Goal: Task Accomplishment & Management: Use online tool/utility

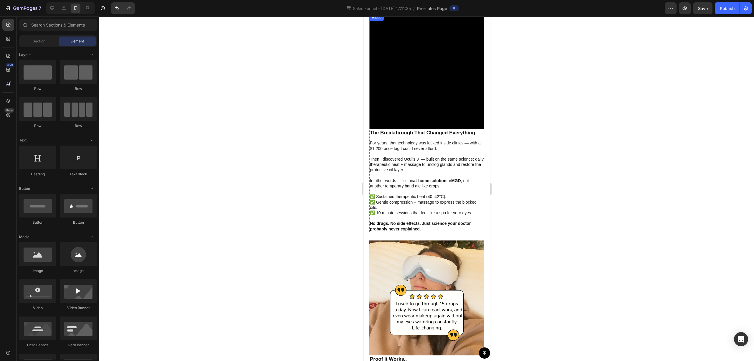
scroll to position [118, 0]
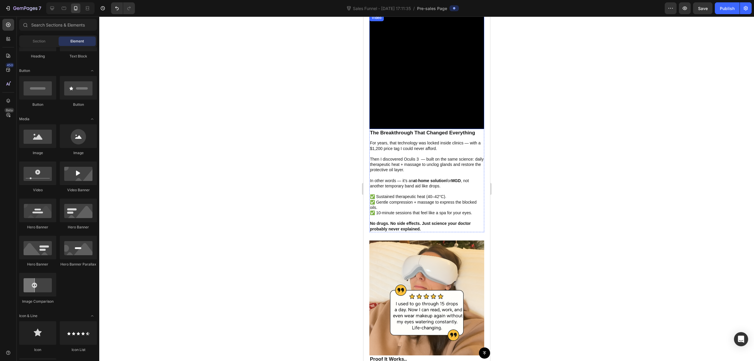
drag, startPoint x: 431, startPoint y: 137, endPoint x: 446, endPoint y: 134, distance: 15.6
click at [430, 129] on video at bounding box center [426, 71] width 115 height 115
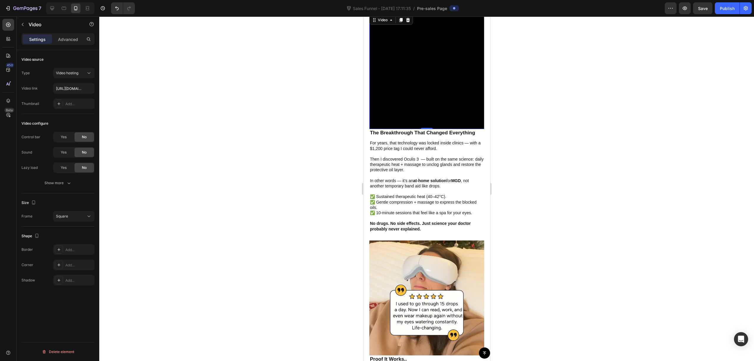
click at [441, 129] on video at bounding box center [426, 71] width 115 height 115
click at [66, 89] on input "[URL][DOMAIN_NAME]" at bounding box center [73, 88] width 41 height 11
paste input "052900aac99248668a6d519604af200c"
type input "[URL][DOMAIN_NAME]"
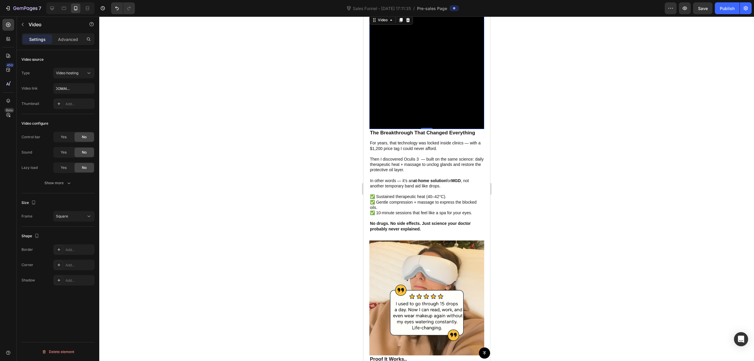
scroll to position [0, 0]
click at [282, 122] on div at bounding box center [426, 188] width 655 height 344
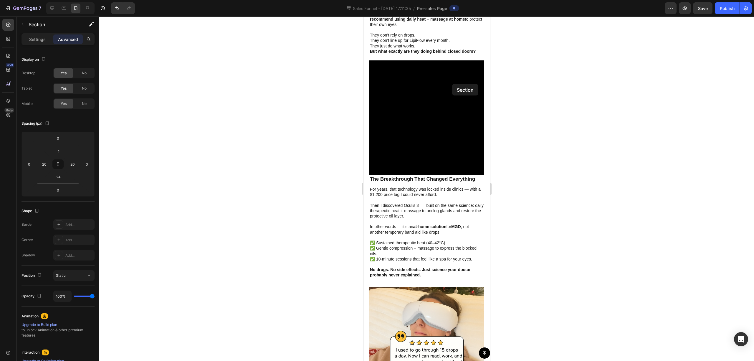
scroll to position [1280, 0]
drag, startPoint x: 479, startPoint y: 138, endPoint x: 576, endPoint y: 56, distance: 126.6
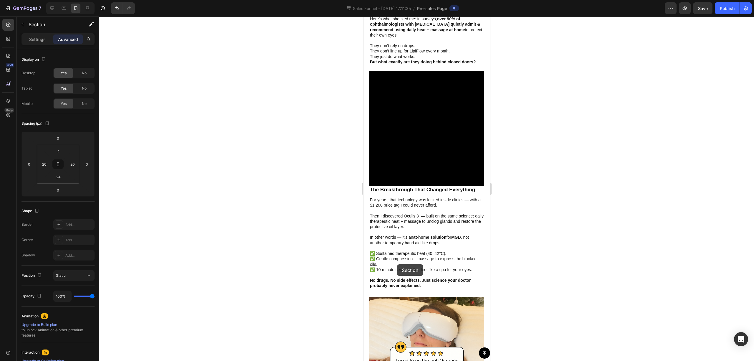
scroll to position [1358, 0]
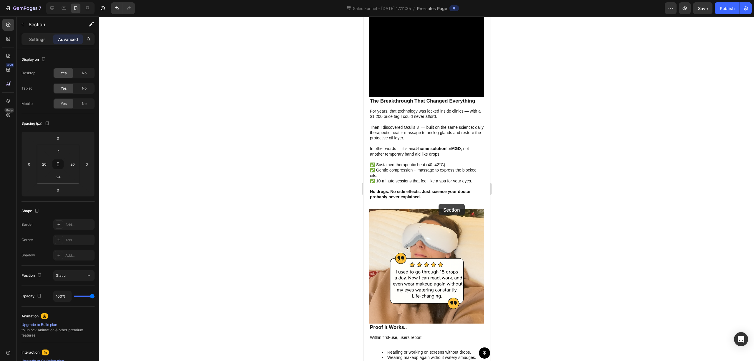
drag, startPoint x: 367, startPoint y: 122, endPoint x: 488, endPoint y: 190, distance: 138.4
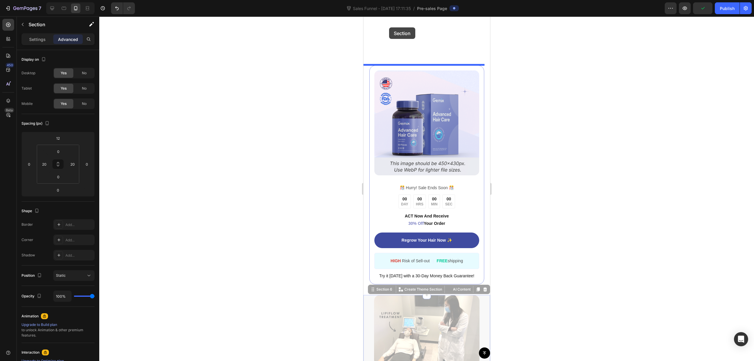
scroll to position [807, 0]
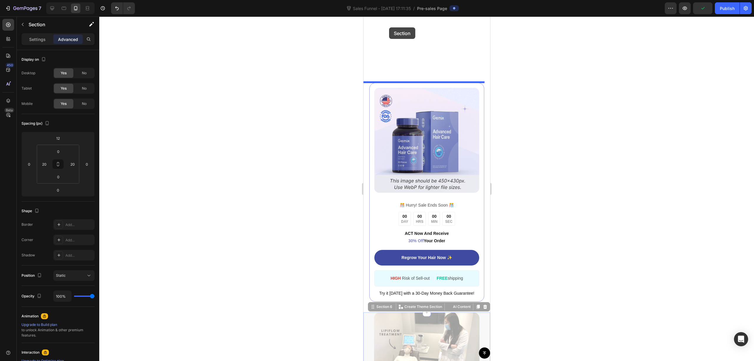
drag, startPoint x: 365, startPoint y: 129, endPoint x: 389, endPoint y: 25, distance: 106.6
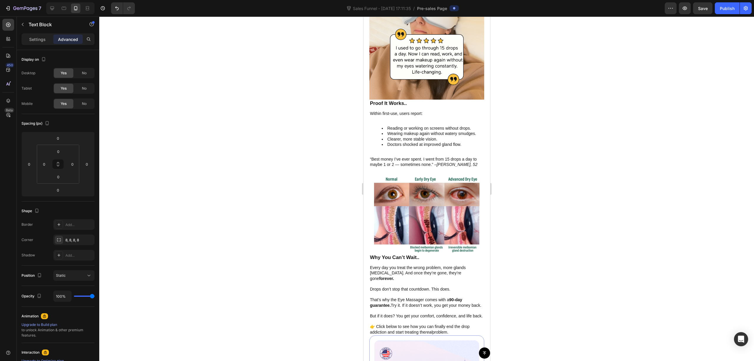
click at [565, 86] on div at bounding box center [426, 188] width 655 height 344
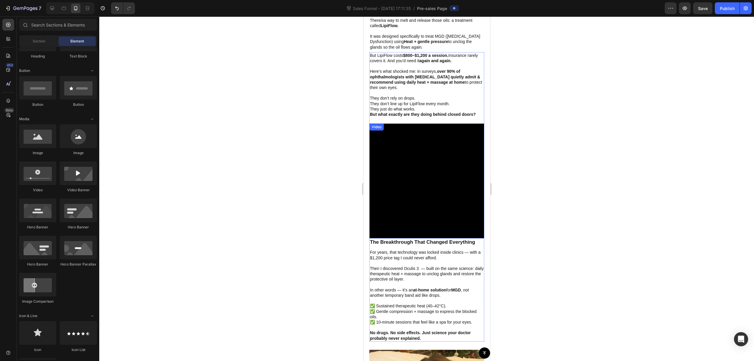
scroll to position [864, 0]
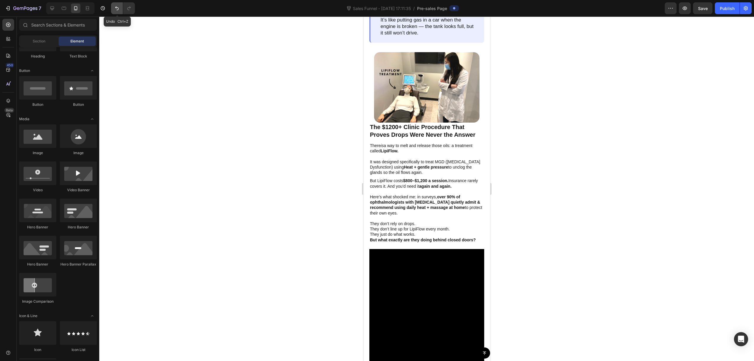
click at [121, 8] on button "Undo/Redo" at bounding box center [117, 8] width 12 height 12
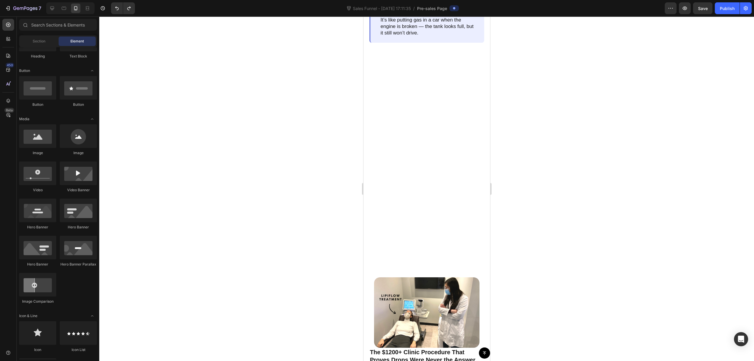
click at [436, 190] on div at bounding box center [426, 160] width 115 height 214
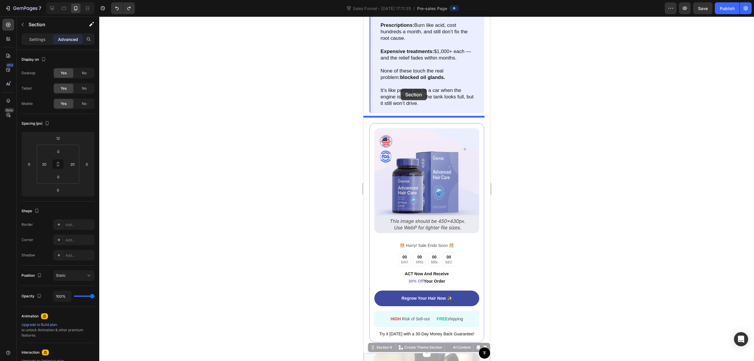
scroll to position [785, 0]
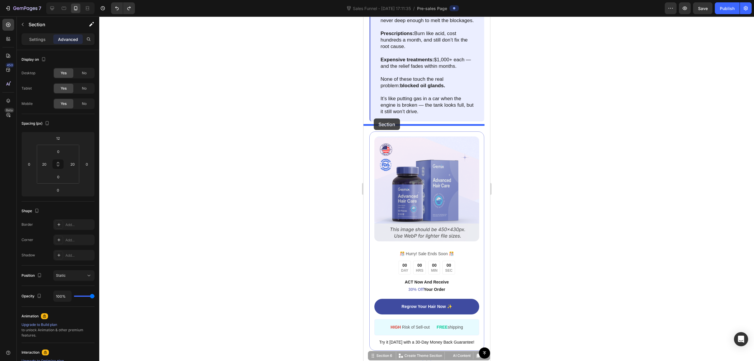
drag, startPoint x: 365, startPoint y: 209, endPoint x: 373, endPoint y: 118, distance: 90.8
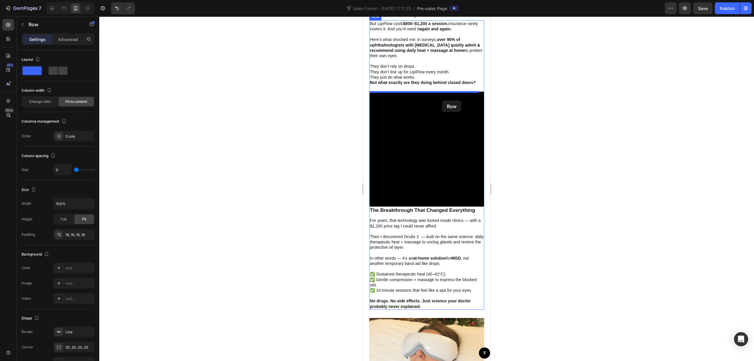
scroll to position [942, 0]
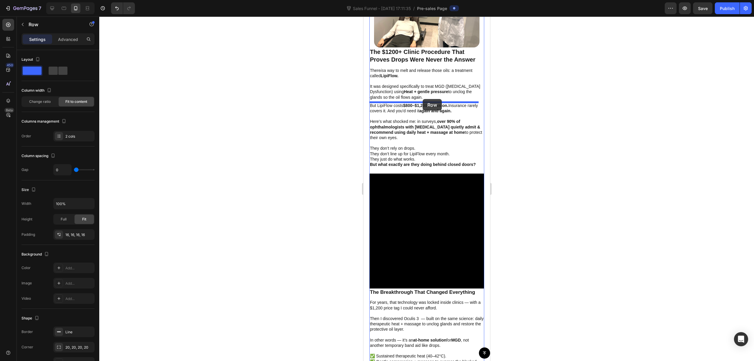
drag, startPoint x: 370, startPoint y: 197, endPoint x: 422, endPoint y: 99, distance: 111.2
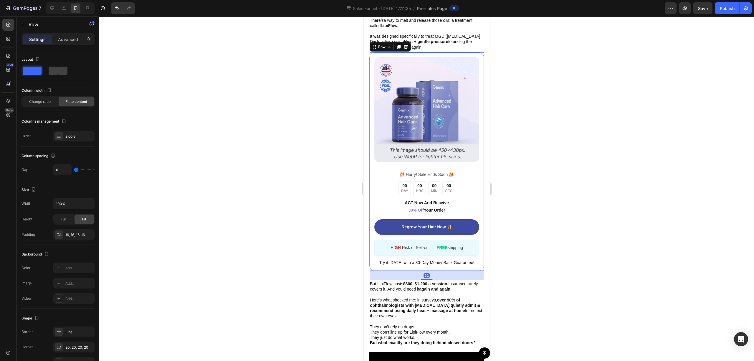
scroll to position [1099, 0]
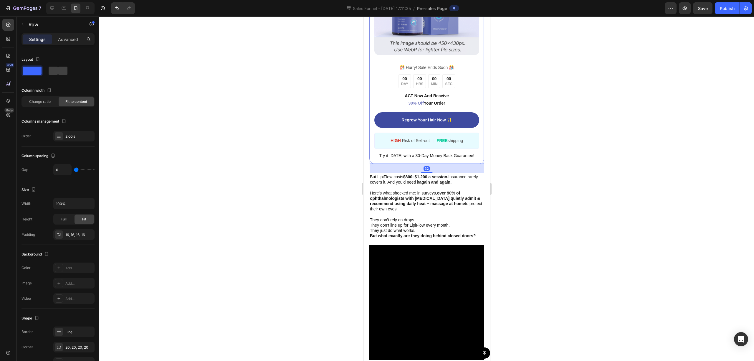
click at [526, 127] on div at bounding box center [426, 188] width 655 height 344
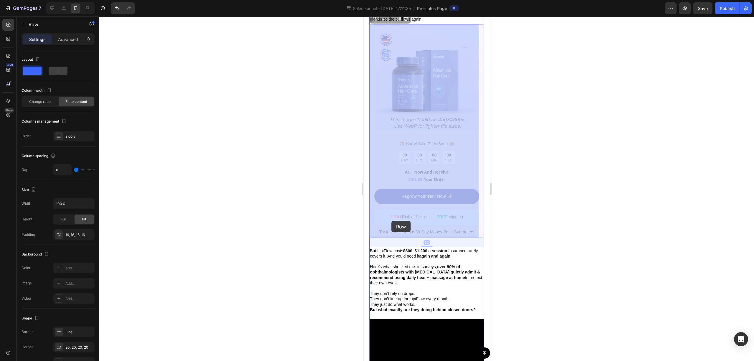
scroll to position [1021, 0]
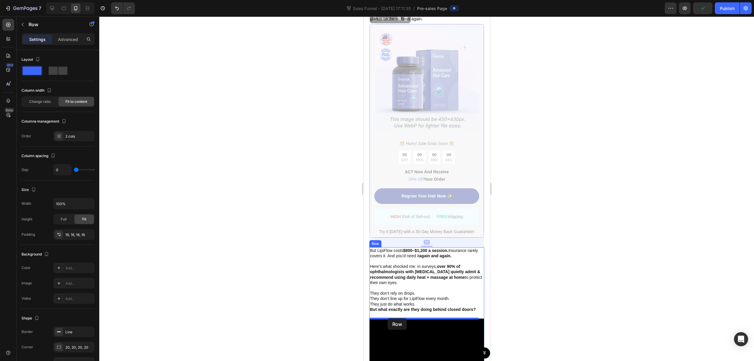
drag, startPoint x: 377, startPoint y: 183, endPoint x: 388, endPoint y: 315, distance: 132.9
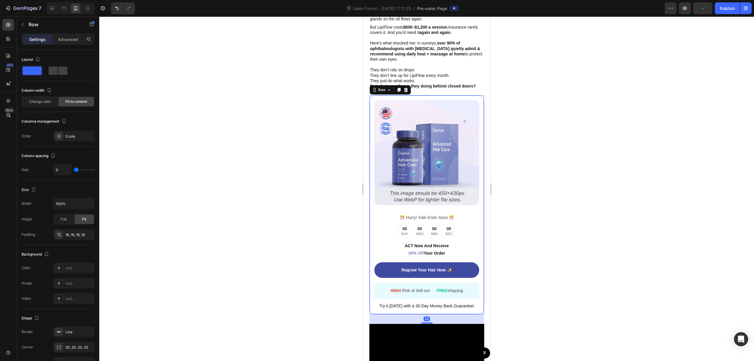
click at [537, 173] on div at bounding box center [426, 188] width 655 height 344
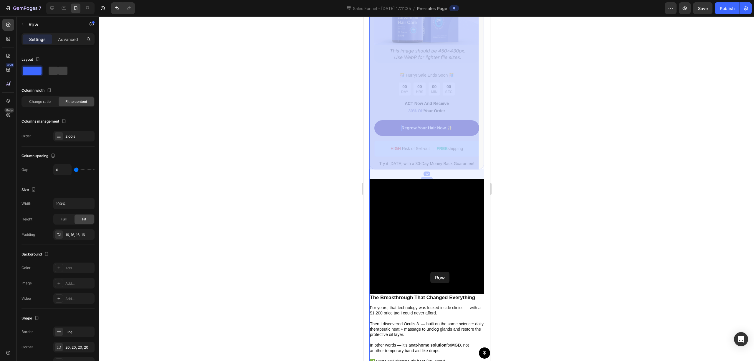
scroll to position [1256, 0]
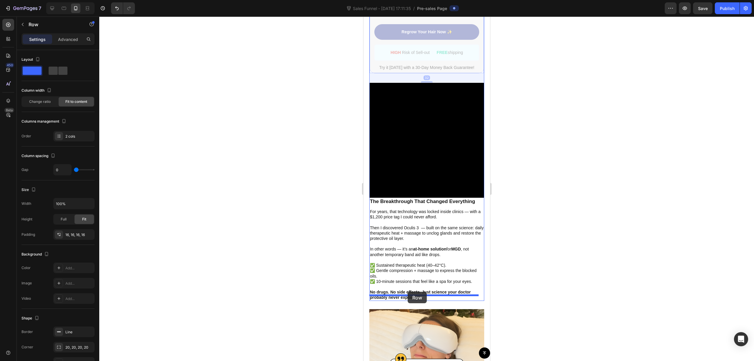
drag, startPoint x: 372, startPoint y: 100, endPoint x: 407, endPoint y: 292, distance: 194.4
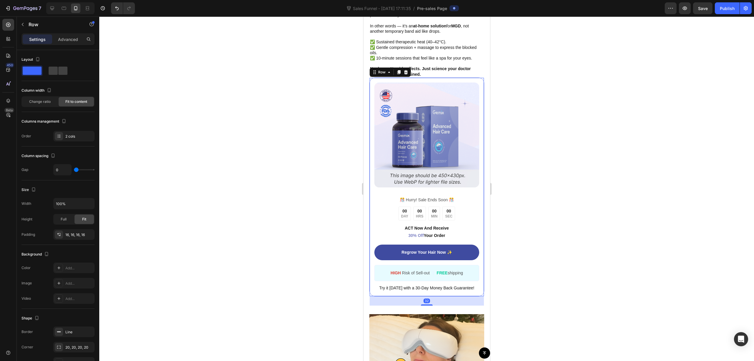
scroll to position [1033, 0]
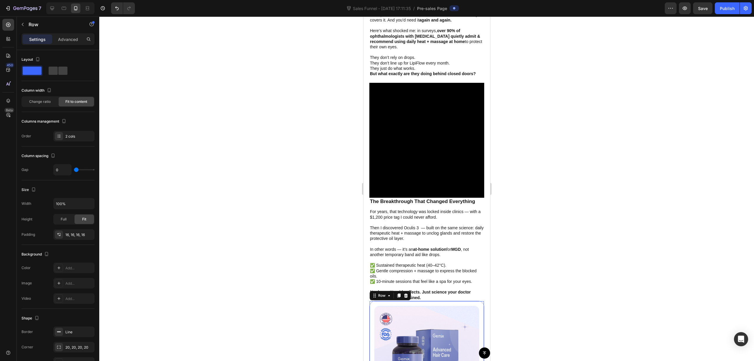
click at [494, 227] on div at bounding box center [426, 188] width 655 height 344
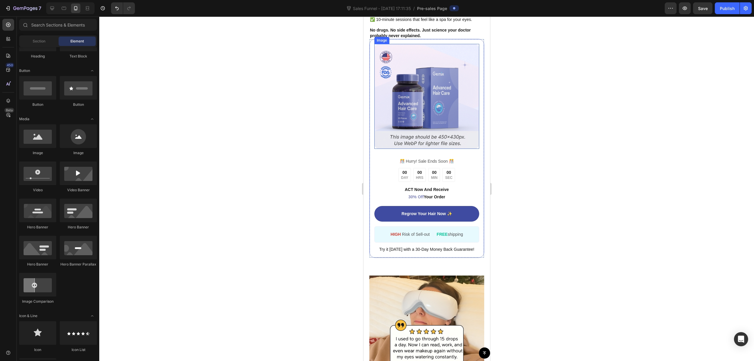
scroll to position [1296, 0]
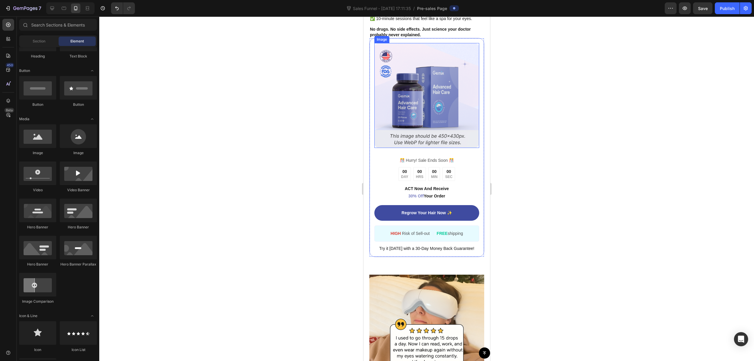
drag, startPoint x: 429, startPoint y: 107, endPoint x: 419, endPoint y: 111, distance: 10.6
click at [429, 107] on img at bounding box center [426, 95] width 105 height 105
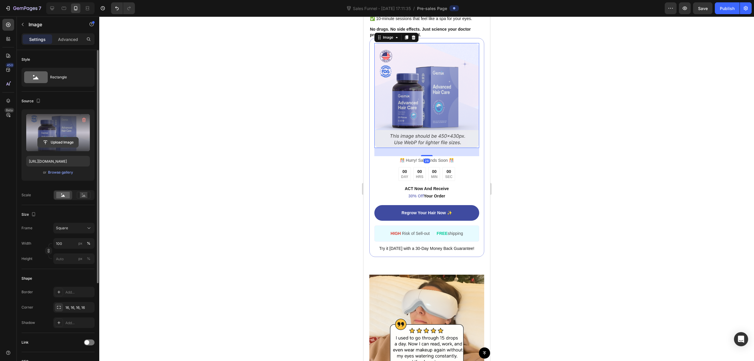
click at [65, 139] on input "file" at bounding box center [58, 142] width 41 height 10
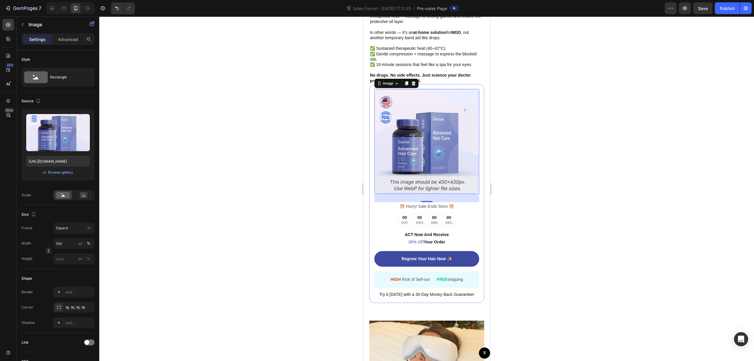
scroll to position [1256, 0]
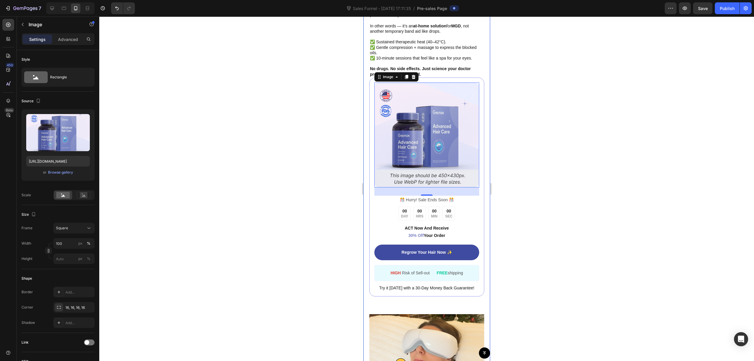
click at [615, 156] on div at bounding box center [426, 188] width 655 height 344
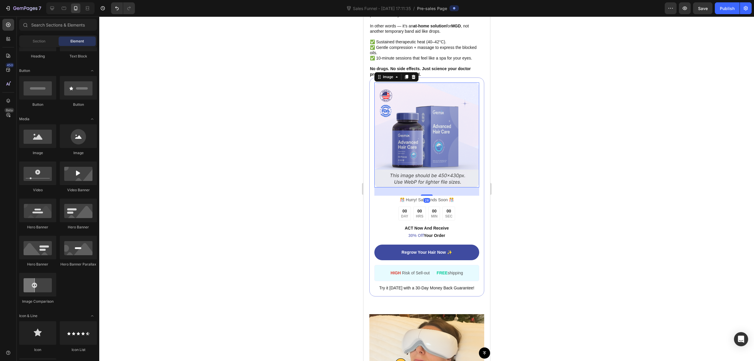
click at [423, 145] on img at bounding box center [426, 134] width 105 height 105
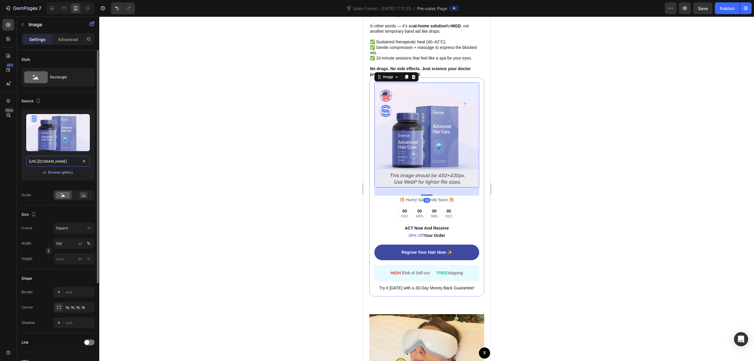
click at [59, 160] on input "[URL][DOMAIN_NAME]" at bounding box center [58, 161] width 64 height 11
paste input "42679209932227443-b93bb8d5-98be-4087-94ab-18366dc19313.webp?v=1756325057"
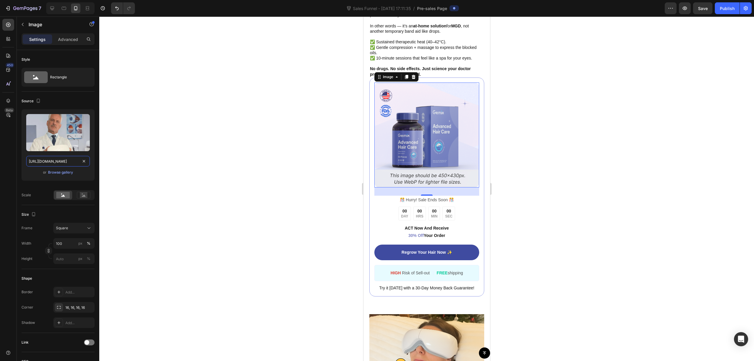
type input "[URL][DOMAIN_NAME]"
click at [224, 161] on div at bounding box center [426, 188] width 655 height 344
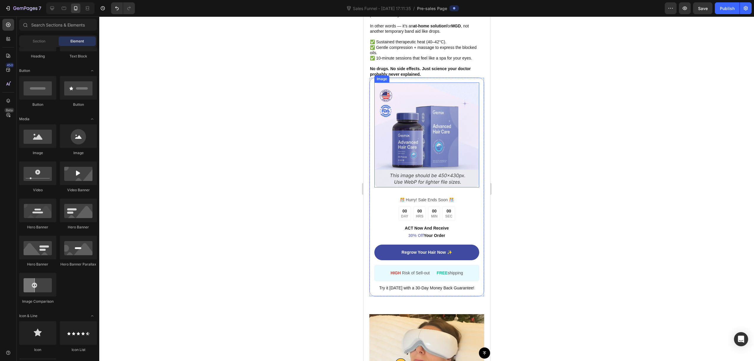
click at [429, 123] on img at bounding box center [426, 134] width 105 height 105
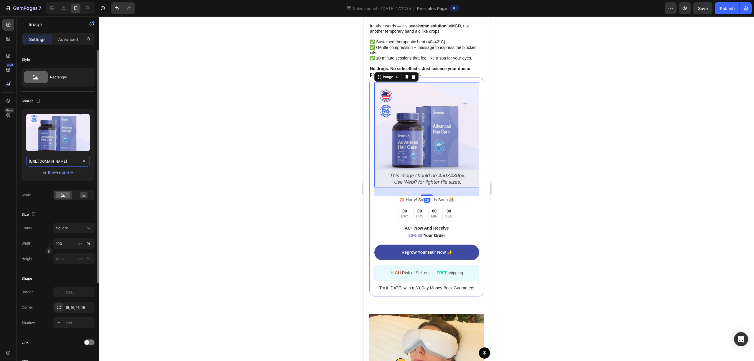
click at [52, 165] on input "[URL][DOMAIN_NAME]" at bounding box center [58, 161] width 64 height 11
paste input "42679209932227443-b93bb8d5-98be-4087-94ab-18366dc19313.webp?v=1756325057"
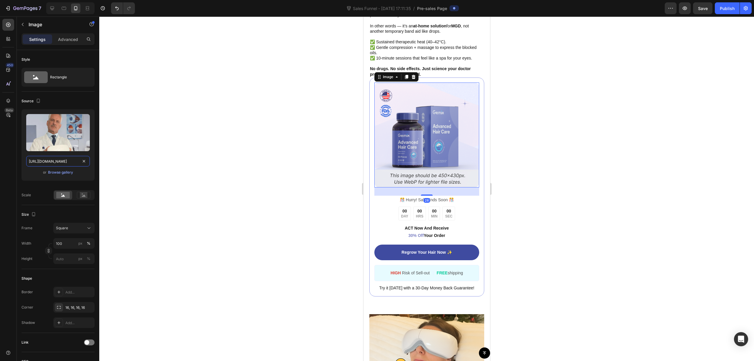
scroll to position [0, 212]
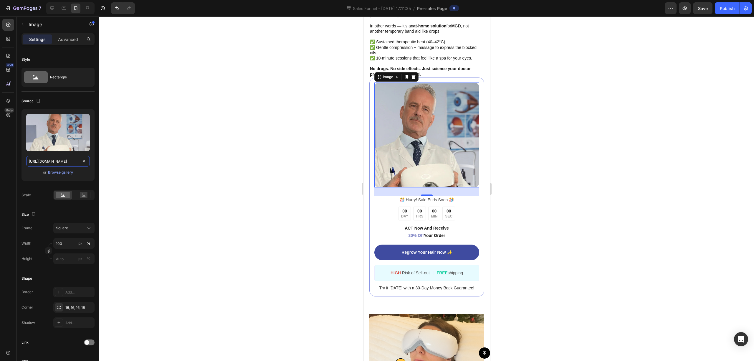
type input "[URL][DOMAIN_NAME]"
click at [531, 113] on div at bounding box center [426, 188] width 655 height 344
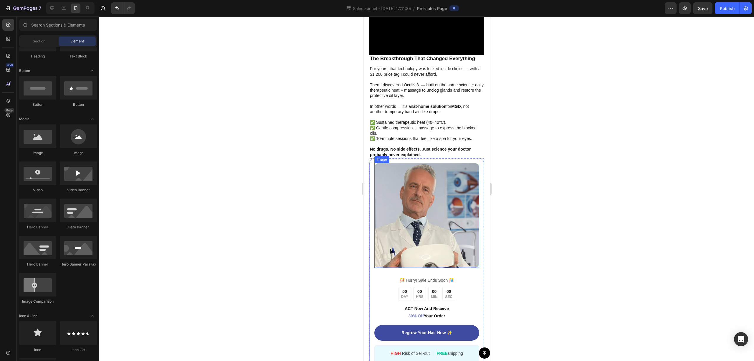
scroll to position [1178, 0]
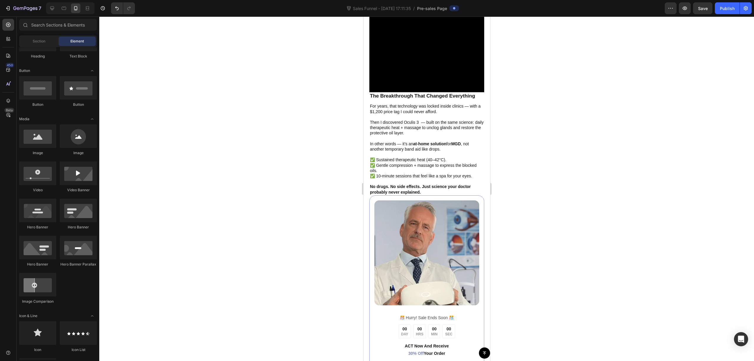
click at [561, 182] on div at bounding box center [426, 188] width 655 height 344
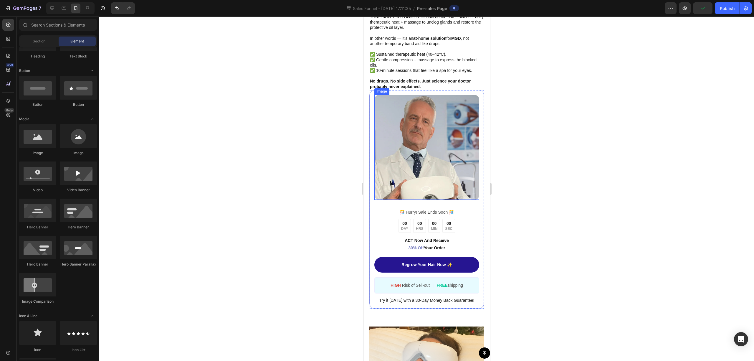
scroll to position [1296, 0]
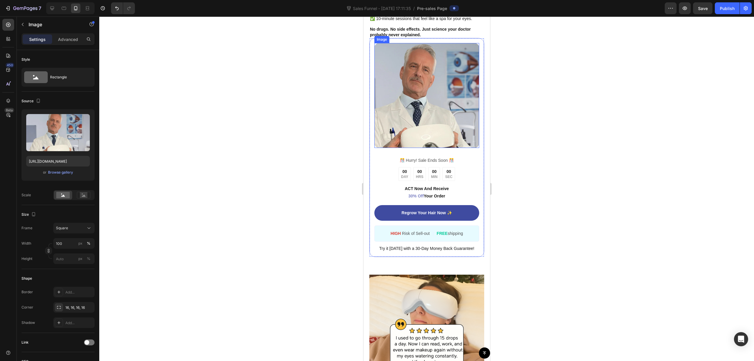
click at [436, 113] on img at bounding box center [426, 95] width 105 height 105
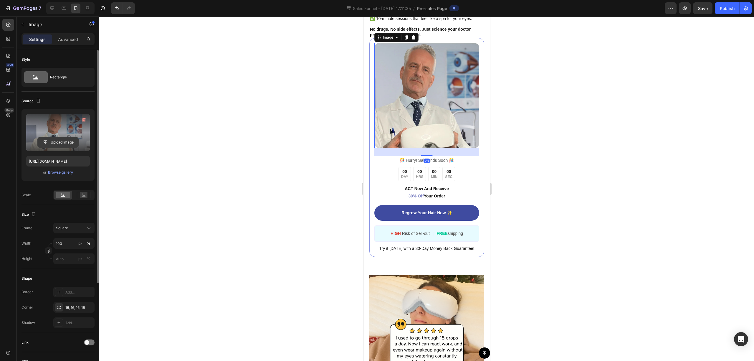
click at [63, 140] on input "file" at bounding box center [58, 142] width 41 height 10
type input "[URL][DOMAIN_NAME]"
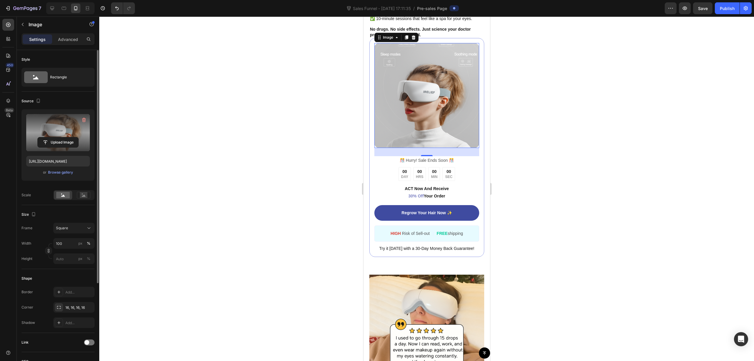
click at [578, 105] on div at bounding box center [426, 188] width 655 height 344
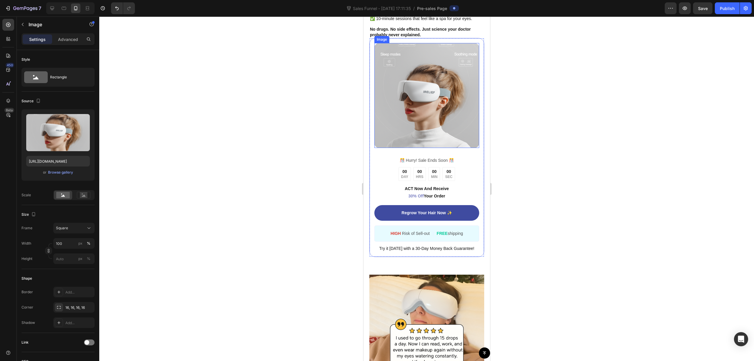
click at [439, 102] on img at bounding box center [426, 95] width 105 height 105
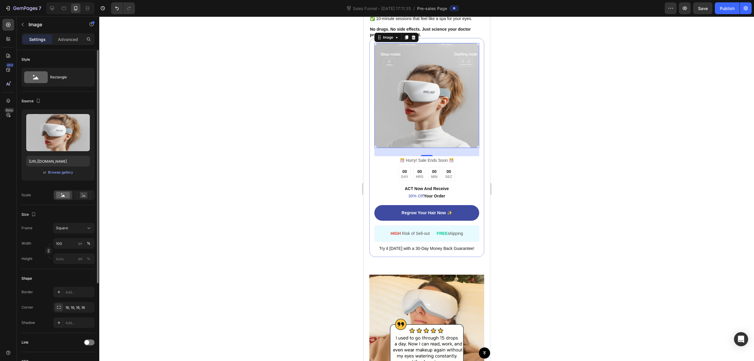
drag, startPoint x: 84, startPoint y: 232, endPoint x: 88, endPoint y: 234, distance: 4.5
click at [85, 232] on button "Square" at bounding box center [73, 228] width 41 height 11
click at [80, 274] on div "Original" at bounding box center [73, 275] width 34 height 5
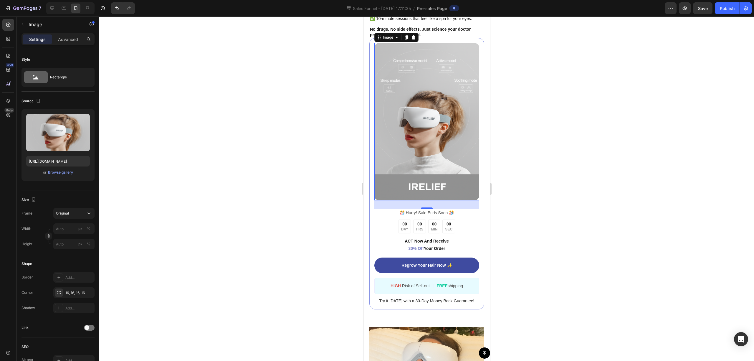
click at [437, 140] on img at bounding box center [426, 121] width 105 height 157
click at [528, 126] on div at bounding box center [426, 188] width 655 height 344
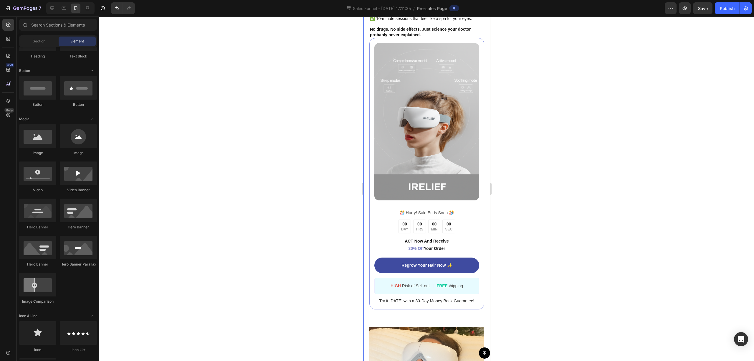
click at [522, 198] on div at bounding box center [426, 188] width 655 height 344
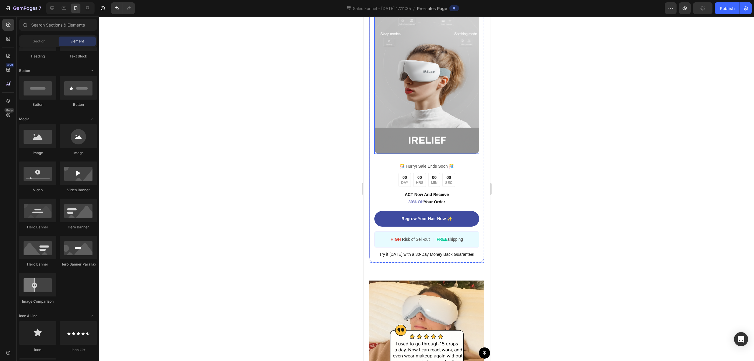
scroll to position [1178, 0]
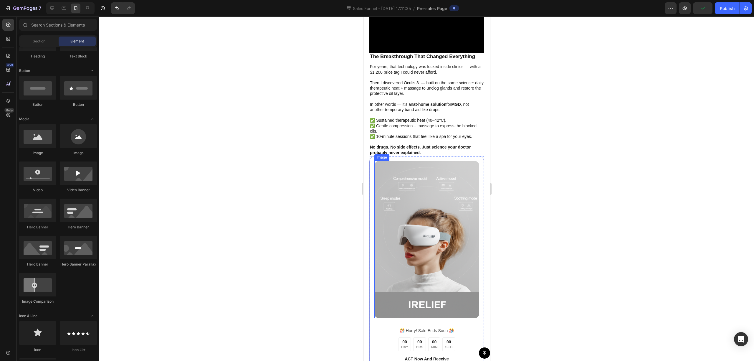
click at [410, 191] on img at bounding box center [426, 239] width 105 height 157
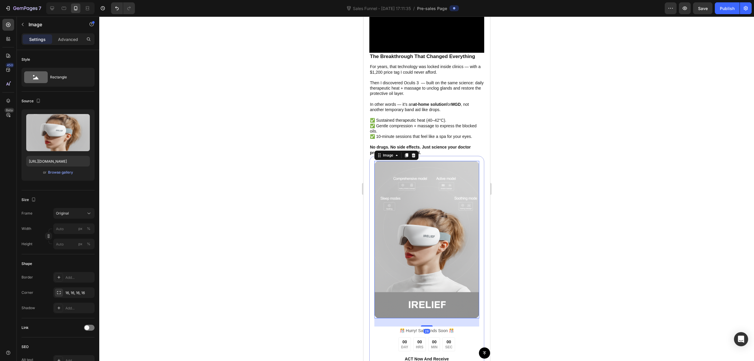
click at [426, 289] on img at bounding box center [426, 239] width 105 height 157
click at [73, 216] on div "Original" at bounding box center [70, 213] width 29 height 5
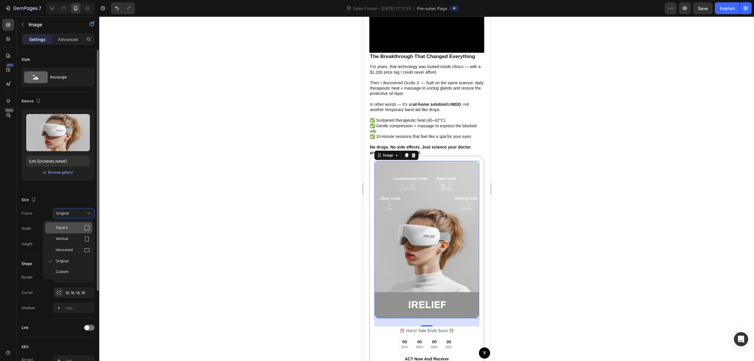
click at [77, 232] on div "Square" at bounding box center [68, 227] width 47 height 11
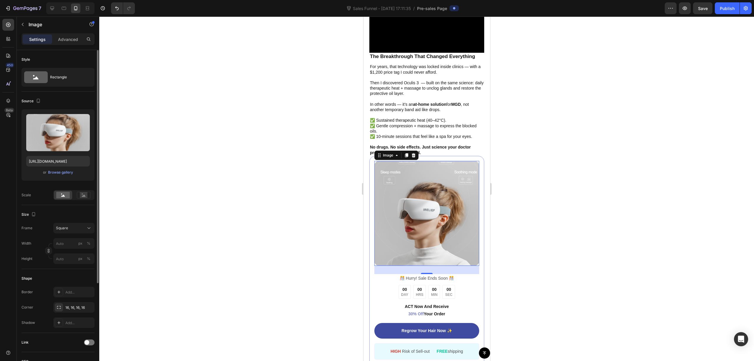
click at [228, 208] on div at bounding box center [426, 188] width 655 height 344
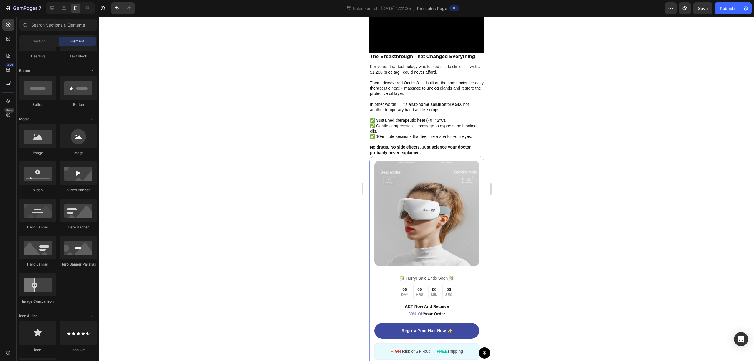
click at [524, 242] on div at bounding box center [426, 188] width 655 height 344
click at [411, 204] on img at bounding box center [426, 213] width 105 height 105
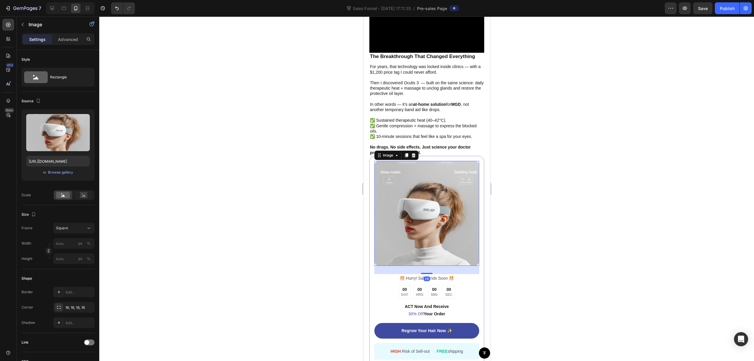
click at [584, 188] on div at bounding box center [426, 188] width 655 height 344
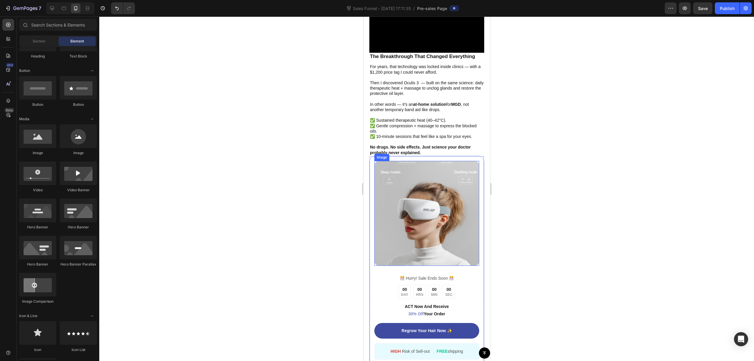
click at [417, 178] on img at bounding box center [426, 213] width 105 height 105
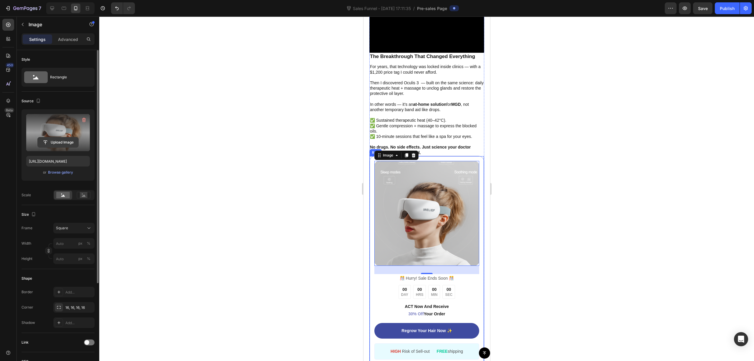
click at [62, 139] on input "file" at bounding box center [58, 142] width 41 height 10
click at [437, 207] on img at bounding box center [426, 213] width 105 height 105
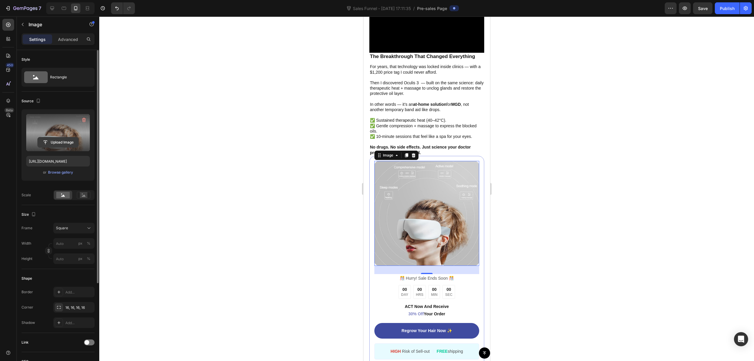
click at [61, 145] on input "file" at bounding box center [58, 142] width 41 height 10
click at [67, 171] on div "Browse gallery" at bounding box center [60, 172] width 25 height 5
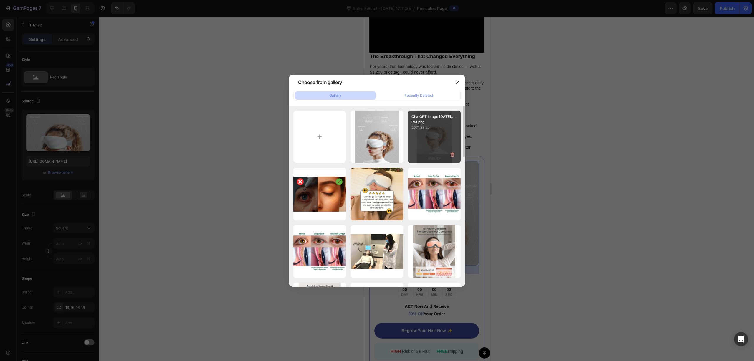
click at [431, 138] on div "ChatGPT Image [DATE],...PM.png 2071.38 kb" at bounding box center [434, 136] width 53 height 53
type input "[URL][DOMAIN_NAME]"
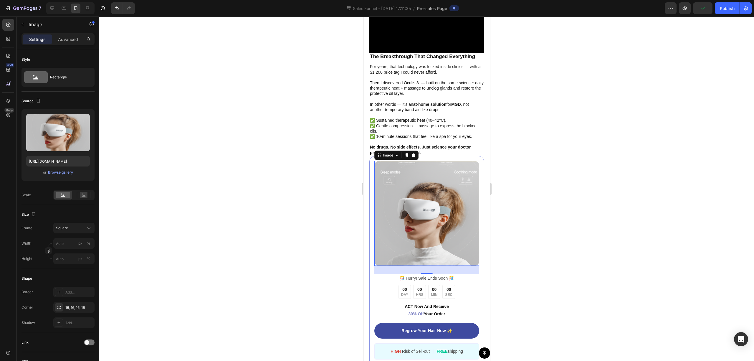
click at [539, 171] on div at bounding box center [426, 188] width 655 height 344
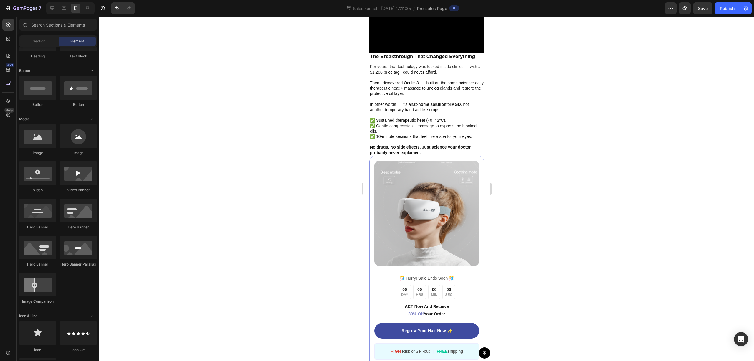
click at [599, 191] on div at bounding box center [426, 188] width 655 height 344
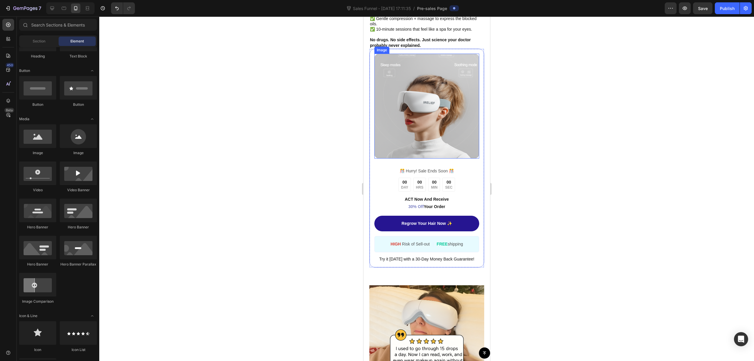
scroll to position [1296, 0]
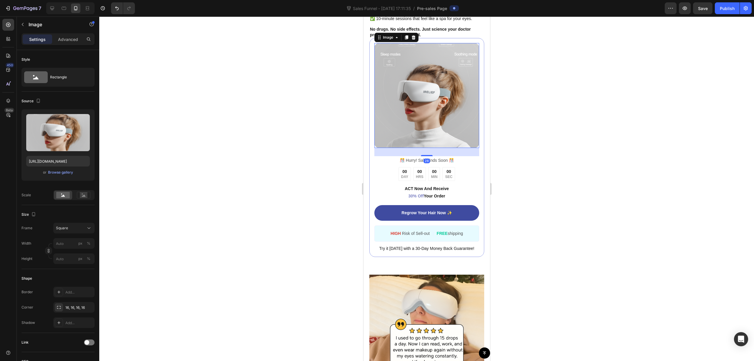
click at [430, 77] on img at bounding box center [426, 95] width 105 height 105
click at [77, 232] on button "Square" at bounding box center [73, 228] width 41 height 11
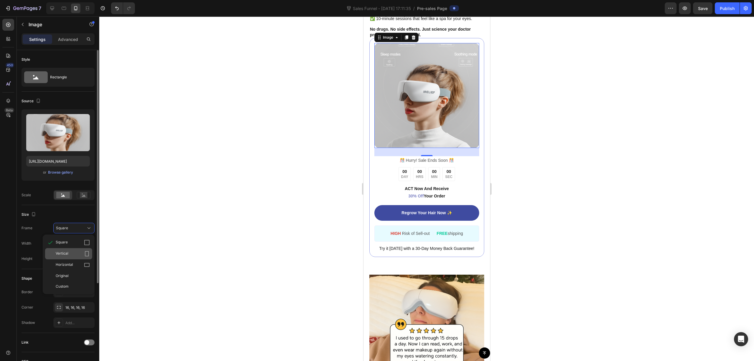
click at [85, 255] on icon at bounding box center [87, 254] width 6 height 6
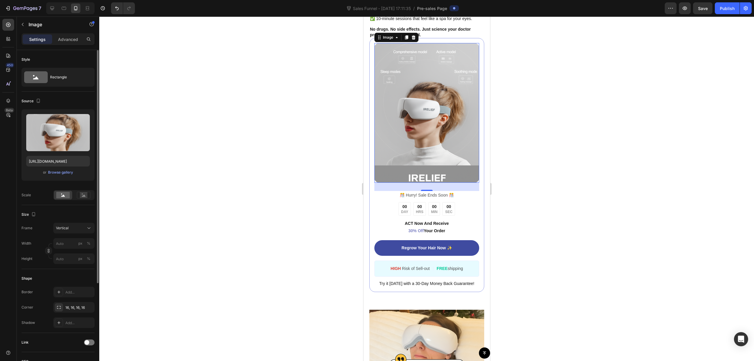
click at [409, 147] on img at bounding box center [426, 113] width 105 height 140
click at [77, 230] on div "Vertical" at bounding box center [70, 227] width 29 height 5
click at [76, 282] on div "Custom" at bounding box center [68, 286] width 47 height 11
click at [80, 221] on div "Size Frame Custom Width px % Height px %" at bounding box center [57, 237] width 73 height 64
click at [79, 226] on div "Custom" at bounding box center [70, 227] width 29 height 5
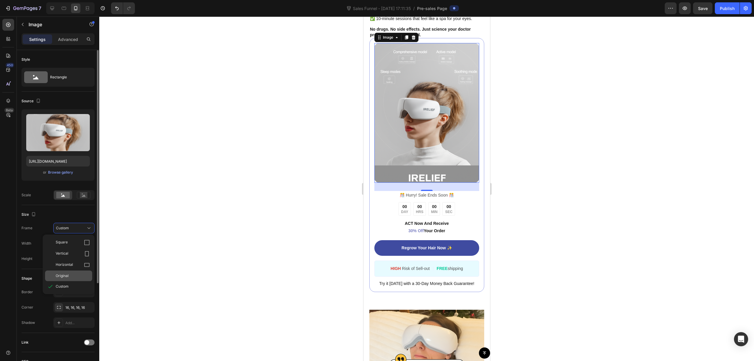
click at [76, 273] on div "Original" at bounding box center [68, 275] width 47 height 11
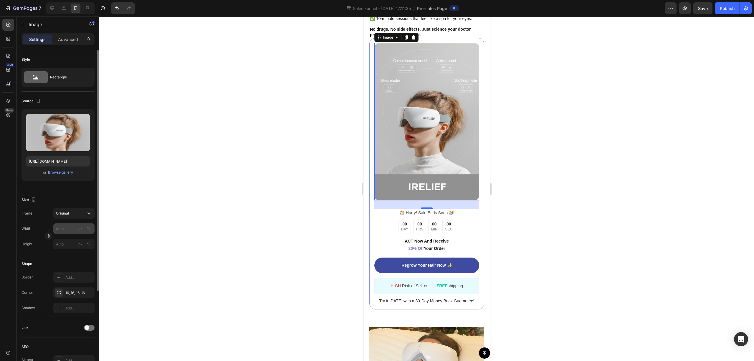
click at [77, 232] on div "px %" at bounding box center [84, 228] width 15 height 11
click at [77, 232] on input "px %" at bounding box center [73, 228] width 41 height 11
click at [74, 206] on div "Size Frame Original Width px % Height px %" at bounding box center [57, 222] width 73 height 64
click at [72, 215] on div "Original" at bounding box center [70, 213] width 29 height 5
click at [77, 250] on div "Horizontal" at bounding box center [73, 250] width 34 height 6
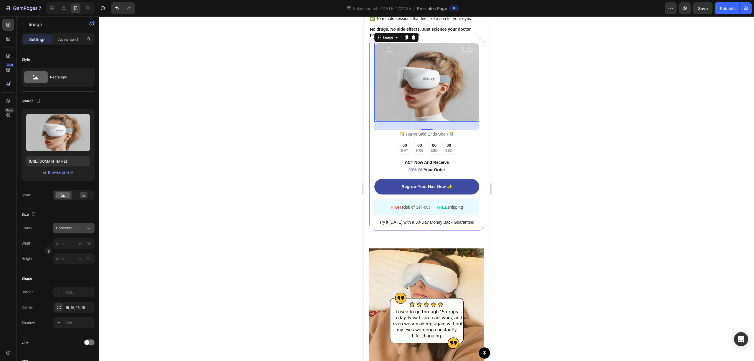
click at [78, 224] on button "Horizontal" at bounding box center [73, 228] width 41 height 11
drag, startPoint x: 563, startPoint y: 100, endPoint x: 552, endPoint y: 115, distance: 18.9
click at [563, 100] on div at bounding box center [426, 188] width 655 height 344
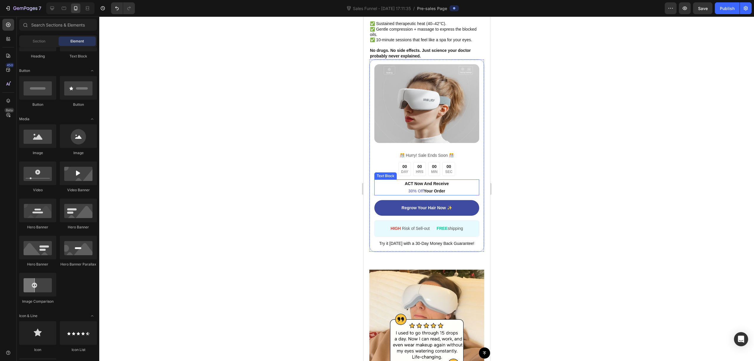
scroll to position [1217, 0]
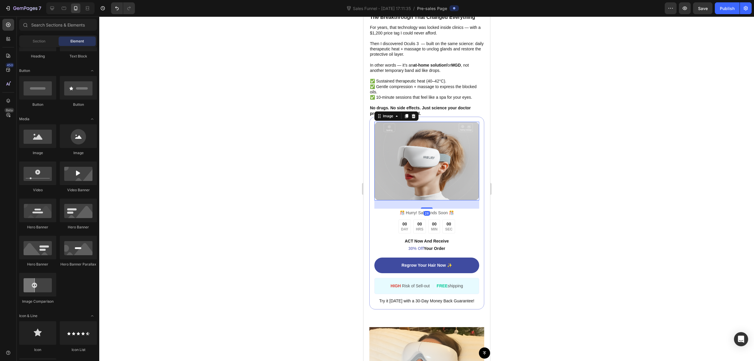
click at [427, 157] on img at bounding box center [426, 161] width 105 height 79
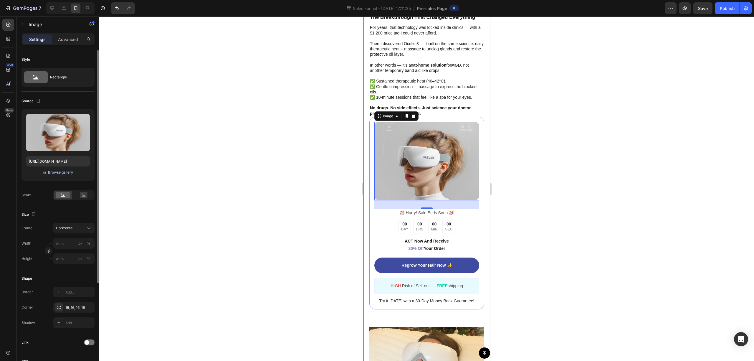
click at [67, 172] on div "Browse gallery" at bounding box center [60, 172] width 25 height 5
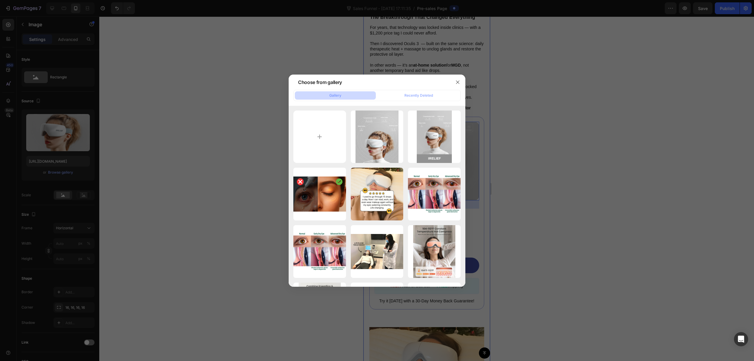
click at [204, 202] on div at bounding box center [377, 180] width 754 height 361
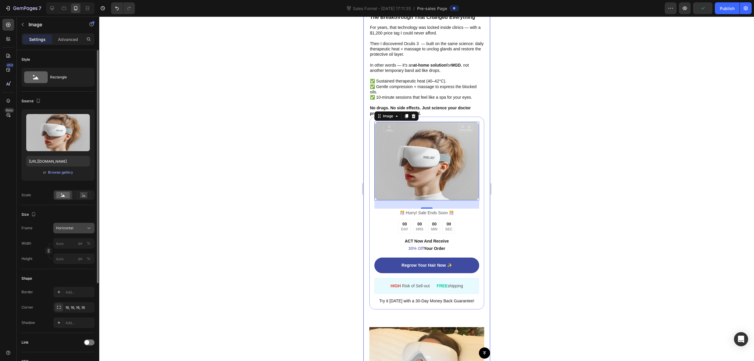
click at [74, 232] on button "Horizontal" at bounding box center [73, 228] width 41 height 11
click at [77, 242] on div "Square" at bounding box center [73, 242] width 34 height 6
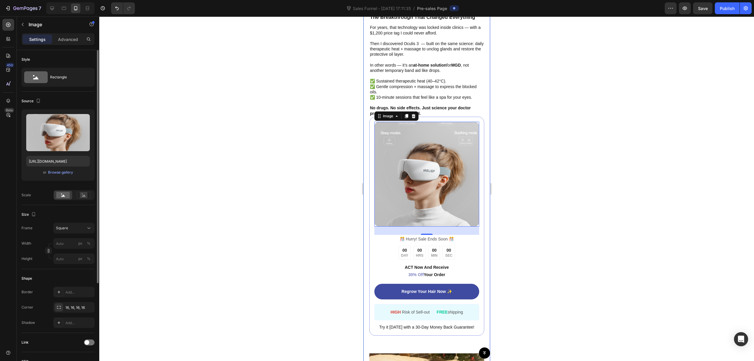
click at [232, 189] on div at bounding box center [426, 188] width 655 height 344
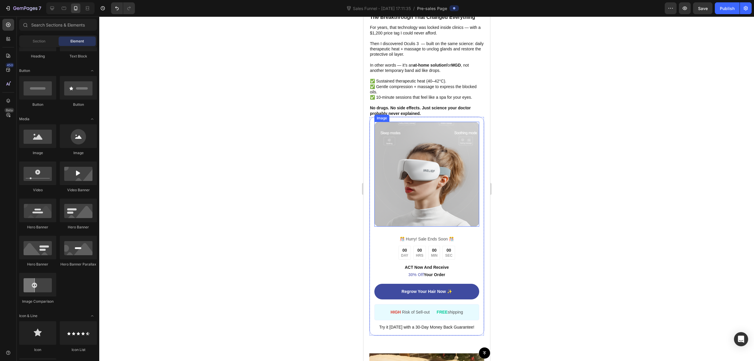
click at [451, 159] on img at bounding box center [426, 174] width 105 height 105
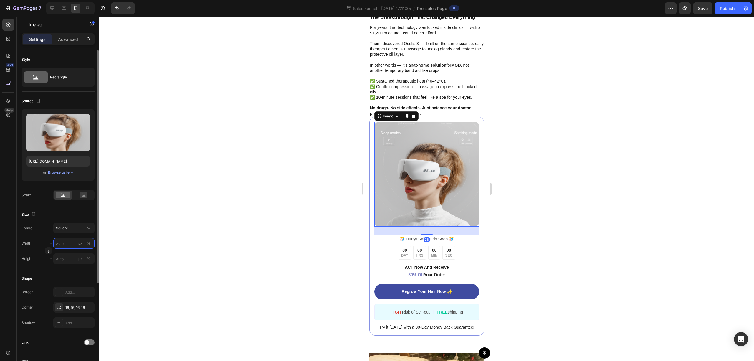
click at [69, 243] on input "px %" at bounding box center [73, 243] width 41 height 11
type input "2"
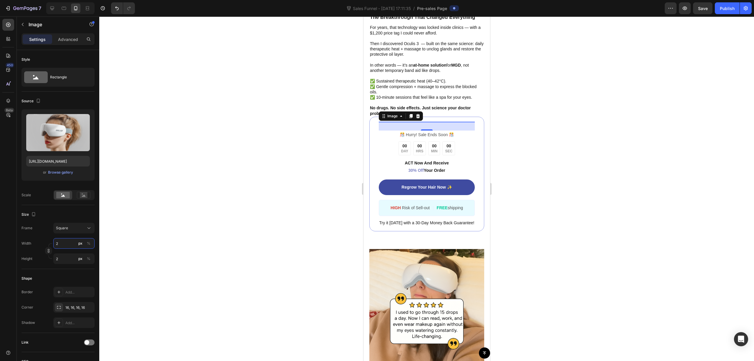
type input "25"
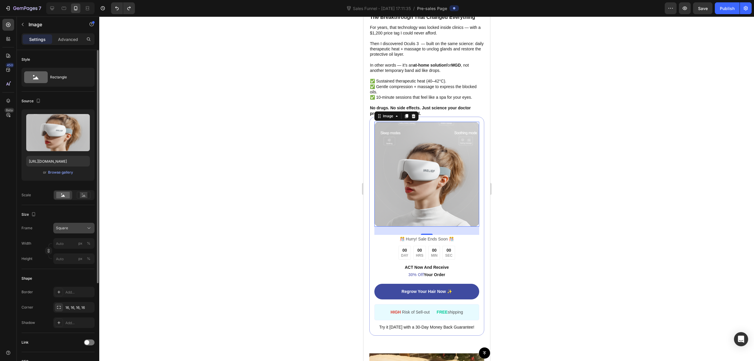
click at [83, 226] on div "Square" at bounding box center [70, 227] width 29 height 5
click at [77, 283] on div "Custom" at bounding box center [68, 286] width 47 height 11
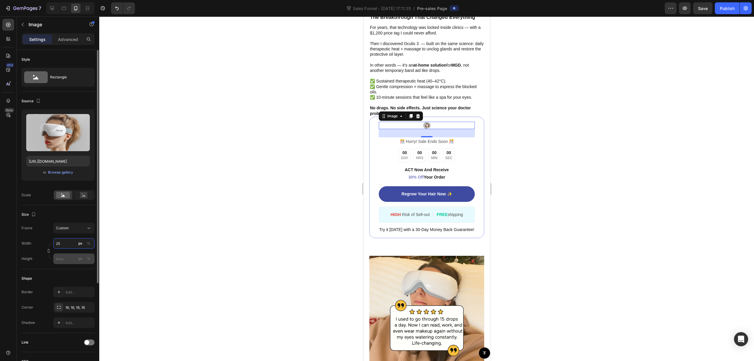
type input "25"
click at [67, 257] on input "px %" at bounding box center [73, 258] width 41 height 11
type input "25"
click at [71, 278] on div "Shape" at bounding box center [57, 278] width 73 height 9
click at [154, 261] on div at bounding box center [426, 188] width 655 height 344
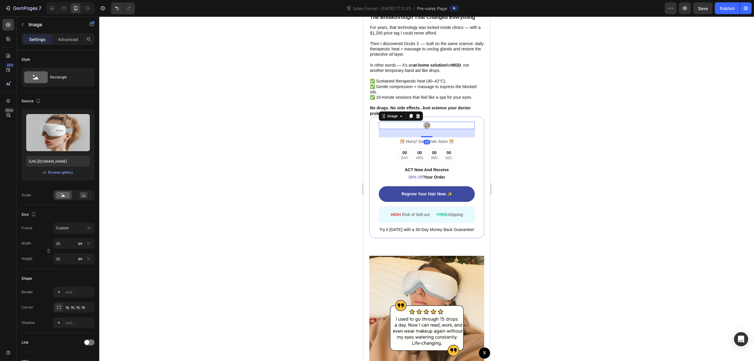
click at [423, 122] on img at bounding box center [426, 125] width 7 height 7
drag, startPoint x: 58, startPoint y: 245, endPoint x: 71, endPoint y: 240, distance: 13.5
click at [59, 245] on input "25" at bounding box center [73, 243] width 41 height 11
click at [77, 228] on div "Custom" at bounding box center [70, 227] width 29 height 5
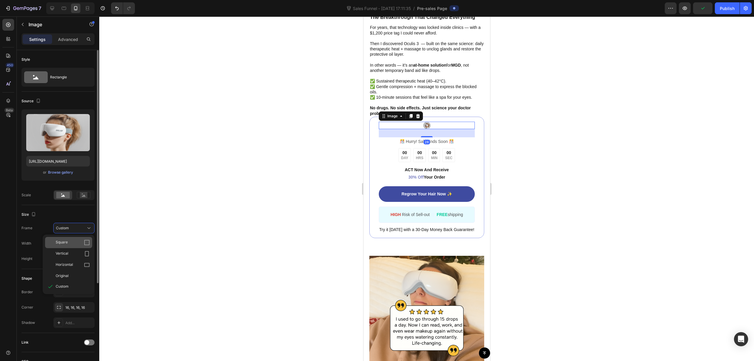
click at [75, 245] on div "Square" at bounding box center [73, 242] width 34 height 6
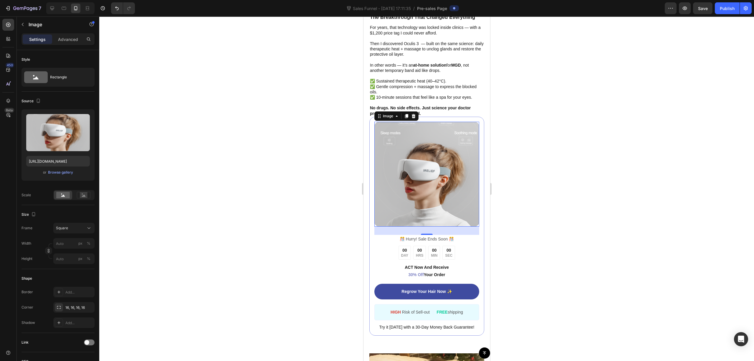
click at [180, 236] on div at bounding box center [426, 188] width 655 height 344
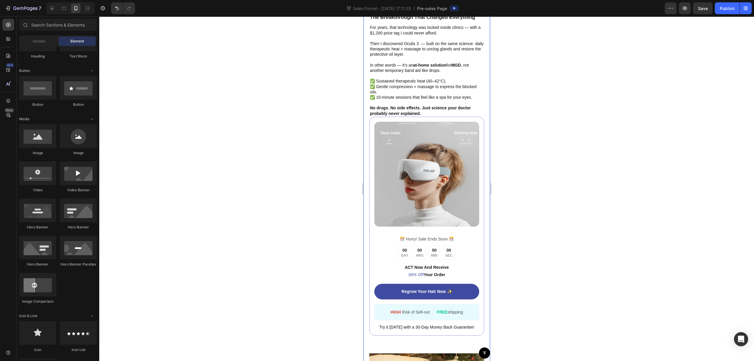
click at [577, 186] on div at bounding box center [426, 188] width 655 height 344
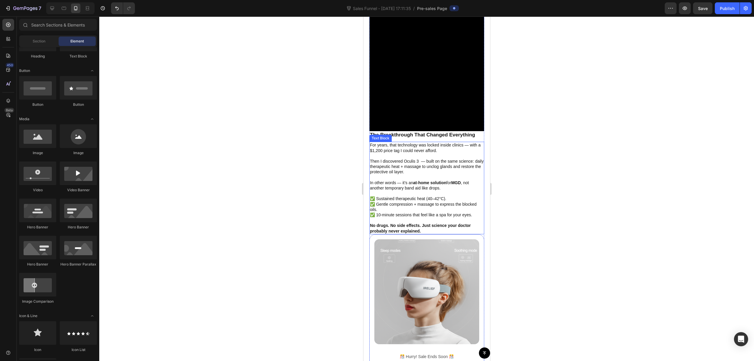
scroll to position [1178, 0]
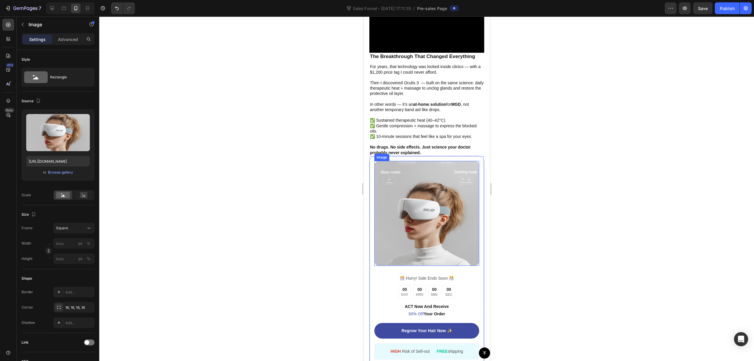
click at [438, 210] on img at bounding box center [426, 213] width 105 height 105
click at [425, 210] on img at bounding box center [426, 213] width 105 height 105
drag, startPoint x: 49, startPoint y: 253, endPoint x: 56, endPoint y: 249, distance: 7.6
click at [49, 252] on icon "button" at bounding box center [49, 251] width 4 height 4
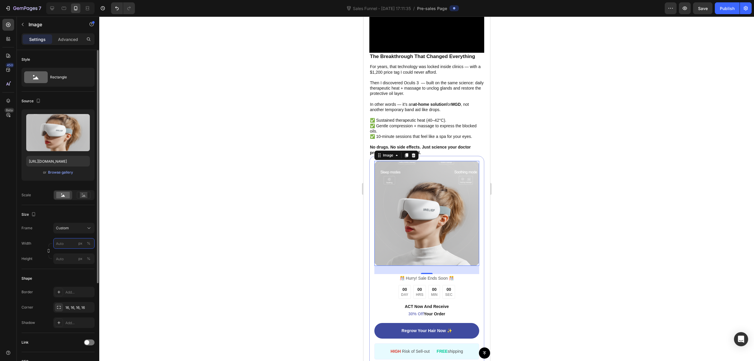
click at [69, 244] on input "px %" at bounding box center [73, 243] width 41 height 11
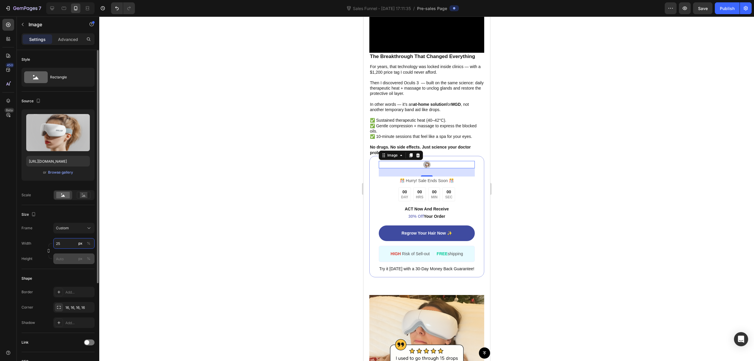
type input "25"
drag, startPoint x: 70, startPoint y: 260, endPoint x: 54, endPoint y: 261, distance: 15.6
click at [69, 261] on input "px %" at bounding box center [73, 258] width 41 height 11
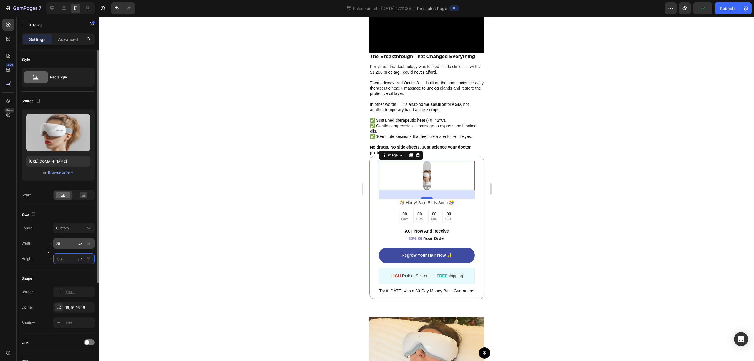
type input "100"
drag, startPoint x: 73, startPoint y: 244, endPoint x: -25, endPoint y: 242, distance: 97.8
click at [0, 0] on html "7 Sales Funnel - [DATE] 17:11:35 / Pre-sales Page Preview Save Publish 450 Beta…" at bounding box center [377, 0] width 754 height 0
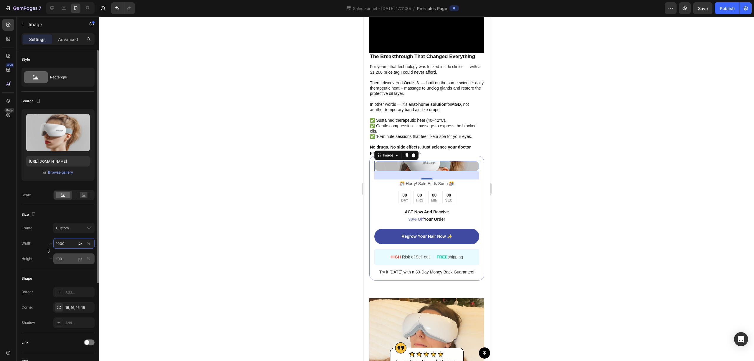
type input "1000"
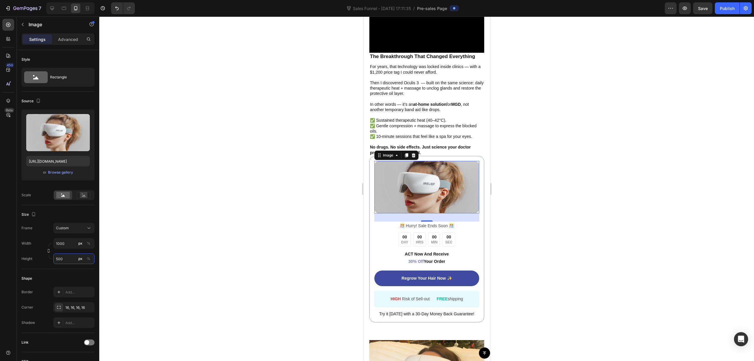
drag, startPoint x: 68, startPoint y: 256, endPoint x: 5, endPoint y: 257, distance: 63.0
click at [11, 257] on div "450 Beta Sections(18) Elements(86) Section Element Hero Section Product Detail …" at bounding box center [49, 188] width 99 height 344
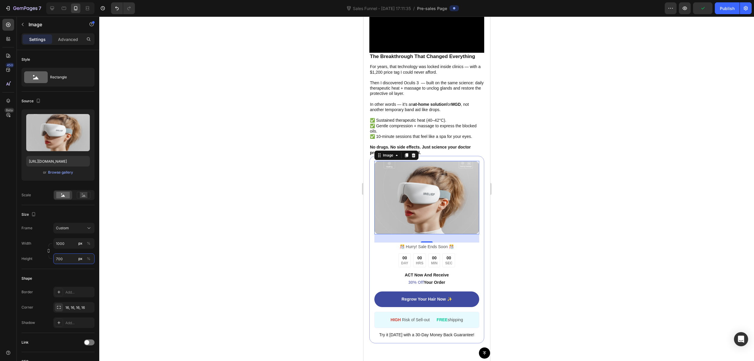
type input "700"
click at [564, 206] on div at bounding box center [426, 188] width 655 height 344
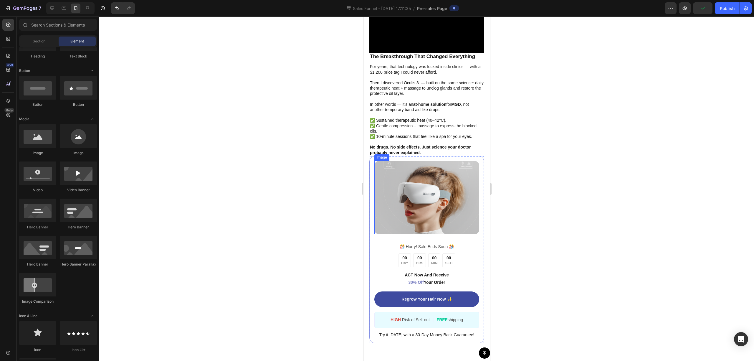
click at [393, 196] on img at bounding box center [426, 197] width 105 height 73
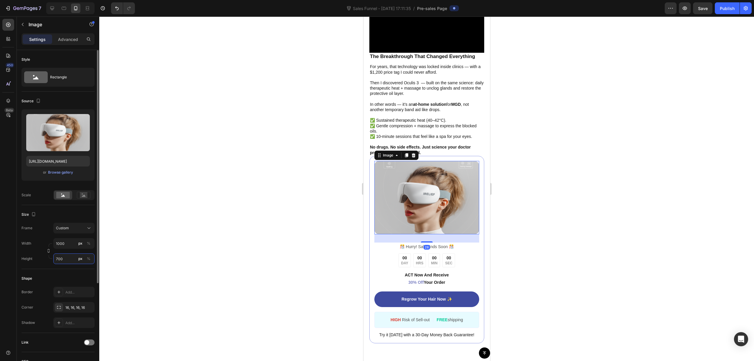
click at [74, 257] on input "700" at bounding box center [73, 258] width 41 height 11
click at [73, 258] on input "700" at bounding box center [73, 258] width 41 height 11
click at [625, 138] on div at bounding box center [426, 188] width 655 height 344
click at [424, 194] on img at bounding box center [426, 197] width 105 height 73
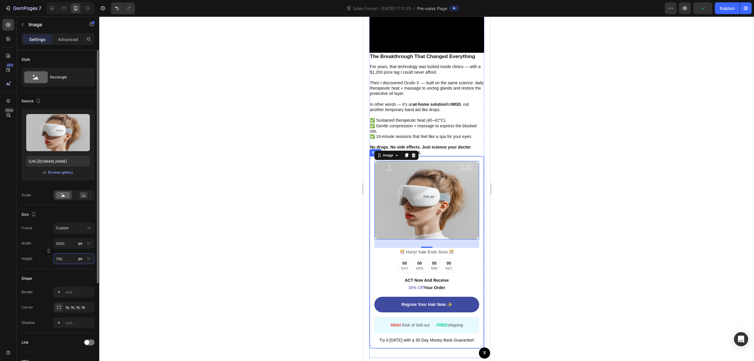
type input "750"
click at [549, 153] on div at bounding box center [426, 188] width 655 height 344
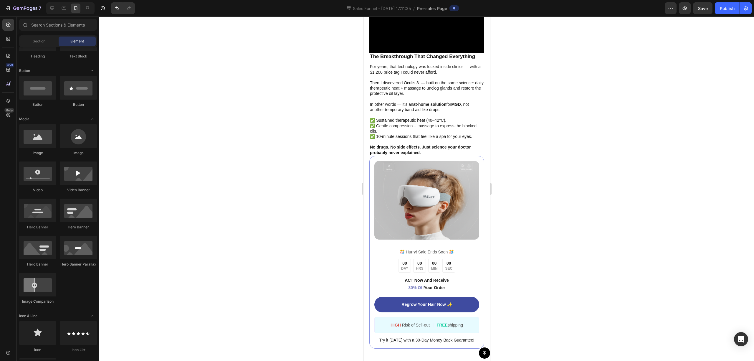
click at [605, 240] on div at bounding box center [426, 188] width 655 height 344
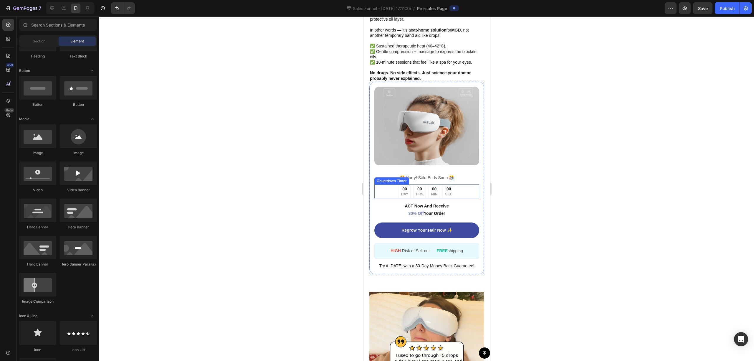
scroll to position [1256, 0]
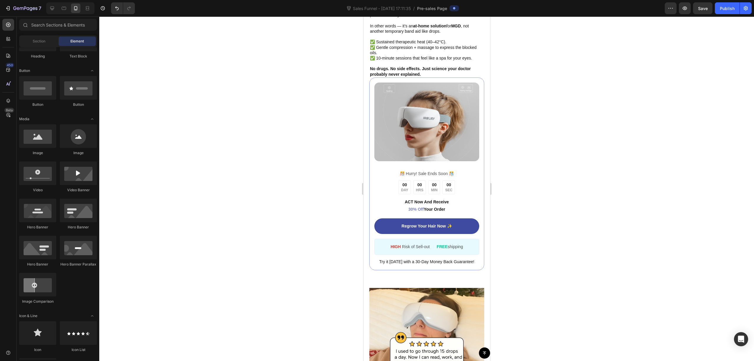
click at [594, 173] on div at bounding box center [426, 188] width 655 height 344
click at [436, 98] on img at bounding box center [426, 121] width 105 height 79
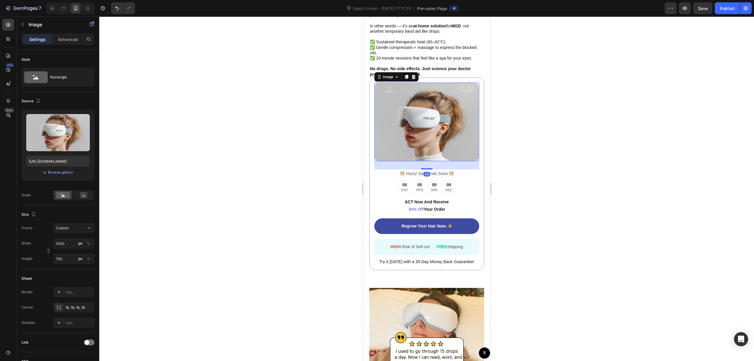
drag, startPoint x: 570, startPoint y: 108, endPoint x: 555, endPoint y: 109, distance: 15.6
click at [570, 107] on div at bounding box center [426, 188] width 655 height 344
click at [438, 133] on img at bounding box center [426, 121] width 105 height 79
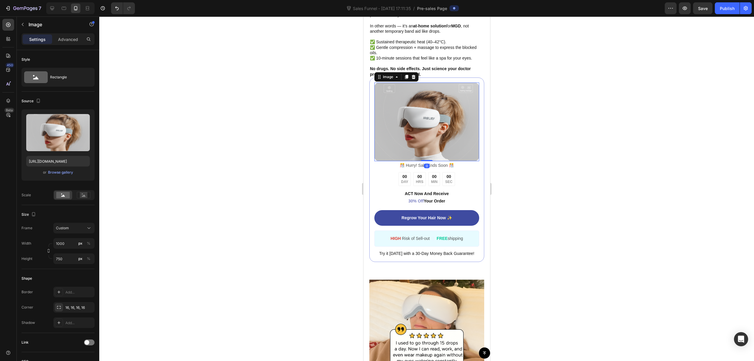
drag, startPoint x: 426, startPoint y: 158, endPoint x: 430, endPoint y: 139, distance: 19.0
click at [430, 139] on div "Image 0" at bounding box center [426, 121] width 105 height 79
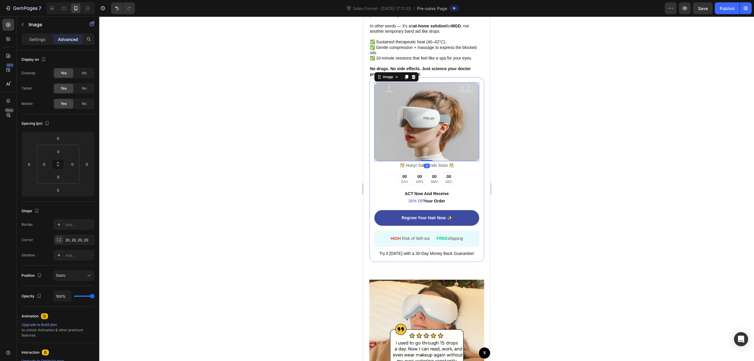
click at [587, 134] on div at bounding box center [426, 188] width 655 height 344
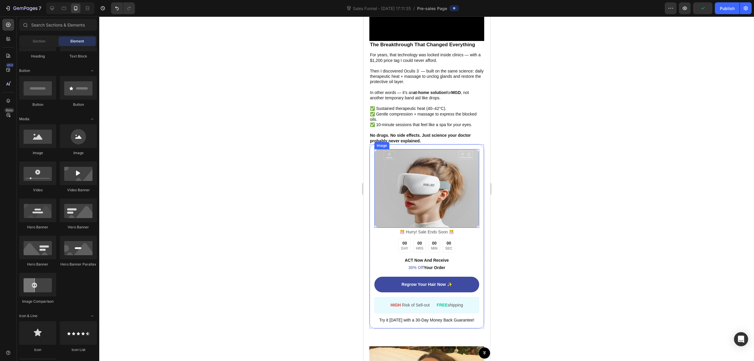
scroll to position [1138, 0]
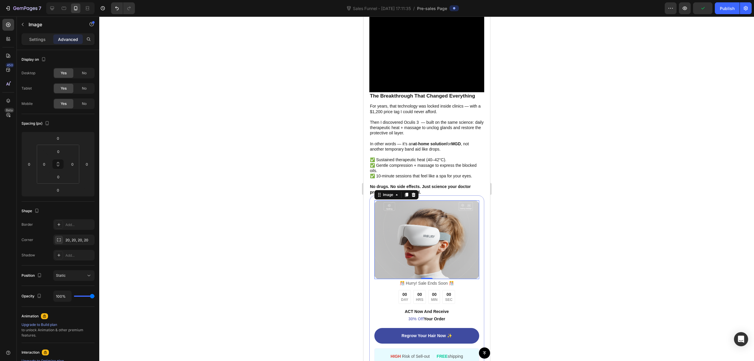
click at [439, 220] on img at bounding box center [426, 239] width 105 height 79
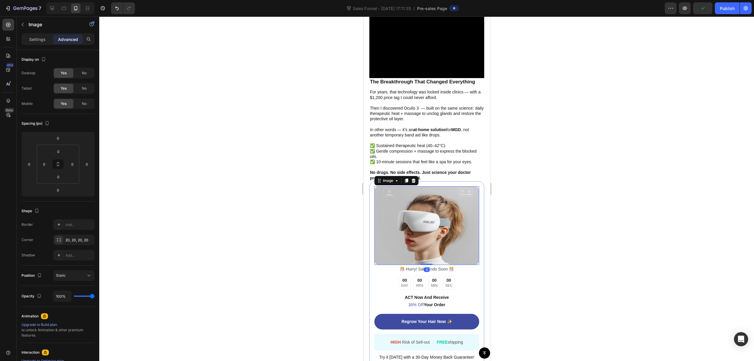
scroll to position [1178, 0]
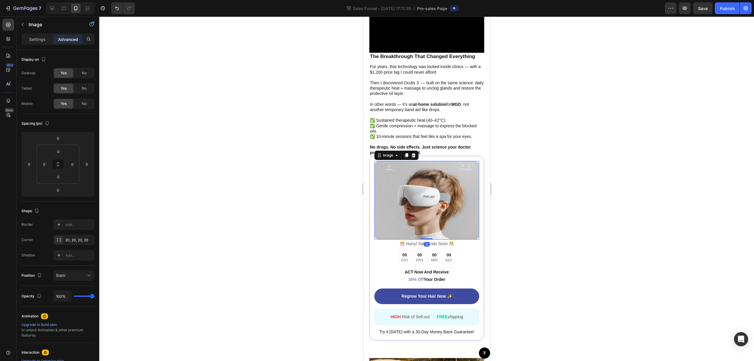
click at [434, 204] on img at bounding box center [426, 200] width 105 height 79
click at [21, 26] on icon "button" at bounding box center [22, 24] width 5 height 5
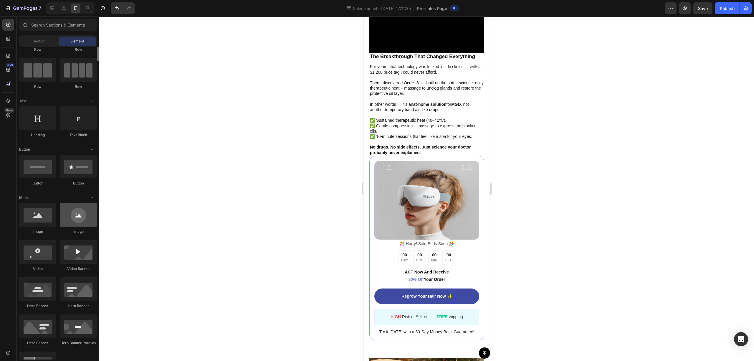
scroll to position [0, 0]
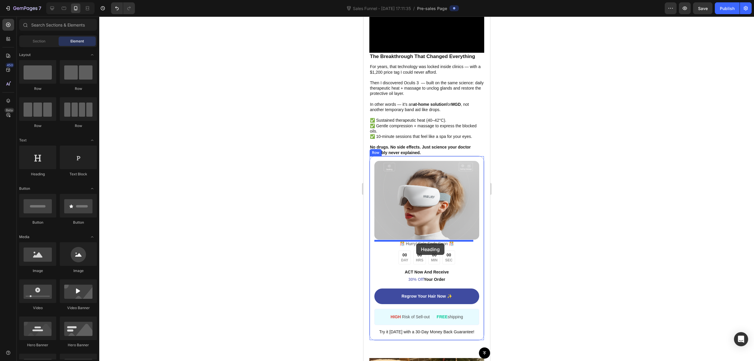
drag, startPoint x: 408, startPoint y: 177, endPoint x: 416, endPoint y: 243, distance: 67.0
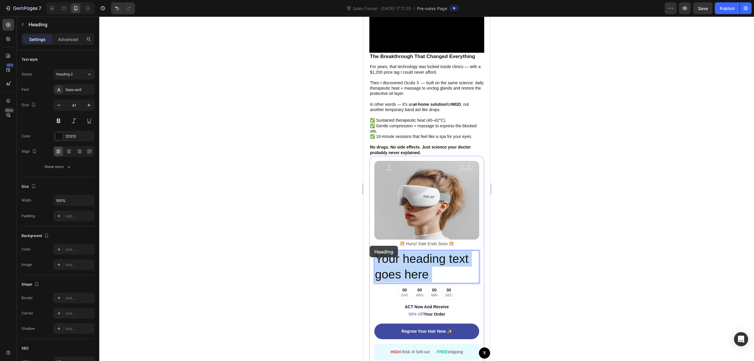
drag, startPoint x: 441, startPoint y: 264, endPoint x: 423, endPoint y: 251, distance: 21.9
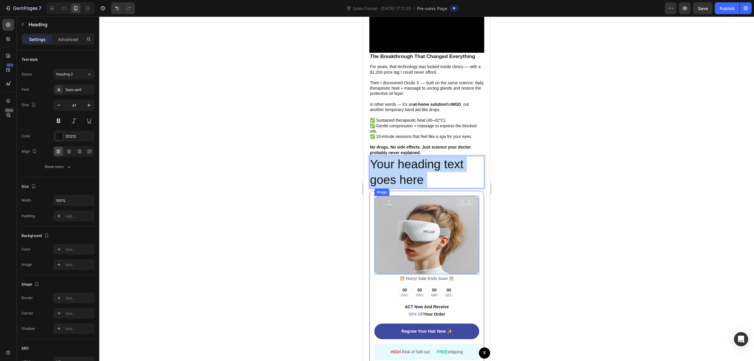
drag, startPoint x: 432, startPoint y: 163, endPoint x: 458, endPoint y: 217, distance: 60.5
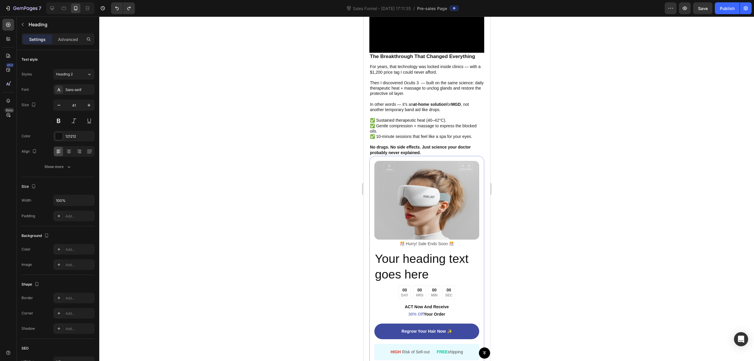
click at [418, 251] on h2 "Your heading text goes here" at bounding box center [426, 266] width 105 height 33
click at [418, 251] on p "Your heading text goes here" at bounding box center [427, 267] width 104 height 32
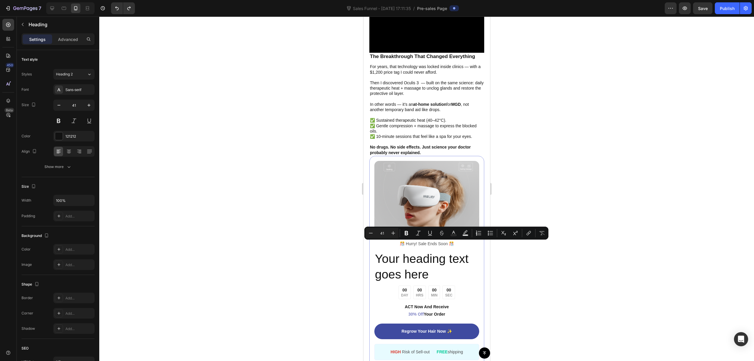
click at [430, 267] on p "Your heading text goes here" at bounding box center [427, 267] width 104 height 32
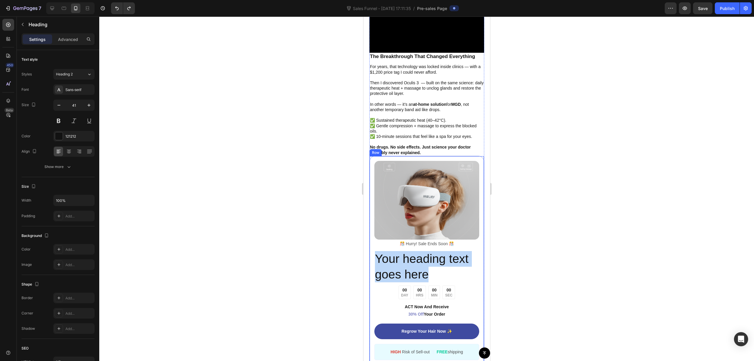
drag, startPoint x: 436, startPoint y: 265, endPoint x: 372, endPoint y: 249, distance: 66.6
click at [372, 249] on div "Image ️🎊 Hurry! Sale Ends Soon ️🎊 Text Block Your heading text goes here Headin…" at bounding box center [426, 265] width 115 height 219
drag, startPoint x: 433, startPoint y: 260, endPoint x: 718, endPoint y: 261, distance: 284.7
click at [363, 244] on html "iPhone 15 Pro Max ( 430 px) iPhone 13 Mini iPhone 13 Pro iPhone 11 Pro Max iPho…" at bounding box center [426, 157] width 127 height 2637
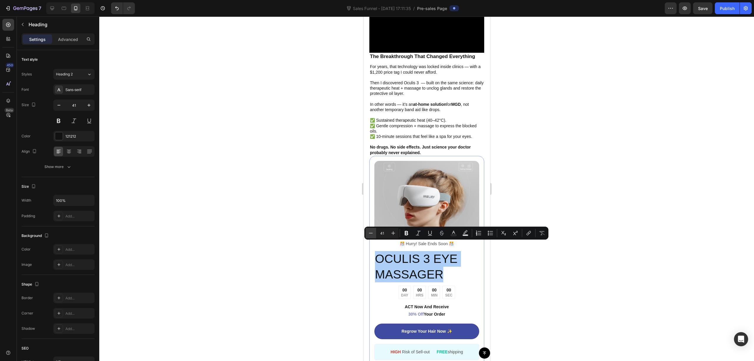
click at [370, 230] on button "Minus" at bounding box center [370, 233] width 11 height 11
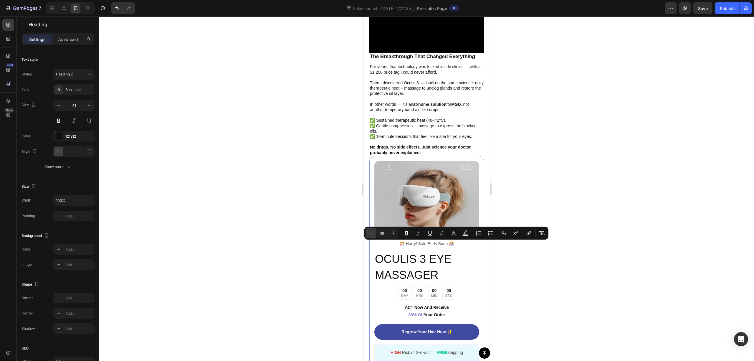
click at [370, 230] on button "Minus" at bounding box center [370, 233] width 11 height 11
click at [370, 230] on icon "Editor contextual toolbar" at bounding box center [371, 233] width 6 height 6
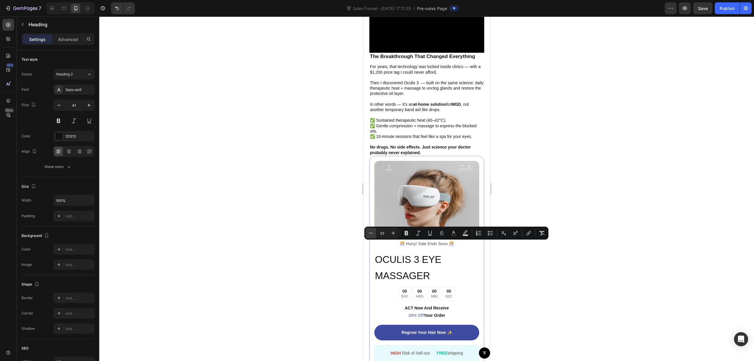
click at [371, 230] on icon "Editor contextual toolbar" at bounding box center [371, 233] width 6 height 6
click at [371, 231] on icon "Editor contextual toolbar" at bounding box center [371, 233] width 6 height 6
click at [370, 231] on icon "Editor contextual toolbar" at bounding box center [371, 233] width 6 height 6
click at [369, 231] on icon "Editor contextual toolbar" at bounding box center [371, 233] width 6 height 6
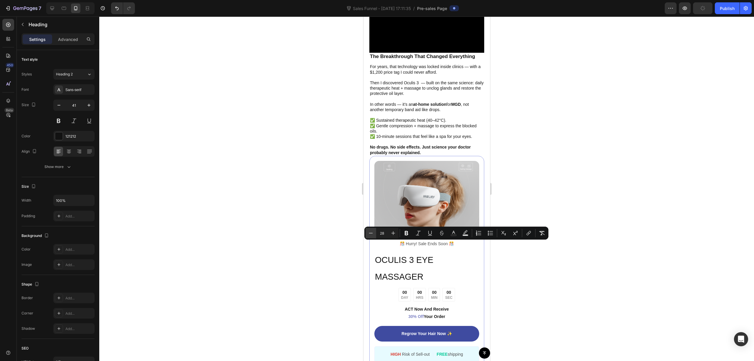
click at [369, 231] on icon "Editor contextual toolbar" at bounding box center [371, 233] width 6 height 6
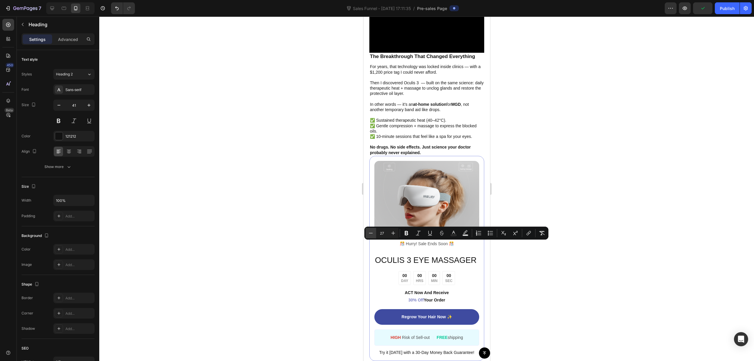
click at [369, 231] on icon "Editor contextual toolbar" at bounding box center [371, 233] width 6 height 6
click at [370, 231] on icon "Editor contextual toolbar" at bounding box center [371, 233] width 6 height 6
click at [371, 231] on icon "Editor contextual toolbar" at bounding box center [371, 233] width 6 height 6
click at [393, 233] on icon "Editor contextual toolbar" at bounding box center [393, 233] width 6 height 6
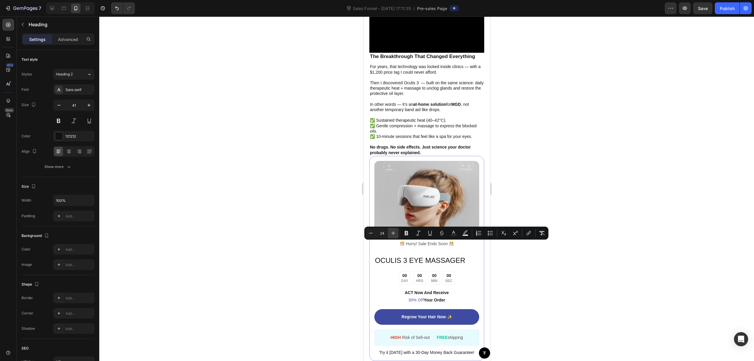
click at [393, 233] on icon "Editor contextual toolbar" at bounding box center [393, 233] width 6 height 6
click at [371, 234] on icon "Editor contextual toolbar" at bounding box center [371, 233] width 6 height 6
type input "25"
click at [407, 234] on icon "Editor contextual toolbar" at bounding box center [406, 233] width 6 height 6
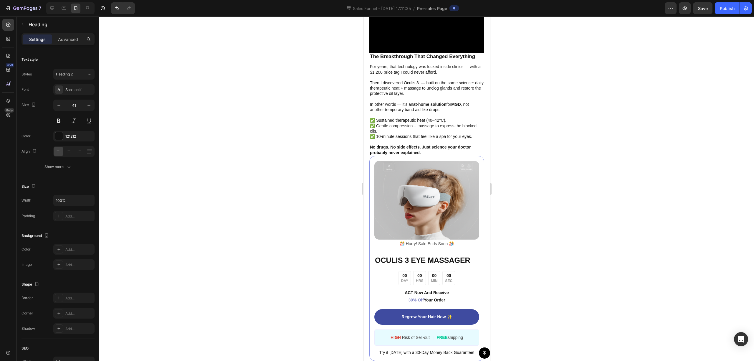
click at [555, 255] on div at bounding box center [426, 188] width 655 height 344
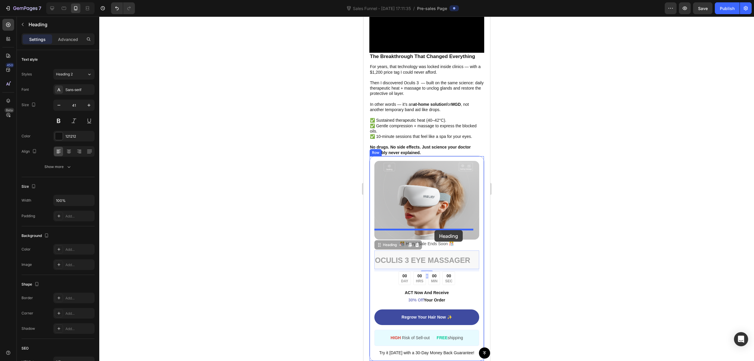
drag, startPoint x: 436, startPoint y: 251, endPoint x: 434, endPoint y: 230, distance: 21.0
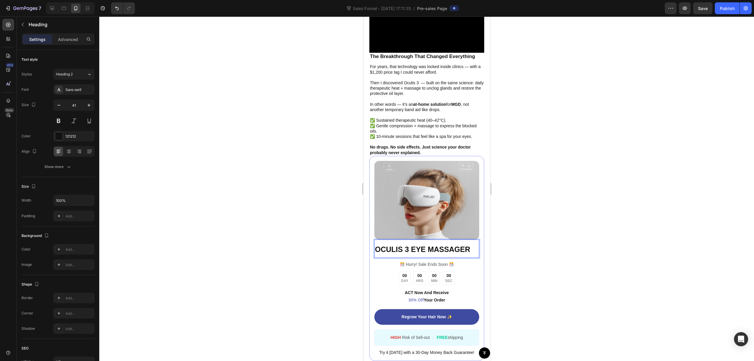
click at [463, 245] on strong "OCULIS 3 EYE MASSAGER" at bounding box center [422, 249] width 95 height 8
click at [515, 242] on div at bounding box center [426, 188] width 655 height 344
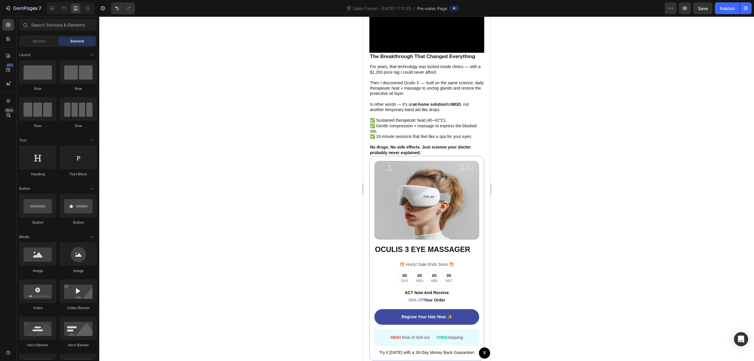
click at [560, 236] on div at bounding box center [426, 188] width 655 height 344
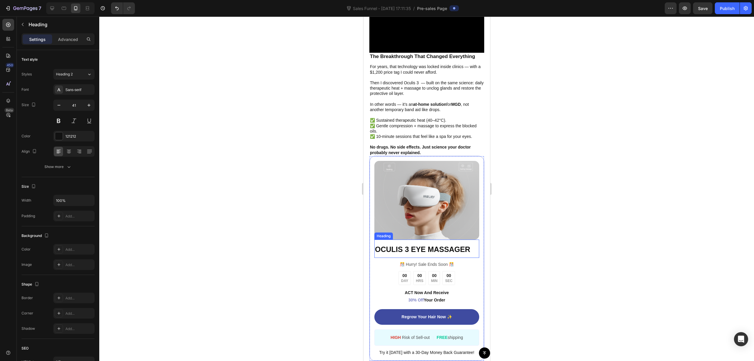
click at [434, 245] on strong "OCULIS 3 EYE MASSAGER" at bounding box center [422, 249] width 95 height 8
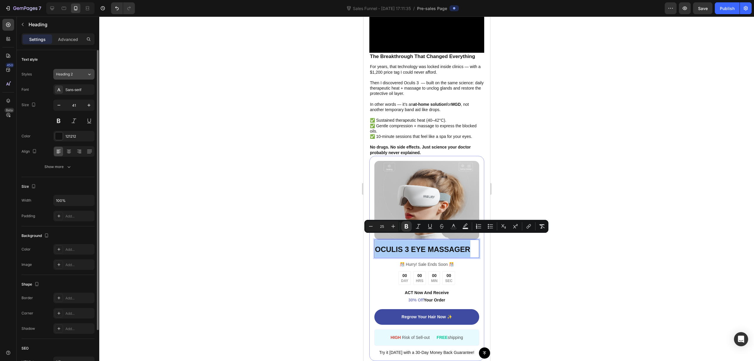
click at [77, 74] on div "Heading 2" at bounding box center [68, 74] width 24 height 5
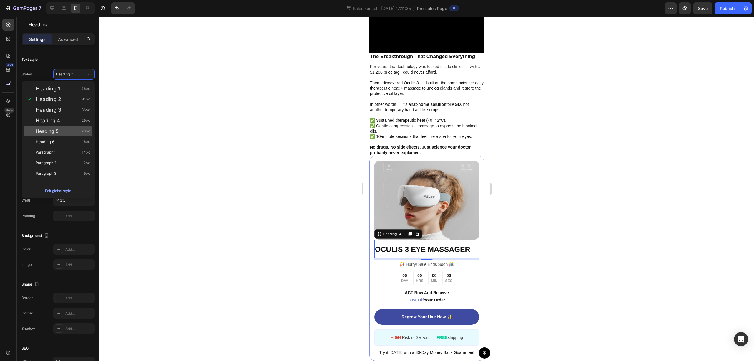
click at [67, 134] on div "Heading 5 23px" at bounding box center [58, 131] width 68 height 11
type input "23"
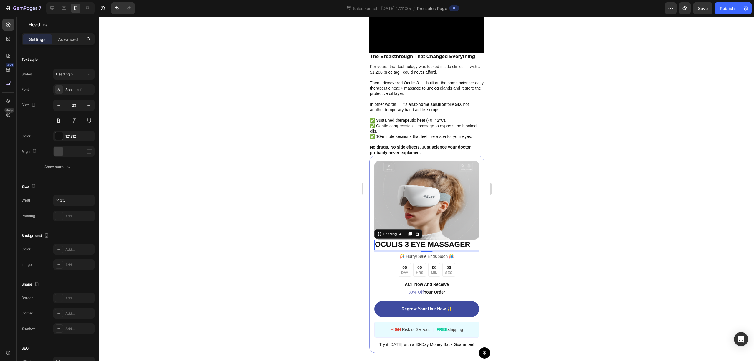
click at [332, 254] on div at bounding box center [426, 188] width 655 height 344
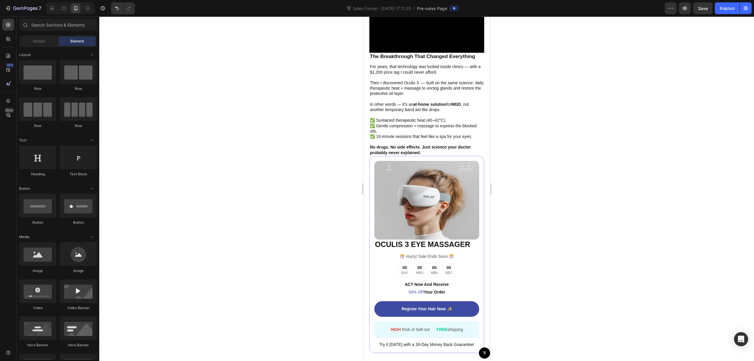
click at [524, 245] on div at bounding box center [426, 188] width 655 height 344
click at [406, 240] on strong "OCULIS 3 EYE MASSAGER" at bounding box center [422, 244] width 95 height 8
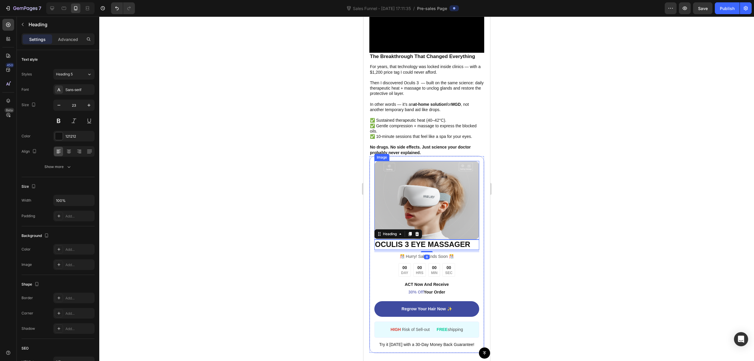
drag, startPoint x: 445, startPoint y: 223, endPoint x: 449, endPoint y: 209, distance: 14.3
click at [446, 222] on img at bounding box center [426, 200] width 105 height 79
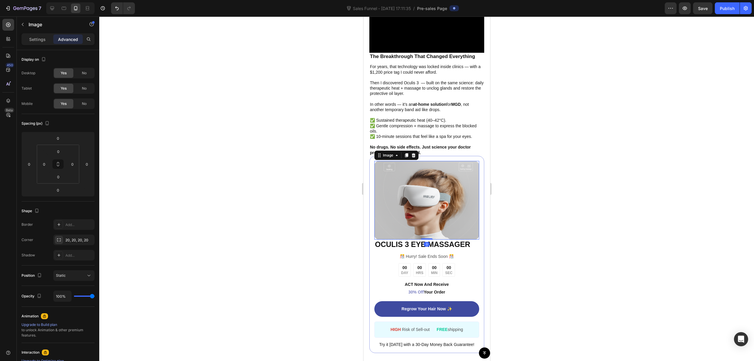
click at [449, 209] on img at bounding box center [426, 200] width 105 height 79
drag, startPoint x: 425, startPoint y: 229, endPoint x: 864, endPoint y: 238, distance: 439.1
click at [425, 240] on div at bounding box center [426, 240] width 12 height 1
type input "6"
click at [524, 224] on div at bounding box center [426, 188] width 655 height 344
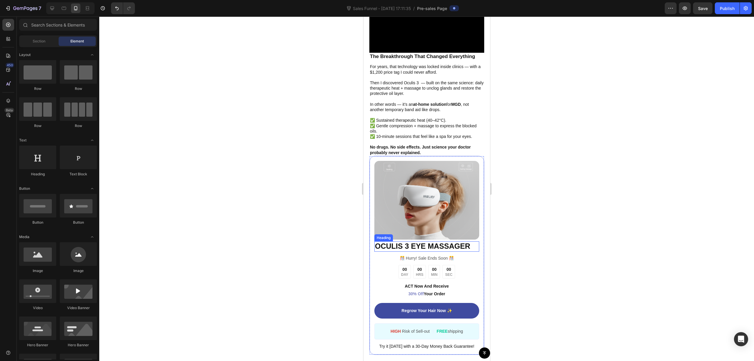
drag, startPoint x: 418, startPoint y: 239, endPoint x: 415, endPoint y: 237, distance: 3.2
click at [418, 242] on strong "OCULIS 3 EYE MASSAGER" at bounding box center [422, 246] width 95 height 8
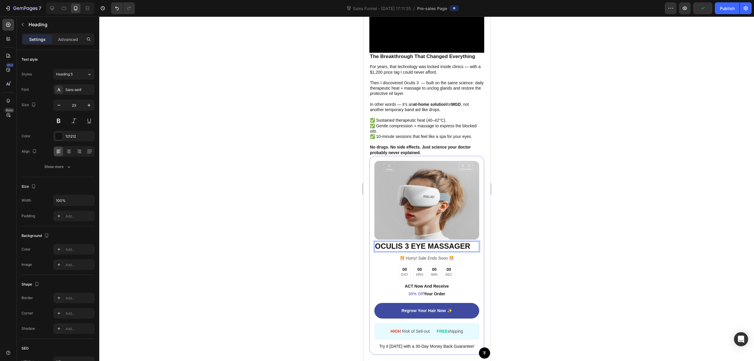
click at [412, 242] on strong "OCULIS 3 EYE MASSAGER" at bounding box center [422, 246] width 95 height 8
click at [405, 242] on strong "OCULIS 3 EYE MASSAGER" at bounding box center [422, 246] width 95 height 8
drag, startPoint x: 412, startPoint y: 236, endPoint x: 408, endPoint y: 237, distance: 4.7
click at [412, 242] on strong "OCULIS 3 EYE MASSAGER" at bounding box center [422, 246] width 95 height 8
click at [406, 242] on strong "OCULIS 3 EYE MASSAGER" at bounding box center [422, 246] width 95 height 8
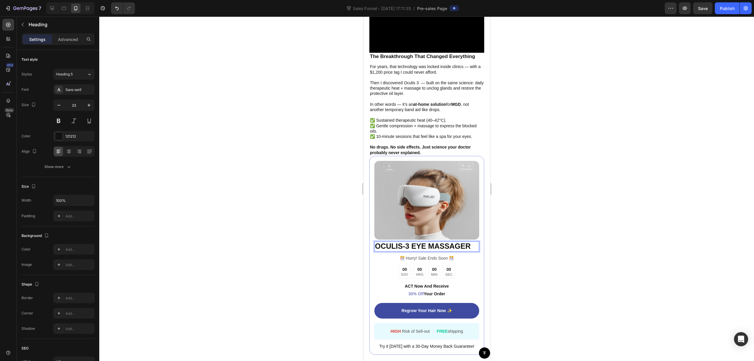
click at [495, 281] on div at bounding box center [426, 188] width 655 height 344
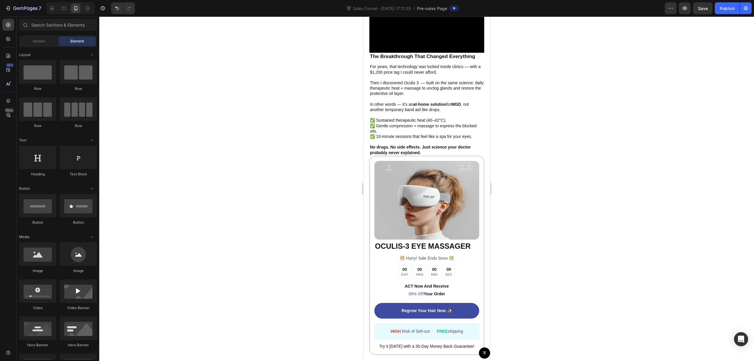
drag, startPoint x: 518, startPoint y: 263, endPoint x: 513, endPoint y: 262, distance: 5.1
click at [515, 263] on div at bounding box center [426, 188] width 655 height 344
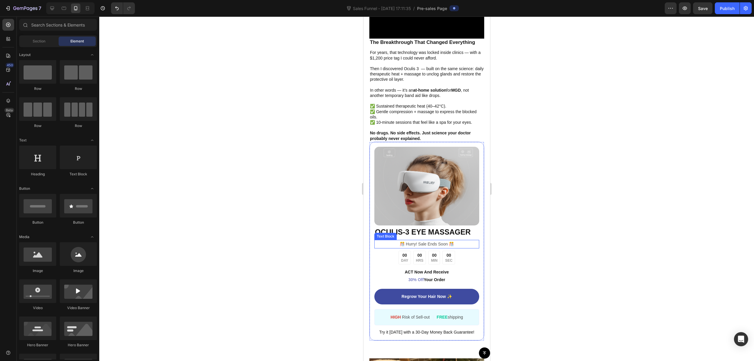
scroll to position [1217, 0]
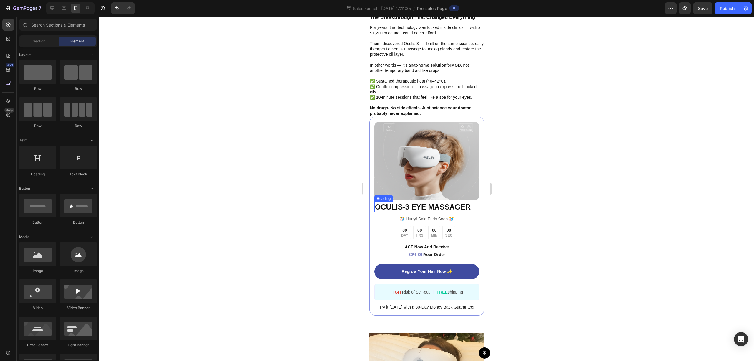
click at [426, 203] on strong "OCULIS-3 EYE MASSAGER" at bounding box center [423, 207] width 96 height 8
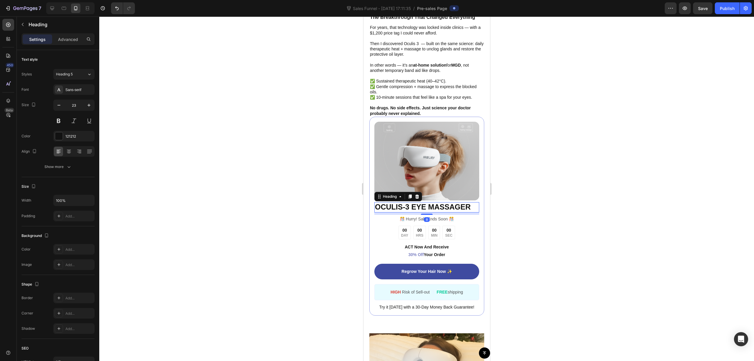
click at [542, 176] on div at bounding box center [426, 188] width 655 height 344
click at [413, 203] on strong "OCULIS-3 EYE MASSAGER" at bounding box center [423, 207] width 96 height 8
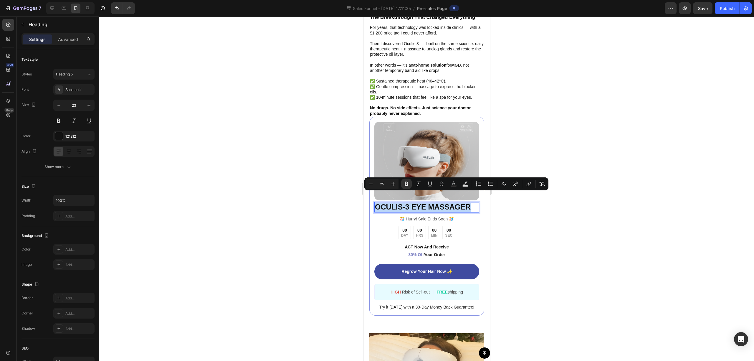
click at [411, 203] on strong "OCULIS-3 EYE MASSAGER" at bounding box center [423, 207] width 96 height 8
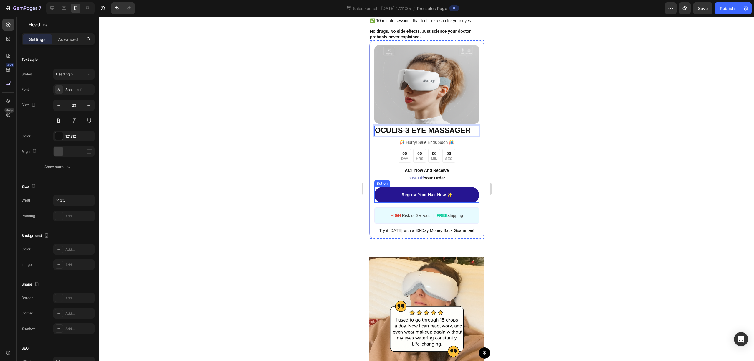
scroll to position [1296, 0]
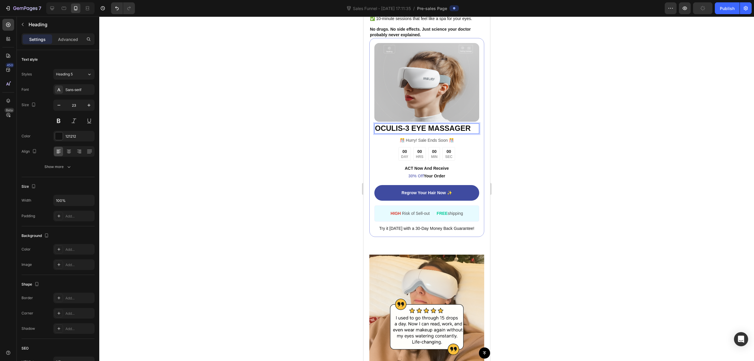
click at [410, 124] on strong "OCULIS-3 EYE MASSAGER" at bounding box center [423, 128] width 96 height 8
click at [412, 124] on strong "OCULIS-3 EYE MASSAGER" at bounding box center [423, 128] width 96 height 8
click at [411, 124] on strong "OCULIS-3 EYE MASSAGER" at bounding box center [423, 128] width 96 height 8
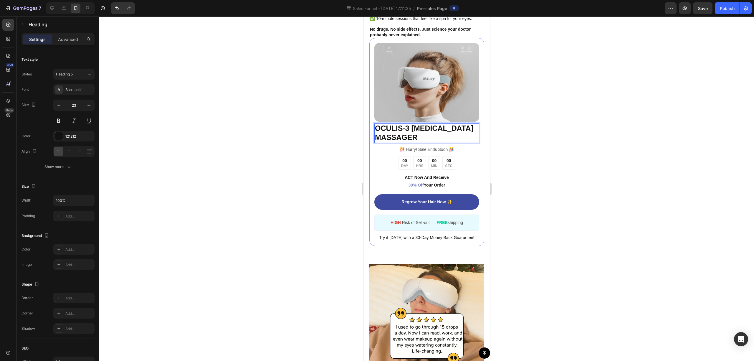
drag, startPoint x: 566, startPoint y: 148, endPoint x: 534, endPoint y: 146, distance: 32.4
click at [565, 147] on div at bounding box center [426, 188] width 655 height 344
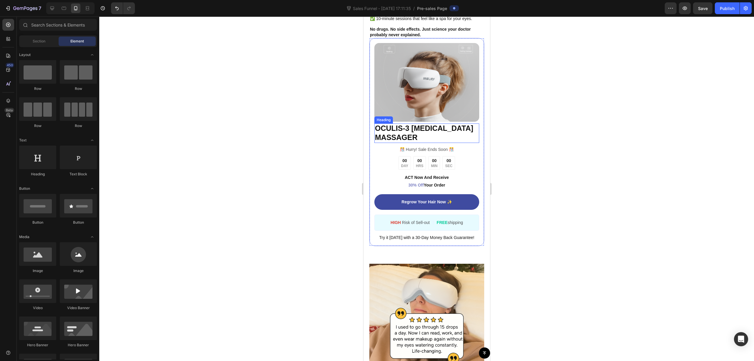
click at [428, 124] on strong "OCULIS-3 [MEDICAL_DATA] MASSAGER" at bounding box center [424, 132] width 98 height 17
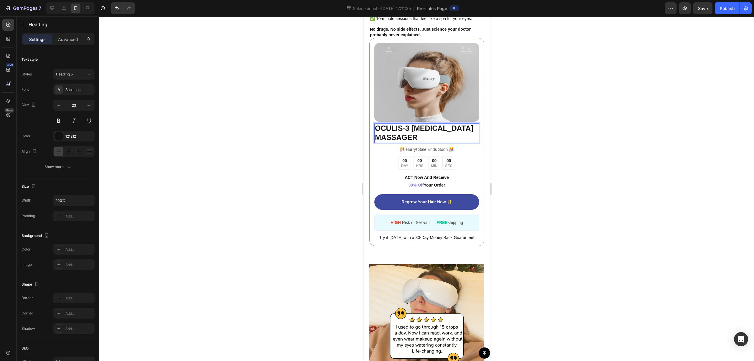
click at [428, 124] on strong "OCULIS-3 [MEDICAL_DATA] MASSAGER" at bounding box center [424, 132] width 98 height 17
click at [431, 124] on strong "OCULIS-3 [MEDICAL_DATA] MASSAGER" at bounding box center [424, 132] width 98 height 17
drag, startPoint x: 655, startPoint y: 156, endPoint x: 625, endPoint y: 157, distance: 30.3
click at [651, 155] on div at bounding box center [426, 188] width 655 height 344
click at [430, 124] on strong "OCULIS-3 [MEDICAL_DATA] MASSAGER" at bounding box center [424, 132] width 98 height 17
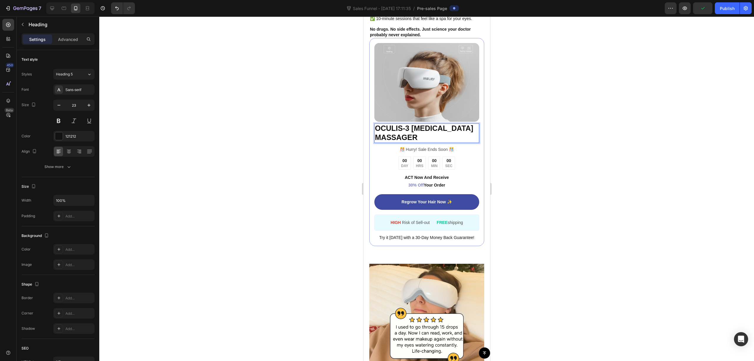
click at [564, 100] on div at bounding box center [426, 188] width 655 height 344
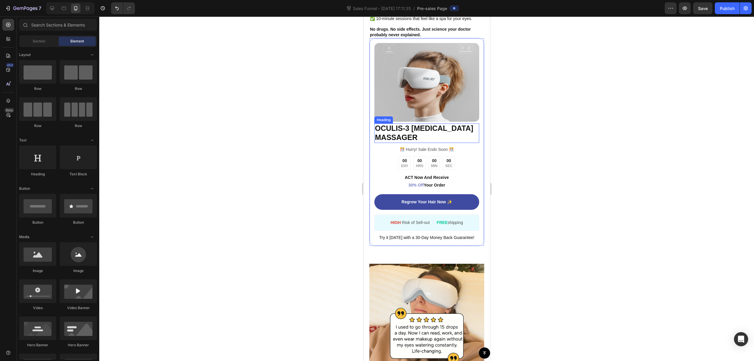
click at [408, 124] on strong "OCULIS-3 [MEDICAL_DATA] MASSAGER" at bounding box center [424, 132] width 98 height 17
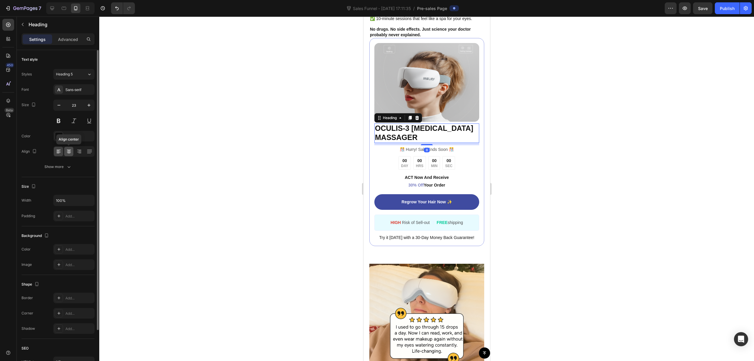
click at [69, 153] on icon at bounding box center [68, 153] width 3 height 1
drag, startPoint x: 222, startPoint y: 161, endPoint x: 296, endPoint y: 160, distance: 74.2
click at [223, 162] on div at bounding box center [426, 188] width 655 height 344
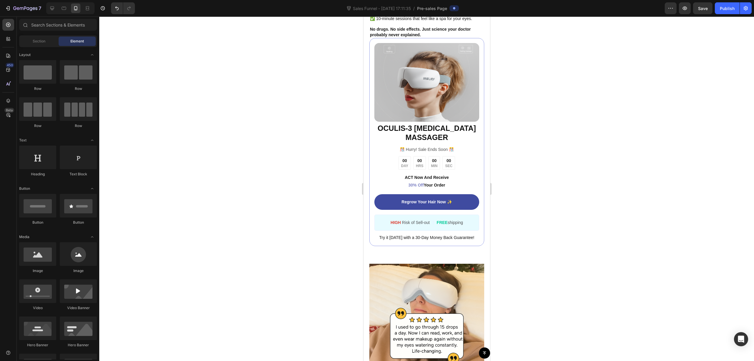
click at [553, 143] on div at bounding box center [426, 188] width 655 height 344
click at [555, 86] on div at bounding box center [426, 188] width 655 height 344
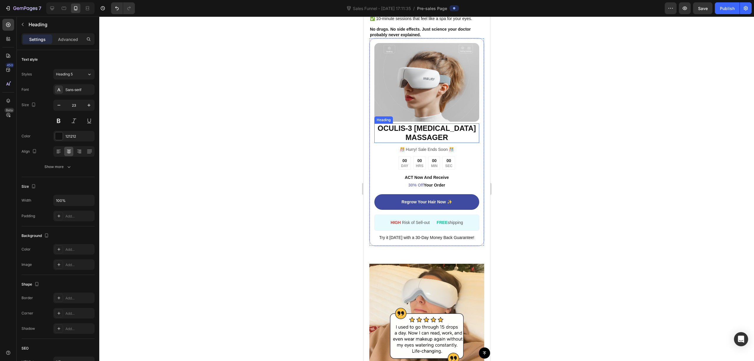
click at [436, 124] on strong "OCULIS-3 [MEDICAL_DATA] MASSAGER" at bounding box center [426, 132] width 98 height 17
click at [446, 124] on strong "OCULIS-3 [MEDICAL_DATA] MASSAGER" at bounding box center [426, 132] width 98 height 17
click at [448, 128] on p "OCULIS-3 [MEDICAL_DATA] MASSAGER" at bounding box center [427, 133] width 104 height 18
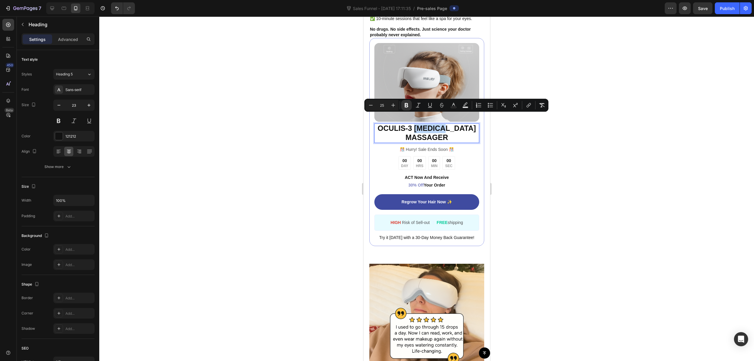
drag, startPoint x: 434, startPoint y: 117, endPoint x: 426, endPoint y: 115, distance: 7.7
click at [426, 124] on p "OCULIS-3 [MEDICAL_DATA] MASSAGER" at bounding box center [427, 133] width 104 height 18
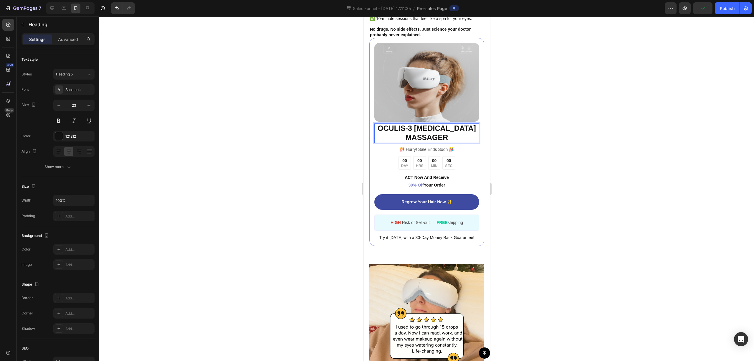
click at [458, 130] on p "OCULIS-3 [MEDICAL_DATA] MASSAGER" at bounding box center [427, 133] width 104 height 18
drag, startPoint x: 453, startPoint y: 128, endPoint x: 409, endPoint y: 128, distance: 44.8
click at [409, 128] on p "OCULIS-3 [MEDICAL_DATA] MASSAGER" at bounding box center [427, 133] width 104 height 18
click at [615, 63] on div at bounding box center [426, 188] width 655 height 344
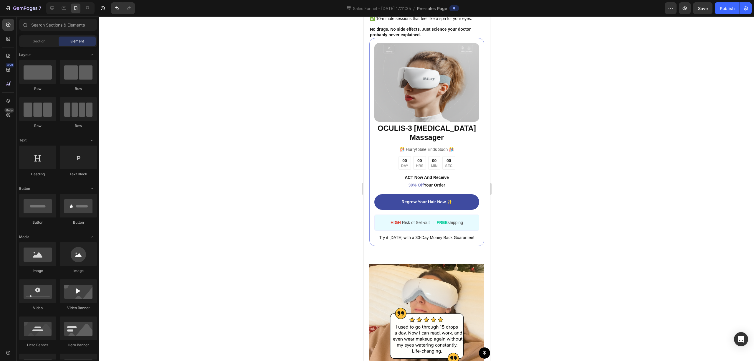
click at [507, 130] on div at bounding box center [426, 188] width 655 height 344
click at [434, 124] on strong "OCULIS-3 [MEDICAL_DATA] Massager" at bounding box center [426, 132] width 98 height 17
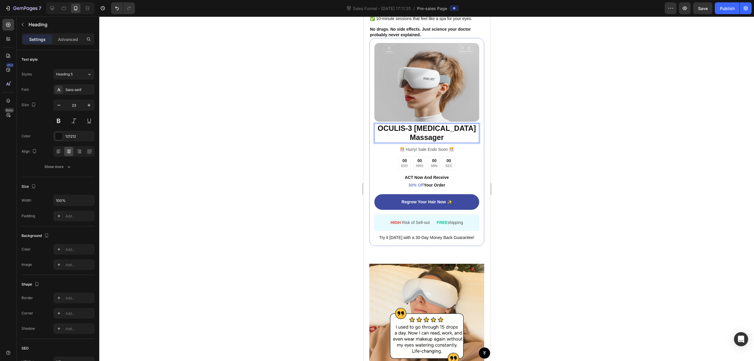
click at [445, 124] on p "OCULIS-3 [MEDICAL_DATA] Massager" at bounding box center [427, 133] width 104 height 18
drag, startPoint x: 449, startPoint y: 125, endPoint x: 454, endPoint y: 124, distance: 4.7
click at [450, 125] on p "OCULIS-3 [MEDICAL_DATA] Massager" at bounding box center [427, 133] width 104 height 18
click at [580, 108] on div at bounding box center [426, 188] width 655 height 344
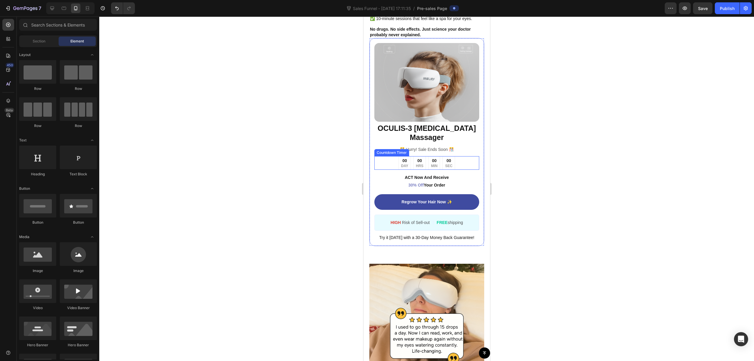
click at [401, 158] on div "00" at bounding box center [404, 161] width 7 height 6
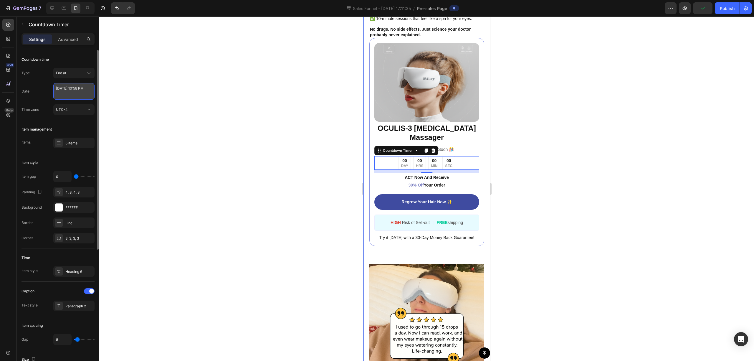
select select "22"
select select "58"
select select "false"
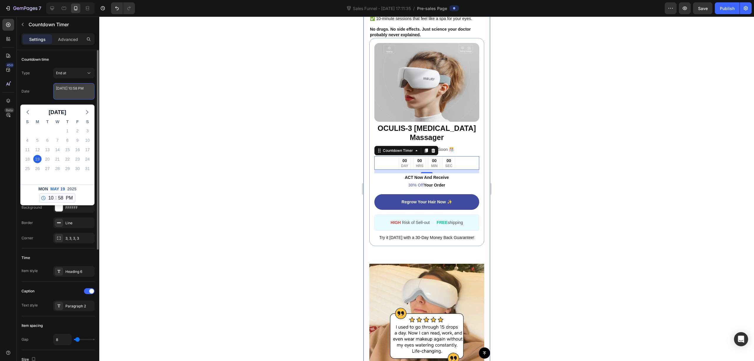
click at [75, 92] on textarea "[DATE] 10:58 PM" at bounding box center [73, 91] width 41 height 16
click at [85, 114] on icon "button" at bounding box center [87, 112] width 7 height 7
click at [24, 111] on button "button" at bounding box center [28, 112] width 8 height 9
click at [38, 158] on div "19" at bounding box center [37, 159] width 8 height 8
click at [64, 198] on select "AM PM" at bounding box center [68, 197] width 9 height 9
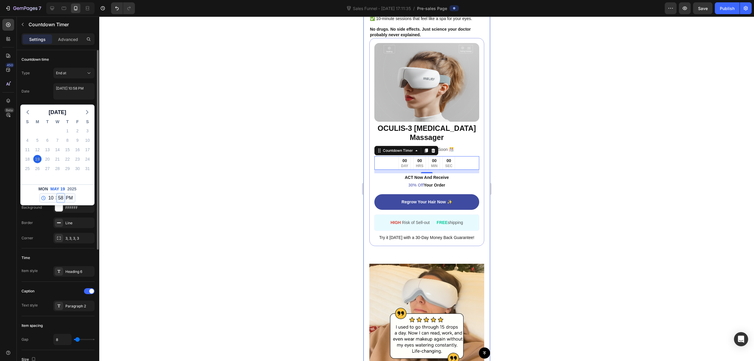
click at [57, 197] on select "00 01 02 03 04 05 06 07 08 09 10 11 12 13 14 15 16 17 18 19 20 21 22 23 24 25 2…" at bounding box center [61, 197] width 8 height 9
click at [50, 199] on select "12 1 2 3 4 5 6 7 8 9 10 11" at bounding box center [51, 197] width 8 height 9
click at [134, 181] on div at bounding box center [426, 188] width 655 height 344
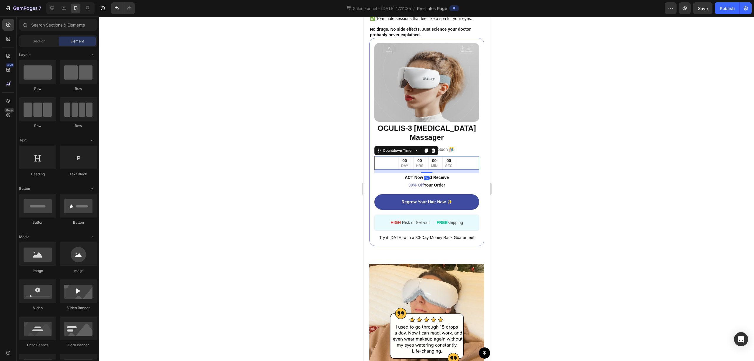
click at [408, 156] on div "00 DAY 00 HRS 00 MIN 00 SEC" at bounding box center [426, 163] width 57 height 14
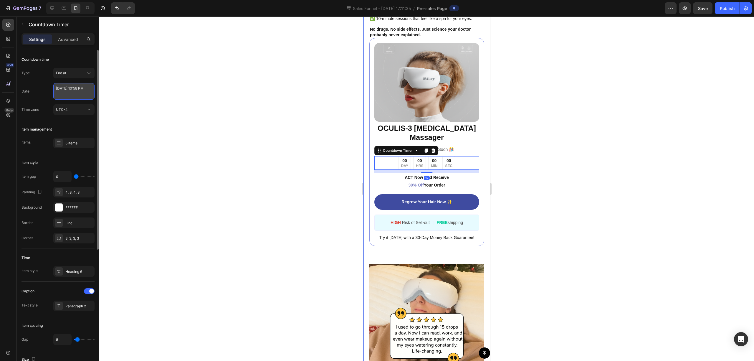
select select "22"
select select "58"
select select "false"
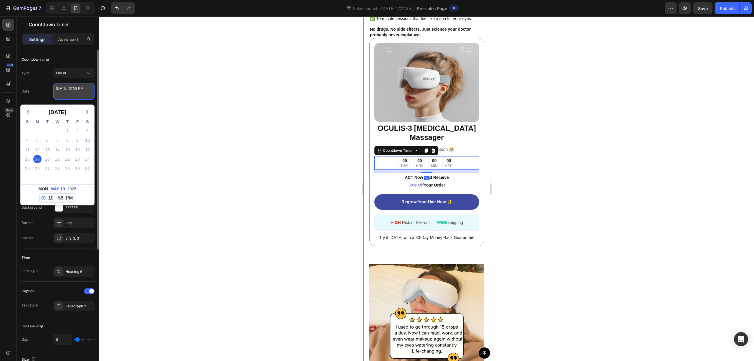
click at [71, 90] on textarea "[DATE] 10:58 PM" at bounding box center [73, 91] width 41 height 16
click at [28, 112] on icon "button" at bounding box center [27, 112] width 7 height 7
click at [90, 111] on button "button" at bounding box center [87, 112] width 8 height 9
click at [90, 111] on icon "button" at bounding box center [87, 112] width 7 height 7
click at [88, 111] on icon "button" at bounding box center [87, 112] width 7 height 7
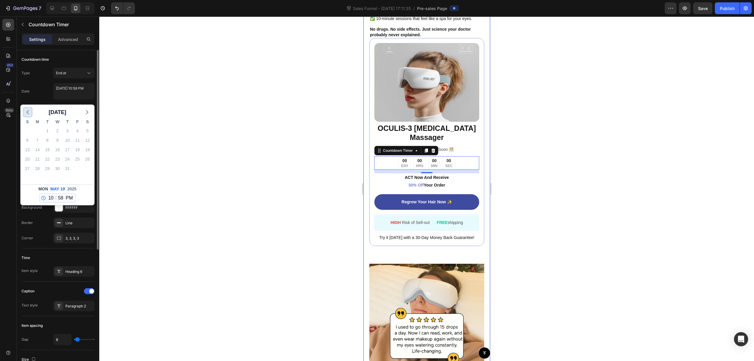
click at [30, 115] on icon "button" at bounding box center [27, 112] width 7 height 7
click at [84, 109] on icon "button" at bounding box center [87, 112] width 7 height 7
click at [47, 129] on div "1" at bounding box center [47, 131] width 8 height 8
click at [49, 131] on div "1" at bounding box center [47, 131] width 8 height 8
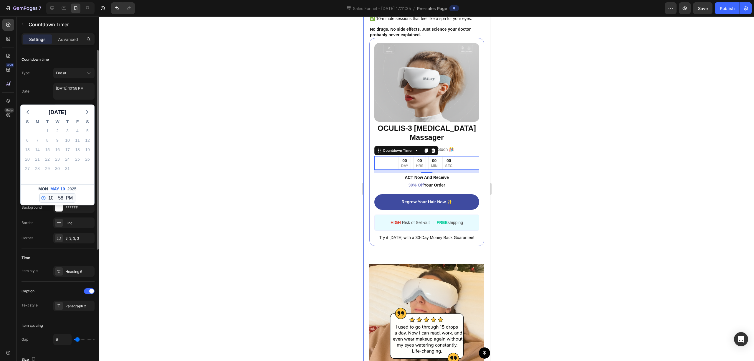
click at [61, 189] on span "19" at bounding box center [62, 189] width 5 height 6
click at [65, 188] on div "[DATE]" at bounding box center [57, 189] width 40 height 6
click at [153, 177] on div at bounding box center [426, 188] width 655 height 344
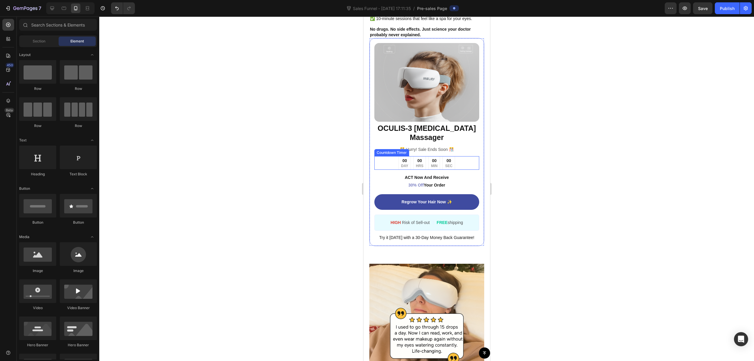
click at [445, 158] on div "00" at bounding box center [448, 161] width 7 height 6
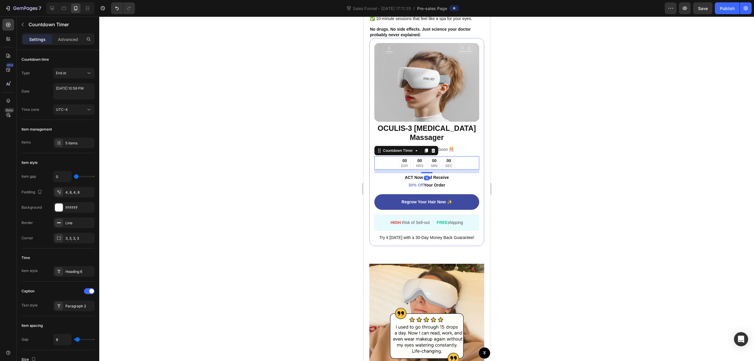
click at [467, 156] on div "00 DAY 00 HRS 00 MIN 00 SEC" at bounding box center [426, 163] width 105 height 14
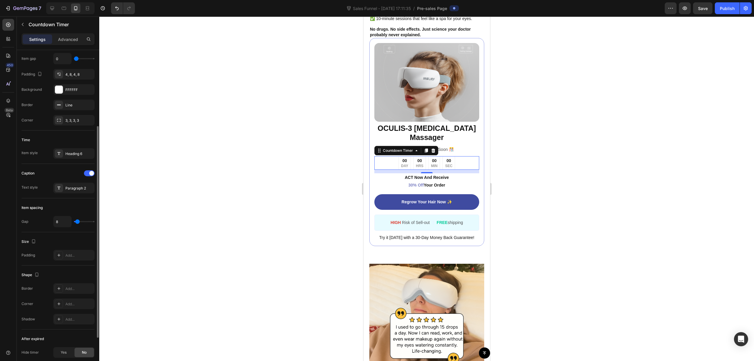
scroll to position [0, 0]
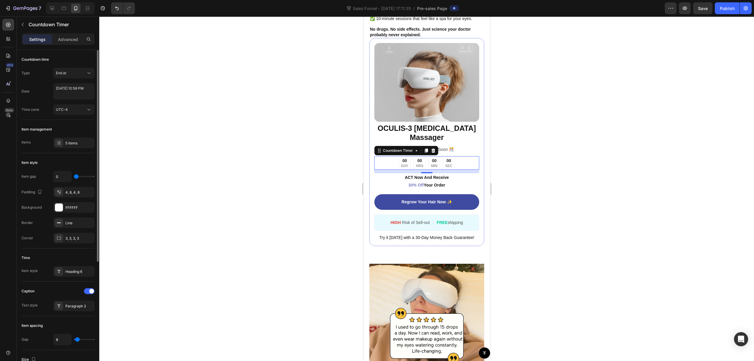
click at [535, 156] on div at bounding box center [426, 188] width 655 height 344
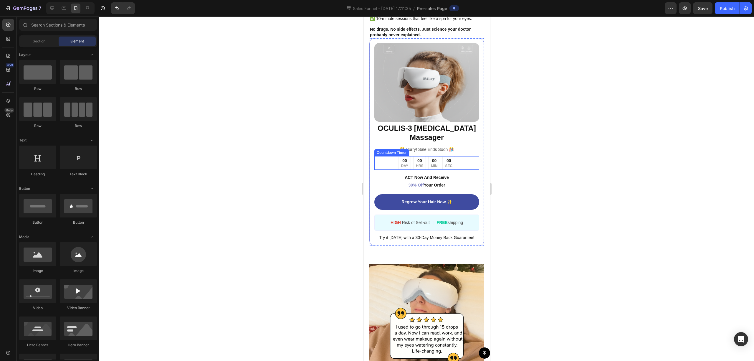
click at [463, 156] on div "00 DAY 00 HRS 00 MIN 00 SEC" at bounding box center [426, 163] width 105 height 14
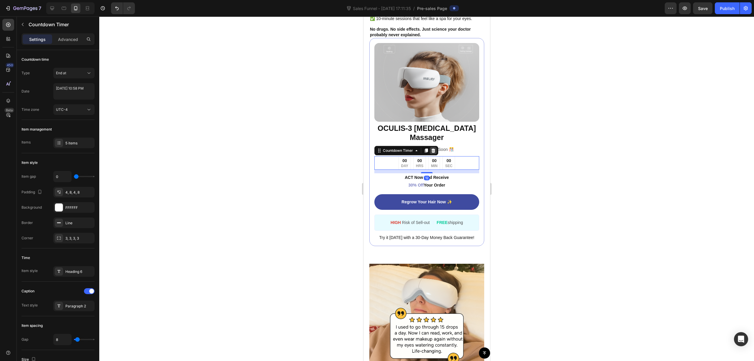
click at [430, 148] on icon at bounding box center [432, 150] width 5 height 5
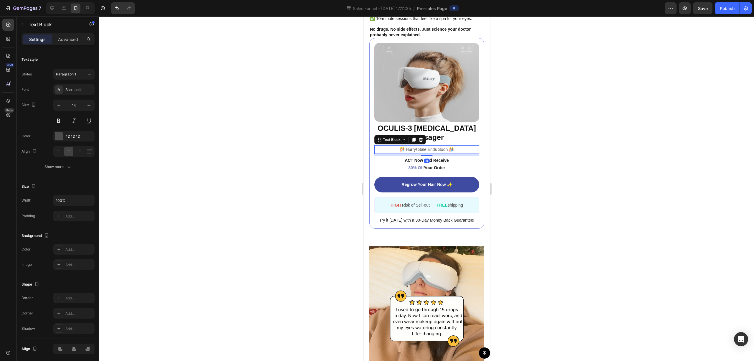
click at [456, 146] on p "️🎊 Hurry! Sale Ends Soon ️🎊" at bounding box center [427, 149] width 104 height 7
click at [422, 137] on icon at bounding box center [420, 139] width 5 height 5
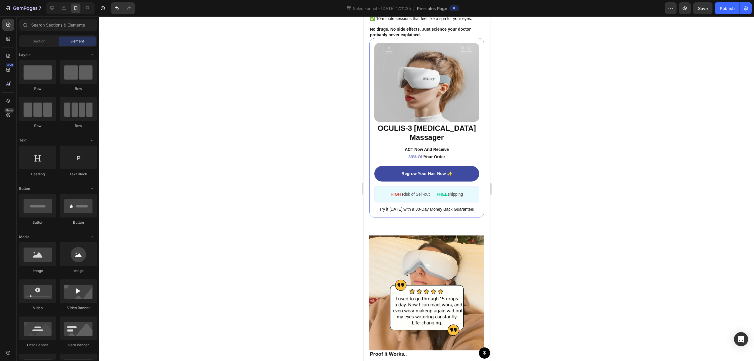
click at [523, 131] on div at bounding box center [426, 188] width 655 height 344
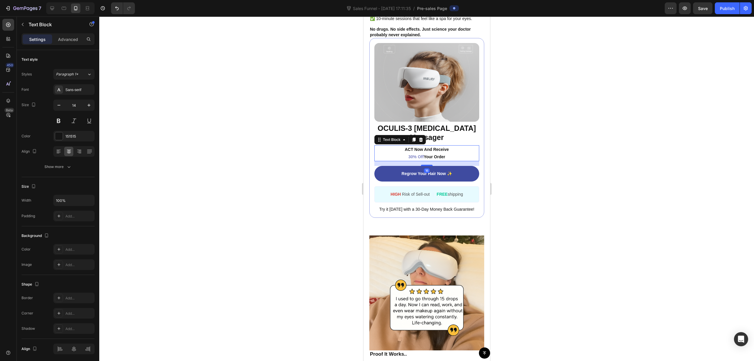
click at [458, 146] on p "ACT Now And Receive 30% Off Your Order" at bounding box center [427, 153] width 104 height 15
click at [456, 146] on p "ACT Now And Receive 30% Off Your Order" at bounding box center [427, 153] width 104 height 15
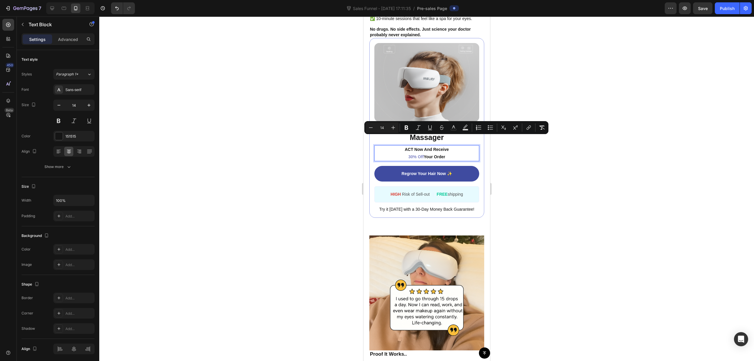
drag, startPoint x: 453, startPoint y: 145, endPoint x: 386, endPoint y: 141, distance: 67.5
click at [386, 146] on p "ACT Now And Receive 30% Off Your Order" at bounding box center [427, 153] width 104 height 15
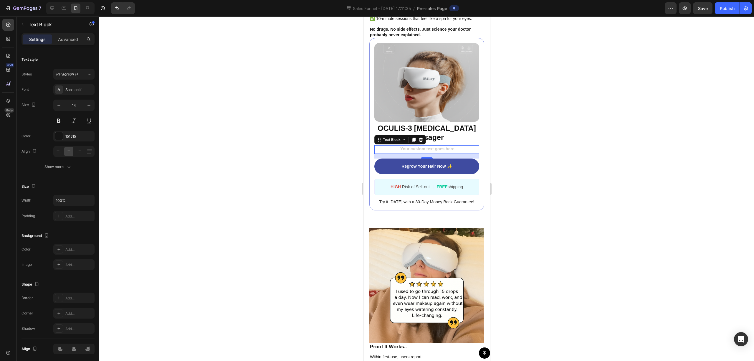
click at [556, 132] on div at bounding box center [426, 188] width 655 height 344
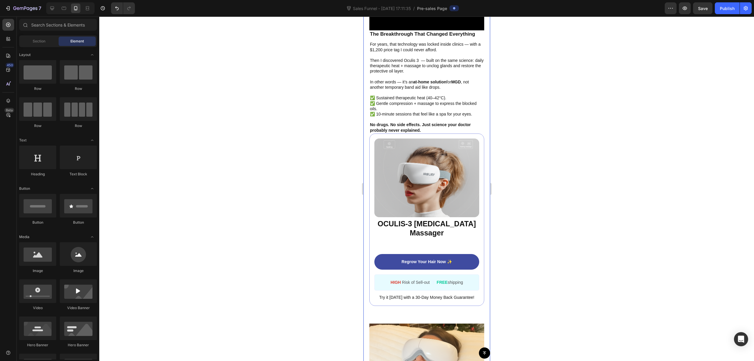
scroll to position [1256, 0]
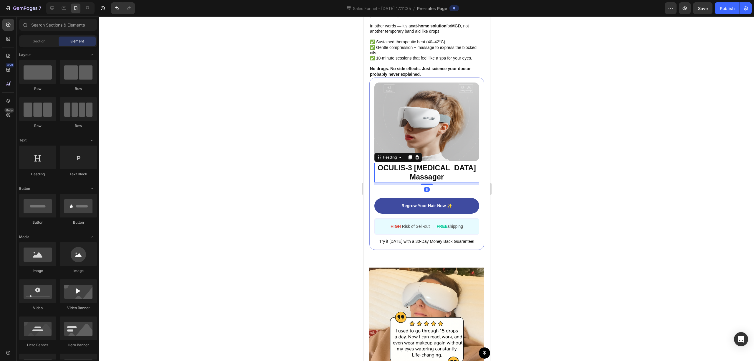
click at [443, 163] on p "⁠⁠⁠⁠⁠⁠⁠ OCULIS-3 [MEDICAL_DATA] Massager" at bounding box center [427, 172] width 104 height 18
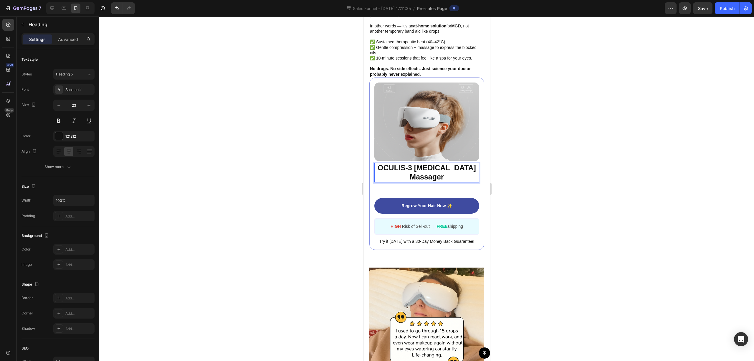
click at [456, 163] on p "OCULIS-3 [MEDICAL_DATA] Massager" at bounding box center [427, 172] width 104 height 18
click at [449, 166] on p "OCULIS-3 [MEDICAL_DATA] Massager" at bounding box center [427, 172] width 104 height 18
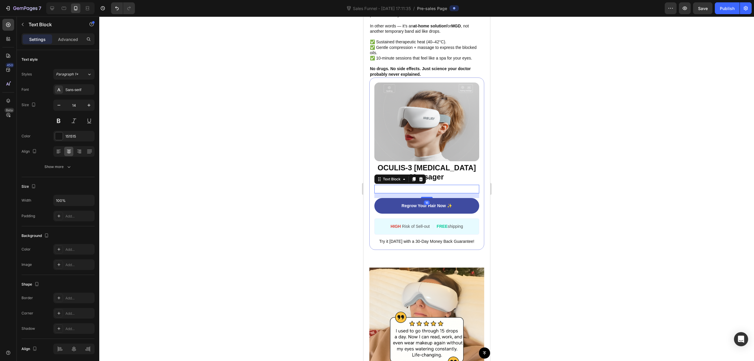
click at [447, 185] on p "Rich Text Editor. Editing area: main" at bounding box center [427, 188] width 104 height 7
drag, startPoint x: 612, startPoint y: 119, endPoint x: 610, endPoint y: 122, distance: 3.2
click at [610, 120] on div at bounding box center [426, 188] width 655 height 344
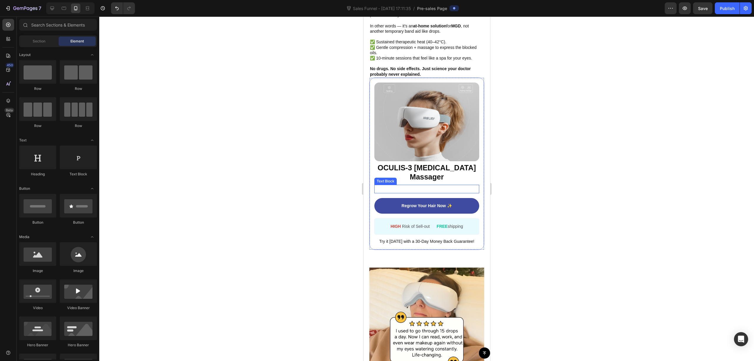
click at [438, 185] on p "Rich Text Editor. Editing area: main" at bounding box center [427, 188] width 104 height 7
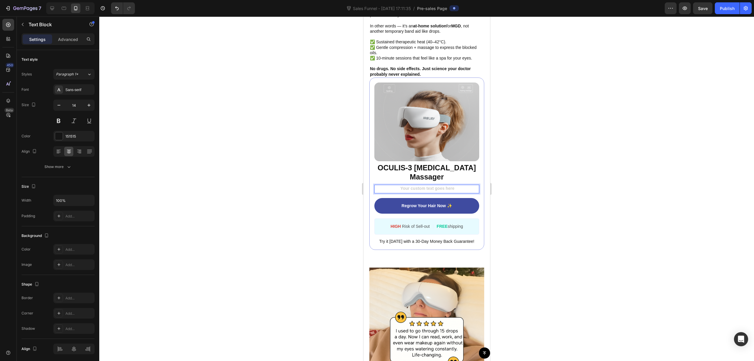
click at [443, 185] on div "Rich Text Editor. Editing area: main" at bounding box center [426, 189] width 105 height 9
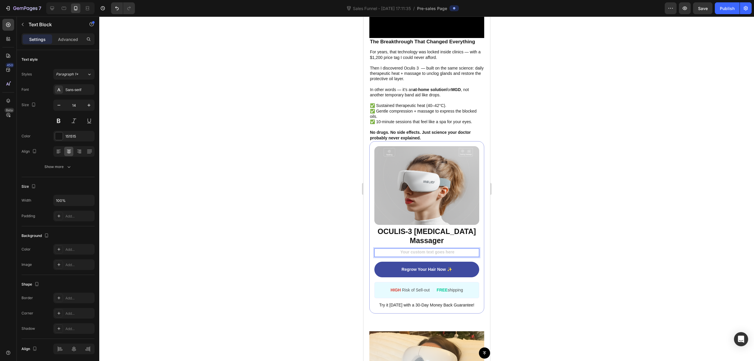
scroll to position [1178, 0]
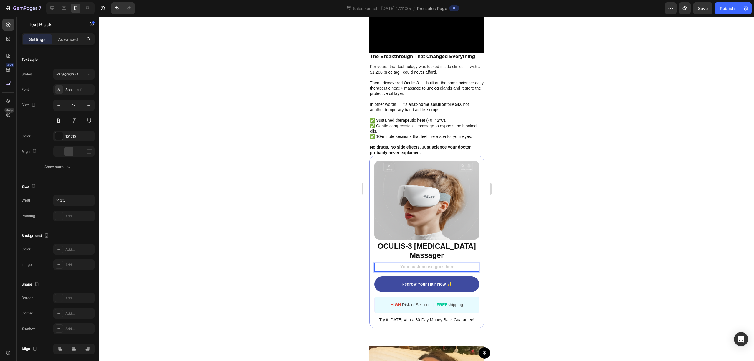
click at [559, 194] on div at bounding box center [426, 188] width 655 height 344
click at [433, 264] on p "Rich Text Editor. Editing area: main" at bounding box center [427, 267] width 104 height 7
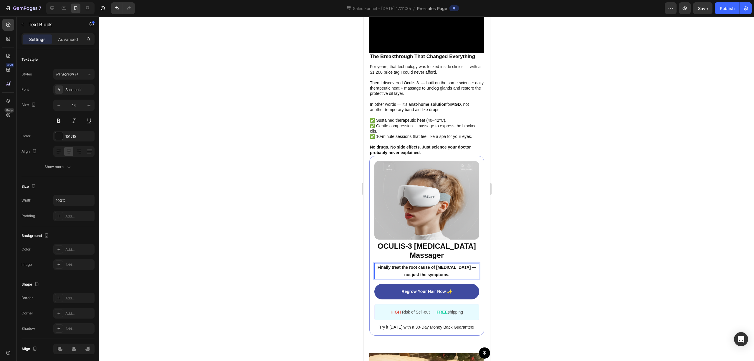
click at [406, 264] on p "Finally treat the root cause of [MEDICAL_DATA] — not just the symptoms." at bounding box center [427, 271] width 104 height 15
click at [375, 264] on p "Finally treat the root cause of [MEDICAL_DATA] — not just the symptoms." at bounding box center [427, 271] width 104 height 15
click at [427, 264] on p "Join 15000+ users who Finally treat the root cause of [MEDICAL_DATA] — not just…" at bounding box center [427, 271] width 104 height 15
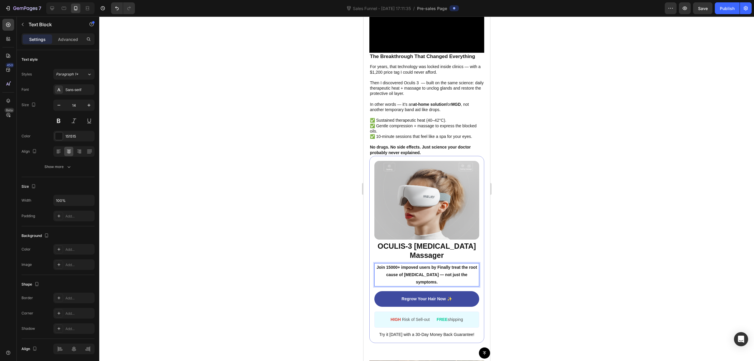
drag, startPoint x: 436, startPoint y: 256, endPoint x: 443, endPoint y: 256, distance: 6.2
click at [438, 264] on p "Join 15000+ impoved users by Finally treat the root cause of [MEDICAL_DATA] — n…" at bounding box center [427, 275] width 104 height 22
click at [443, 264] on p "Join 15000+ impoved users by Finally treat the root cause of [MEDICAL_DATA] — n…" at bounding box center [427, 275] width 104 height 22
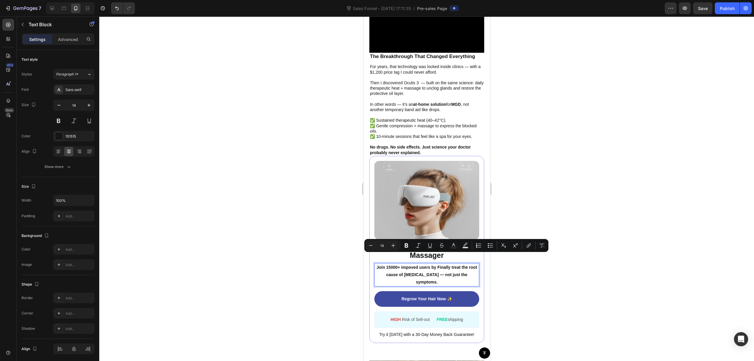
click at [441, 264] on p "Join 15000+ impoved users by Finally treat the root cause of [MEDICAL_DATA] — n…" at bounding box center [427, 275] width 104 height 22
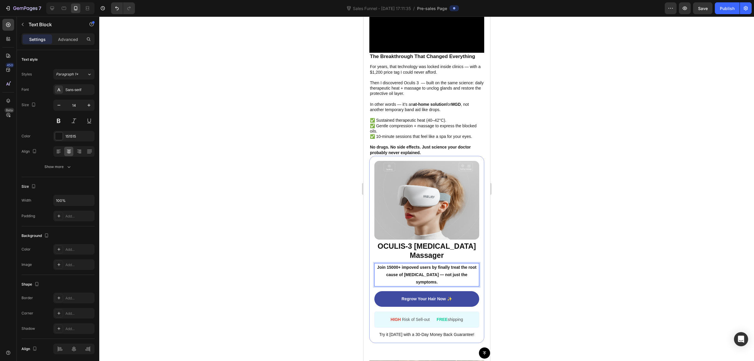
click at [459, 264] on p "Join 15000+ impoved users by finally treat the root cause of [MEDICAL_DATA] — n…" at bounding box center [427, 275] width 104 height 22
click at [462, 264] on p "Join 15000+ impoved users by finally treat the root cause of [MEDICAL_DATA] — n…" at bounding box center [427, 275] width 104 height 22
click at [415, 264] on p "Join 15000+ impoved users by finally treating the root cause of [MEDICAL_DATA] …" at bounding box center [427, 275] width 104 height 22
click at [406, 264] on p "Join 15000+ impoved users by finally treating the root cause of [MEDICAL_DATA] …" at bounding box center [427, 275] width 104 height 22
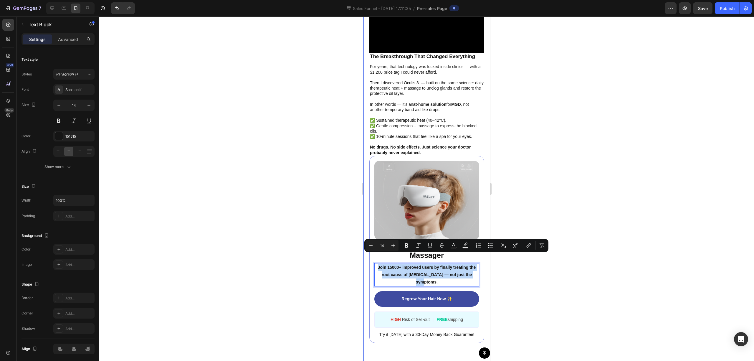
drag, startPoint x: 447, startPoint y: 271, endPoint x: 368, endPoint y: 252, distance: 81.3
click at [368, 252] on div "Image The $1200+ Clinic Procedure That Proves Drops Were Never the Answer Text …" at bounding box center [426, 226] width 127 height 970
click at [421, 265] on p "Join 15000+ improved users by finally treating the root cause of [MEDICAL_DATA]…" at bounding box center [427, 275] width 104 height 22
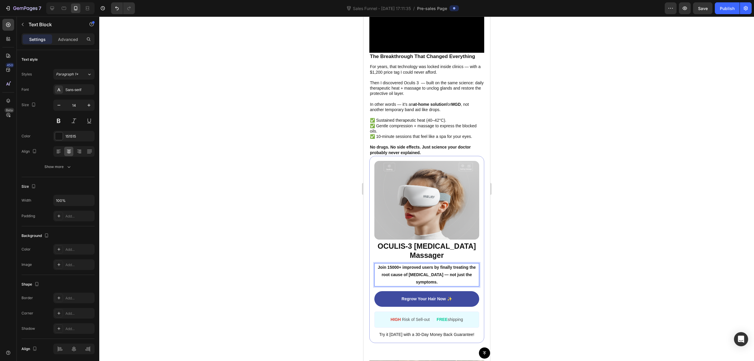
click at [453, 271] on p "Join 15000+ improved users by finally treating the root cause of [MEDICAL_DATA]…" at bounding box center [427, 275] width 104 height 22
click at [558, 262] on div at bounding box center [426, 188] width 655 height 344
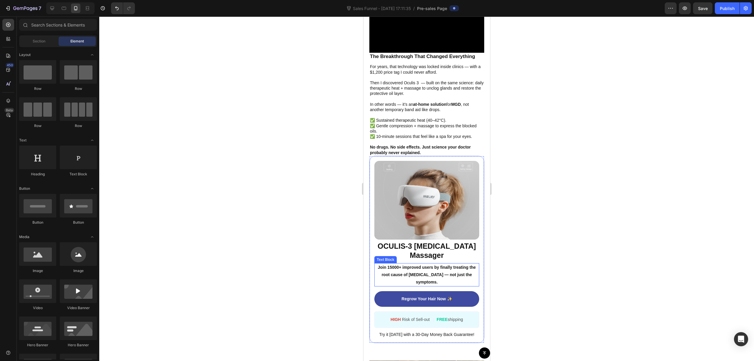
click at [452, 268] on p "Join 15000+ improved users by finally treating the root cause of [MEDICAL_DATA]…" at bounding box center [427, 275] width 104 height 22
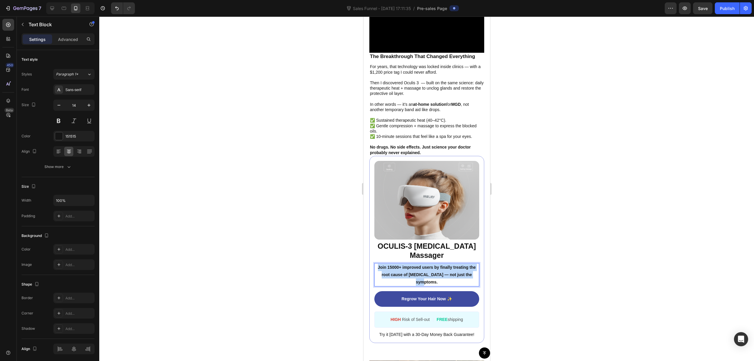
drag, startPoint x: 454, startPoint y: 271, endPoint x: 725, endPoint y: 270, distance: 271.2
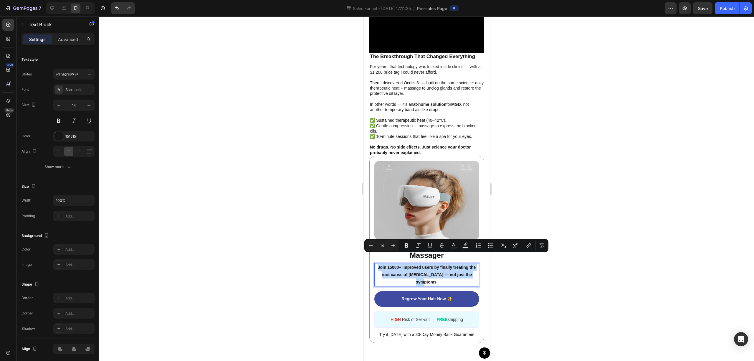
copy p "Join 15000+ improved users by finally treating the root cause of [MEDICAL_DATA]…"
click at [432, 267] on p "Join 15000+ improved users by finally treating the root cause of [MEDICAL_DATA]…" at bounding box center [427, 275] width 104 height 22
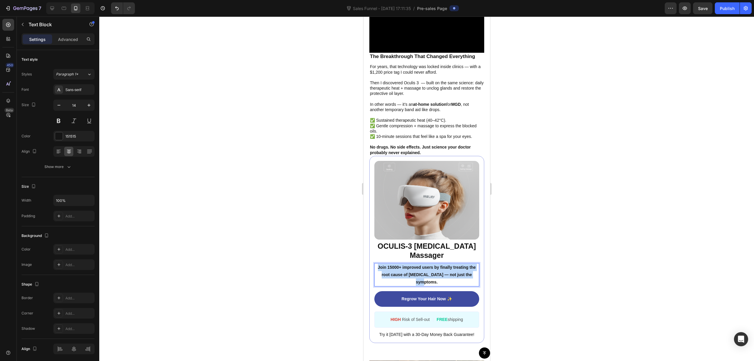
drag, startPoint x: 435, startPoint y: 270, endPoint x: 378, endPoint y: 255, distance: 59.4
click at [378, 264] on p "Join 15000+ improved users by finally treating the root cause of [MEDICAL_DATA]…" at bounding box center [427, 275] width 104 height 22
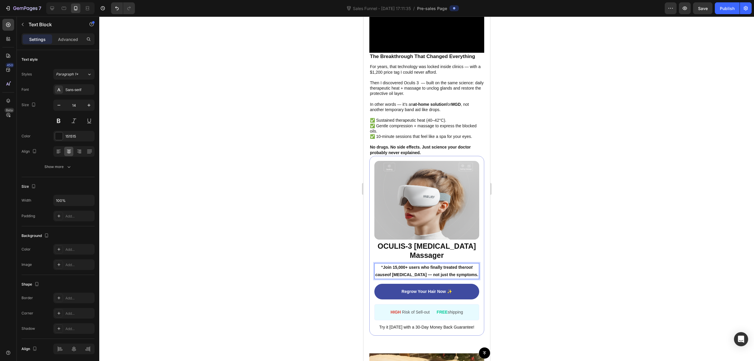
click at [571, 214] on div at bounding box center [426, 188] width 655 height 344
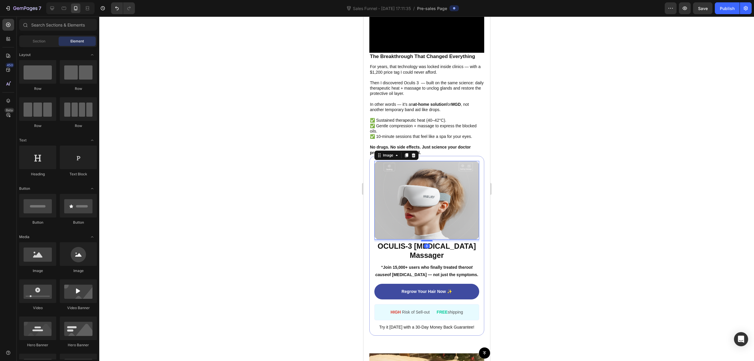
click at [436, 187] on img at bounding box center [426, 200] width 105 height 79
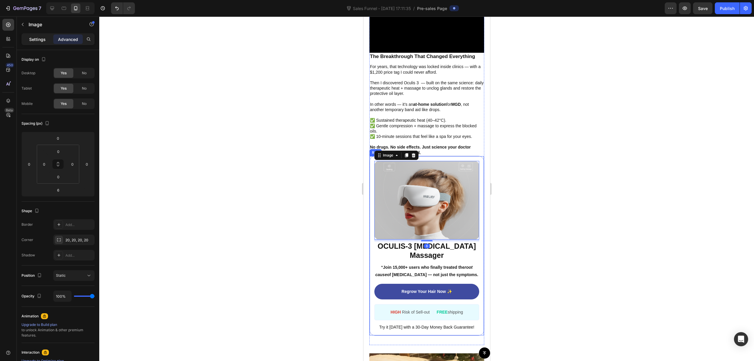
click at [40, 38] on p "Settings" at bounding box center [37, 39] width 16 height 6
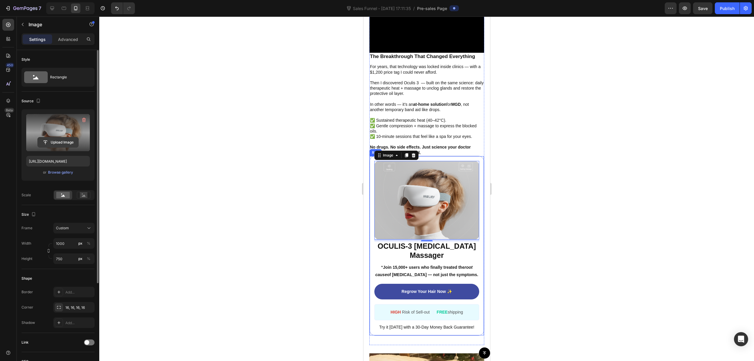
click at [57, 140] on input "file" at bounding box center [58, 142] width 41 height 10
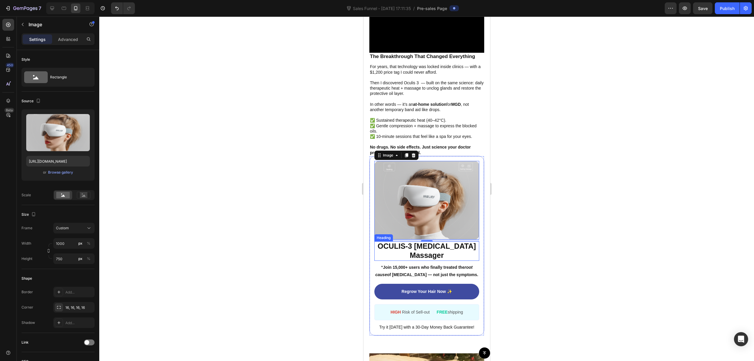
click at [445, 244] on p "⁠⁠⁠⁠⁠⁠⁠ OCULIS-3 [MEDICAL_DATA] Massager" at bounding box center [427, 251] width 104 height 18
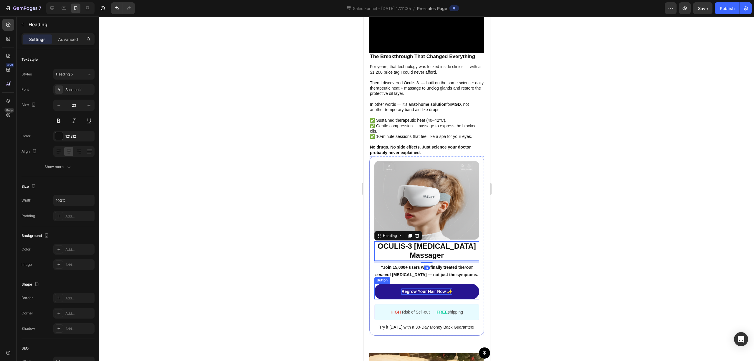
click at [426, 288] on p "Regrow Your Hair Now ✨" at bounding box center [426, 291] width 50 height 6
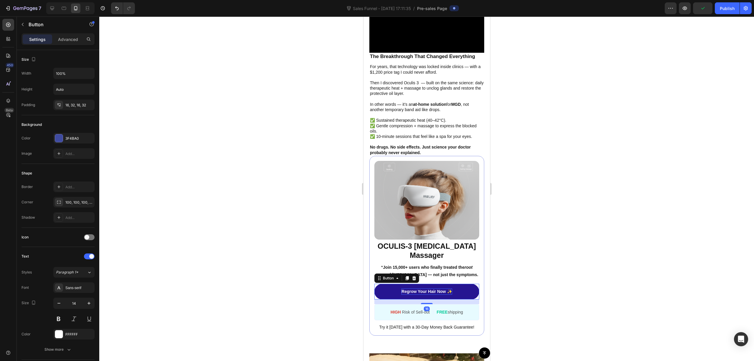
click at [443, 288] on p "Regrow Your Hair Now ✨" at bounding box center [426, 291] width 50 height 6
drag, startPoint x: 443, startPoint y: 279, endPoint x: 326, endPoint y: 276, distance: 117.8
click at [363, 276] on html "iPhone 15 Pro Max ( 430 px) iPhone 13 Mini iPhone 13 Pro iPhone 11 Pro Max iPho…" at bounding box center [426, 138] width 127 height 2598
click at [505, 265] on div at bounding box center [426, 188] width 655 height 344
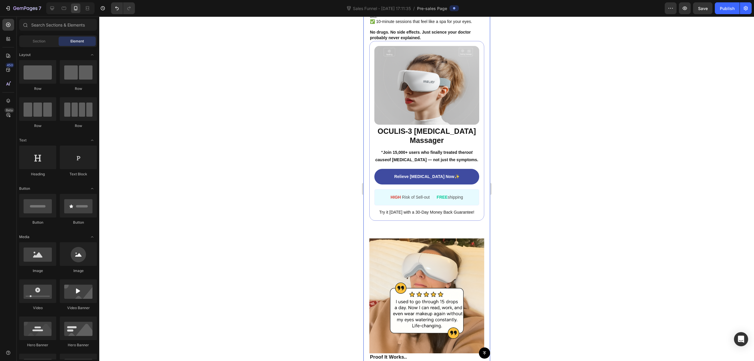
scroll to position [1296, 0]
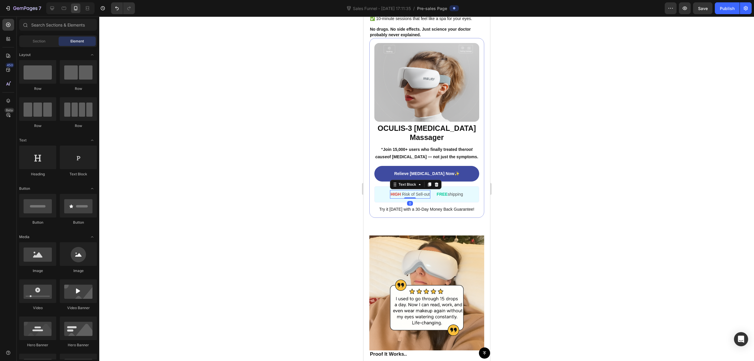
click at [412, 191] on p "HIGH Risk of Sell-out" at bounding box center [409, 194] width 39 height 7
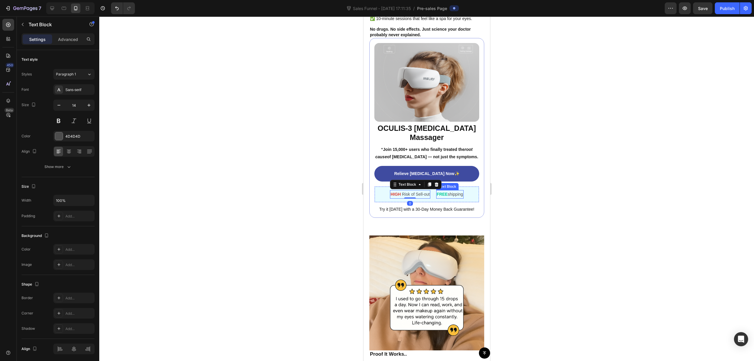
click at [458, 191] on p "FREE shipping" at bounding box center [449, 194] width 27 height 7
click at [580, 186] on div at bounding box center [426, 188] width 655 height 344
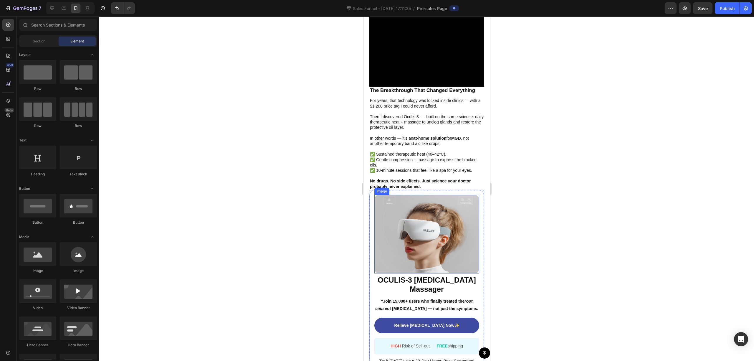
scroll to position [1178, 0]
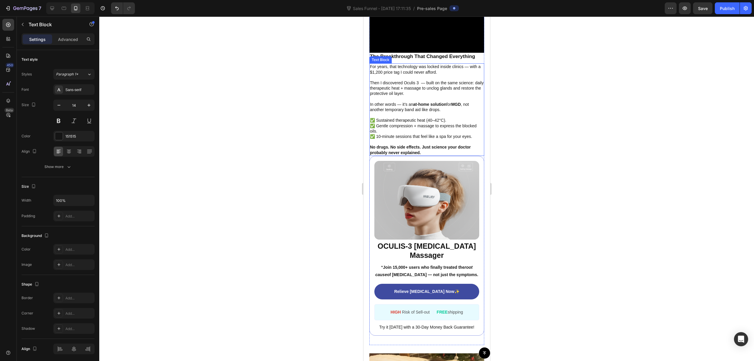
click at [460, 139] on p at bounding box center [427, 141] width 114 height 5
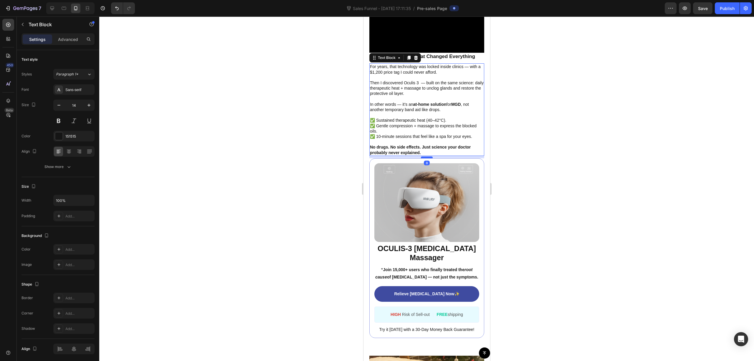
drag, startPoint x: 425, startPoint y: 149, endPoint x: 944, endPoint y: 173, distance: 520.0
click at [425, 156] on div at bounding box center [426, 157] width 12 height 2
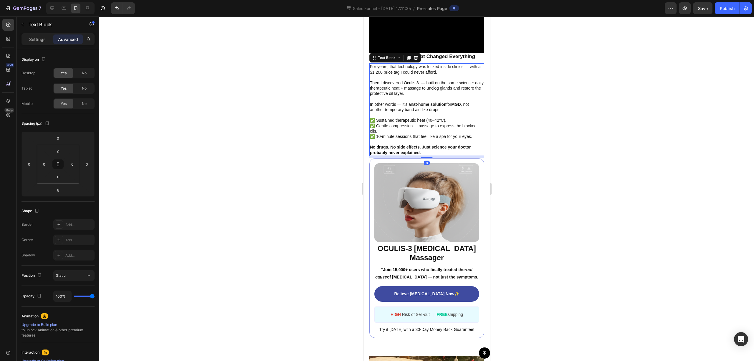
click at [582, 157] on div at bounding box center [426, 188] width 655 height 344
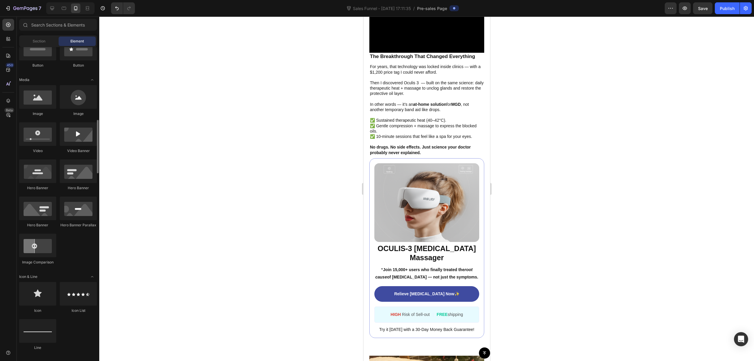
scroll to position [196, 0]
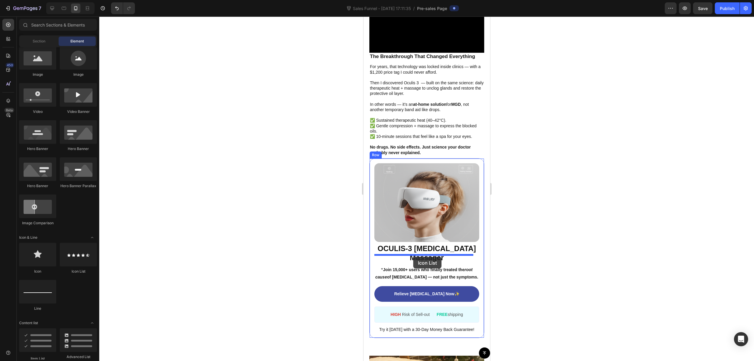
drag, startPoint x: 446, startPoint y: 271, endPoint x: 413, endPoint y: 257, distance: 36.0
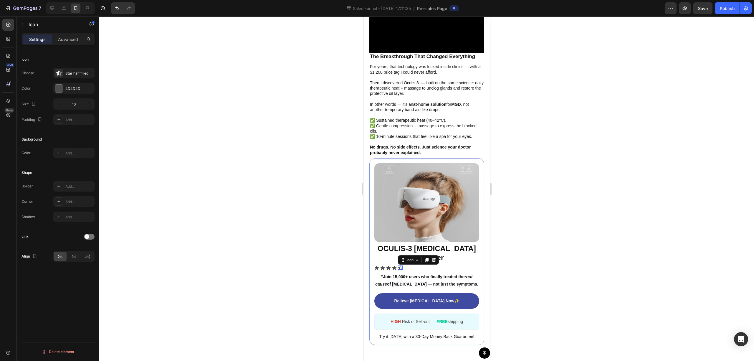
click at [400, 265] on div "Icon 0" at bounding box center [400, 267] width 5 height 5
click at [406, 265] on div "Icon Icon Icon Icon Icon 0" at bounding box center [426, 267] width 105 height 5
click at [401, 266] on icon at bounding box center [400, 268] width 4 height 4
click at [394, 265] on div "Icon 0" at bounding box center [394, 267] width 5 height 5
click at [375, 266] on icon at bounding box center [376, 268] width 4 height 4
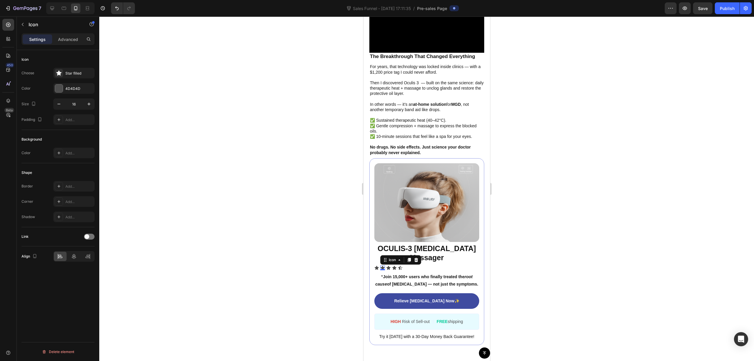
click at [380, 265] on icon at bounding box center [382, 267] width 5 height 5
click at [389, 265] on div "Icon" at bounding box center [388, 267] width 5 height 5
click at [401, 265] on div "Icon" at bounding box center [400, 267] width 5 height 5
click at [71, 90] on div "4D4D4D" at bounding box center [73, 88] width 17 height 5
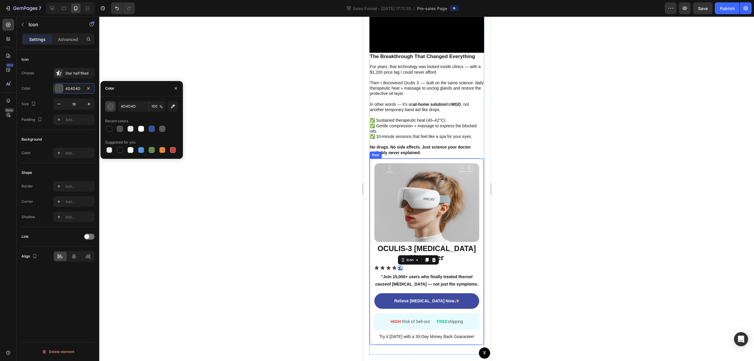
click at [109, 108] on div "button" at bounding box center [111, 107] width 6 height 6
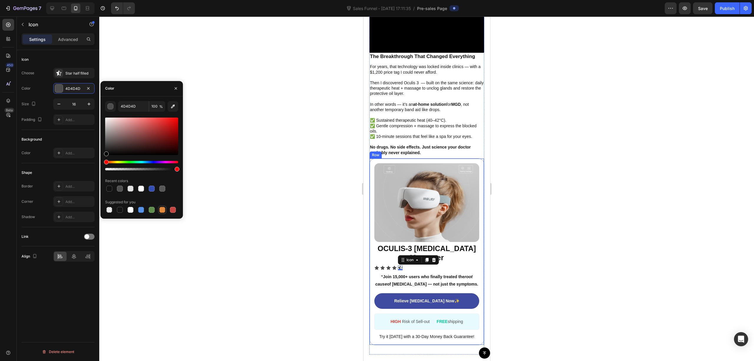
click at [164, 211] on div at bounding box center [162, 210] width 6 height 6
type input "E4893A"
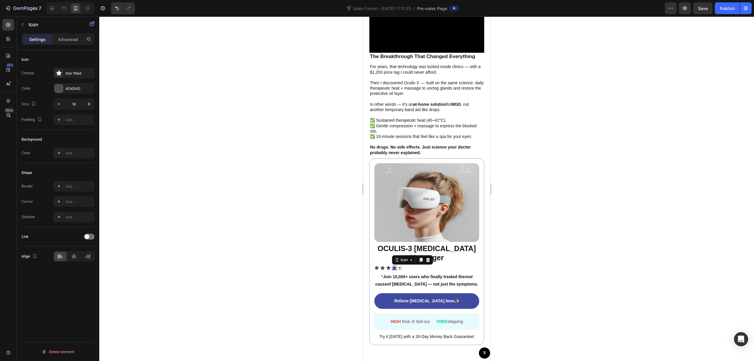
click at [394, 265] on div "Icon 0" at bounding box center [394, 267] width 5 height 5
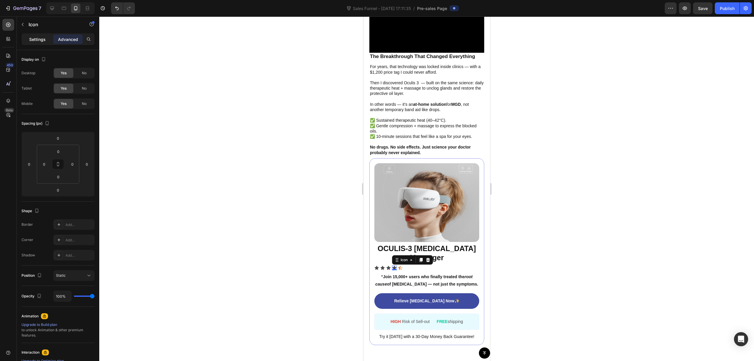
click at [48, 39] on div "Settings" at bounding box center [37, 38] width 29 height 9
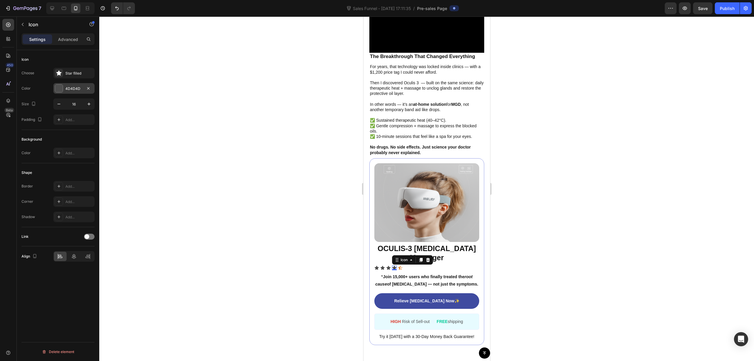
click at [61, 87] on div at bounding box center [59, 89] width 8 height 8
click at [400, 265] on div "Icon 0" at bounding box center [400, 267] width 5 height 5
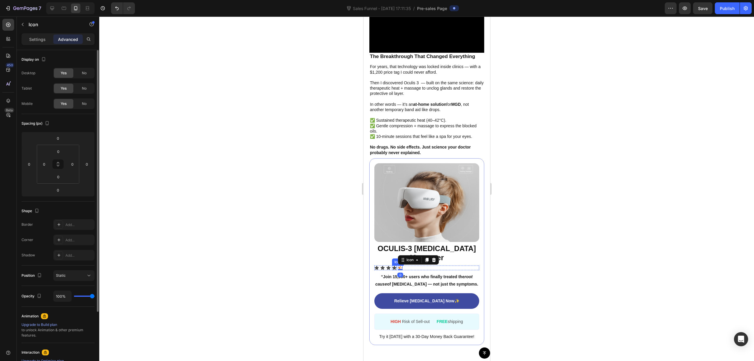
click at [394, 266] on icon at bounding box center [394, 268] width 4 height 4
click at [39, 38] on p "Settings" at bounding box center [37, 39] width 16 height 6
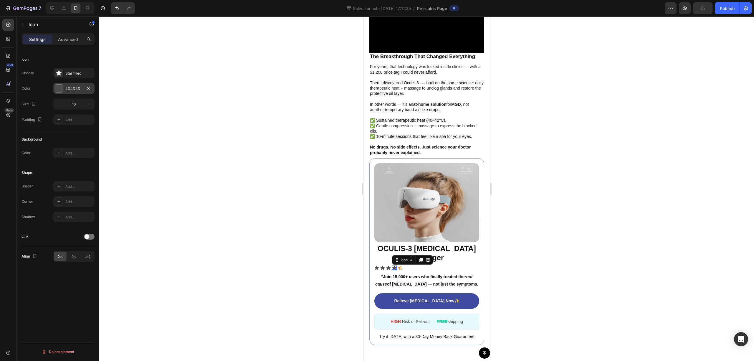
click at [67, 87] on div "4D4D4D" at bounding box center [73, 88] width 17 height 5
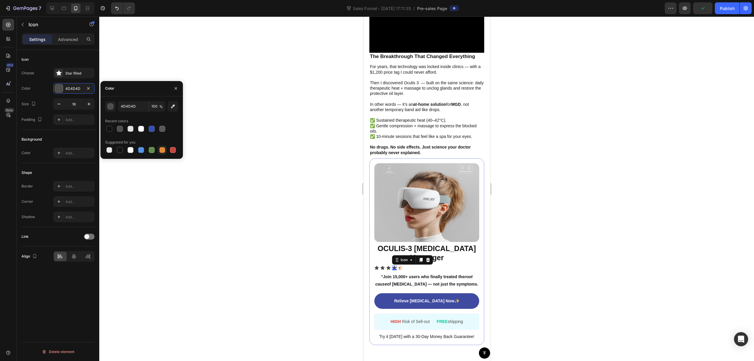
click at [165, 152] on div at bounding box center [162, 149] width 7 height 7
type input "E4893A"
click at [252, 222] on div at bounding box center [426, 188] width 655 height 344
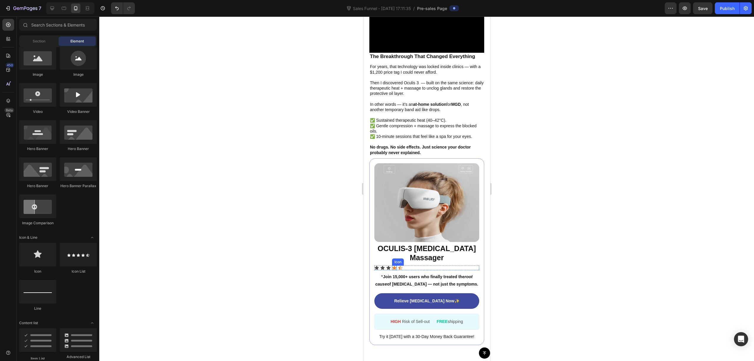
click at [393, 265] on div "Icon" at bounding box center [394, 267] width 5 height 5
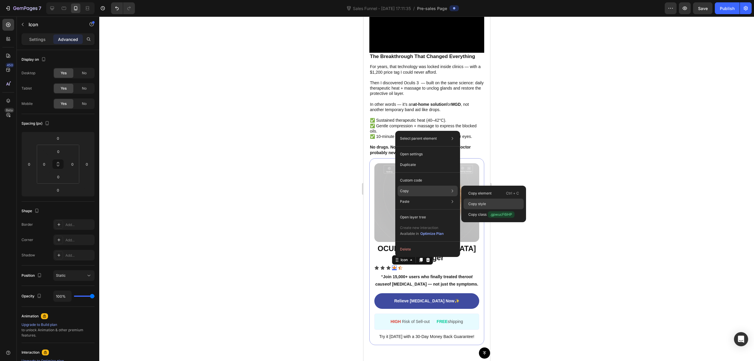
click at [481, 203] on p "Copy style" at bounding box center [477, 203] width 18 height 5
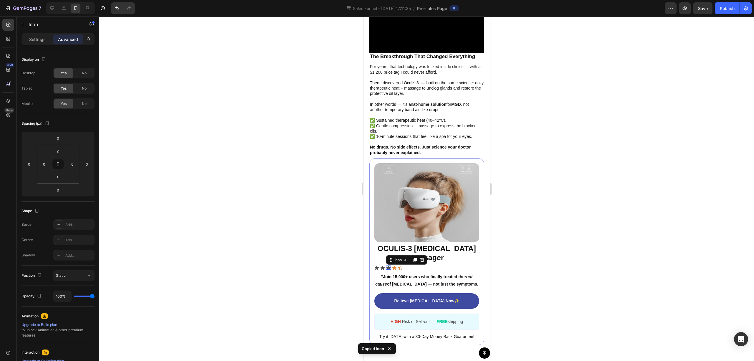
click at [387, 265] on icon at bounding box center [388, 267] width 5 height 5
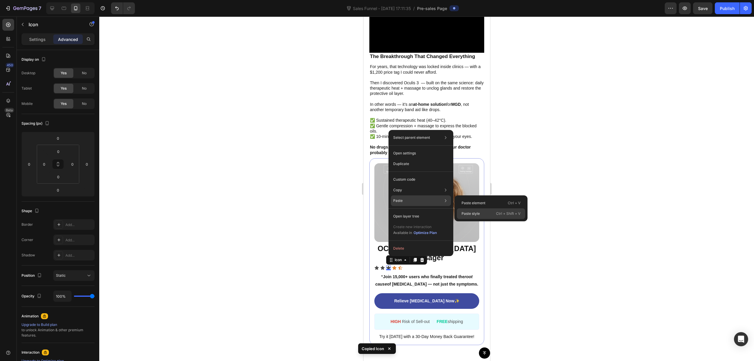
click at [483, 214] on div "Paste style Ctrl + Shift + V" at bounding box center [491, 213] width 68 height 11
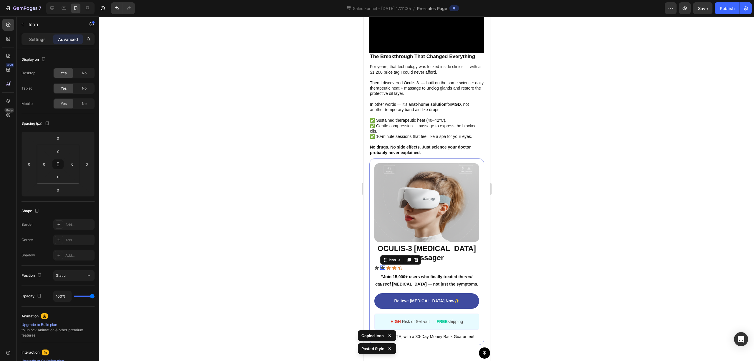
click at [383, 265] on div "Icon 0" at bounding box center [382, 267] width 5 height 5
click at [374, 265] on div "Icon" at bounding box center [376, 267] width 5 height 5
click at [418, 265] on div "Icon 0 Icon Icon Icon Icon" at bounding box center [426, 267] width 105 height 5
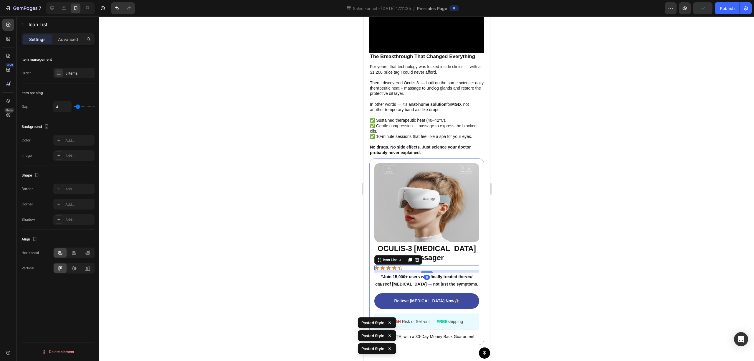
click at [423, 265] on div "Icon Icon Icon Icon Icon" at bounding box center [426, 267] width 105 height 5
click at [447, 265] on div "Icon Icon Icon Icon Icon" at bounding box center [426, 267] width 105 height 5
click at [549, 248] on div at bounding box center [426, 188] width 655 height 344
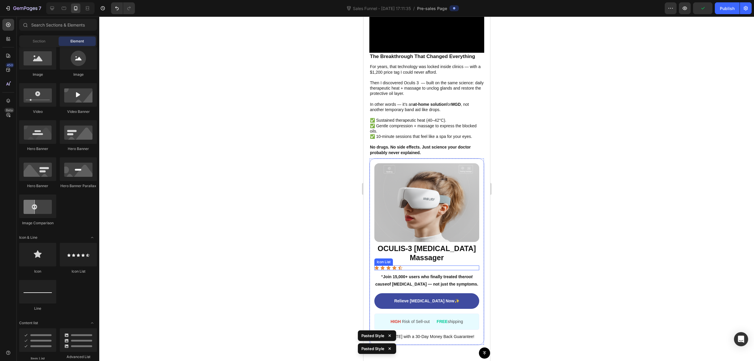
click at [413, 265] on div "Icon Icon Icon Icon Icon" at bounding box center [426, 267] width 105 height 5
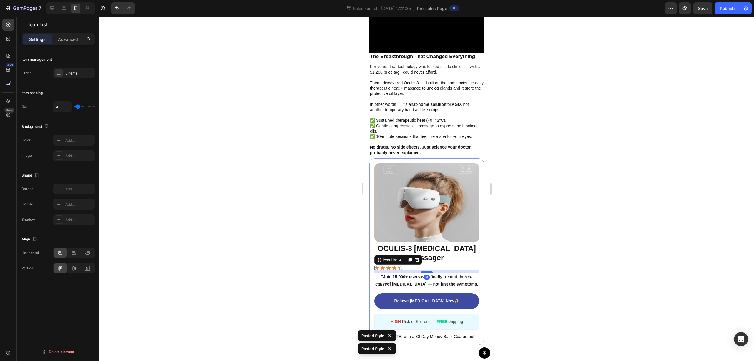
click at [413, 265] on div "Icon Icon Icon Icon Icon" at bounding box center [426, 267] width 105 height 5
click at [414, 265] on div "Icon Icon Icon Icon Icon" at bounding box center [426, 267] width 105 height 5
click at [413, 265] on div "Icon Icon Icon Icon Icon" at bounding box center [426, 267] width 105 height 5
click at [403, 265] on div "Icon Icon Icon Icon Icon" at bounding box center [426, 267] width 105 height 5
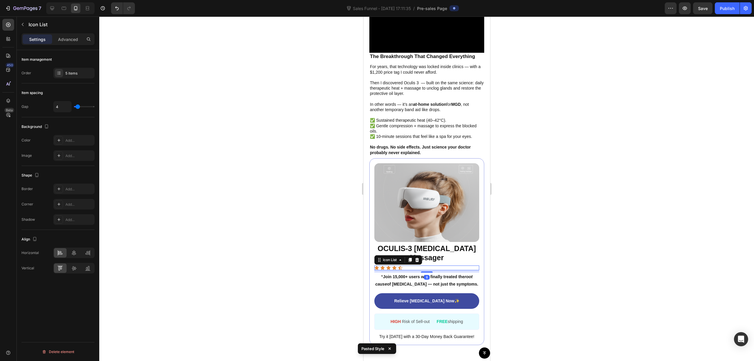
click at [400, 265] on icon at bounding box center [400, 267] width 5 height 5
click at [407, 265] on div "Icon Icon Icon Icon Icon" at bounding box center [426, 267] width 105 height 5
click at [408, 265] on div "Icon Icon Icon Icon Icon" at bounding box center [426, 267] width 105 height 5
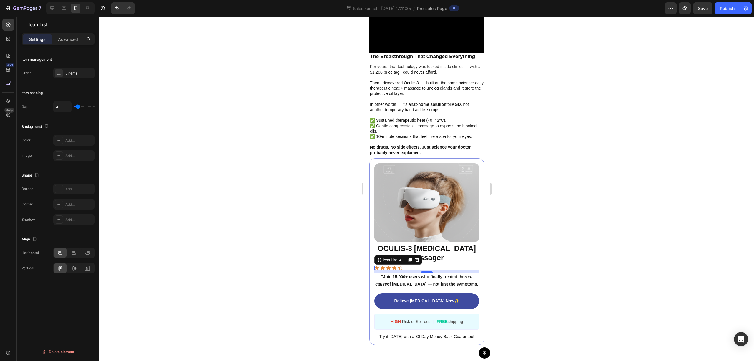
click at [418, 265] on div "Icon Icon Icon Icon Icon" at bounding box center [426, 267] width 105 height 5
click at [557, 239] on div at bounding box center [426, 188] width 655 height 344
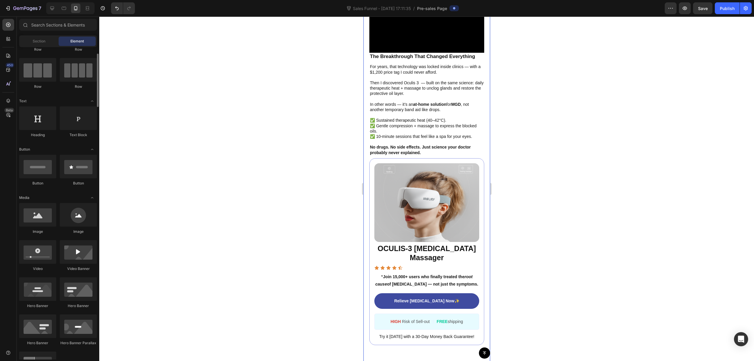
scroll to position [0, 0]
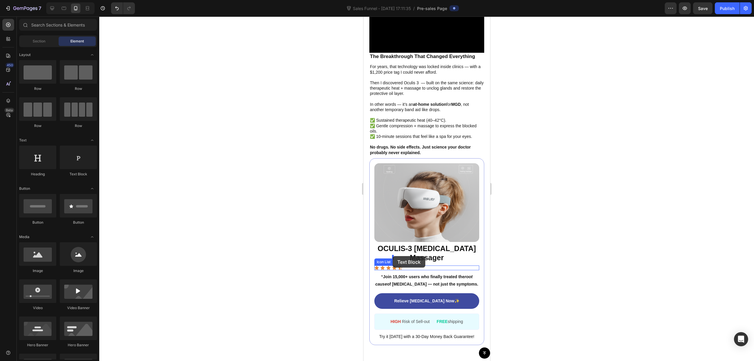
drag, startPoint x: 447, startPoint y: 176, endPoint x: 392, endPoint y: 256, distance: 96.9
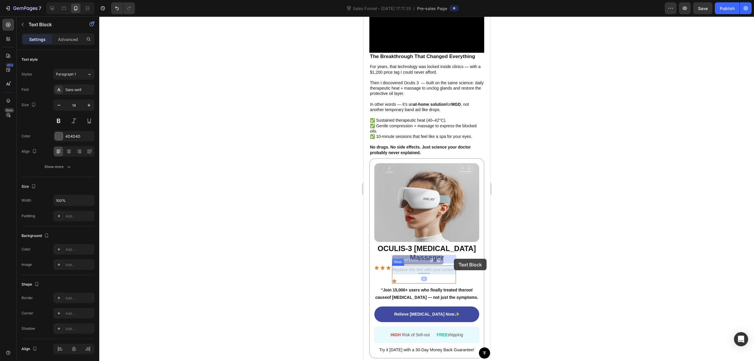
drag, startPoint x: 430, startPoint y: 259, endPoint x: 459, endPoint y: 259, distance: 29.2
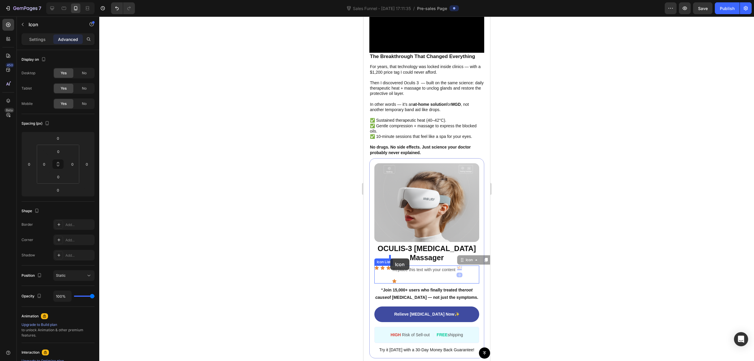
drag, startPoint x: 458, startPoint y: 257, endPoint x: 402, endPoint y: 269, distance: 57.3
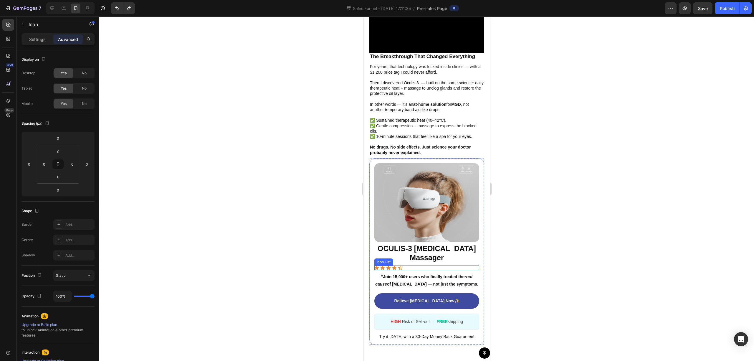
click at [426, 265] on div "Icon Icon Icon Icon Icon" at bounding box center [426, 267] width 105 height 5
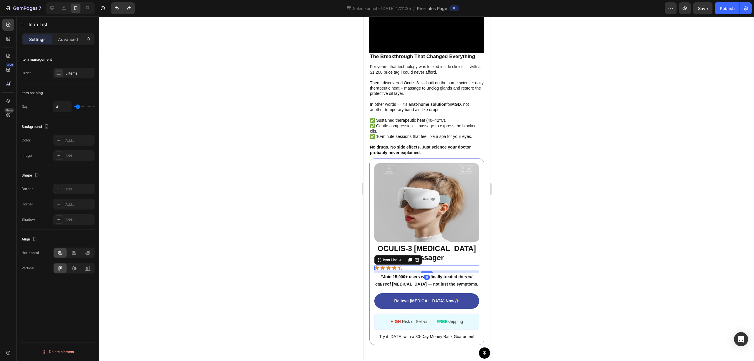
click at [418, 265] on div "Icon Icon Icon Icon Icon" at bounding box center [426, 267] width 105 height 5
click at [423, 265] on div "Icon Icon Icon Icon Icon" at bounding box center [426, 267] width 105 height 5
click at [415, 257] on icon at bounding box center [416, 259] width 5 height 5
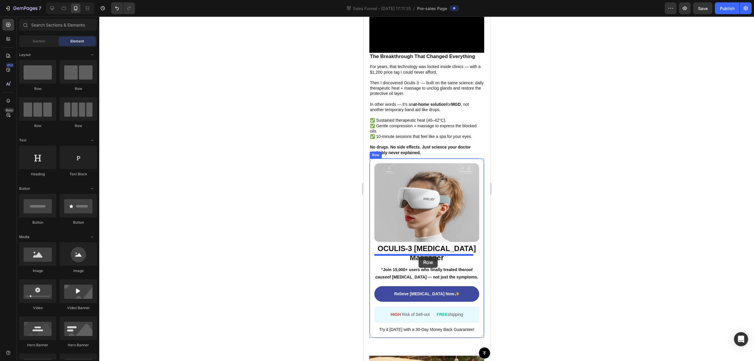
drag, startPoint x: 438, startPoint y: 96, endPoint x: 418, endPoint y: 256, distance: 161.4
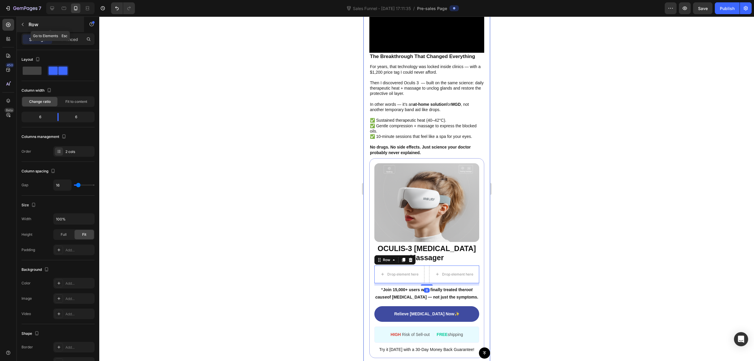
click at [27, 24] on button "button" at bounding box center [22, 24] width 9 height 9
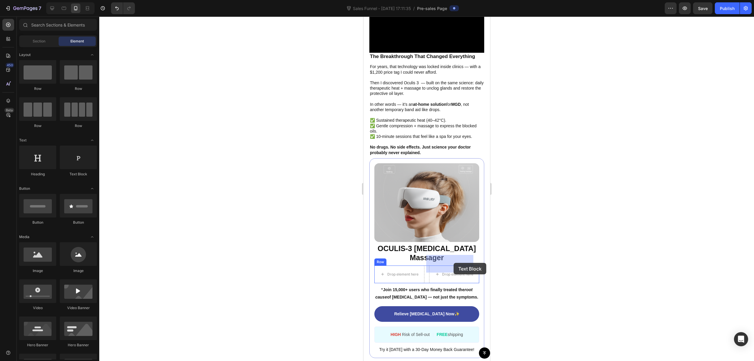
drag, startPoint x: 445, startPoint y: 181, endPoint x: 453, endPoint y: 263, distance: 82.3
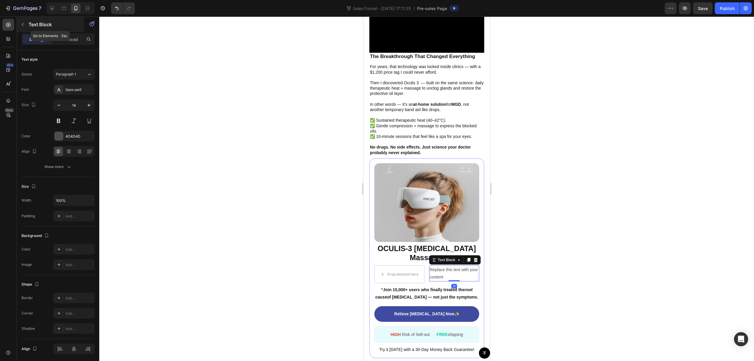
click at [23, 21] on button "button" at bounding box center [22, 24] width 9 height 9
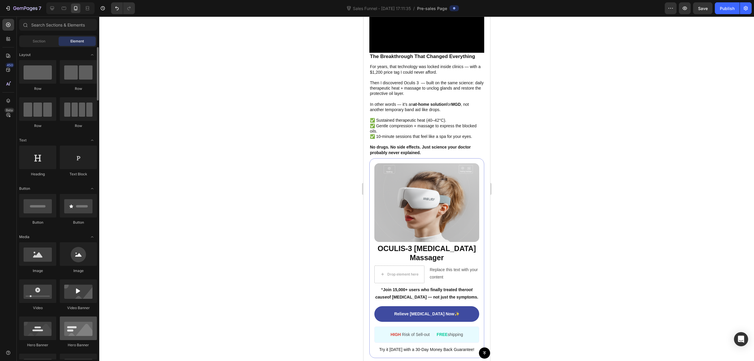
scroll to position [118, 0]
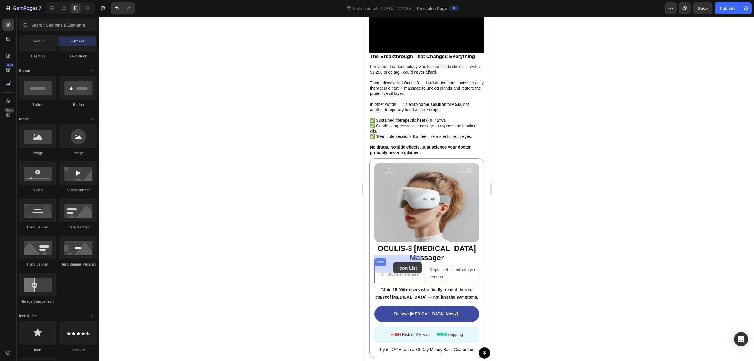
drag, startPoint x: 455, startPoint y: 345, endPoint x: 393, endPoint y: 262, distance: 103.9
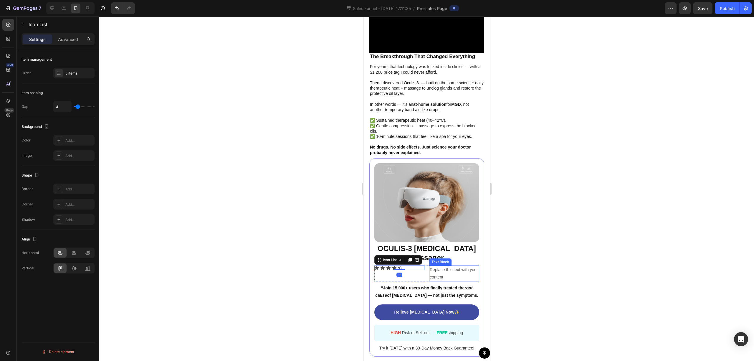
click at [448, 265] on div "Replace this text with your content" at bounding box center [454, 273] width 50 height 16
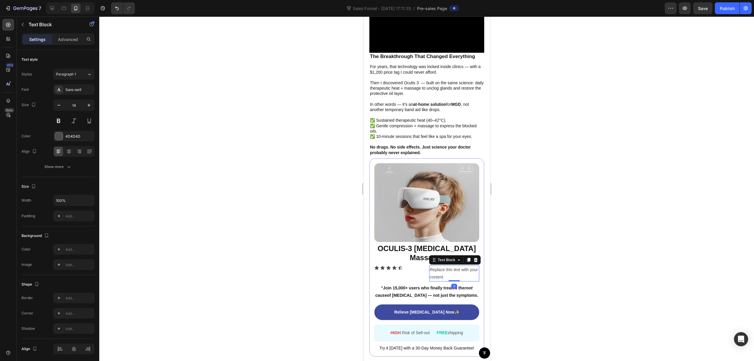
click at [464, 265] on div "Replace this text with your content" at bounding box center [454, 273] width 50 height 16
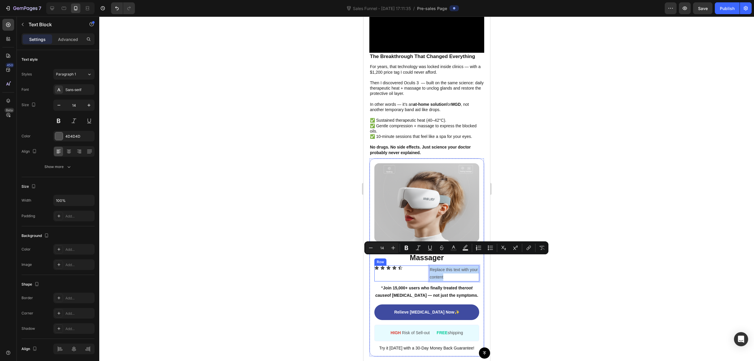
drag, startPoint x: 458, startPoint y: 264, endPoint x: 424, endPoint y: 259, distance: 34.2
click at [424, 265] on div "Icon Icon Icon Icon Icon Icon List Replace this text with your content Text Blo…" at bounding box center [426, 273] width 105 height 16
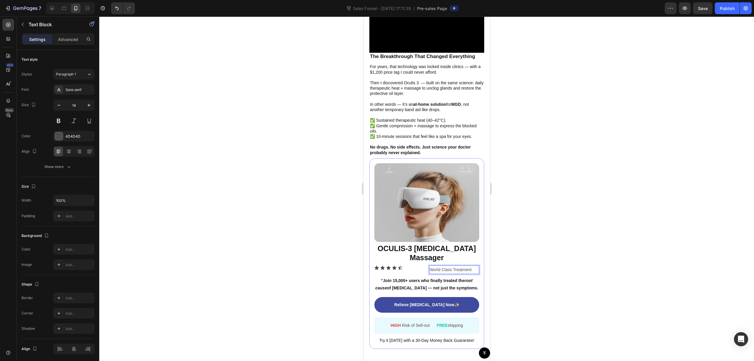
drag, startPoint x: 433, startPoint y: 259, endPoint x: 429, endPoint y: 260, distance: 3.5
click at [432, 266] on p "World Class Treatment" at bounding box center [453, 269] width 49 height 7
click at [429, 266] on p "World Class Treatment" at bounding box center [453, 269] width 49 height 7
click at [472, 259] on div "Image ⁠⁠⁠⁠⁠⁠⁠ OCULIS-3 [MEDICAL_DATA] Massager Heading Icon Icon Icon Icon Icon…" at bounding box center [426, 253] width 115 height 191
click at [470, 266] on p "World Class Treatment" at bounding box center [453, 269] width 49 height 7
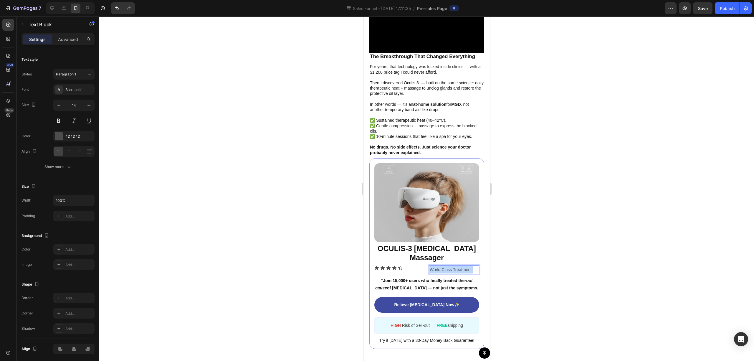
drag, startPoint x: 470, startPoint y: 259, endPoint x: 449, endPoint y: 260, distance: 20.9
click at [449, 266] on p "World Class Treatment" at bounding box center [453, 269] width 49 height 7
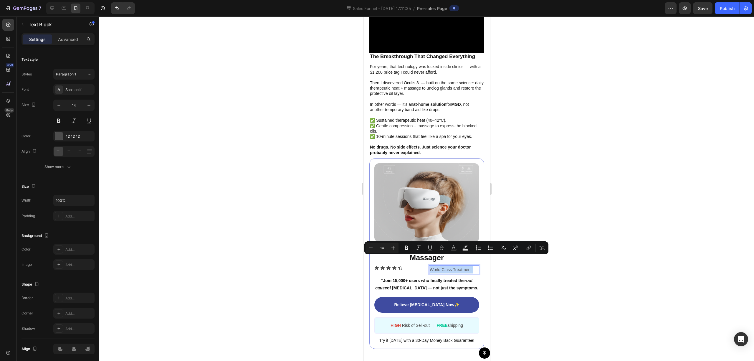
drag, startPoint x: 448, startPoint y: 257, endPoint x: 469, endPoint y: 258, distance: 20.9
click at [469, 266] on p "World Class Treatment" at bounding box center [453, 269] width 49 height 7
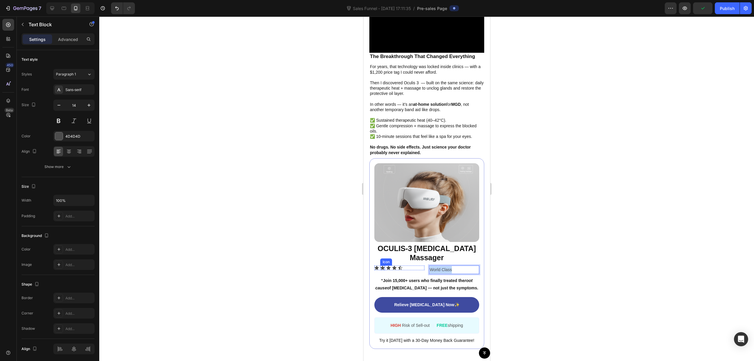
drag, startPoint x: 446, startPoint y: 259, endPoint x: 383, endPoint y: 255, distance: 63.1
click at [383, 265] on div "Icon Icon Icon Icon Icon Icon List World Class Text Block 0 Row" at bounding box center [426, 269] width 105 height 9
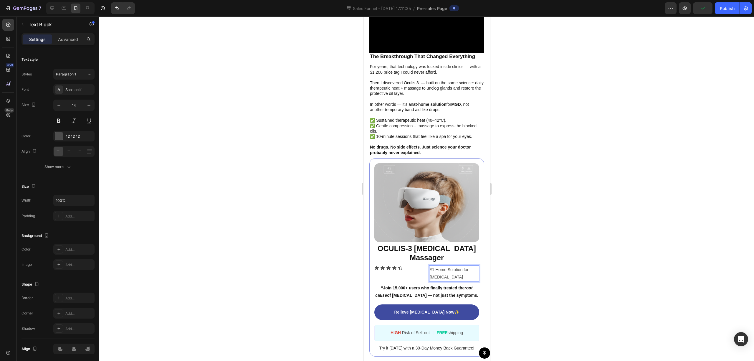
click at [433, 266] on p "#1 Home Solution for [MEDICAL_DATA]" at bounding box center [453, 273] width 49 height 15
drag, startPoint x: 425, startPoint y: 262, endPoint x: 419, endPoint y: 262, distance: 5.6
click at [423, 265] on div "Icon Icon Icon Icon Icon Icon List #1 Home Solution for [MEDICAL_DATA] Text Blo…" at bounding box center [426, 273] width 105 height 16
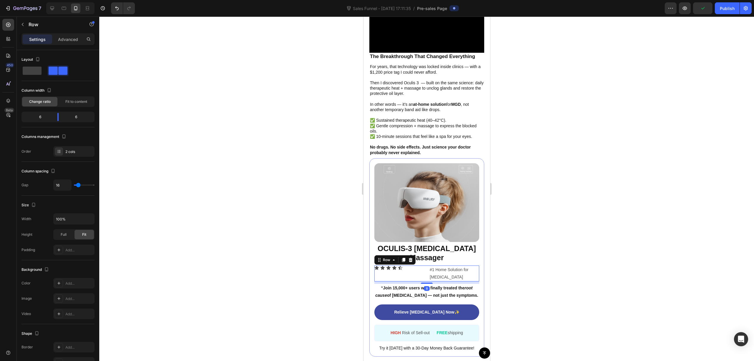
drag, startPoint x: 415, startPoint y: 262, endPoint x: 432, endPoint y: 263, distance: 16.8
click at [417, 265] on div "Icon Icon Icon Icon Icon Icon List" at bounding box center [399, 273] width 50 height 16
click at [440, 266] on p "#1 Home Solution for [MEDICAL_DATA]" at bounding box center [453, 273] width 49 height 15
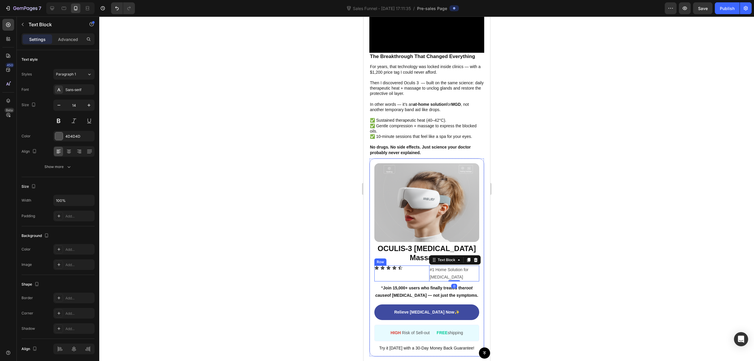
click at [423, 265] on div "Icon Icon Icon Icon Icon Icon List #1 Home Solution for [MEDICAL_DATA] Text Blo…" at bounding box center [426, 273] width 105 height 16
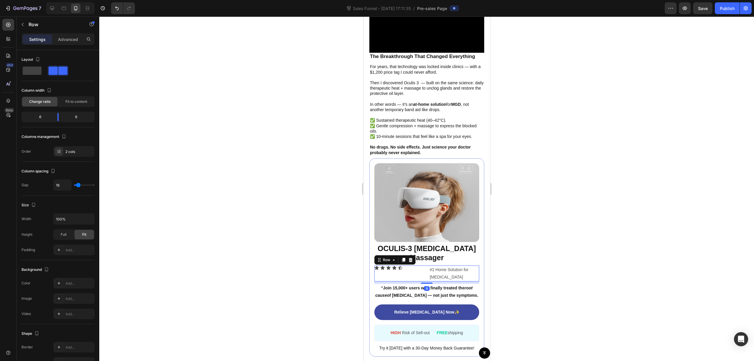
click at [417, 265] on div "Icon Icon Icon Icon Icon Icon List" at bounding box center [399, 273] width 50 height 16
drag, startPoint x: 425, startPoint y: 272, endPoint x: 436, endPoint y: 260, distance: 17.3
click at [424, 265] on div "Icon Icon Icon Icon Icon Icon List #1 Home Solution for [MEDICAL_DATA] Text Blo…" at bounding box center [426, 273] width 105 height 16
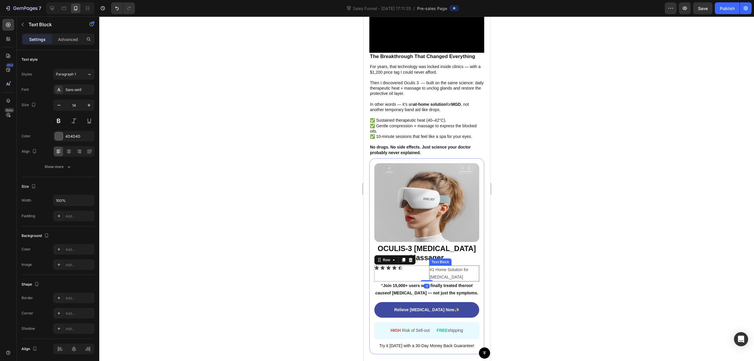
click at [441, 266] on p "#1 Home Solution for [MEDICAL_DATA]" at bounding box center [453, 273] width 49 height 15
click at [24, 28] on button "button" at bounding box center [22, 24] width 9 height 9
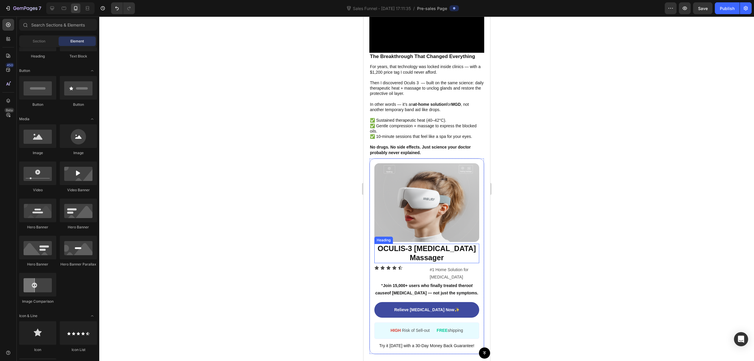
click at [375, 247] on p "⁠⁠⁠⁠⁠⁠⁠ OCULIS-3 [MEDICAL_DATA] Massager" at bounding box center [427, 253] width 104 height 18
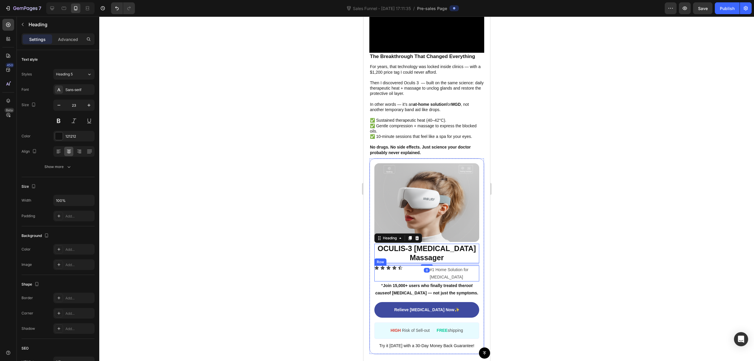
click at [380, 265] on div "Icon Icon Icon Icon Icon Icon List" at bounding box center [399, 273] width 50 height 16
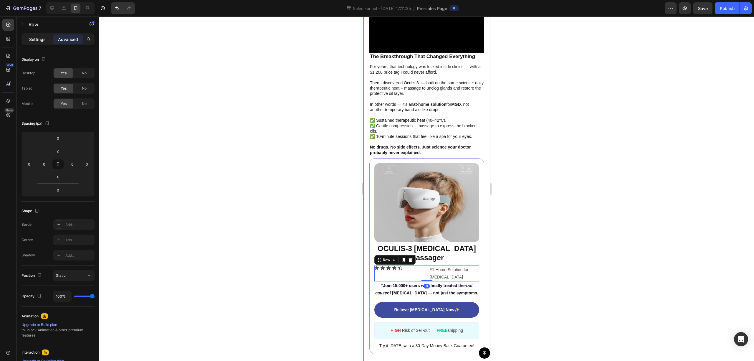
click at [39, 39] on p "Settings" at bounding box center [37, 39] width 16 height 6
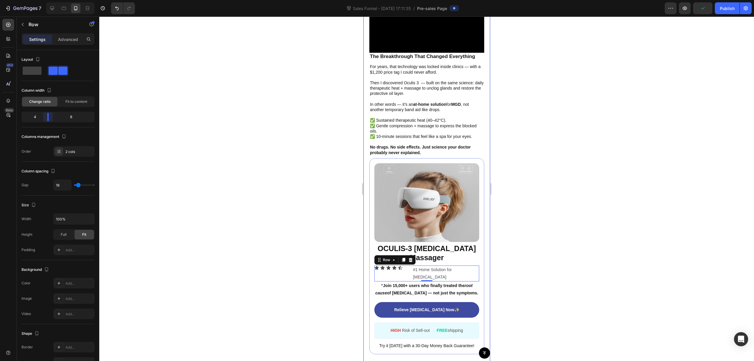
drag, startPoint x: 56, startPoint y: 118, endPoint x: 47, endPoint y: 115, distance: 9.9
click at [47, 0] on body "7 Sales Funnel - [DATE] 17:11:35 / Pre-sales Page Preview Publish 450 Beta Sect…" at bounding box center [377, 0] width 754 height 0
click at [538, 209] on div at bounding box center [426, 188] width 655 height 344
click at [407, 265] on div "Icon Icon Icon Icon Icon Icon List #1 Home Solution for [MEDICAL_DATA] Text Blo…" at bounding box center [426, 273] width 105 height 16
click at [410, 265] on div "Icon Icon Icon Icon Icon Icon List #1 Home Solution for [MEDICAL_DATA] Text Blo…" at bounding box center [426, 273] width 105 height 16
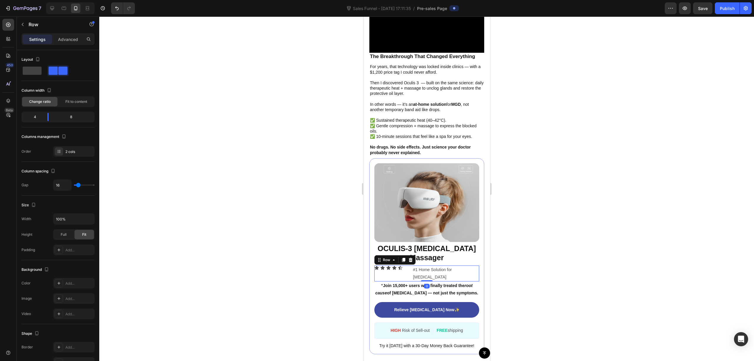
click at [410, 265] on div "Icon Icon Icon Icon Icon Icon List #1 Home Solution for [MEDICAL_DATA] Text Blo…" at bounding box center [426, 273] width 105 height 16
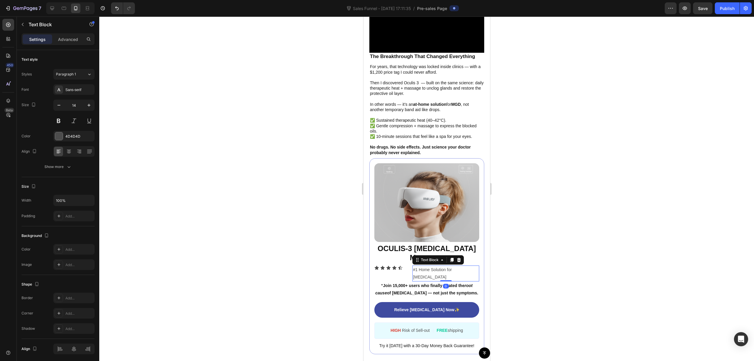
click at [413, 266] on p "#1 Home Solution for [MEDICAL_DATA]" at bounding box center [446, 273] width 66 height 15
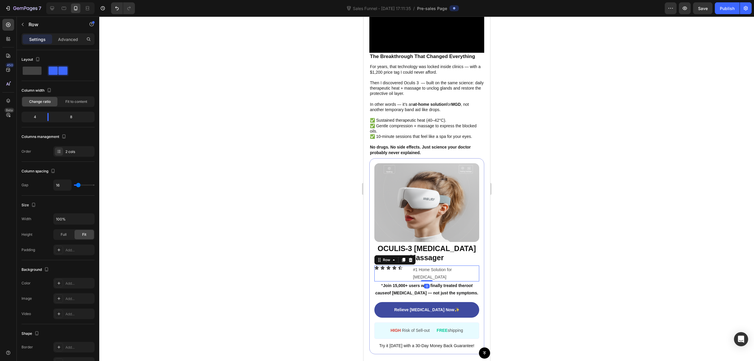
click at [408, 265] on div "Icon Icon Icon Icon Icon Icon List #1 Home Solution for [MEDICAL_DATA] Text Blo…" at bounding box center [426, 273] width 105 height 16
click at [413, 266] on p "#1 Home Solution for [MEDICAL_DATA]" at bounding box center [446, 273] width 66 height 15
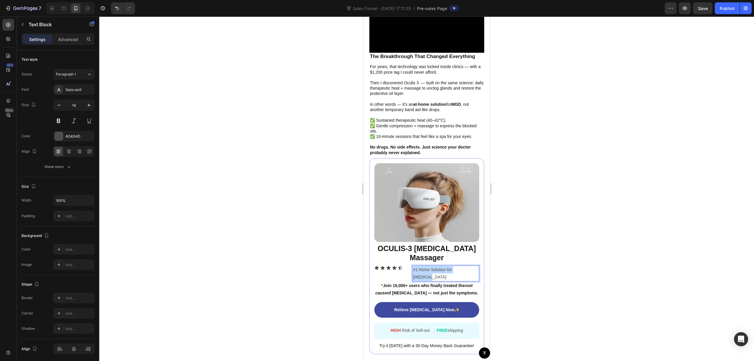
click at [413, 266] on p "#1 Home Solution for [MEDICAL_DATA]" at bounding box center [446, 273] width 66 height 15
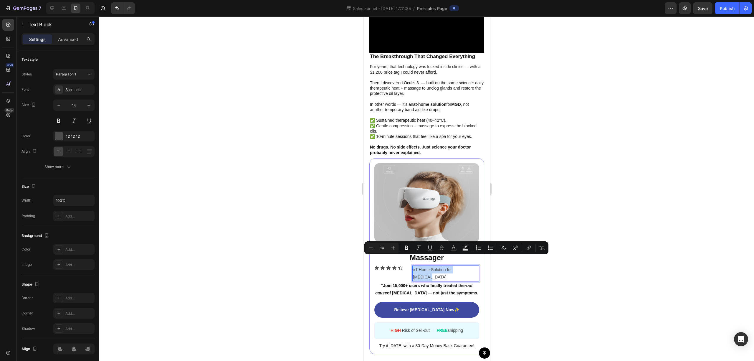
click at [413, 266] on p "#1 Home Solution for [MEDICAL_DATA]" at bounding box center [446, 273] width 66 height 15
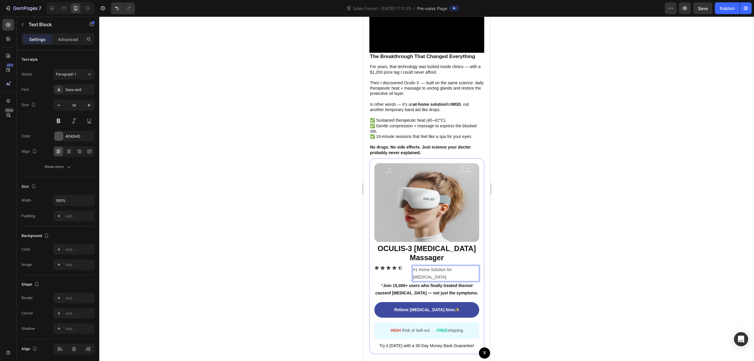
click at [413, 266] on p "#1 Home Solution for [MEDICAL_DATA]" at bounding box center [446, 273] width 66 height 15
click at [414, 266] on p "Ranked #1 Home Solution for [MEDICAL_DATA]" at bounding box center [446, 273] width 66 height 15
click at [27, 24] on div "Text Block" at bounding box center [50, 24] width 67 height 15
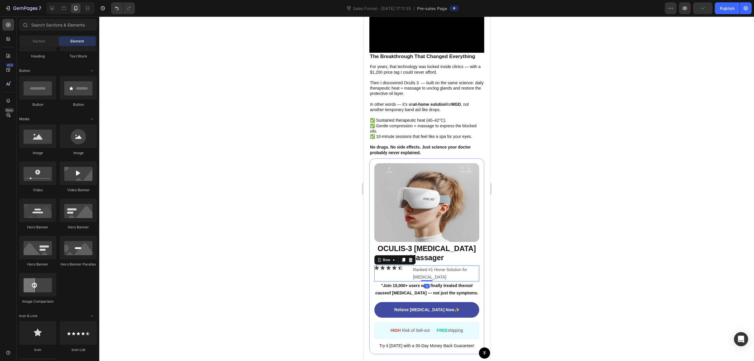
click at [408, 265] on div "Icon Icon Icon Icon Icon Icon List Ranked #1 Home Solution for [MEDICAL_DATA] T…" at bounding box center [426, 273] width 105 height 16
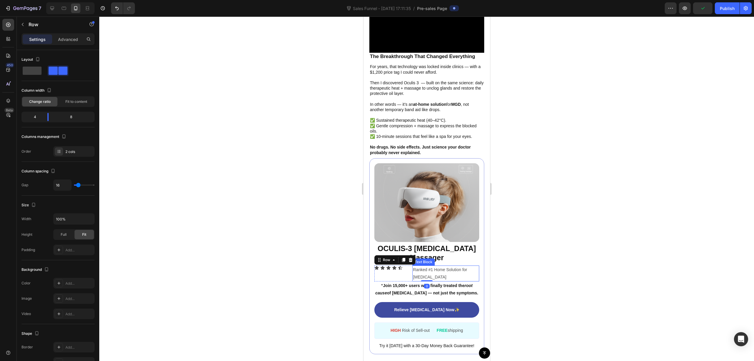
click at [420, 266] on p "Ranked #1 Home Solution for [MEDICAL_DATA]" at bounding box center [446, 273] width 66 height 15
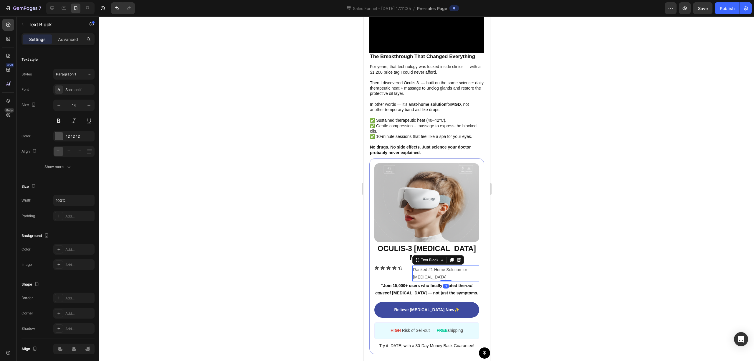
click at [63, 33] on div "Settings Advanced" at bounding box center [57, 39] width 73 height 12
click at [64, 37] on p "Advanced" at bounding box center [68, 39] width 20 height 6
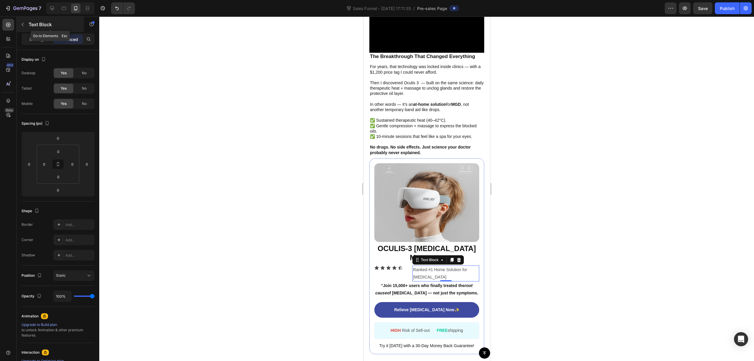
click at [19, 26] on button "button" at bounding box center [22, 24] width 9 height 9
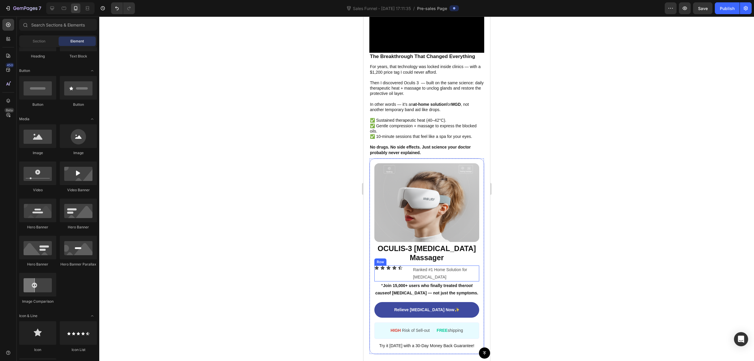
click at [375, 269] on div "Icon Icon Icon Icon Icon Icon List" at bounding box center [390, 273] width 33 height 16
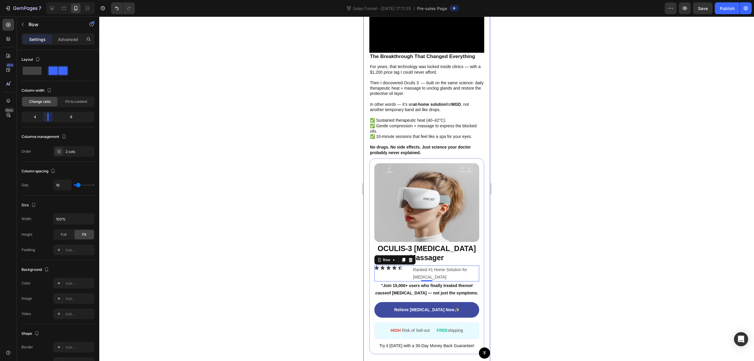
click at [46, 0] on body "7 Sales Funnel - [DATE] 17:11:35 / Pre-sales Page Preview Save Publish 450 Beta…" at bounding box center [377, 0] width 754 height 0
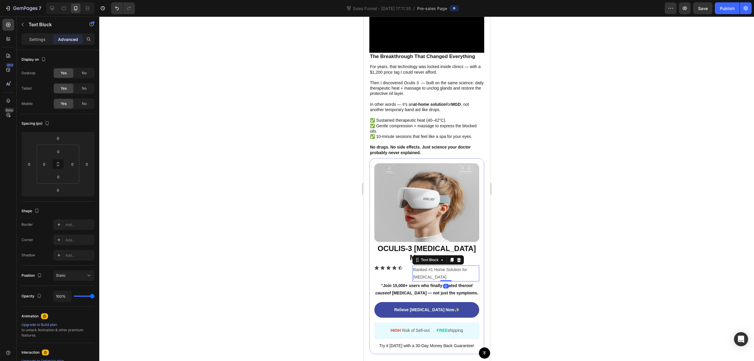
click at [432, 266] on p "Ranked #1 Home Solution for [MEDICAL_DATA]" at bounding box center [446, 273] width 66 height 15
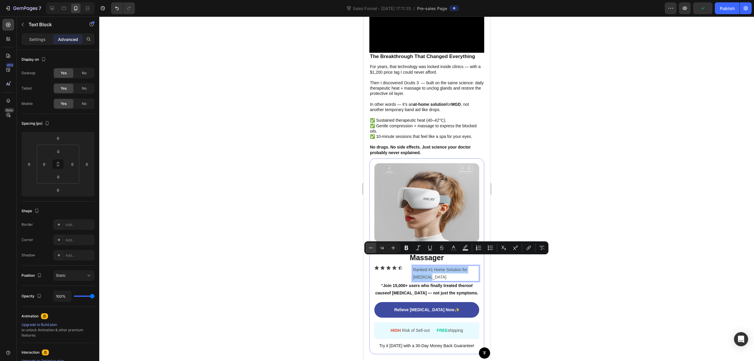
click at [369, 247] on icon "Editor contextual toolbar" at bounding box center [371, 248] width 6 height 6
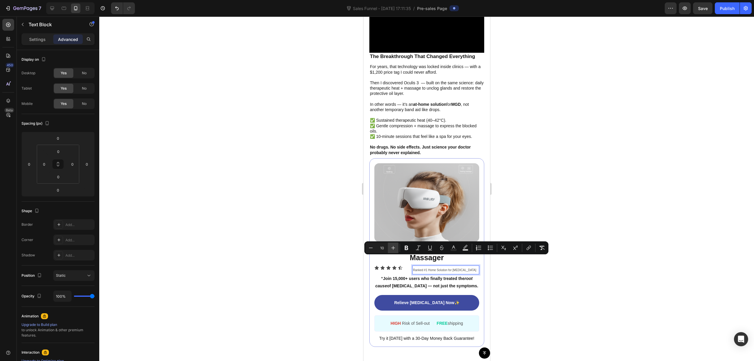
click at [390, 249] on icon "Editor contextual toolbar" at bounding box center [393, 248] width 6 height 6
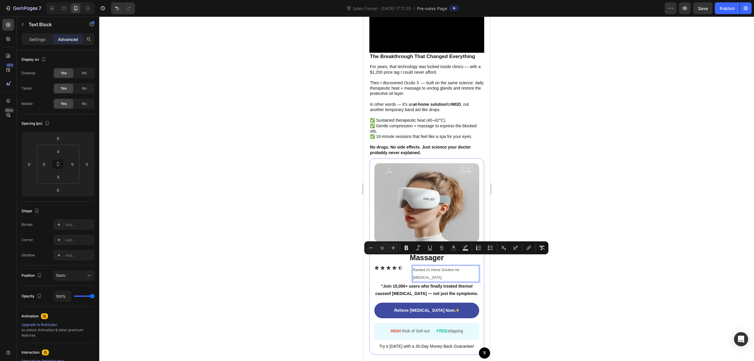
click at [370, 249] on icon "Editor contextual toolbar" at bounding box center [371, 248] width 6 height 6
type input "11"
click at [567, 223] on div at bounding box center [426, 188] width 655 height 344
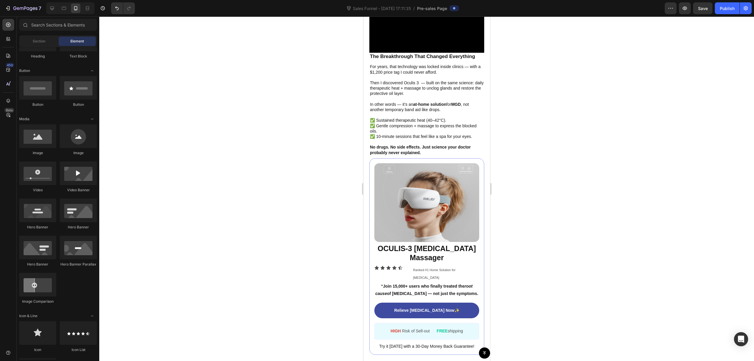
click at [585, 239] on div at bounding box center [426, 188] width 655 height 344
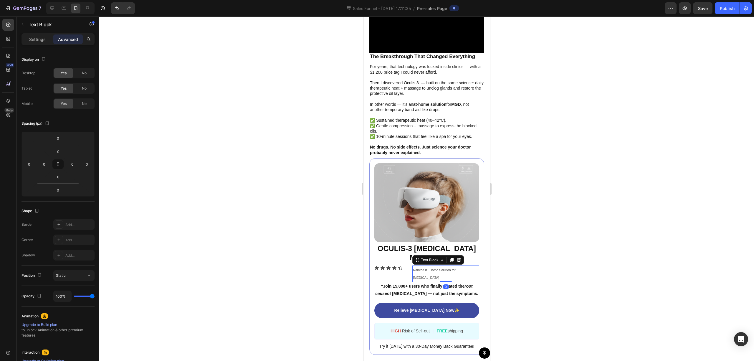
click at [447, 266] on p "Ranked #1 Home Solution for [MEDICAL_DATA]" at bounding box center [446, 273] width 66 height 15
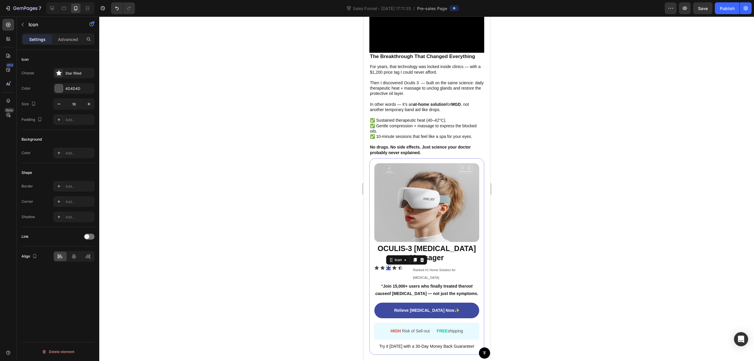
click at [387, 265] on icon at bounding box center [388, 267] width 5 height 5
click at [400, 265] on div "Icon 0" at bounding box center [400, 267] width 5 height 5
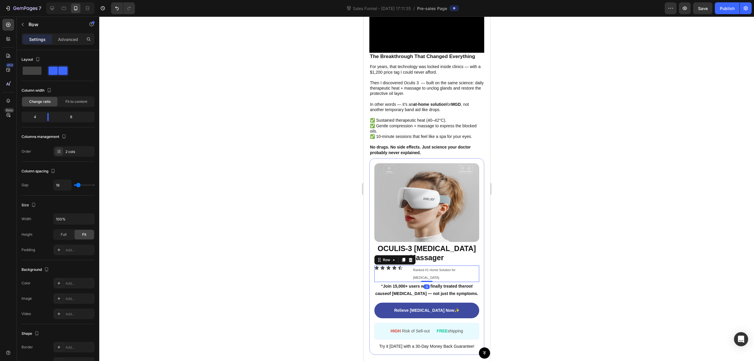
click at [408, 265] on div "Icon Icon Icon Icon Icon Icon List Ranked #1 Home Solution for [MEDICAL_DATA] T…" at bounding box center [426, 273] width 105 height 16
type input "17"
type input "14"
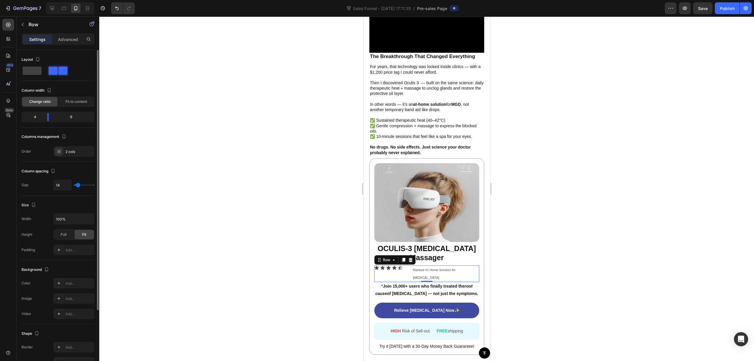
type input "5"
type input "0"
drag, startPoint x: 74, startPoint y: 186, endPoint x: 64, endPoint y: 186, distance: 10.9
type input "0"
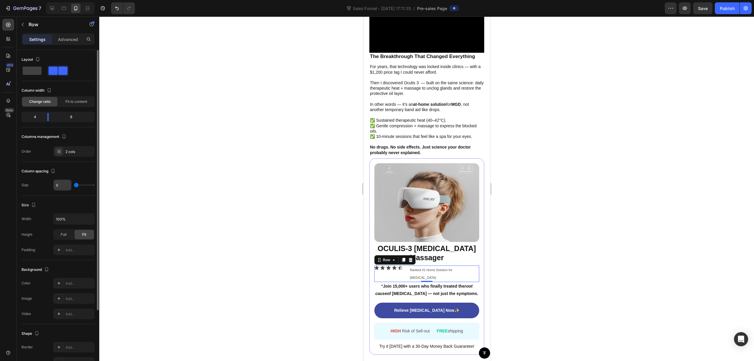
click at [74, 186] on input "range" at bounding box center [84, 184] width 21 height 1
type input "56"
type input "100"
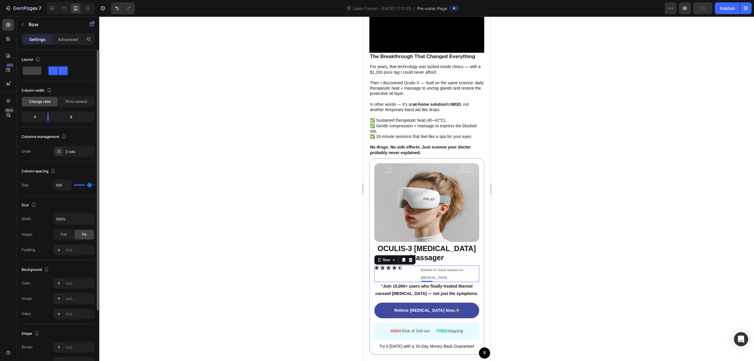
type input "118"
type input "120"
drag, startPoint x: 77, startPoint y: 185, endPoint x: 112, endPoint y: 186, distance: 35.3
type input "120"
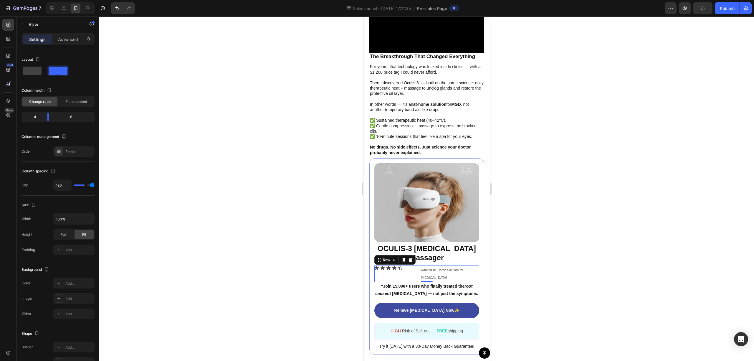
click at [95, 184] on input "range" at bounding box center [84, 184] width 21 height 1
type input "97"
type input "94"
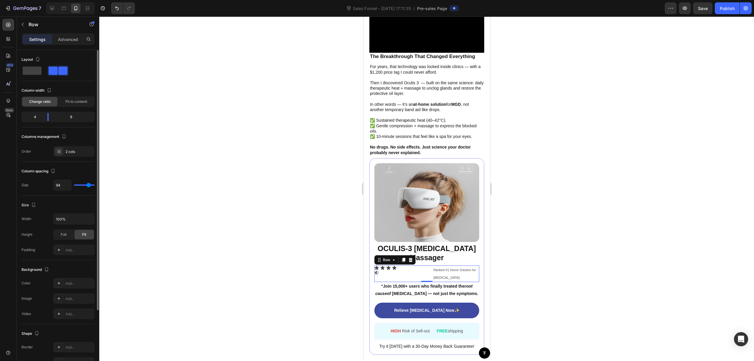
type input "0"
drag, startPoint x: 89, startPoint y: 185, endPoint x: 49, endPoint y: 184, distance: 40.4
type input "0"
click at [74, 184] on input "range" at bounding box center [84, 184] width 21 height 1
click at [156, 192] on div at bounding box center [426, 188] width 655 height 344
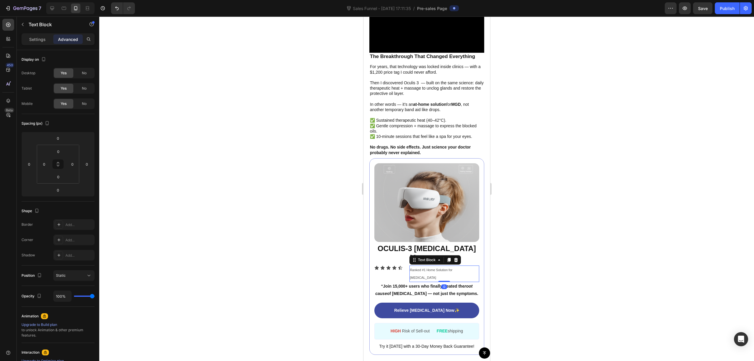
click at [452, 268] on span "Ranked #1 Home Solution for [MEDICAL_DATA]" at bounding box center [431, 273] width 42 height 11
click at [377, 250] on p "⁠⁠⁠⁠⁠⁠⁠ OCULIS-3 [MEDICAL_DATA] Massager" at bounding box center [427, 253] width 104 height 18
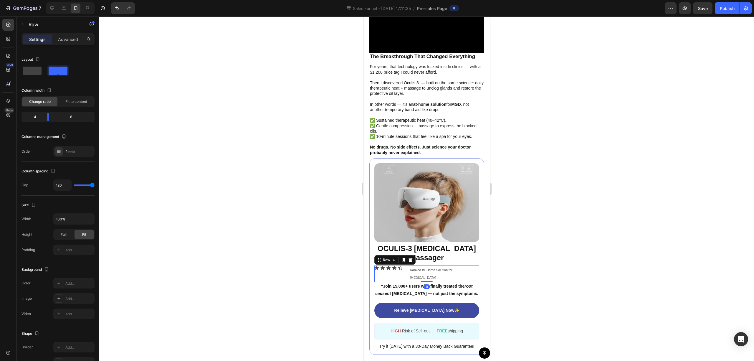
click at [375, 265] on div "Icon Icon Icon Icon Icon Icon List" at bounding box center [391, 273] width 35 height 16
click at [405, 265] on div "Icon Icon Icon Icon Icon Icon List" at bounding box center [391, 273] width 35 height 16
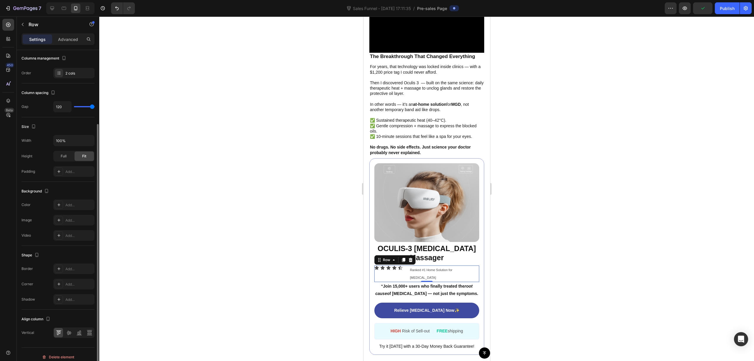
scroll to position [85, 0]
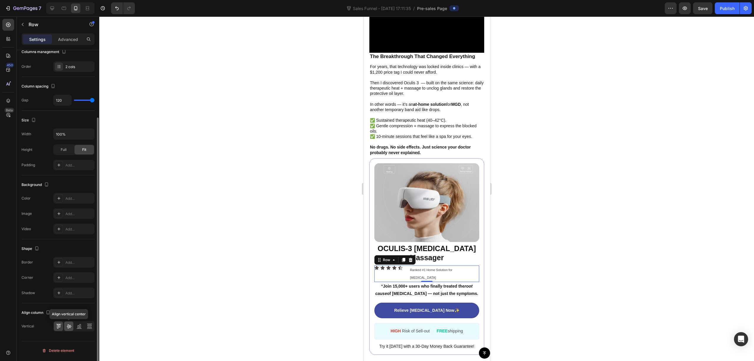
click at [72, 327] on div at bounding box center [68, 325] width 9 height 9
click at [403, 271] on div "Icon Icon Icon Icon Icon" at bounding box center [391, 273] width 35 height 5
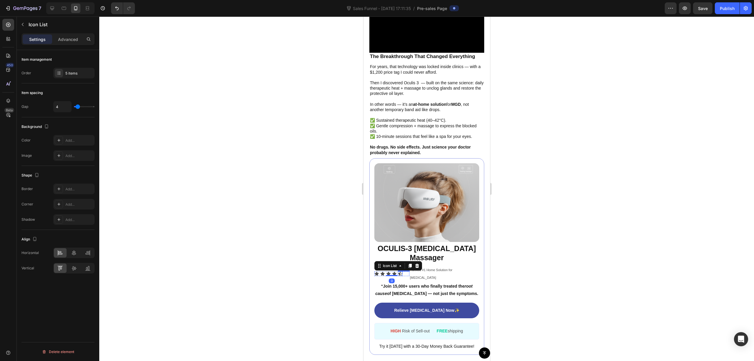
click at [400, 271] on icon at bounding box center [400, 273] width 5 height 5
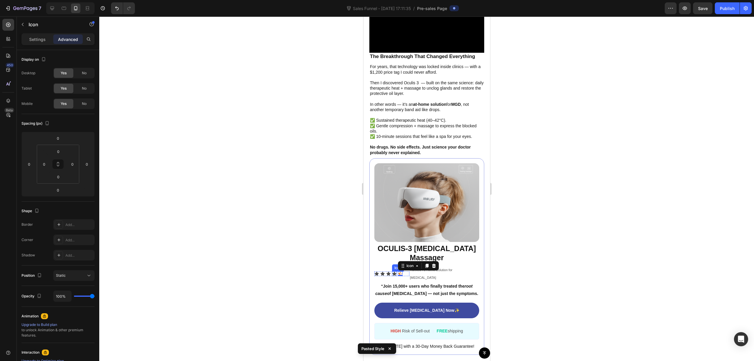
click at [395, 271] on div "Icon" at bounding box center [394, 273] width 5 height 5
click at [389, 271] on div "Icon" at bounding box center [388, 273] width 5 height 5
click at [383, 271] on div "Icon 0" at bounding box center [382, 273] width 5 height 5
click at [377, 271] on div "Icon" at bounding box center [376, 273] width 5 height 5
click at [530, 251] on div at bounding box center [426, 188] width 655 height 344
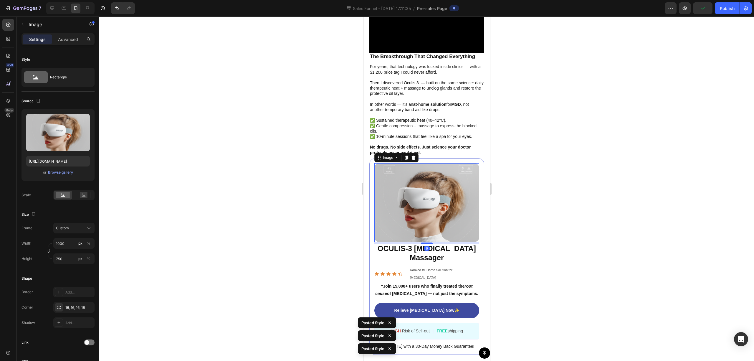
click at [453, 217] on img at bounding box center [426, 202] width 105 height 79
click at [534, 249] on div at bounding box center [426, 188] width 655 height 344
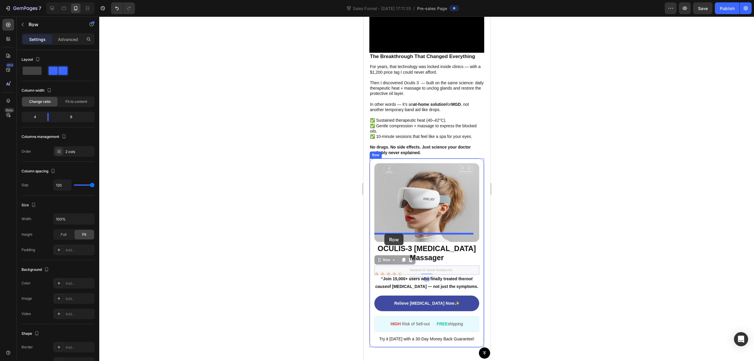
drag, startPoint x: 375, startPoint y: 256, endPoint x: 885, endPoint y: 253, distance: 510.3
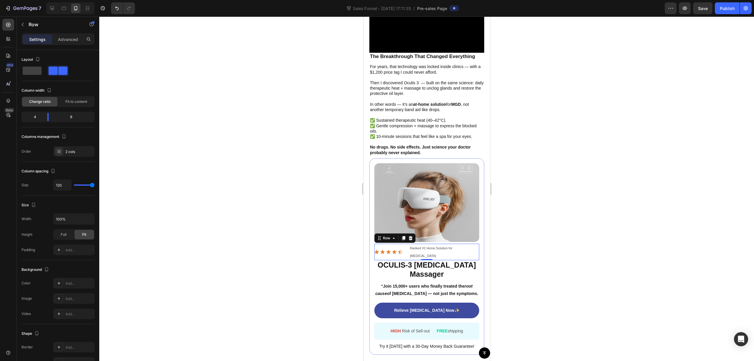
click at [568, 209] on div at bounding box center [426, 188] width 655 height 344
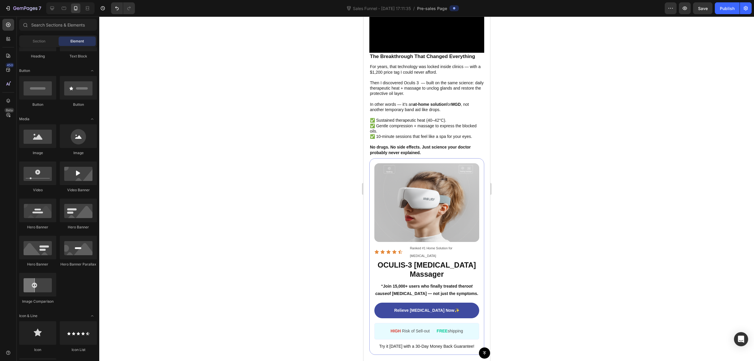
click at [550, 225] on div at bounding box center [426, 188] width 655 height 344
click at [437, 246] on span "Ranked #1 Home Solution for [MEDICAL_DATA]" at bounding box center [431, 251] width 42 height 11
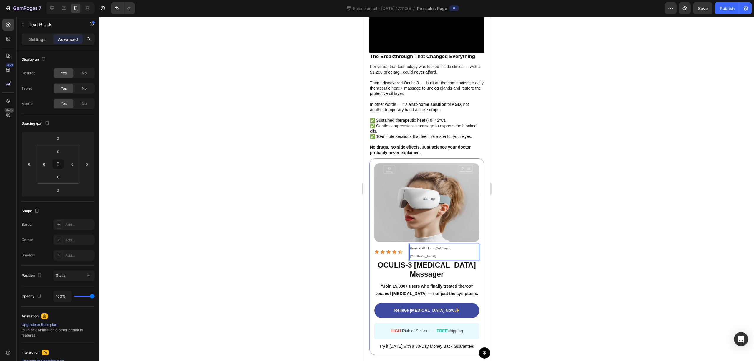
click at [452, 246] on span "Ranked #1 Home Solution for [MEDICAL_DATA]" at bounding box center [431, 251] width 42 height 11
drag, startPoint x: 458, startPoint y: 238, endPoint x: 407, endPoint y: 236, distance: 50.7
click at [410, 244] on p "Ranked #1 Home Solution for [MEDICAL_DATA]" at bounding box center [444, 251] width 69 height 15
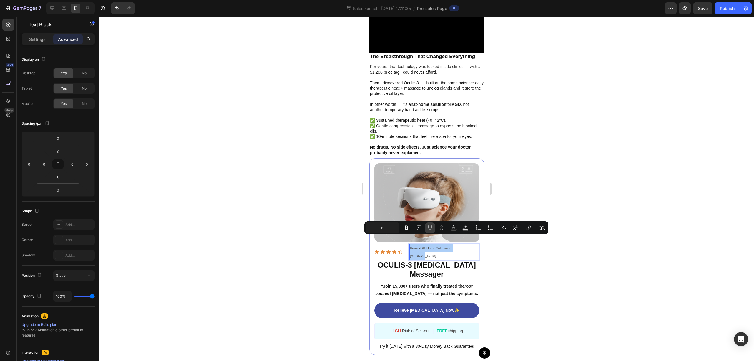
drag, startPoint x: 406, startPoint y: 231, endPoint x: 425, endPoint y: 229, distance: 19.3
click at [407, 231] on button "Bold" at bounding box center [406, 227] width 11 height 11
click at [576, 201] on div at bounding box center [426, 188] width 655 height 344
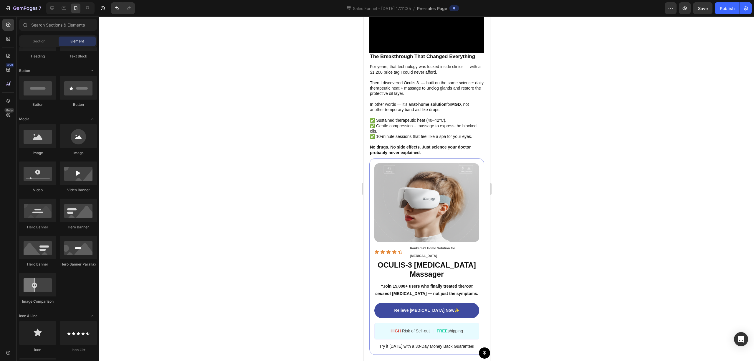
click at [607, 243] on div at bounding box center [426, 188] width 655 height 344
click at [455, 246] on strong "Ranked #1 Home Solution for [MEDICAL_DATA]" at bounding box center [432, 251] width 45 height 11
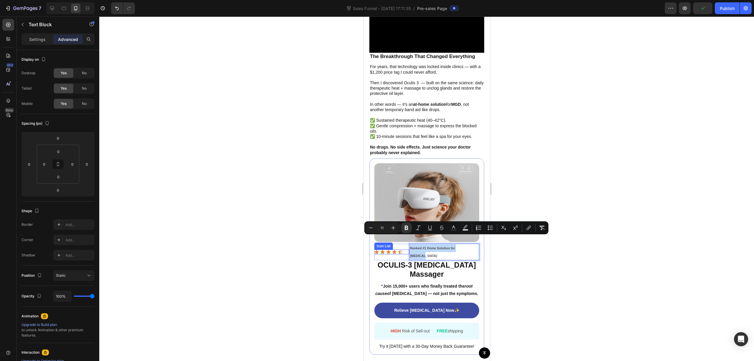
drag, startPoint x: 451, startPoint y: 239, endPoint x: 771, endPoint y: 249, distance: 320.2
click at [391, 244] on div "Icon Icon Icon Icon Icon Icon List Ranked #1 Home Solution for [MEDICAL_DATA] T…" at bounding box center [426, 252] width 105 height 16
click at [456, 228] on icon "Editor contextual toolbar" at bounding box center [454, 228] width 6 height 6
type input "4D4D4D"
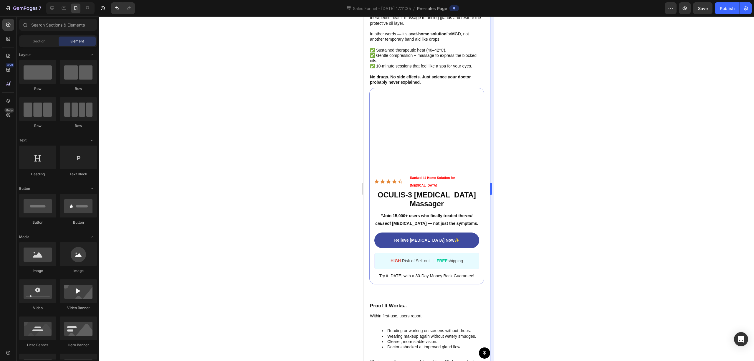
scroll to position [118, 0]
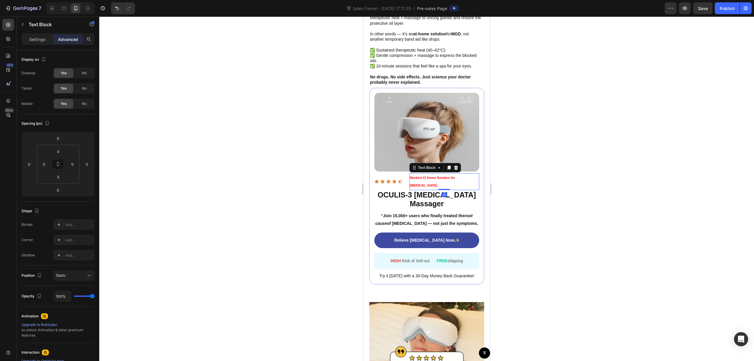
click at [455, 187] on strong "Ranked #1 Home Solution for [MEDICAL_DATA]" at bounding box center [432, 181] width 45 height 11
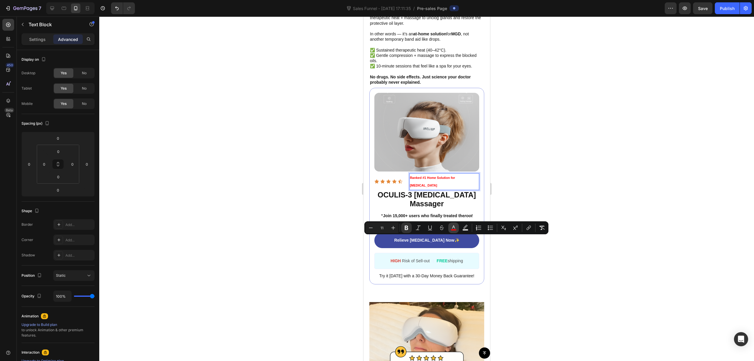
click at [452, 228] on icon "Editor contextual toolbar" at bounding box center [454, 228] width 6 height 6
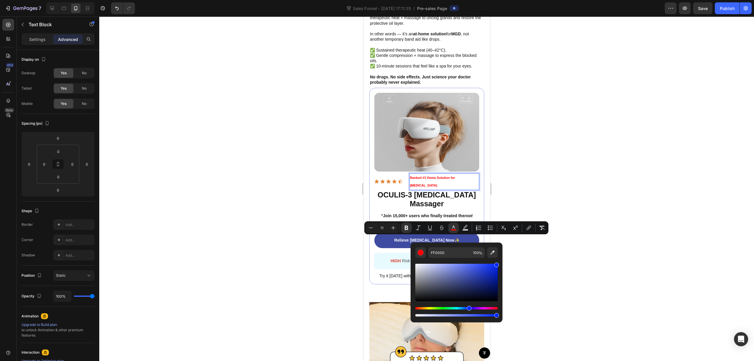
click at [469, 309] on div "Hue" at bounding box center [456, 308] width 82 height 2
type input "0015FF"
click at [568, 245] on div at bounding box center [426, 188] width 655 height 344
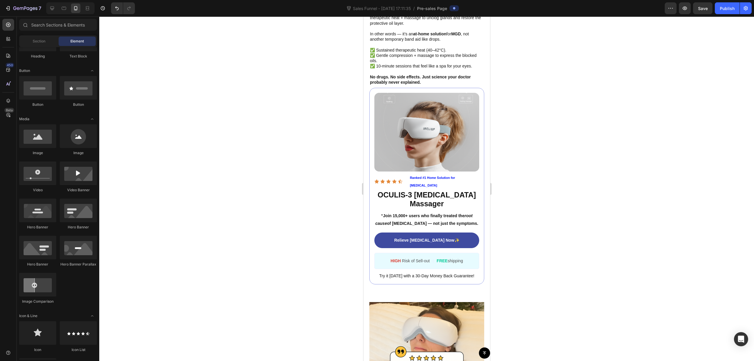
click at [590, 267] on div at bounding box center [426, 188] width 655 height 344
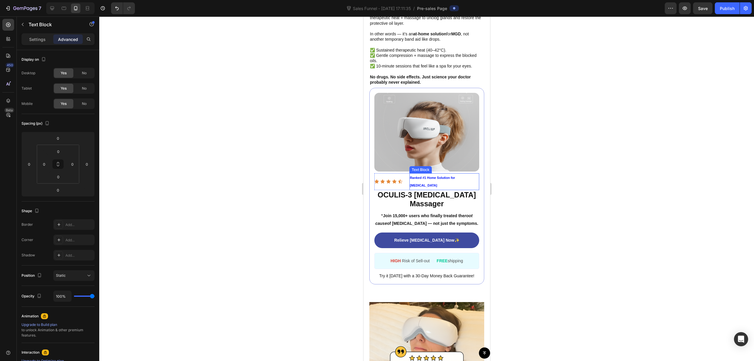
click at [443, 187] on strong "Ranked #1 Home Solution for [MEDICAL_DATA]" at bounding box center [432, 181] width 45 height 11
click at [420, 187] on strong "Ranked #1 Home Solution for [MEDICAL_DATA]" at bounding box center [432, 181] width 45 height 11
click at [424, 187] on strong "Ranked #1 Home Solution for [MEDICAL_DATA]" at bounding box center [432, 181] width 45 height 11
click at [419, 187] on strong "Ranked #1 Home Solution for [MEDICAL_DATA]" at bounding box center [432, 181] width 45 height 11
click at [399, 183] on icon at bounding box center [400, 181] width 4 height 4
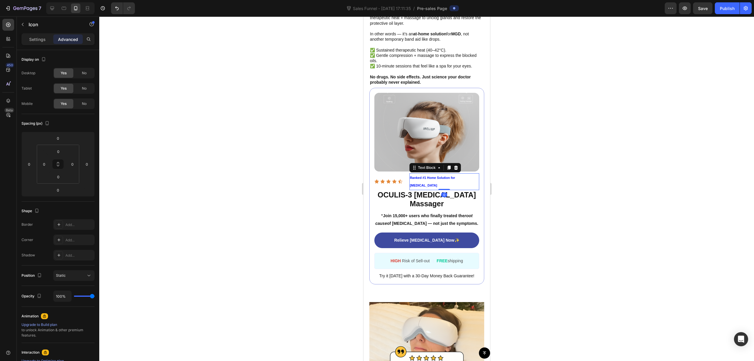
click at [422, 187] on strong "Ranked #1 Home Solution for [MEDICAL_DATA]" at bounding box center [432, 181] width 45 height 11
click at [435, 187] on strong "Ranked #1 Home Solution for [MEDICAL_DATA]" at bounding box center [432, 181] width 45 height 11
click at [455, 187] on strong "Ranked #1 Home Solution for [MEDICAL_DATA]" at bounding box center [432, 181] width 45 height 11
drag, startPoint x: 472, startPoint y: 240, endPoint x: 856, endPoint y: 256, distance: 384.6
click at [472, 189] on p "Ranked #1 Home Solution for [MEDICAL_DATA]" at bounding box center [444, 181] width 69 height 15
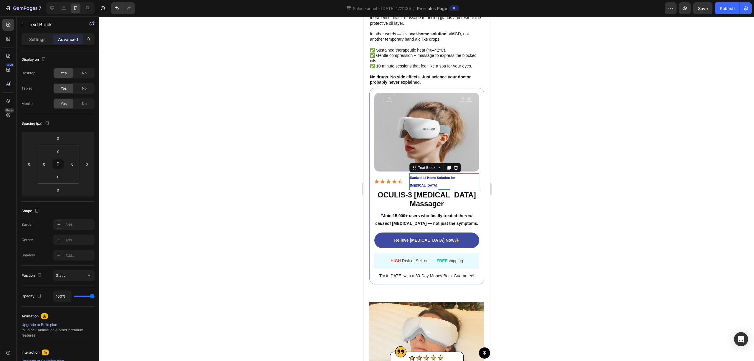
click at [553, 234] on div at bounding box center [426, 188] width 655 height 344
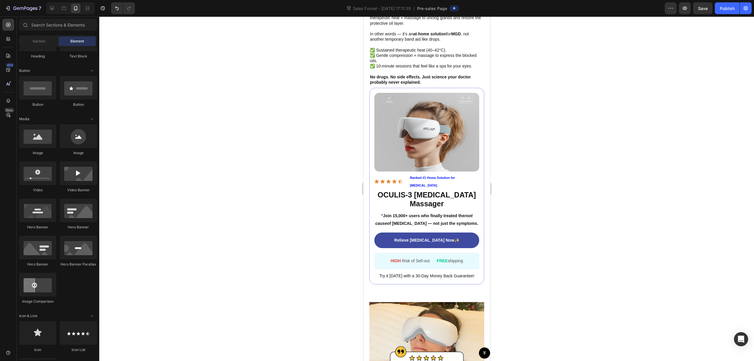
drag, startPoint x: 555, startPoint y: 254, endPoint x: 552, endPoint y: 256, distance: 3.4
click at [554, 255] on div at bounding box center [426, 188] width 655 height 344
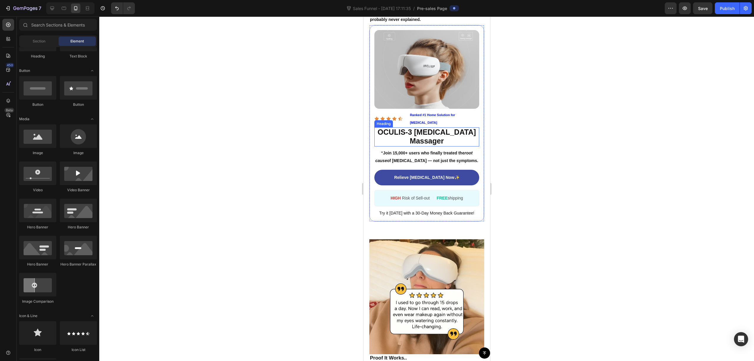
scroll to position [1256, 0]
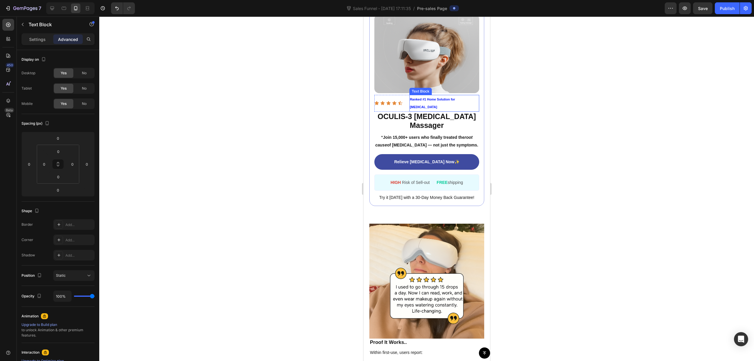
click at [455, 109] on strong "Ranked #1 Home Solution for [MEDICAL_DATA]" at bounding box center [432, 102] width 45 height 11
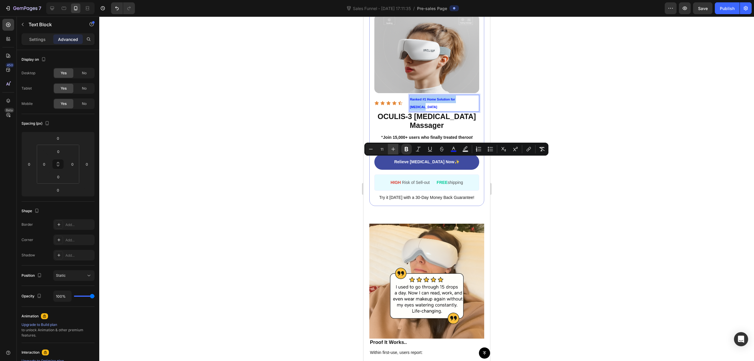
click at [394, 149] on icon "Editor contextual toolbar" at bounding box center [393, 149] width 6 height 6
click at [369, 150] on icon "Editor contextual toolbar" at bounding box center [371, 149] width 6 height 6
type input "11"
click at [454, 151] on rect "Editor contextual toolbar" at bounding box center [454, 150] width 6 height 1
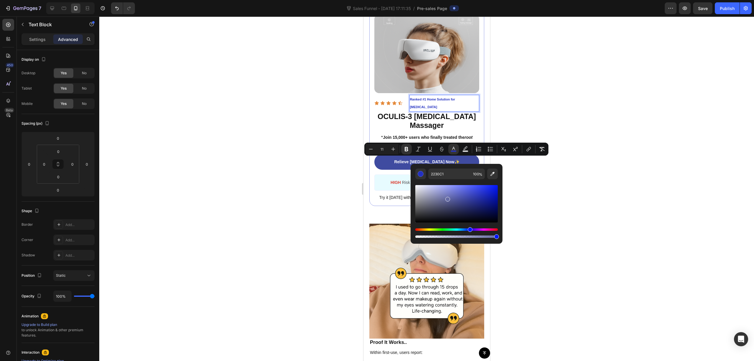
drag, startPoint x: 483, startPoint y: 194, endPoint x: 443, endPoint y: 197, distance: 40.5
click at [443, 197] on div "Editor contextual toolbar" at bounding box center [456, 203] width 82 height 37
type input "7277AA"
click at [580, 172] on div at bounding box center [426, 188] width 655 height 344
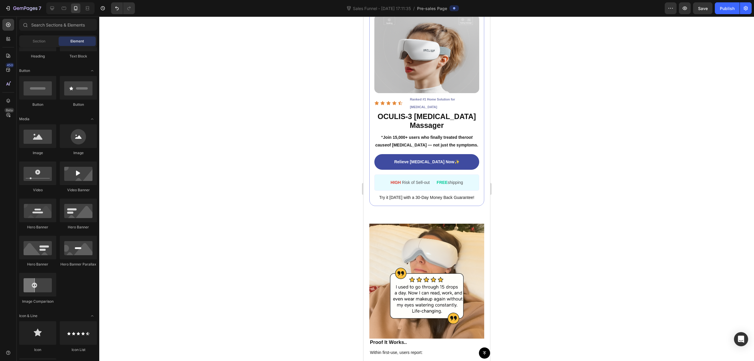
click at [588, 162] on div at bounding box center [426, 188] width 655 height 344
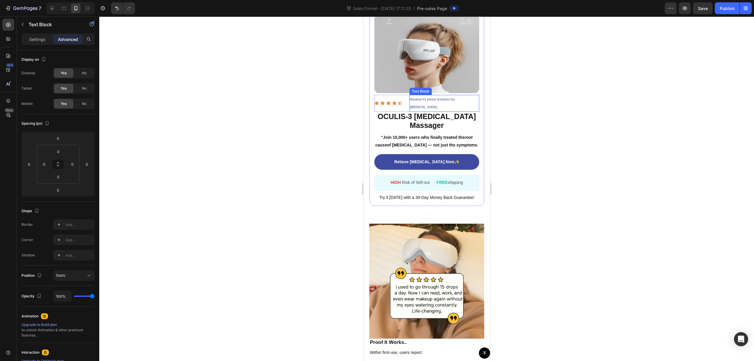
click at [454, 109] on strong "Ranked #1 Home Solution for [MEDICAL_DATA]" at bounding box center [432, 102] width 45 height 11
click at [548, 144] on div at bounding box center [426, 188] width 655 height 344
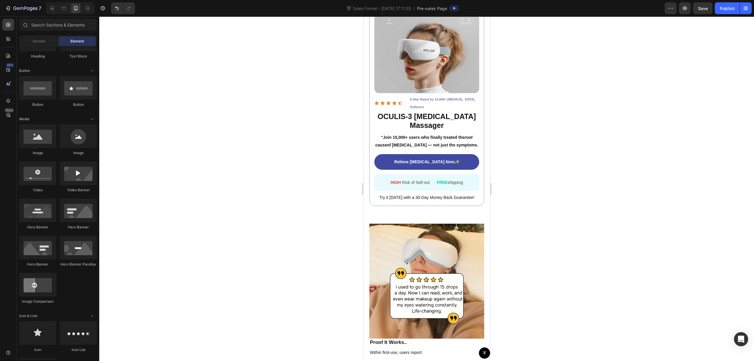
click at [555, 140] on div at bounding box center [426, 188] width 655 height 344
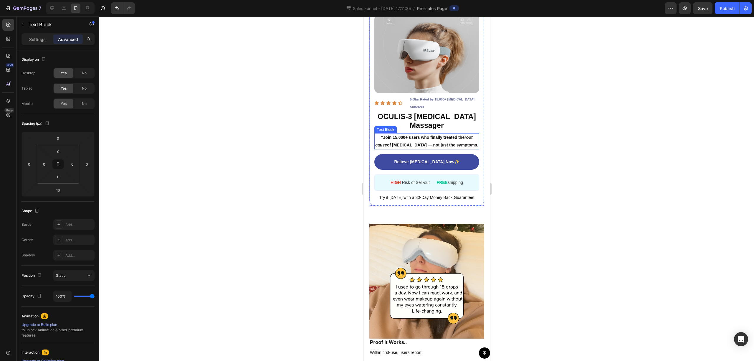
click at [446, 148] on p "“Join 15,000+ users who finally treated the root cause of dry eyes — not just t…" at bounding box center [427, 141] width 104 height 15
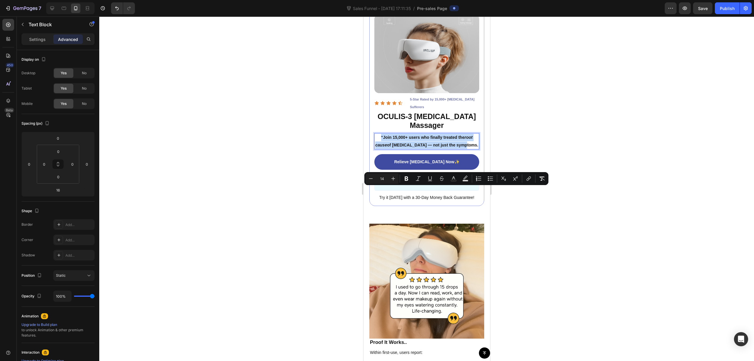
drag, startPoint x: 467, startPoint y: 198, endPoint x: 376, endPoint y: 191, distance: 91.8
click at [376, 148] on p "“Join 15,000+ users who finally treated the root cause of dry eyes — not just t…" at bounding box center [427, 141] width 104 height 15
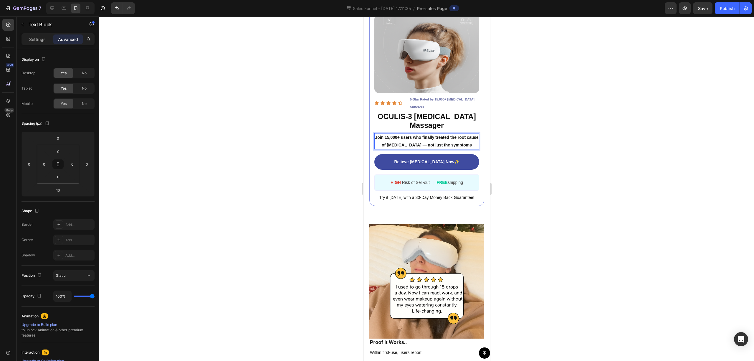
click at [552, 154] on div at bounding box center [426, 188] width 655 height 344
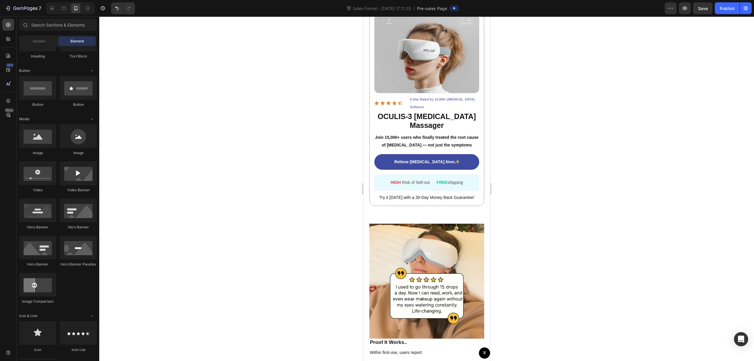
click at [551, 209] on div at bounding box center [426, 188] width 655 height 344
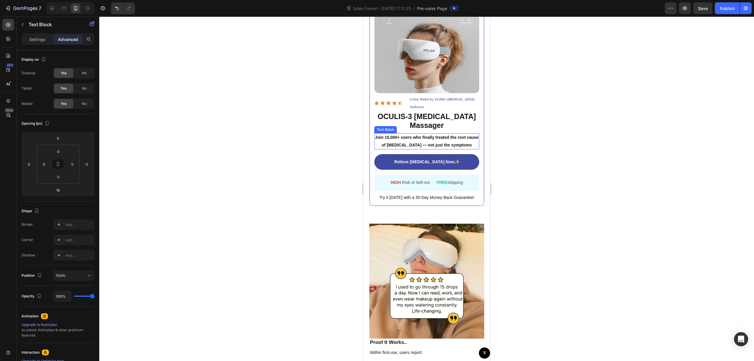
click at [453, 148] on p "Join 15,000+ users who finally treated the root cause of dry eyes — not just th…" at bounding box center [427, 141] width 104 height 15
click at [572, 199] on div at bounding box center [426, 188] width 655 height 344
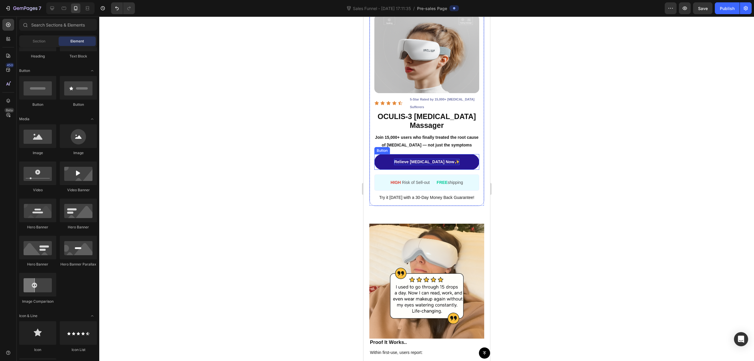
click at [430, 165] on p "Relieve [MEDICAL_DATA] Now✨" at bounding box center [426, 162] width 65 height 6
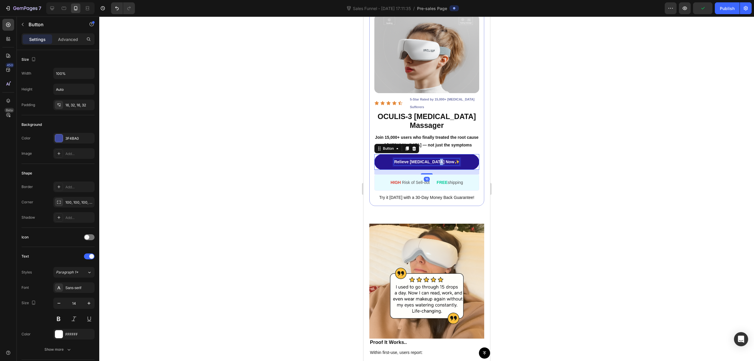
click at [443, 165] on p "Relieve [MEDICAL_DATA] Now✨" at bounding box center [426, 162] width 65 height 6
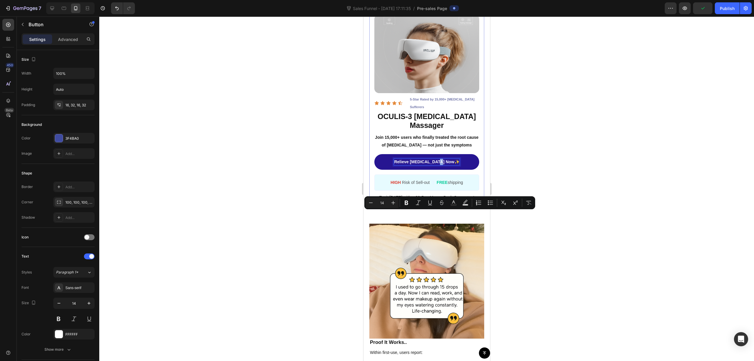
click at [443, 165] on p "Relieve [MEDICAL_DATA] Now✨" at bounding box center [426, 162] width 65 height 6
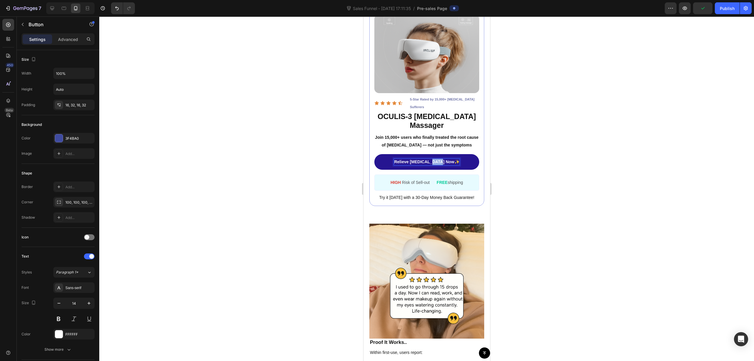
drag, startPoint x: 442, startPoint y: 213, endPoint x: 434, endPoint y: 212, distance: 7.5
click at [434, 165] on p "Relieve [MEDICAL_DATA] Now✨" at bounding box center [426, 162] width 65 height 6
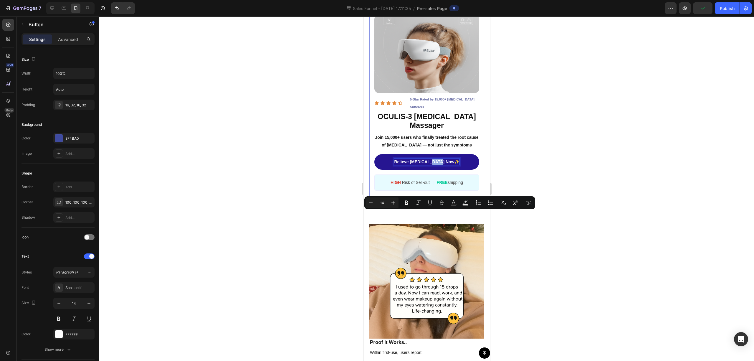
click at [440, 165] on p "Relieve [MEDICAL_DATA] Now✨" at bounding box center [426, 162] width 65 height 6
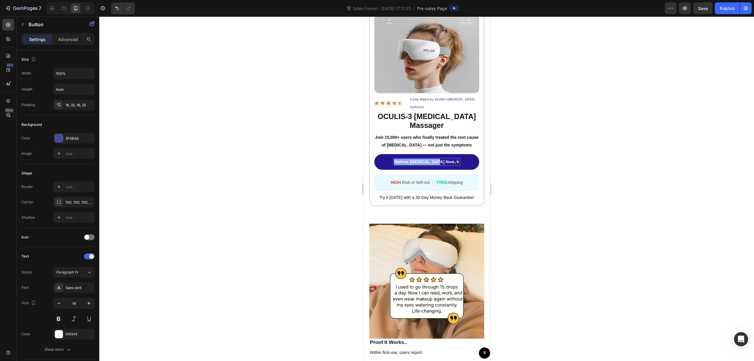
drag, startPoint x: 443, startPoint y: 214, endPoint x: 384, endPoint y: 214, distance: 58.6
click at [384, 170] on link "Relieve [MEDICAL_DATA] Now✨" at bounding box center [426, 162] width 105 height 16
click at [569, 177] on div at bounding box center [426, 188] width 655 height 344
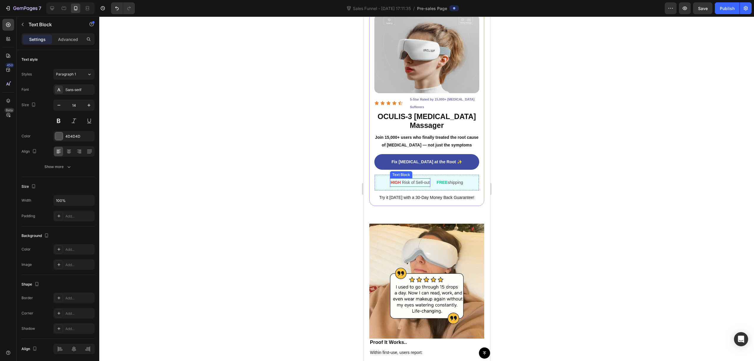
click at [409, 186] on p "HIGH Risk of Sell-out" at bounding box center [409, 182] width 39 height 7
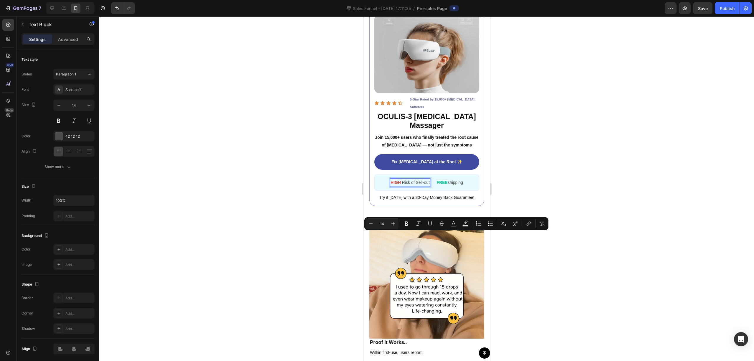
click at [423, 186] on p "HIGH Risk of Sell-out" at bounding box center [409, 182] width 39 height 7
drag, startPoint x: 399, startPoint y: 234, endPoint x: 427, endPoint y: 235, distance: 28.3
click at [427, 191] on div "HIGH Risk of Sell-out Text Block 0 | Text Block FREE shipping Text Block Row" at bounding box center [426, 182] width 105 height 16
click at [400, 187] on div "HIGH Risk of Sell-out" at bounding box center [410, 182] width 40 height 9
click at [403, 187] on div "HIGH Risk of Sell-out" at bounding box center [410, 182] width 40 height 9
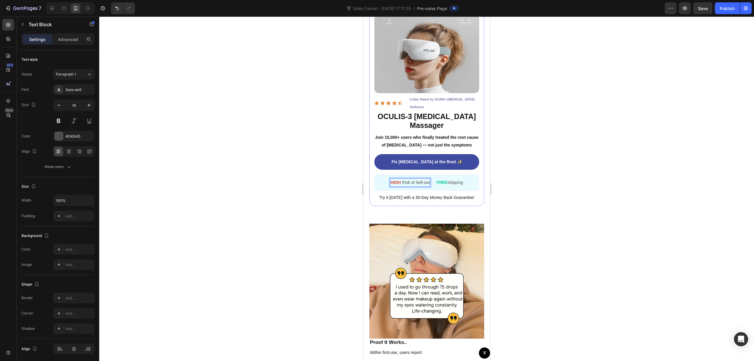
click at [406, 186] on p "HIGH Risk of Sell-out" at bounding box center [409, 182] width 39 height 7
click at [400, 186] on p "HIGH Risk of Sell-out" at bounding box center [409, 182] width 39 height 7
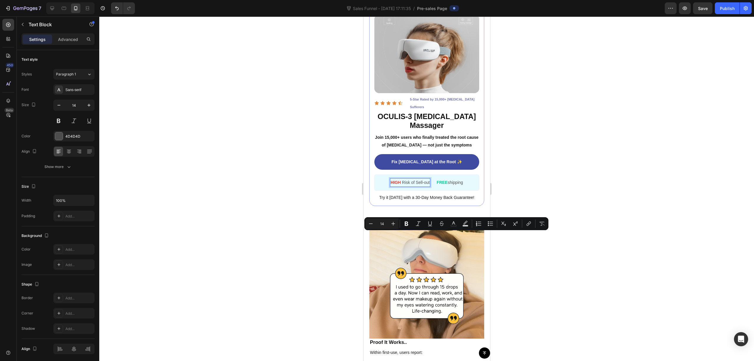
click at [397, 185] on span "HIGH" at bounding box center [395, 182] width 11 height 5
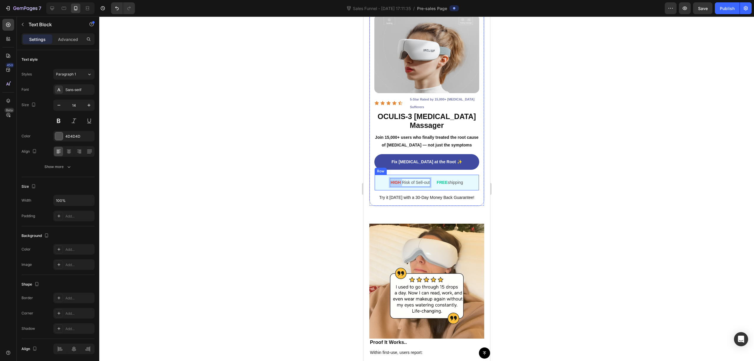
drag, startPoint x: 398, startPoint y: 234, endPoint x: 377, endPoint y: 234, distance: 21.2
click at [377, 191] on div "HIGH Risk of Sell-out Text Block 0 | Text Block FREE shipping Text Block Row" at bounding box center [426, 182] width 105 height 16
drag, startPoint x: 393, startPoint y: 234, endPoint x: 423, endPoint y: 233, distance: 29.8
click at [423, 191] on div "Risk of Sell-out Text Block 0 | Text Block FREE shipping Text Block Row" at bounding box center [426, 182] width 105 height 16
click at [393, 187] on div "Limited Stock Left" at bounding box center [410, 182] width 34 height 9
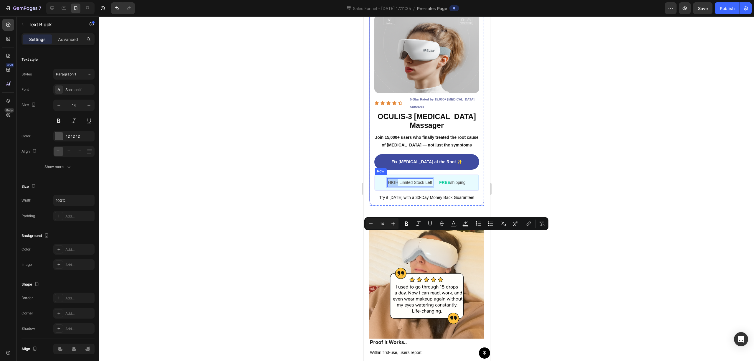
drag, startPoint x: 394, startPoint y: 234, endPoint x: 381, endPoint y: 234, distance: 13.3
click at [381, 191] on div "HIGH Limited Stock Left Text Block 0 | Text Block FREE shipping Text Block Row" at bounding box center [426, 182] width 105 height 16
click at [455, 223] on icon "Editor contextual toolbar" at bounding box center [453, 222] width 3 height 3
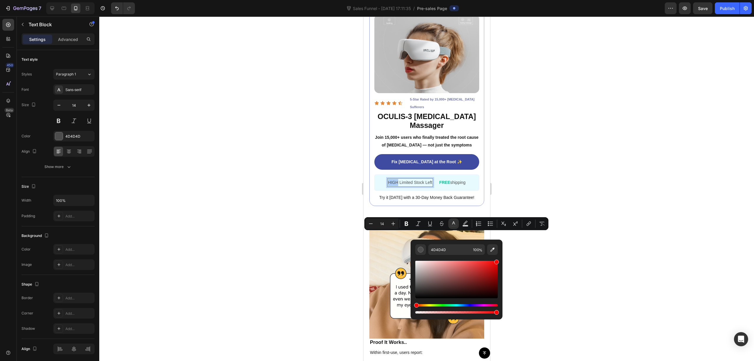
drag, startPoint x: 486, startPoint y: 271, endPoint x: 531, endPoint y: 235, distance: 57.6
click at [527, 0] on body "7 Sales Funnel - [DATE] 17:11:35 / Pre-sales Page Preview Save Publish 450 Beta…" at bounding box center [377, 0] width 754 height 0
type input "FF0000"
click at [584, 226] on div at bounding box center [426, 188] width 655 height 344
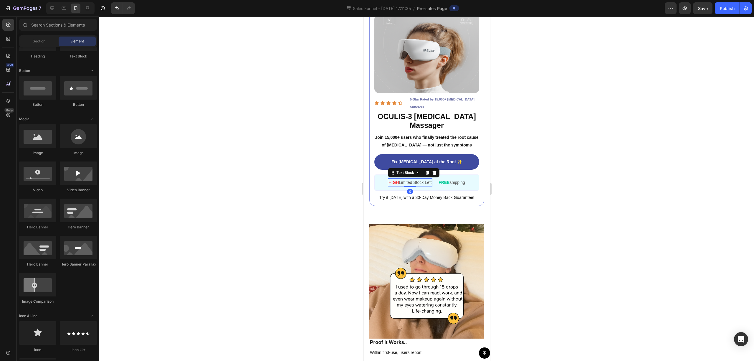
click at [395, 186] on p "HIGH Limited Stock Left" at bounding box center [409, 182] width 43 height 7
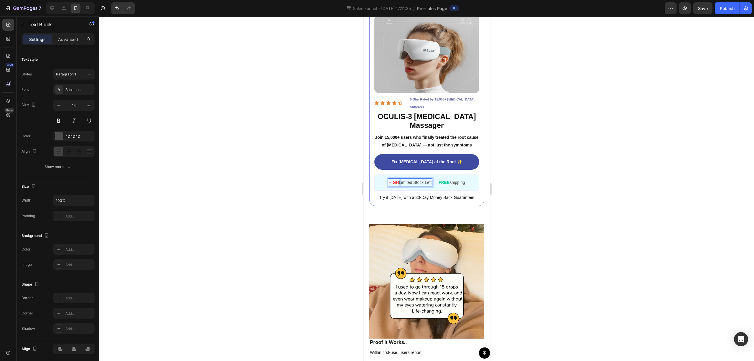
click at [394, 186] on p "HIGH Limited Stock Left" at bounding box center [409, 182] width 43 height 7
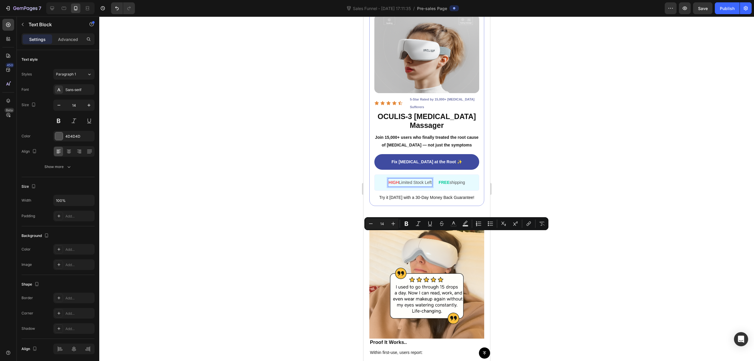
click at [420, 186] on p "HIGH Limited Stock Left" at bounding box center [409, 182] width 43 height 7
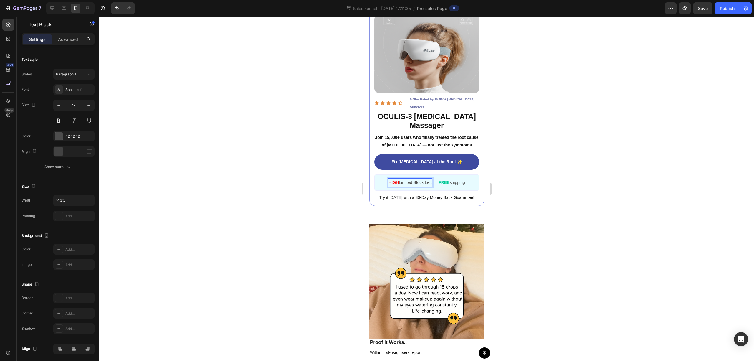
click at [393, 185] on span "HIGH" at bounding box center [393, 182] width 10 height 5
drag, startPoint x: 394, startPoint y: 235, endPoint x: 370, endPoint y: 234, distance: 24.2
click at [370, 206] on div "Image Icon Icon Icon Icon Icon Icon List 5-Star Rated by 15,000+ Dry Eye Suffer…" at bounding box center [426, 107] width 115 height 196
click at [397, 186] on p "LOW Limited Stock Left" at bounding box center [410, 182] width 42 height 7
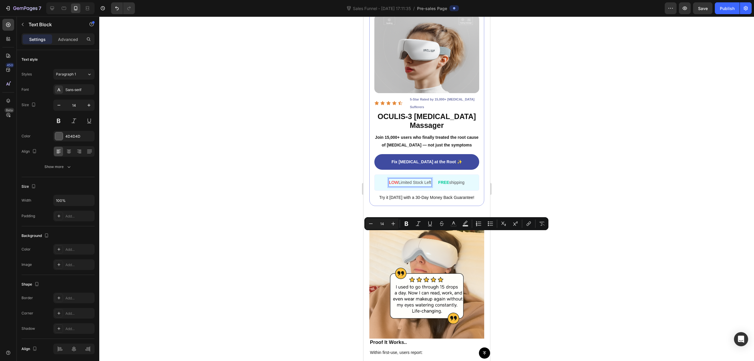
click at [395, 186] on p "LOW Limited Stock Left" at bounding box center [410, 182] width 42 height 7
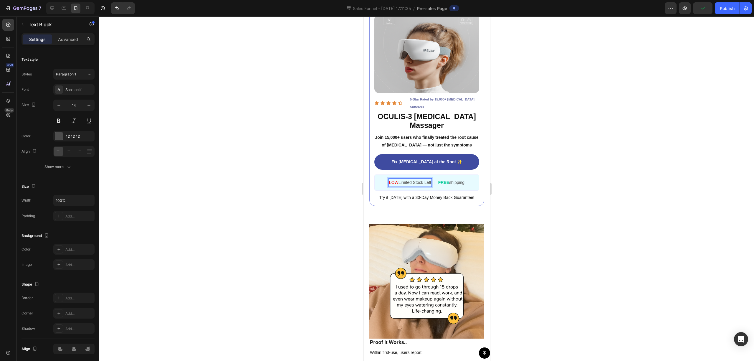
click at [396, 186] on p "LOW Limited Stock Left" at bounding box center [410, 182] width 42 height 7
drag, startPoint x: 487, startPoint y: 234, endPoint x: 927, endPoint y: 262, distance: 440.2
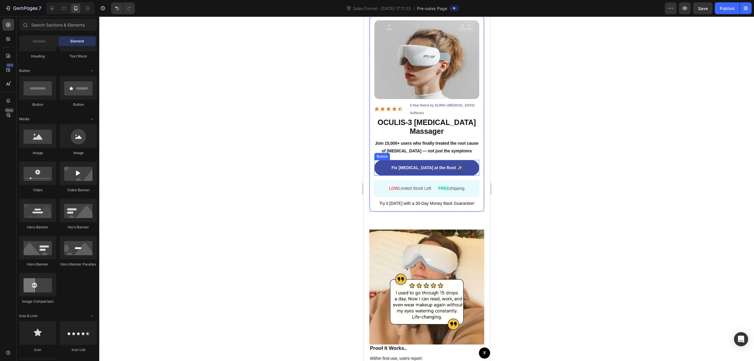
scroll to position [1243, 0]
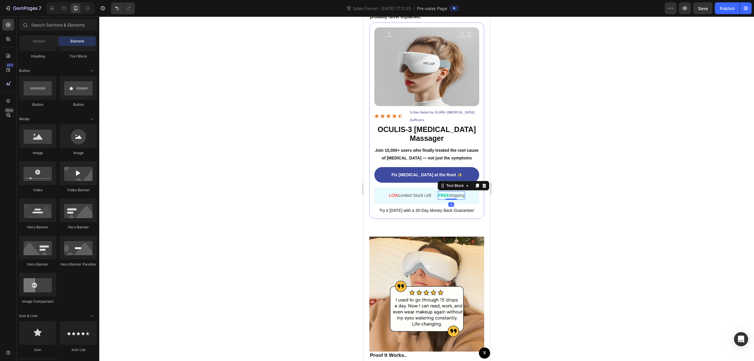
click at [452, 199] on p "FREE shipping" at bounding box center [451, 195] width 27 height 7
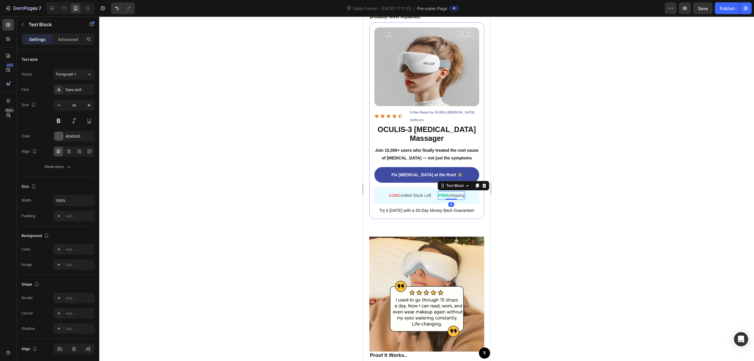
click at [457, 199] on p "FREE shipping" at bounding box center [451, 195] width 27 height 7
click at [397, 199] on p "LOW Limited Stock Left" at bounding box center [410, 195] width 42 height 7
click at [451, 199] on p "FREE shipping" at bounding box center [451, 195] width 27 height 7
click at [452, 203] on div "LOW Limited Stock Left Text Block | Text Block FREE shipping Text Block 0 Row" at bounding box center [426, 195] width 105 height 16
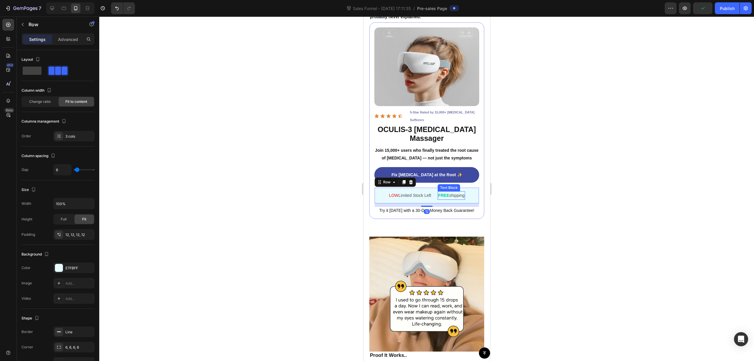
click at [454, 199] on p "FREE shipping" at bounding box center [451, 195] width 27 height 7
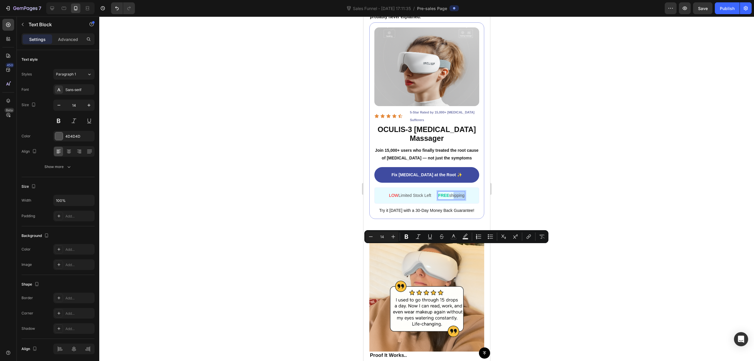
drag, startPoint x: 448, startPoint y: 247, endPoint x: 461, endPoint y: 247, distance: 13.0
click at [450, 199] on p "FREE shipping" at bounding box center [451, 195] width 27 height 7
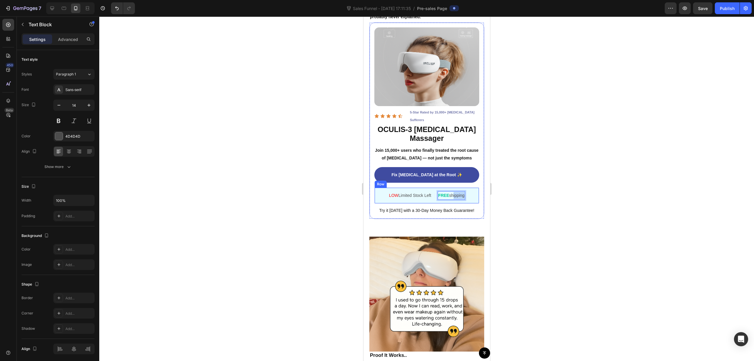
drag, startPoint x: 445, startPoint y: 248, endPoint x: 465, endPoint y: 249, distance: 19.5
click at [465, 203] on div "LOW Limited Stock Left Text Block | Text Block FREE shipping Text Block 0 Row" at bounding box center [426, 195] width 105 height 16
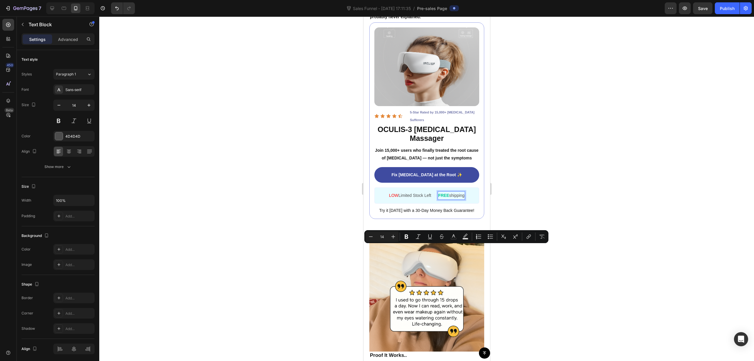
click at [454, 199] on p "FREE shipping" at bounding box center [451, 195] width 27 height 7
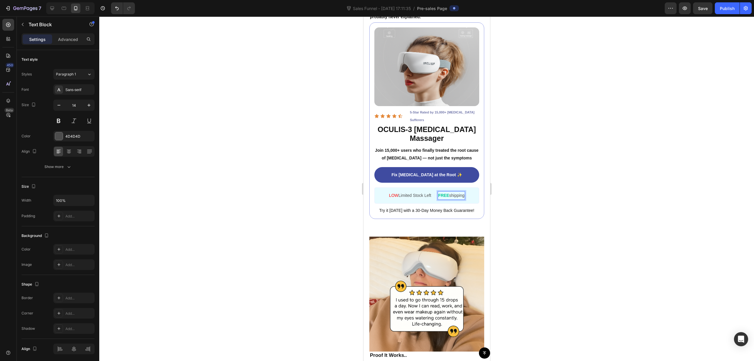
drag, startPoint x: 445, startPoint y: 249, endPoint x: 448, endPoint y: 248, distance: 3.4
click at [446, 199] on p "FREE shipping" at bounding box center [451, 195] width 27 height 7
drag, startPoint x: 452, startPoint y: 247, endPoint x: 462, endPoint y: 247, distance: 10.0
click at [462, 199] on p "FREE shipping" at bounding box center [451, 195] width 27 height 7
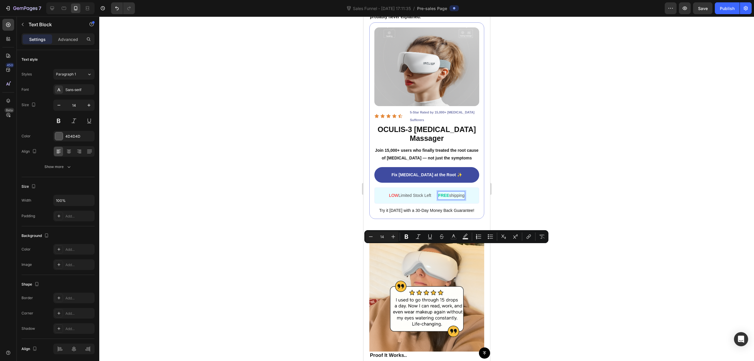
click at [462, 199] on p "FREE shipping" at bounding box center [451, 195] width 27 height 7
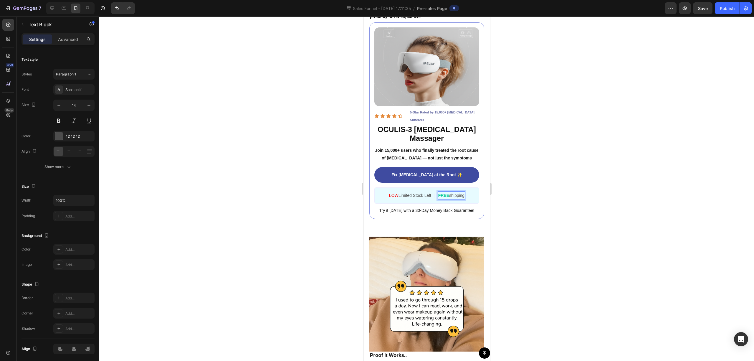
click at [451, 199] on p "FREE shipping" at bounding box center [451, 195] width 27 height 7
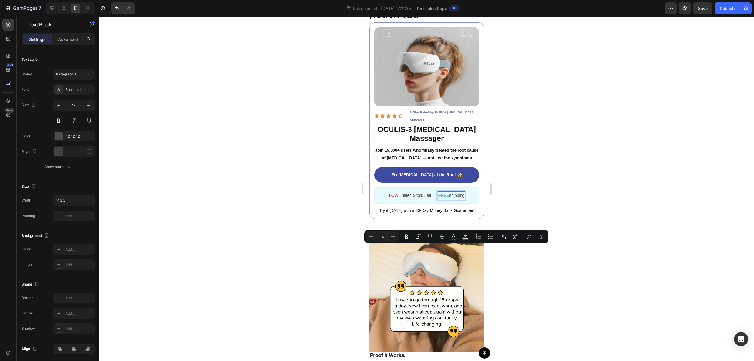
drag, startPoint x: 462, startPoint y: 249, endPoint x: 448, endPoint y: 248, distance: 14.2
click at [448, 199] on p "FREE shipping" at bounding box center [451, 195] width 27 height 7
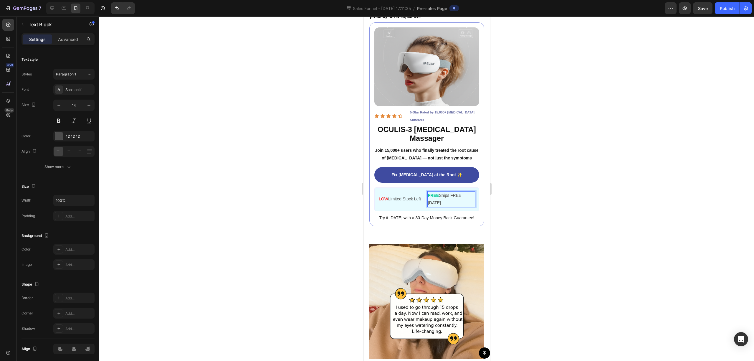
click at [451, 206] on p "FREE Ships FREE Today" at bounding box center [451, 199] width 47 height 15
click at [533, 224] on div at bounding box center [426, 188] width 655 height 344
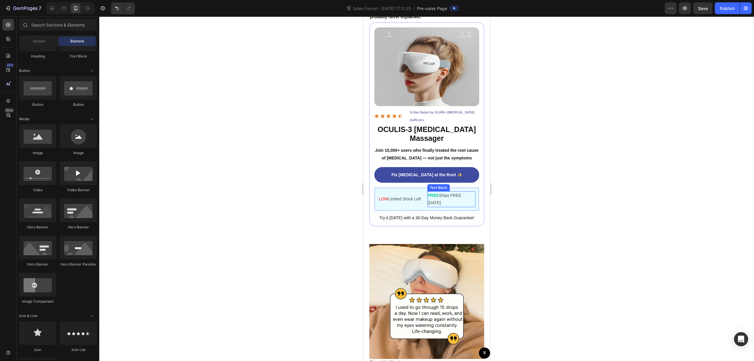
click at [454, 206] on p "FREE Ships FREE Today" at bounding box center [451, 199] width 47 height 15
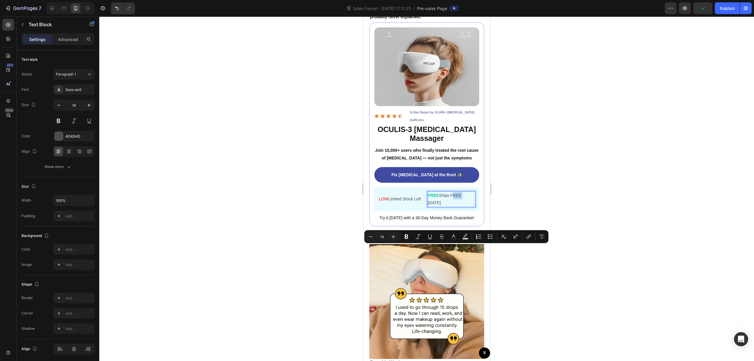
drag, startPoint x: 461, startPoint y: 248, endPoint x: 451, endPoint y: 248, distance: 10.3
click at [451, 206] on p "FREE Ships FREE Today" at bounding box center [451, 199] width 47 height 15
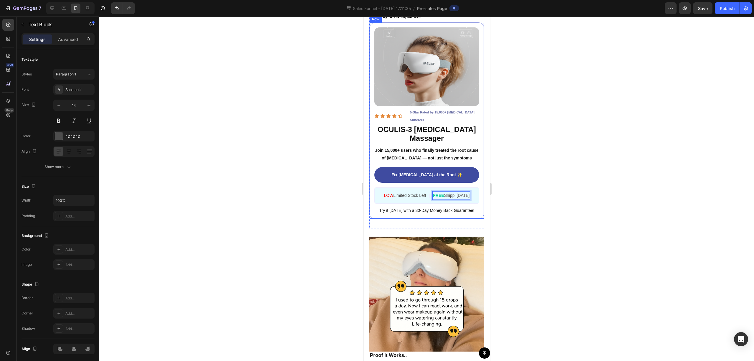
scroll to position [1247, 0]
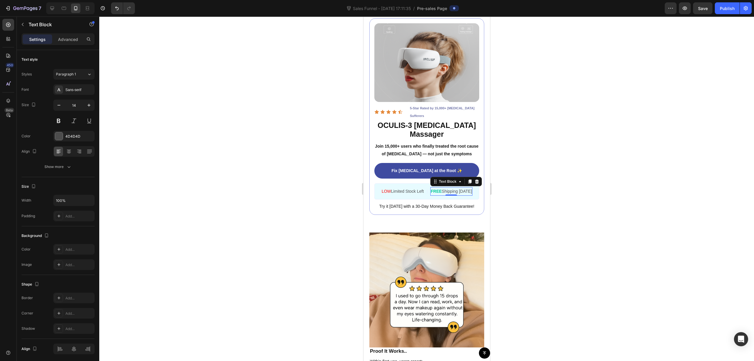
click at [569, 216] on div at bounding box center [426, 188] width 655 height 344
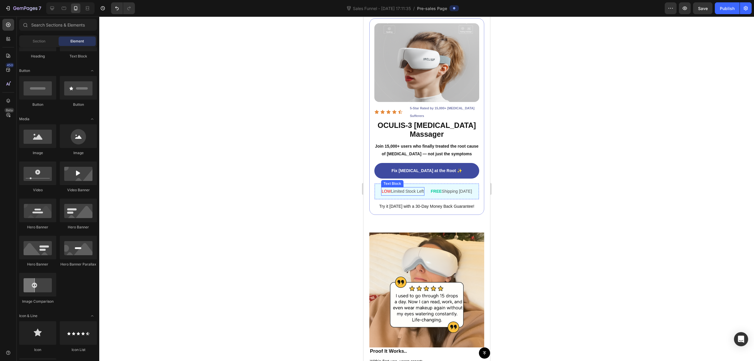
click at [393, 195] on p "LOW Limited Stock Left" at bounding box center [402, 191] width 42 height 7
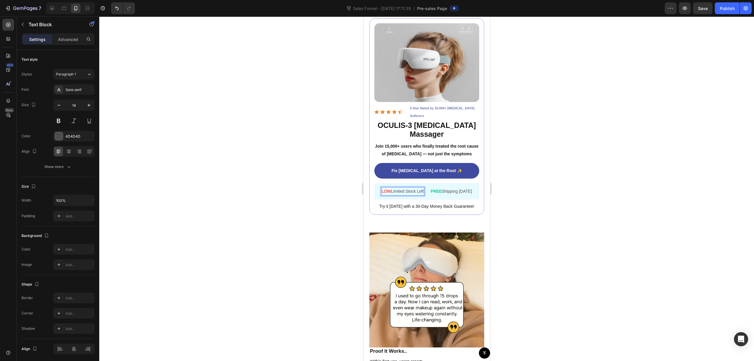
click at [406, 195] on p "LOW Limited Stock Left" at bounding box center [402, 191] width 42 height 7
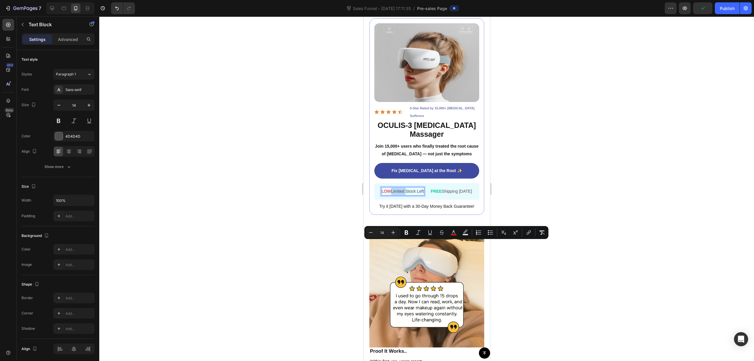
drag, startPoint x: 403, startPoint y: 244, endPoint x: 388, endPoint y: 244, distance: 15.9
click at [388, 195] on p "LOW Limited Stock Left" at bounding box center [402, 191] width 42 height 7
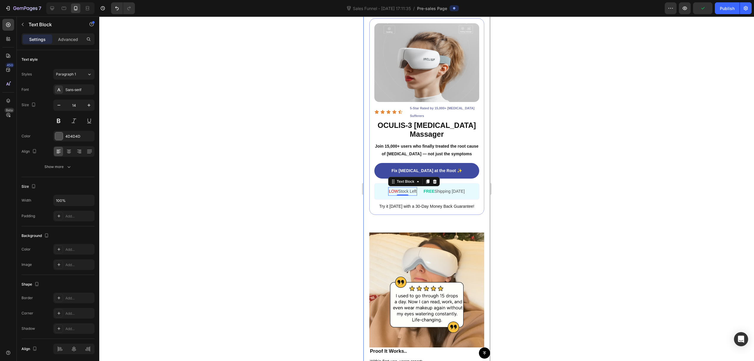
click at [551, 217] on div at bounding box center [426, 188] width 655 height 344
click at [395, 195] on p "LOW Stock Left" at bounding box center [402, 191] width 28 height 7
click at [393, 193] on span "LOW" at bounding box center [392, 191] width 9 height 5
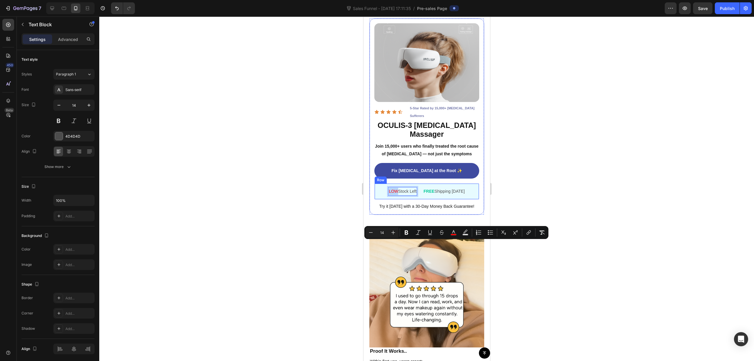
drag, startPoint x: 395, startPoint y: 243, endPoint x: 374, endPoint y: 242, distance: 21.2
click at [374, 199] on div "LOW Stock Left Text Block 0 | Text Block FREE Shipping Today Text Block Row" at bounding box center [426, 191] width 105 height 16
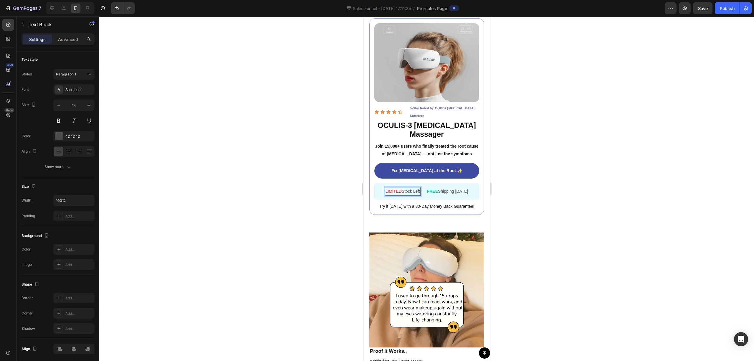
click at [632, 111] on div at bounding box center [426, 188] width 655 height 344
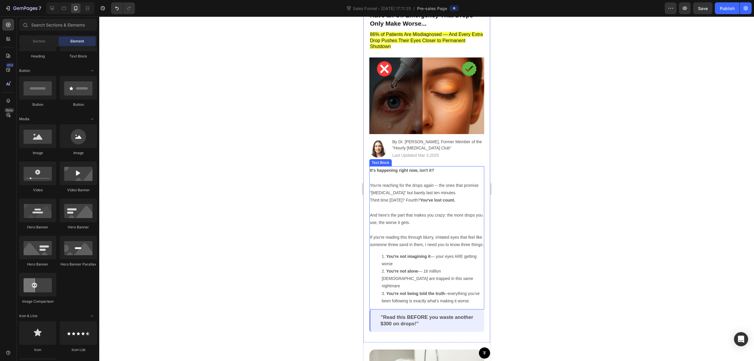
scroll to position [39, 0]
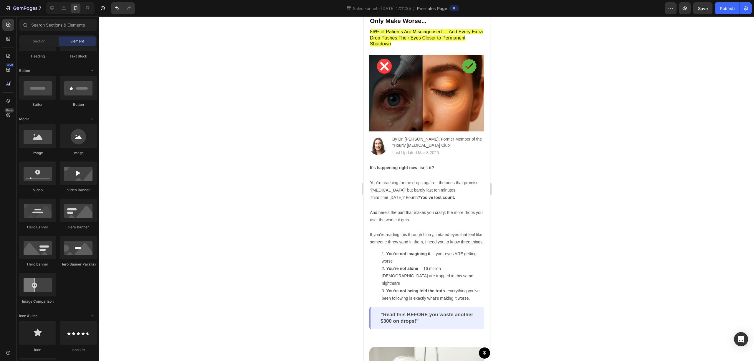
click at [634, 211] on div at bounding box center [426, 188] width 655 height 344
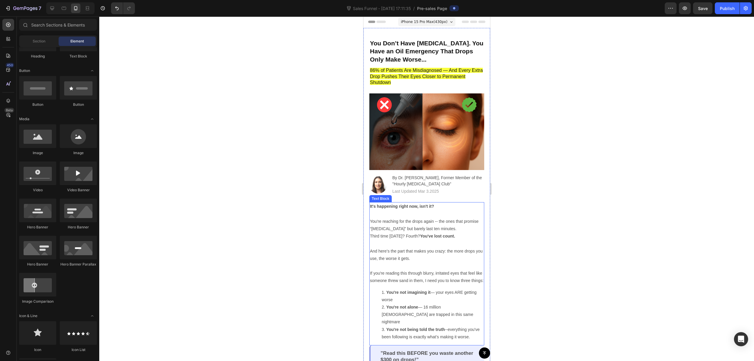
scroll to position [0, 0]
click at [231, 90] on div at bounding box center [426, 188] width 655 height 344
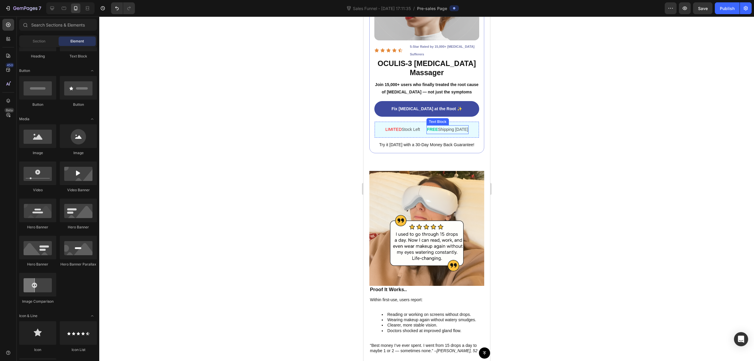
scroll to position [1413, 0]
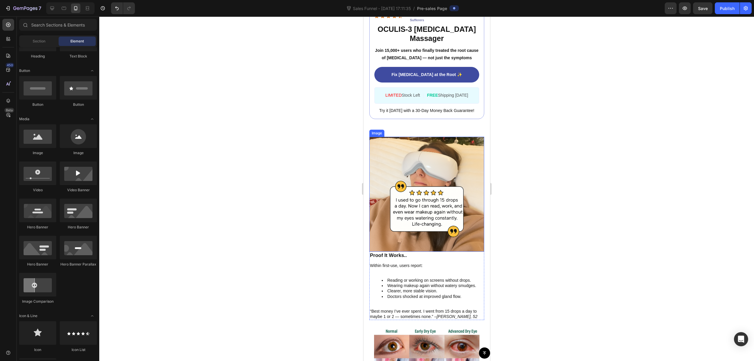
click at [449, 162] on img at bounding box center [426, 194] width 115 height 115
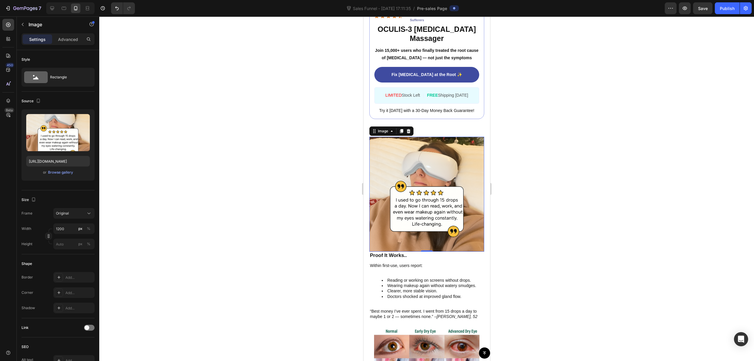
click at [537, 149] on div at bounding box center [426, 188] width 655 height 344
click at [437, 148] on img at bounding box center [426, 194] width 115 height 115
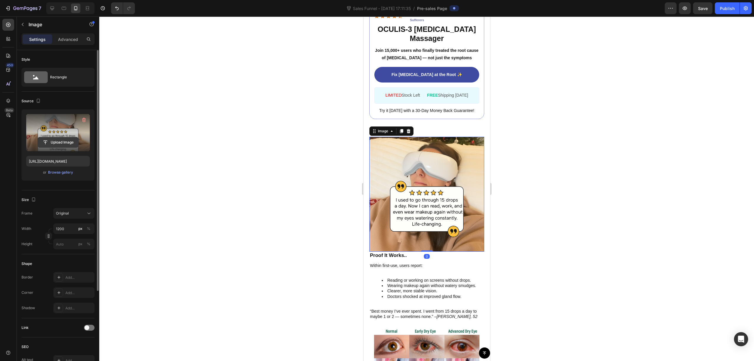
click at [62, 143] on input "file" at bounding box center [58, 142] width 41 height 10
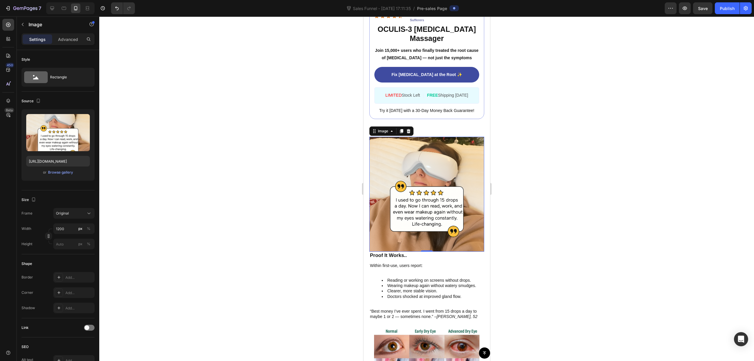
click at [426, 157] on img at bounding box center [426, 194] width 115 height 115
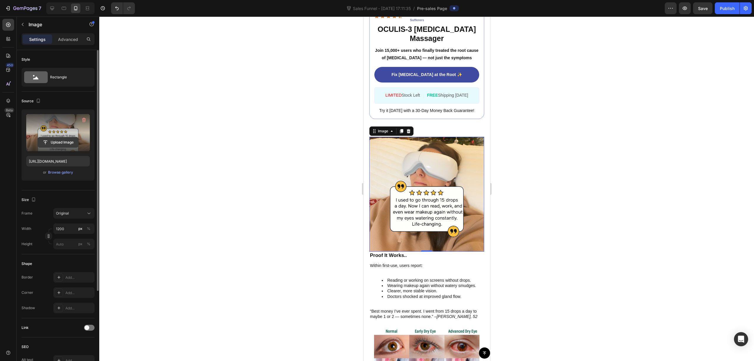
click at [62, 144] on input "file" at bounding box center [58, 142] width 41 height 10
type input "https://cdn.shopify.com/s/files/1/0679/7135/0570/files/gempages_581238827771757…"
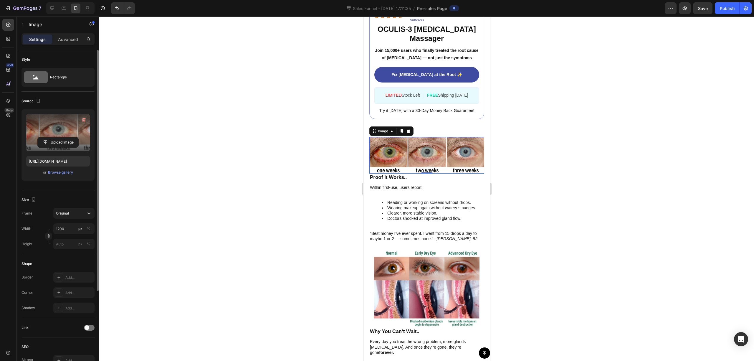
drag, startPoint x: 572, startPoint y: 169, endPoint x: 558, endPoint y: 172, distance: 14.2
click at [572, 169] on div at bounding box center [426, 188] width 655 height 344
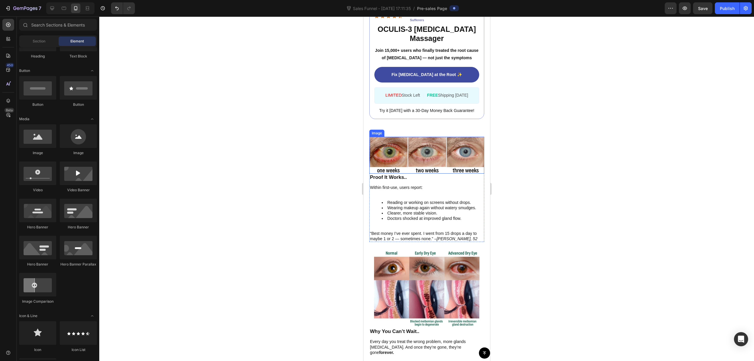
drag, startPoint x: 463, startPoint y: 139, endPoint x: 485, endPoint y: 139, distance: 22.7
click at [462, 139] on img at bounding box center [426, 155] width 115 height 37
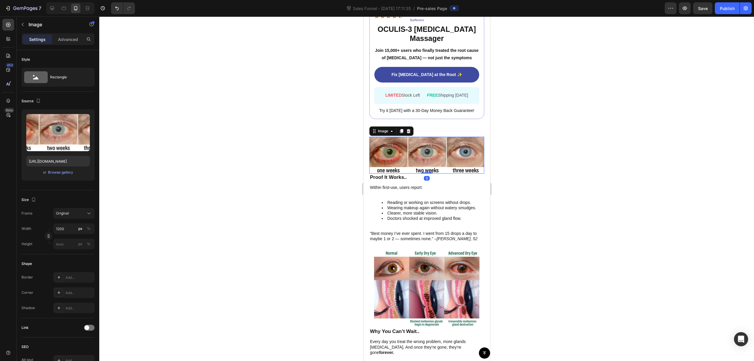
click at [557, 139] on div at bounding box center [426, 188] width 655 height 344
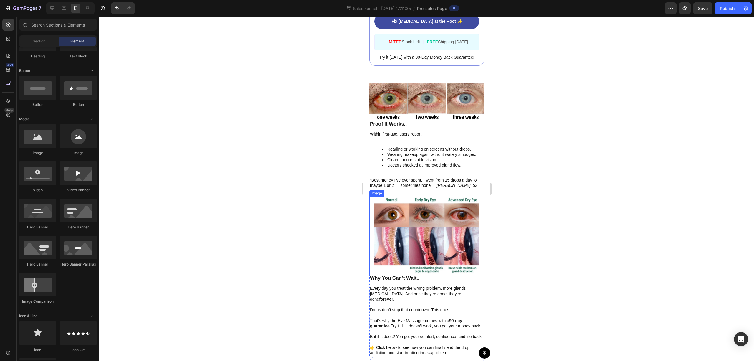
scroll to position [1492, 0]
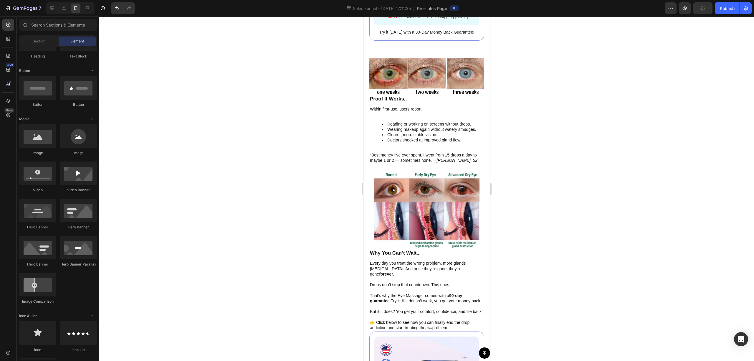
click at [575, 197] on div at bounding box center [426, 188] width 655 height 344
click at [451, 137] on li "Doctors shocked at improved gland flow." at bounding box center [432, 142] width 102 height 11
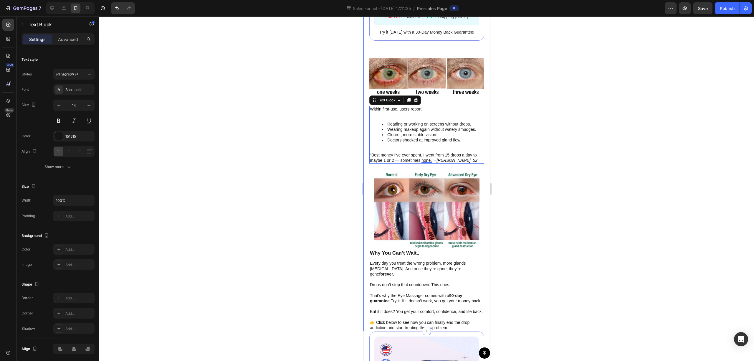
click at [296, 126] on div at bounding box center [426, 188] width 655 height 344
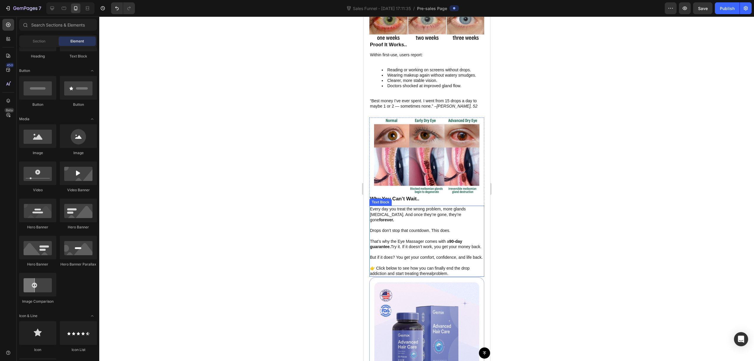
scroll to position [1531, 0]
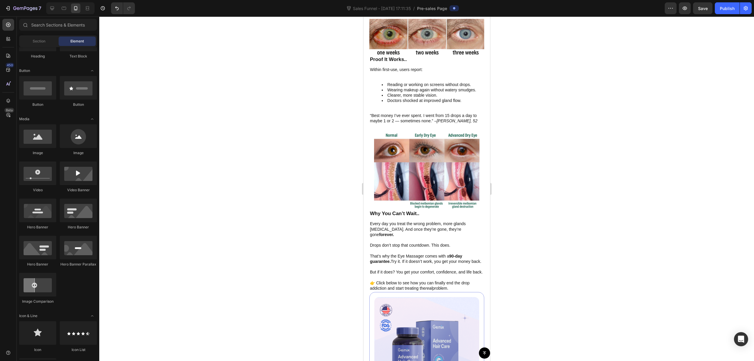
click at [539, 132] on div at bounding box center [426, 188] width 655 height 344
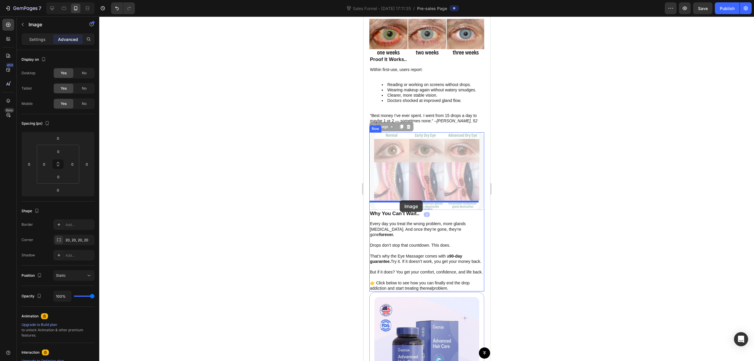
drag, startPoint x: 440, startPoint y: 145, endPoint x: 399, endPoint y: 200, distance: 68.7
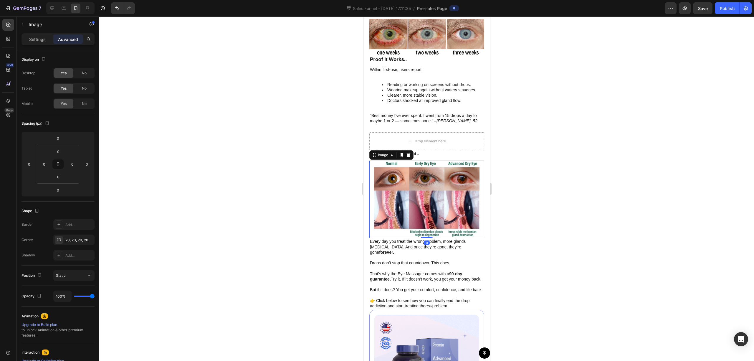
click at [564, 135] on div at bounding box center [426, 188] width 655 height 344
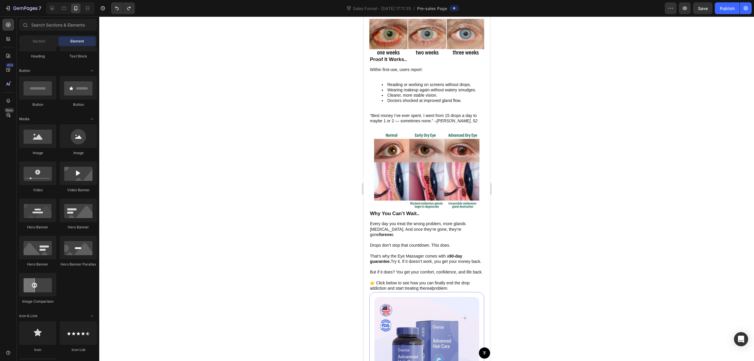
click at [524, 143] on div at bounding box center [426, 188] width 655 height 344
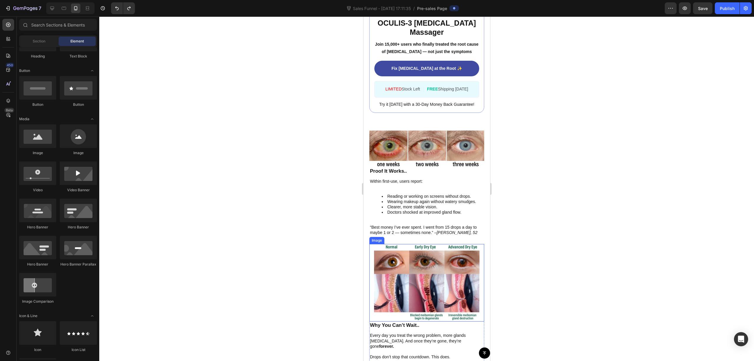
scroll to position [1413, 0]
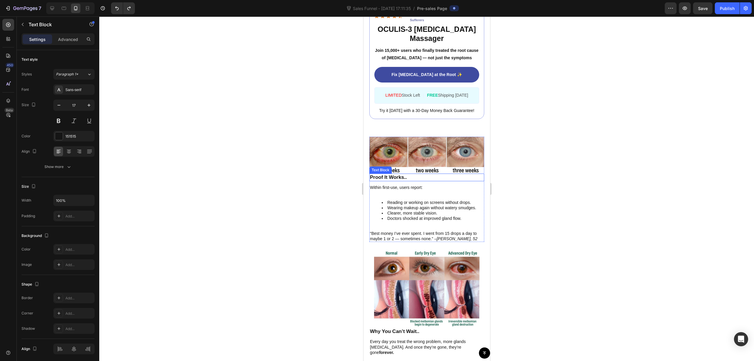
click at [452, 174] on p "Proof It Works.." at bounding box center [427, 177] width 114 height 6
click at [630, 161] on div at bounding box center [426, 188] width 655 height 344
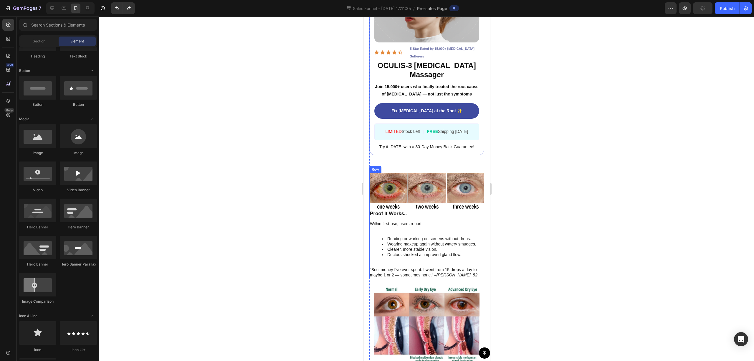
scroll to position [1374, 0]
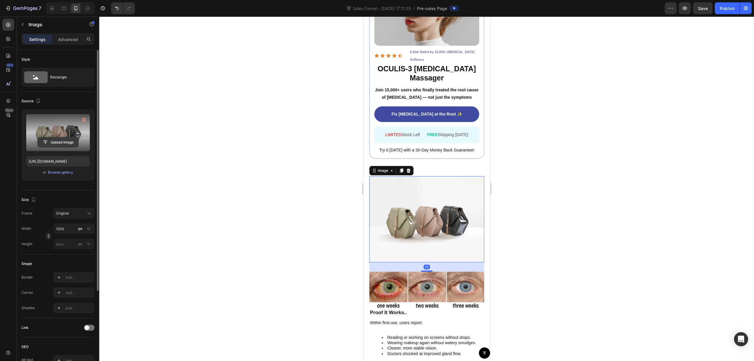
click at [62, 143] on input "file" at bounding box center [58, 142] width 41 height 10
type input "https://cdn.shopify.com/s/files/1/0679/7135/0570/files/gempages_581238827771757…"
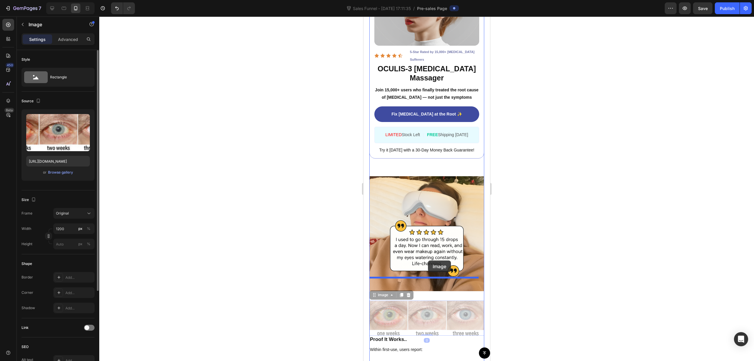
drag, startPoint x: 422, startPoint y: 277, endPoint x: 428, endPoint y: 261, distance: 17.0
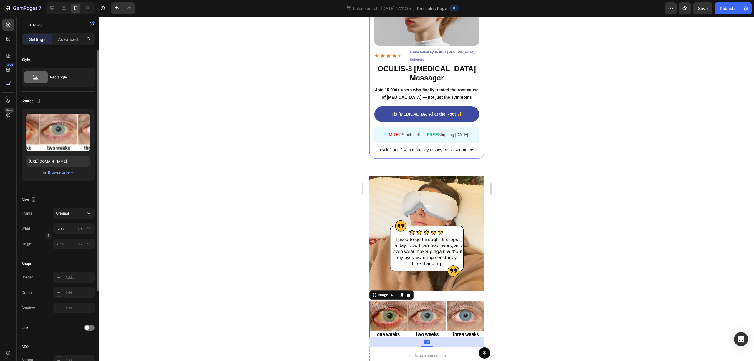
click at [536, 236] on div at bounding box center [426, 188] width 655 height 344
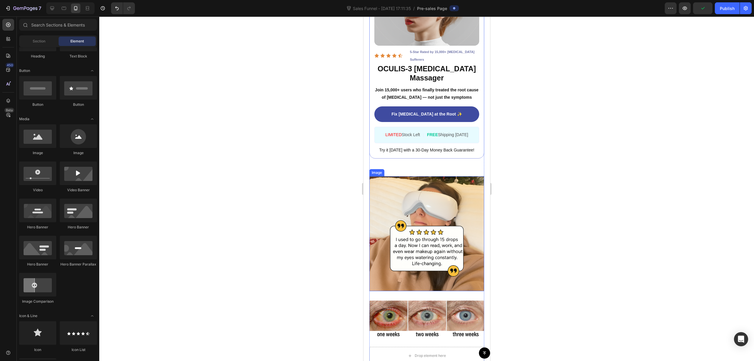
click at [459, 205] on img at bounding box center [426, 233] width 115 height 115
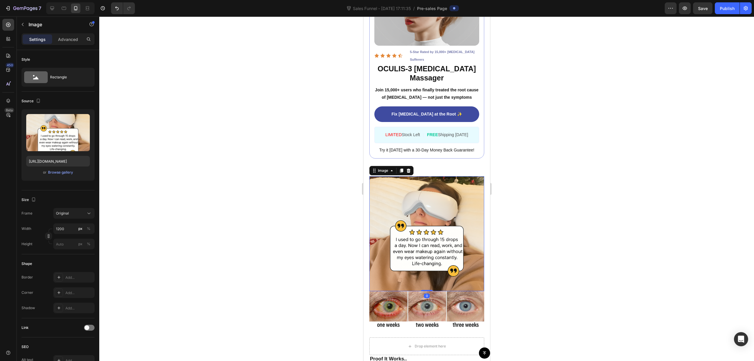
drag, startPoint x: 425, startPoint y: 276, endPoint x: 483, endPoint y: 237, distance: 69.7
click at [432, 253] on div "Image 0" at bounding box center [426, 233] width 115 height 115
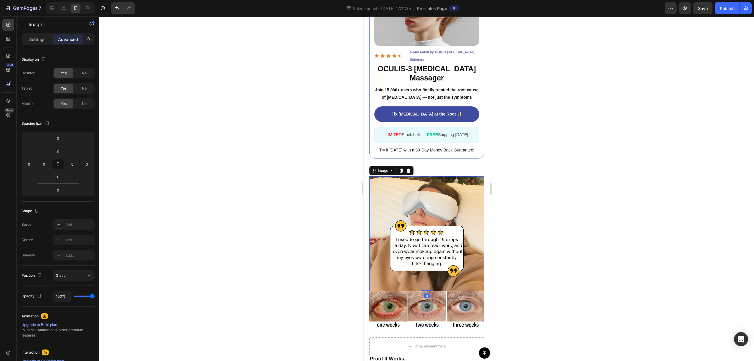
click at [535, 213] on div at bounding box center [426, 188] width 655 height 344
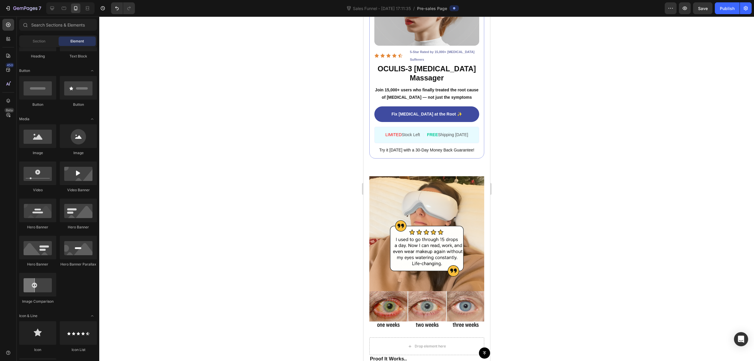
click at [535, 213] on div at bounding box center [426, 188] width 655 height 344
click at [561, 235] on div at bounding box center [426, 188] width 655 height 344
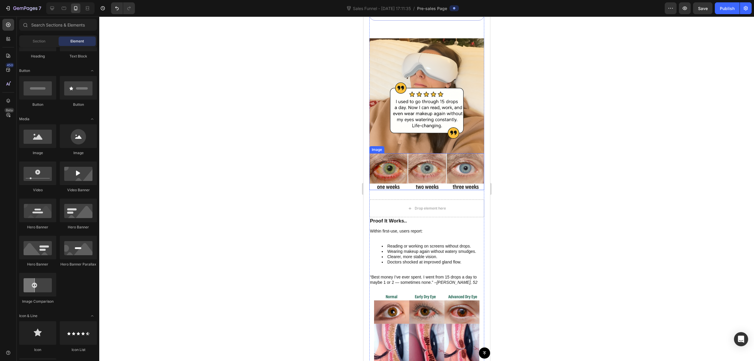
scroll to position [1531, 0]
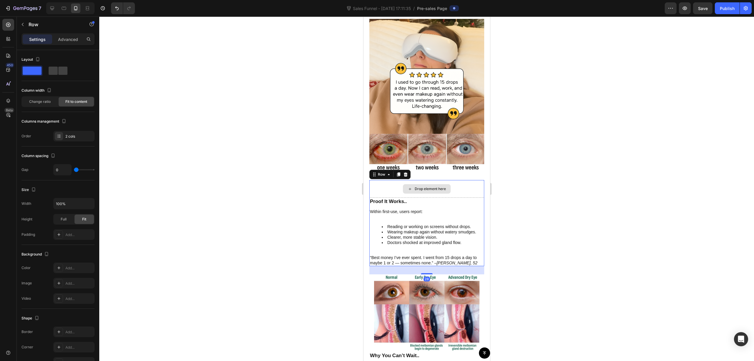
click at [465, 180] on div "Drop element here" at bounding box center [426, 189] width 115 height 18
drag, startPoint x: 390, startPoint y: 160, endPoint x: 387, endPoint y: 165, distance: 5.2
click at [389, 180] on div "Drop element here" at bounding box center [426, 189] width 115 height 18
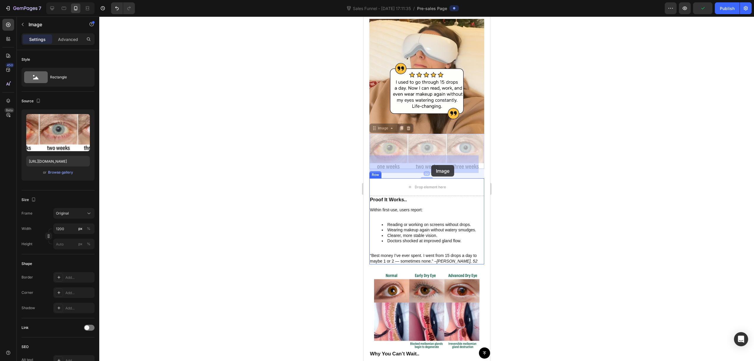
drag, startPoint x: 449, startPoint y: 125, endPoint x: 431, endPoint y: 165, distance: 43.4
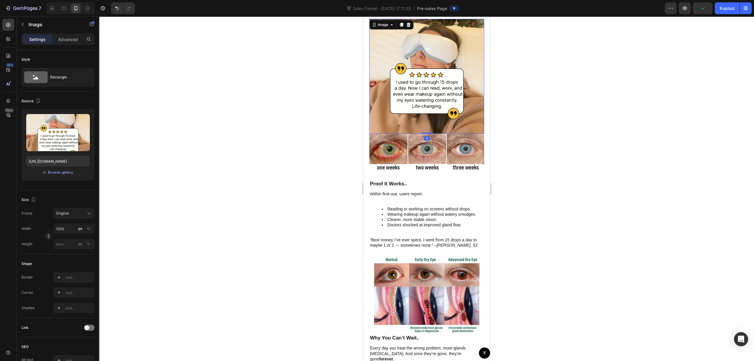
click at [453, 90] on img at bounding box center [426, 76] width 115 height 115
click at [431, 143] on img at bounding box center [426, 152] width 115 height 37
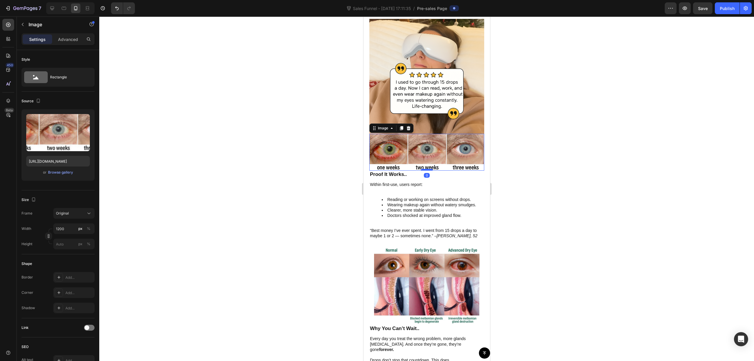
drag, startPoint x: 424, startPoint y: 155, endPoint x: 427, endPoint y: 144, distance: 11.6
click at [427, 169] on div at bounding box center [426, 170] width 12 height 2
click at [556, 136] on div at bounding box center [426, 188] width 655 height 344
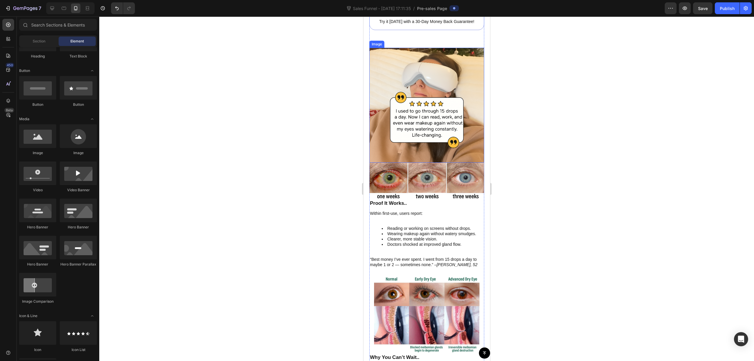
scroll to position [1374, 0]
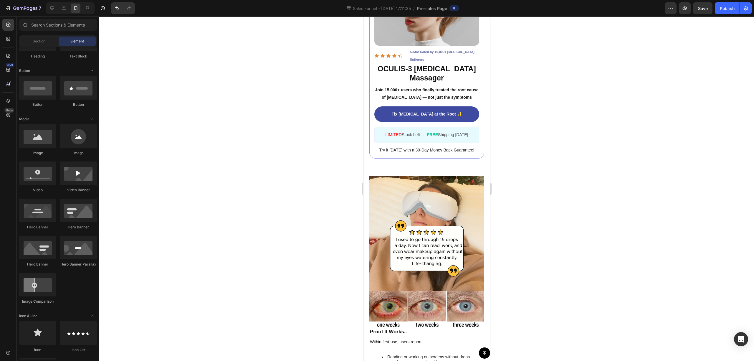
click at [554, 165] on div at bounding box center [426, 188] width 655 height 344
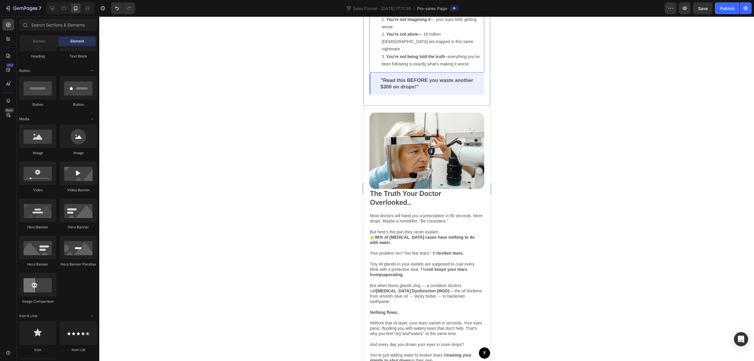
scroll to position [275, 0]
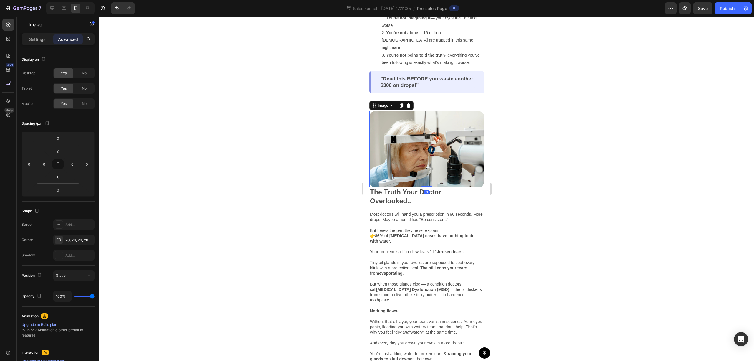
click at [430, 159] on img at bounding box center [426, 149] width 115 height 76
click at [34, 38] on p "Settings" at bounding box center [37, 39] width 16 height 6
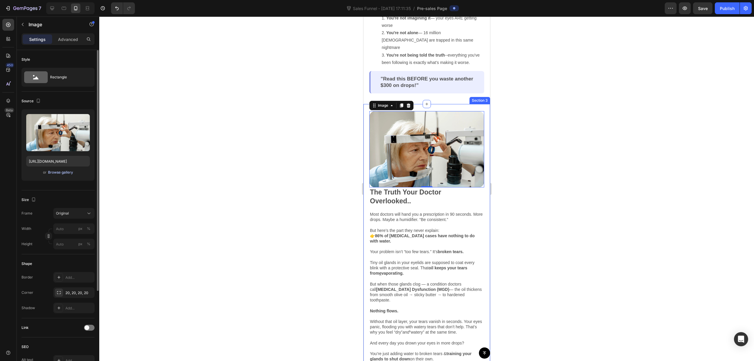
click at [64, 173] on div "Browse gallery" at bounding box center [60, 172] width 25 height 5
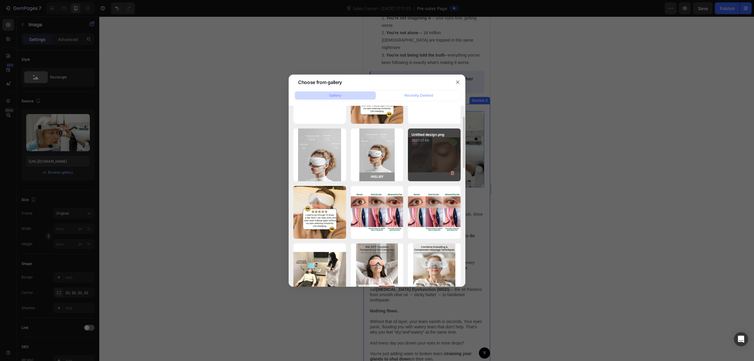
scroll to position [0, 0]
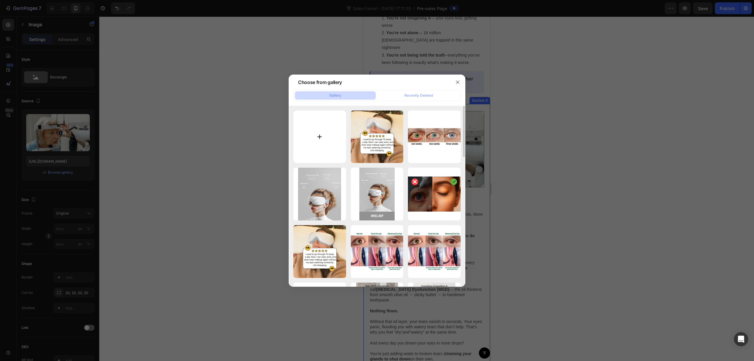
click at [322, 141] on input "file" at bounding box center [319, 136] width 53 height 53
type input "C:\fakepath\Capture 22.PNG"
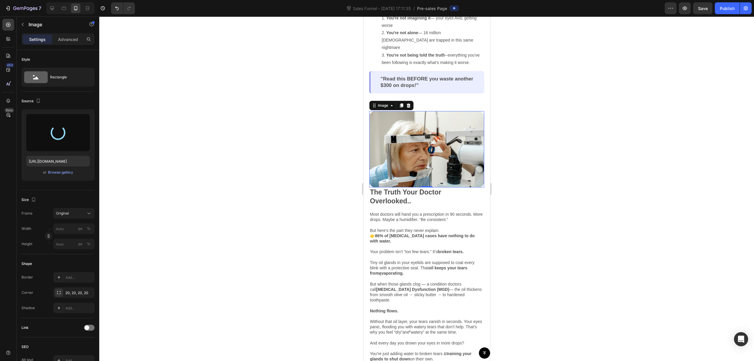
type input "https://cdn.shopify.com/s/files/1/0679/7135/0570/files/gempages_581238827771757…"
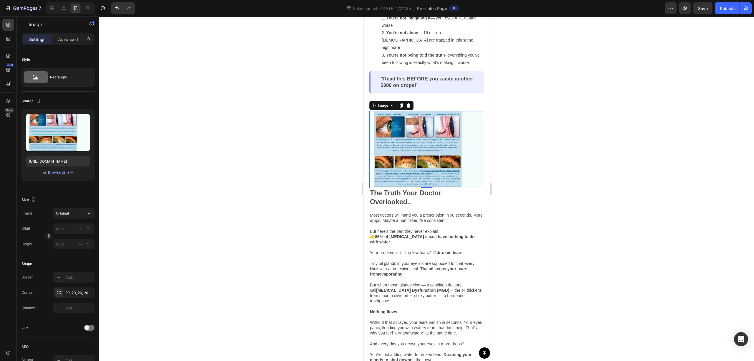
click at [519, 143] on div at bounding box center [426, 188] width 655 height 344
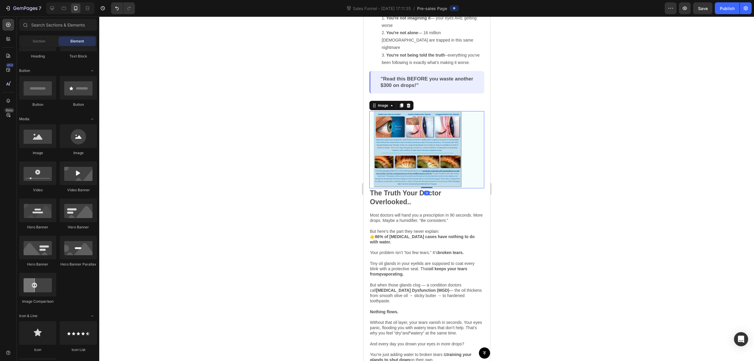
click at [419, 140] on img at bounding box center [426, 149] width 115 height 77
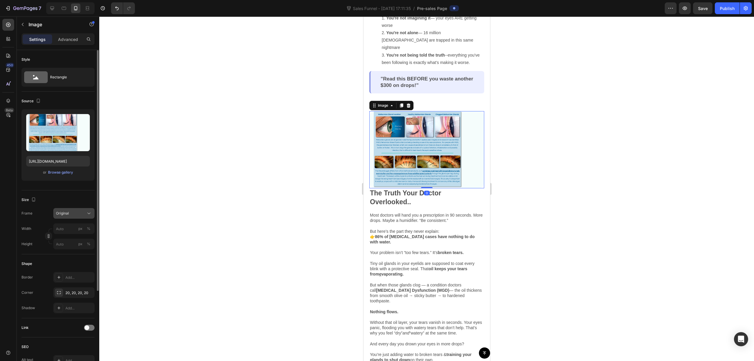
click at [77, 212] on div "Original" at bounding box center [70, 213] width 29 height 5
click at [79, 226] on div "Square" at bounding box center [73, 228] width 34 height 6
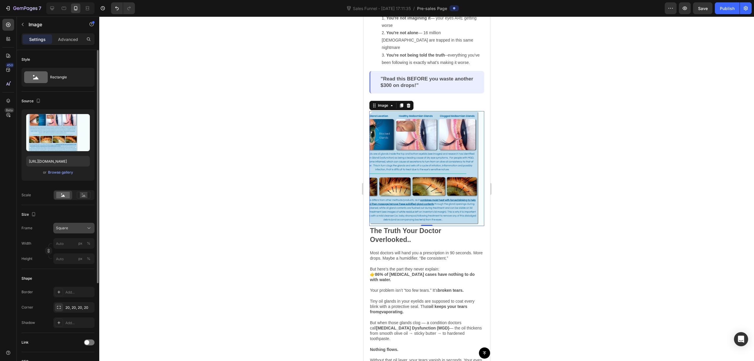
click at [74, 230] on div "Square" at bounding box center [70, 227] width 29 height 5
click at [82, 196] on rect at bounding box center [84, 195] width 8 height 6
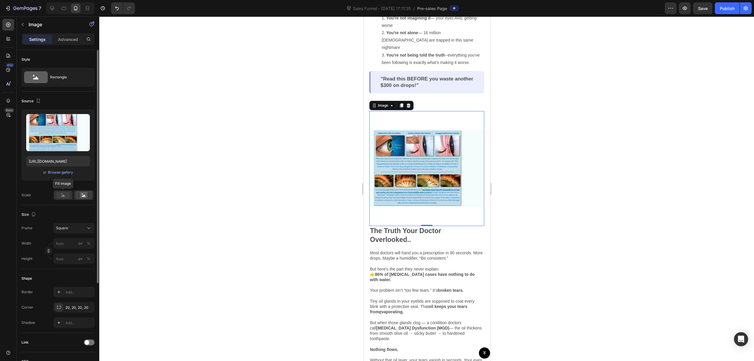
click at [67, 198] on rect at bounding box center [63, 195] width 14 height 6
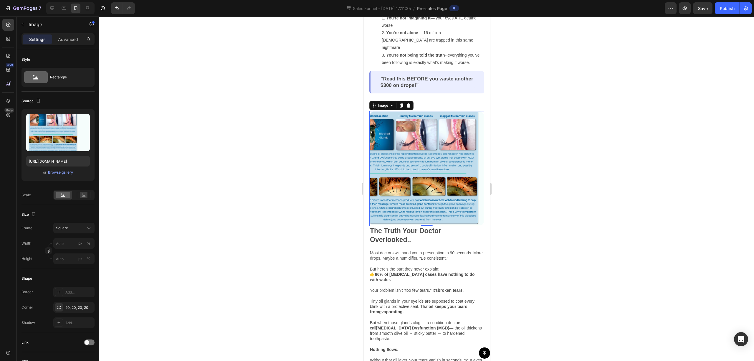
click at [412, 146] on img at bounding box center [426, 168] width 115 height 115
click at [458, 194] on img at bounding box center [426, 168] width 115 height 115
click at [78, 228] on div "Square" at bounding box center [70, 227] width 29 height 5
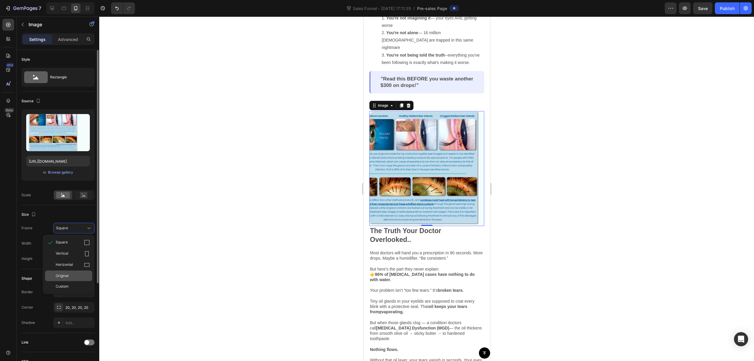
click at [76, 275] on div "Original" at bounding box center [73, 275] width 34 height 5
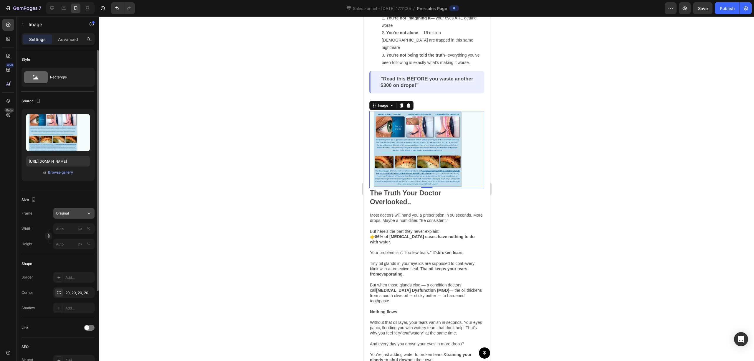
click at [74, 215] on div "Original" at bounding box center [70, 213] width 29 height 5
click at [74, 271] on div "Custom" at bounding box center [73, 271] width 34 height 5
click at [78, 228] on div "Custom" at bounding box center [70, 227] width 29 height 5
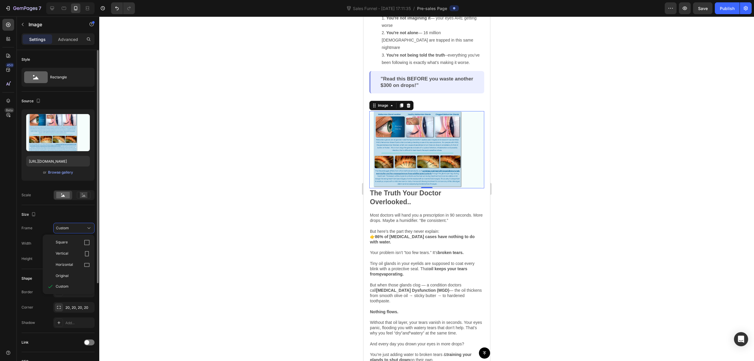
drag, startPoint x: 78, startPoint y: 242, endPoint x: 80, endPoint y: 215, distance: 26.8
click at [78, 241] on div "Square" at bounding box center [73, 242] width 34 height 6
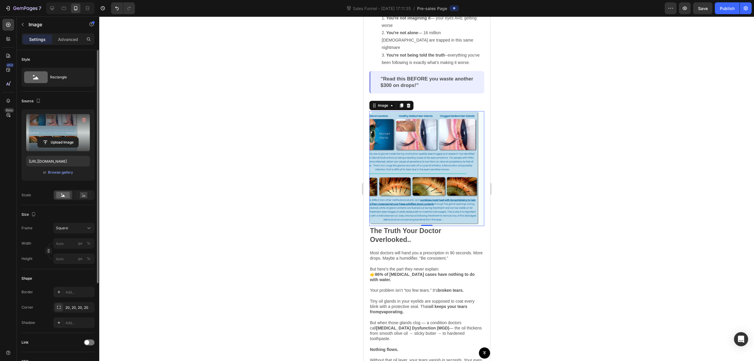
click at [70, 128] on label at bounding box center [58, 132] width 64 height 37
click at [70, 137] on input "file" at bounding box center [58, 142] width 41 height 10
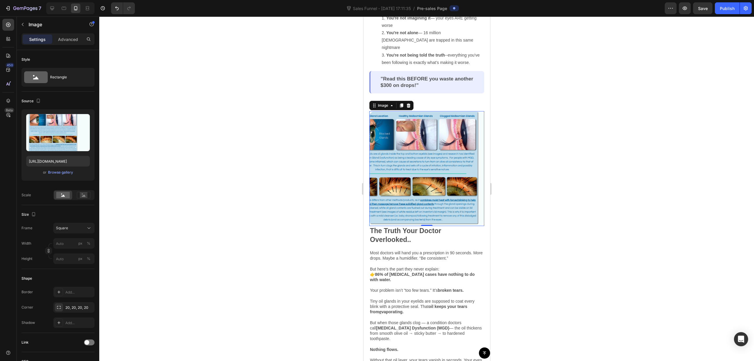
click at [428, 160] on img at bounding box center [426, 168] width 115 height 115
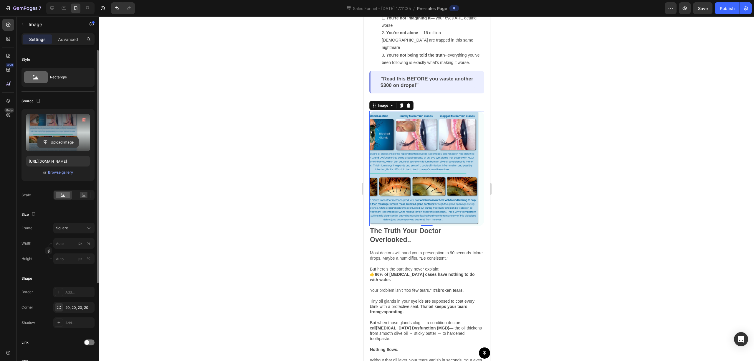
click at [64, 141] on input "file" at bounding box center [58, 142] width 41 height 10
type input "https://cdn.shopify.com/s/files/1/0679/7135/0570/files/gempages_581238827771757…"
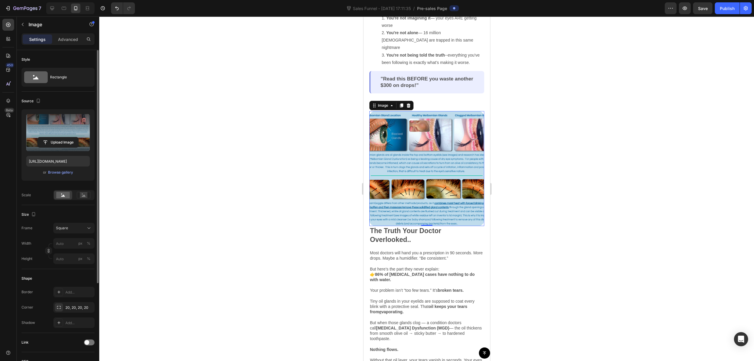
drag, startPoint x: 555, startPoint y: 147, endPoint x: 546, endPoint y: 148, distance: 9.8
click at [556, 147] on div at bounding box center [426, 188] width 655 height 344
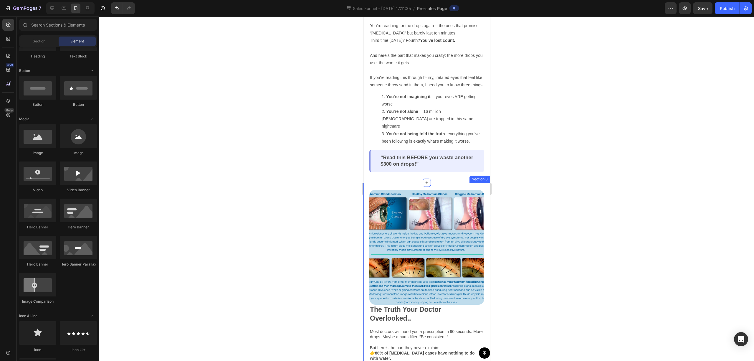
scroll to position [275, 0]
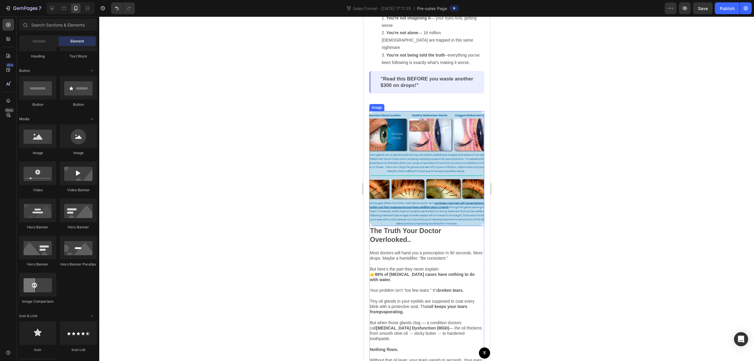
click at [410, 168] on img at bounding box center [426, 168] width 115 height 115
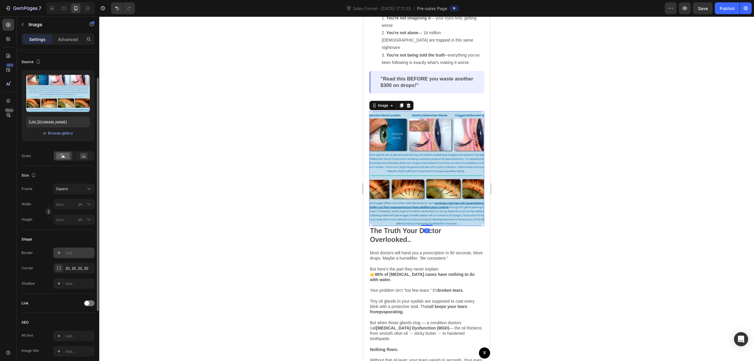
scroll to position [78, 0]
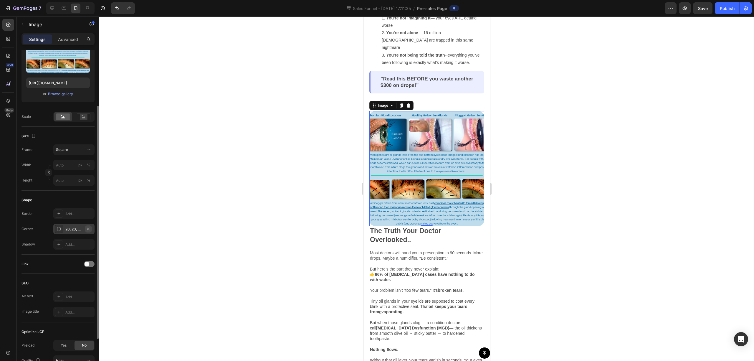
click at [89, 227] on icon "button" at bounding box center [88, 228] width 5 height 5
click at [447, 156] on img at bounding box center [426, 168] width 115 height 115
click at [427, 160] on img at bounding box center [426, 168] width 115 height 115
click at [74, 146] on button "Square" at bounding box center [73, 149] width 41 height 11
click at [73, 198] on div "Original" at bounding box center [73, 197] width 34 height 5
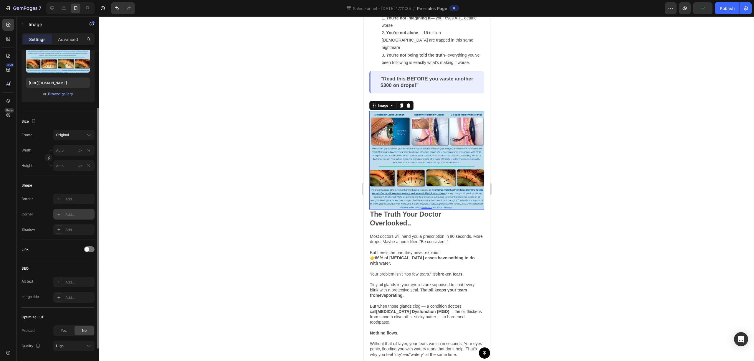
click at [509, 136] on div at bounding box center [426, 188] width 655 height 344
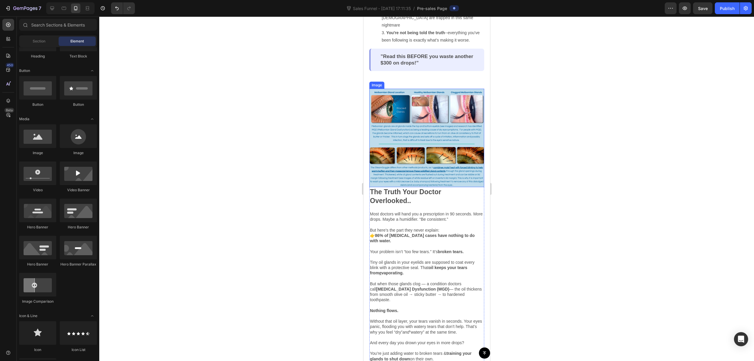
scroll to position [314, 0]
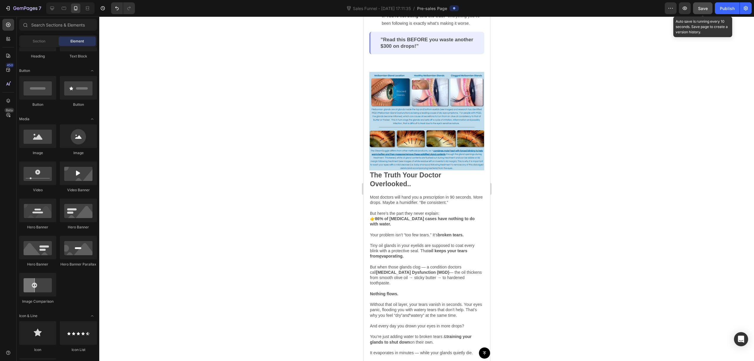
click at [698, 12] on button "Save" at bounding box center [702, 8] width 19 height 12
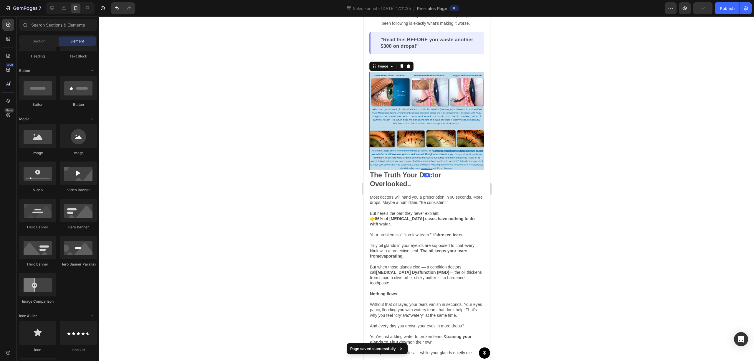
click at [454, 145] on img at bounding box center [426, 121] width 115 height 98
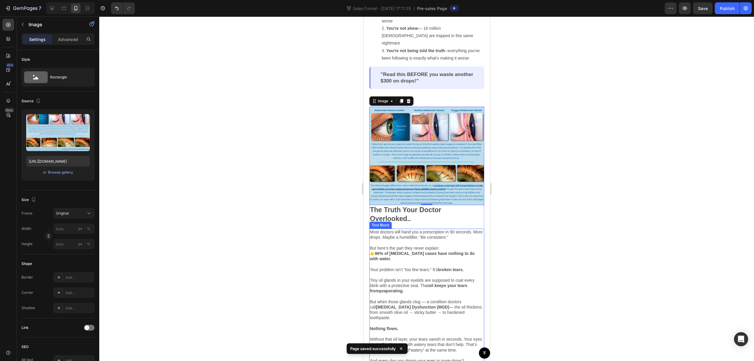
scroll to position [275, 0]
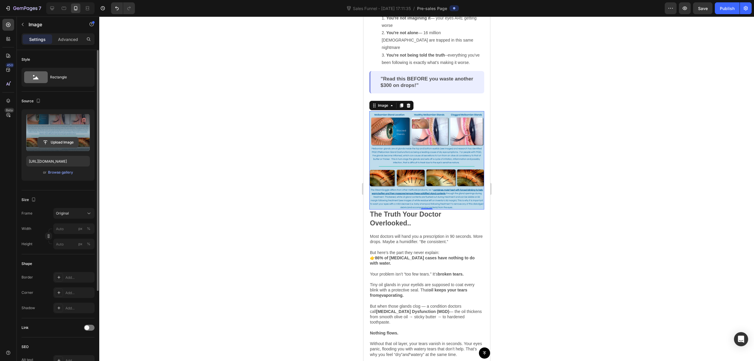
click at [62, 141] on input "file" at bounding box center [58, 142] width 41 height 10
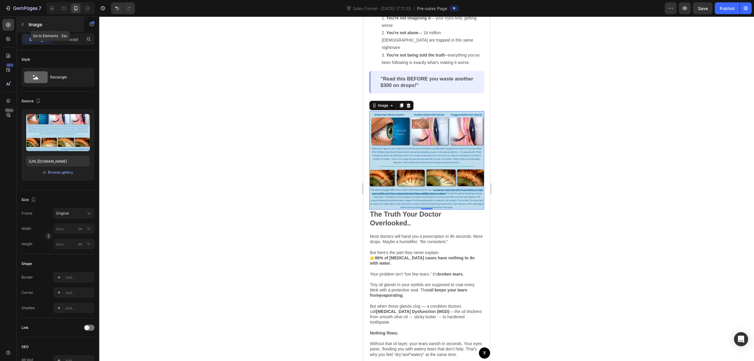
click at [26, 21] on button "button" at bounding box center [22, 24] width 9 height 9
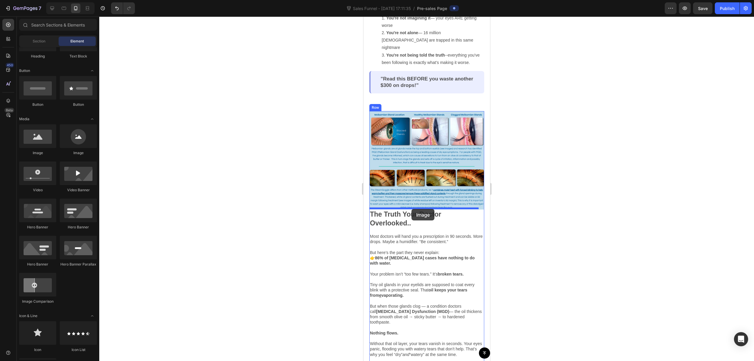
drag, startPoint x: 412, startPoint y: 160, endPoint x: 682, endPoint y: 183, distance: 270.6
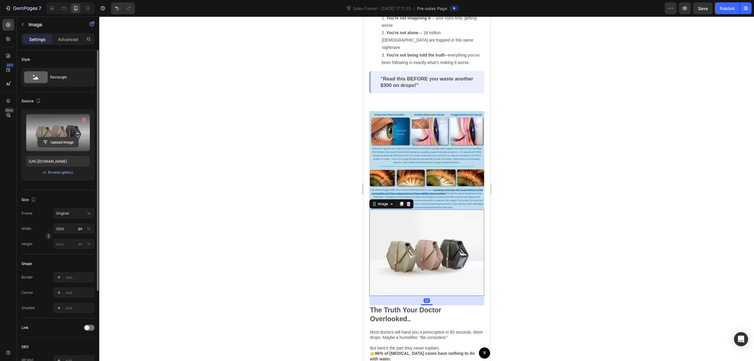
click at [59, 141] on input "file" at bounding box center [58, 142] width 41 height 10
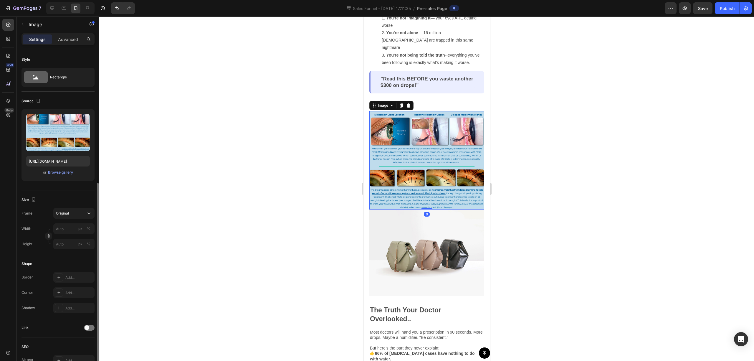
scroll to position [77, 0]
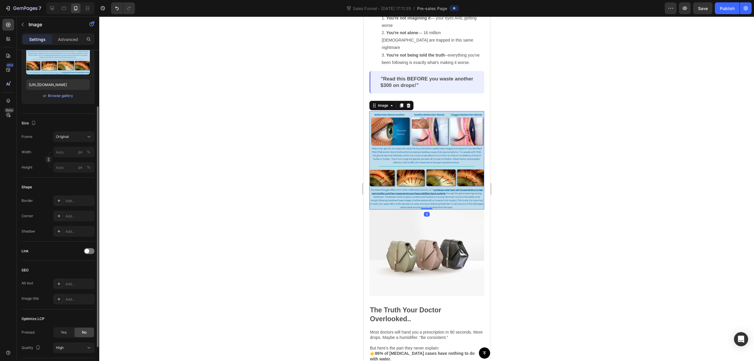
click at [425, 149] on img at bounding box center [426, 160] width 115 height 98
click at [69, 82] on input "https://cdn.shopify.com/s/files/1/0679/7135/0570/files/gempages_581238827771757…" at bounding box center [58, 84] width 64 height 11
paste input "Untitled_1521bd31-ffe0-4715-afb2-6b81f9bba67b.png?v=1756328467"
type input "https://cdn.shopify.com/s/files/1/0679/7135/0570/files/Untitled_1521bd31-ffe0-4…"
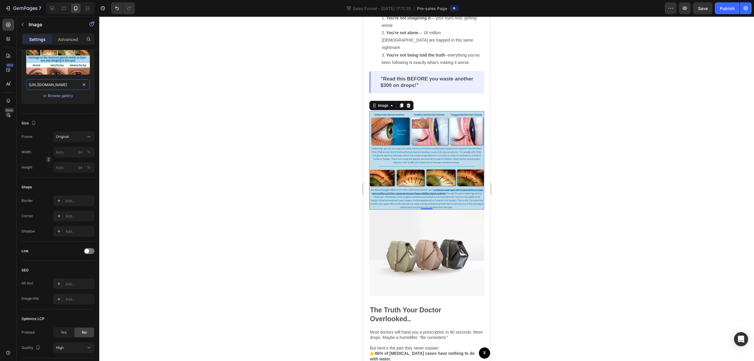
scroll to position [0, 159]
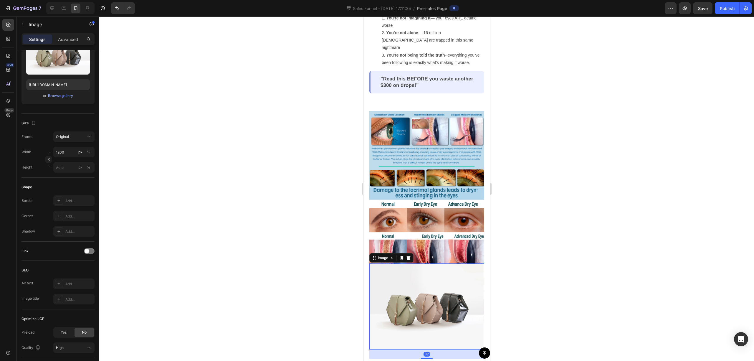
click at [459, 263] on img at bounding box center [426, 306] width 115 height 86
click at [411, 290] on img at bounding box center [426, 306] width 115 height 86
click at [409, 255] on icon at bounding box center [408, 257] width 5 height 5
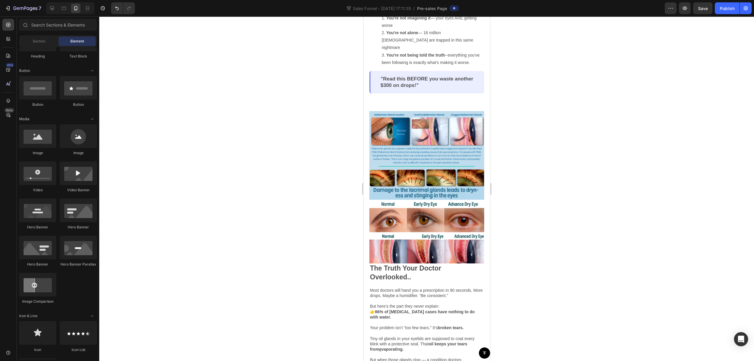
click at [549, 194] on div at bounding box center [426, 188] width 655 height 344
click at [437, 210] on img at bounding box center [426, 187] width 115 height 152
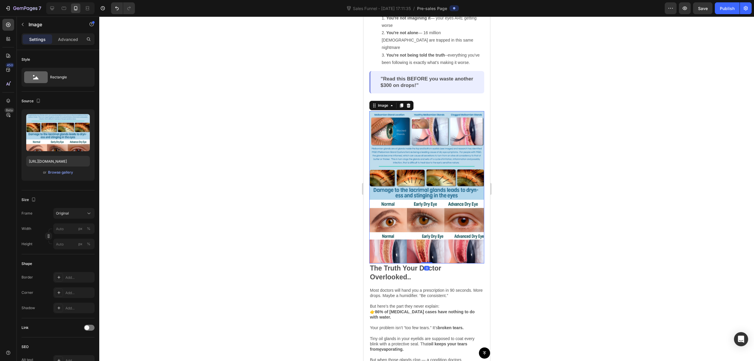
click at [572, 201] on div at bounding box center [426, 188] width 655 height 344
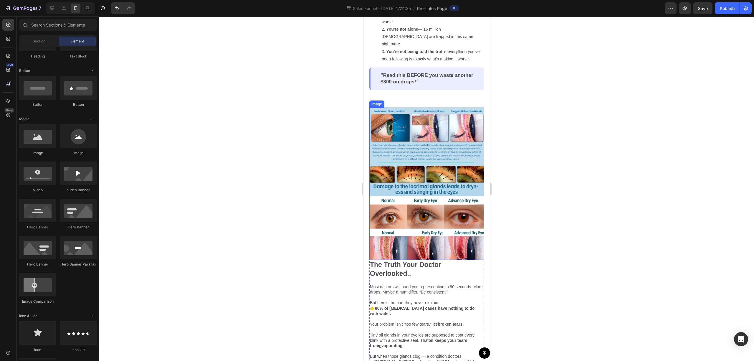
scroll to position [236, 0]
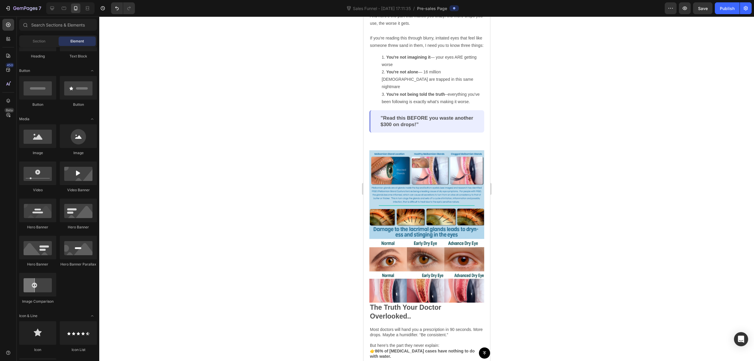
click at [591, 156] on div at bounding box center [426, 188] width 655 height 344
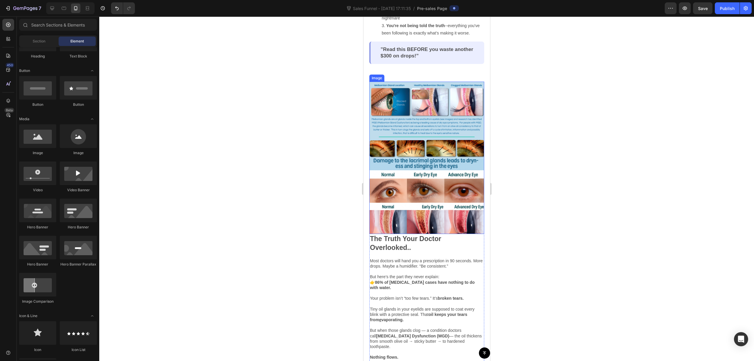
scroll to position [314, 0]
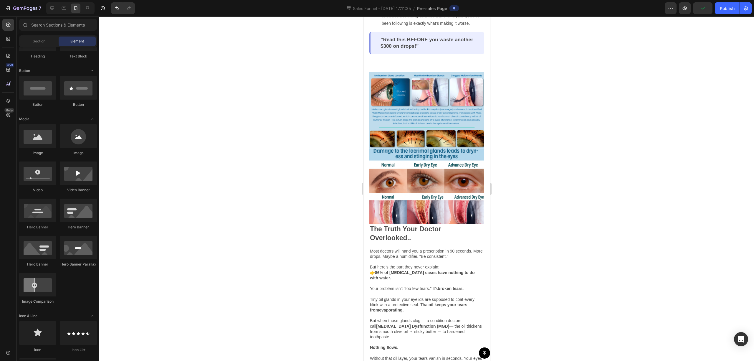
click at [571, 163] on div at bounding box center [426, 188] width 655 height 344
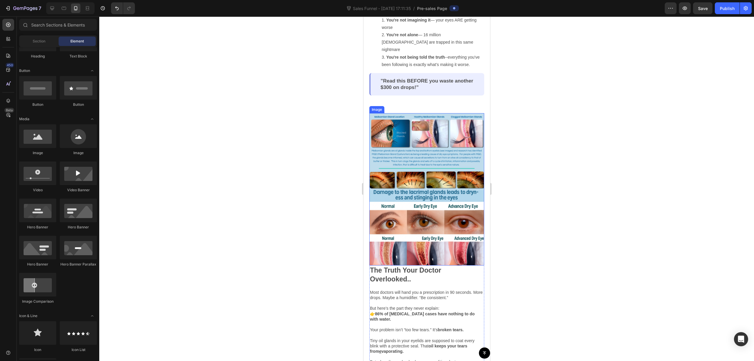
scroll to position [275, 0]
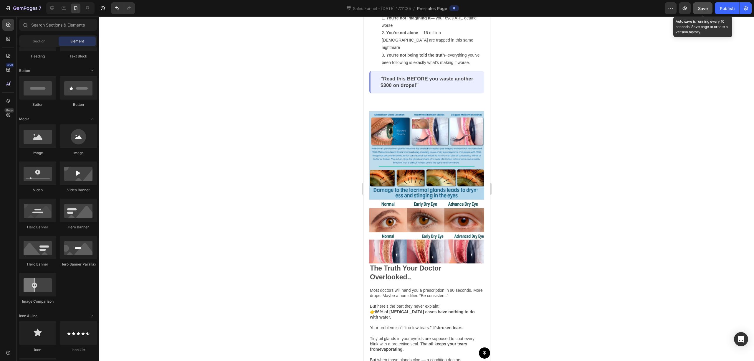
click at [702, 9] on span "Save" at bounding box center [703, 8] width 10 height 5
click at [688, 11] on button "button" at bounding box center [685, 8] width 12 height 12
click at [746, 12] on button "button" at bounding box center [746, 8] width 12 height 12
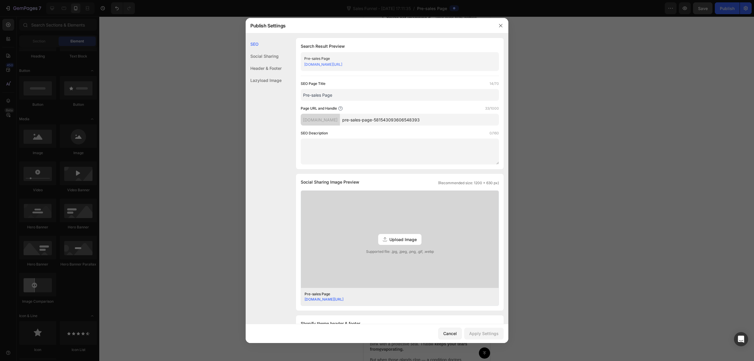
drag, startPoint x: 427, startPoint y: 64, endPoint x: 300, endPoint y: 64, distance: 127.2
click at [300, 64] on div "Search Result Preview Pre-sales Page khghnm-kc.myshopify.com/pages/pre-sales-pa…" at bounding box center [400, 103] width 208 height 131
copy link "khghnm-kc.myshopify.com/pages/pre-sales-page-581543093606548393"
click at [262, 62] on div "Social Sharing" at bounding box center [264, 68] width 36 height 12
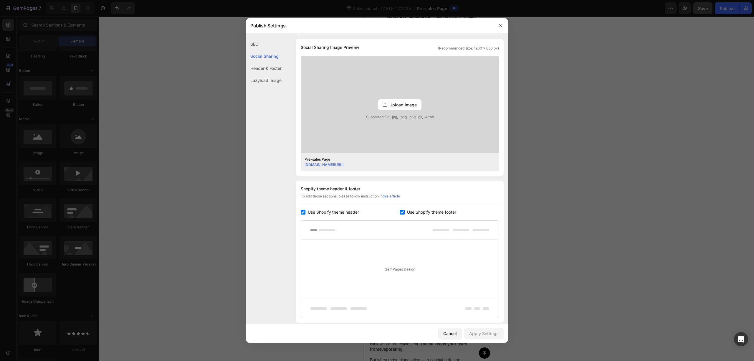
click at [258, 50] on div "SEO" at bounding box center [264, 56] width 36 height 12
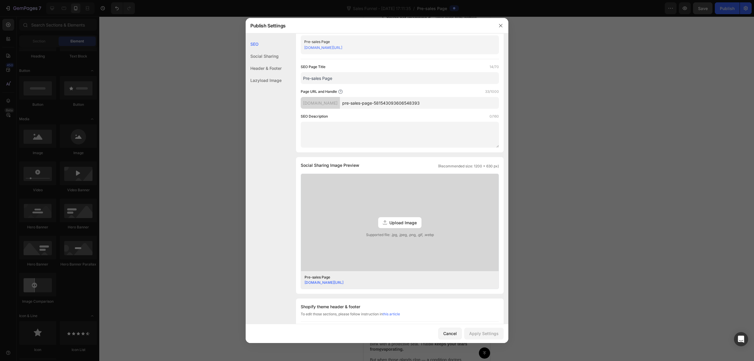
scroll to position [0, 0]
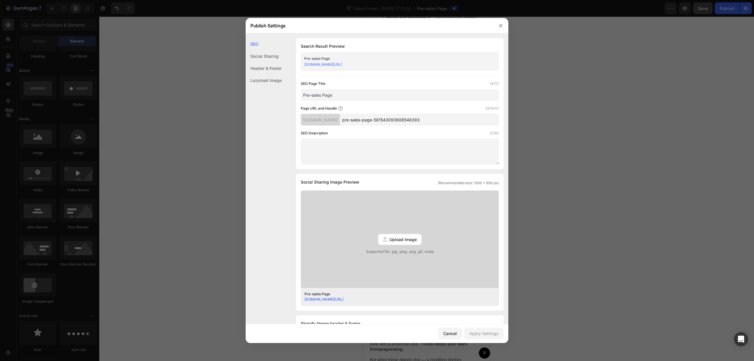
click at [560, 236] on div at bounding box center [377, 180] width 754 height 361
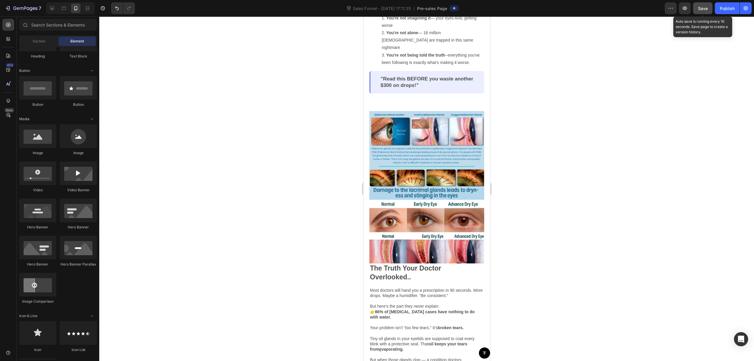
click at [701, 9] on span "Save" at bounding box center [703, 8] width 10 height 5
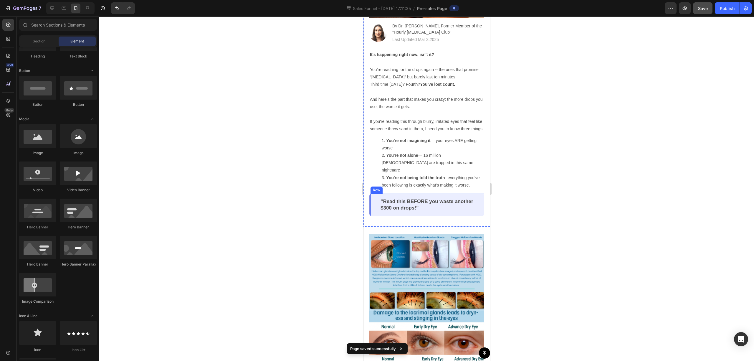
scroll to position [157, 0]
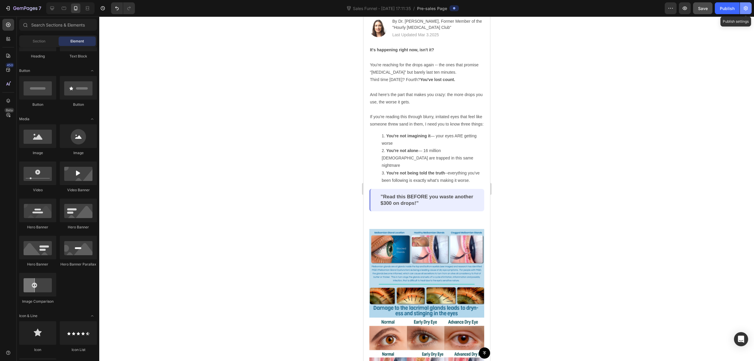
click at [744, 8] on icon "button" at bounding box center [746, 8] width 4 height 4
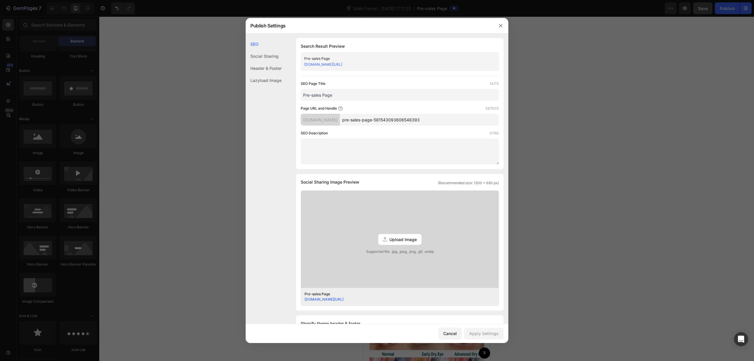
click at [413, 117] on input "pre-sales-page-581543093606548393" at bounding box center [419, 120] width 159 height 12
click at [448, 119] on input "pre-sales-page-581543093606548393" at bounding box center [419, 120] width 159 height 12
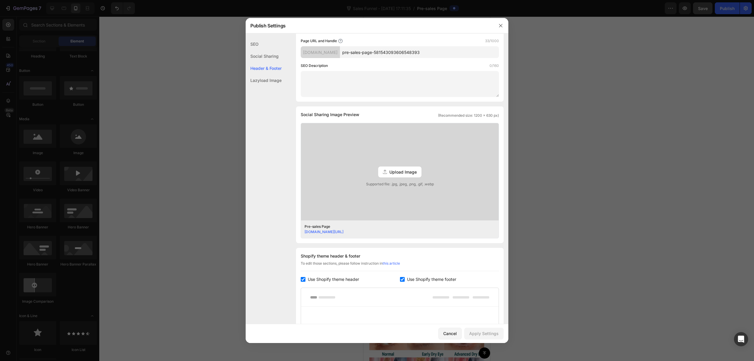
scroll to position [0, 0]
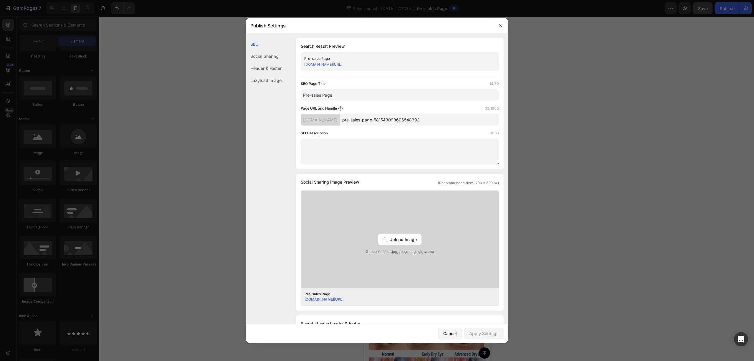
click at [343, 299] on link "khghnm-kc.myshopify.com/pages/pre-sales-page-581543093606548393" at bounding box center [323, 299] width 39 height 4
click at [268, 62] on div "Social Sharing" at bounding box center [264, 68] width 36 height 12
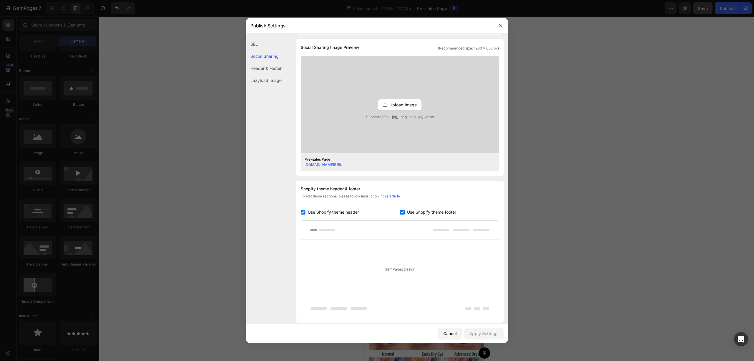
click at [269, 74] on div "Header & Footer" at bounding box center [264, 80] width 36 height 12
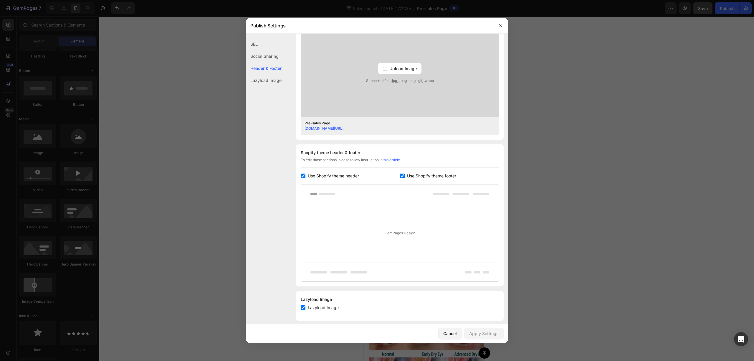
scroll to position [177, 0]
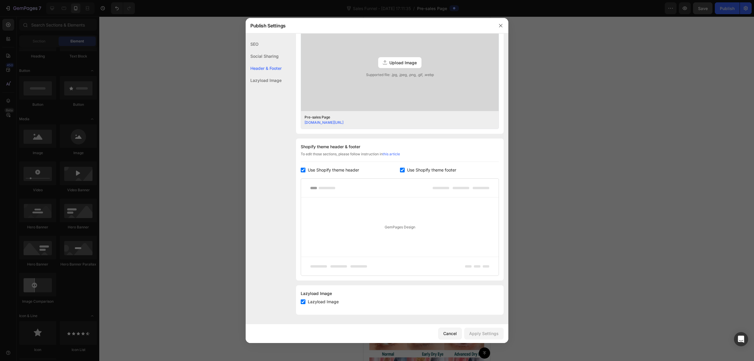
click at [264, 84] on div "Lazyload Image" at bounding box center [264, 80] width 36 height 12
click at [500, 25] on icon "button" at bounding box center [500, 25] width 5 height 5
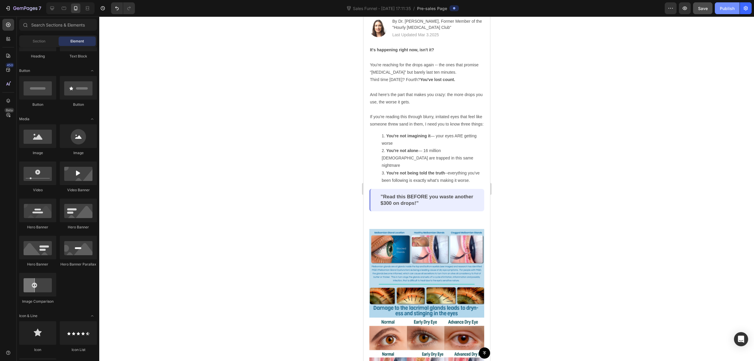
click at [727, 9] on div "Publish" at bounding box center [727, 8] width 15 height 6
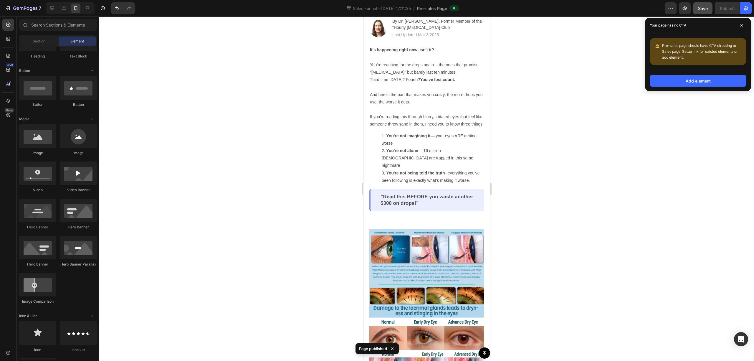
click at [708, 44] on span "Pre-sales page should have CTA directing to Sales page. Setup link for existed …" at bounding box center [700, 51] width 76 height 16
click at [741, 26] on icon at bounding box center [741, 25] width 3 height 3
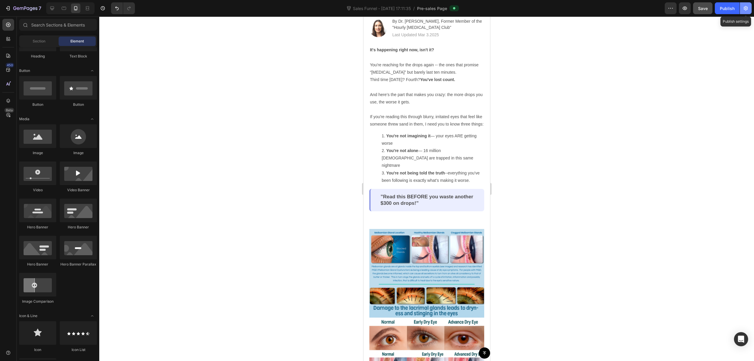
click at [747, 13] on button "button" at bounding box center [746, 8] width 12 height 12
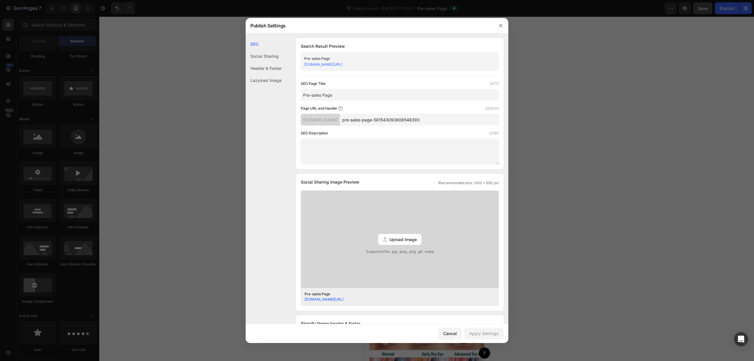
click at [372, 57] on div "Pre-sales Page" at bounding box center [394, 59] width 181 height 6
click at [340, 120] on div "khghnm-kc.myshopify.com" at bounding box center [320, 120] width 39 height 12
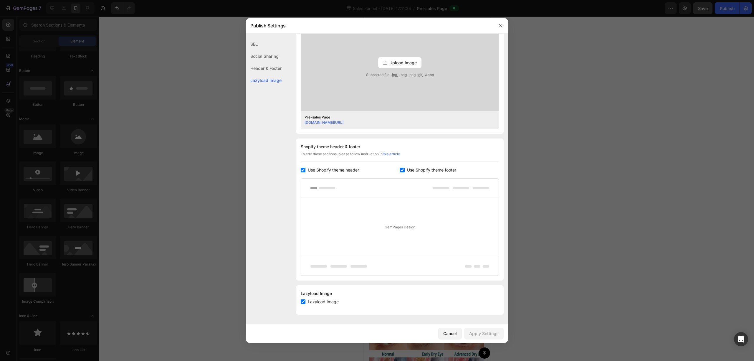
click at [351, 169] on span "Use Shopify theme header" at bounding box center [333, 169] width 51 height 7
checkbox input "false"
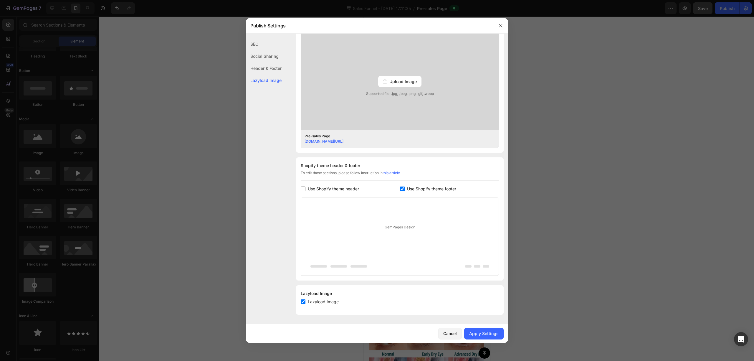
click at [416, 186] on span "Use Shopify theme footer" at bounding box center [431, 188] width 49 height 7
checkbox input "false"
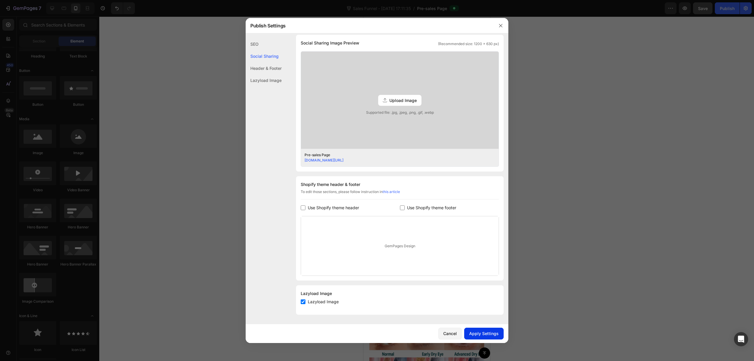
click at [491, 334] on div "Apply Settings" at bounding box center [483, 333] width 29 height 6
click at [599, 267] on div at bounding box center [377, 180] width 754 height 361
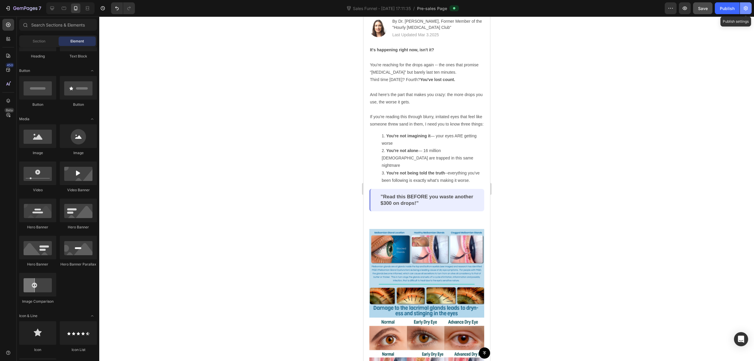
click at [742, 7] on button "button" at bounding box center [746, 8] width 12 height 12
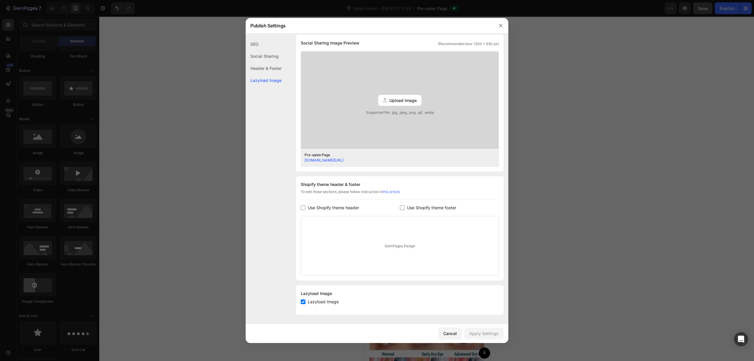
drag, startPoint x: 391, startPoint y: 245, endPoint x: 400, endPoint y: 246, distance: 8.5
click at [394, 246] on div "GemPages Design" at bounding box center [400, 245] width 198 height 59
click at [400, 245] on div "GemPages Design" at bounding box center [400, 245] width 198 height 59
click at [402, 245] on div "GemPages Design" at bounding box center [400, 245] width 198 height 59
click at [408, 245] on div "GemPages Design" at bounding box center [400, 245] width 198 height 59
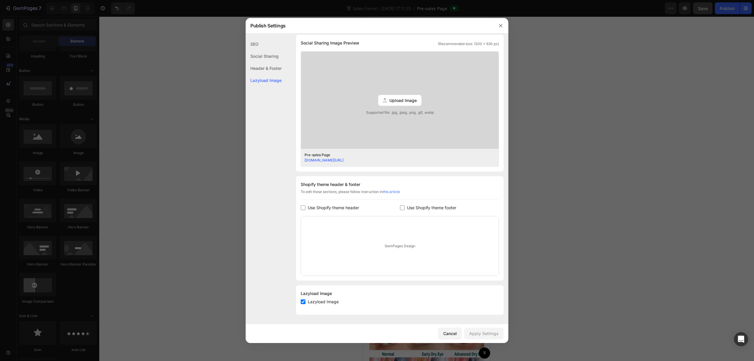
click at [414, 233] on div "GemPages Design" at bounding box center [400, 245] width 198 height 59
click at [447, 332] on div "Cancel" at bounding box center [450, 333] width 14 height 6
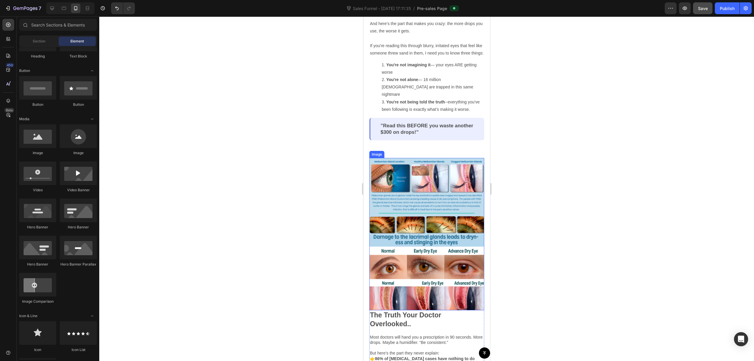
scroll to position [236, 0]
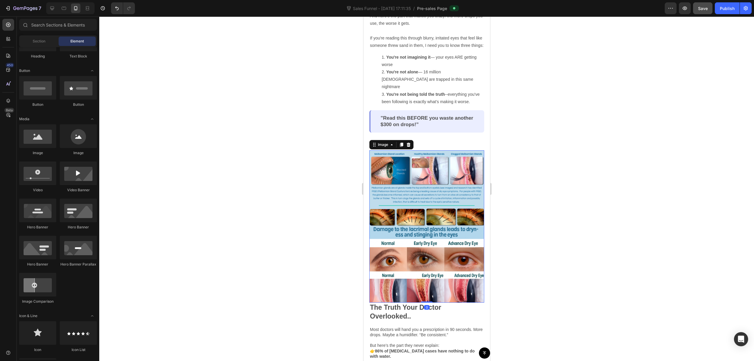
click at [420, 173] on img at bounding box center [426, 226] width 115 height 152
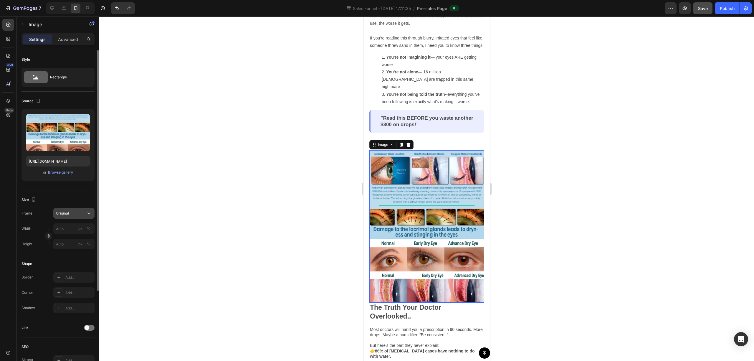
click at [85, 214] on div "Original" at bounding box center [74, 213] width 36 height 6
click at [83, 225] on div "Square" at bounding box center [68, 227] width 47 height 11
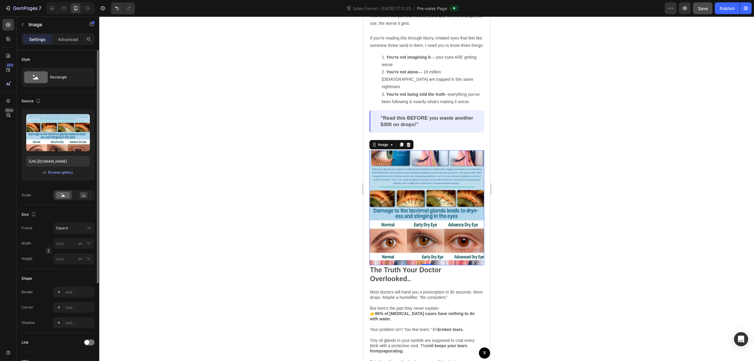
click at [82, 223] on div "Size Frame Square Width px % Height px %" at bounding box center [57, 237] width 73 height 64
click at [80, 231] on div "Square" at bounding box center [74, 228] width 36 height 6
click at [73, 274] on div "Original" at bounding box center [73, 275] width 34 height 5
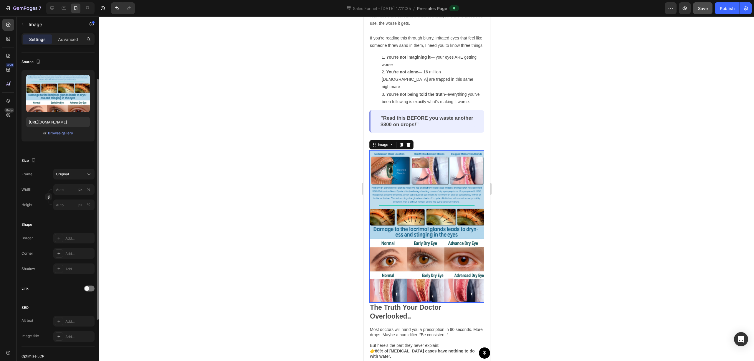
scroll to position [118, 0]
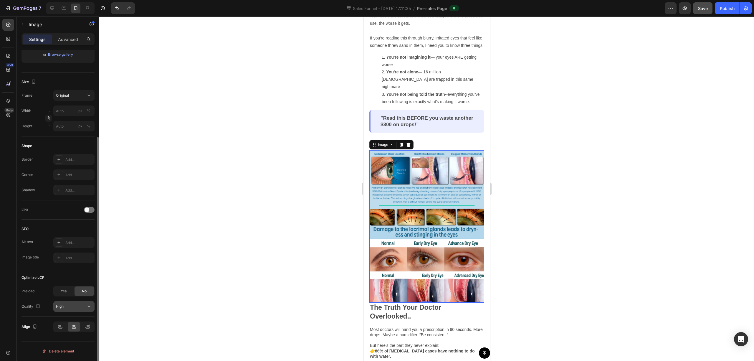
click at [69, 309] on div "High" at bounding box center [71, 306] width 30 height 5
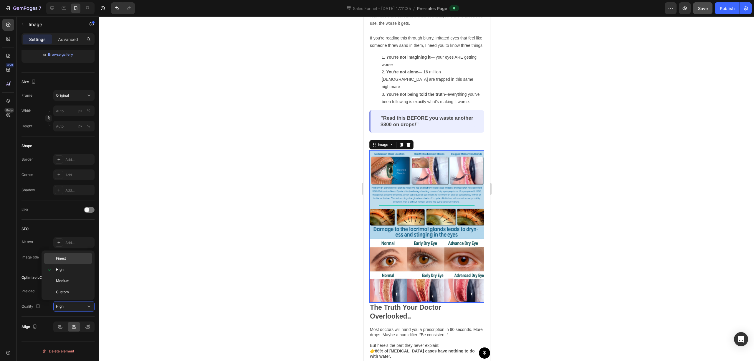
click at [70, 261] on div "Finest" at bounding box center [68, 258] width 48 height 11
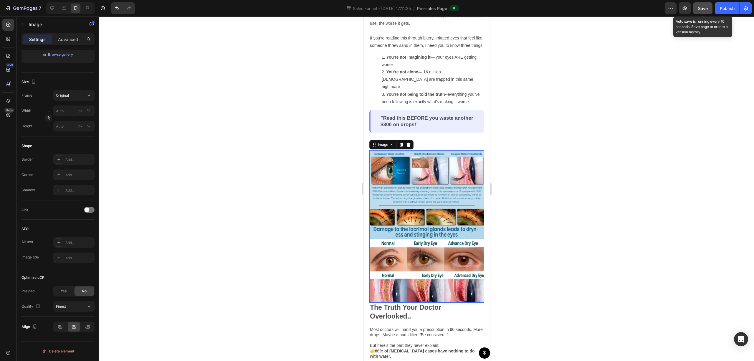
click at [707, 10] on span "Save" at bounding box center [703, 8] width 10 height 5
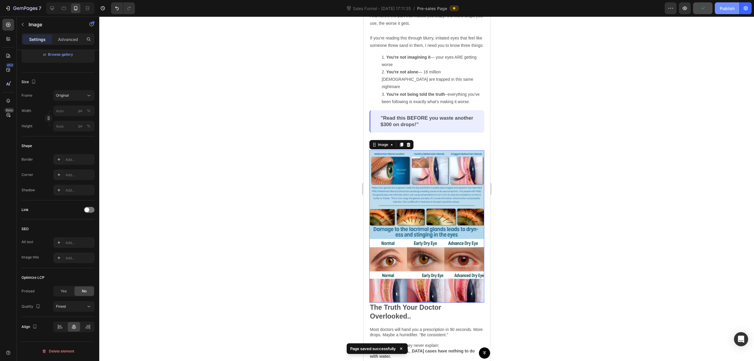
click at [727, 10] on div "Publish" at bounding box center [727, 8] width 15 height 6
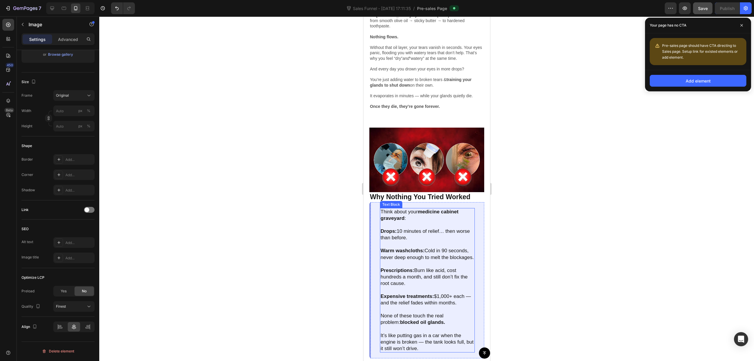
scroll to position [707, 0]
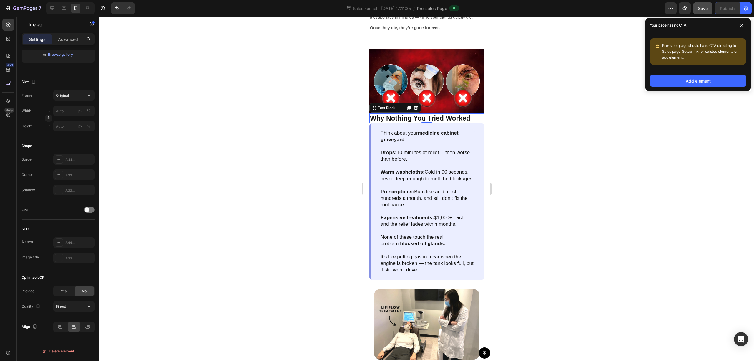
click at [432, 114] on p "Why Nothing You Tried Worked" at bounding box center [427, 118] width 114 height 9
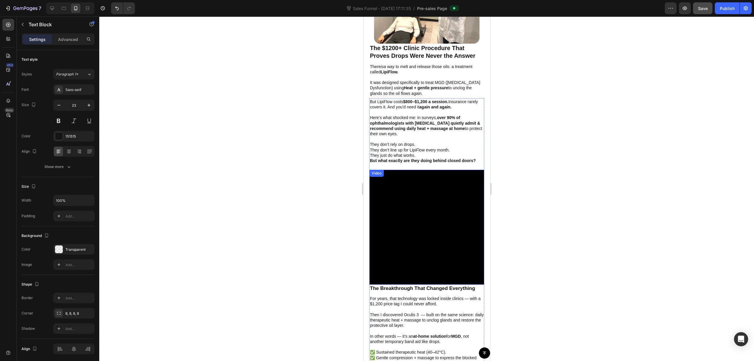
scroll to position [1060, 0]
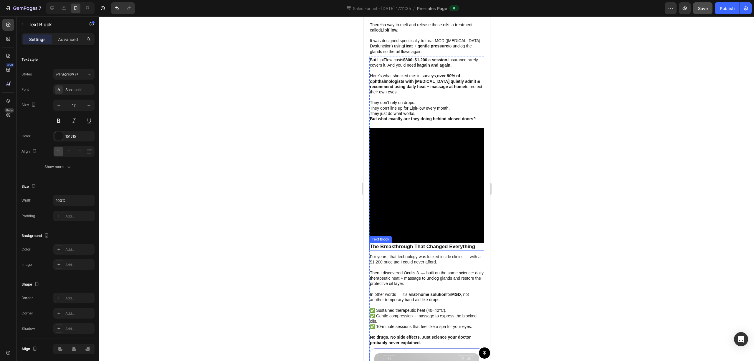
click at [417, 243] on p "The Breakthrough That Changed Everything" at bounding box center [427, 246] width 114 height 6
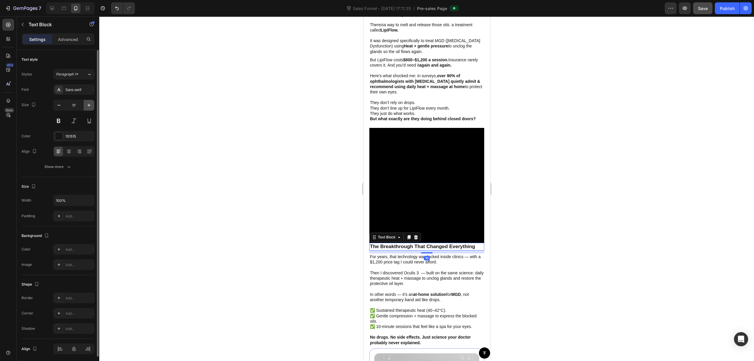
click at [88, 105] on icon "button" at bounding box center [88, 105] width 3 height 3
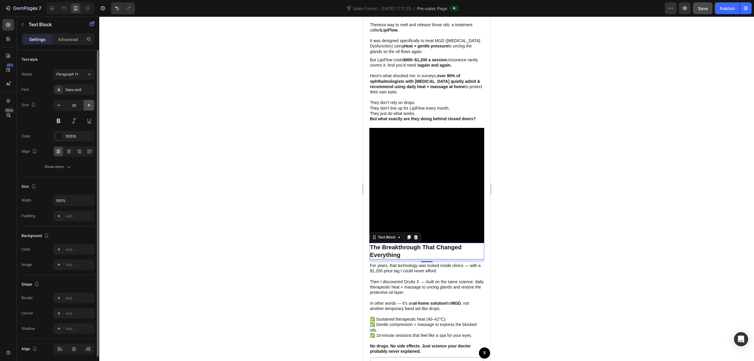
click at [88, 105] on icon "button" at bounding box center [89, 105] width 6 height 6
click at [89, 105] on icon "button" at bounding box center [89, 105] width 6 height 6
click at [89, 105] on icon "button" at bounding box center [88, 105] width 3 height 3
click at [91, 104] on icon "button" at bounding box center [89, 105] width 6 height 6
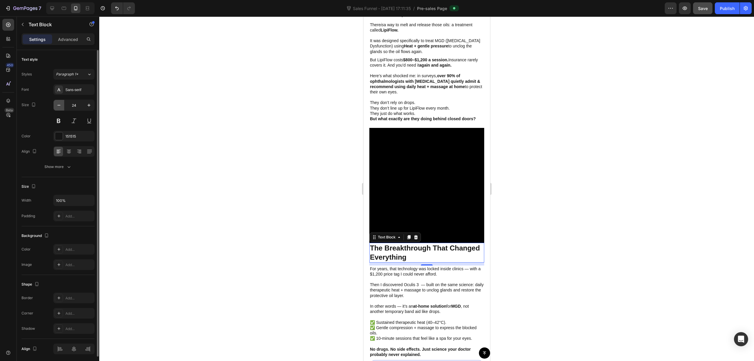
click at [59, 108] on icon "button" at bounding box center [59, 105] width 6 height 6
type input "23"
drag, startPoint x: 294, startPoint y: 236, endPoint x: 9, endPoint y: 228, distance: 284.9
click at [294, 236] on div at bounding box center [426, 188] width 655 height 344
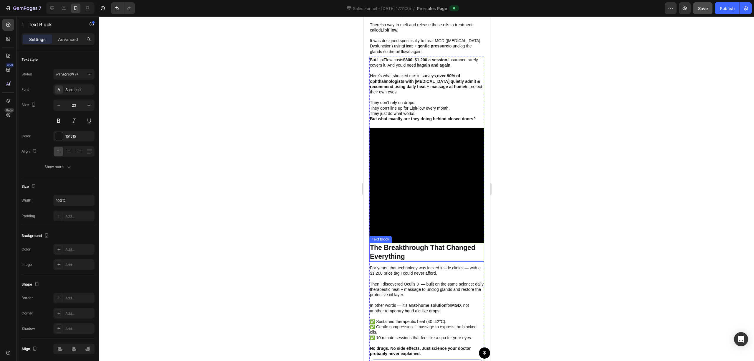
click at [426, 249] on p "The Breakthrough That Changed Everything" at bounding box center [427, 252] width 114 height 18
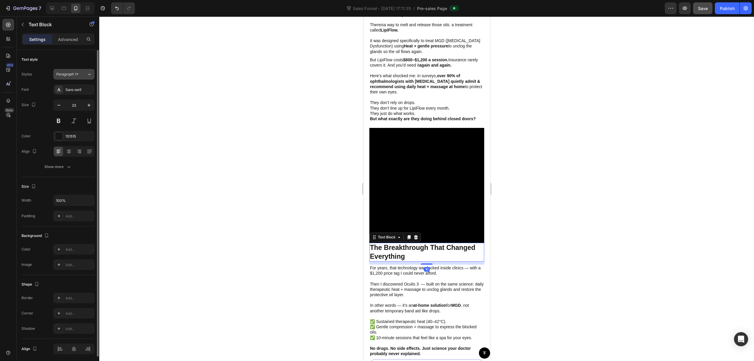
click at [77, 69] on button "Paragraph 1*" at bounding box center [73, 74] width 41 height 11
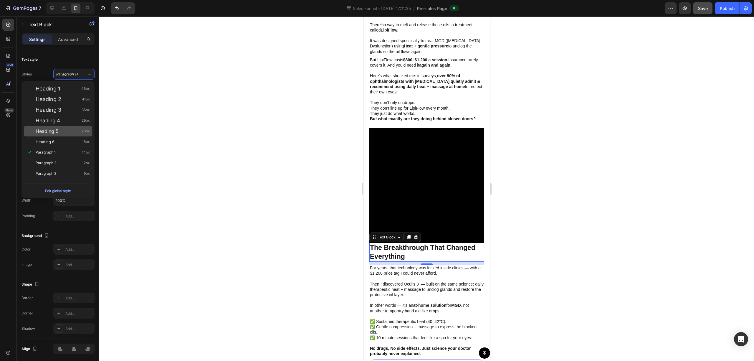
click at [73, 130] on div "Heading 5 23px" at bounding box center [63, 131] width 54 height 6
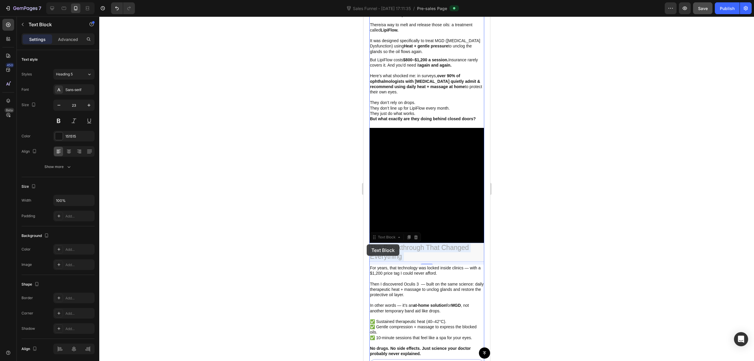
drag, startPoint x: 412, startPoint y: 251, endPoint x: 366, endPoint y: 244, distance: 45.9
click at [372, 265] on p "For years, that technology was locked inside clinics — with a $1,200 price tag …" at bounding box center [427, 270] width 114 height 11
click at [432, 254] on p "The Breakthrough That Changed Everything" at bounding box center [427, 252] width 114 height 18
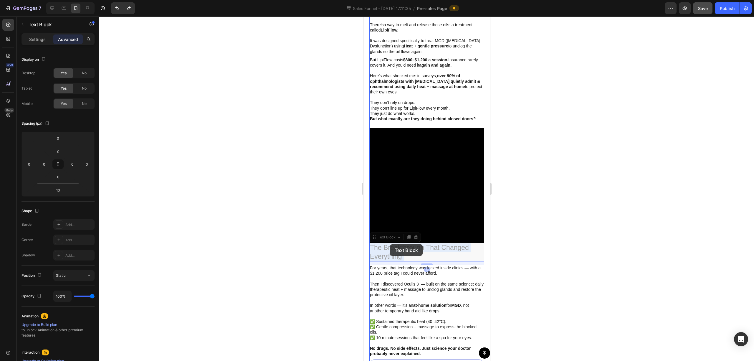
drag, startPoint x: 432, startPoint y: 250, endPoint x: 390, endPoint y: 244, distance: 42.8
drag, startPoint x: 409, startPoint y: 249, endPoint x: 371, endPoint y: 243, distance: 38.1
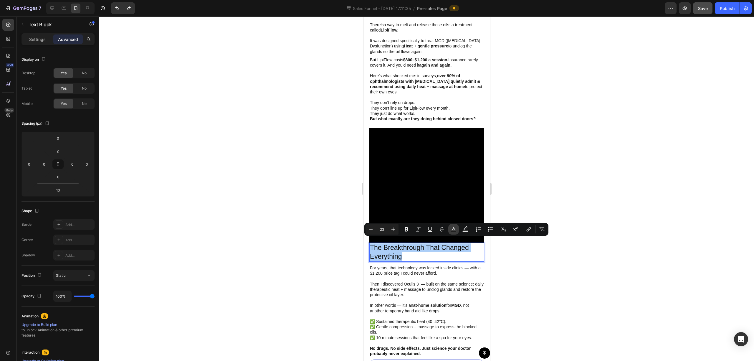
drag, startPoint x: 407, startPoint y: 228, endPoint x: 457, endPoint y: 230, distance: 50.4
click at [408, 228] on icon "Editor contextual toolbar" at bounding box center [406, 229] width 6 height 6
click at [557, 154] on div at bounding box center [426, 188] width 655 height 344
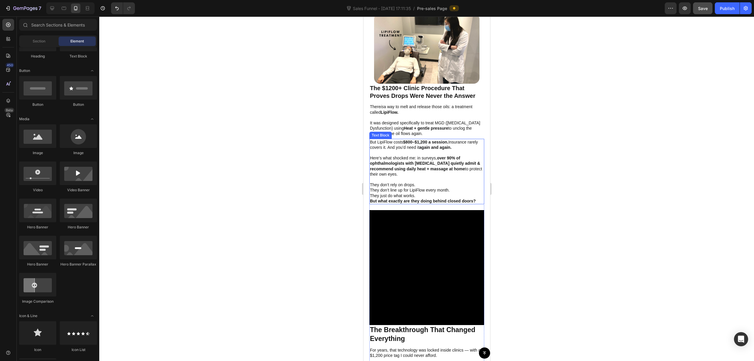
scroll to position [824, 0]
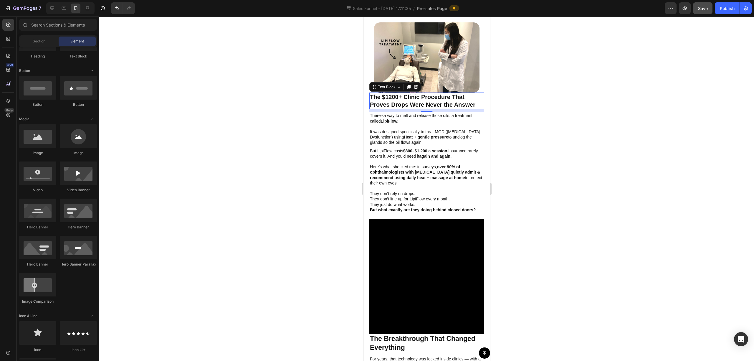
click at [432, 102] on p "The $1200+ Clinic Procedure That Proves Drops Were Never the Answer" at bounding box center [427, 100] width 114 height 15
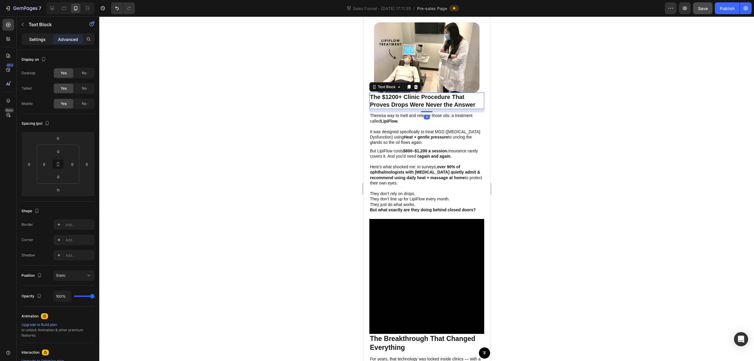
click at [36, 38] on p "Settings" at bounding box center [37, 39] width 16 height 6
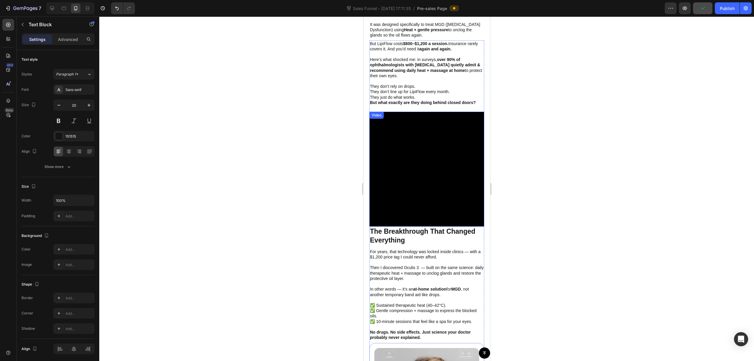
scroll to position [942, 0]
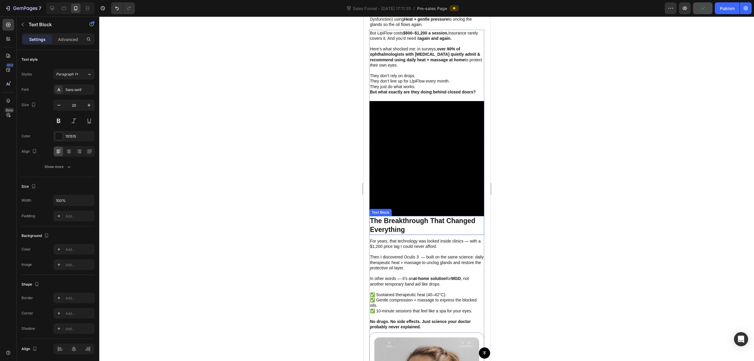
click at [406, 224] on p "The Breakthrough That Changed Everything" at bounding box center [427, 225] width 114 height 18
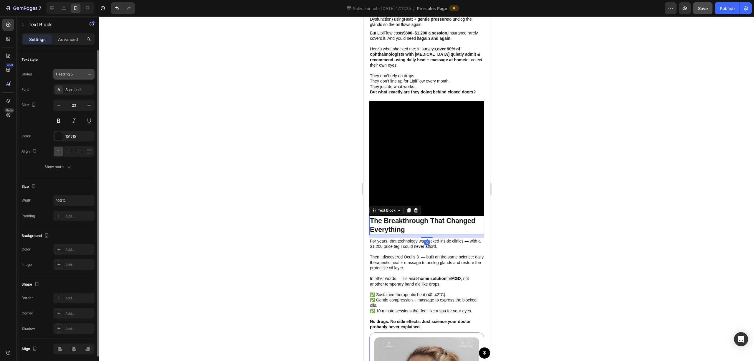
click at [79, 76] on div "Heading 5" at bounding box center [68, 74] width 24 height 5
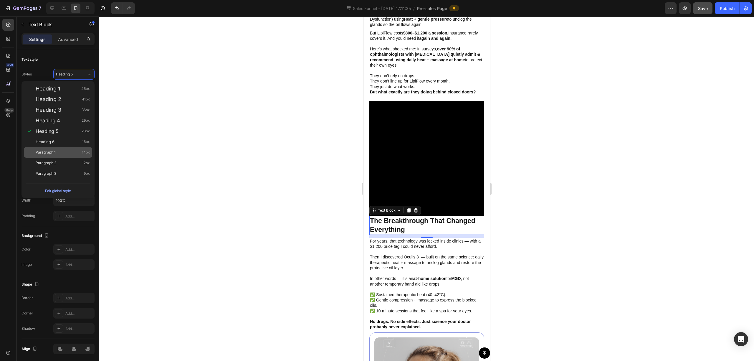
click at [62, 154] on div "Paragraph 1 14px" at bounding box center [63, 152] width 54 height 6
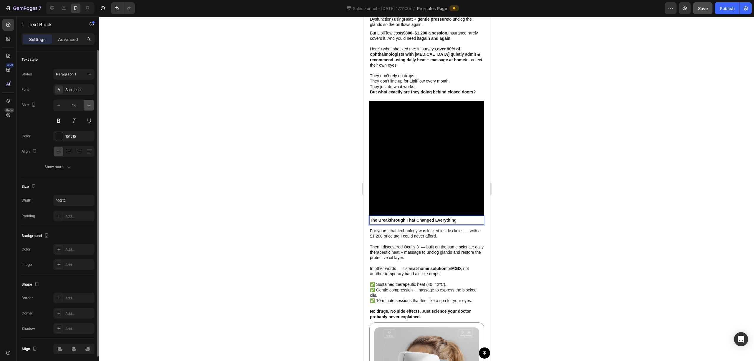
click at [88, 104] on icon "button" at bounding box center [89, 105] width 6 height 6
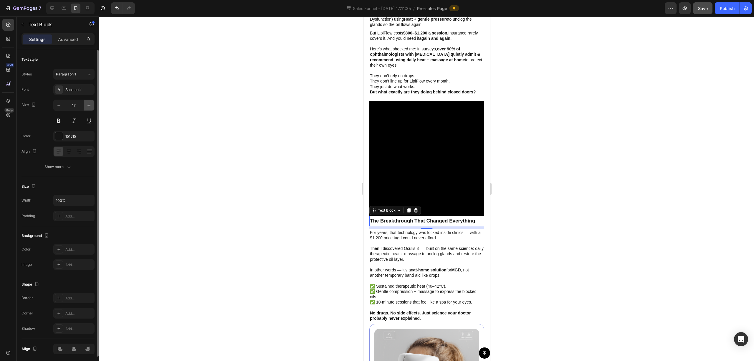
click at [88, 104] on icon "button" at bounding box center [89, 105] width 6 height 6
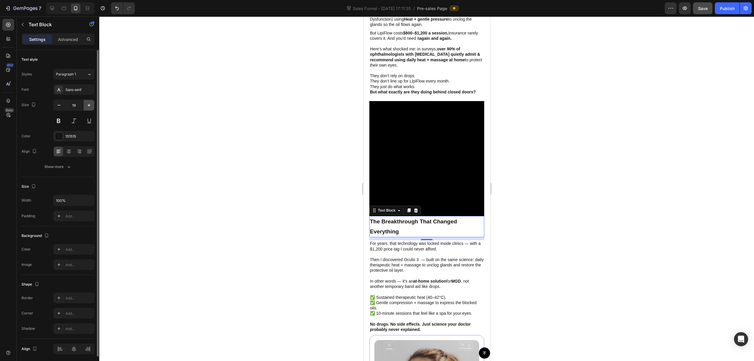
click at [88, 104] on icon "button" at bounding box center [89, 105] width 6 height 6
click at [87, 106] on icon "button" at bounding box center [89, 105] width 6 height 6
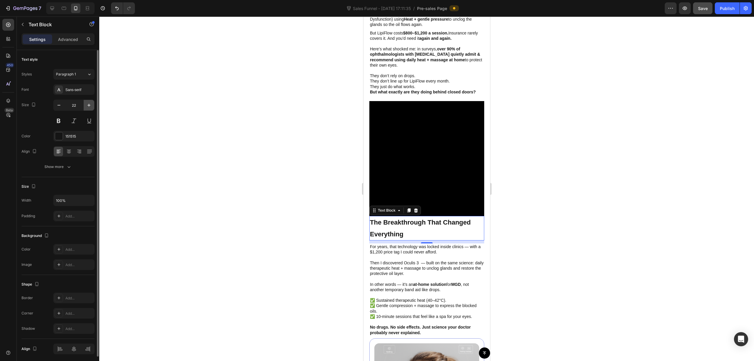
click at [87, 106] on icon "button" at bounding box center [89, 105] width 6 height 6
type input "23"
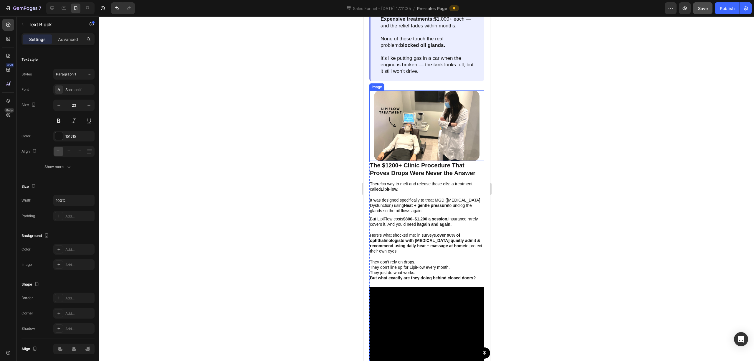
scroll to position [746, 0]
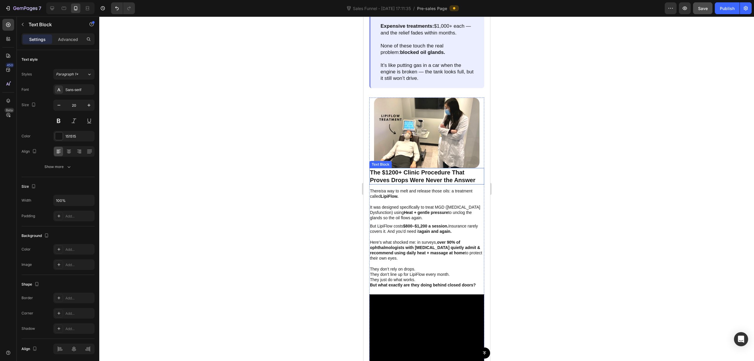
click at [414, 181] on p "The $1200+ Clinic Procedure That Proves Drops Were Never the Answer" at bounding box center [427, 175] width 114 height 15
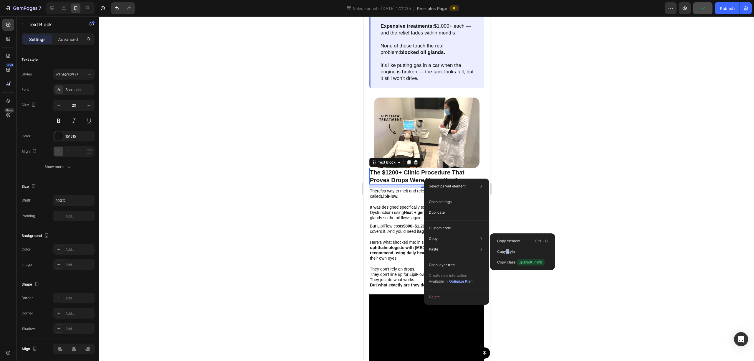
drag, startPoint x: 508, startPoint y: 250, endPoint x: 501, endPoint y: 250, distance: 7.1
click at [504, 250] on p "Copy style" at bounding box center [506, 251] width 18 height 5
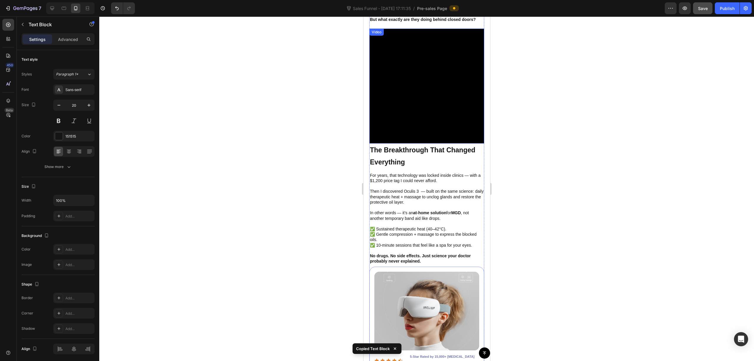
scroll to position [1021, 0]
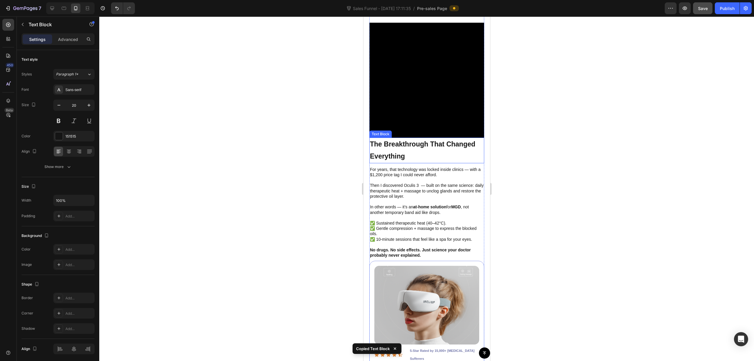
click at [437, 144] on p "The Breakthrough That Changed Everything" at bounding box center [427, 150] width 114 height 24
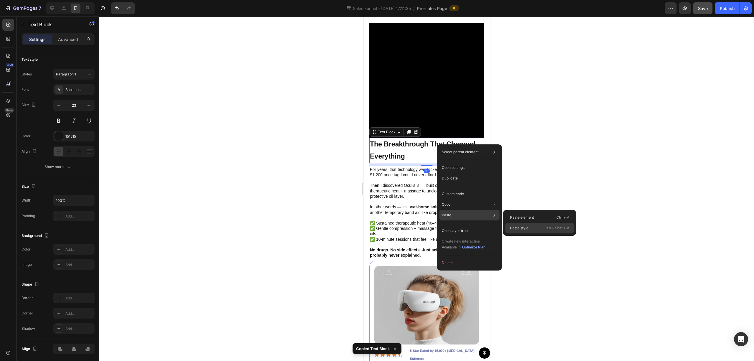
click at [517, 225] on p "Paste style" at bounding box center [519, 227] width 18 height 5
type input "20"
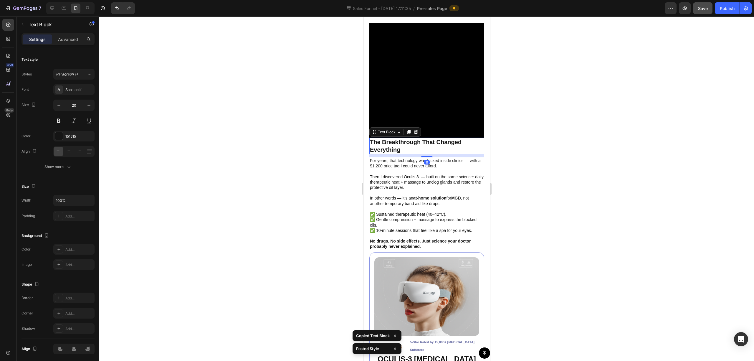
click at [516, 131] on div at bounding box center [426, 188] width 655 height 344
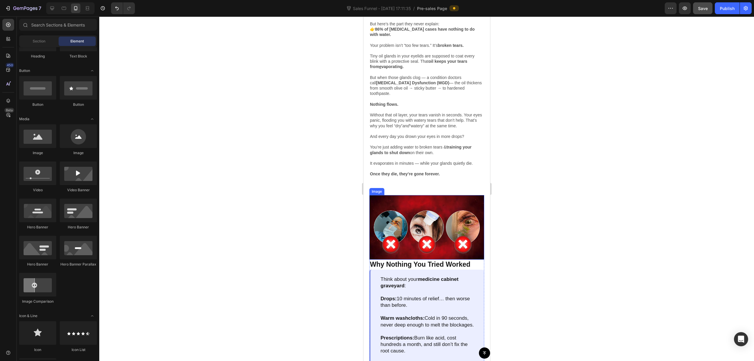
scroll to position [510, 0]
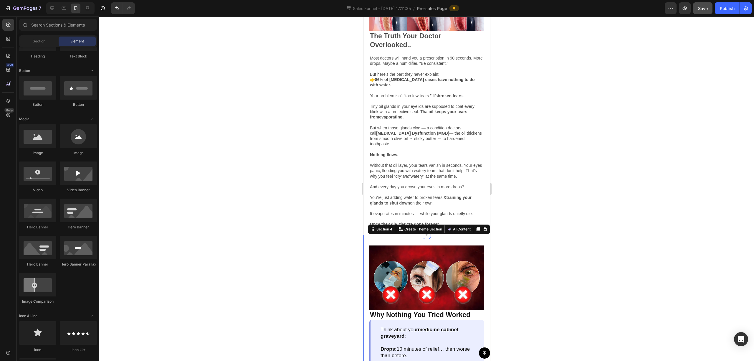
click at [435, 235] on div "Image Why Nothing You Tried Worked Text Block Think about your medicine cabinet…" at bounding box center [426, 355] width 127 height 241
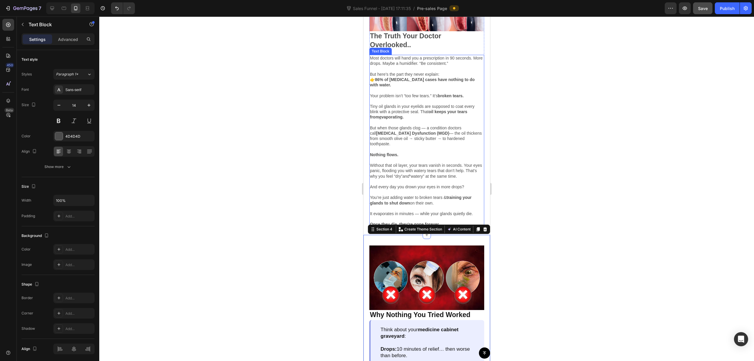
click at [448, 196] on p "And every day you drown your eyes in more drops? You’re just adding water to br…" at bounding box center [427, 205] width 114 height 43
click at [430, 235] on div "Image Why Nothing You Tried Worked Text Block Think about your medicine cabinet…" at bounding box center [426, 355] width 127 height 241
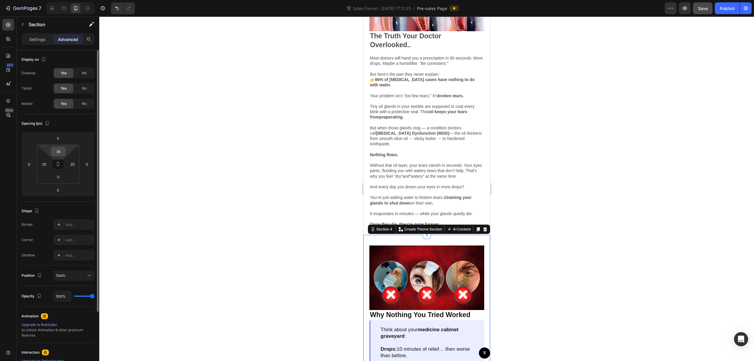
click at [63, 155] on input "36" at bounding box center [58, 151] width 12 height 9
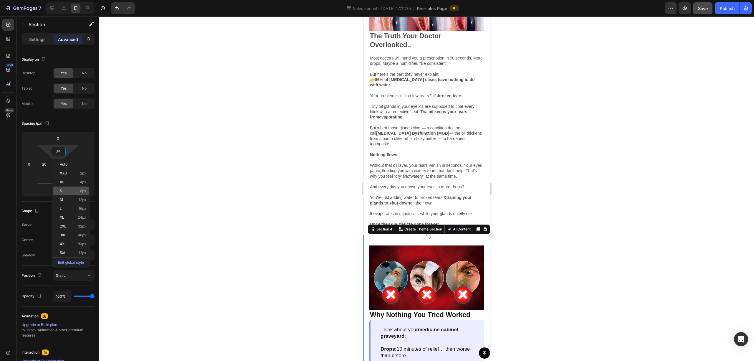
click at [82, 193] on div "S 8px" at bounding box center [71, 190] width 37 height 9
type input "8"
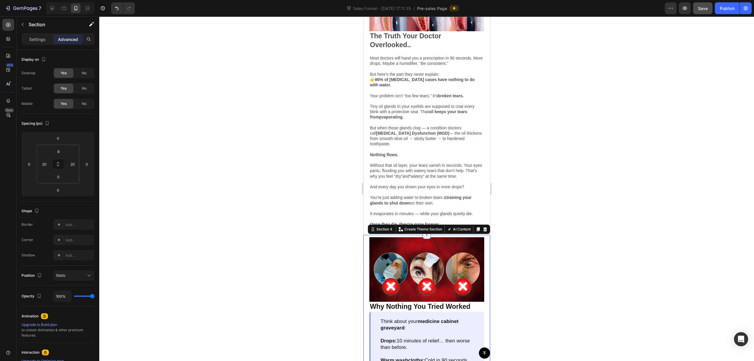
click at [294, 200] on div at bounding box center [426, 188] width 655 height 344
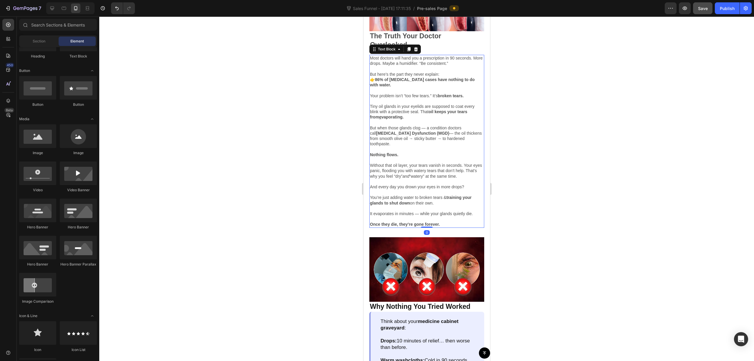
click at [430, 213] on p "And every day you drown your eyes in more drops? You’re just adding water to br…" at bounding box center [427, 205] width 114 height 43
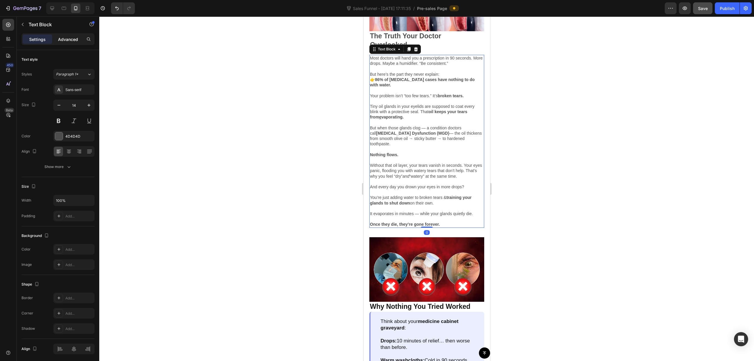
click at [70, 38] on p "Advanced" at bounding box center [68, 39] width 20 height 6
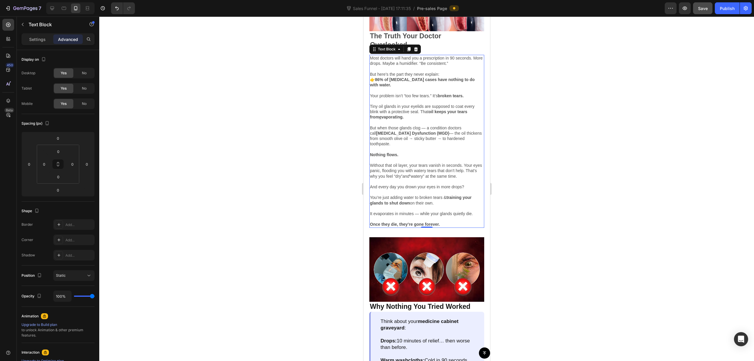
drag, startPoint x: 240, startPoint y: 153, endPoint x: 316, endPoint y: 164, distance: 77.3
click at [240, 153] on div at bounding box center [426, 188] width 655 height 344
click at [447, 200] on p "And every day you drown your eyes in more drops? You’re just adding water to br…" at bounding box center [427, 205] width 114 height 43
click at [461, 237] on img at bounding box center [426, 269] width 115 height 64
click at [565, 219] on div at bounding box center [426, 188] width 655 height 344
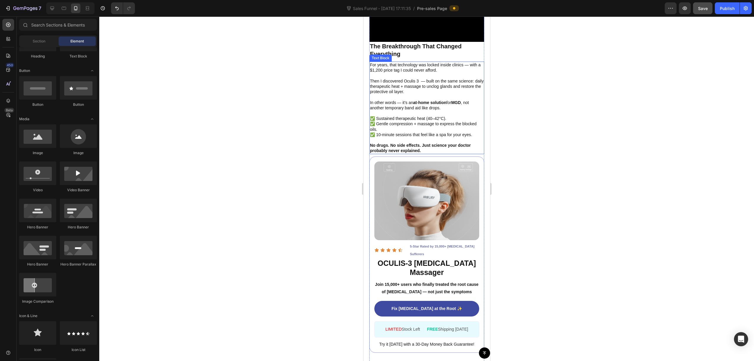
scroll to position [1217, 0]
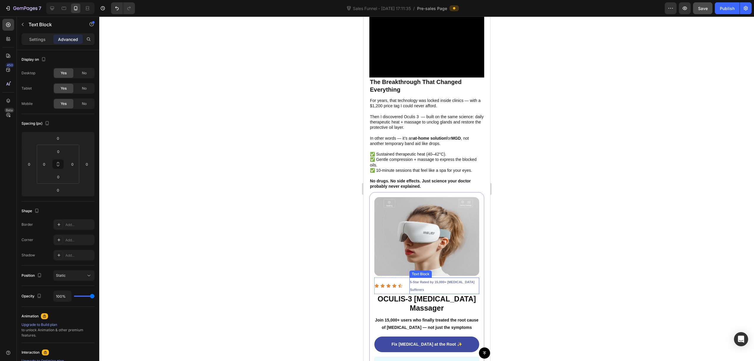
click at [427, 280] on strong "5-Star Rated by 15,000+ Dry Eye Sufferers" at bounding box center [442, 285] width 64 height 11
click at [418, 280] on strong "5-Star Rated by 15,000+ Dry Eye Sufferers" at bounding box center [442, 285] width 64 height 11
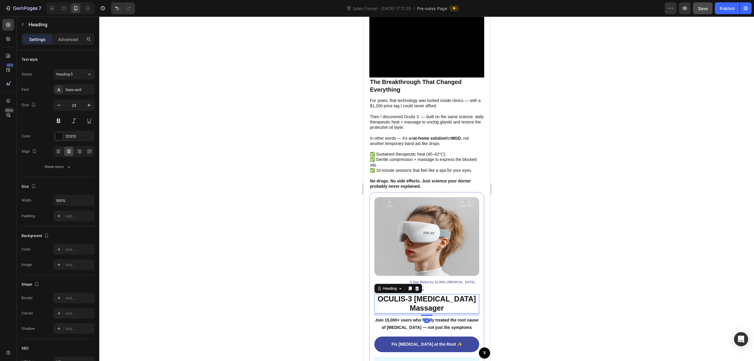
click at [469, 294] on h2 "OCULIS-3 [MEDICAL_DATA] Massager" at bounding box center [426, 303] width 105 height 19
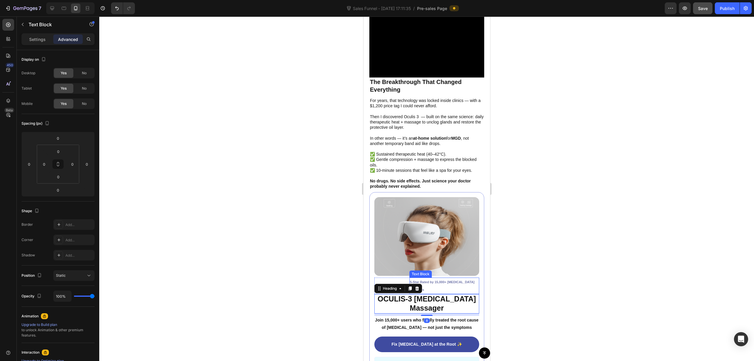
click at [463, 278] on p "5-Star Rated by 15,000+ Dry Eye Sufferers" at bounding box center [444, 285] width 69 height 15
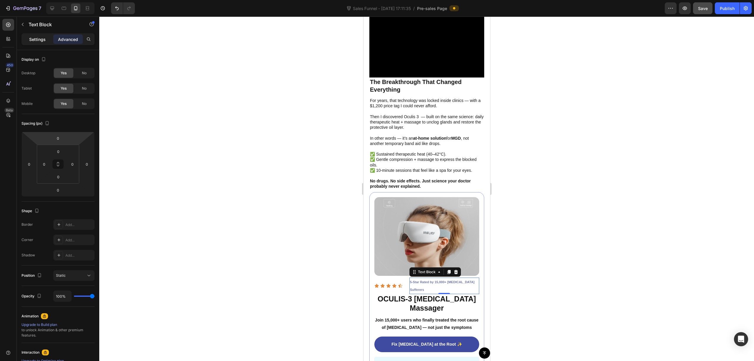
click at [38, 37] on p "Settings" at bounding box center [37, 39] width 16 height 6
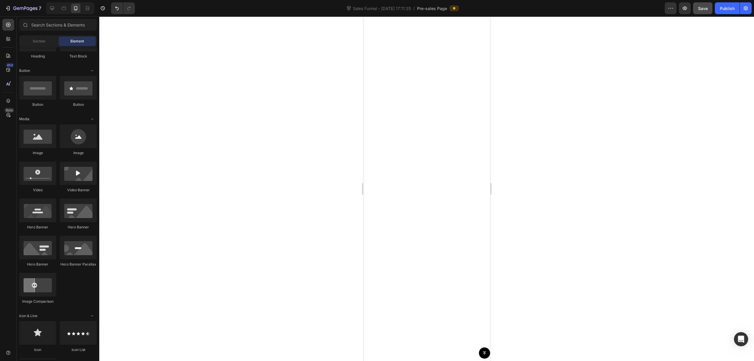
scroll to position [0, 0]
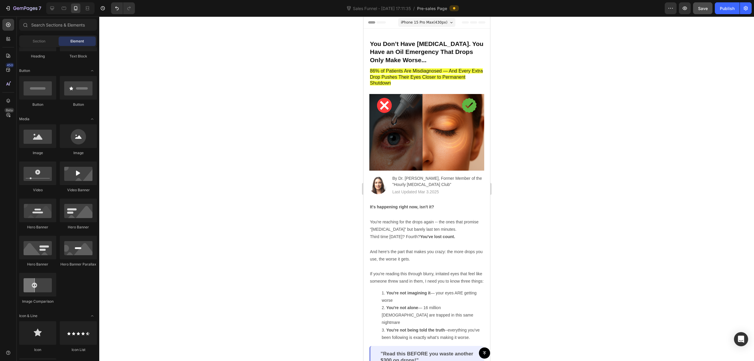
click at [420, 26] on div "iPhone 15 Pro Max ( 430 px)" at bounding box center [426, 22] width 57 height 9
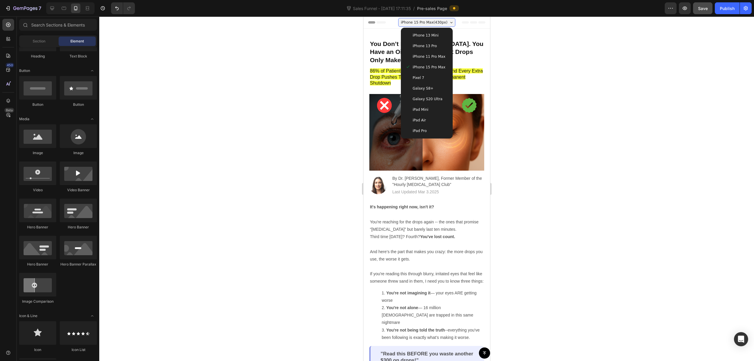
click at [433, 58] on span "iPhone 11 Pro Max" at bounding box center [428, 57] width 33 height 6
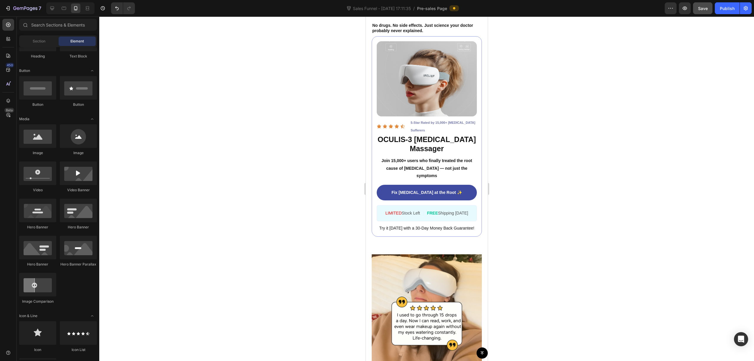
scroll to position [1271, 0]
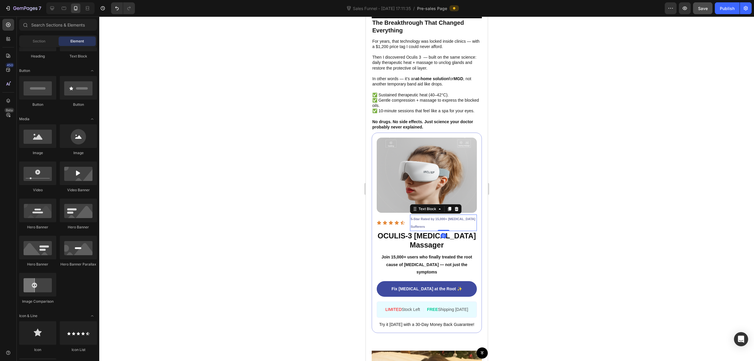
click at [442, 226] on p "5-Star Rated by 15,000+ Dry Eye Sufferers" at bounding box center [443, 222] width 66 height 15
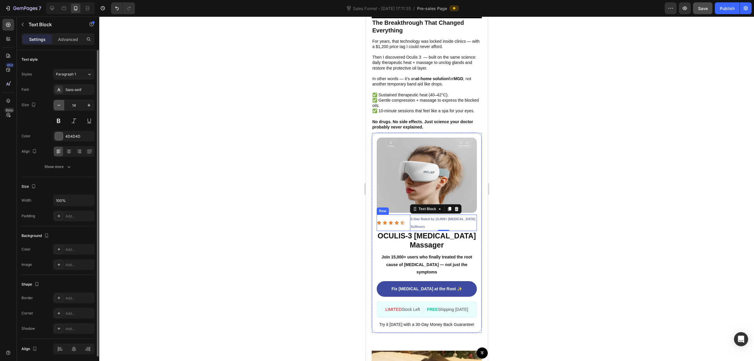
click at [61, 107] on icon "button" at bounding box center [59, 105] width 6 height 6
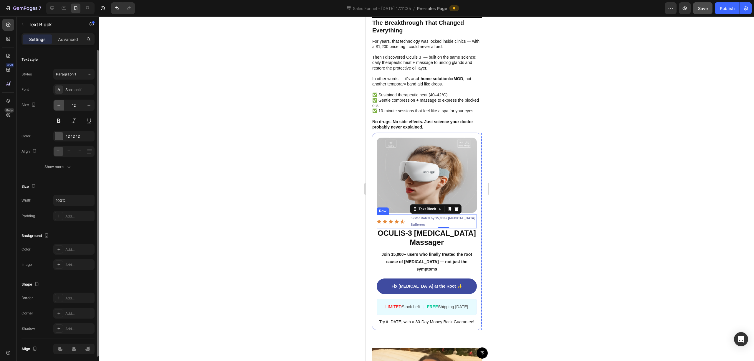
click at [61, 107] on icon "button" at bounding box center [59, 105] width 6 height 6
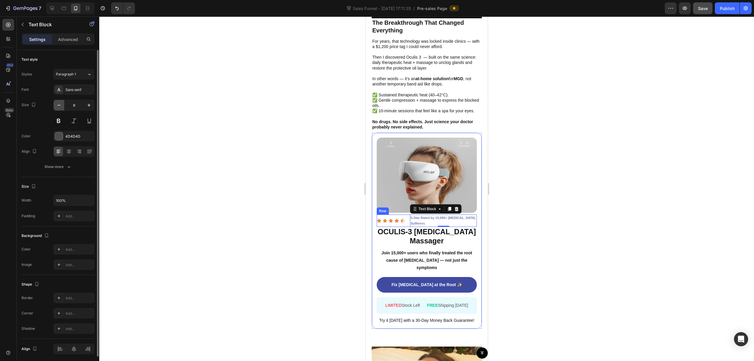
click at [61, 107] on icon "button" at bounding box center [59, 105] width 6 height 6
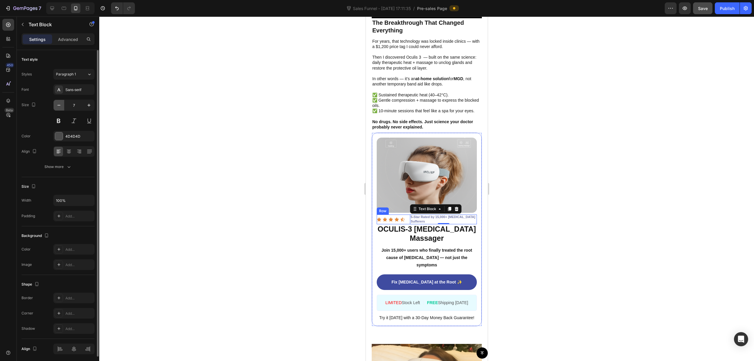
click at [61, 107] on icon "button" at bounding box center [59, 105] width 6 height 6
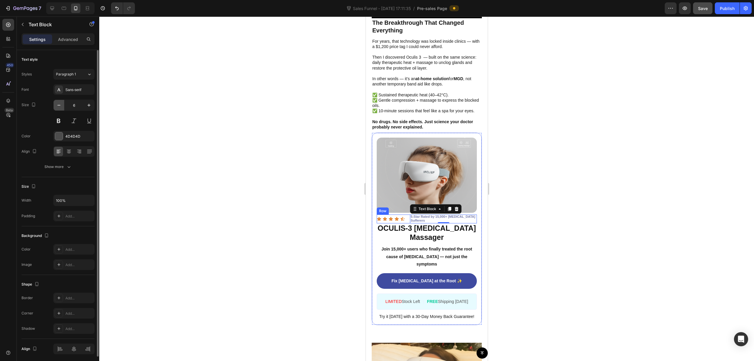
click at [61, 107] on icon "button" at bounding box center [59, 105] width 6 height 6
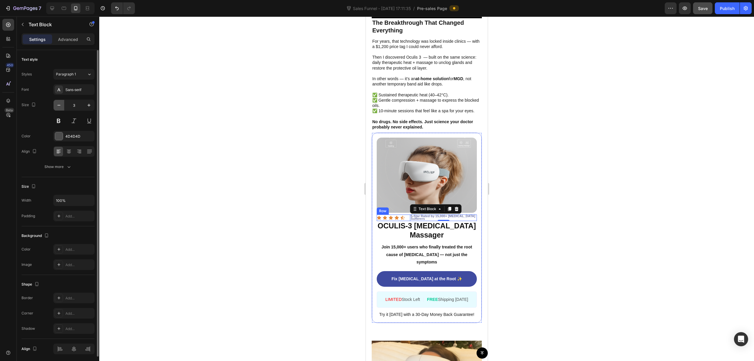
click at [61, 107] on icon "button" at bounding box center [59, 105] width 6 height 6
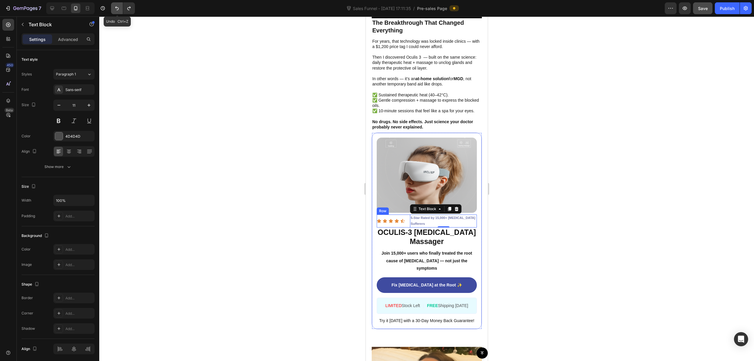
type input "12"
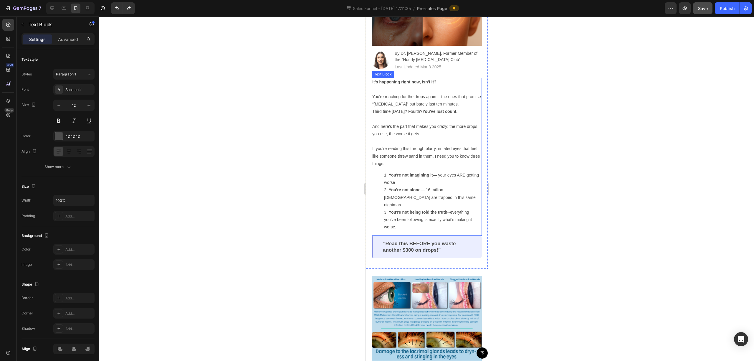
scroll to position [211, 0]
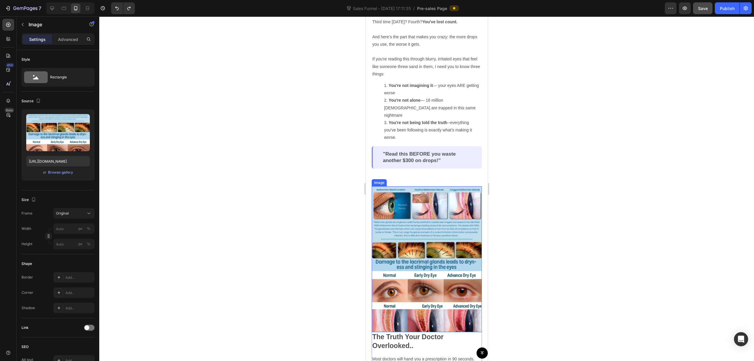
click at [425, 186] on img at bounding box center [426, 259] width 110 height 146
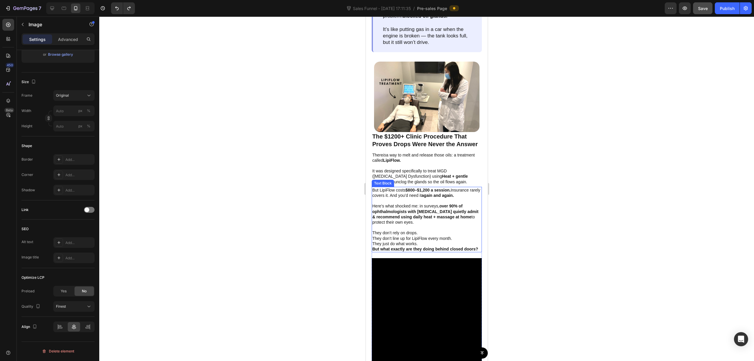
scroll to position [1115, 0]
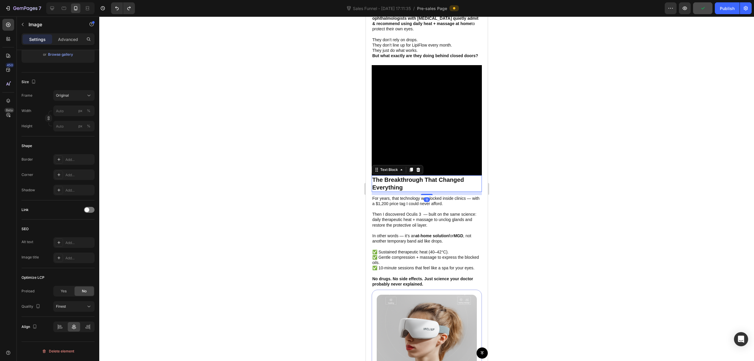
click at [433, 191] on p "The Breakthrough That Changed Everything" at bounding box center [426, 183] width 109 height 15
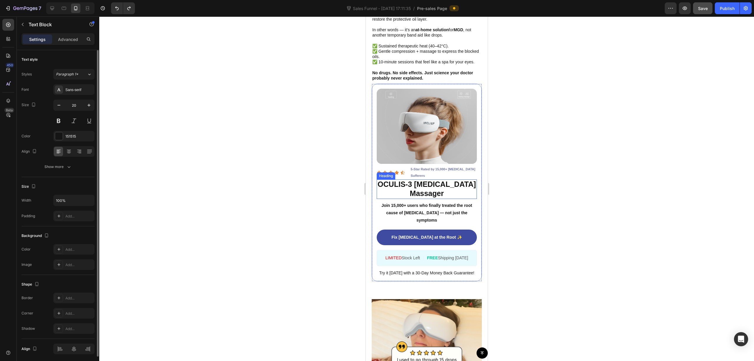
scroll to position [1389, 0]
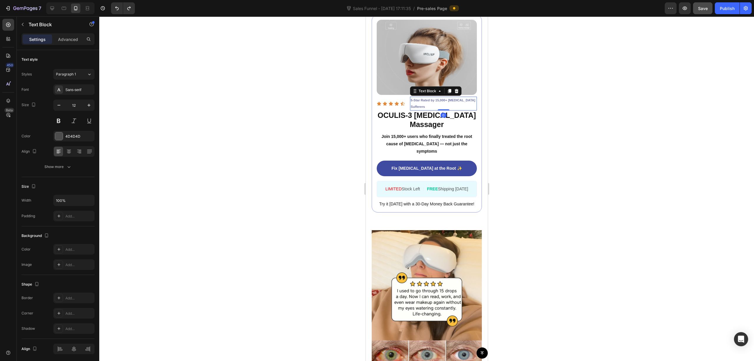
click at [430, 101] on strong "5-Star Rated by 15,000+ Dry Eye Sufferers" at bounding box center [442, 103] width 64 height 10
click at [428, 107] on p "5-Star Rated by 15,000+ Dry Eye Sufferers" at bounding box center [443, 103] width 66 height 13
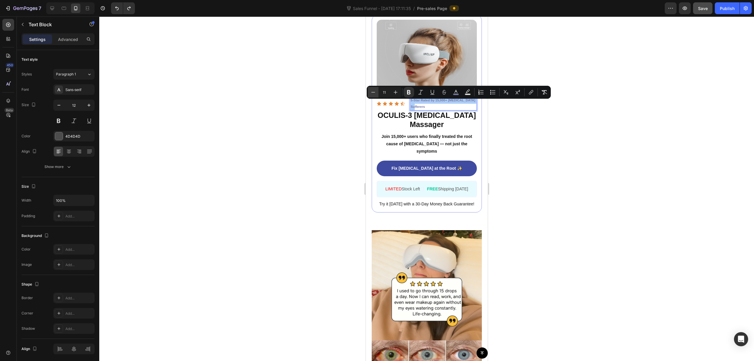
click at [375, 94] on icon "Editor contextual toolbar" at bounding box center [373, 92] width 6 height 6
type input "10"
click at [517, 121] on div at bounding box center [426, 188] width 655 height 344
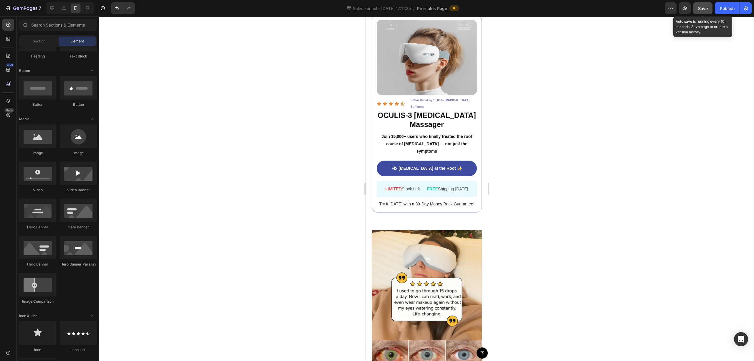
click at [706, 4] on button "Save" at bounding box center [702, 8] width 19 height 12
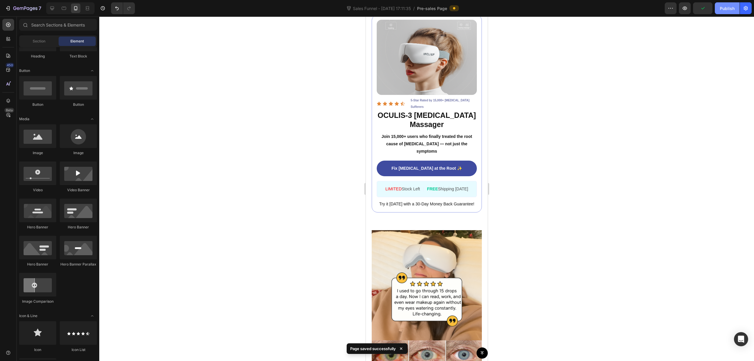
click at [723, 11] on div "Publish" at bounding box center [727, 8] width 15 height 6
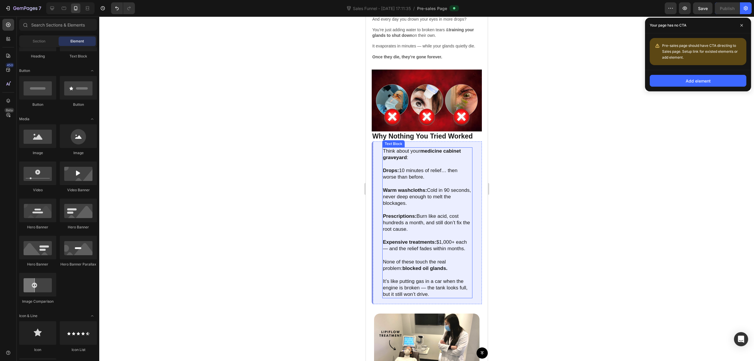
scroll to position [667, 0]
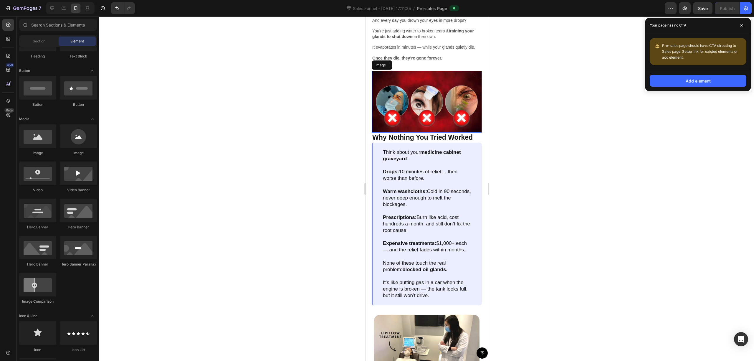
click at [415, 94] on img at bounding box center [426, 102] width 110 height 62
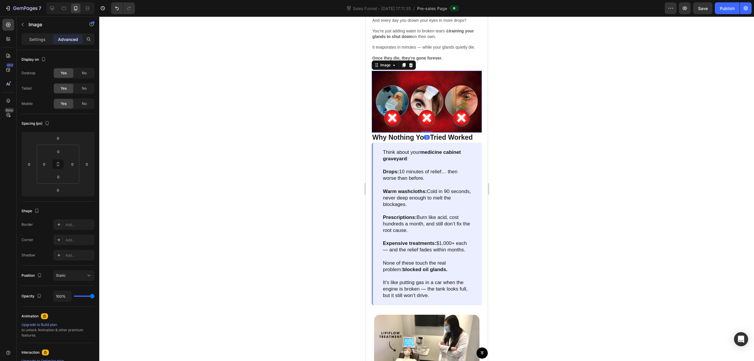
click at [415, 102] on img at bounding box center [426, 102] width 110 height 62
click at [33, 37] on p "Settings" at bounding box center [37, 39] width 16 height 6
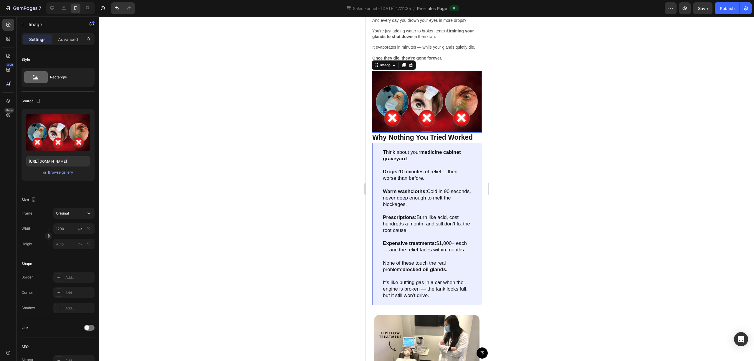
click at [420, 104] on img at bounding box center [426, 102] width 110 height 62
click at [522, 98] on div at bounding box center [426, 188] width 655 height 344
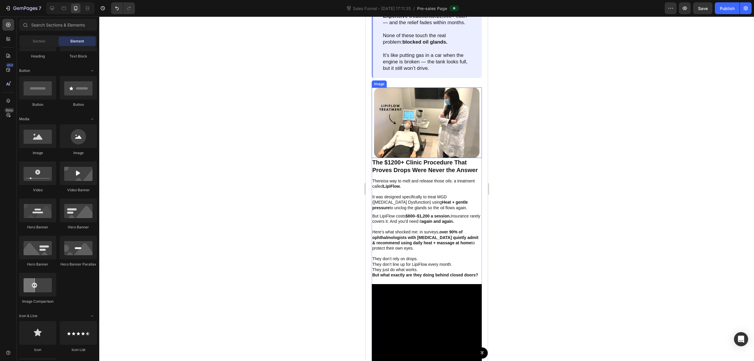
scroll to position [903, 0]
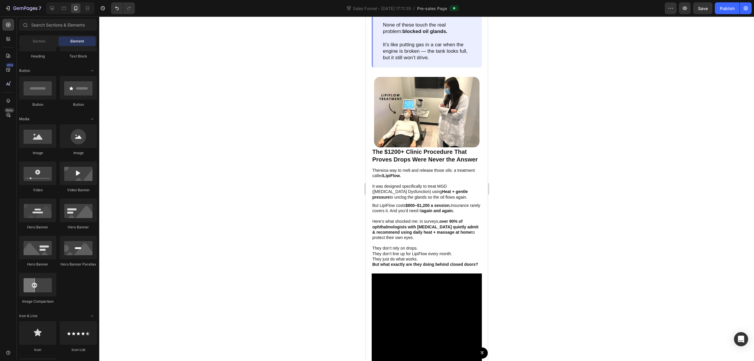
click at [199, 101] on div at bounding box center [426, 188] width 655 height 344
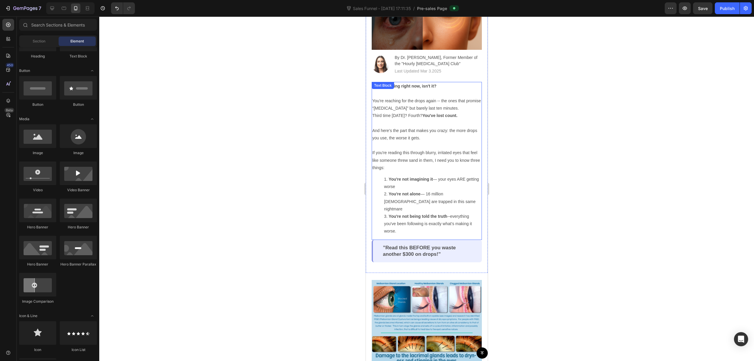
scroll to position [0, 0]
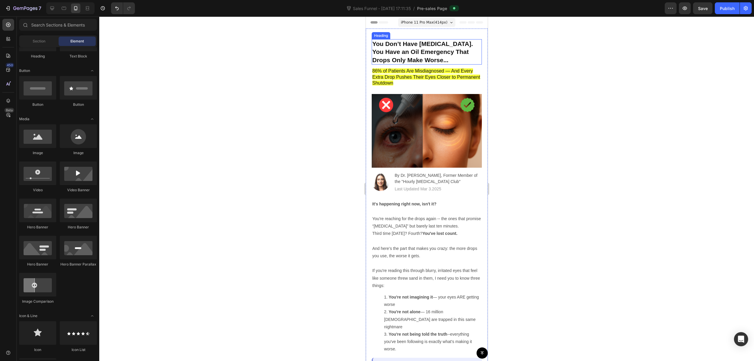
click at [413, 45] on h2 "You Don’t Have [MEDICAL_DATA]. You Have an Oil Emergency That Drops Only Make W…" at bounding box center [426, 51] width 110 height 25
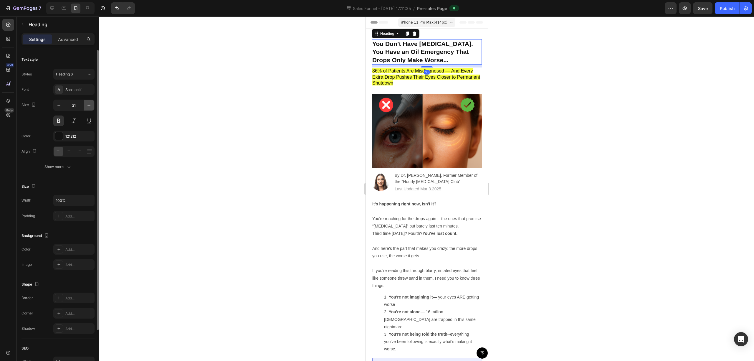
click at [90, 106] on icon "button" at bounding box center [89, 105] width 6 height 6
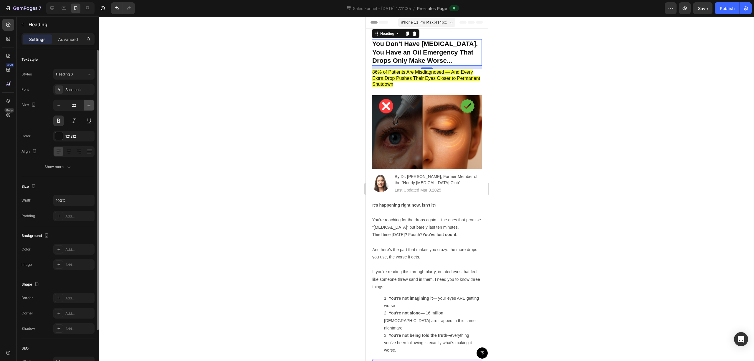
click at [91, 105] on icon "button" at bounding box center [89, 105] width 6 height 6
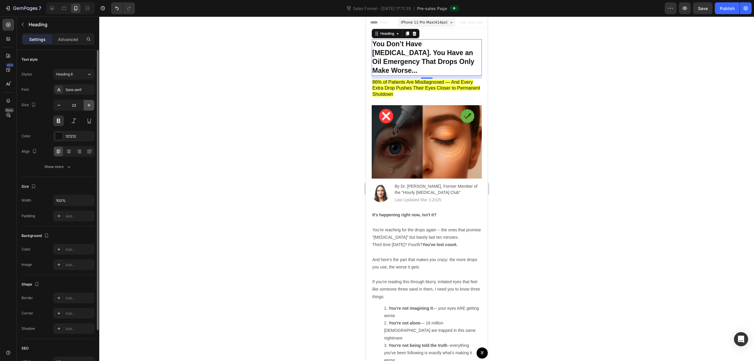
click at [91, 105] on icon "button" at bounding box center [89, 105] width 6 height 6
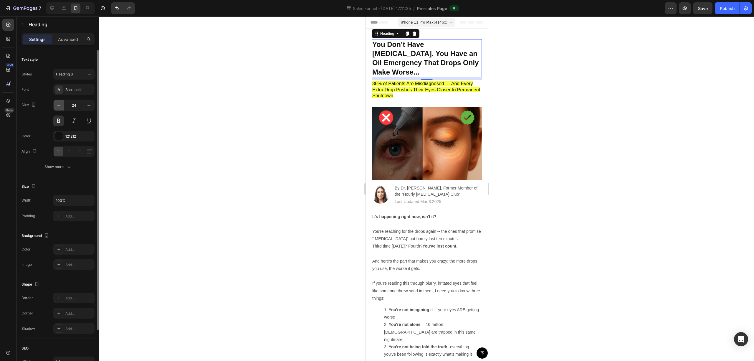
click at [58, 104] on icon "button" at bounding box center [59, 105] width 6 height 6
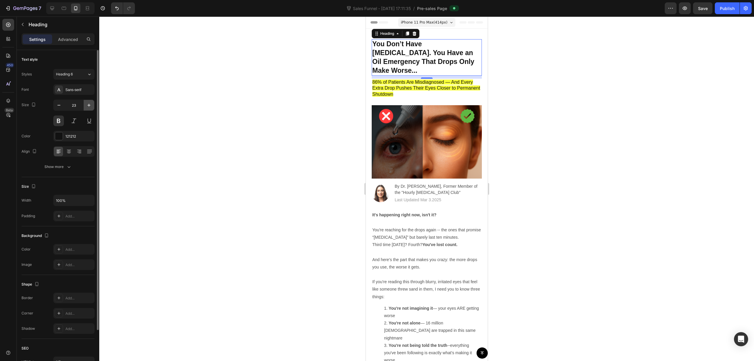
click at [87, 107] on icon "button" at bounding box center [89, 105] width 6 height 6
type input "24"
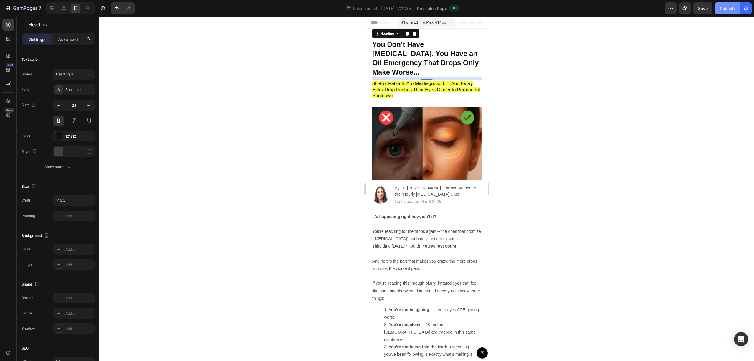
click at [721, 9] on div "Publish" at bounding box center [727, 8] width 15 height 6
click at [560, 130] on div at bounding box center [426, 188] width 655 height 344
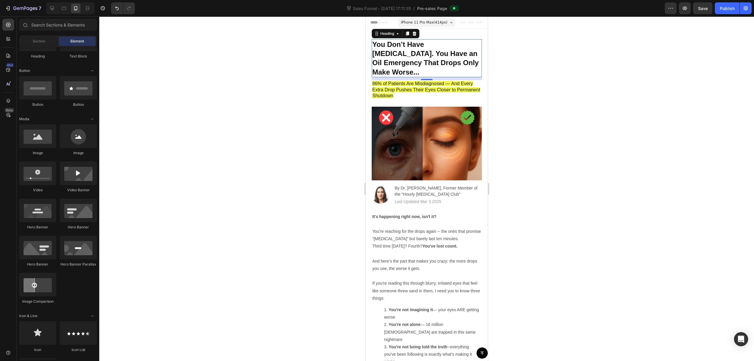
click at [414, 63] on h2 "You Don’t Have [MEDICAL_DATA]. You Have an Oil Emergency That Drops Only Make W…" at bounding box center [426, 58] width 110 height 38
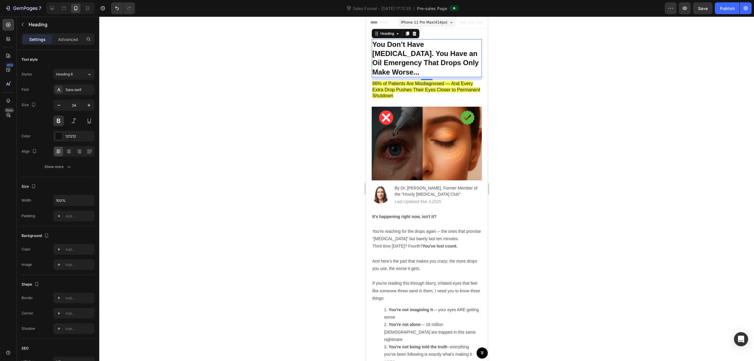
click at [414, 63] on h2 "You Don’t Have [MEDICAL_DATA]. You Have an Oil Emergency That Drops Only Make W…" at bounding box center [426, 58] width 110 height 38
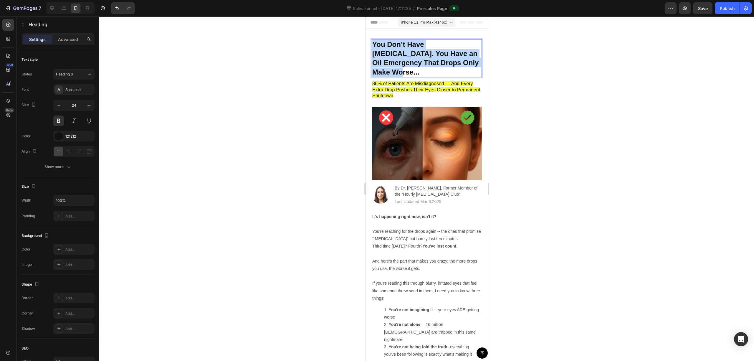
click at [414, 63] on p "You Don’t Have [MEDICAL_DATA]. You Have an Oil Emergency That Drops Only Make W…" at bounding box center [426, 58] width 109 height 37
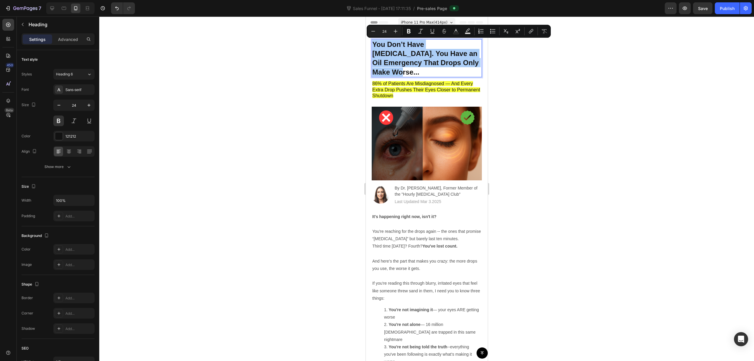
drag, startPoint x: 521, startPoint y: 69, endPoint x: 516, endPoint y: 72, distance: 5.7
click at [517, 72] on div at bounding box center [426, 188] width 655 height 344
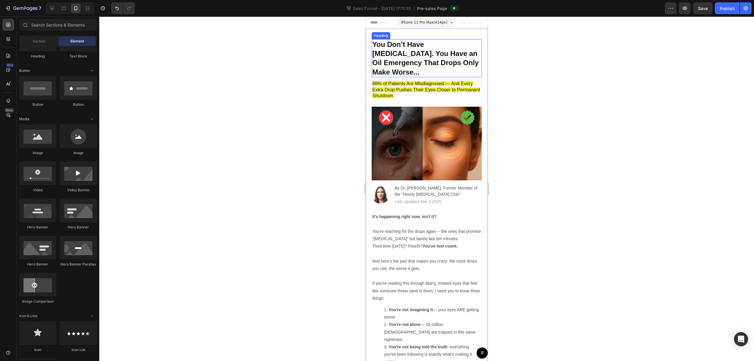
click at [414, 46] on p "You Don’t Have [MEDICAL_DATA]. You Have an Oil Emergency That Drops Only Make W…" at bounding box center [426, 58] width 109 height 37
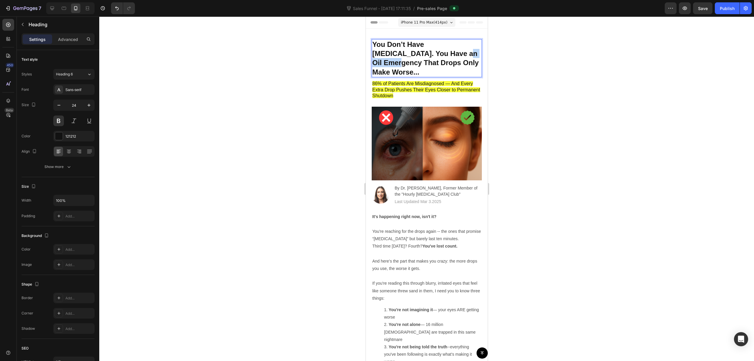
click at [429, 55] on p "You Don’t Have [MEDICAL_DATA]. You Have an Oil Emergency That Drops Only Make W…" at bounding box center [426, 58] width 109 height 37
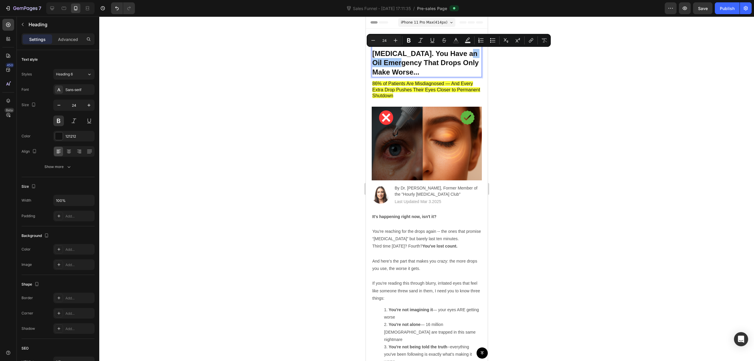
click at [560, 63] on div at bounding box center [426, 188] width 655 height 344
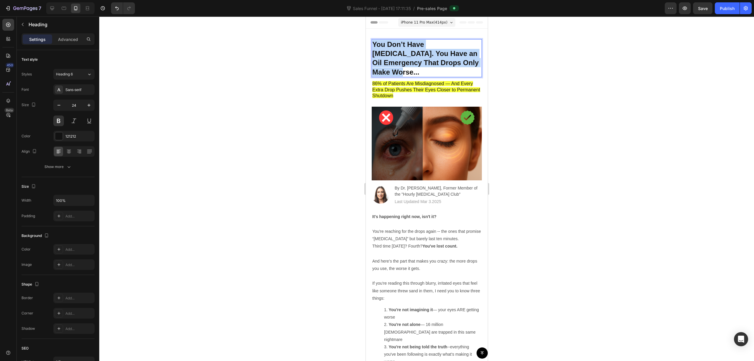
click at [449, 59] on p "You Don’t Have [MEDICAL_DATA]. You Have an Oil Emergency That Drops Only Make W…" at bounding box center [426, 58] width 109 height 37
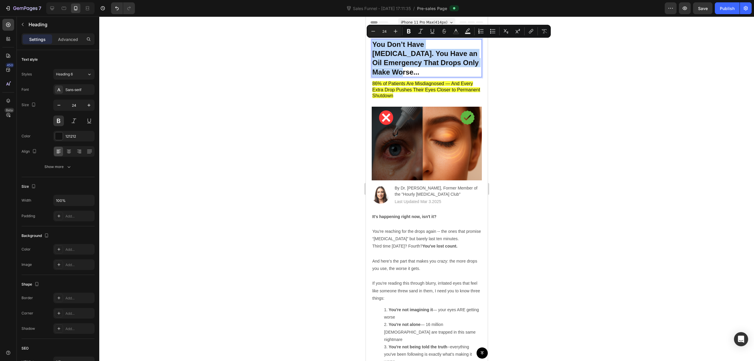
copy p "You Don’t Have [MEDICAL_DATA]. You Have an Oil Emergency That Drops Only Make W…"
click at [529, 127] on div at bounding box center [426, 188] width 655 height 344
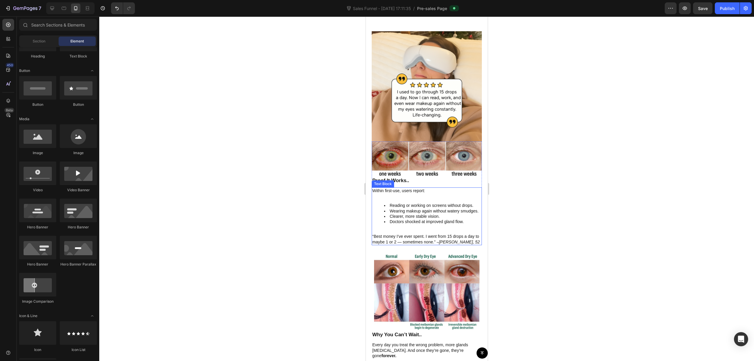
scroll to position [1609, 0]
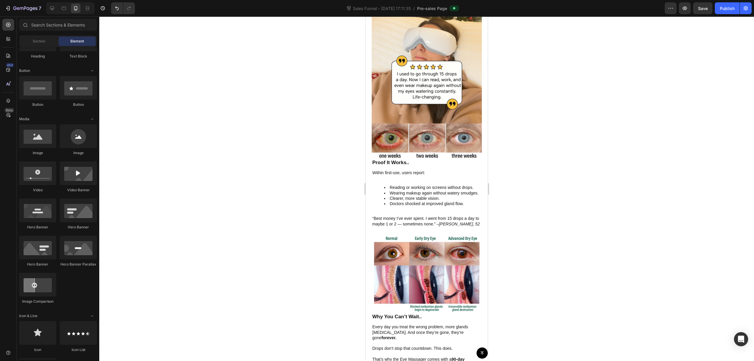
click at [551, 167] on div at bounding box center [426, 188] width 655 height 344
click at [404, 159] on p "Proof It Works.." at bounding box center [426, 162] width 109 height 6
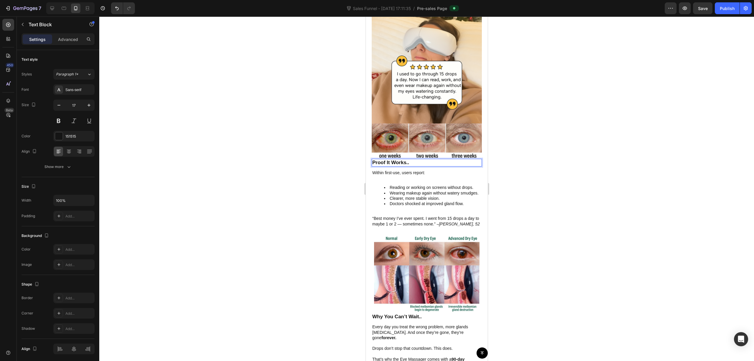
click at [393, 159] on p "Proof It Works.." at bounding box center [426, 162] width 109 height 6
click at [89, 103] on icon "button" at bounding box center [89, 105] width 6 height 6
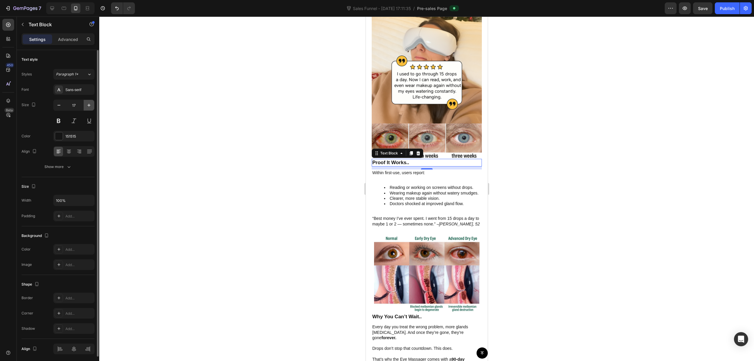
click at [89, 103] on icon "button" at bounding box center [89, 105] width 6 height 6
type input "21"
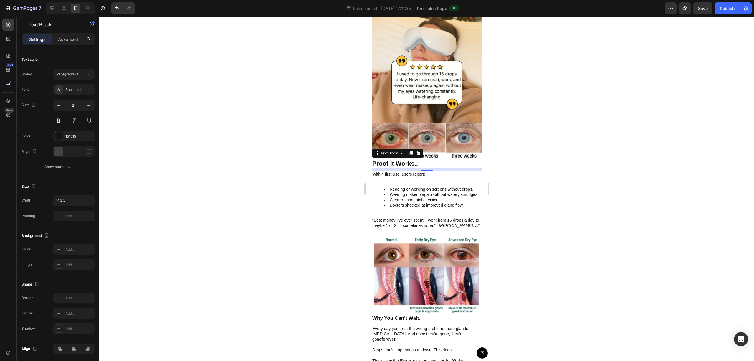
click at [281, 127] on div at bounding box center [426, 188] width 655 height 344
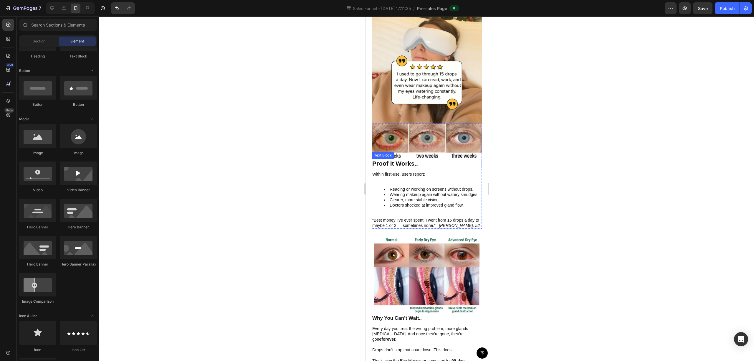
click at [420, 159] on p "Proof It Works.." at bounding box center [426, 163] width 109 height 8
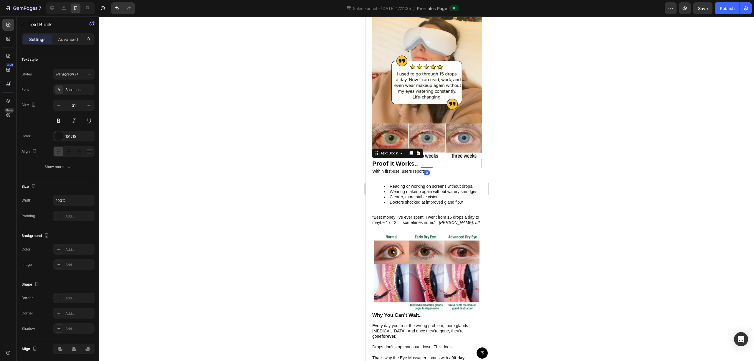
drag, startPoint x: 426, startPoint y: 151, endPoint x: 971, endPoint y: 155, distance: 545.3
click at [431, 159] on div "Proof It Works.. Text Block 0" at bounding box center [426, 163] width 110 height 9
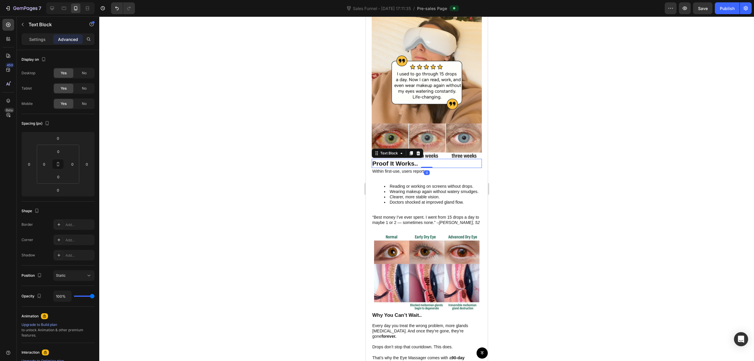
click at [606, 138] on div at bounding box center [426, 188] width 655 height 344
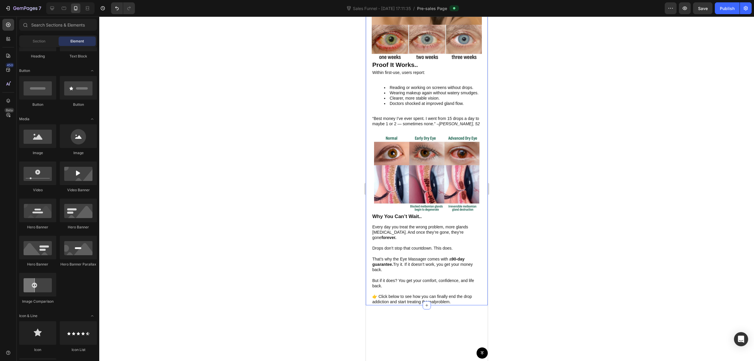
scroll to position [1727, 0]
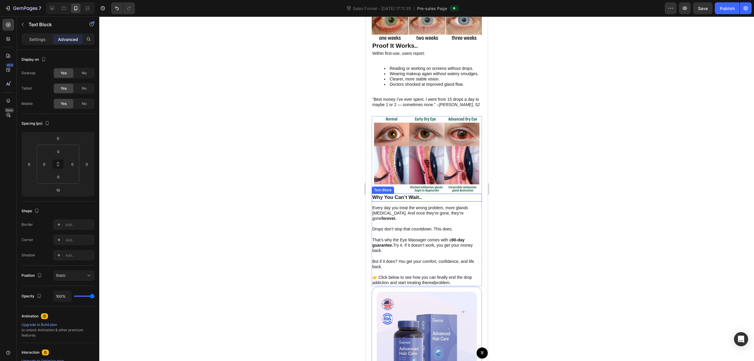
click at [400, 194] on p "Why You Can’t Wait.." at bounding box center [426, 197] width 109 height 6
click at [44, 41] on p "Settings" at bounding box center [37, 39] width 16 height 6
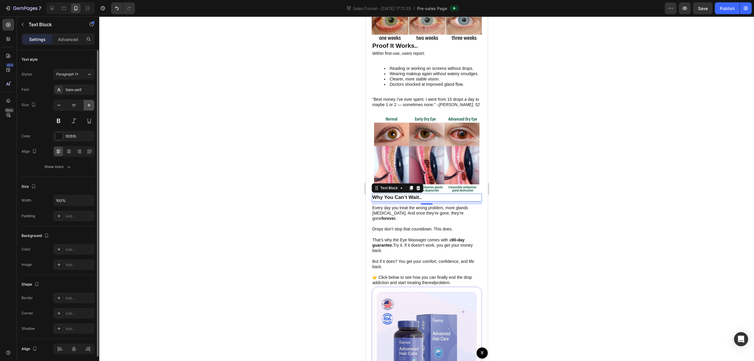
click at [89, 106] on icon "button" at bounding box center [89, 105] width 6 height 6
click at [90, 106] on icon "button" at bounding box center [89, 105] width 6 height 6
click at [90, 105] on icon "button" at bounding box center [89, 105] width 6 height 6
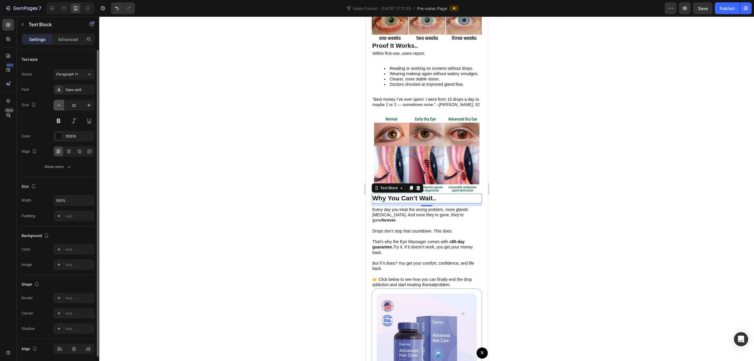
click at [58, 105] on icon "button" at bounding box center [58, 105] width 3 height 1
type input "21"
click at [261, 133] on div at bounding box center [426, 188] width 655 height 344
click at [428, 194] on p "Why You Can’t Wait.." at bounding box center [426, 198] width 109 height 8
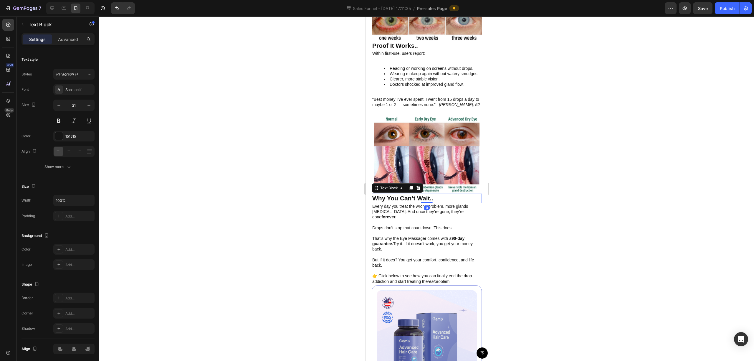
drag, startPoint x: 425, startPoint y: 191, endPoint x: 482, endPoint y: 173, distance: 60.2
click at [433, 176] on div "Image Why You Can’t Wait.. Text Block 0 Every day you treat the wrong problem, …" at bounding box center [426, 200] width 110 height 168
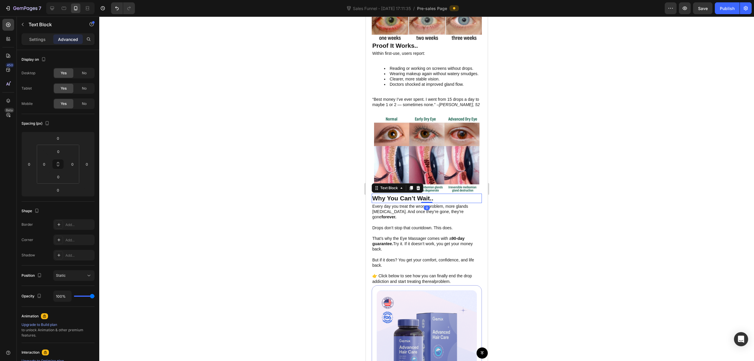
click at [533, 165] on div at bounding box center [426, 188] width 655 height 344
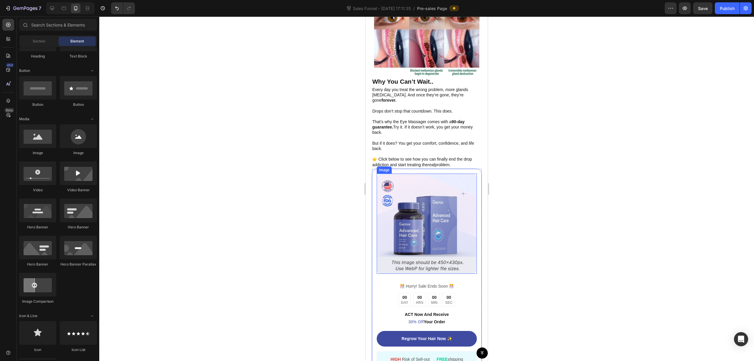
scroll to position [1845, 0]
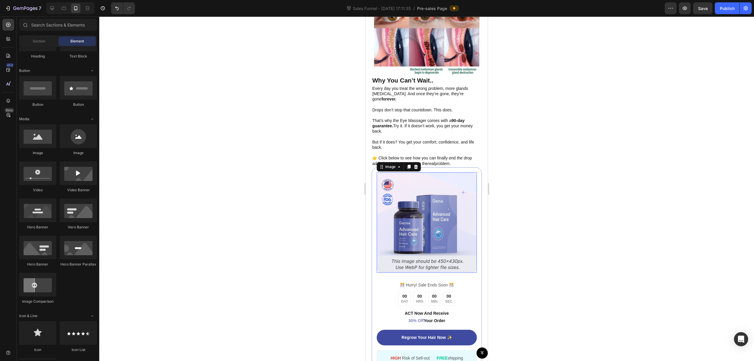
click at [441, 181] on img at bounding box center [426, 222] width 100 height 100
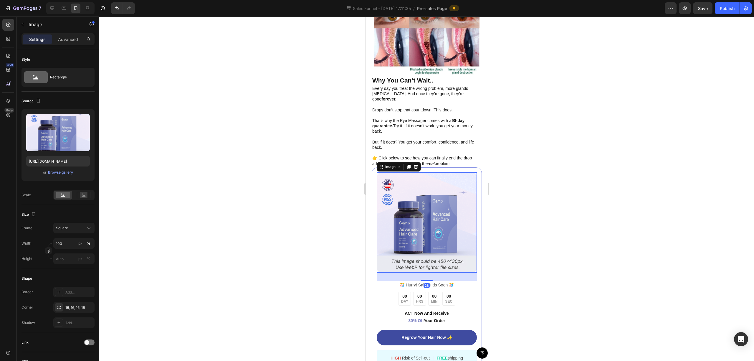
drag, startPoint x: 557, startPoint y: 171, endPoint x: 551, endPoint y: 173, distance: 5.5
click at [555, 172] on div at bounding box center [426, 188] width 655 height 344
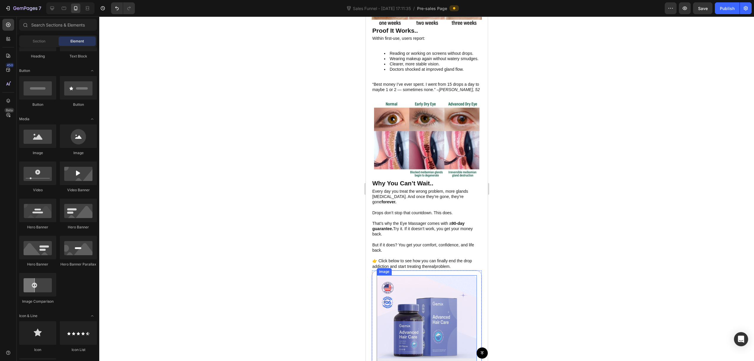
scroll to position [1727, 0]
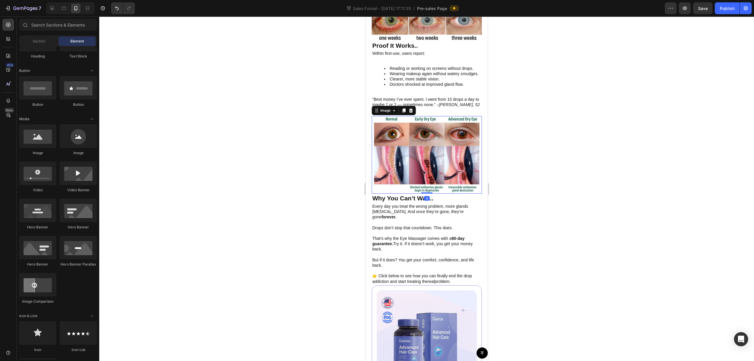
click at [444, 137] on img at bounding box center [426, 154] width 105 height 77
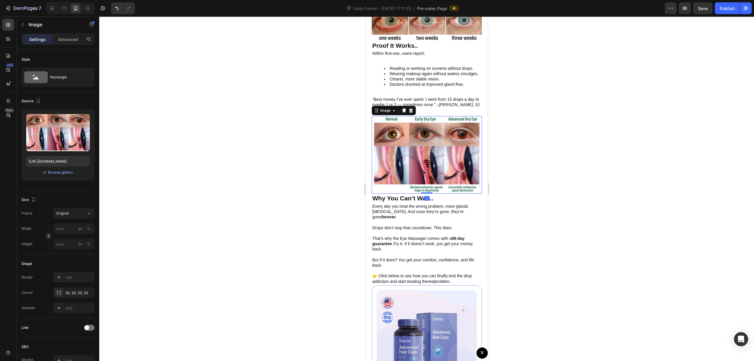
click at [552, 132] on div at bounding box center [426, 188] width 655 height 344
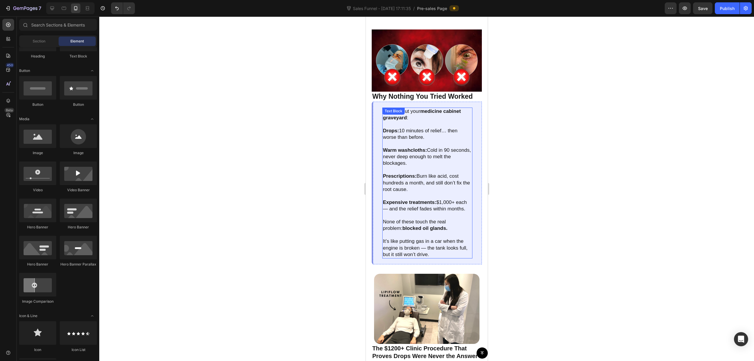
scroll to position [549, 0]
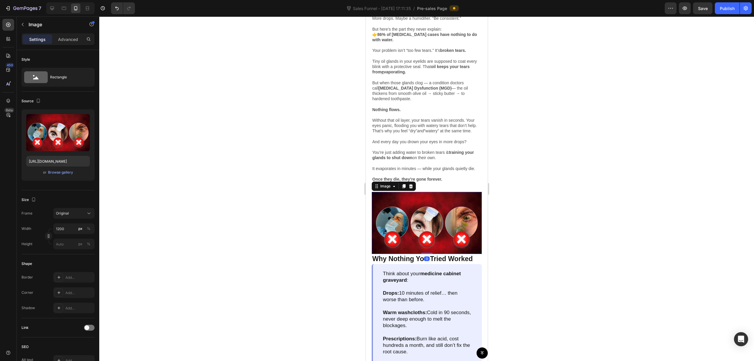
click at [447, 210] on img at bounding box center [426, 223] width 110 height 62
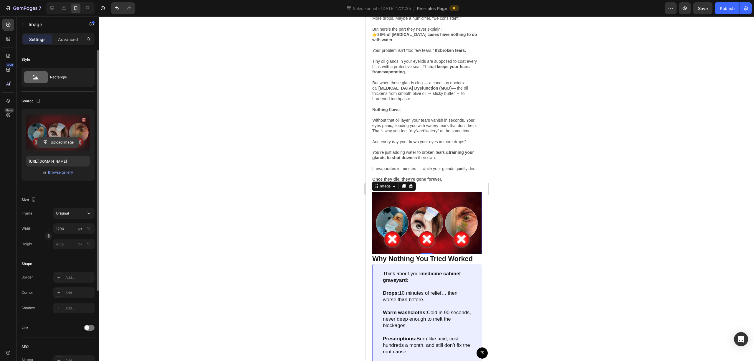
click at [66, 141] on input "file" at bounding box center [58, 142] width 41 height 10
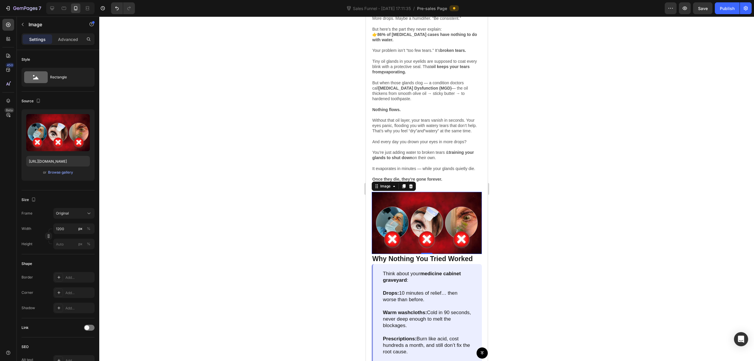
drag, startPoint x: 446, startPoint y: 219, endPoint x: 376, endPoint y: 209, distance: 70.3
click at [445, 218] on img at bounding box center [426, 223] width 110 height 62
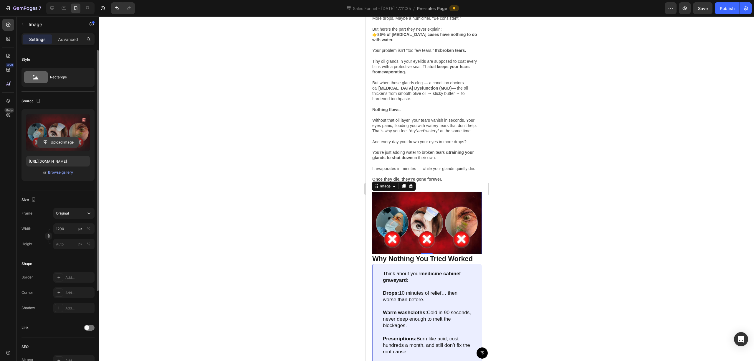
click at [61, 138] on input "file" at bounding box center [58, 142] width 41 height 10
type input "https://cdn.shopify.com/s/files/1/0679/7135/0570/files/gempages_581238827771757…"
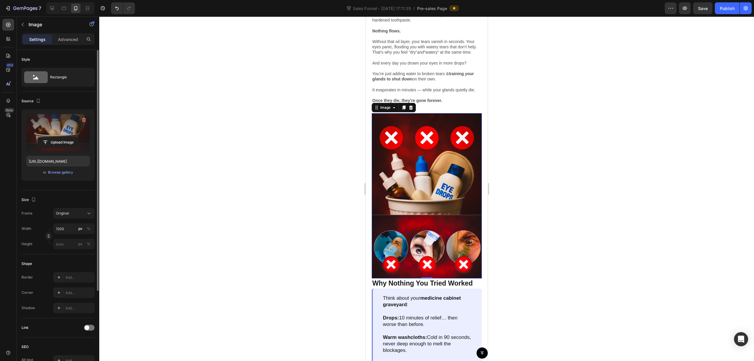
click at [572, 107] on div at bounding box center [426, 188] width 655 height 344
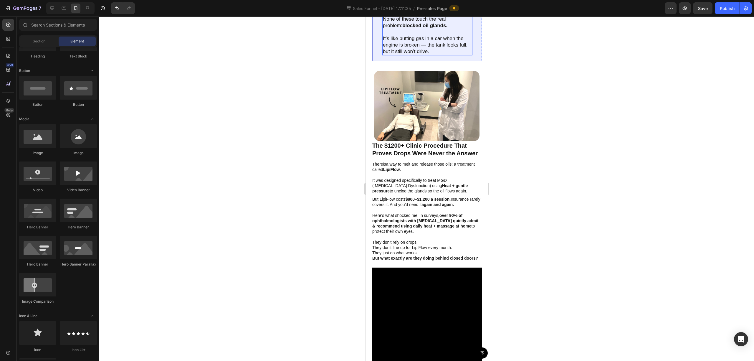
scroll to position [1021, 0]
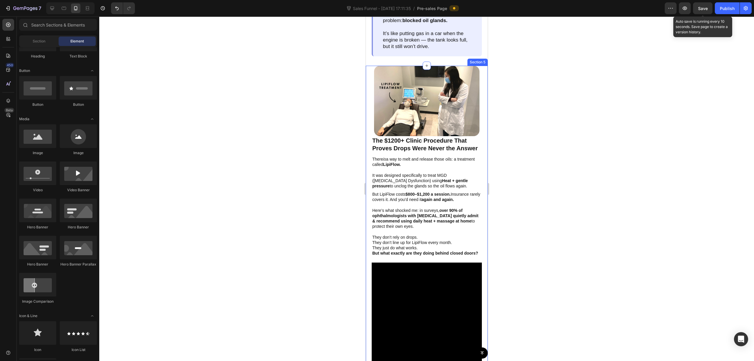
click at [699, 7] on span "Save" at bounding box center [703, 8] width 10 height 5
click at [726, 10] on div "Publish" at bounding box center [727, 8] width 15 height 6
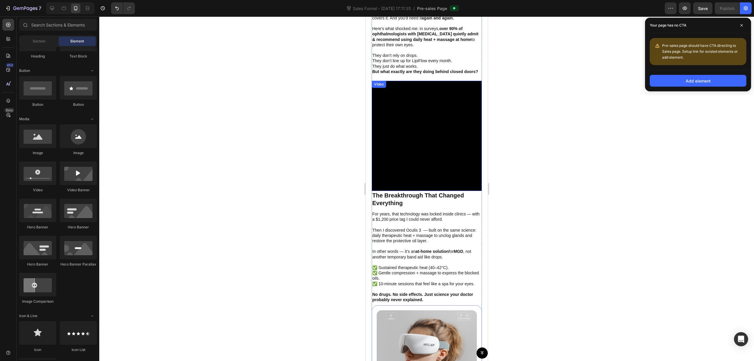
scroll to position [1060, 0]
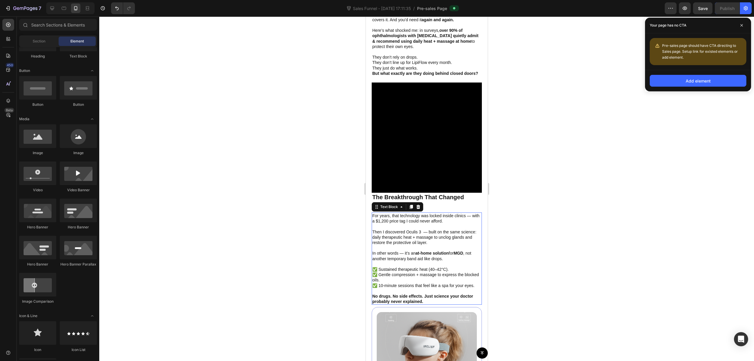
click at [422, 288] on p "✅ 10-minute sessions that feel like a spa for your eyes." at bounding box center [426, 285] width 109 height 5
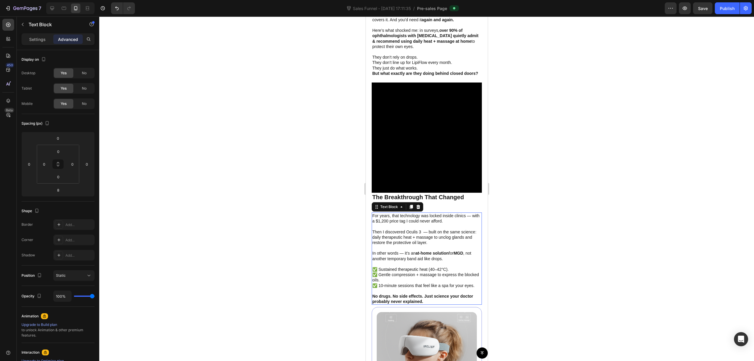
drag, startPoint x: 422, startPoint y: 293, endPoint x: 442, endPoint y: 303, distance: 22.1
click at [423, 288] on p "✅ 10-minute sessions that feel like a spa for your eyes." at bounding box center [426, 285] width 109 height 5
click at [441, 304] on p "No drugs. No side effects. Just science your doctor probably never explained." at bounding box center [426, 298] width 109 height 11
drag, startPoint x: 428, startPoint y: 308, endPoint x: 372, endPoint y: 301, distance: 57.0
click at [372, 301] on p "No drugs. No side effects. Just science your doctor probably never explained." at bounding box center [426, 298] width 109 height 11
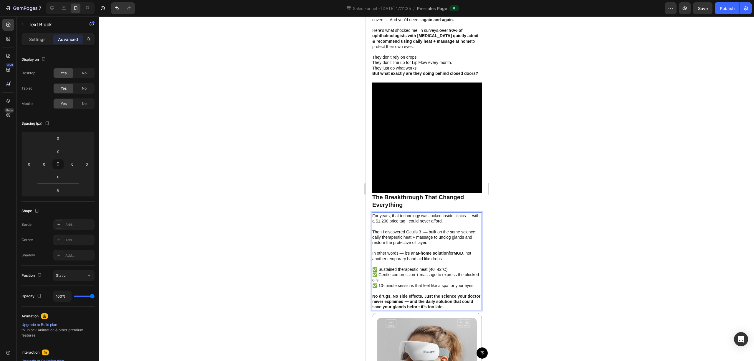
click at [461, 309] on p "No drugs. No side effects. Just the science your doctor never explained — and t…" at bounding box center [426, 301] width 109 height 16
click at [462, 309] on p "No drugs. No side effects. Just the science your doctor never explained — and t…" at bounding box center [426, 301] width 109 height 16
click at [552, 251] on div at bounding box center [426, 188] width 655 height 344
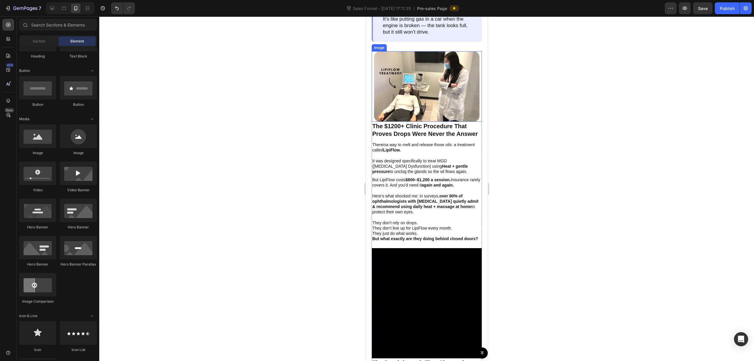
scroll to position [903, 0]
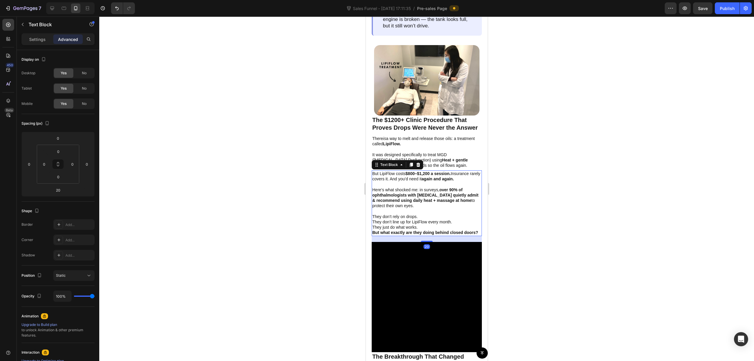
click at [433, 214] on p at bounding box center [426, 210] width 109 height 5
click at [425, 199] on strong "over 90% of ophthalmologists with [MEDICAL_DATA] quietly admit & recommend usin…" at bounding box center [425, 194] width 106 height 15
click at [432, 235] on strong "But what exactly are they doing behind closed doors?" at bounding box center [425, 232] width 106 height 5
click at [408, 235] on strong "But what exactly are they doing behind closed doors?" at bounding box center [425, 232] width 106 height 5
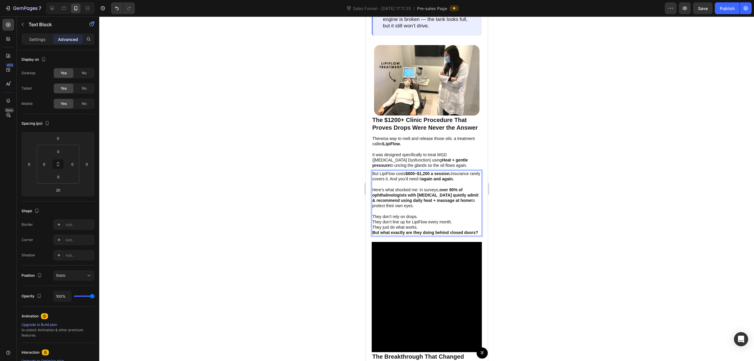
click at [400, 235] on p "They don’t rely on drops. They don’t line up for LipiFlow every month. They jus…" at bounding box center [426, 224] width 109 height 21
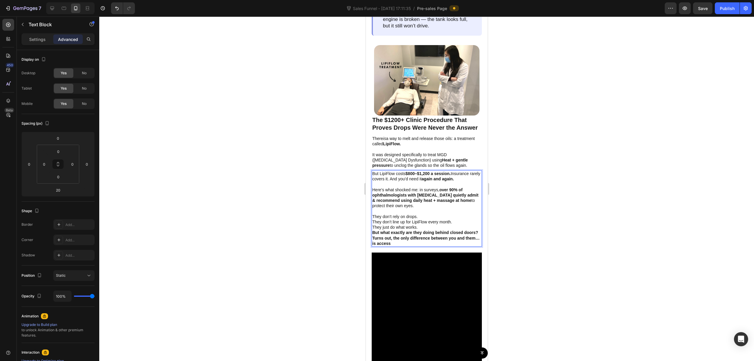
click at [521, 105] on div at bounding box center [426, 188] width 655 height 344
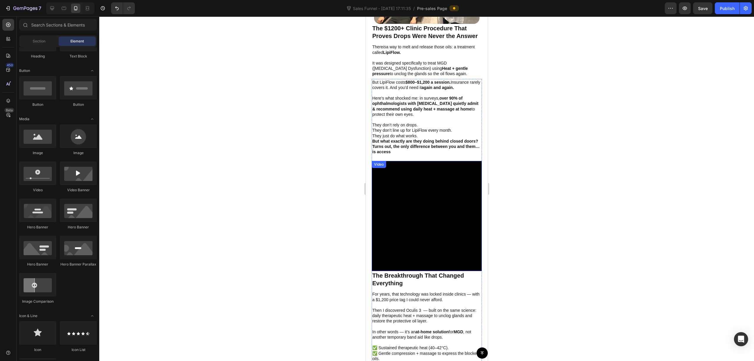
scroll to position [1021, 0]
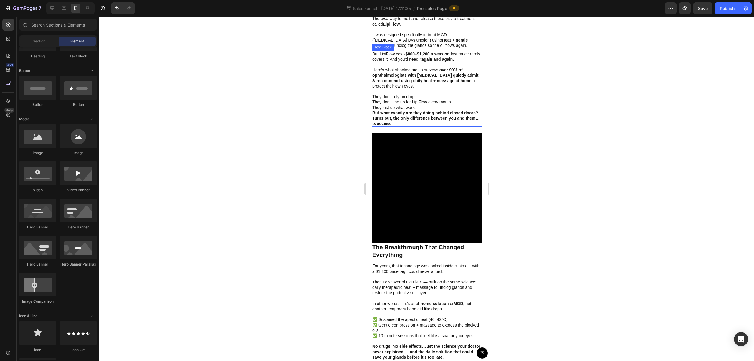
click at [397, 124] on p "They don’t rely on drops. They don’t line up for LipiFlow every month. They jus…" at bounding box center [426, 110] width 109 height 32
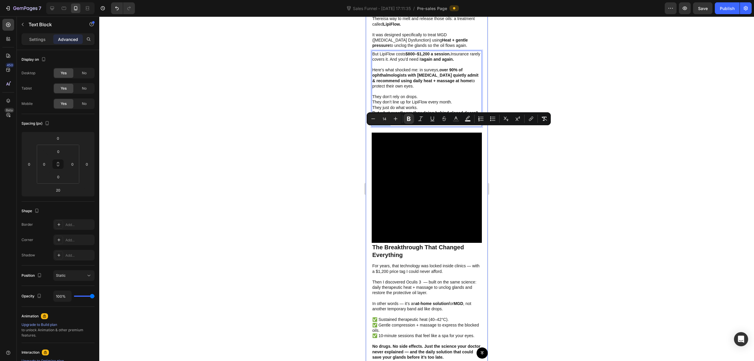
drag, startPoint x: 409, startPoint y: 135, endPoint x: 367, endPoint y: 130, distance: 41.5
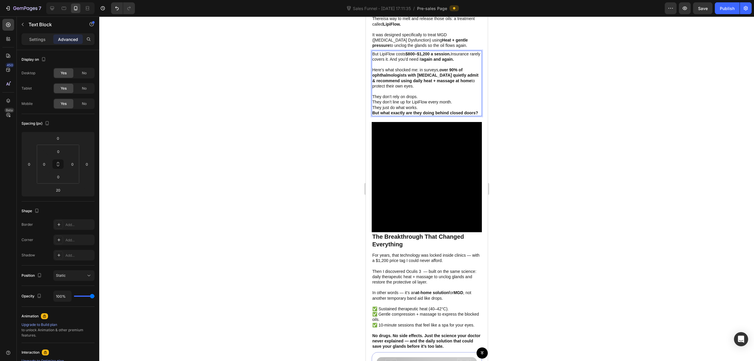
click at [565, 117] on div at bounding box center [426, 188] width 655 height 344
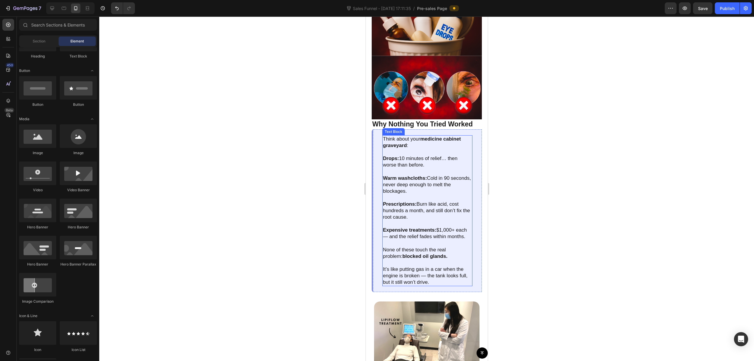
scroll to position [824, 0]
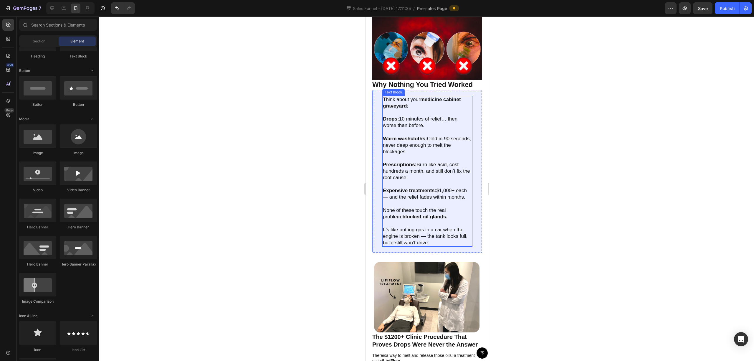
click at [441, 240] on p "It’s like putting gas in a car when the engine is broken — the tank looks full,…" at bounding box center [426, 235] width 89 height 19
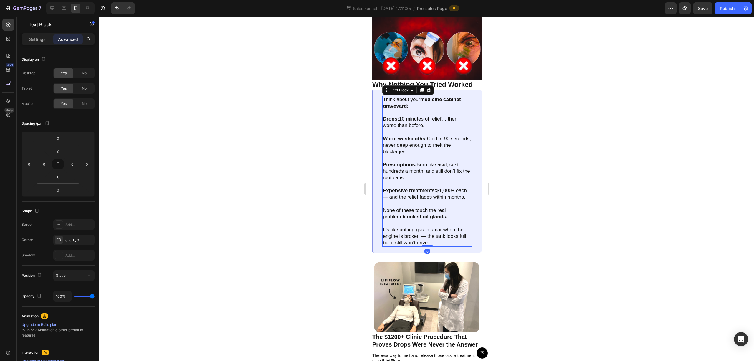
click at [448, 240] on p "It’s like putting gas in a car when the engine is broken — the tank looks full,…" at bounding box center [426, 235] width 89 height 19
click at [441, 239] on p "It’s like putting gas in a car when the engine is broken — the tank looks full,…" at bounding box center [426, 235] width 89 height 19
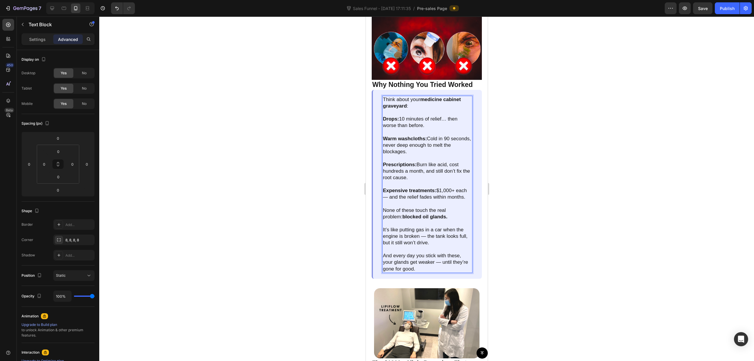
click at [439, 263] on p "It’s like putting gas in a car when the engine is broken — the tank looks full,…" at bounding box center [426, 249] width 89 height 46
click at [435, 269] on p "It’s like putting gas in a car when the engine is broken — the tank looks full,…" at bounding box center [426, 249] width 89 height 46
click at [447, 252] on p "It’s like putting gas in a car when the engine is broken — the tank looks full,…" at bounding box center [426, 249] width 89 height 46
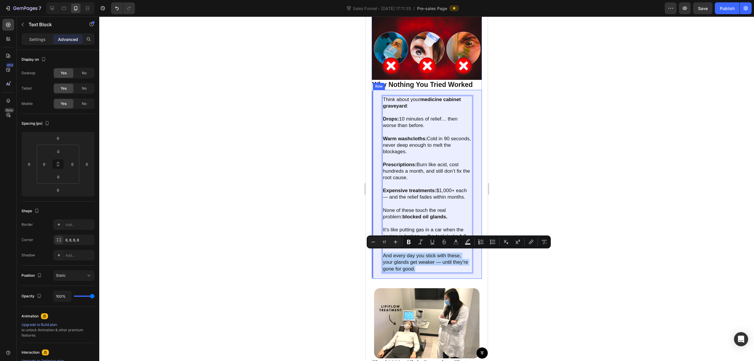
drag, startPoint x: 436, startPoint y: 266, endPoint x: 381, endPoint y: 255, distance: 55.7
click at [381, 255] on div "Think about your medicine cabinet graveyard : Drops: 10 minutes of relief… then…" at bounding box center [426, 184] width 110 height 189
drag, startPoint x: 405, startPoint y: 243, endPoint x: 526, endPoint y: 227, distance: 121.2
click at [407, 243] on button "Bold" at bounding box center [408, 241] width 11 height 11
click at [587, 197] on div at bounding box center [426, 188] width 655 height 344
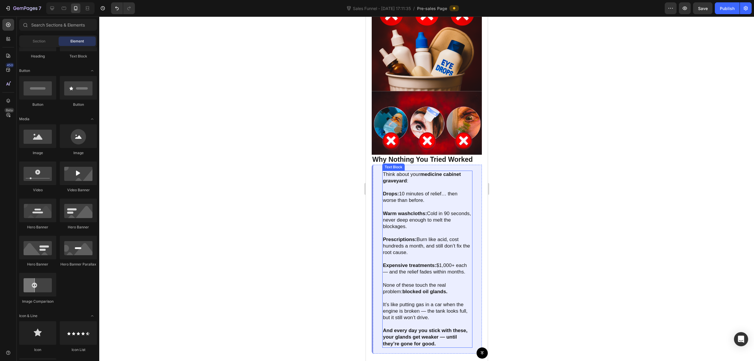
scroll to position [864, 0]
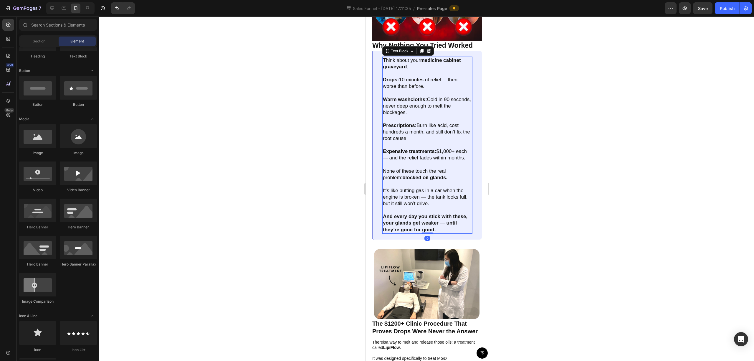
click at [461, 223] on p "It’s like putting gas in a car when the engine is broken — the tank looks full,…" at bounding box center [426, 210] width 89 height 46
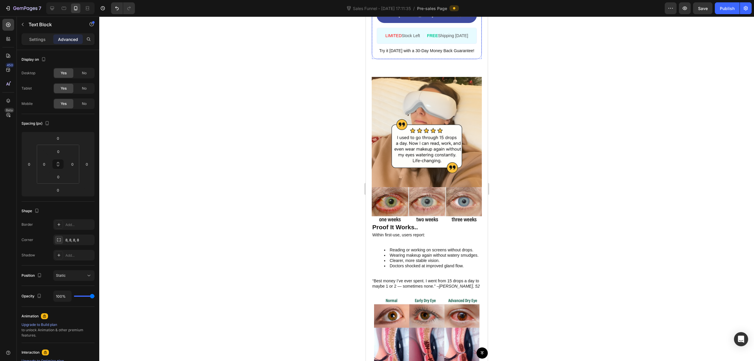
scroll to position [1688, 0]
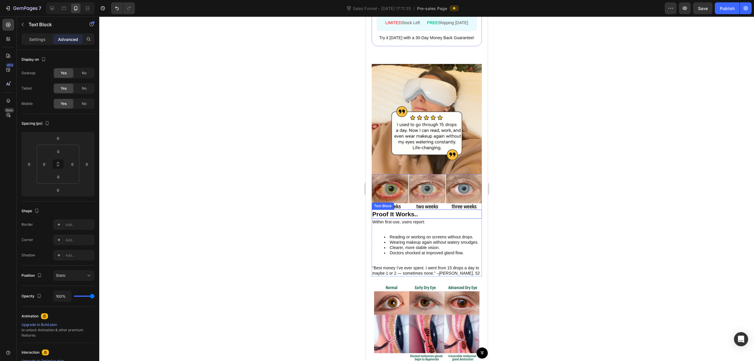
click at [408, 210] on p "Proof It Works.." at bounding box center [426, 214] width 109 height 8
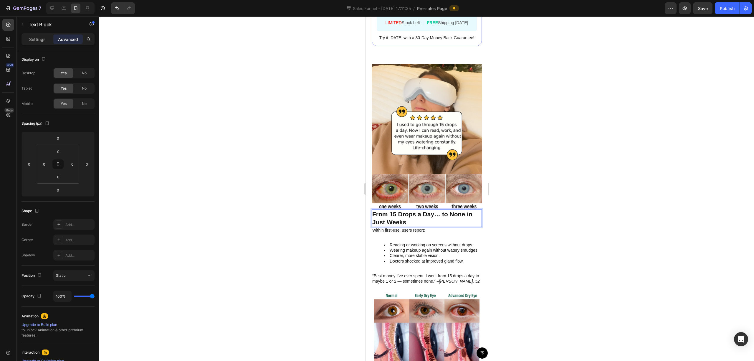
click at [395, 210] on p "From 15 Drops a Day… to None in Just Weeks" at bounding box center [426, 218] width 109 height 16
click at [568, 147] on div at bounding box center [426, 188] width 655 height 344
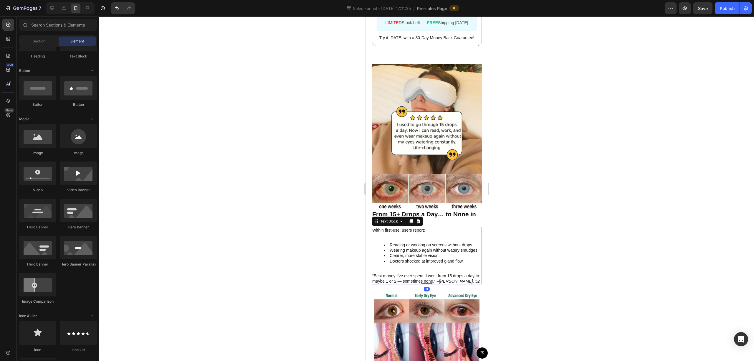
click at [416, 253] on li "Clearer, more stable vision." at bounding box center [432, 255] width 97 height 5
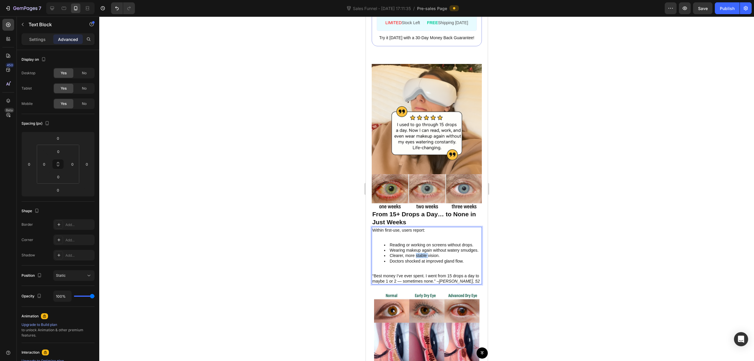
click at [416, 253] on li "Clearer, more stable vision." at bounding box center [432, 255] width 97 height 5
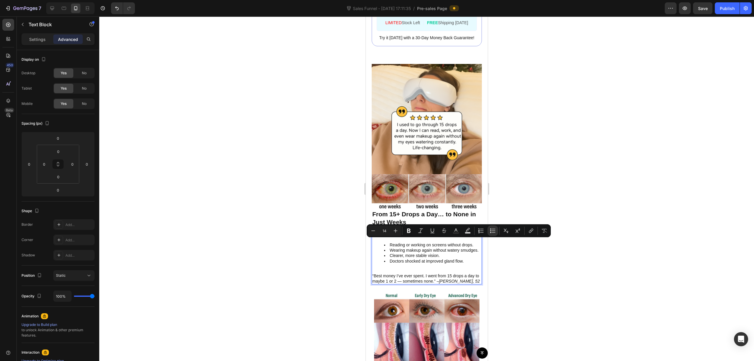
click at [446, 258] on li "Doctors shocked at improved gland flow." at bounding box center [432, 263] width 97 height 11
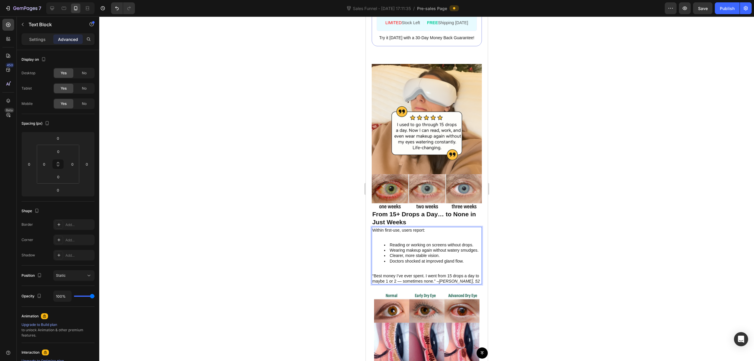
click at [466, 258] on li "Doctors shocked at improved gland flow." at bounding box center [432, 263] width 97 height 11
click at [465, 258] on li "Doctors shocked at improved gland flow." at bounding box center [432, 263] width 97 height 11
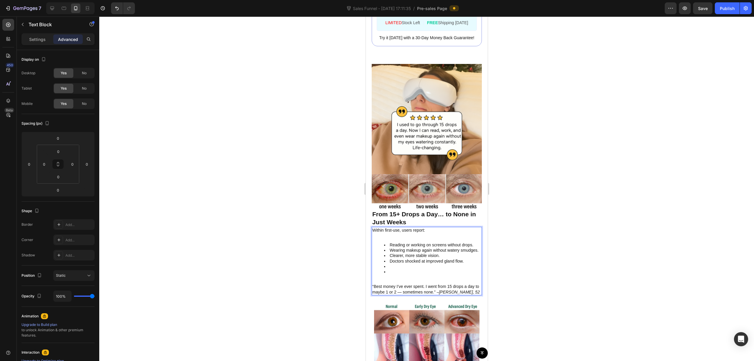
click at [400, 269] on li "⁠⁠⁠⁠⁠⁠⁠" at bounding box center [432, 274] width 97 height 11
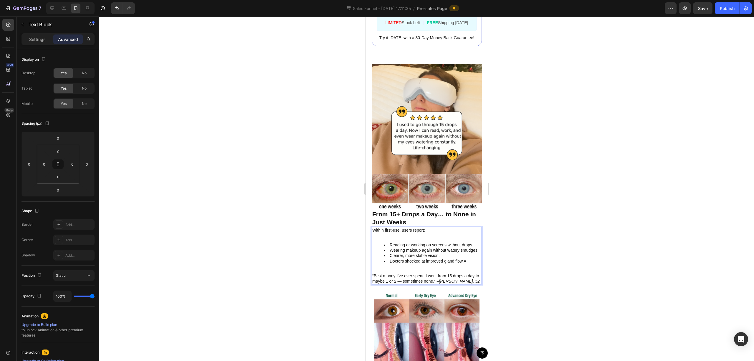
click at [467, 258] on li "Doctors shocked at improved gland flow.=" at bounding box center [432, 263] width 97 height 11
click at [466, 258] on li "Doctors shocked at improved gland flow." at bounding box center [432, 263] width 97 height 11
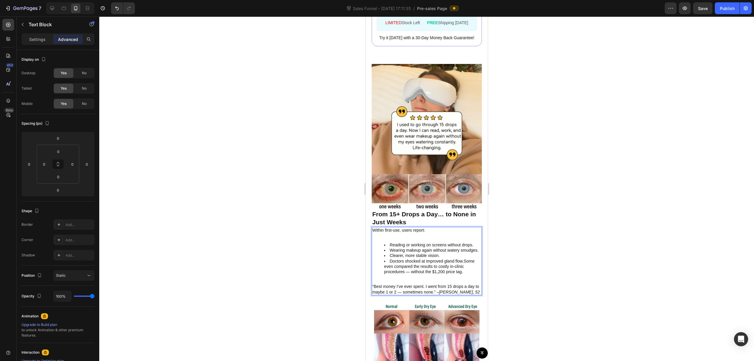
click at [462, 258] on li "Doctors shocked at improved gland flow.Some even compared the results to costly…" at bounding box center [432, 268] width 97 height 21
click at [465, 258] on li "Doctors shocked at improved gland flow.Some even compared the results to costly…" at bounding box center [432, 268] width 97 height 21
click at [423, 264] on li "Doctors shocked at improved gland flow. Some even compared the results to costl…" at bounding box center [432, 268] width 97 height 21
click at [465, 258] on li "Doctors shocked at improved gland flow. Some even compared the results to costl…" at bounding box center [432, 268] width 97 height 21
click at [382, 251] on ul "Reading or working on screens without drops. Wearing makeup again without water…" at bounding box center [426, 260] width 109 height 37
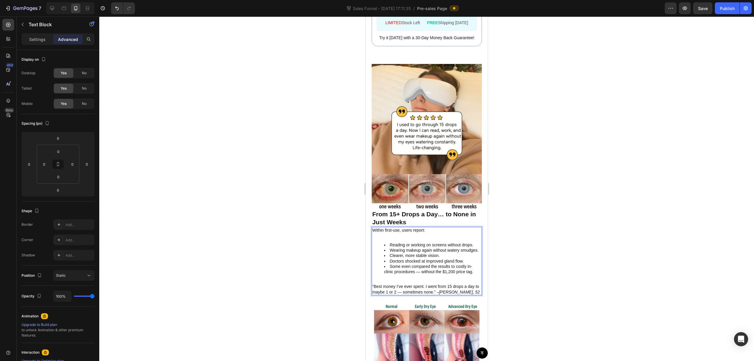
click at [521, 231] on div at bounding box center [426, 188] width 655 height 344
click at [386, 264] on li "Some even compared the results to costly in-clinic procedures — without the $1,…" at bounding box center [432, 272] width 97 height 16
click at [388, 264] on li "Some even compared the results to costly in-clinic procedures — without the $1,…" at bounding box center [432, 272] width 97 height 16
click at [534, 243] on div at bounding box center [426, 188] width 655 height 344
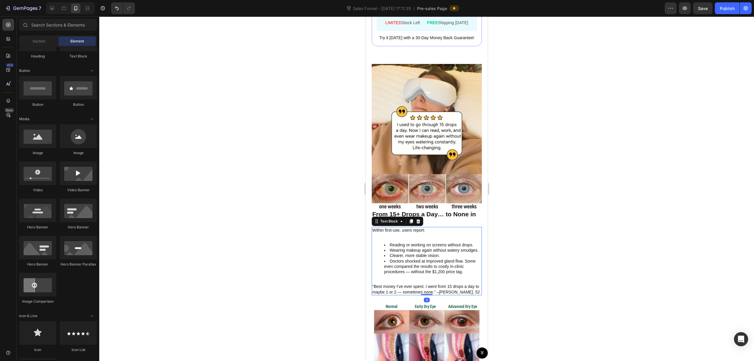
click at [464, 258] on li "Doctors shocked at improved gland flow. Some even compared the results to costl…" at bounding box center [432, 268] width 97 height 21
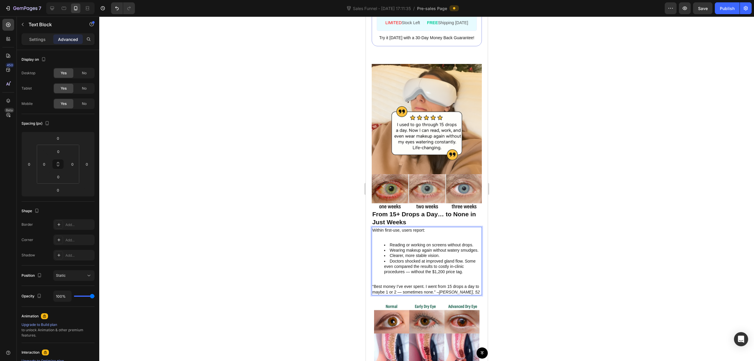
click at [380, 253] on ul "Reading or working on screens without drops. Wearing makeup again without water…" at bounding box center [426, 260] width 109 height 37
click at [464, 258] on li "Doctors shocked at improved gland flow. Some even compared the results to costl…" at bounding box center [432, 268] width 97 height 21
click at [461, 258] on li "Doctors shocked at improved gland flow. Some even compared the results to costl…" at bounding box center [432, 268] width 97 height 21
click at [451, 258] on li "Doctors shocked at improved gland flow. Some even compared the results to costl…" at bounding box center [432, 268] width 97 height 21
click at [458, 258] on li "Doctors shocked at improved gland flow. Some even compared the results to costl…" at bounding box center [432, 268] width 97 height 21
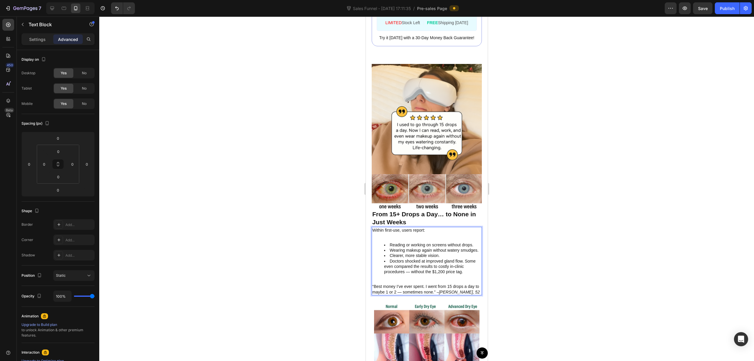
click at [463, 260] on li "Doctors shocked at improved gland flow. Some even compared the results to costl…" at bounding box center [432, 268] width 97 height 21
drag, startPoint x: 472, startPoint y: 258, endPoint x: 438, endPoint y: 258, distance: 34.7
click at [438, 258] on li "Doctors shocked at improved gland flow. Some even compared the results to costl…" at bounding box center [432, 268] width 97 height 21
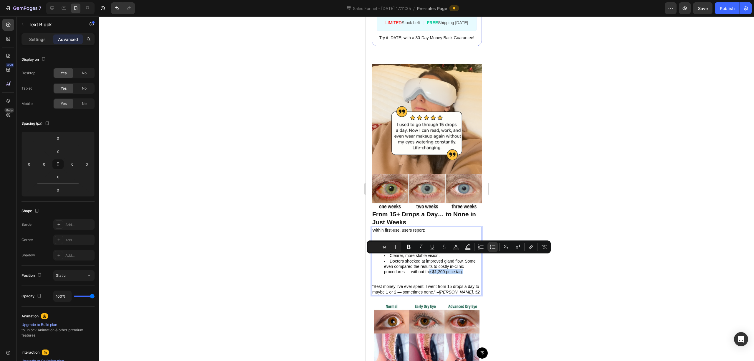
click at [438, 258] on li "Doctors shocked at improved gland flow. Some even compared the results to costl…" at bounding box center [432, 268] width 97 height 21
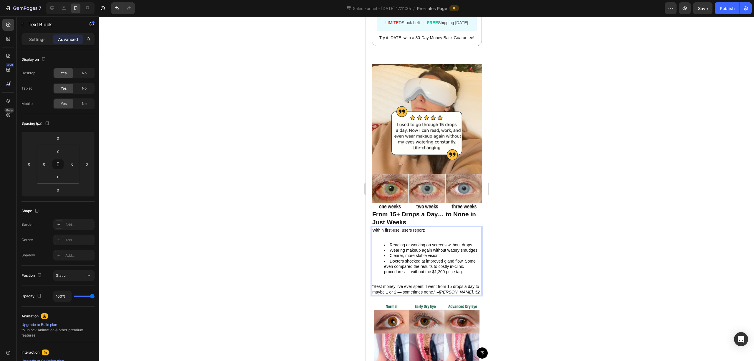
click at [531, 263] on div at bounding box center [426, 188] width 655 height 344
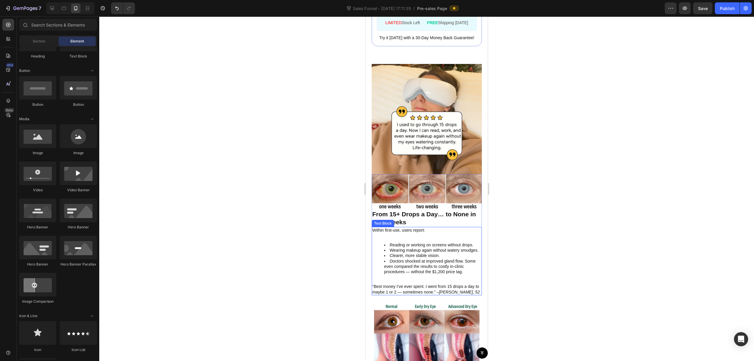
click at [390, 258] on li "Doctors shocked at improved gland flow. Some even compared the results to costl…" at bounding box center [432, 268] width 97 height 21
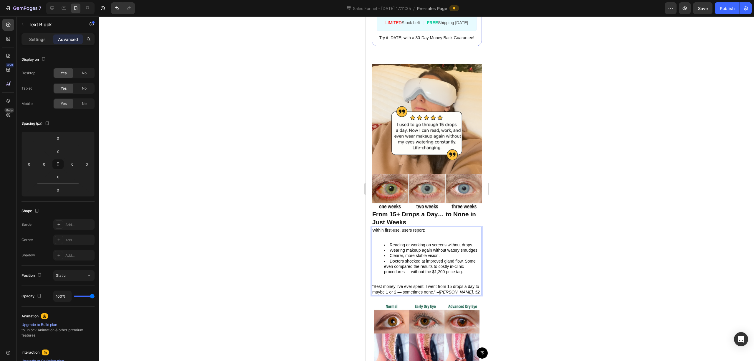
click at [406, 258] on li "Doctors shocked at improved gland flow. Some even compared the results to costl…" at bounding box center [432, 268] width 97 height 21
click at [465, 258] on li "Doctors shocked at improved gland flow. Some even compared the results to costl…" at bounding box center [432, 268] width 97 height 21
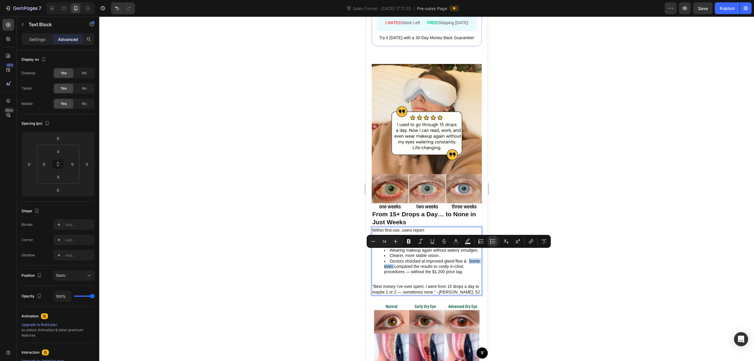
drag, startPoint x: 407, startPoint y: 252, endPoint x: 386, endPoint y: 252, distance: 21.2
click at [386, 258] on li "Doctors shocked at improved gland flow & Some even compared the results to cost…" at bounding box center [432, 268] width 97 height 21
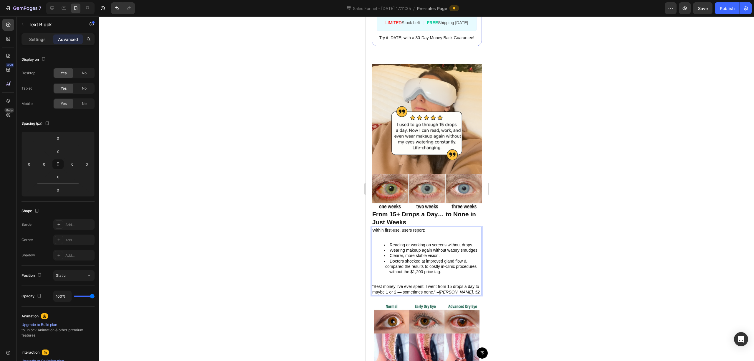
click at [403, 258] on li "Doctors shocked at improved gland flow & compared the results to costly in-clin…" at bounding box center [432, 268] width 97 height 21
drag, startPoint x: 412, startPoint y: 252, endPoint x: 416, endPoint y: 261, distance: 9.5
click at [412, 258] on li "Doctors shocked at improved gland flow & comparable the results to costly in-cl…" at bounding box center [432, 268] width 97 height 21
click at [550, 228] on div at bounding box center [426, 188] width 655 height 344
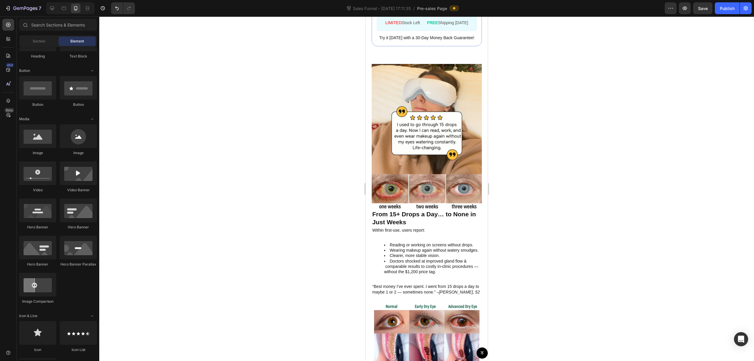
drag, startPoint x: 531, startPoint y: 243, endPoint x: 528, endPoint y: 243, distance: 3.5
click at [531, 243] on div at bounding box center [426, 188] width 655 height 344
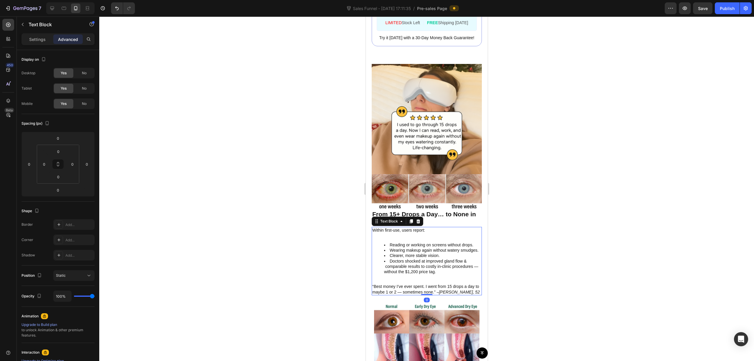
click at [445, 259] on li "Doctors shocked at improved gland flow & comparable results to costly in-clinic…" at bounding box center [432, 268] width 97 height 21
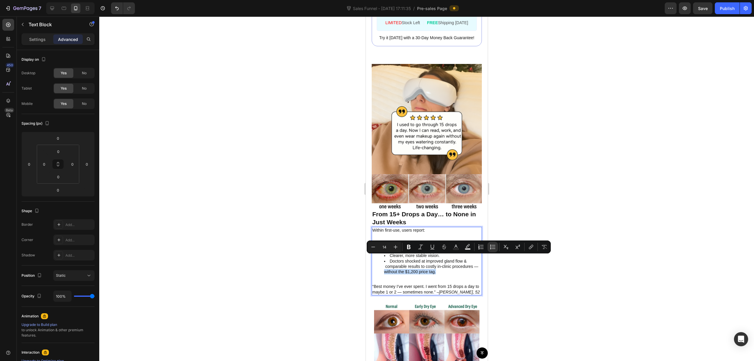
drag, startPoint x: 445, startPoint y: 258, endPoint x: 389, endPoint y: 259, distance: 55.7
click at [409, 248] on icon "Editor contextual toolbar" at bounding box center [409, 247] width 6 height 6
drag, startPoint x: 583, startPoint y: 220, endPoint x: 605, endPoint y: 221, distance: 21.5
click at [583, 220] on div at bounding box center [426, 188] width 655 height 344
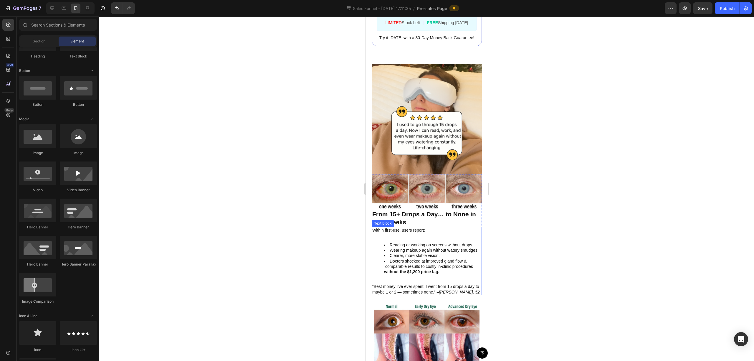
click at [451, 258] on li "Doctors shocked at improved gland flow & comparable results to costly in-clinic…" at bounding box center [432, 268] width 97 height 21
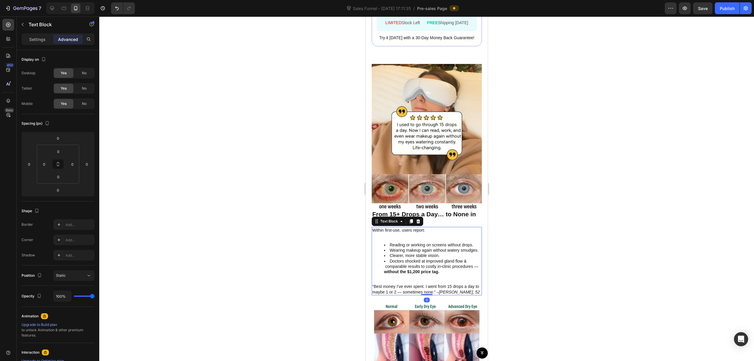
drag, startPoint x: 444, startPoint y: 259, endPoint x: 455, endPoint y: 257, distance: 11.0
drag, startPoint x: 570, startPoint y: 218, endPoint x: 566, endPoint y: 219, distance: 4.7
click at [570, 218] on div at bounding box center [426, 188] width 655 height 344
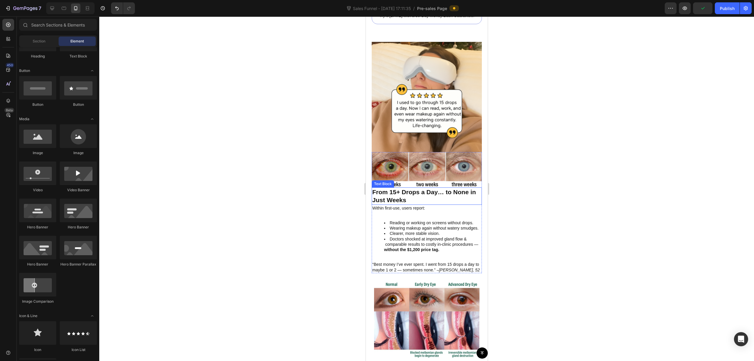
scroll to position [1609, 0]
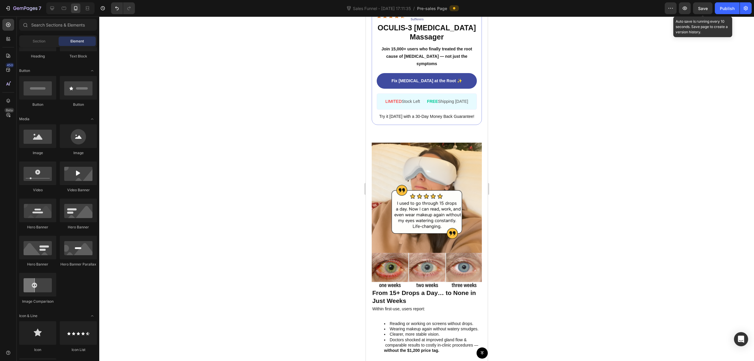
click at [701, 8] on span "Save" at bounding box center [703, 8] width 10 height 5
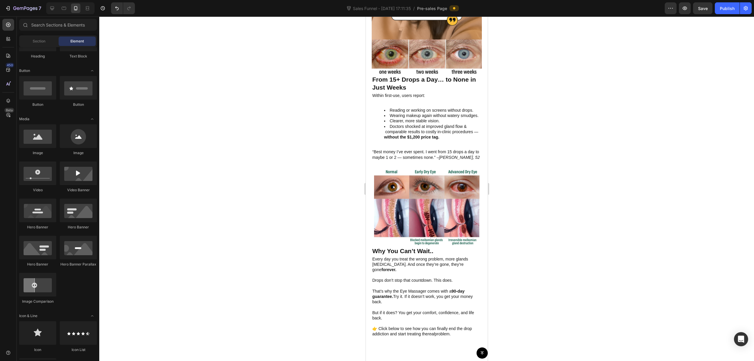
scroll to position [1885, 0]
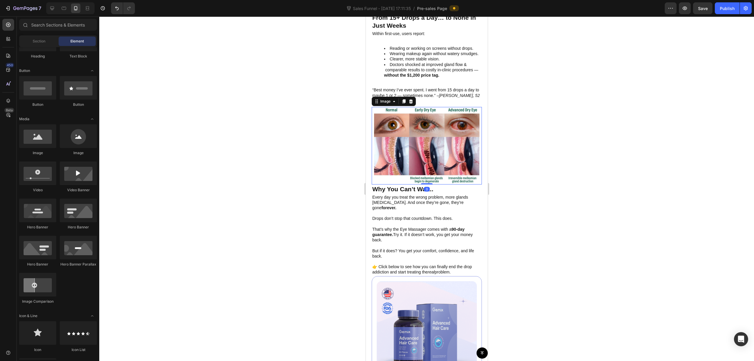
click at [426, 116] on img at bounding box center [426, 145] width 105 height 77
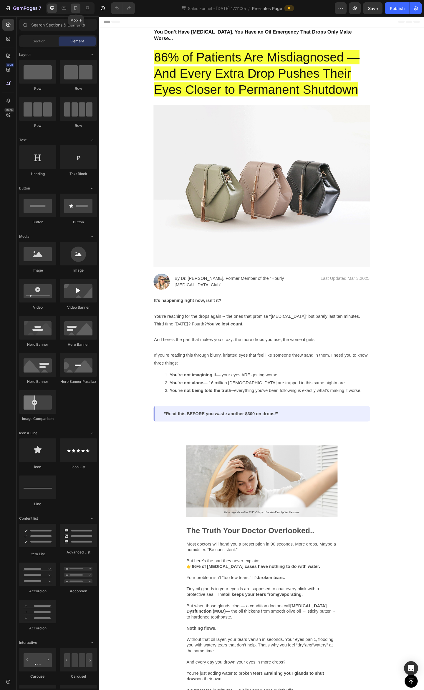
click at [78, 5] on icon at bounding box center [76, 8] width 6 height 6
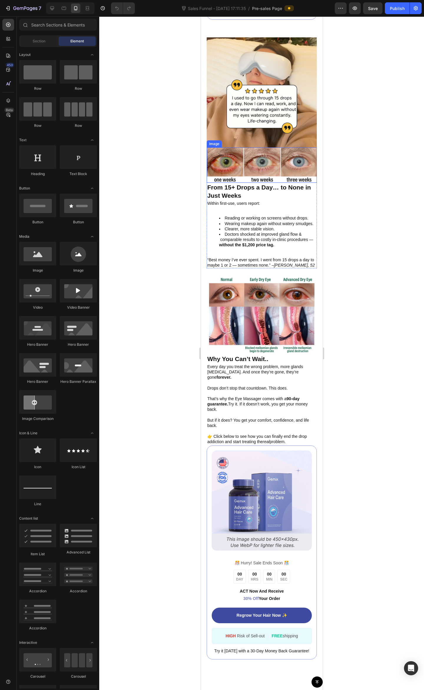
scroll to position [1688, 0]
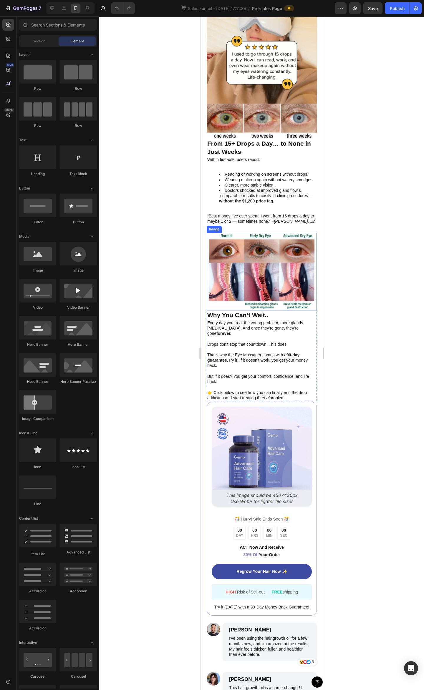
click at [289, 310] on img at bounding box center [261, 271] width 105 height 77
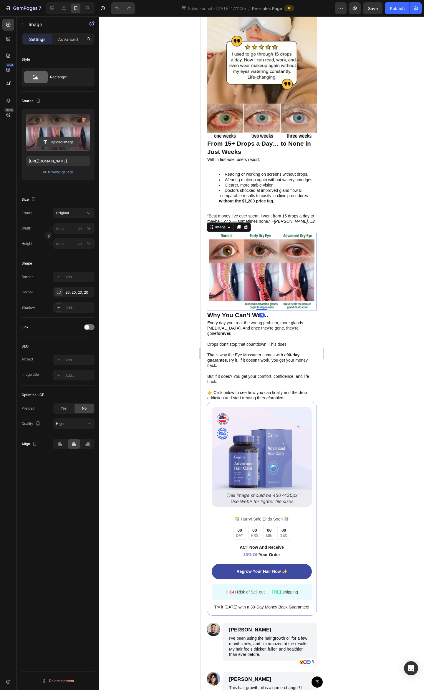
click at [59, 143] on input "file" at bounding box center [58, 142] width 41 height 10
type input "https://cdn.shopify.com/s/files/1/0679/7135/0570/files/gempages_581238827771757…"
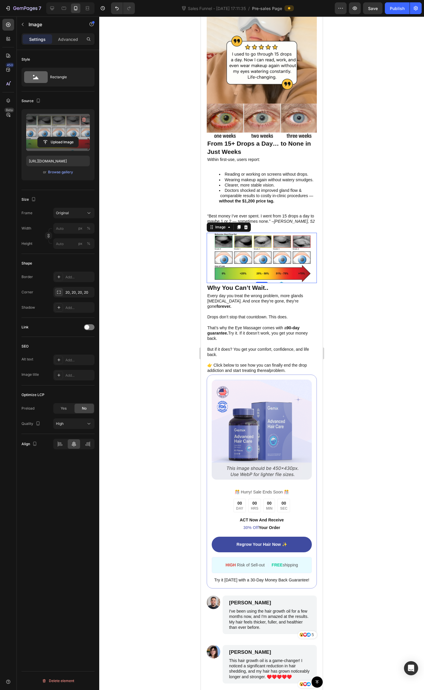
click at [397, 279] on div at bounding box center [261, 353] width 325 height 674
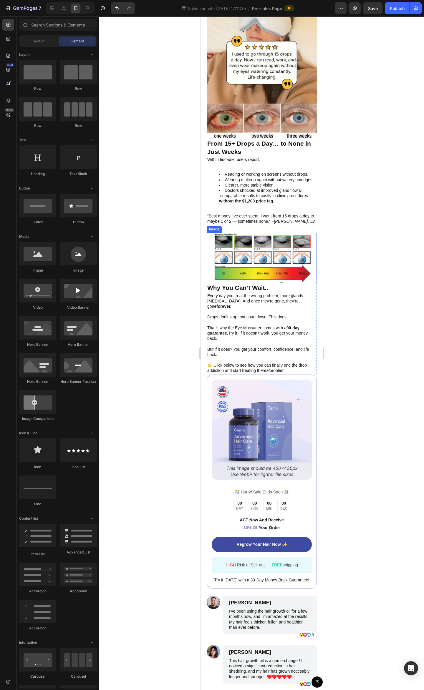
click at [265, 283] on img at bounding box center [261, 258] width 105 height 50
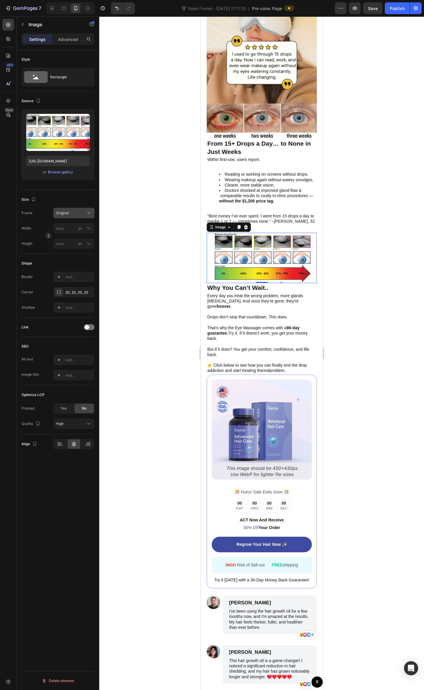
click at [70, 218] on button "Original" at bounding box center [73, 213] width 41 height 11
click at [76, 230] on div "Square" at bounding box center [73, 228] width 34 height 6
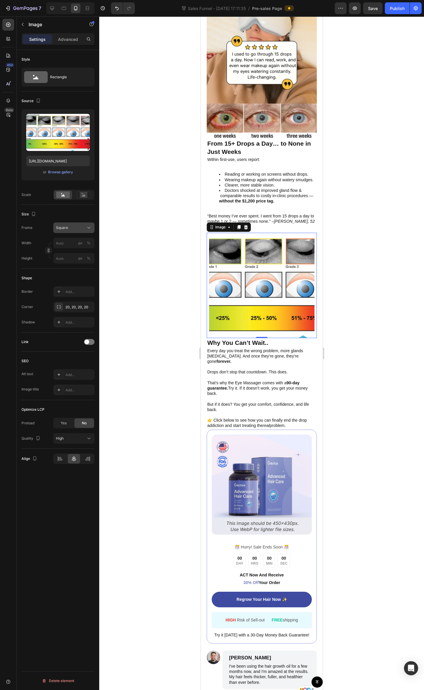
click at [68, 227] on div "Square" at bounding box center [70, 227] width 29 height 5
click at [74, 264] on div "Horizontal" at bounding box center [73, 265] width 34 height 6
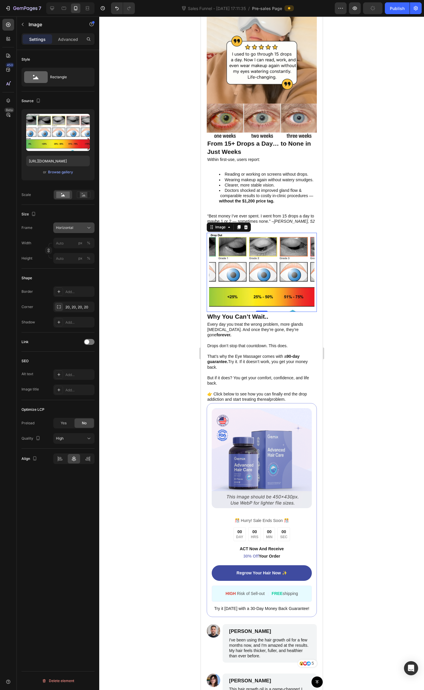
click at [75, 231] on div "Horizontal" at bounding box center [70, 227] width 29 height 5
click at [86, 198] on rect at bounding box center [84, 195] width 8 height 6
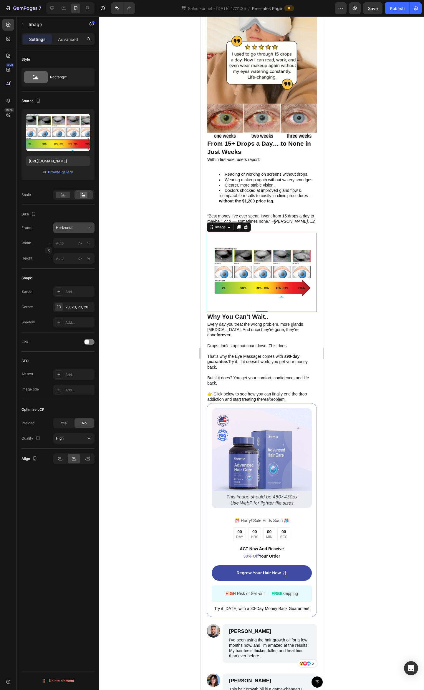
click at [82, 230] on div "Horizontal" at bounding box center [70, 227] width 29 height 5
click at [77, 243] on div "Square" at bounding box center [73, 242] width 34 height 6
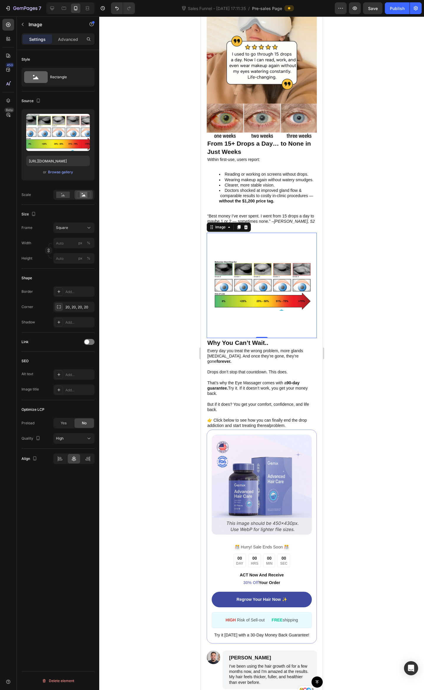
drag, startPoint x: 71, startPoint y: 227, endPoint x: 73, endPoint y: 234, distance: 7.4
click at [71, 226] on div "Square" at bounding box center [70, 227] width 29 height 5
click at [74, 253] on div "Vertical" at bounding box center [73, 254] width 34 height 6
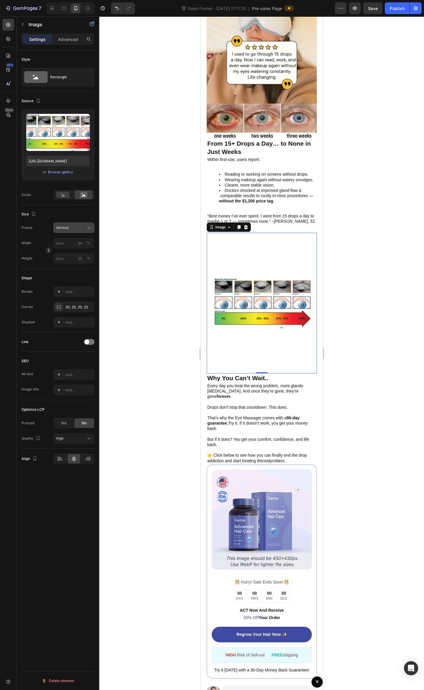
drag, startPoint x: 78, startPoint y: 226, endPoint x: 78, endPoint y: 231, distance: 5.0
click at [78, 231] on div "Vertical" at bounding box center [74, 228] width 36 height 6
click at [78, 279] on div "Original" at bounding box center [68, 275] width 47 height 11
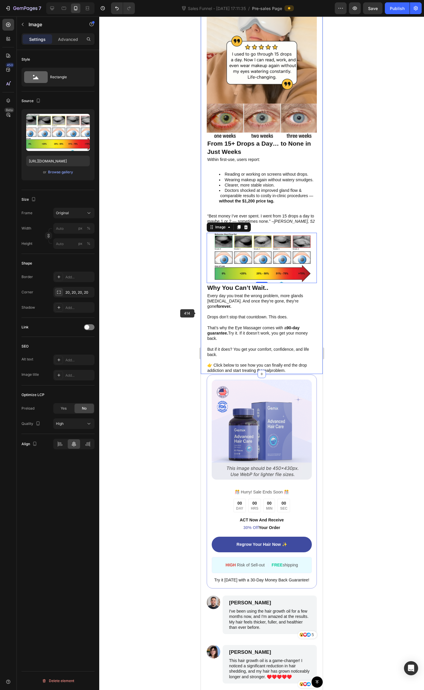
click at [190, 320] on div at bounding box center [261, 353] width 325 height 674
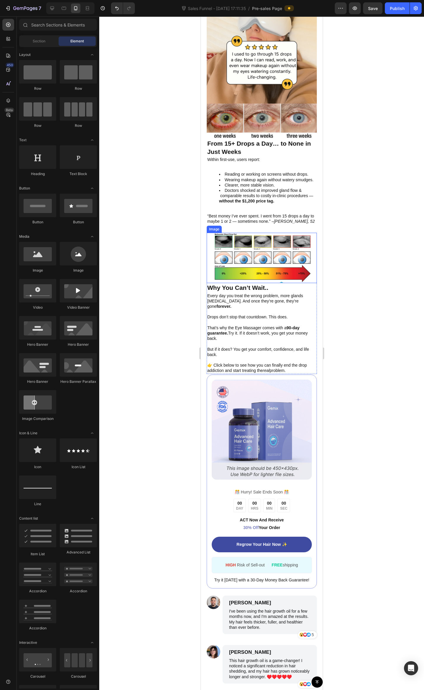
click at [275, 283] on img at bounding box center [261, 258] width 105 height 50
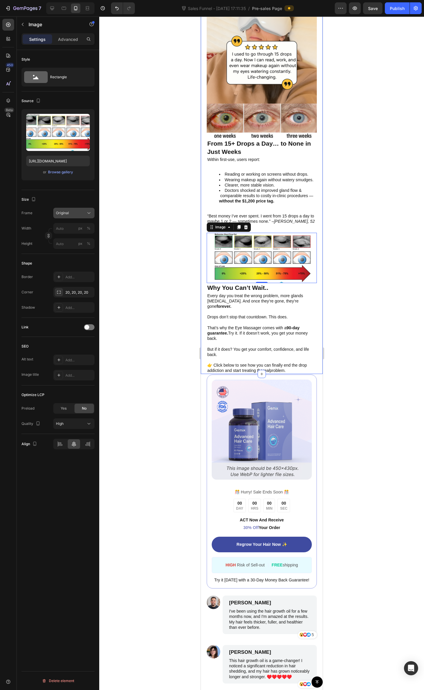
click at [78, 218] on button "Original" at bounding box center [73, 213] width 41 height 11
click at [73, 269] on div "Custom 1:1" at bounding box center [73, 271] width 34 height 5
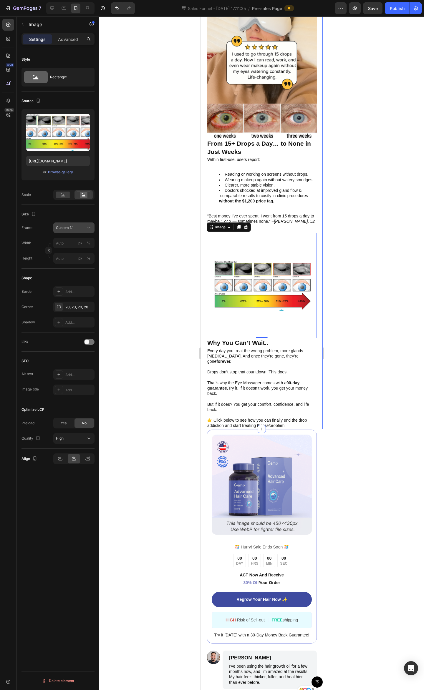
click at [81, 227] on div "Custom 1:1" at bounding box center [70, 227] width 29 height 5
click at [77, 244] on div "Square" at bounding box center [73, 242] width 34 height 6
click at [63, 231] on button "Square" at bounding box center [73, 228] width 41 height 11
click at [69, 273] on div "Original" at bounding box center [68, 275] width 47 height 11
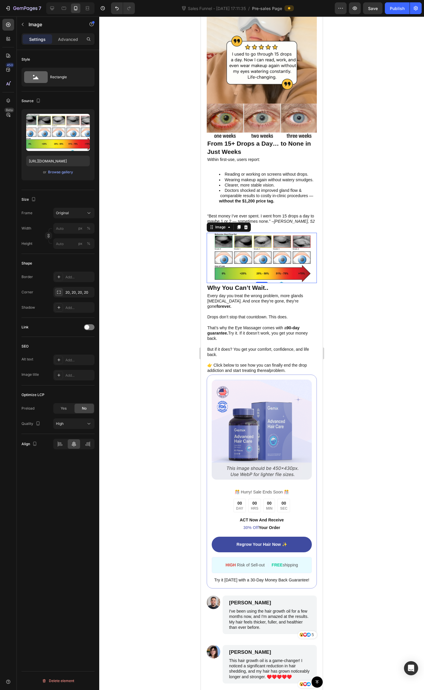
drag, startPoint x: 250, startPoint y: 307, endPoint x: 253, endPoint y: 308, distance: 3.6
click at [250, 283] on img at bounding box center [261, 258] width 105 height 50
click at [375, 343] on div at bounding box center [261, 353] width 325 height 674
click at [291, 283] on img at bounding box center [261, 258] width 105 height 50
click at [350, 314] on div at bounding box center [261, 353] width 325 height 674
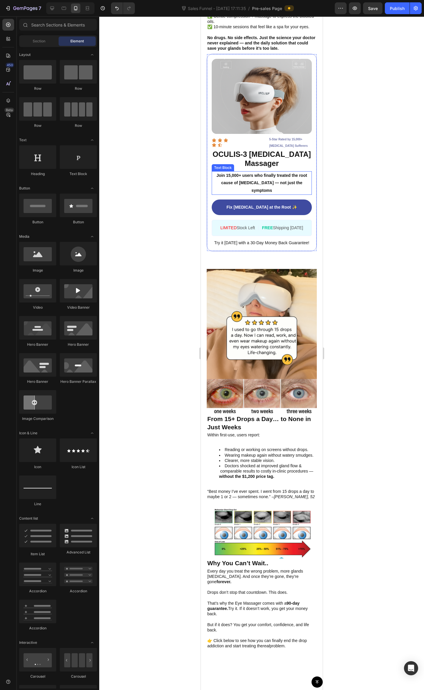
scroll to position [1217, 0]
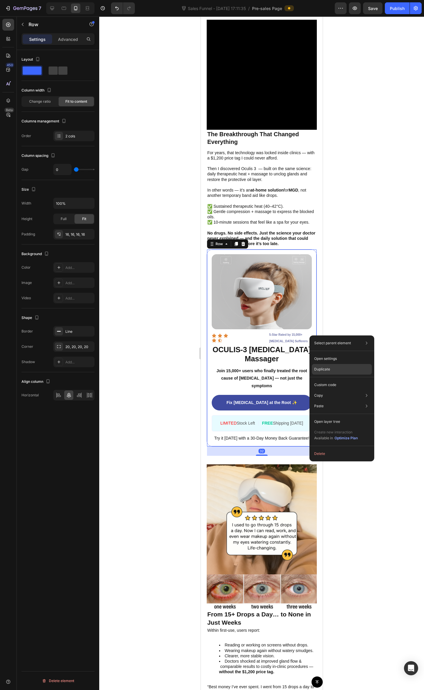
drag, startPoint x: 335, startPoint y: 369, endPoint x: 112, endPoint y: 359, distance: 222.8
click at [335, 380] on div "Duplicate" at bounding box center [342, 385] width 60 height 11
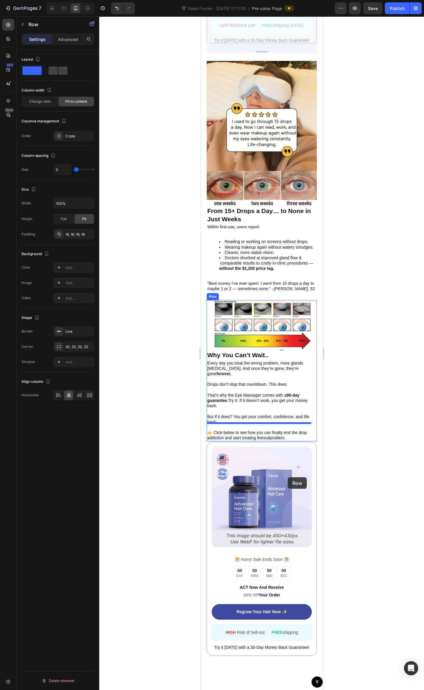
scroll to position [1924, 0]
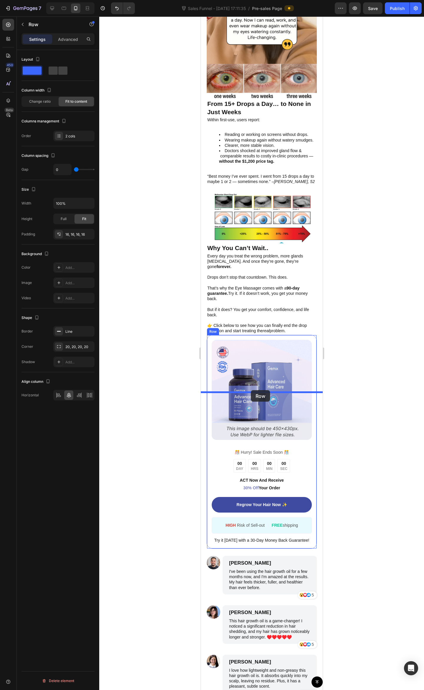
drag, startPoint x: 292, startPoint y: 368, endPoint x: 250, endPoint y: 390, distance: 46.9
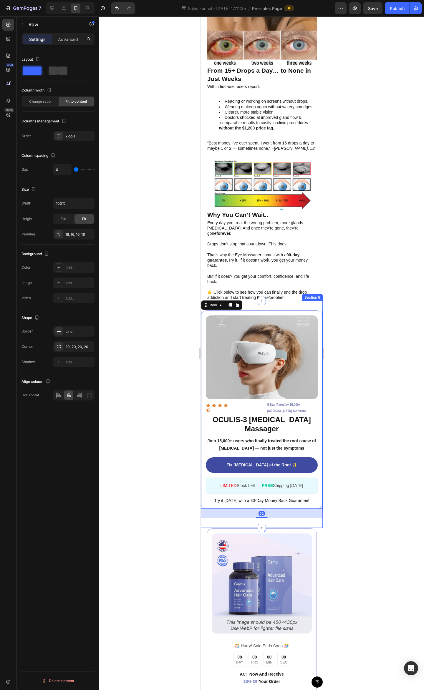
scroll to position [1846, 0]
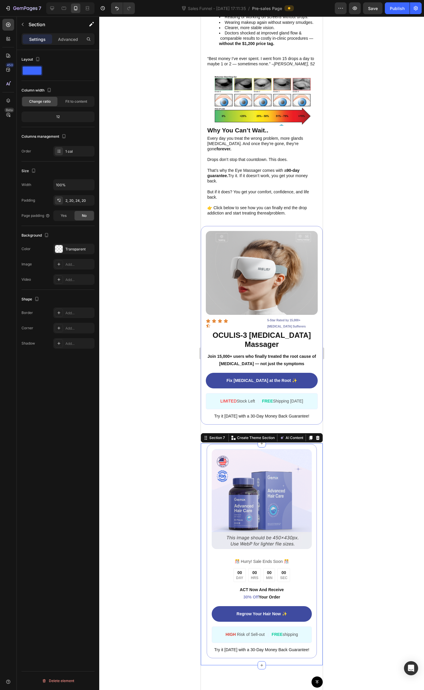
click at [314, 499] on div "Image ️🎊 Hurry! Sale Ends Soon ️🎊 Text Block 00 DAY 00 HRS 00 MIN 00 SEC Countd…" at bounding box center [262, 555] width 122 height 222
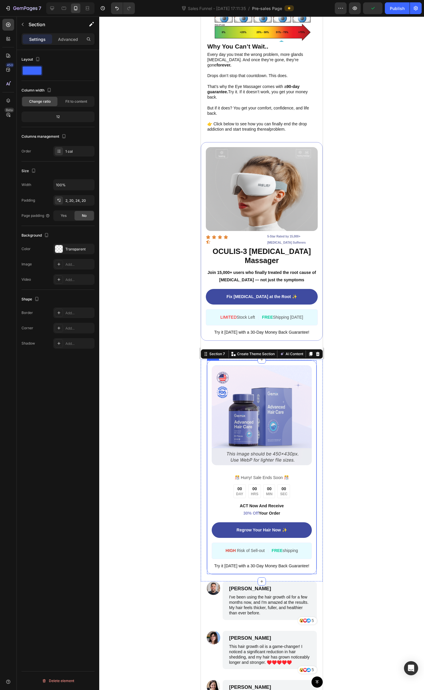
scroll to position [1924, 0]
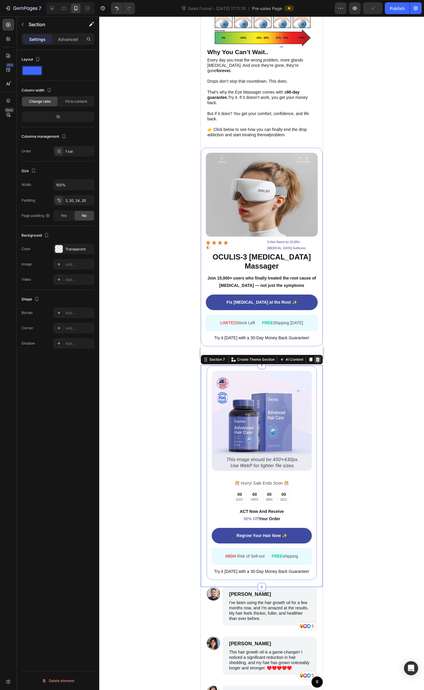
click at [315, 362] on icon at bounding box center [317, 359] width 5 height 5
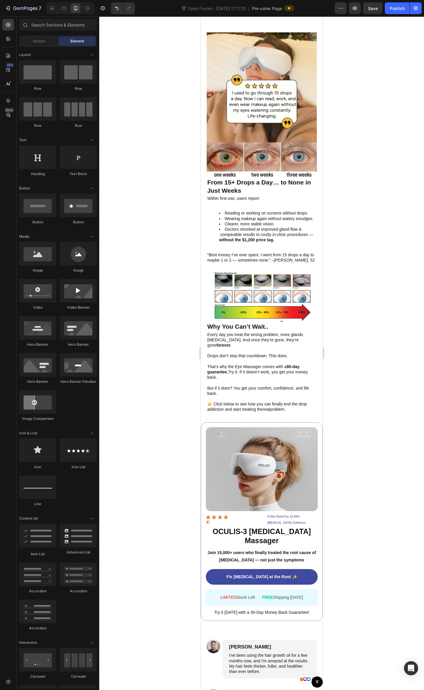
click at [376, 373] on div at bounding box center [261, 353] width 325 height 674
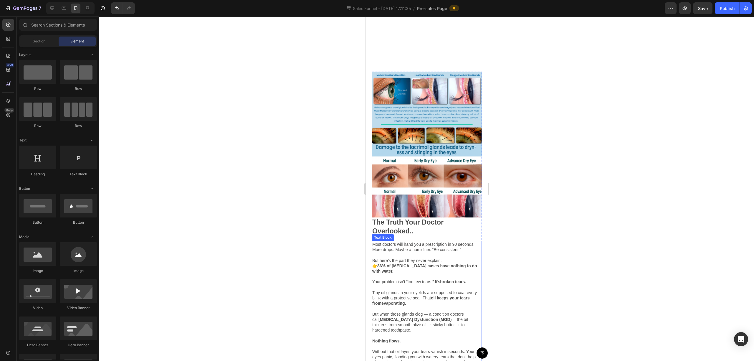
scroll to position [275, 0]
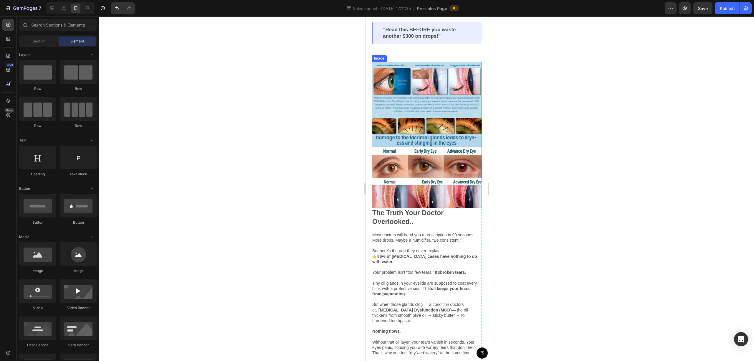
click at [424, 149] on img at bounding box center [426, 135] width 110 height 146
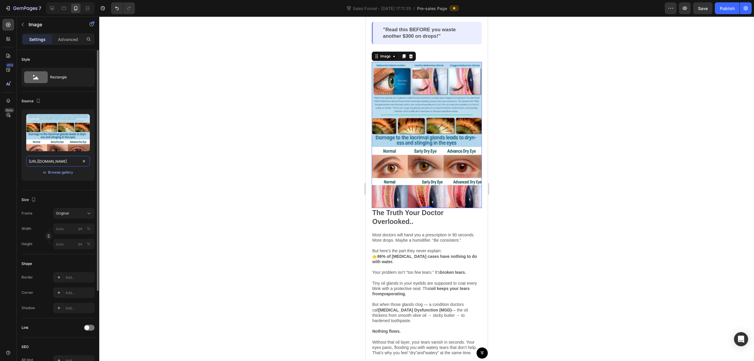
click at [65, 158] on input "https://cdn.shopify.com/s/files/1/0679/7135/0570/files/Untitled_1521bd31-ffe0-4…" at bounding box center [58, 161] width 64 height 11
paste input "gempages_581238827771757064-93a475fe-31b7-46d9-840c-01f677c1093b.png?v=17563316…"
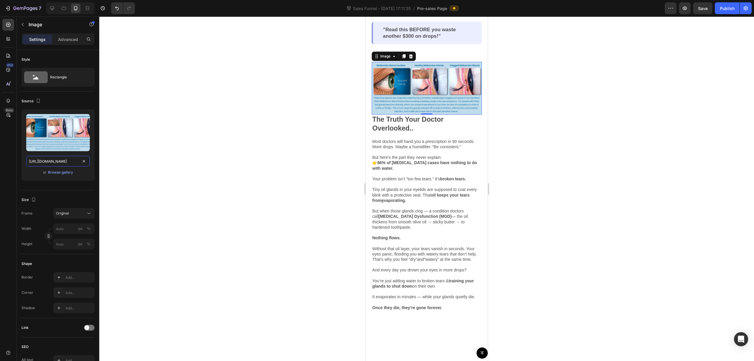
type input "https://cdn.shopify.com/s/files/1/0679/7135/0570/files/gempages_581238827771757…"
click at [284, 192] on div at bounding box center [426, 188] width 655 height 344
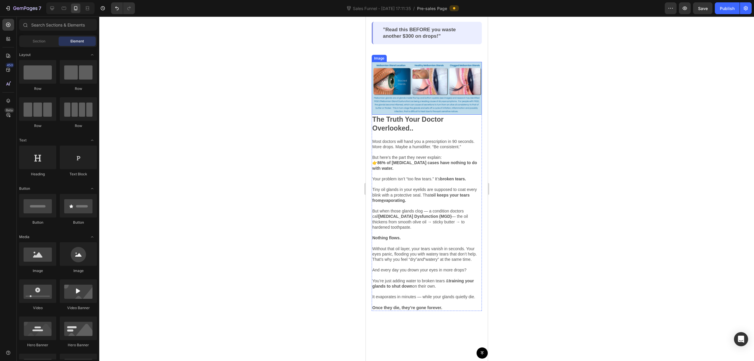
click at [413, 114] on img at bounding box center [426, 88] width 110 height 52
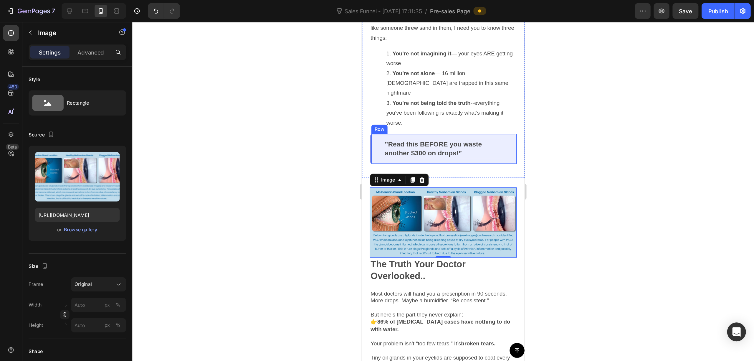
scroll to position [196, 0]
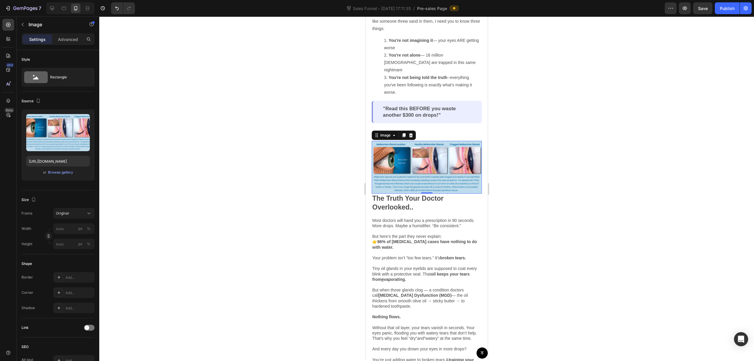
click at [424, 193] on img at bounding box center [426, 167] width 110 height 52
click at [75, 213] on div "Original" at bounding box center [70, 213] width 29 height 5
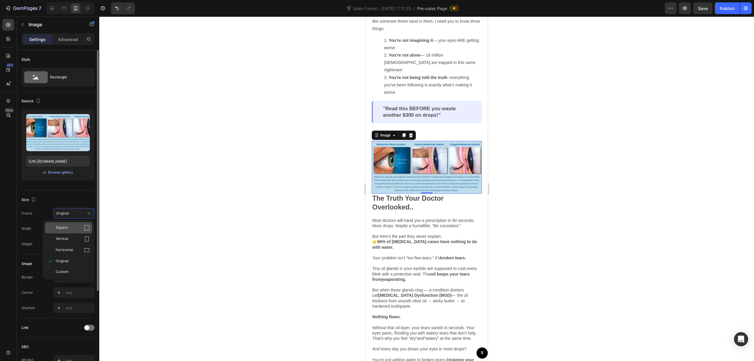
click at [75, 226] on div "Square" at bounding box center [73, 228] width 34 height 6
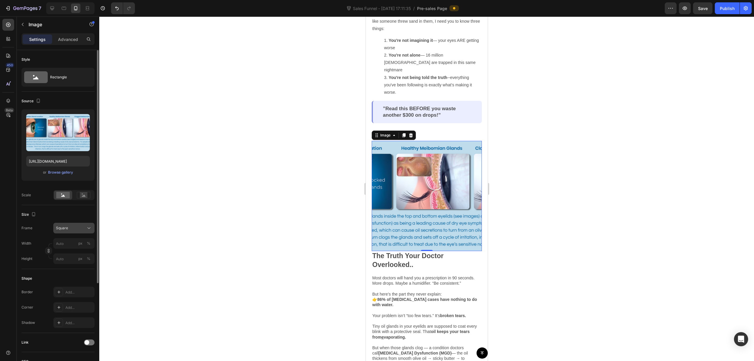
click at [73, 224] on button "Square" at bounding box center [73, 228] width 41 height 11
click at [75, 256] on div "Vertical" at bounding box center [73, 254] width 34 height 6
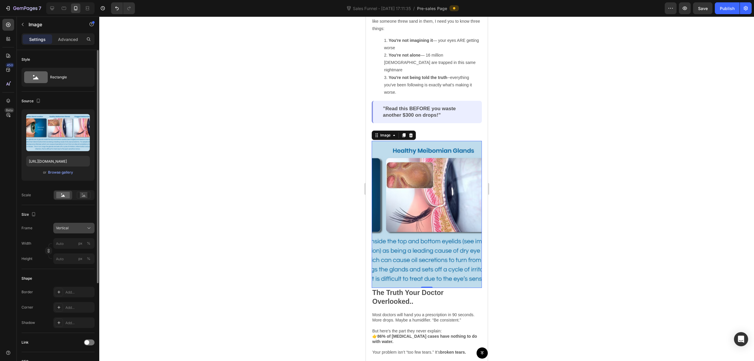
click at [74, 229] on div "Vertical" at bounding box center [70, 227] width 29 height 5
click at [71, 266] on span "Horizontal" at bounding box center [64, 265] width 17 height 6
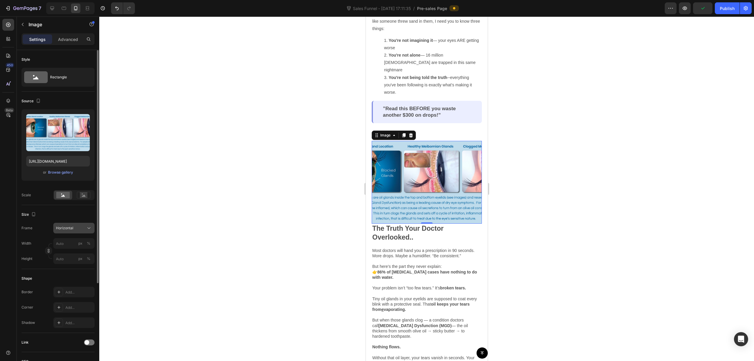
click at [65, 229] on span "Horizontal" at bounding box center [64, 227] width 17 height 5
click at [74, 275] on div "Original" at bounding box center [73, 275] width 34 height 5
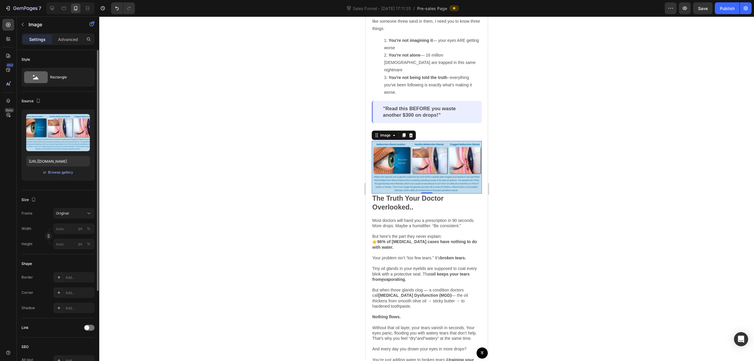
click at [424, 228] on div at bounding box center [426, 188] width 655 height 344
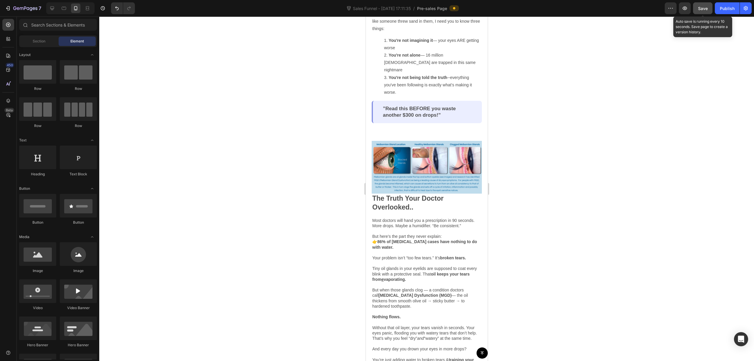
click at [424, 9] on span "Save" at bounding box center [703, 8] width 10 height 5
click at [424, 10] on div "Publish" at bounding box center [727, 8] width 15 height 6
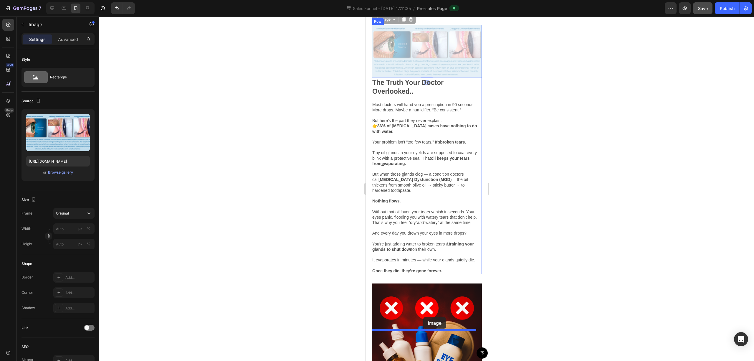
scroll to position [314, 0]
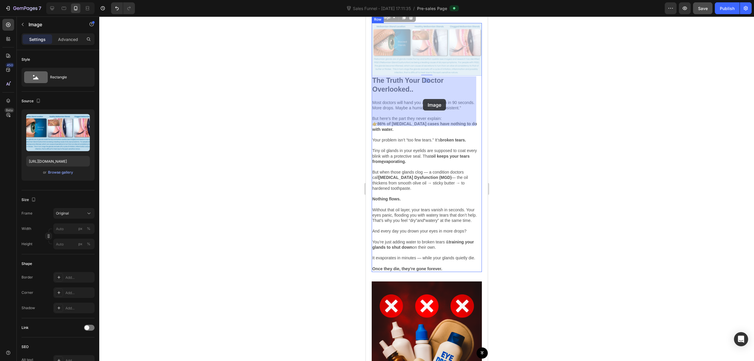
drag, startPoint x: 421, startPoint y: 213, endPoint x: 423, endPoint y: 99, distance: 113.7
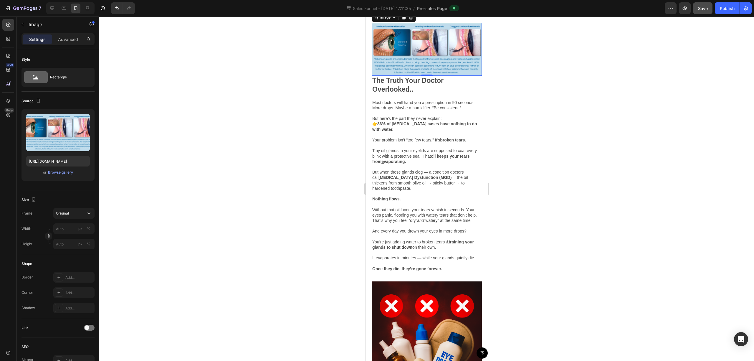
click at [424, 135] on div at bounding box center [426, 188] width 655 height 344
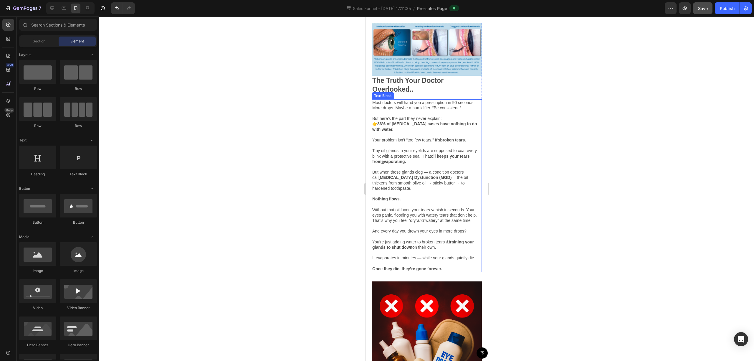
click at [419, 201] on p "👉 86% of dry eye cases have nothing to do with water. Your problem isn’t “too f…" at bounding box center [426, 161] width 109 height 80
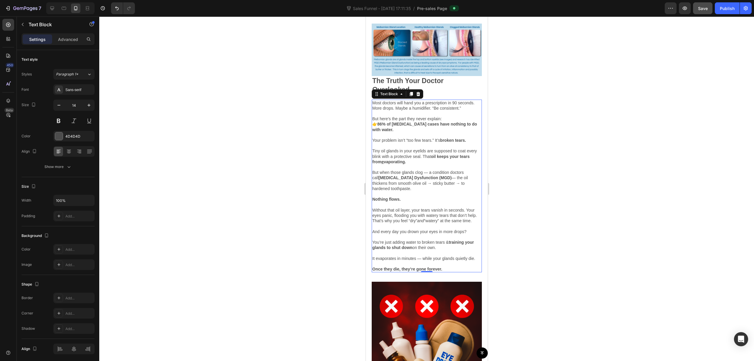
scroll to position [261, 0]
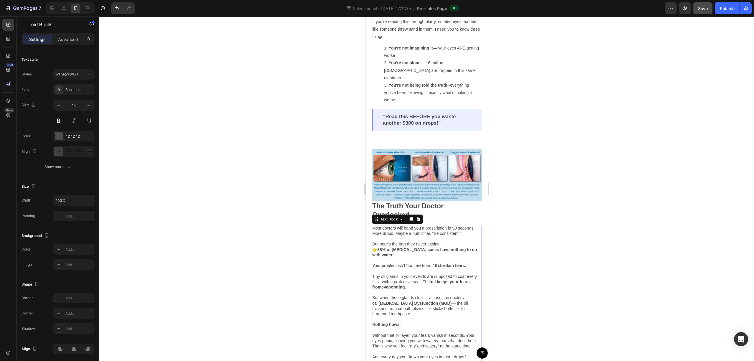
click at [424, 153] on div at bounding box center [426, 188] width 655 height 344
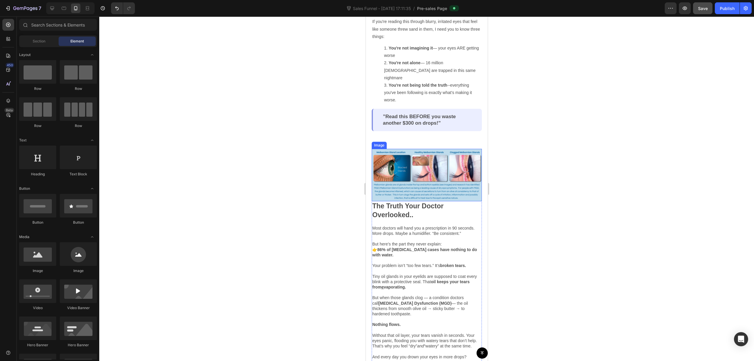
click at [424, 158] on img at bounding box center [426, 175] width 110 height 52
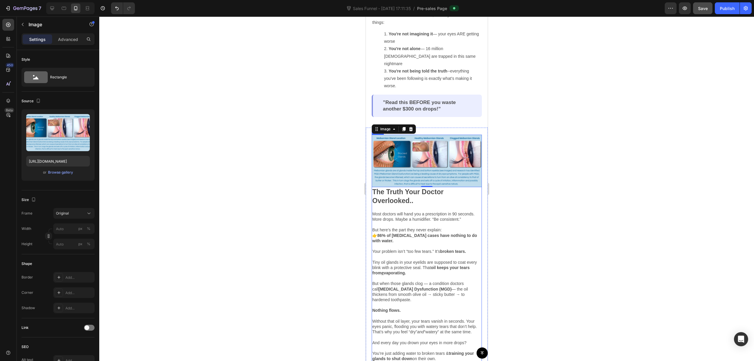
scroll to position [301, 0]
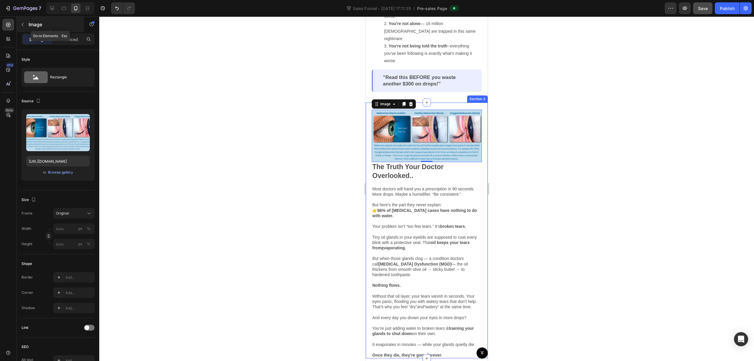
click at [20, 19] on div "Image" at bounding box center [50, 24] width 67 height 15
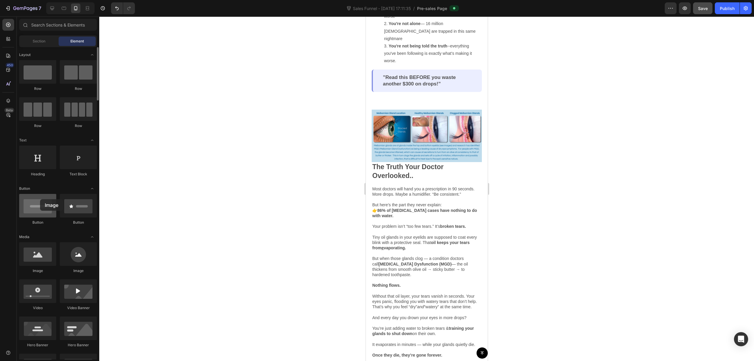
drag, startPoint x: 61, startPoint y: 259, endPoint x: 39, endPoint y: 195, distance: 68.1
click at [424, 261] on strong "[MEDICAL_DATA] Dysfunction (MGD)" at bounding box center [414, 263] width 73 height 5
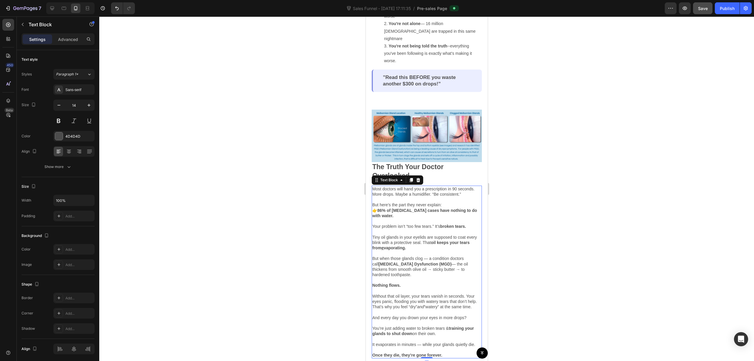
click at [374, 237] on p "👉 86% of dry eye cases have nothing to do with water. Your problem isn’t “too f…" at bounding box center [426, 248] width 109 height 80
click at [374, 236] on p "👉 86% of dry eye cases have nothing to do with water. Your problem isn’t “too f…" at bounding box center [426, 248] width 109 height 80
drag, startPoint x: 372, startPoint y: 234, endPoint x: 458, endPoint y: 270, distance: 93.2
click at [424, 270] on div "Most doctors will hand you a prescription in 90 seconds. More drops. Maybe a hu…" at bounding box center [426, 272] width 110 height 173
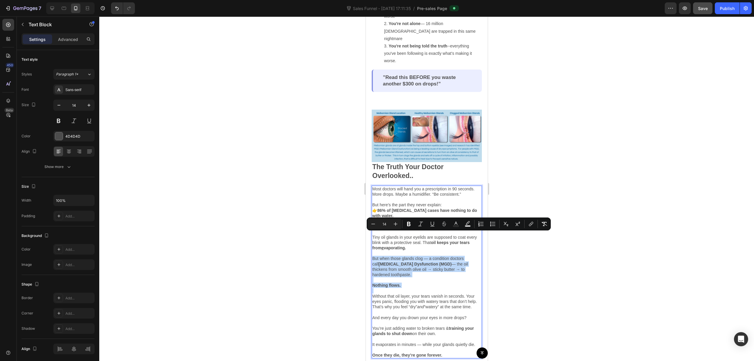
click at [424, 288] on p "Without that oil layer, your tears vanish in seconds. Your eyes panic, flooding…" at bounding box center [426, 298] width 109 height 21
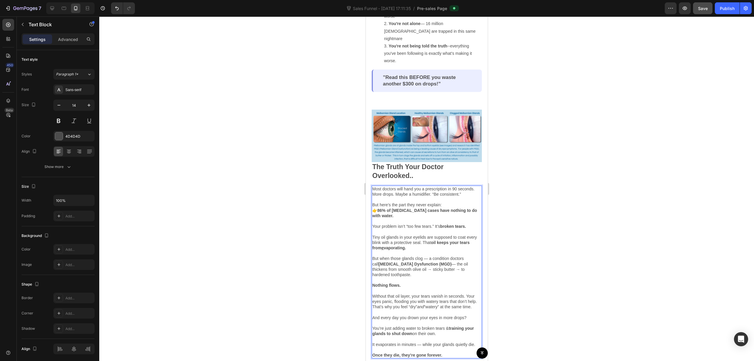
click at [418, 261] on p "👉 86% of dry eye cases have nothing to do with water. Your problem isn’t “too f…" at bounding box center [426, 248] width 109 height 80
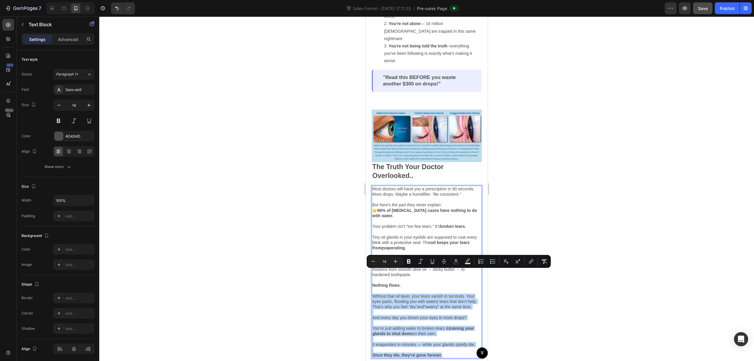
drag, startPoint x: 373, startPoint y: 271, endPoint x: 469, endPoint y: 337, distance: 116.2
click at [424, 337] on div "Most doctors will hand you a prescription in 90 seconds. More drops. Maybe a hu…" at bounding box center [426, 272] width 110 height 173
copy div "Without that oil layer, your tears vanish in seconds. Your eyes panic, flooding…"
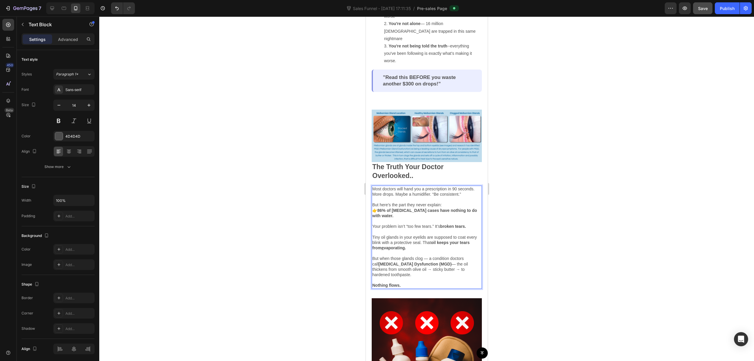
click at [424, 241] on div at bounding box center [426, 188] width 655 height 344
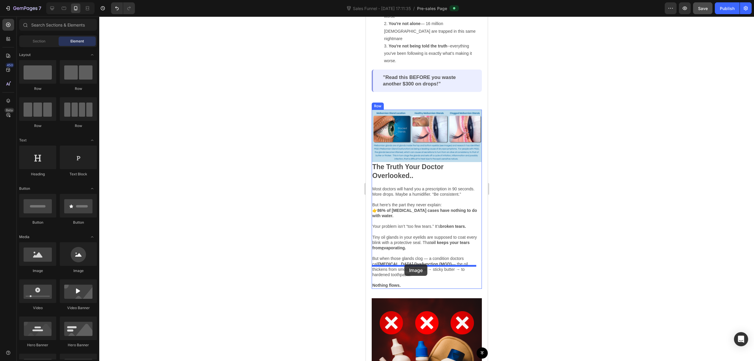
drag, startPoint x: 526, startPoint y: 273, endPoint x: 404, endPoint y: 264, distance: 122.6
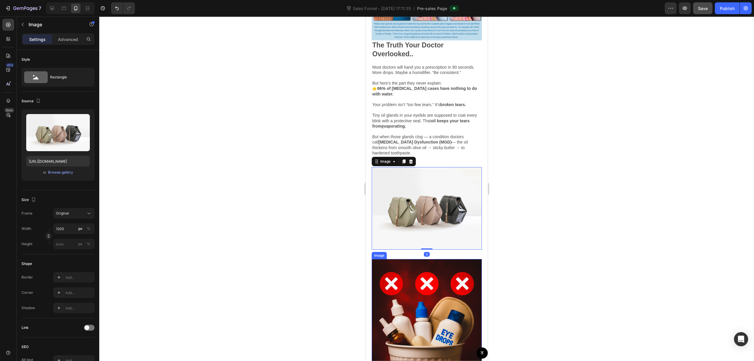
scroll to position [418, 0]
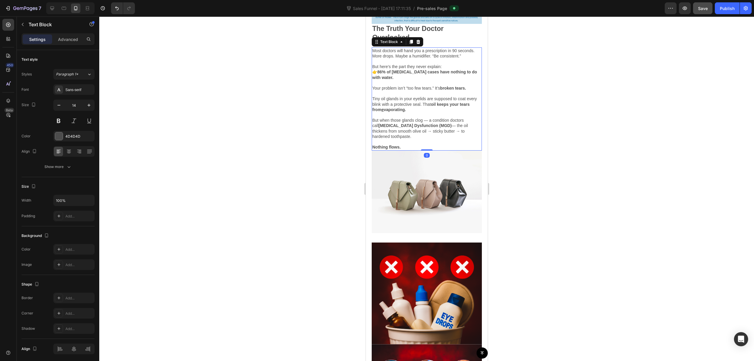
click at [418, 84] on p "👉 86% of dry eye cases have nothing to do with water. Your problem isn’t “too f…" at bounding box center [426, 109] width 109 height 80
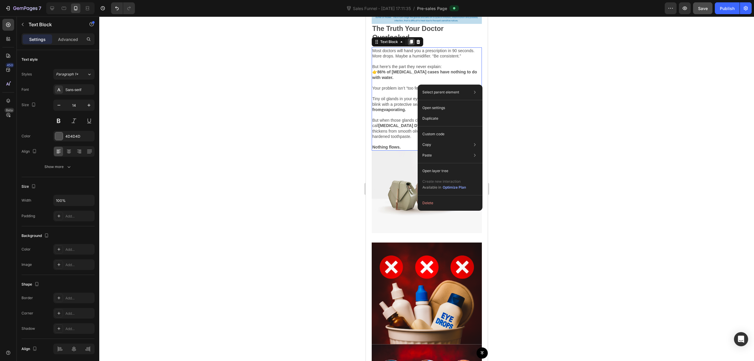
click at [412, 40] on icon at bounding box center [410, 42] width 3 height 4
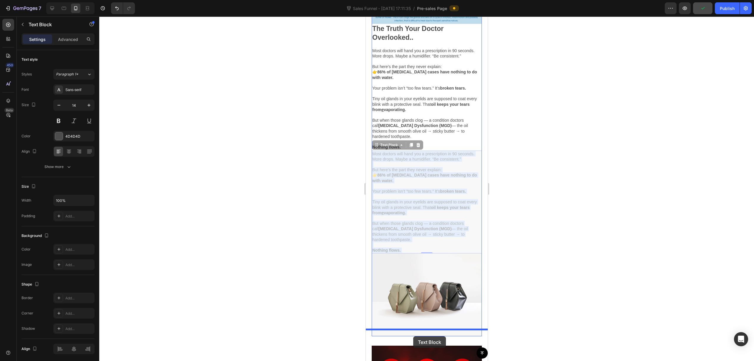
drag, startPoint x: 397, startPoint y: 176, endPoint x: 413, endPoint y: 336, distance: 160.7
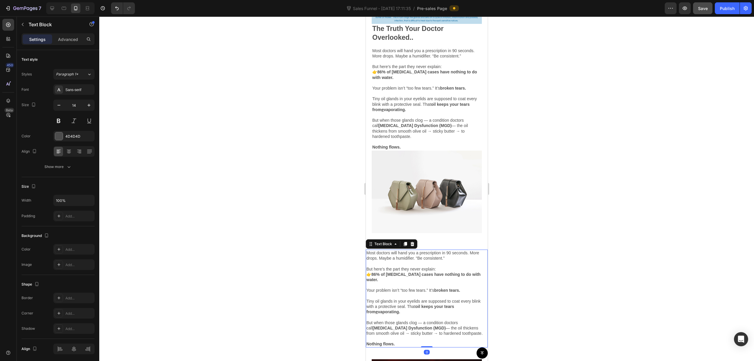
click at [424, 266] on p "But here’s the part they never explain:" at bounding box center [426, 268] width 121 height 5
drag, startPoint x: 445, startPoint y: 287, endPoint x: 377, endPoint y: 253, distance: 75.1
click at [407, 260] on div "Most doctors will hand you a prescription in 90 seconds. More drops. Maybe a hu…" at bounding box center [426, 298] width 122 height 98
click at [424, 261] on p "Rich Text Editor. Editing area: main" at bounding box center [426, 263] width 121 height 5
click at [424, 218] on div at bounding box center [426, 188] width 655 height 344
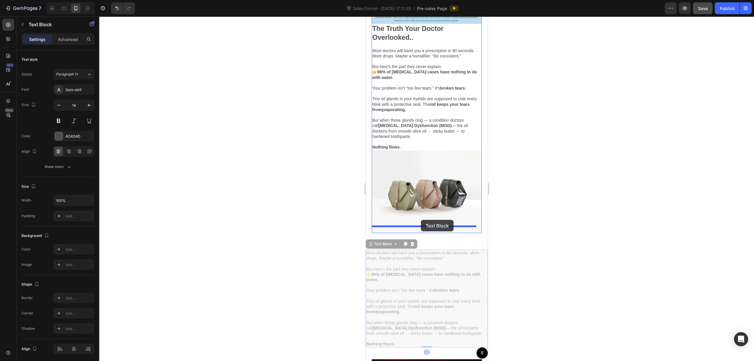
drag, startPoint x: 419, startPoint y: 249, endPoint x: 420, endPoint y: 220, distance: 29.2
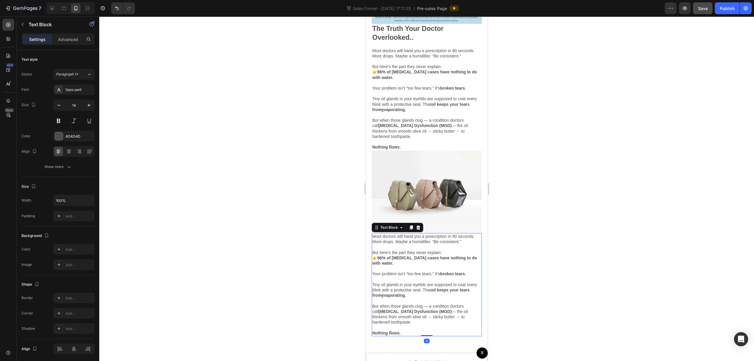
click at [424, 244] on p at bounding box center [426, 246] width 109 height 5
click at [407, 324] on p "👉 86% of dry eye cases have nothing to do with water. Your problem isn’t “too f…" at bounding box center [426, 295] width 109 height 80
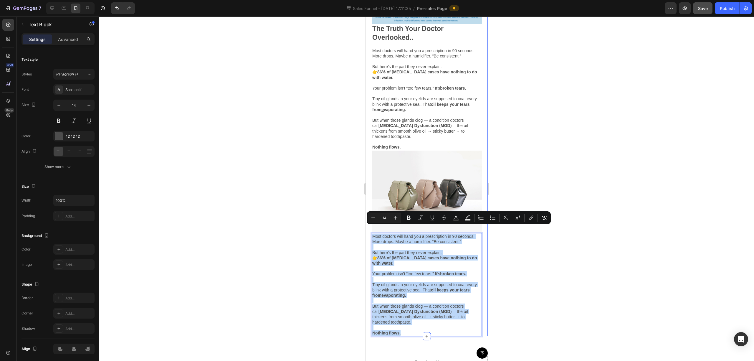
drag, startPoint x: 415, startPoint y: 326, endPoint x: 368, endPoint y: 228, distance: 108.7
click at [368, 228] on div "Image The Truth Your Doctor Overlooked.. Text Block Most doctors will hand you …" at bounding box center [426, 150] width 122 height 372
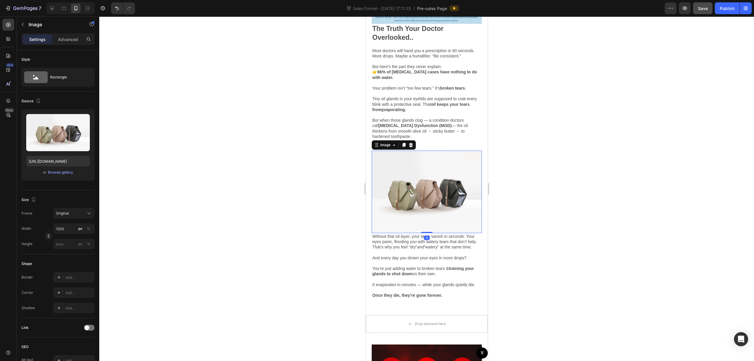
click at [424, 169] on img at bounding box center [426, 191] width 110 height 83
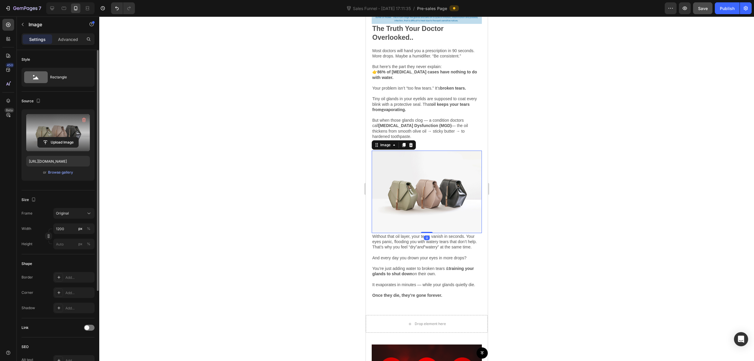
click at [47, 131] on label at bounding box center [58, 132] width 64 height 37
click at [47, 137] on input "file" at bounding box center [58, 142] width 41 height 10
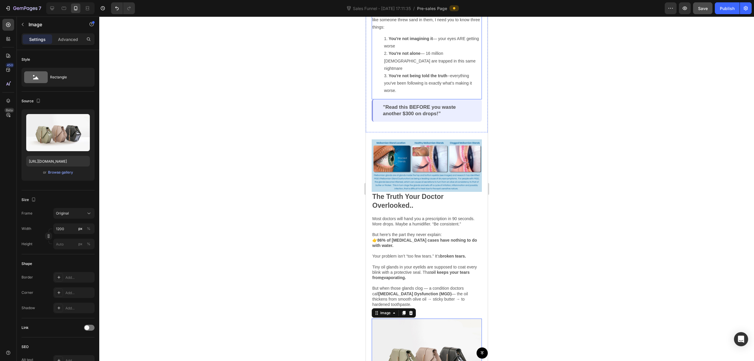
scroll to position [261, 0]
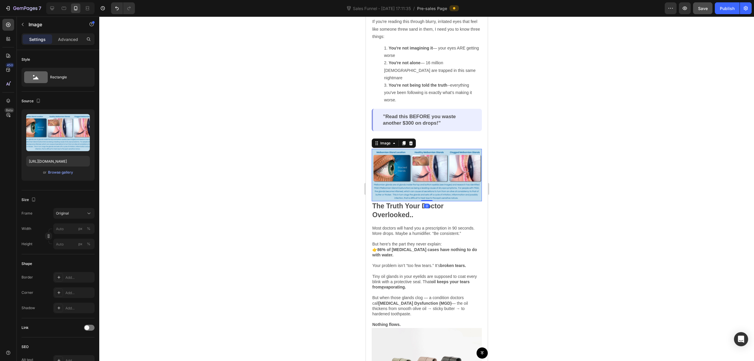
click at [406, 157] on img at bounding box center [426, 175] width 110 height 52
click at [63, 161] on input "https://cdn.shopify.com/s/files/1/0679/7135/0570/files/gempages_581238827771757…" at bounding box center [58, 161] width 64 height 11
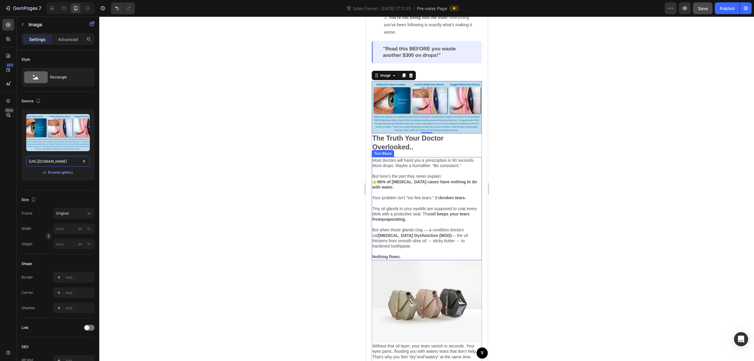
scroll to position [340, 0]
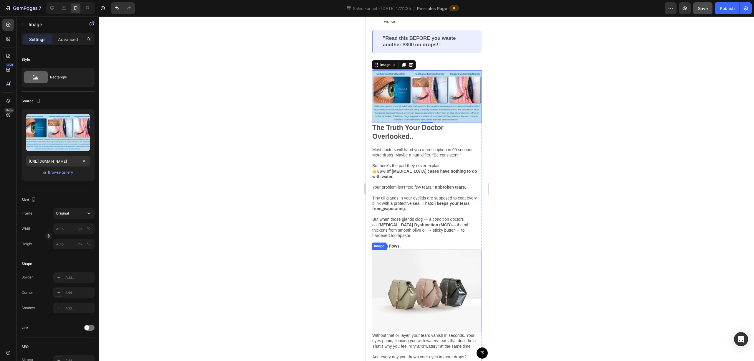
click at [417, 249] on img at bounding box center [426, 290] width 110 height 83
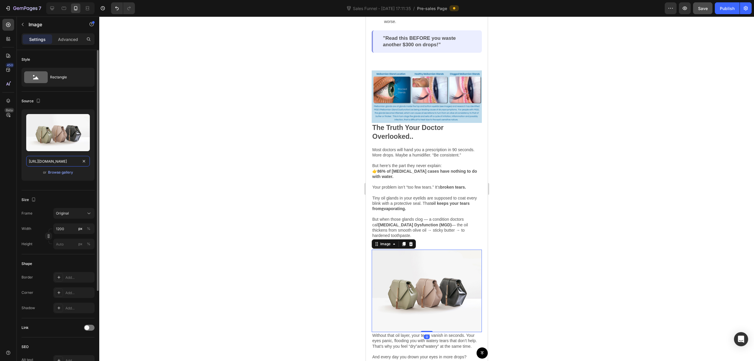
click at [53, 164] on input "https://cdn.shopify.com/s/files/1/2005/9307/files/image_demo.jpg" at bounding box center [58, 161] width 64 height 11
paste input "Without that oil layer, your tears vanish in seconds. Your eyes panic, flooding…"
type input "Without that oil layer, your tears vanish in seconds. Your eyes panic, flooding…"
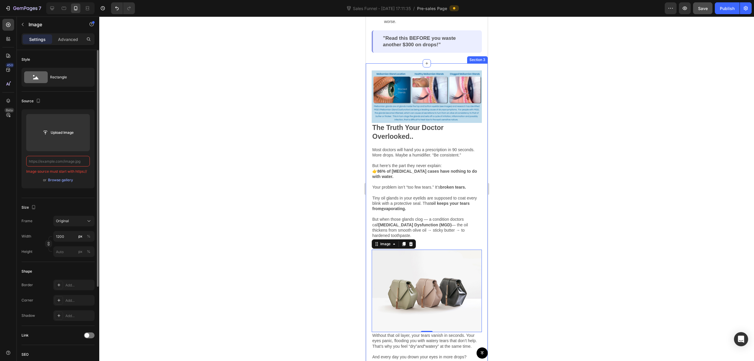
scroll to position [0, 0]
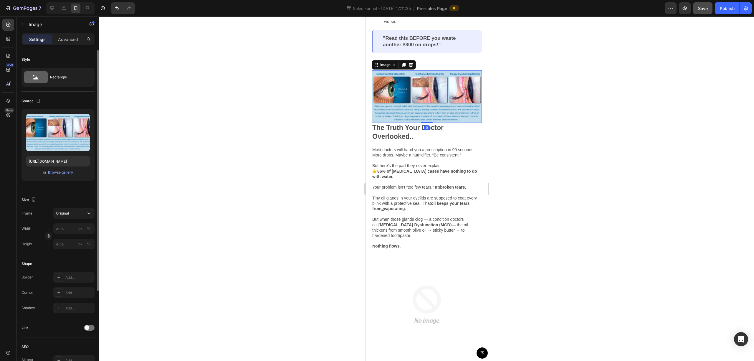
click at [415, 71] on img at bounding box center [426, 96] width 110 height 52
click at [59, 164] on input "https://cdn.shopify.com/s/files/1/0679/7135/0570/files/gempages_581238827771757…" at bounding box center [58, 161] width 64 height 11
click at [412, 273] on img at bounding box center [426, 304] width 110 height 110
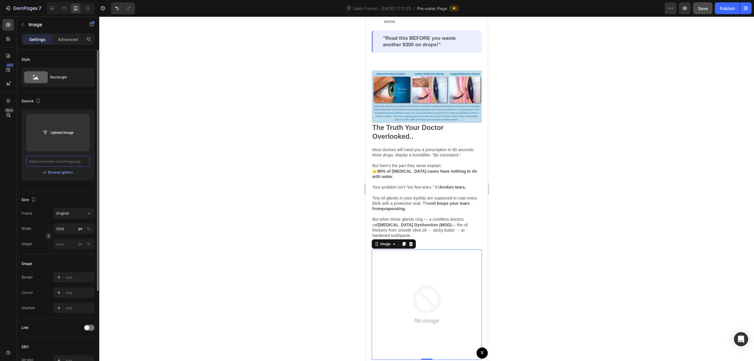
click at [47, 160] on input "text" at bounding box center [58, 161] width 64 height 11
paste input "https://cdn.shopify.com/s/files/1/0679/7135/0570/files/gempages_581238827771757…"
type input "https://cdn.shopify.com/s/files/1/0679/7135/0570/files/gempages_581238827771757…"
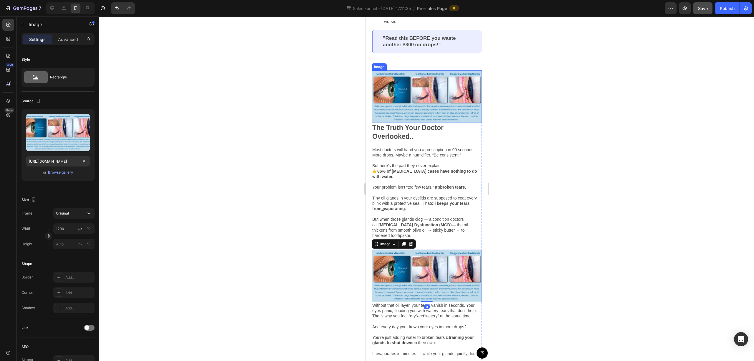
click at [394, 73] on img at bounding box center [426, 96] width 110 height 52
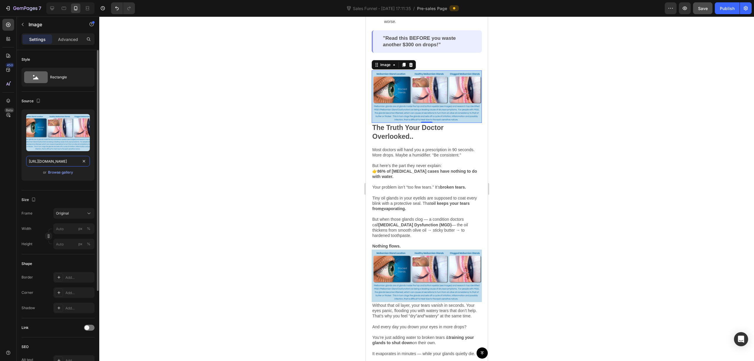
click at [54, 163] on input "https://cdn.shopify.com/s/files/1/0679/7135/0570/files/gempages_581238827771757…" at bounding box center [58, 161] width 64 height 11
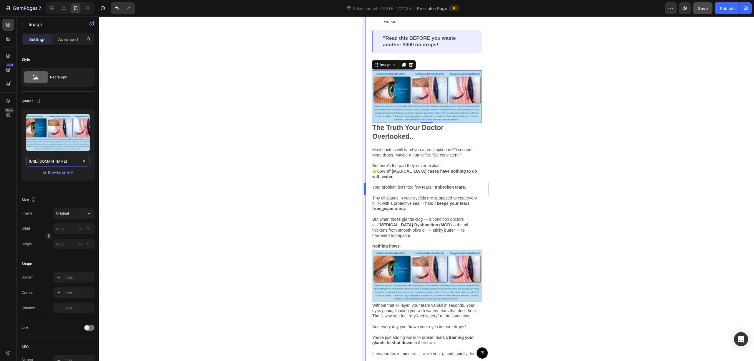
paste input "Untitled.png?v=1756331658"
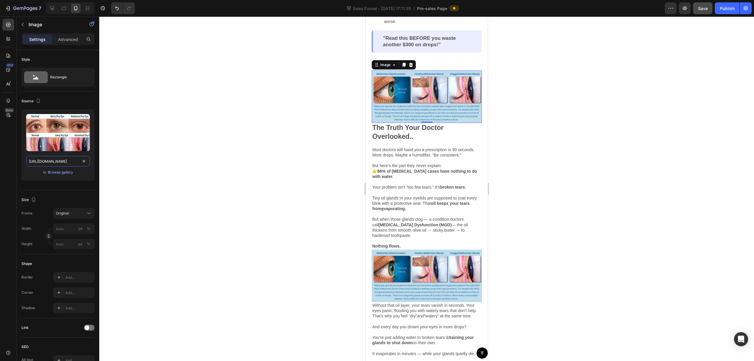
type input "https://cdn.shopify.com/s/files/1/0679/7135/0570/files/Untitled.png?v=1756331658"
click at [278, 169] on div at bounding box center [426, 188] width 655 height 344
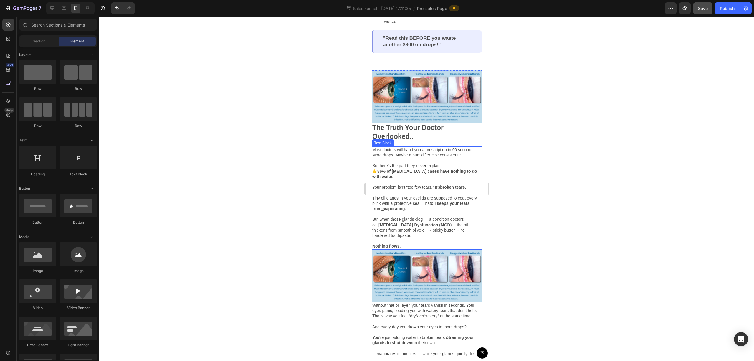
click at [407, 87] on img at bounding box center [426, 96] width 110 height 52
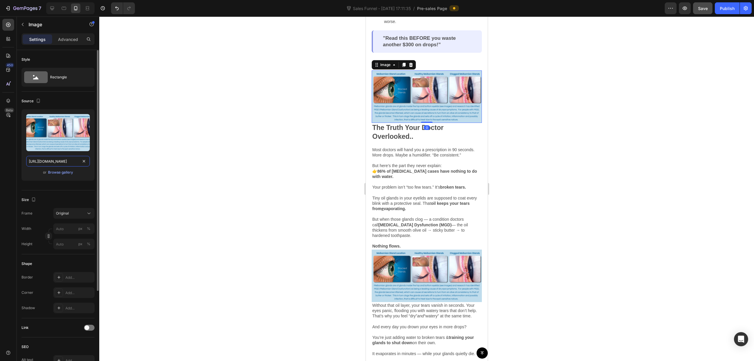
click at [64, 161] on input "https://cdn.shopify.com/s/files/1/0679/7135/0570/files/gempages_581238827771757…" at bounding box center [58, 161] width 64 height 11
paste input "Untitled.png?v=1756331658"
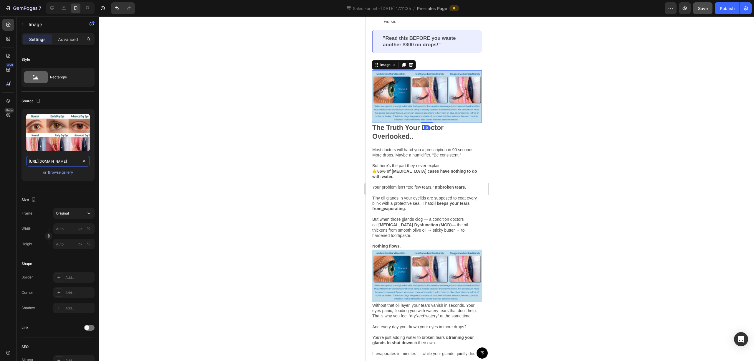
scroll to position [0, 90]
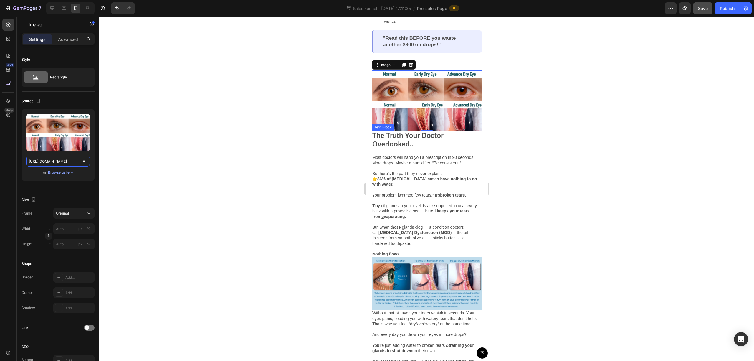
type input "https://cdn.shopify.com/s/files/1/0679/7135/0570/files/Untitled.png?v=1756331658"
click at [424, 108] on div at bounding box center [426, 188] width 655 height 344
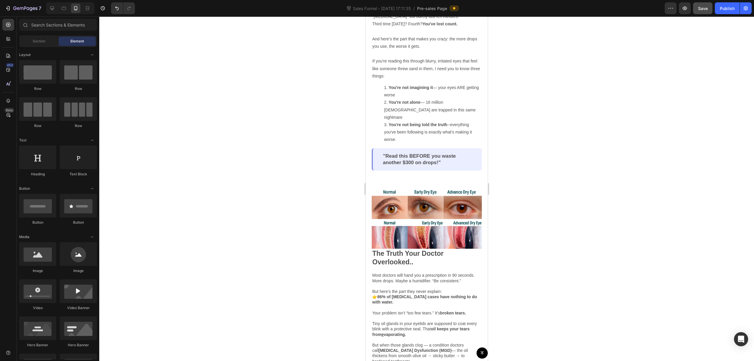
drag, startPoint x: 561, startPoint y: 111, endPoint x: 107, endPoint y: 126, distance: 453.4
click at [424, 111] on div at bounding box center [426, 188] width 655 height 344
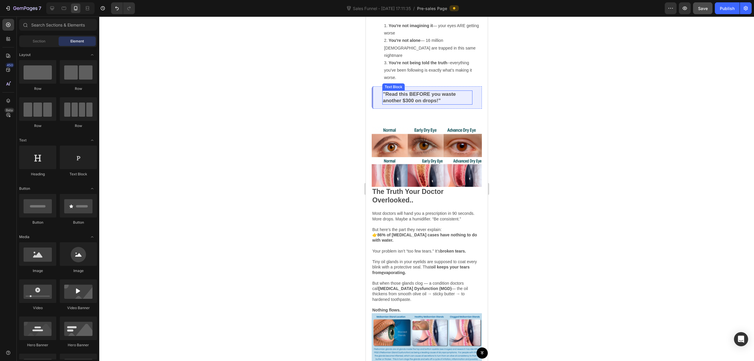
scroll to position [301, 0]
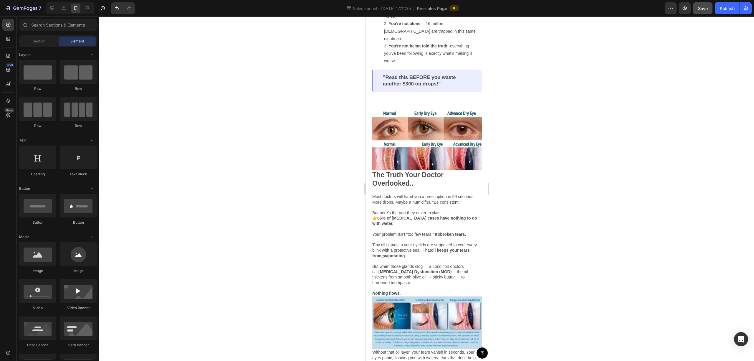
click at [424, 115] on div at bounding box center [426, 188] width 655 height 344
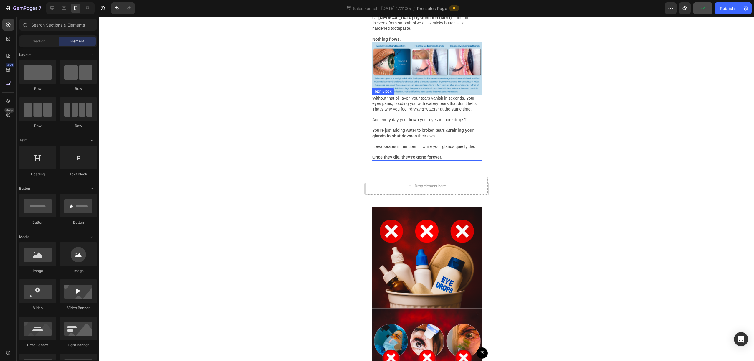
scroll to position [575, 0]
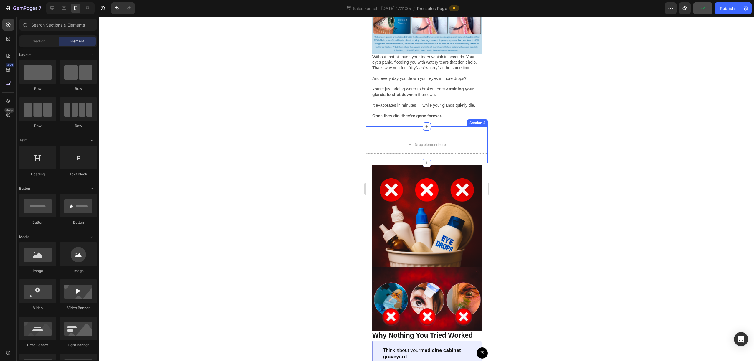
click at [424, 131] on div "Drop element here Section 4" at bounding box center [426, 144] width 122 height 37
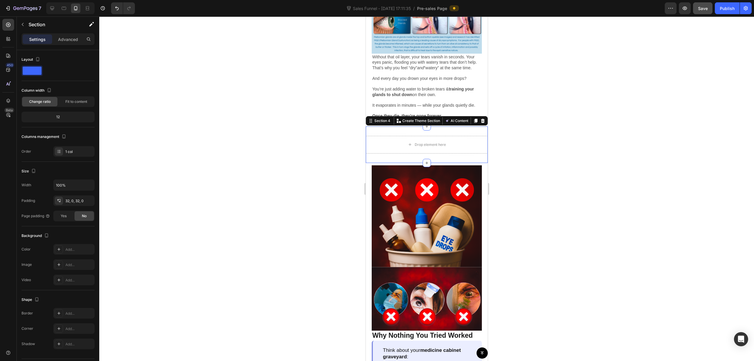
click at [424, 116] on div "Section 4 You can create reusable sections Create Theme Section AI Content Writ…" at bounding box center [426, 120] width 122 height 9
click at [424, 122] on div at bounding box center [482, 120] width 7 height 7
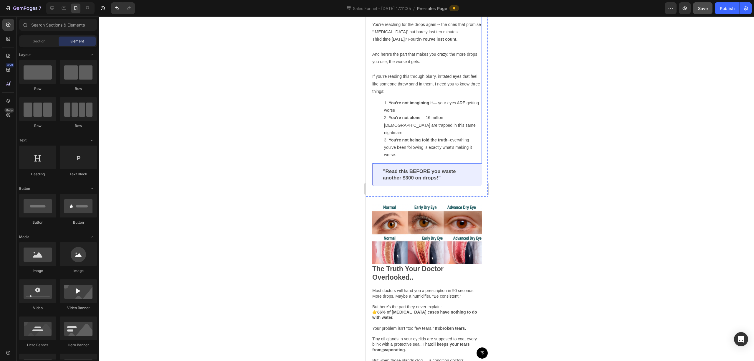
scroll to position [236, 0]
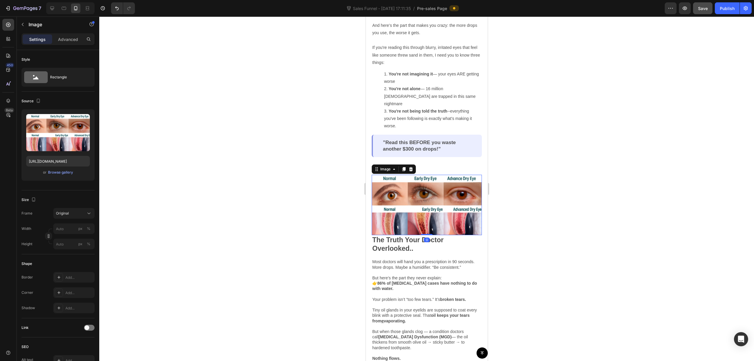
click at [424, 185] on img at bounding box center [426, 205] width 110 height 60
click at [424, 190] on img at bounding box center [426, 205] width 110 height 60
click at [424, 179] on div at bounding box center [426, 188] width 655 height 344
click at [424, 175] on img at bounding box center [426, 205] width 110 height 60
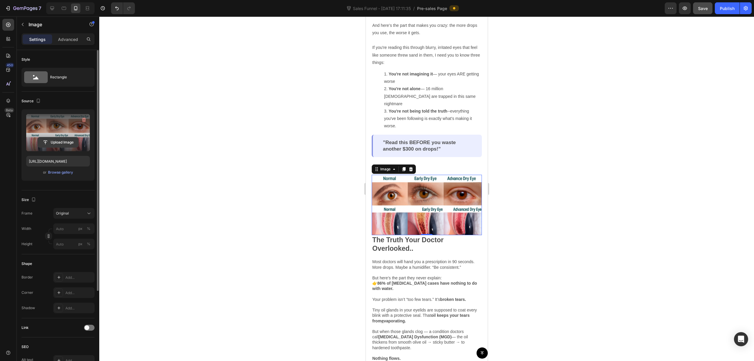
click at [63, 143] on input "file" at bounding box center [58, 142] width 41 height 10
type input "https://cdn.shopify.com/s/files/1/0679/7135/0570/files/gempages_581238827771757…"
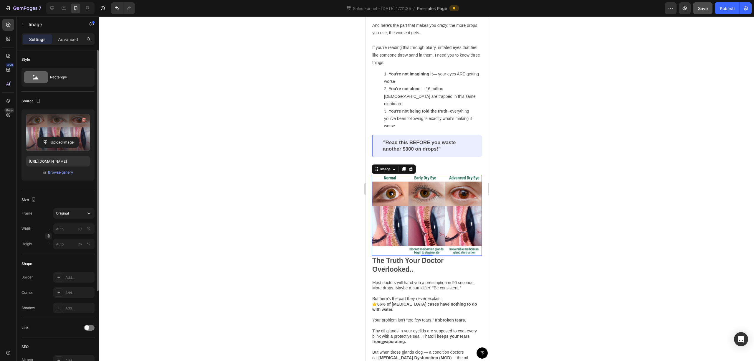
click at [424, 208] on img at bounding box center [426, 215] width 110 height 81
click at [424, 209] on img at bounding box center [426, 215] width 110 height 81
click at [424, 212] on div at bounding box center [426, 188] width 655 height 344
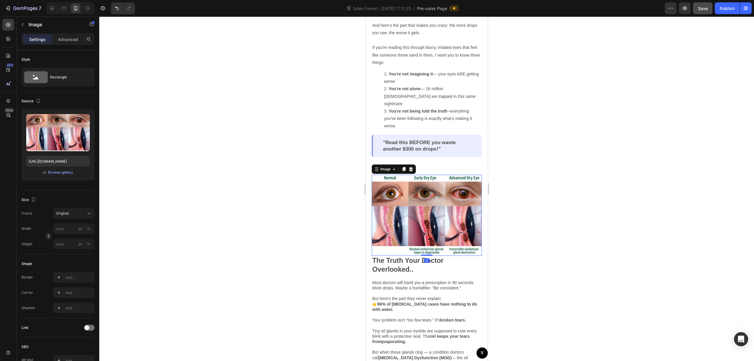
click at [406, 196] on img at bounding box center [426, 215] width 110 height 81
click at [65, 161] on input "https://cdn.shopify.com/s/files/1/0679/7135/0570/files/gempages_581238827771757…" at bounding box center [58, 161] width 64 height 11
drag, startPoint x: 186, startPoint y: 39, endPoint x: 158, endPoint y: 4, distance: 44.9
click at [185, 38] on div at bounding box center [426, 188] width 655 height 344
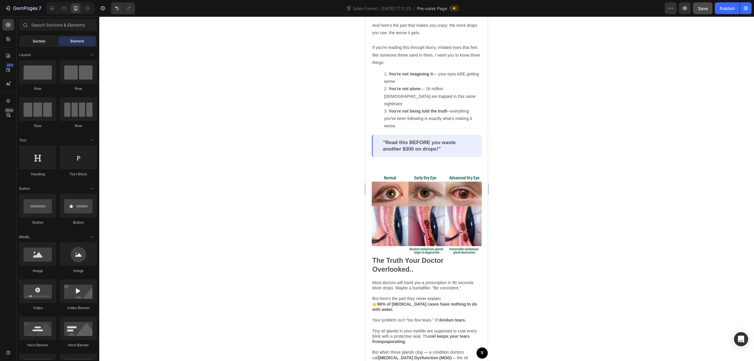
click at [44, 39] on span "Section" at bounding box center [39, 41] width 13 height 5
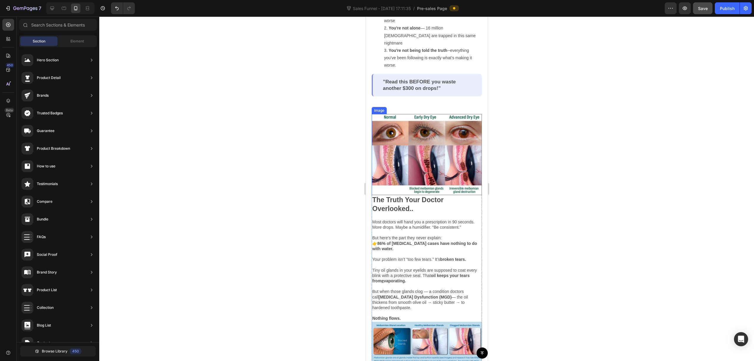
scroll to position [314, 0]
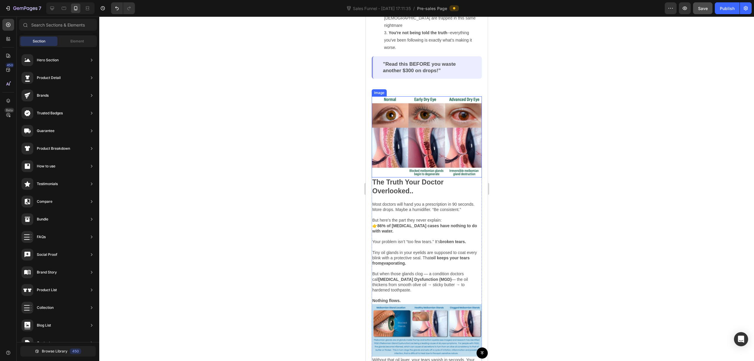
click at [424, 129] on img at bounding box center [426, 136] width 110 height 81
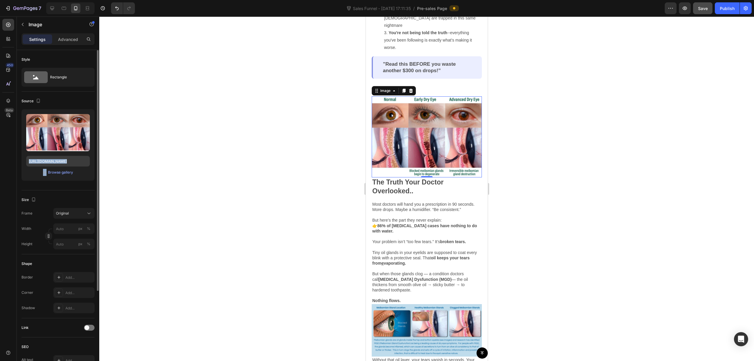
drag, startPoint x: 46, startPoint y: 167, endPoint x: 46, endPoint y: 159, distance: 7.4
click at [46, 161] on div "Upload Image https://cdn.shopify.com/s/files/1/0679/7135/0570/files/gempages_58…" at bounding box center [57, 144] width 73 height 71
click at [46, 159] on input "https://cdn.shopify.com/s/files/1/0679/7135/0570/files/gempages_581238827771757…" at bounding box center [58, 161] width 64 height 11
paste input "9cc1db1c-29ef-4a81-a29f-749f8ef4a75b.webp?v=1756332002"
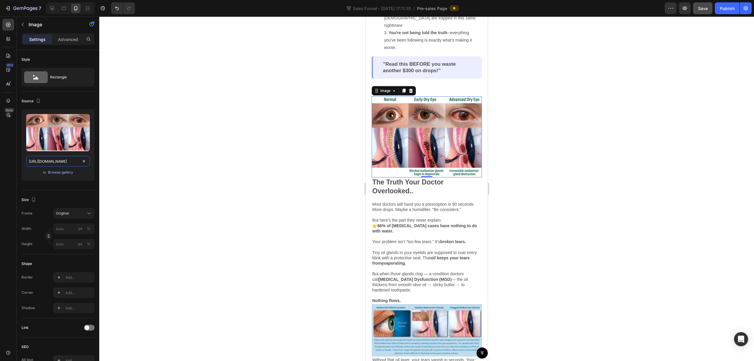
scroll to position [0, 206]
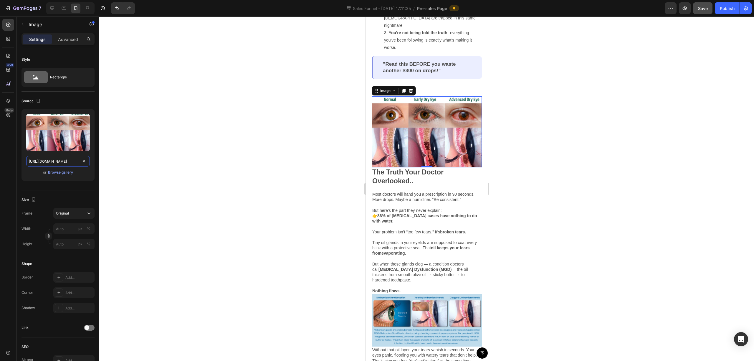
type input "https://cdn.shopify.com/s/files/1/0679/7135/0570/files/gempages_581238827771757…"
drag, startPoint x: 306, startPoint y: 189, endPoint x: 314, endPoint y: 184, distance: 9.9
click at [306, 188] on div at bounding box center [426, 188] width 655 height 344
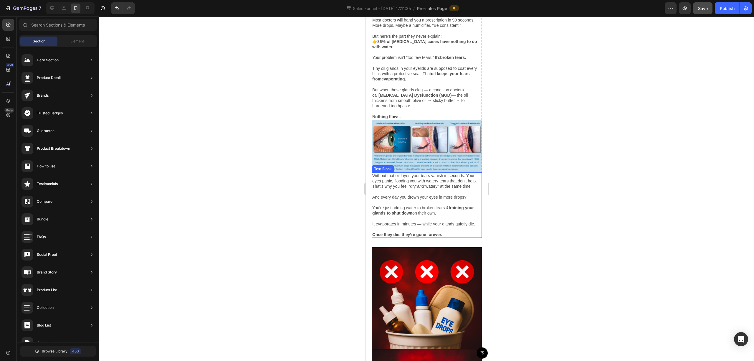
scroll to position [471, 0]
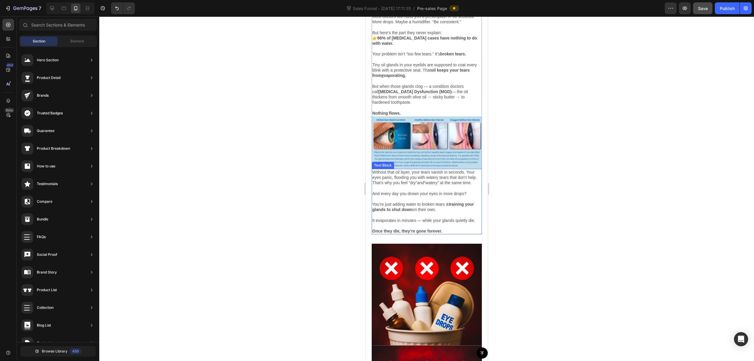
click at [398, 177] on p "Without that oil layer, your tears vanish in seconds. Your eyes panic, flooding…" at bounding box center [426, 177] width 109 height 16
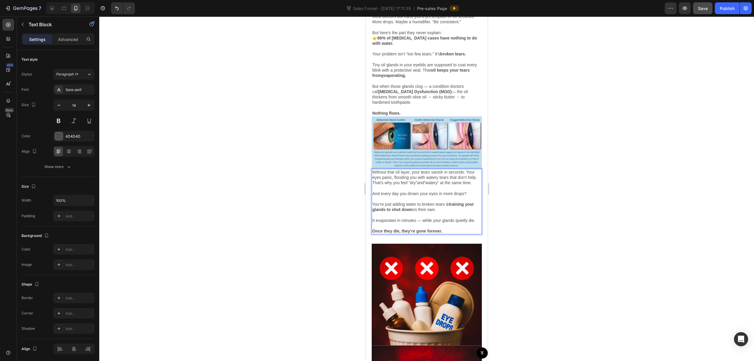
drag, startPoint x: 448, startPoint y: 190, endPoint x: 485, endPoint y: 183, distance: 37.4
click at [424, 189] on div "Without that oil layer, your tears vanish in seconds. Your eyes panic, flooding…" at bounding box center [426, 201] width 110 height 65
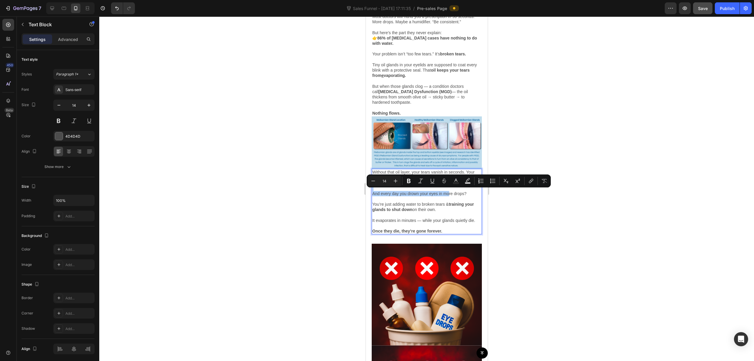
click at [424, 173] on div at bounding box center [426, 188] width 655 height 344
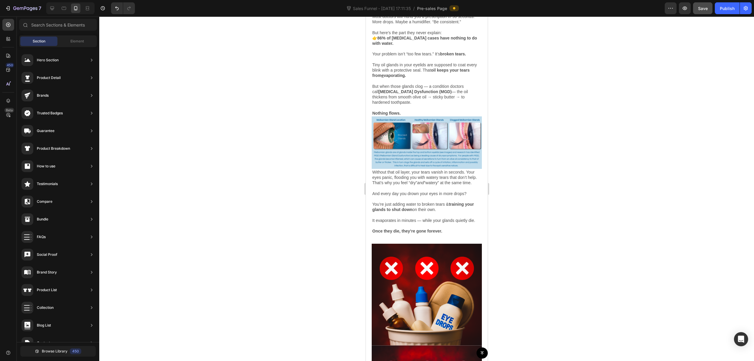
click at [424, 176] on div at bounding box center [426, 188] width 655 height 344
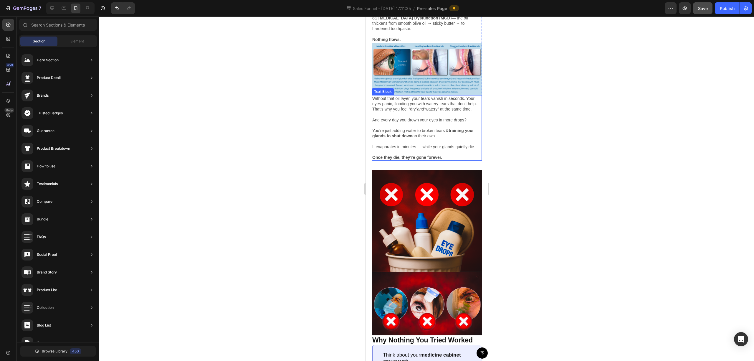
scroll to position [549, 0]
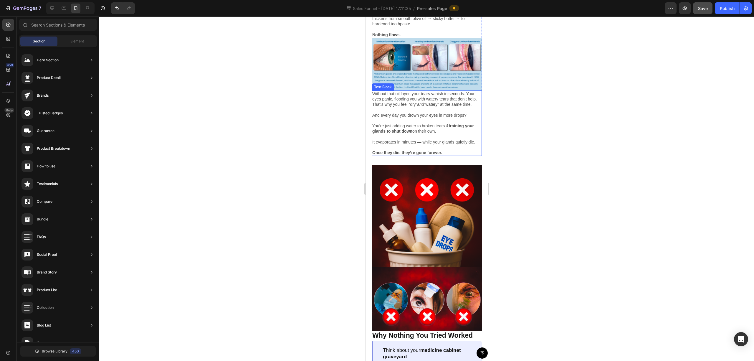
click at [424, 120] on p "And every day you drown your eyes in more drops? You’re just adding water to br…" at bounding box center [426, 133] width 109 height 43
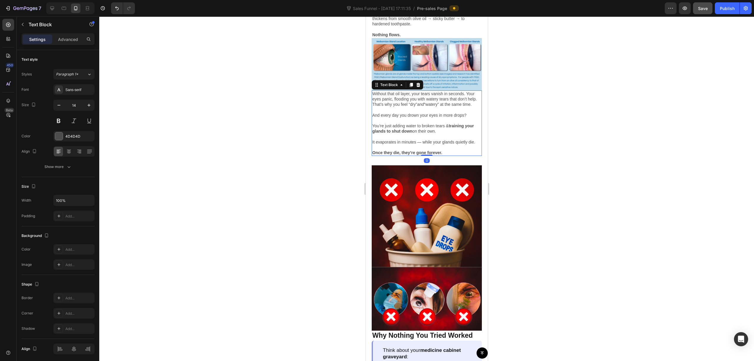
click at [424, 121] on div at bounding box center [426, 188] width 655 height 344
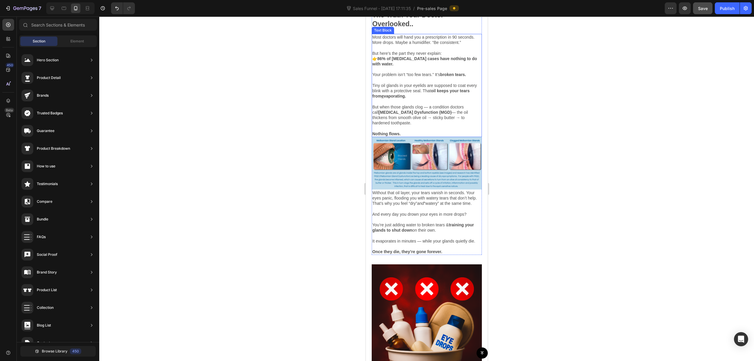
scroll to position [471, 0]
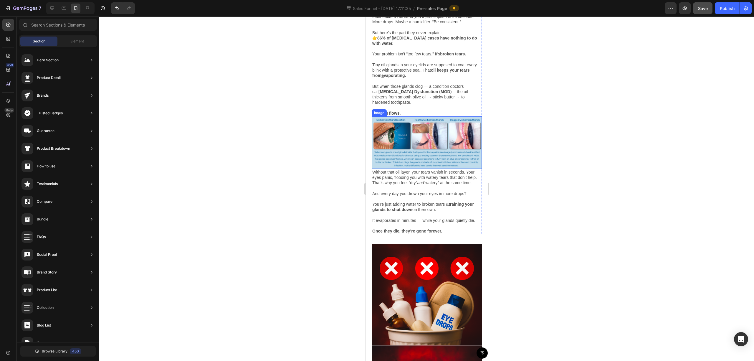
click at [424, 142] on img at bounding box center [426, 142] width 110 height 52
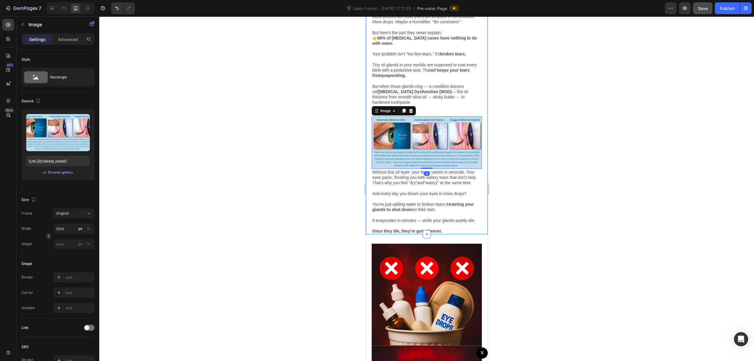
click at [424, 141] on div at bounding box center [426, 188] width 655 height 344
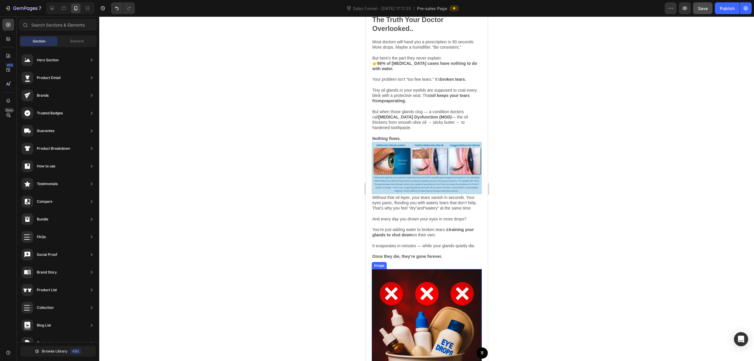
scroll to position [432, 0]
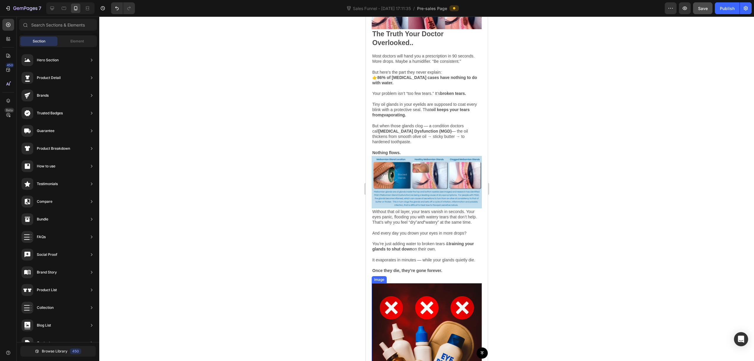
click at [424, 171] on img at bounding box center [426, 182] width 110 height 52
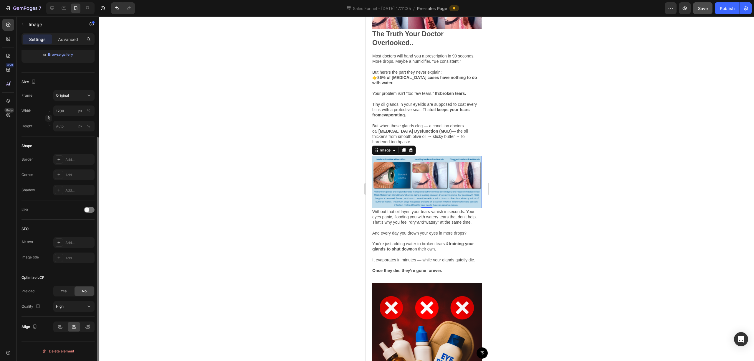
scroll to position [78, 0]
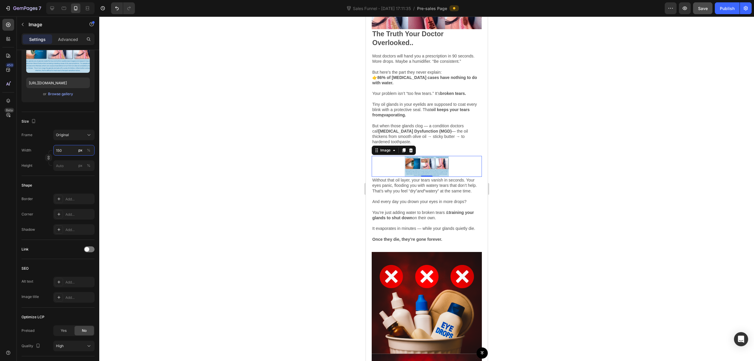
type input "1500"
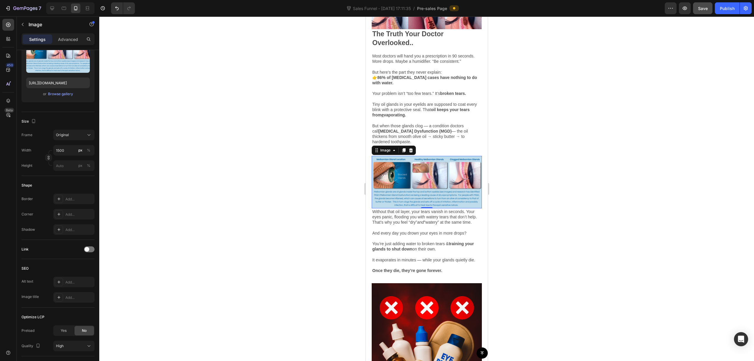
click at [159, 141] on div at bounding box center [426, 188] width 655 height 344
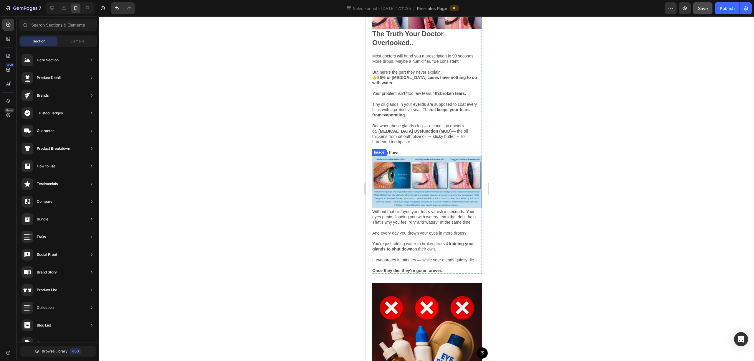
click at [424, 184] on img at bounding box center [426, 182] width 110 height 52
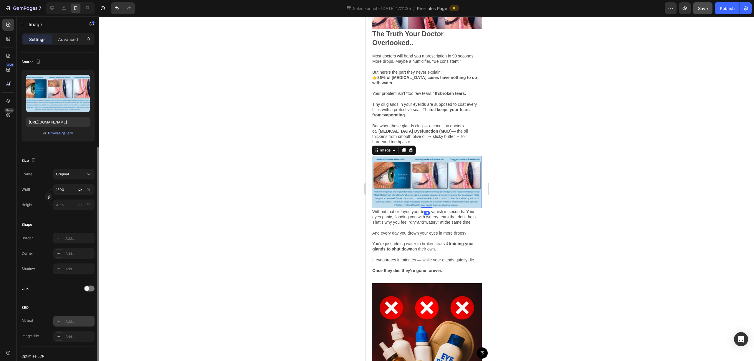
scroll to position [118, 0]
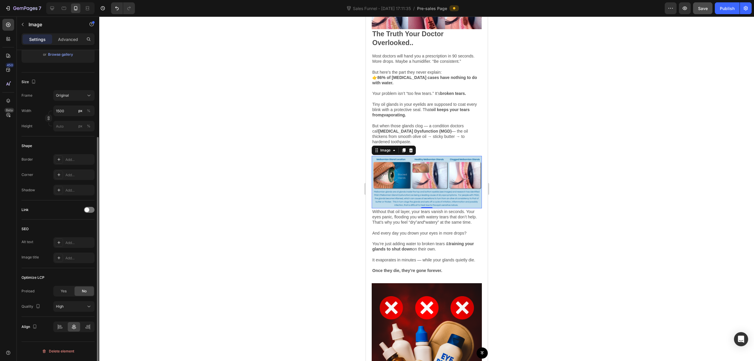
drag, startPoint x: 72, startPoint y: 292, endPoint x: 87, endPoint y: 292, distance: 14.7
click at [87, 292] on div "Yes No" at bounding box center [73, 291] width 41 height 11
click at [82, 306] on div "High" at bounding box center [71, 306] width 30 height 5
drag, startPoint x: 69, startPoint y: 259, endPoint x: 79, endPoint y: 259, distance: 9.4
click at [70, 259] on p "Finest" at bounding box center [73, 258] width 34 height 5
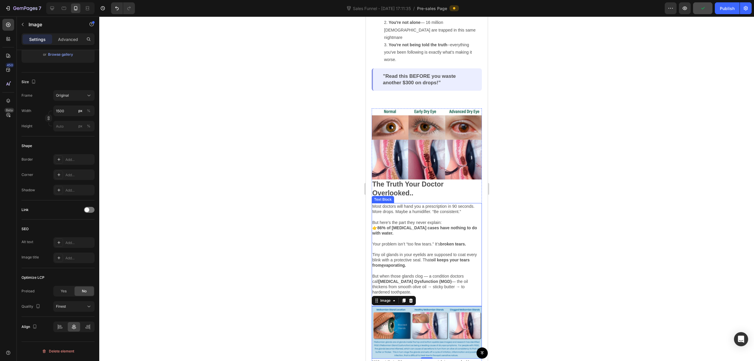
scroll to position [432, 0]
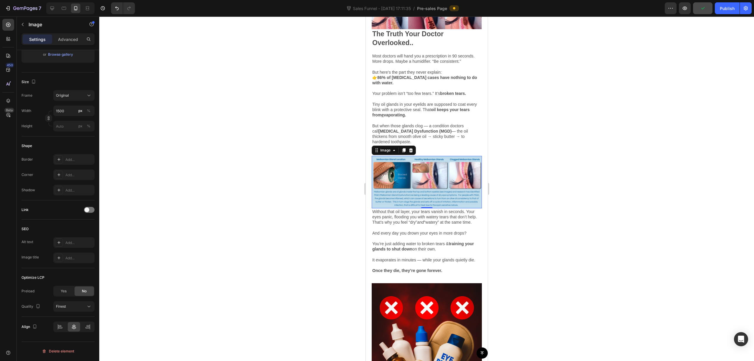
drag, startPoint x: 562, startPoint y: 243, endPoint x: 564, endPoint y: 240, distance: 3.8
click at [424, 243] on div at bounding box center [426, 188] width 655 height 344
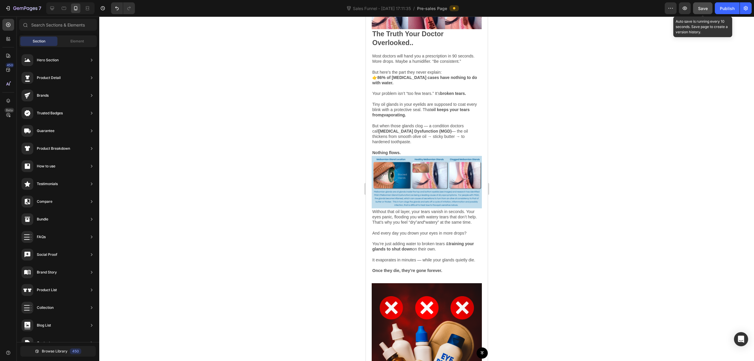
click at [424, 8] on span "Save" at bounding box center [703, 8] width 10 height 5
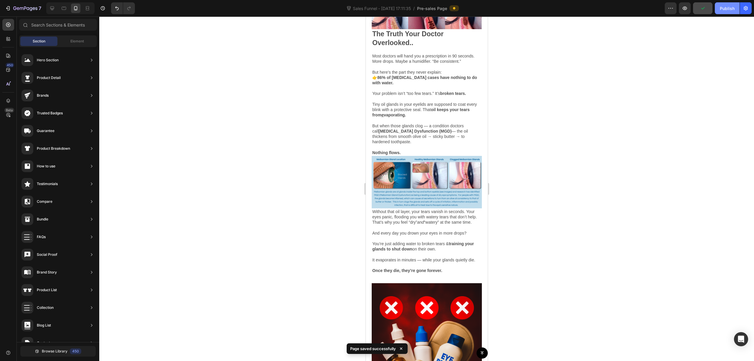
click at [424, 6] on div "Publish" at bounding box center [727, 8] width 15 height 6
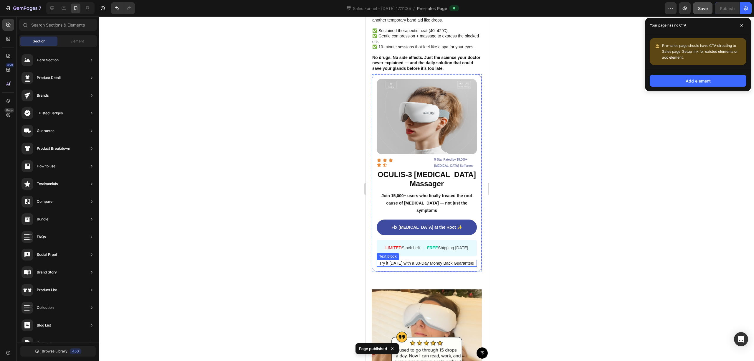
scroll to position [1413, 0]
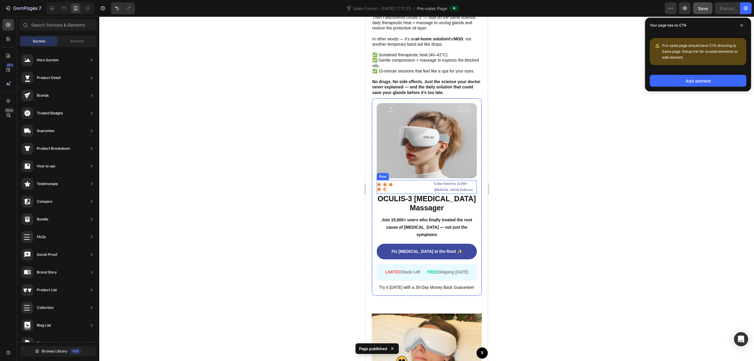
click at [403, 189] on div "Icon Icon Icon Icon Icon Icon List 5-Star Rated by 15,000+ Dry Eye Sufferers Te…" at bounding box center [426, 187] width 100 height 14
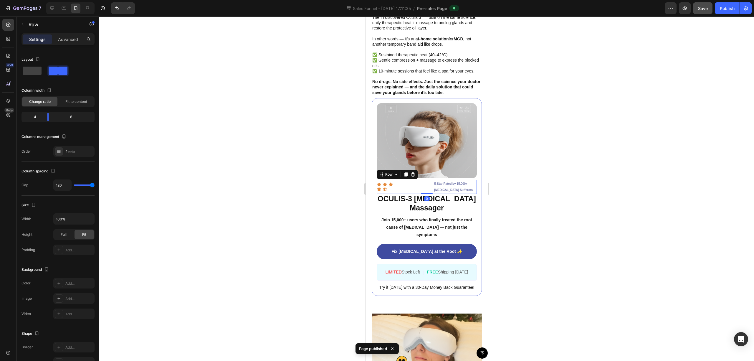
click at [403, 189] on div "Icon Icon Icon Icon Icon Icon List 5-Star Rated by 15,000+ Dry Eye Sufferers Te…" at bounding box center [426, 187] width 100 height 14
click at [71, 151] on div "2 cols" at bounding box center [79, 151] width 28 height 5
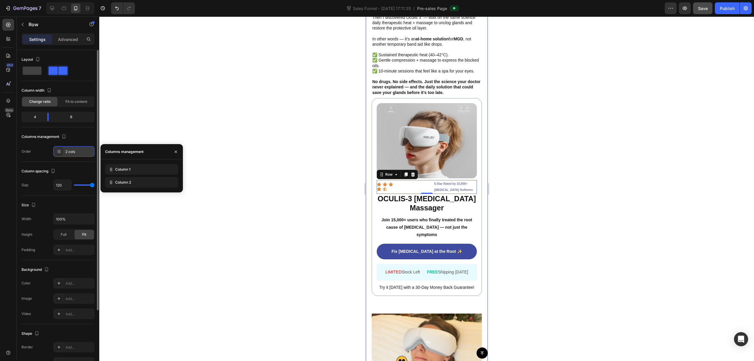
click at [71, 151] on div "2 cols" at bounding box center [79, 151] width 28 height 5
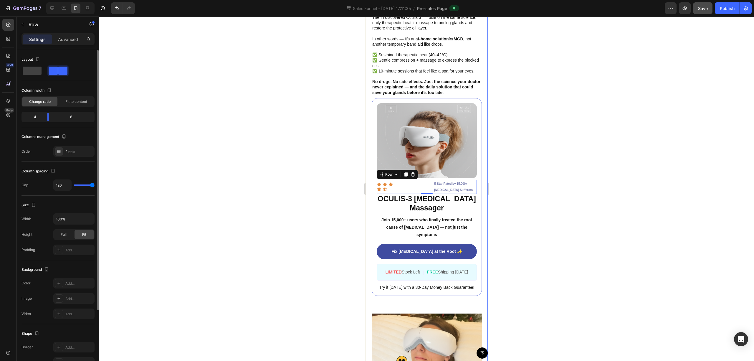
drag, startPoint x: 88, startPoint y: 184, endPoint x: 83, endPoint y: 184, distance: 5.3
click at [83, 184] on div "120" at bounding box center [73, 184] width 41 height 11
type input "47"
type input "44"
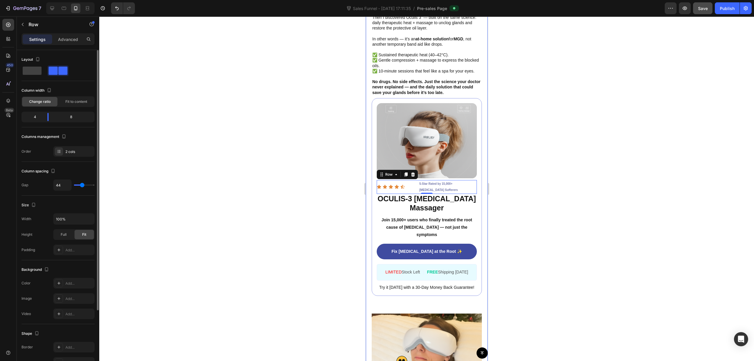
type input "44"
click at [82, 186] on input "range" at bounding box center [84, 184] width 21 height 1
type input "47"
type input "56"
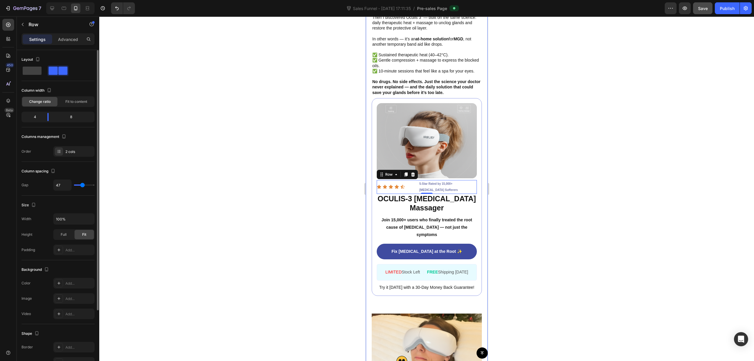
type input "56"
type input "59"
type input "61"
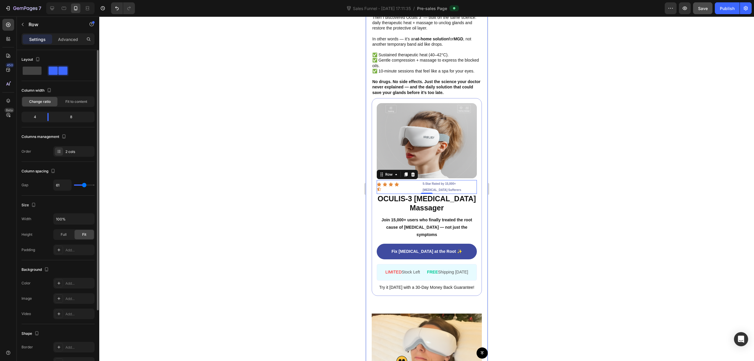
type input "64"
type input "82"
type input "85"
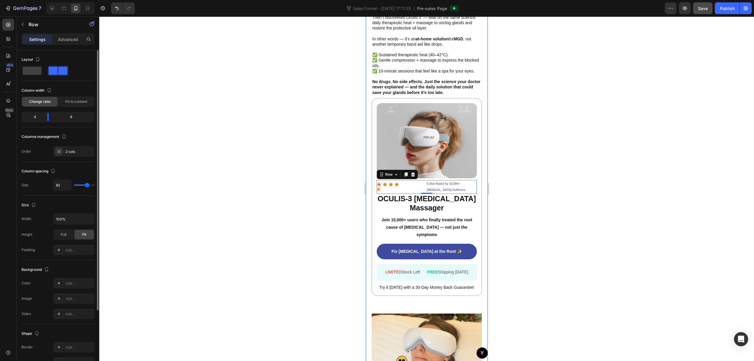
type input "85"
type input "109"
type input "112"
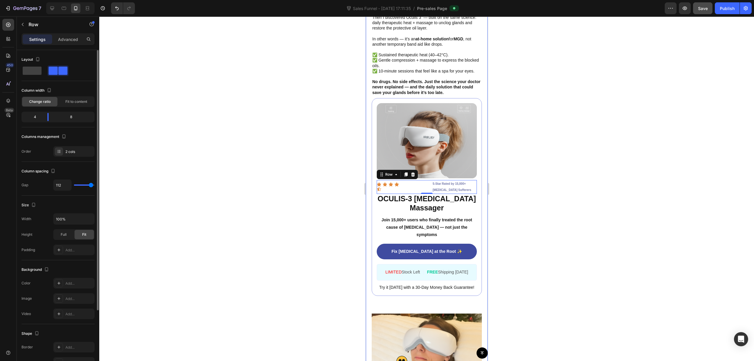
type input "118"
type input "115"
type input "97"
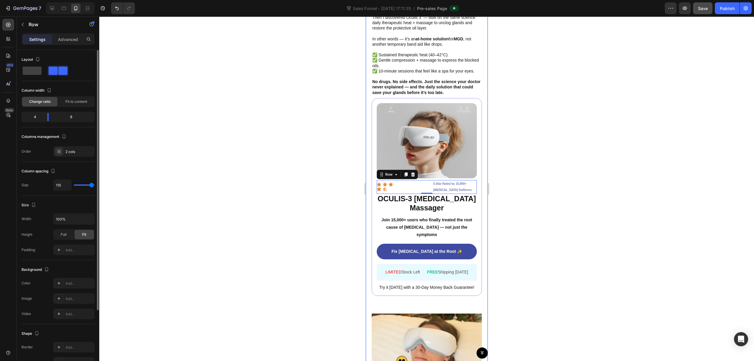
type input "97"
type input "94"
type input "88"
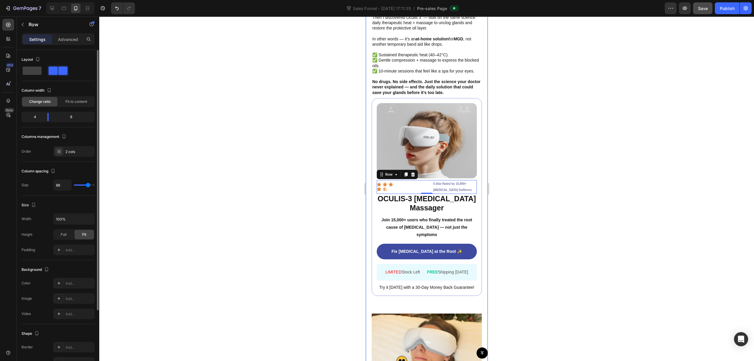
type input "76"
type input "67"
type input "64"
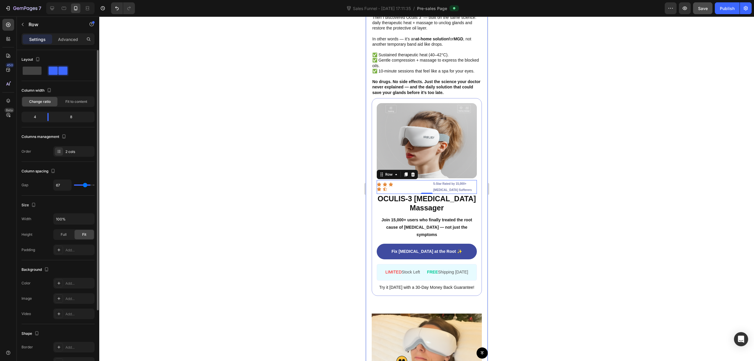
type input "64"
type input "61"
type input "59"
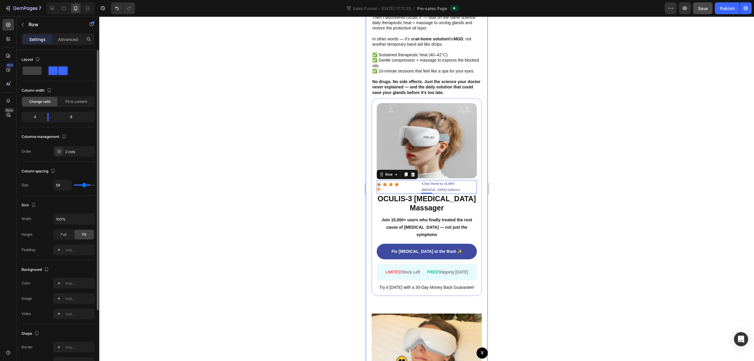
type input "56"
type input "53"
type input "50"
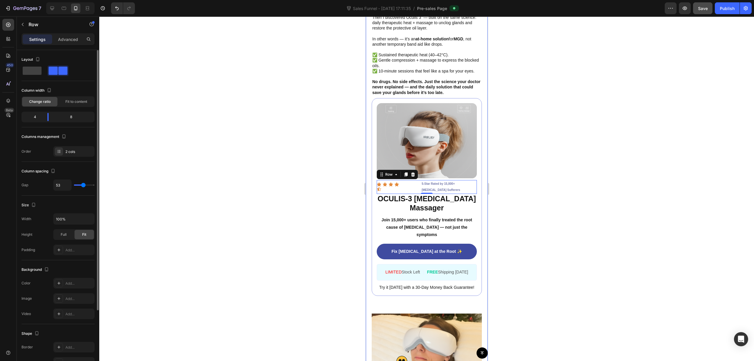
type input "50"
type input "44"
type input "41"
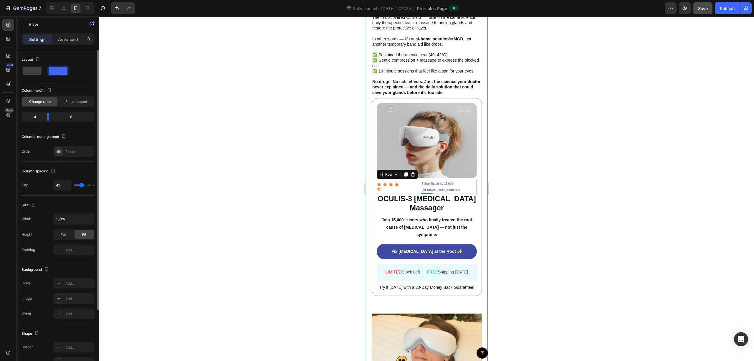
type input "35"
type input "32"
type input "29"
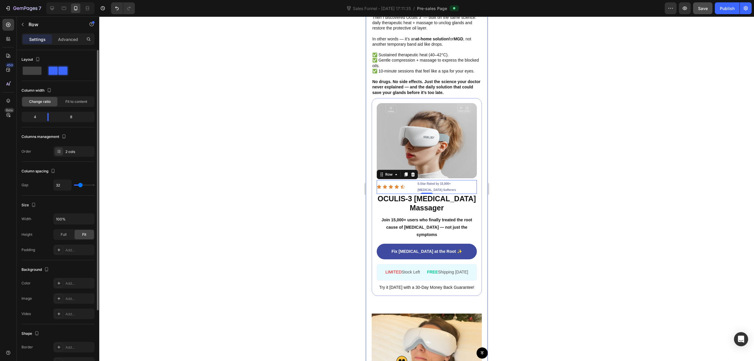
type input "29"
type input "23"
type input "20"
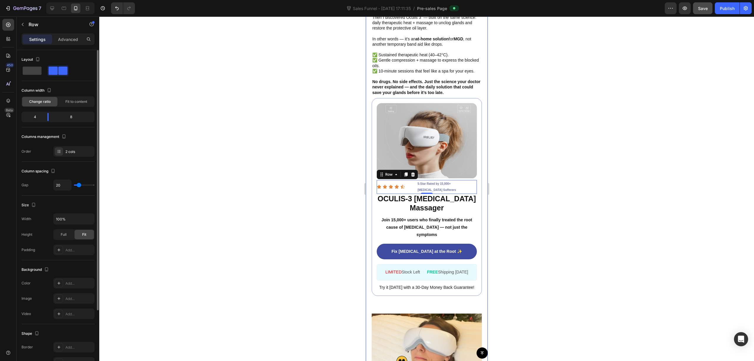
type input "11"
type input "17"
type input "20"
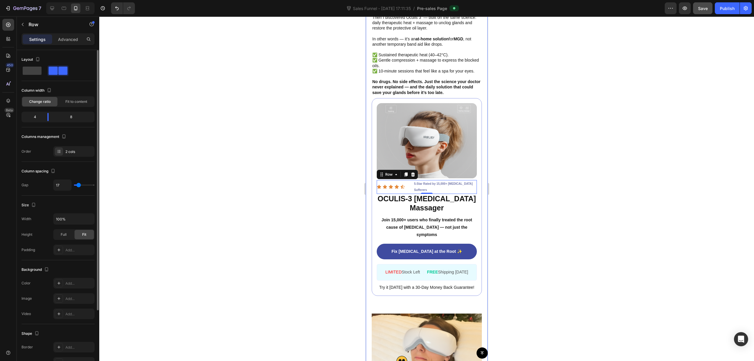
type input "20"
type input "14"
type input "5"
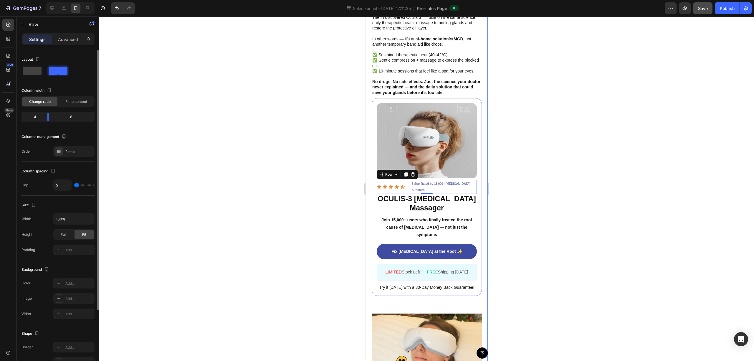
type input "2"
type input "0"
drag, startPoint x: 82, startPoint y: 186, endPoint x: 75, endPoint y: 183, distance: 7.0
type input "0"
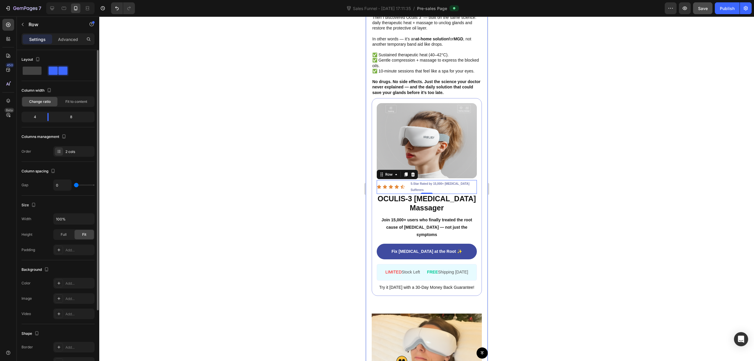
click at [75, 184] on input "range" at bounding box center [84, 184] width 21 height 1
click at [424, 6] on div "Publish" at bounding box center [727, 8] width 15 height 6
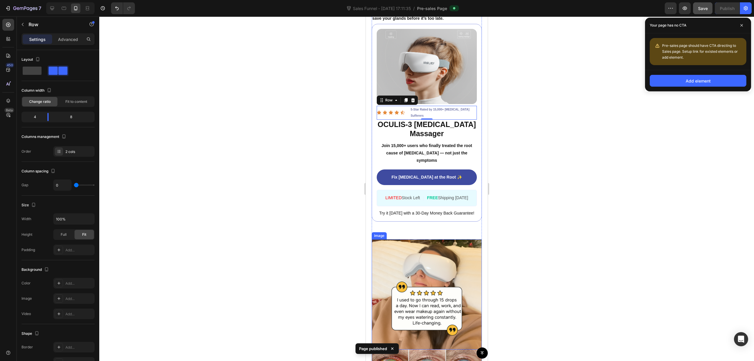
scroll to position [1492, 0]
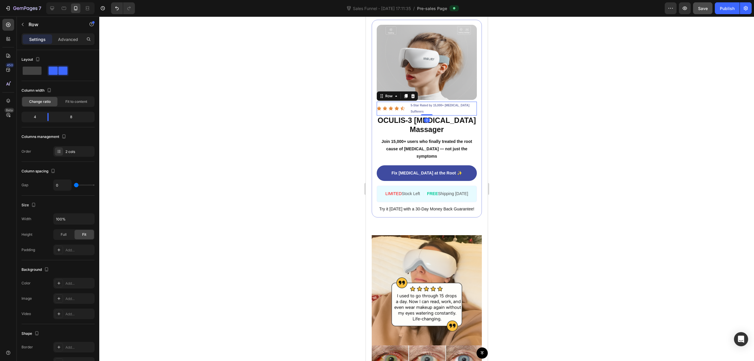
click at [403, 104] on div "Icon Icon Icon Icon Icon Icon List" at bounding box center [392, 109] width 33 height 14
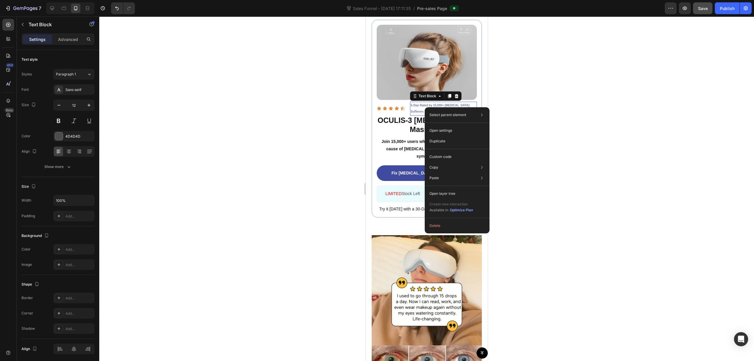
click at [424, 104] on div at bounding box center [426, 188] width 655 height 344
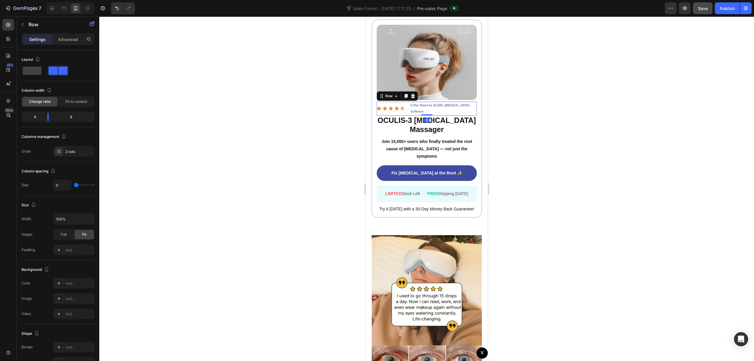
click at [377, 104] on div "Icon Icon Icon Icon Icon Icon List 5-Star Rated by 15,000+ Dry Eye Sufferers Te…" at bounding box center [426, 109] width 100 height 14
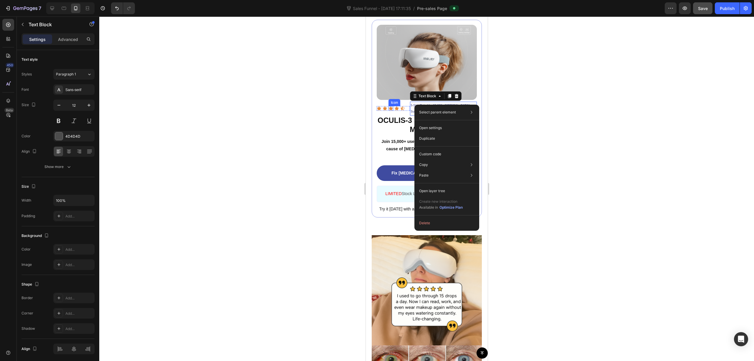
click at [380, 106] on div "Icon Icon Icon Icon Icon" at bounding box center [392, 108] width 33 height 5
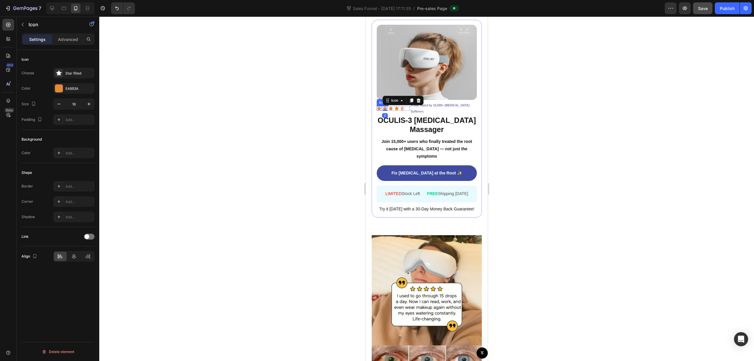
click at [376, 105] on div "Icon Icon 0 Icon Icon Icon Icon List" at bounding box center [392, 109] width 33 height 14
click at [424, 102] on div "Image Icon 0 Icon Icon Icon Icon Icon List 5-Star Rated by 15,000+ Dry Eye Suff…" at bounding box center [426, 119] width 110 height 198
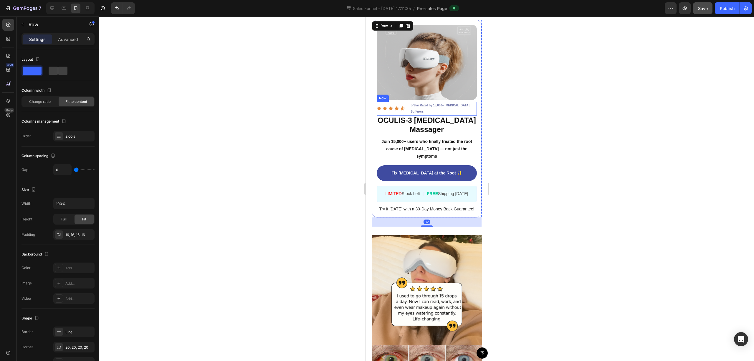
scroll to position [69, 0]
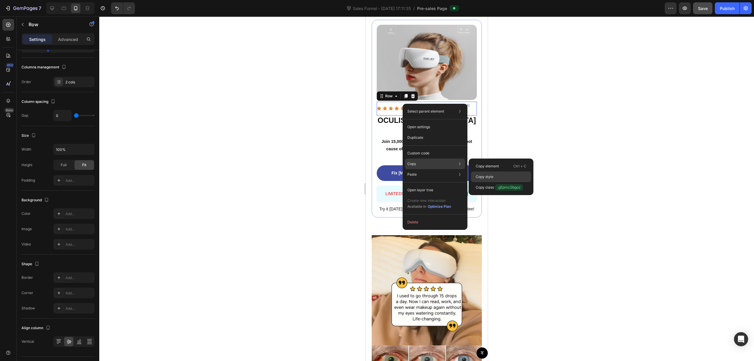
drag, startPoint x: 487, startPoint y: 173, endPoint x: 112, endPoint y: 159, distance: 374.8
click at [424, 182] on div "Copy style" at bounding box center [501, 187] width 60 height 11
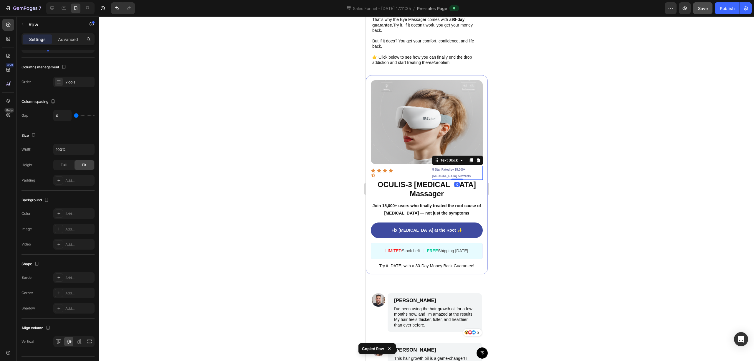
scroll to position [0, 0]
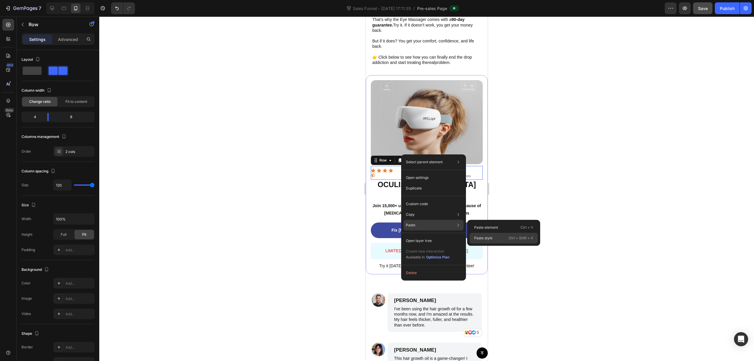
drag, startPoint x: 481, startPoint y: 235, endPoint x: 114, endPoint y: 216, distance: 367.1
click at [424, 235] on p "Paste style" at bounding box center [483, 237] width 18 height 5
type input "0"
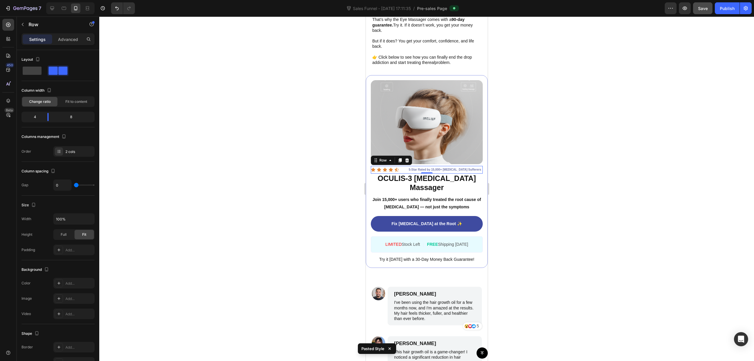
click at [424, 140] on div at bounding box center [426, 188] width 655 height 344
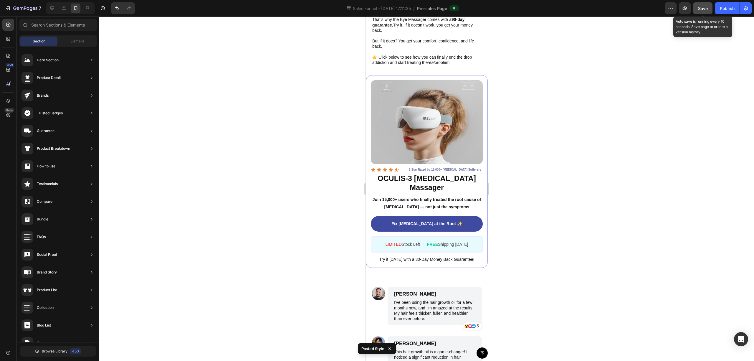
click at [424, 9] on span "Save" at bounding box center [703, 8] width 10 height 5
click at [424, 8] on div "Publish" at bounding box center [727, 8] width 15 height 6
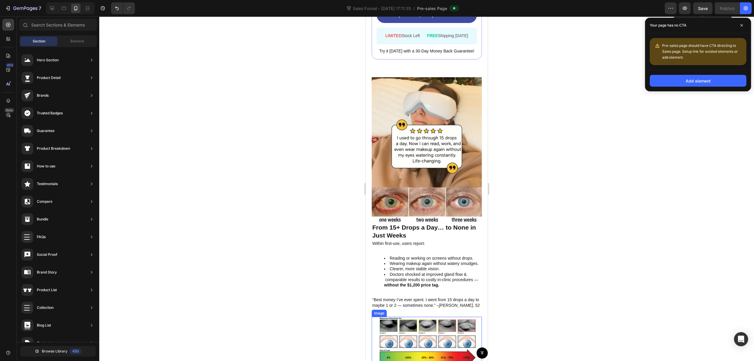
scroll to position [1630, 0]
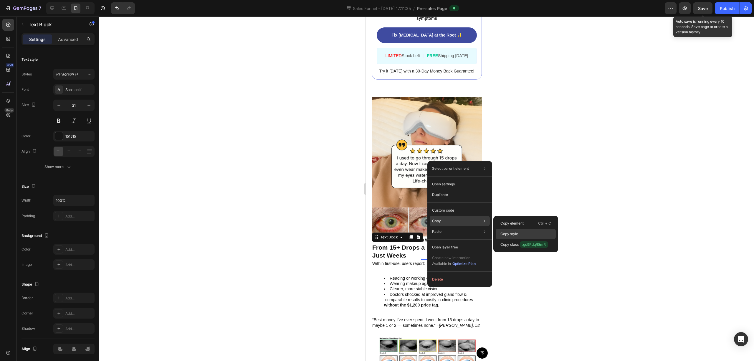
click at [424, 232] on p "Copy style" at bounding box center [509, 233] width 18 height 5
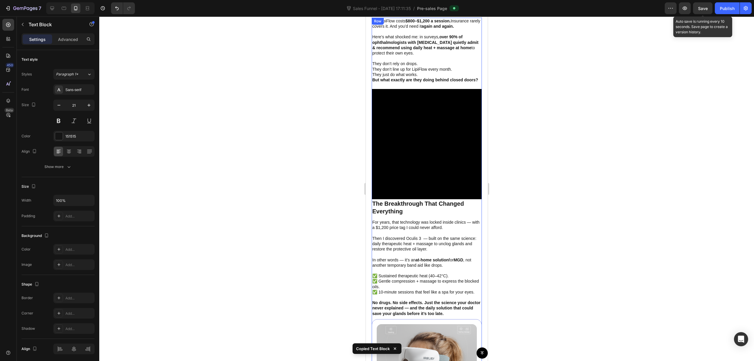
scroll to position [1189, 0]
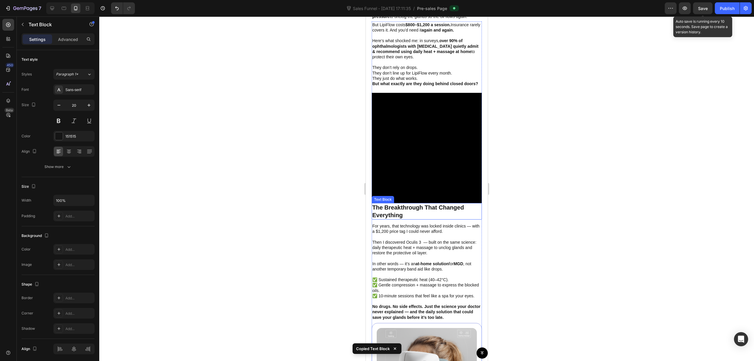
click at [424, 218] on p "The Breakthrough That Changed Everything" at bounding box center [426, 210] width 109 height 15
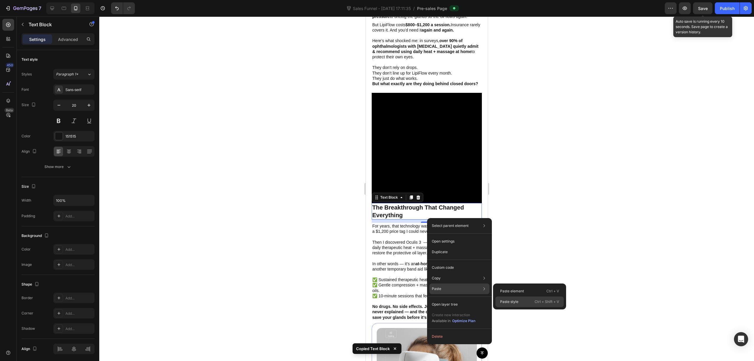
click at [424, 301] on p "Paste style" at bounding box center [509, 301] width 18 height 5
type input "21"
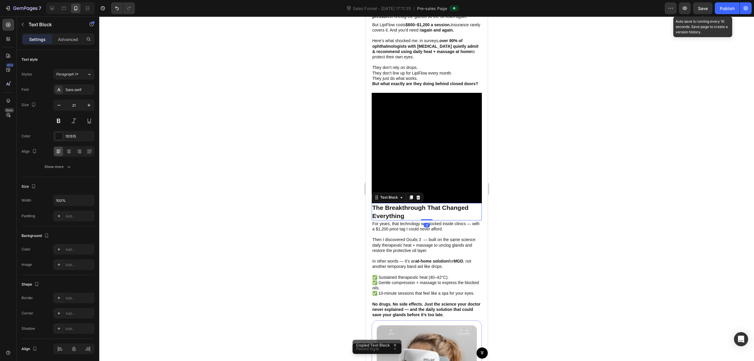
click at [424, 155] on div at bounding box center [426, 188] width 655 height 344
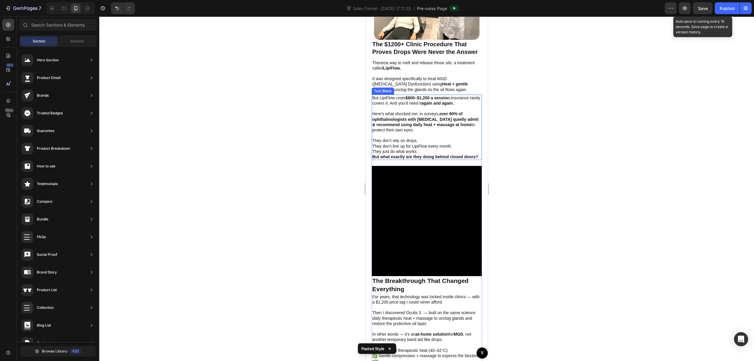
scroll to position [953, 0]
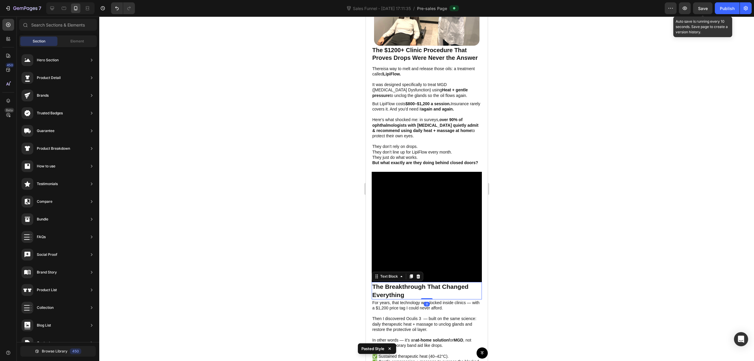
drag, startPoint x: 421, startPoint y: 299, endPoint x: 426, endPoint y: 299, distance: 4.7
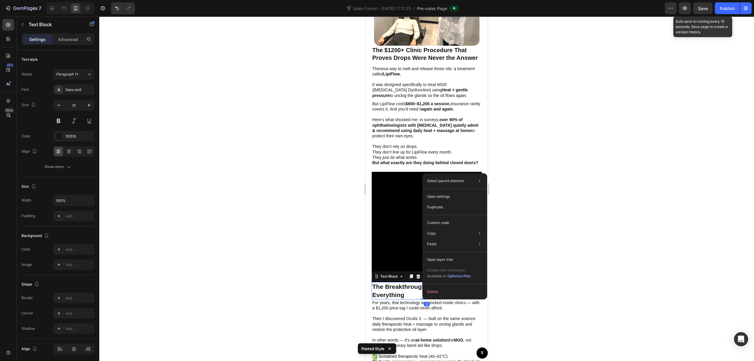
click at [424, 218] on div at bounding box center [426, 188] width 655 height 344
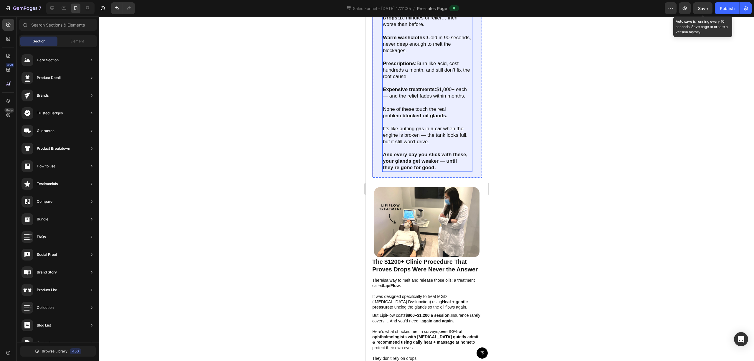
scroll to position [914, 0]
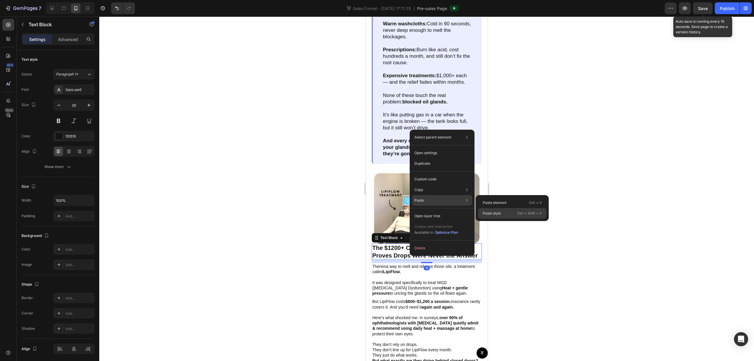
click at [424, 213] on p "Paste style" at bounding box center [492, 213] width 18 height 5
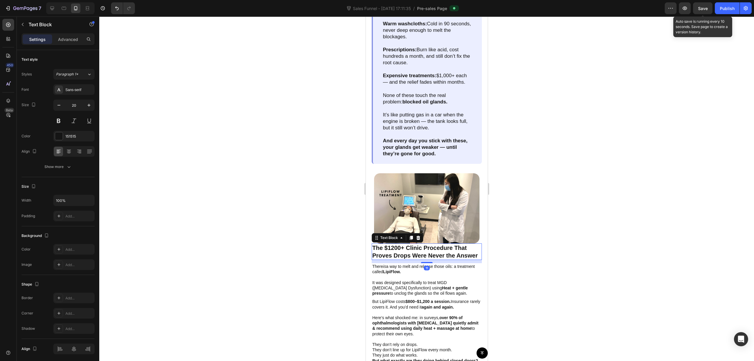
type input "21"
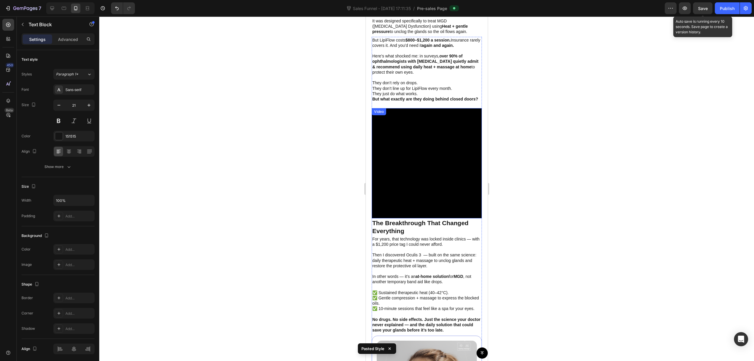
scroll to position [1189, 0]
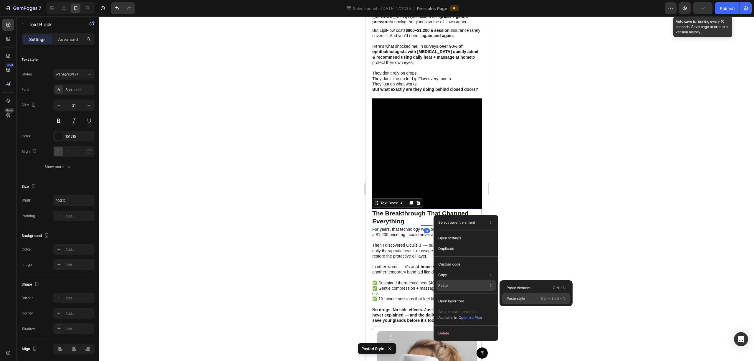
click at [424, 300] on p "Paste style" at bounding box center [515, 298] width 18 height 5
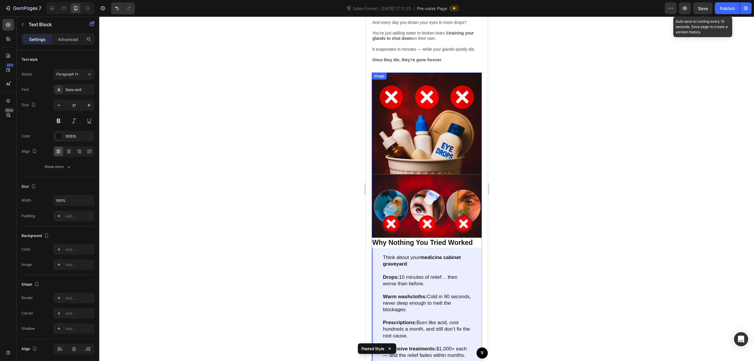
scroll to position [639, 0]
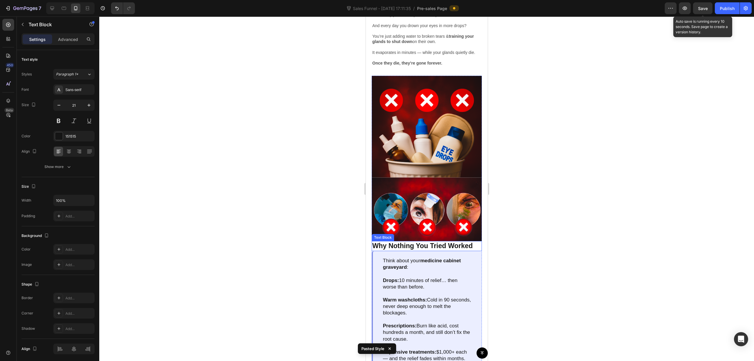
click at [423, 241] on p "Why Nothing You Tried Worked" at bounding box center [426, 245] width 109 height 9
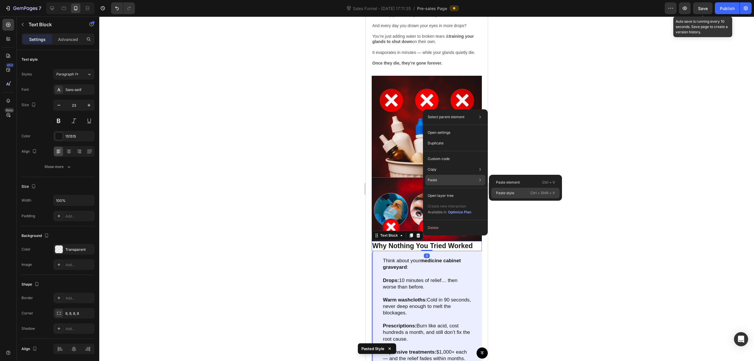
click at [424, 191] on p "Paste style" at bounding box center [505, 192] width 18 height 5
type input "21"
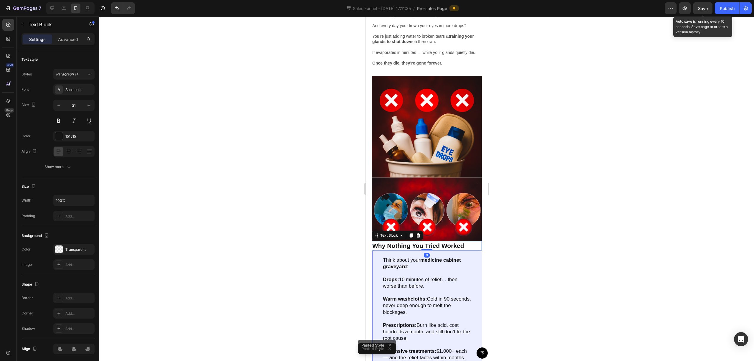
click at [424, 109] on div at bounding box center [426, 188] width 655 height 344
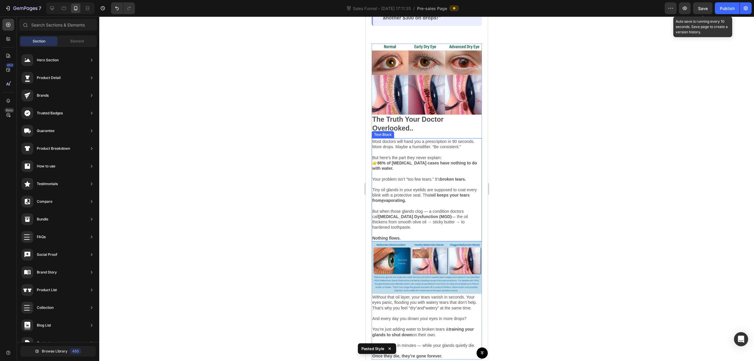
scroll to position [364, 0]
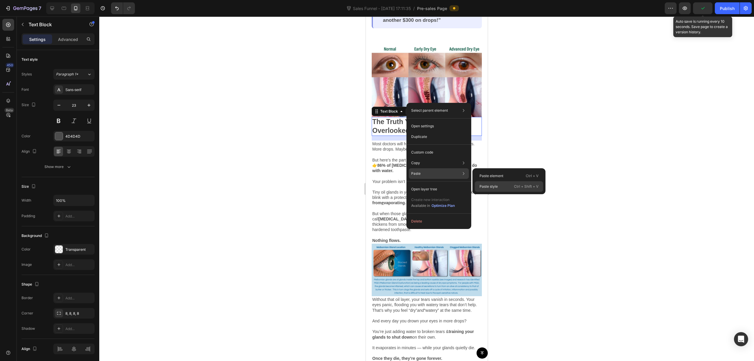
click at [424, 184] on p "Paste style" at bounding box center [488, 186] width 18 height 5
type input "21"
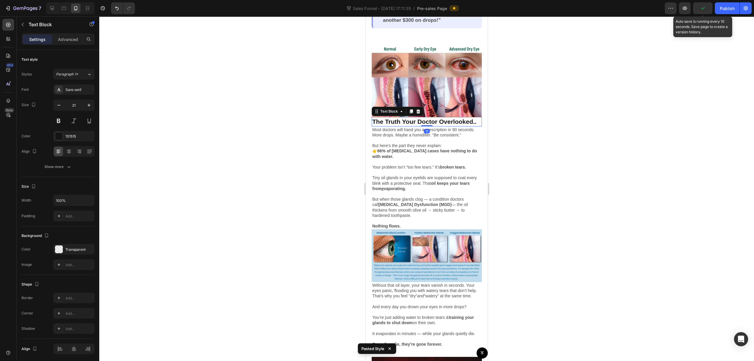
click at [424, 87] on div at bounding box center [426, 188] width 655 height 344
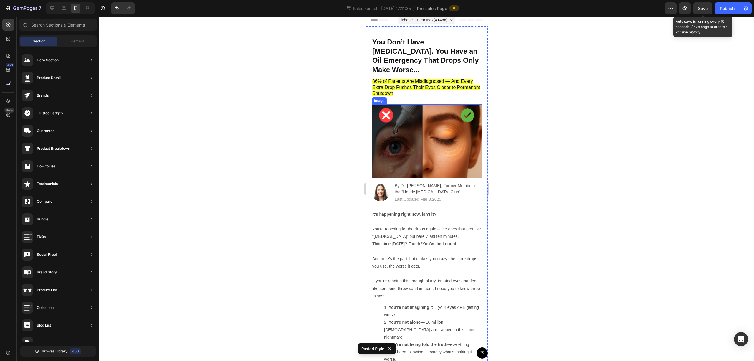
scroll to position [0, 0]
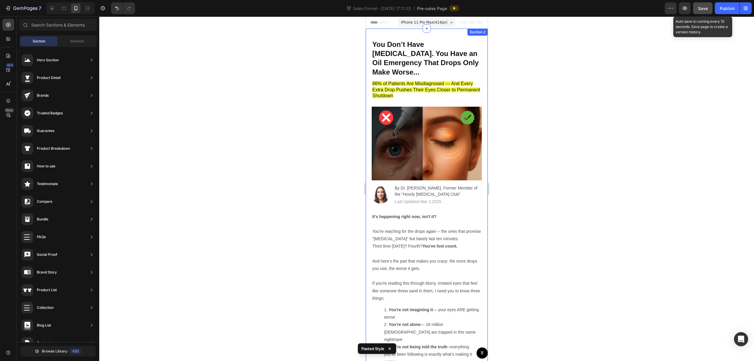
click at [424, 8] on span "Save" at bounding box center [703, 8] width 10 height 5
click at [424, 6] on div "Publish" at bounding box center [727, 8] width 15 height 6
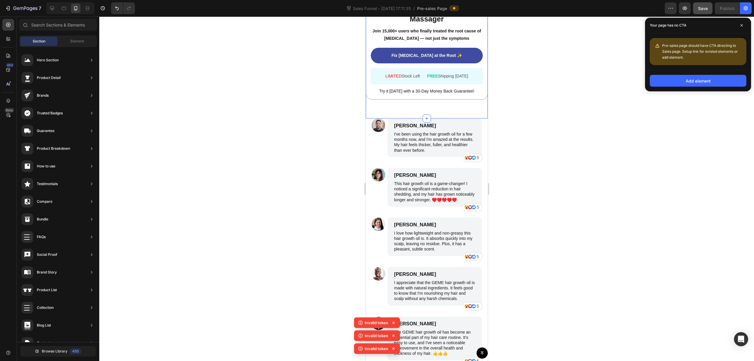
scroll to position [2197, 0]
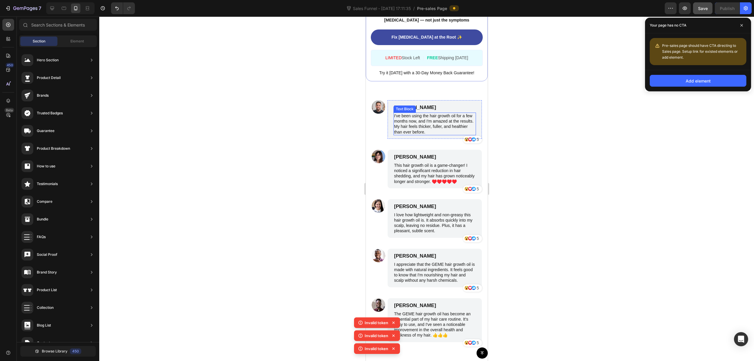
click at [424, 113] on p "I've been using the hair growth oil for a few months now, and I'm amazed at the…" at bounding box center [434, 123] width 81 height 21
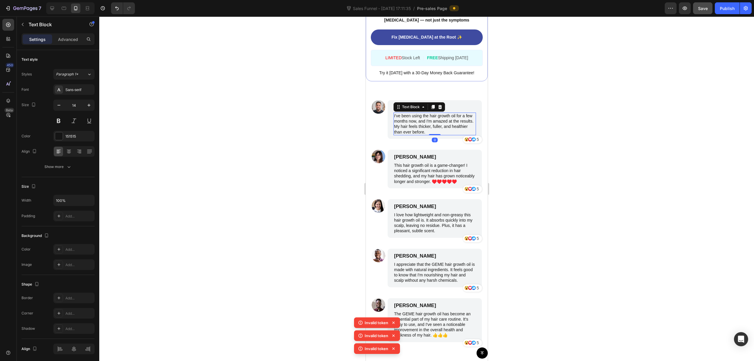
click at [424, 113] on p "I've been using the hair growth oil for a few months now, and I'm amazed at the…" at bounding box center [434, 123] width 81 height 21
click at [424, 118] on p "I've been using the hair growth oil for a few months now, and I'm amazed at the…" at bounding box center [434, 123] width 81 height 21
click at [424, 120] on p "I've been using the hair growth oil for a few months now, and I'm amazed at the…" at bounding box center [434, 123] width 81 height 21
drag, startPoint x: 448, startPoint y: 120, endPoint x: 393, endPoint y: 102, distance: 57.1
click at [393, 112] on div "I've been using the hair growth oil for a few months now, and I'm amazed at the…" at bounding box center [434, 123] width 82 height 23
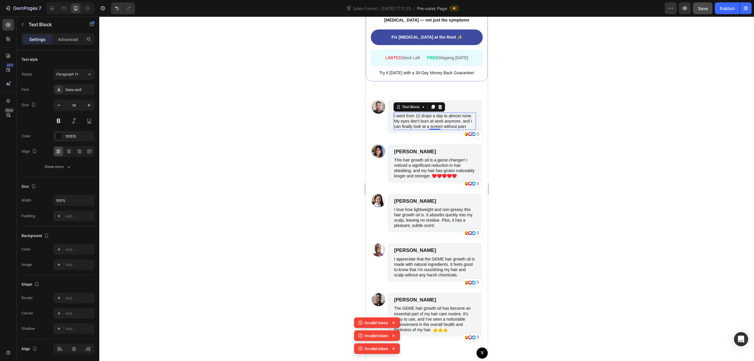
click at [424, 127] on div at bounding box center [426, 188] width 655 height 344
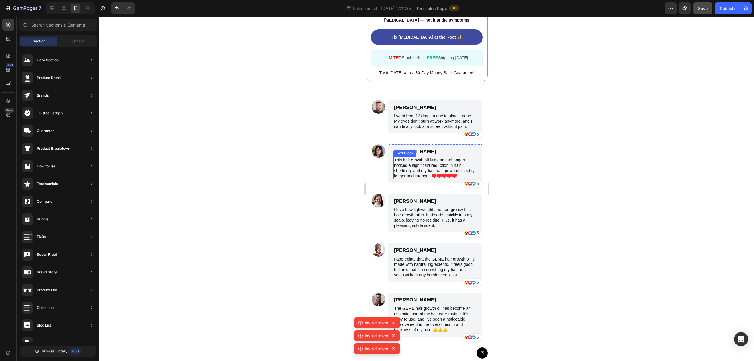
click at [415, 158] on p "This hair growth oil is a game-changer! I noticed a significant reduction in ha…" at bounding box center [434, 167] width 81 height 21
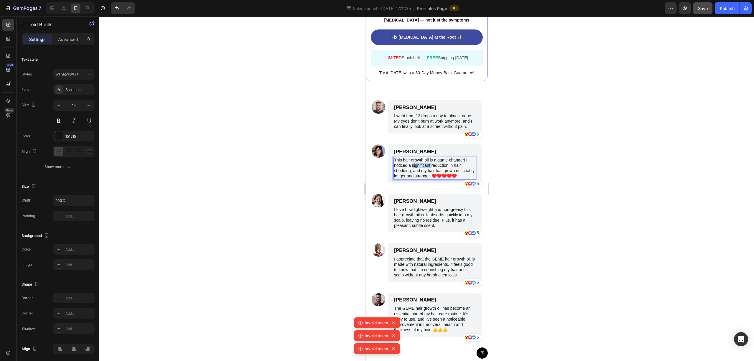
click at [415, 158] on p "This hair growth oil is a game-changer! I noticed a significant reduction in ha…" at bounding box center [434, 167] width 81 height 21
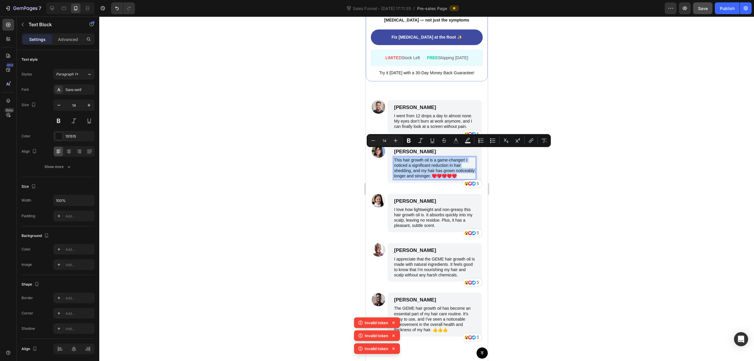
click at [424, 169] on p "This hair growth oil is a game-changer! I noticed a significant reduction in ha…" at bounding box center [434, 167] width 81 height 21
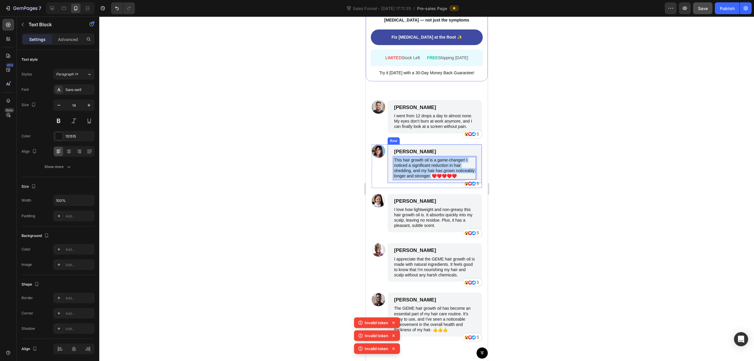
drag, startPoint x: 452, startPoint y: 168, endPoint x: 392, endPoint y: 153, distance: 61.8
click at [392, 153] on div "Emily Johnson Text Block This hair growth oil is a game-changer! I noticed a si…" at bounding box center [434, 163] width 94 height 39
click at [424, 150] on div at bounding box center [426, 188] width 655 height 344
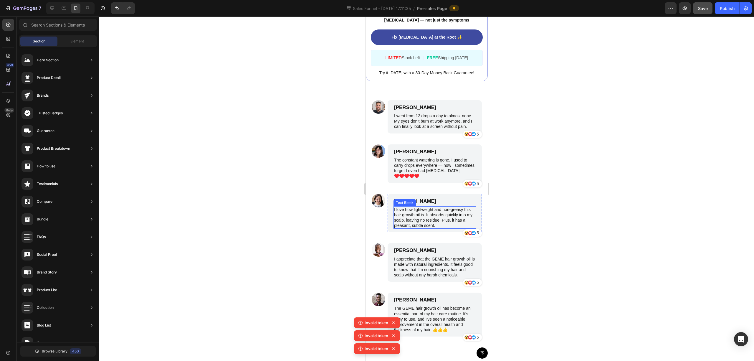
click at [424, 207] on p "I love how lightweight and non-greasy this hair growth oil is. It absorbs quick…" at bounding box center [434, 217] width 81 height 21
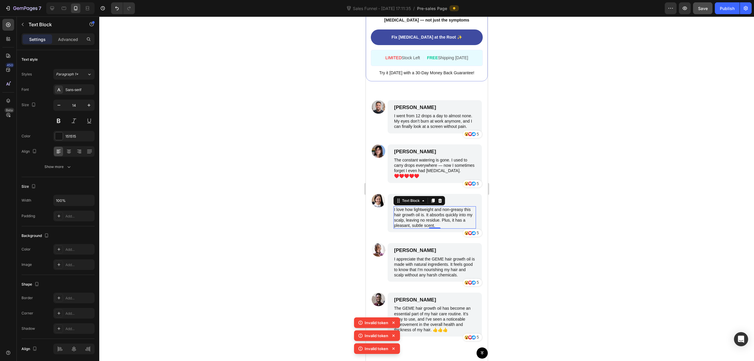
click at [424, 207] on p "I love how lightweight and non-greasy this hair growth oil is. It absorbs quick…" at bounding box center [434, 217] width 81 height 21
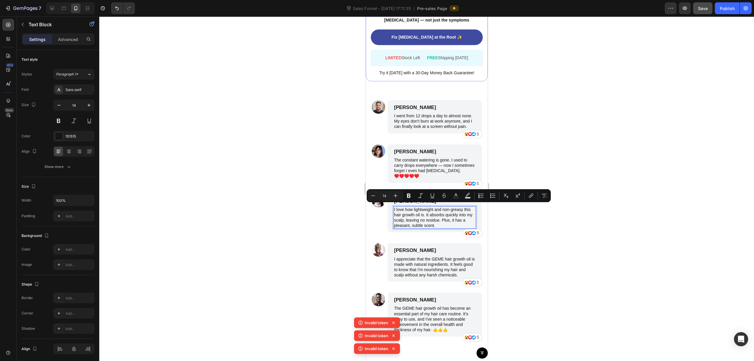
click at [424, 216] on p "I love how lightweight and non-greasy this hair growth oil is. It absorbs quick…" at bounding box center [434, 217] width 81 height 21
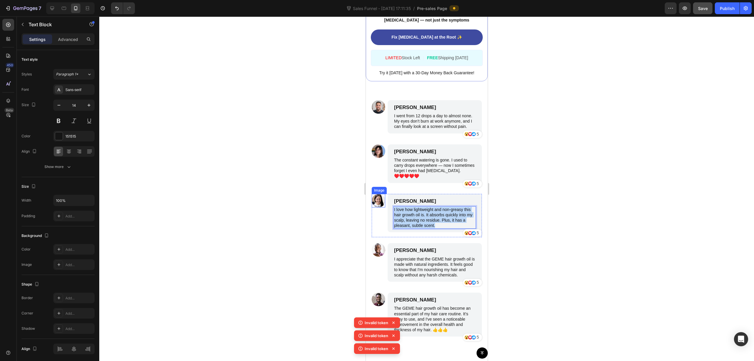
drag, startPoint x: 447, startPoint y: 216, endPoint x: 376, endPoint y: 198, distance: 73.5
click at [376, 198] on div "Image James Smith Text Block I love how lightweight and non-greasy this hair gr…" at bounding box center [426, 216] width 110 height 44
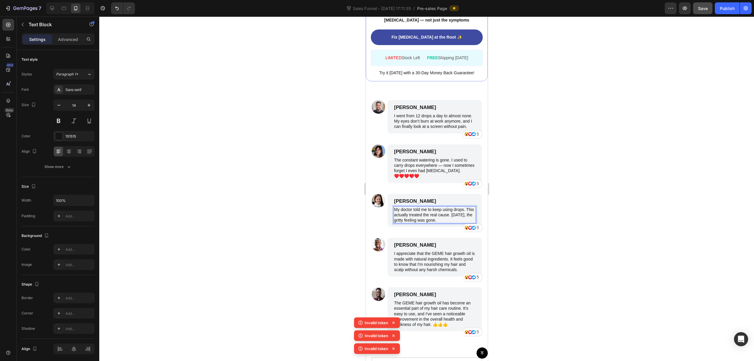
click at [424, 171] on div at bounding box center [426, 188] width 655 height 344
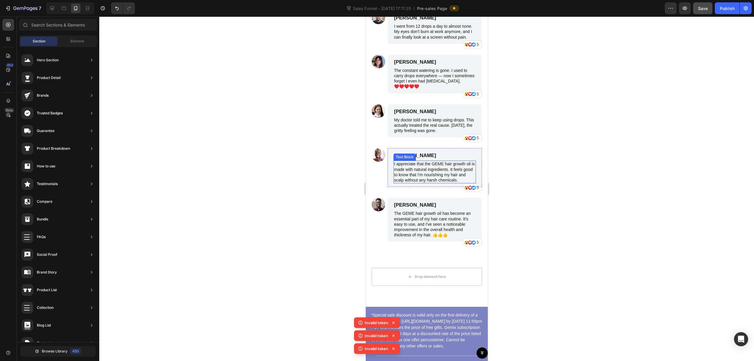
scroll to position [2276, 0]
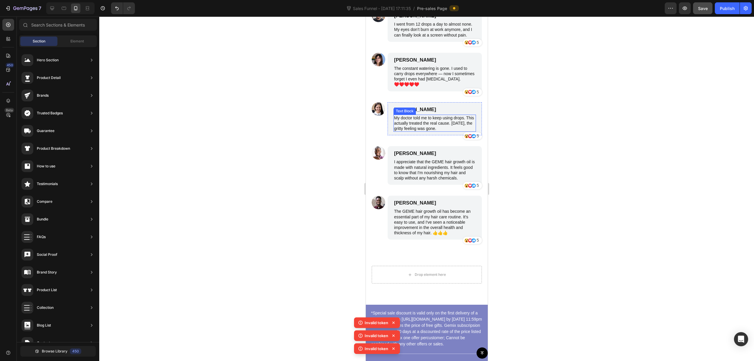
click at [413, 131] on p "My doctor told me to keep using drops. This actually treated the real cause. Wi…" at bounding box center [434, 123] width 81 height 16
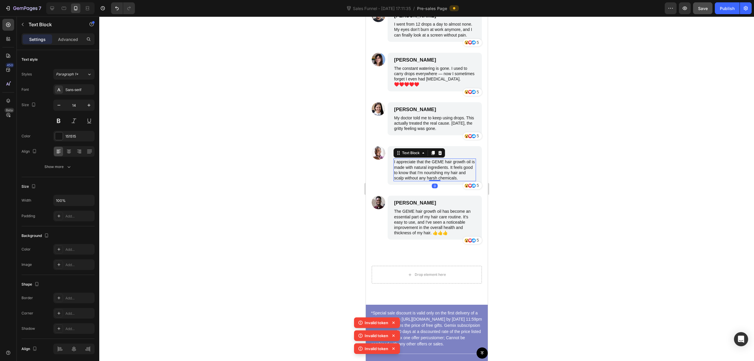
click at [422, 181] on p "I appreciate that the GEME hair growth oil is made with natural ingredients. It…" at bounding box center [434, 169] width 81 height 21
click at [411, 181] on p "I appreciate that the GEME hair growth oil is made with natural ingredients. It…" at bounding box center [434, 169] width 81 height 21
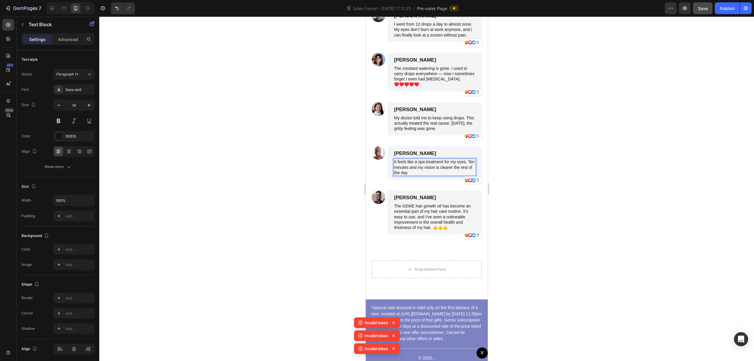
click at [424, 150] on div at bounding box center [426, 188] width 655 height 344
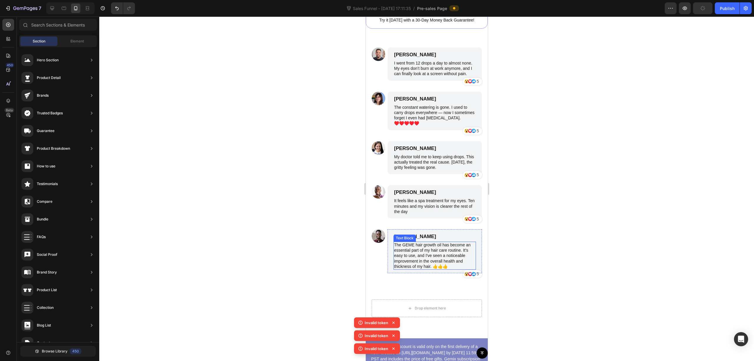
scroll to position [2197, 0]
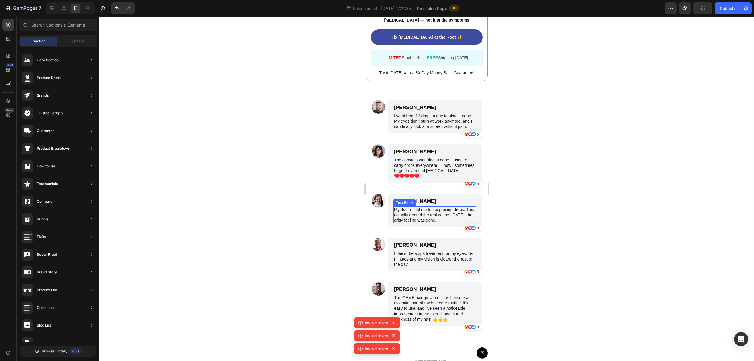
click at [407, 214] on p "My doctor told me to keep using drops. This actually treated the real cause. Wi…" at bounding box center [434, 215] width 81 height 16
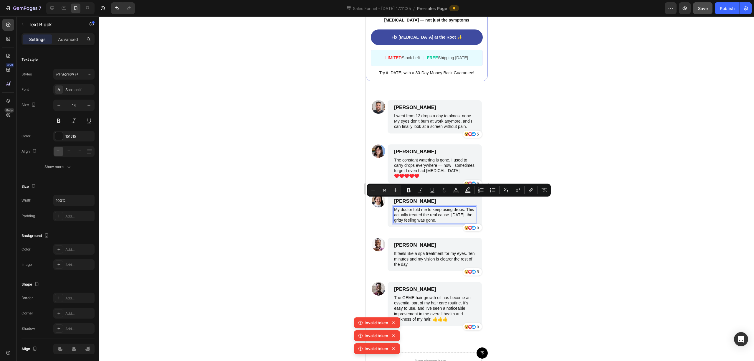
click at [408, 220] on p "My doctor told me to keep using drops. This actually treated the real cause. Wi…" at bounding box center [434, 215] width 81 height 16
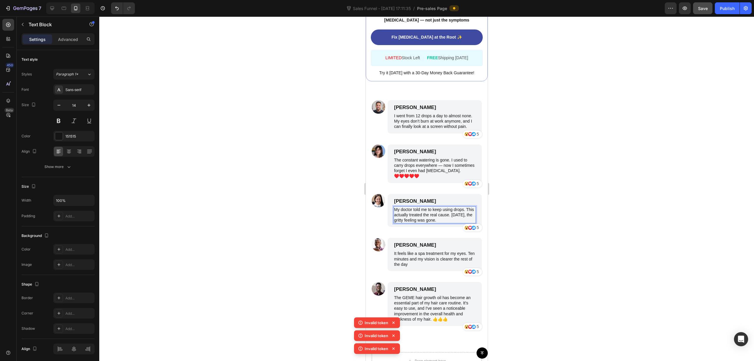
drag, startPoint x: 407, startPoint y: 219, endPoint x: 393, endPoint y: 200, distance: 23.9
click at [394, 207] on p "My doctor told me to keep using drops. This actually treated the real cause. Wi…" at bounding box center [434, 215] width 81 height 16
click at [406, 198] on p "[PERSON_NAME]" at bounding box center [434, 201] width 81 height 6
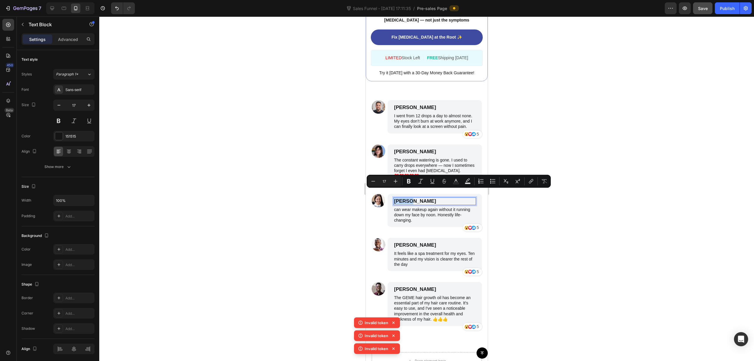
click at [406, 198] on p "[PERSON_NAME]" at bounding box center [434, 201] width 81 height 6
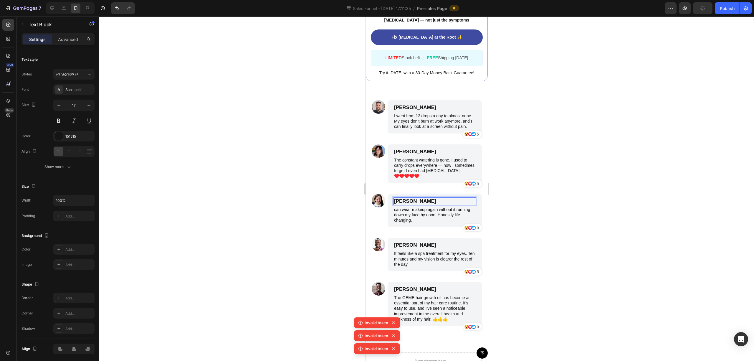
click at [409, 198] on p "[PERSON_NAME]" at bounding box center [434, 201] width 81 height 6
drag, startPoint x: 410, startPoint y: 193, endPoint x: 400, endPoint y: 194, distance: 10.0
click at [400, 198] on p "[PERSON_NAME]" at bounding box center [434, 201] width 81 height 6
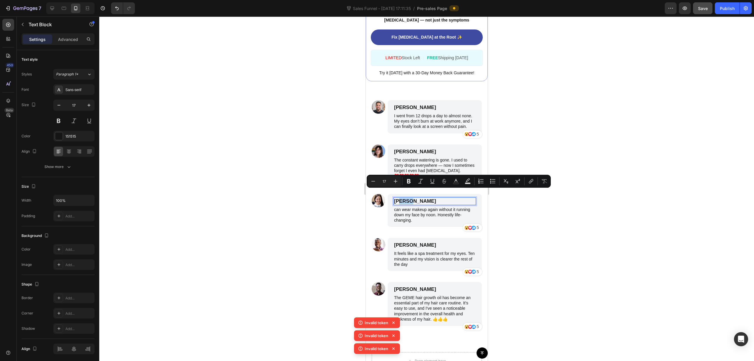
click at [405, 198] on p "[PERSON_NAME]" at bounding box center [434, 201] width 81 height 6
click at [410, 198] on p "[PERSON_NAME]" at bounding box center [434, 201] width 81 height 6
drag, startPoint x: 408, startPoint y: 191, endPoint x: 394, endPoint y: 192, distance: 14.2
click at [394, 198] on p "[PERSON_NAME]" at bounding box center [434, 201] width 81 height 6
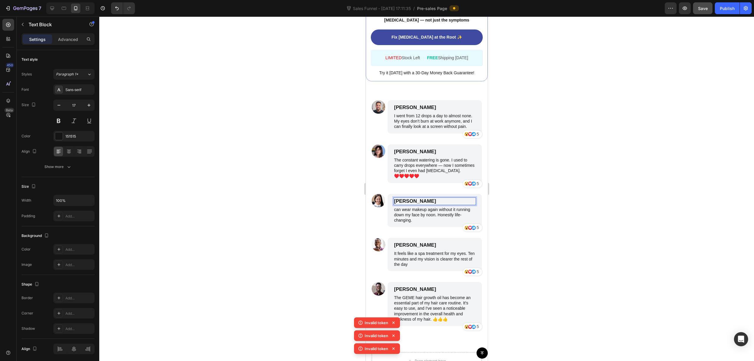
click at [418, 198] on p "Clara Smith" at bounding box center [434, 201] width 81 height 6
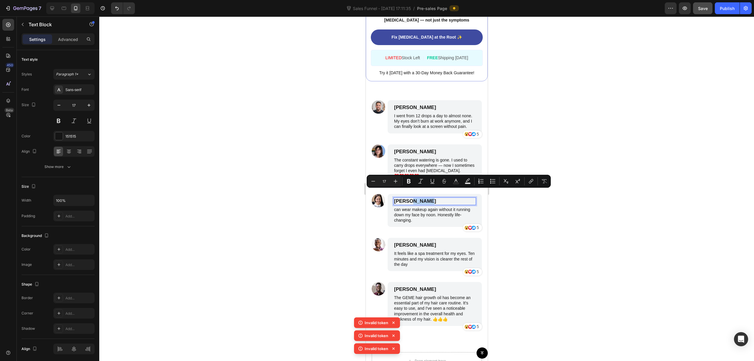
drag, startPoint x: 425, startPoint y: 192, endPoint x: 408, endPoint y: 192, distance: 16.2
click at [408, 198] on p "Clara Smith" at bounding box center [434, 201] width 81 height 6
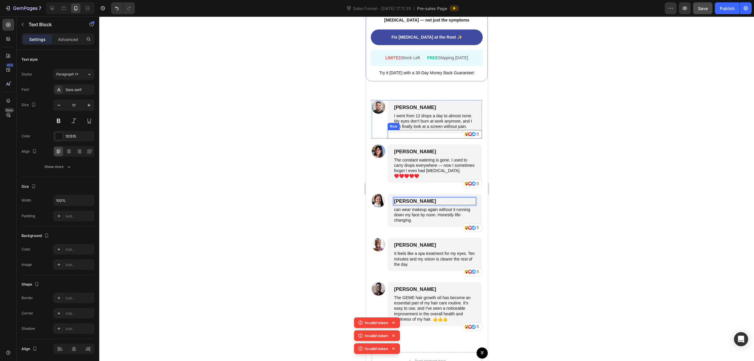
click at [424, 130] on div "Icon Icon Icon 5 Text Block Row Row" at bounding box center [434, 134] width 94 height 9
click at [424, 104] on p "[PERSON_NAME]" at bounding box center [434, 107] width 81 height 6
click at [424, 113] on p "I went from 12 drops a day to almost none. My eyes don’t burn at work anymore, …" at bounding box center [434, 121] width 81 height 16
click at [410, 104] on p "[PERSON_NAME]" at bounding box center [434, 107] width 81 height 6
click at [424, 104] on p "[PERSON_NAME]" at bounding box center [434, 107] width 81 height 6
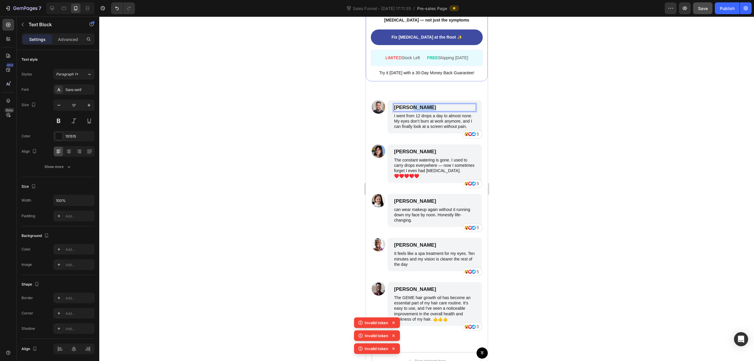
drag, startPoint x: 430, startPoint y: 94, endPoint x: 408, endPoint y: 92, distance: 23.0
click at [411, 104] on p "[PERSON_NAME]" at bounding box center [434, 107] width 81 height 6
click at [424, 158] on div at bounding box center [426, 188] width 655 height 344
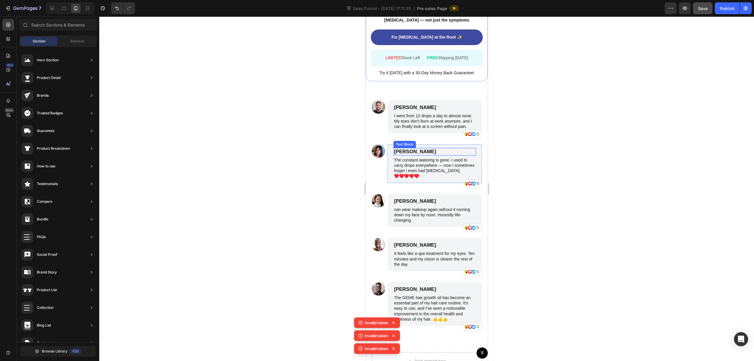
click at [422, 148] on p "[PERSON_NAME]" at bounding box center [434, 151] width 81 height 6
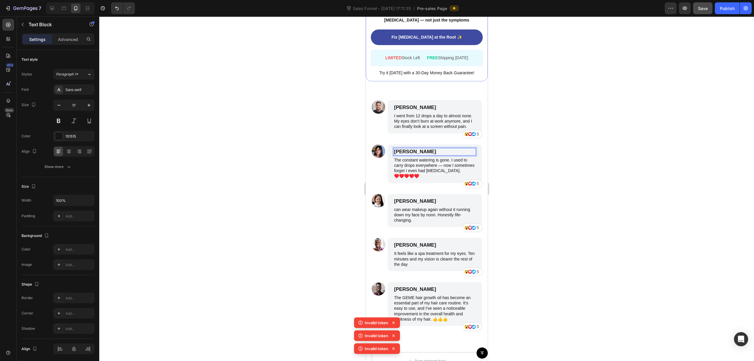
click at [424, 148] on p "[PERSON_NAME]" at bounding box center [434, 151] width 81 height 6
click at [424, 179] on div at bounding box center [426, 188] width 655 height 344
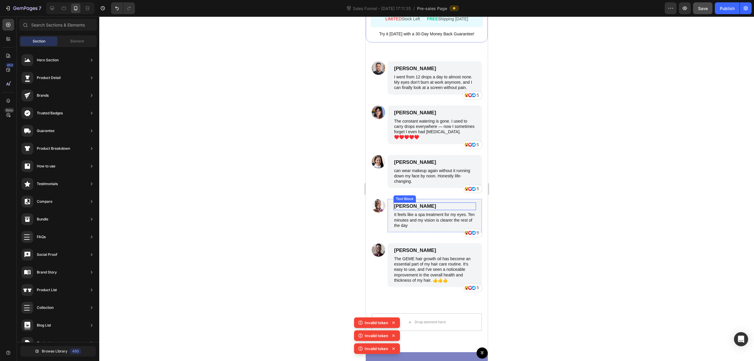
scroll to position [2237, 0]
click at [395, 167] on p "can wear makeup again without it running down my face by noon. Honestly life-ch…" at bounding box center [434, 175] width 81 height 16
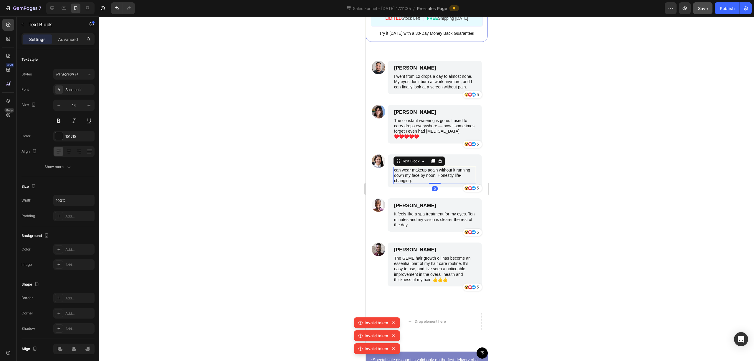
click at [424, 154] on div at bounding box center [426, 188] width 655 height 344
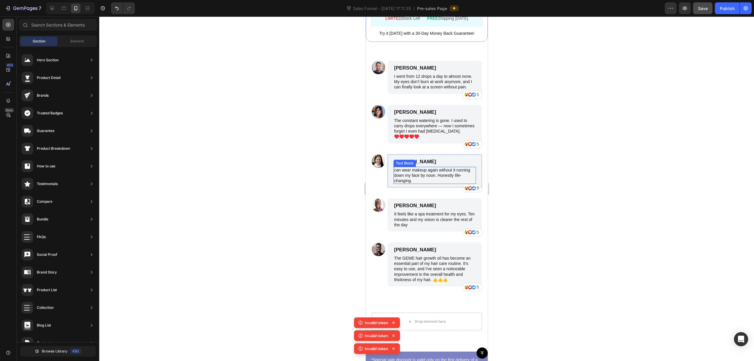
click at [398, 167] on p "can wear makeup again without it running down my face by noon. Honestly life-ch…" at bounding box center [434, 175] width 81 height 16
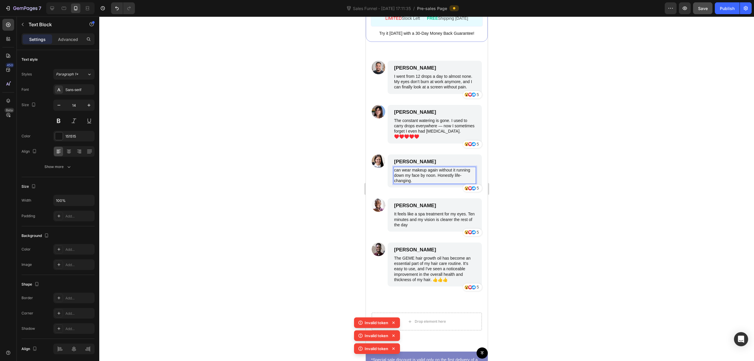
drag, startPoint x: 468, startPoint y: 169, endPoint x: 486, endPoint y: 166, distance: 17.9
click at [424, 168] on div "Clara Michevin Text Block can wear makeup again without it running down my face…" at bounding box center [434, 170] width 94 height 33
click at [424, 165] on div at bounding box center [426, 188] width 655 height 344
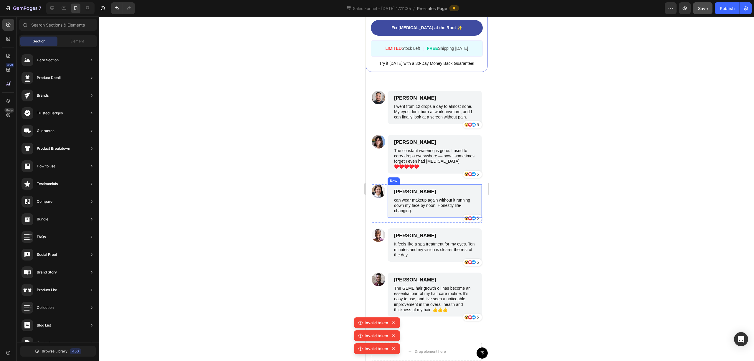
scroll to position [2197, 0]
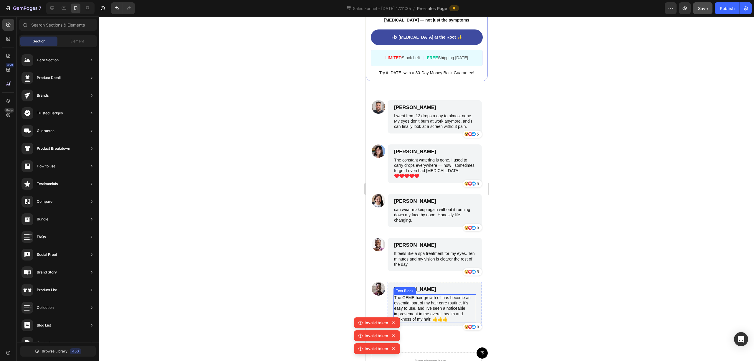
click at [416, 298] on p "The GEME hair growth oil has become an essential part of my hair care routine. …" at bounding box center [434, 308] width 81 height 27
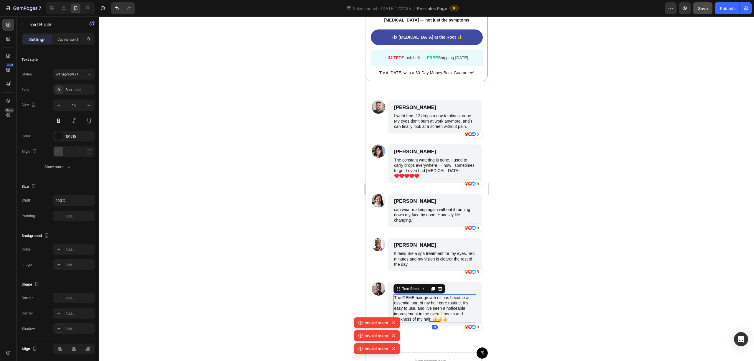
click at [416, 298] on p "The GEME hair growth oil has become an essential part of my hair care routine. …" at bounding box center [434, 308] width 81 height 27
click at [424, 295] on p "My doctor told me to keep using drops. This actually treated the real cause. Wi…" at bounding box center [434, 303] width 81 height 16
drag, startPoint x: 401, startPoint y: 295, endPoint x: 398, endPoint y: 295, distance: 3.5
click at [400, 295] on p "My doctor told me to keep using drops. This actually treated the real cause. Wi…" at bounding box center [434, 303] width 81 height 16
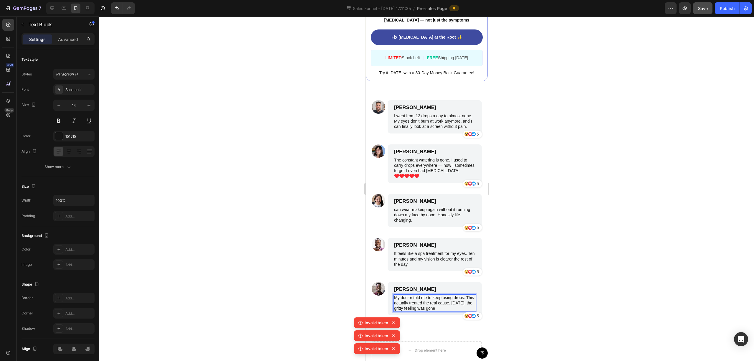
click at [395, 295] on p "My doctor told me to keep using drops. This actually treated the real cause. Wi…" at bounding box center [434, 303] width 81 height 16
click at [424, 205] on div at bounding box center [426, 188] width 655 height 344
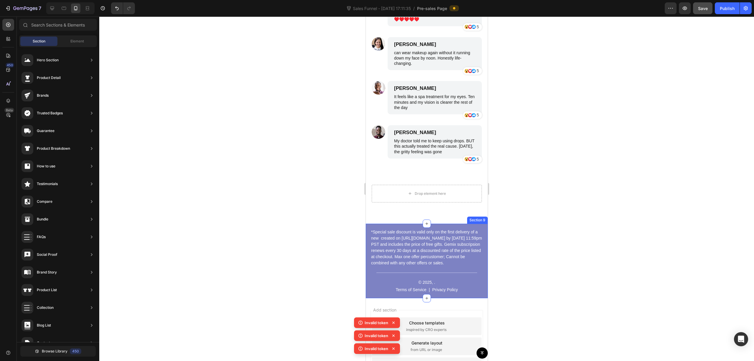
scroll to position [2354, 0]
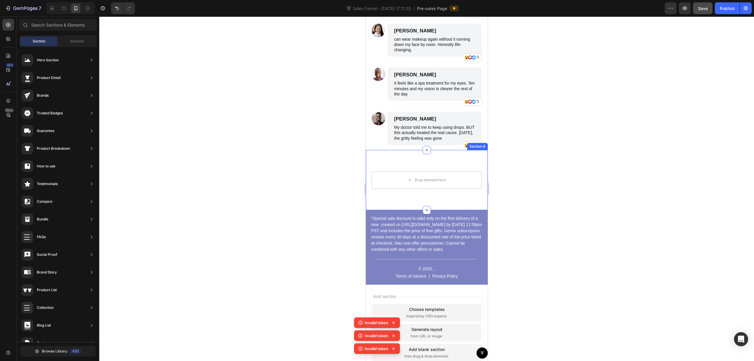
click at [424, 172] on div "Drop element here Section 8" at bounding box center [426, 180] width 122 height 60
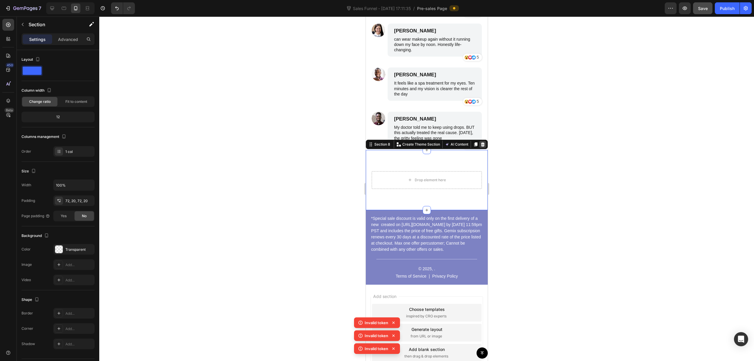
click at [424, 147] on icon at bounding box center [482, 144] width 5 height 5
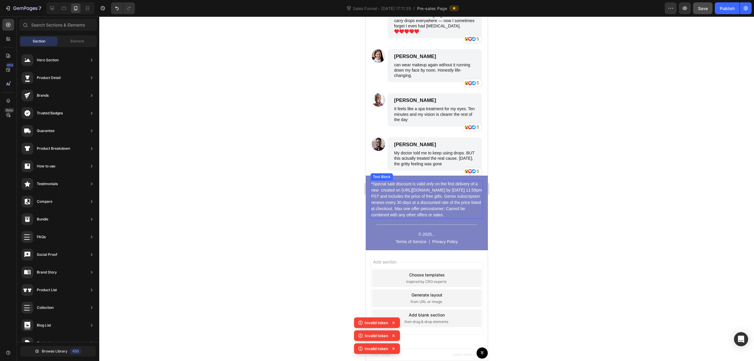
click at [424, 191] on p "*Special sale discount is valid only on the first delivery of a new created on …" at bounding box center [426, 199] width 111 height 37
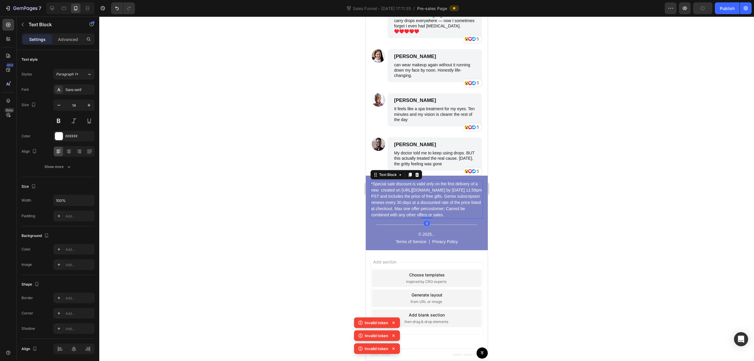
click at [424, 200] on p "*Special sale discount is valid only on the first delivery of a new created on …" at bounding box center [426, 199] width 111 height 37
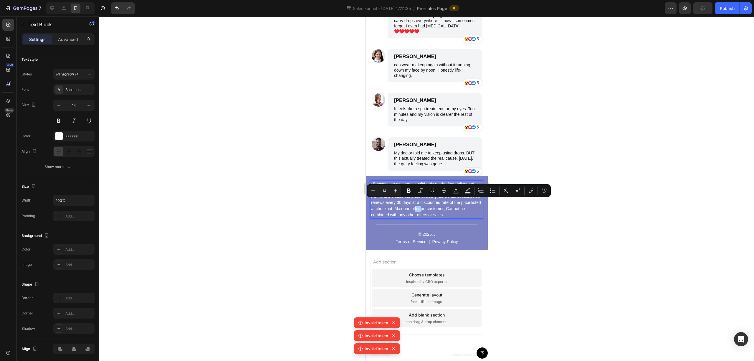
click at [424, 198] on div at bounding box center [426, 188] width 655 height 344
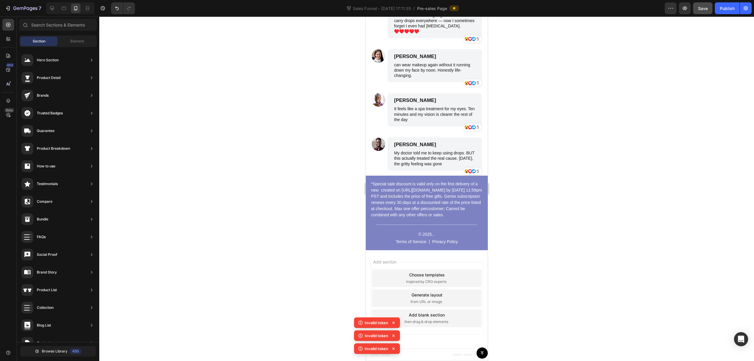
click at [424, 218] on div at bounding box center [426, 188] width 655 height 344
click at [424, 150] on p "My doctor told me to keep using drops. BUT this actually treated the real cause…" at bounding box center [434, 158] width 81 height 16
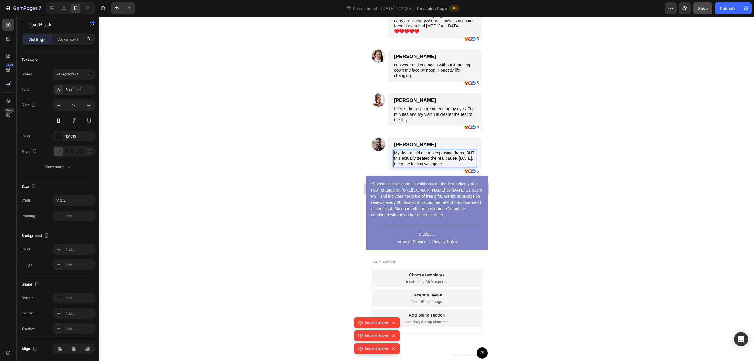
click at [424, 150] on p "My doctor told me to keep using drops. BUT this actually treated the real cause…" at bounding box center [434, 158] width 81 height 16
drag, startPoint x: 465, startPoint y: 146, endPoint x: 455, endPoint y: 147, distance: 9.8
click at [424, 150] on p "My doctor told me to keep using drops. BUT this actually treated the real cause…" at bounding box center [434, 158] width 81 height 16
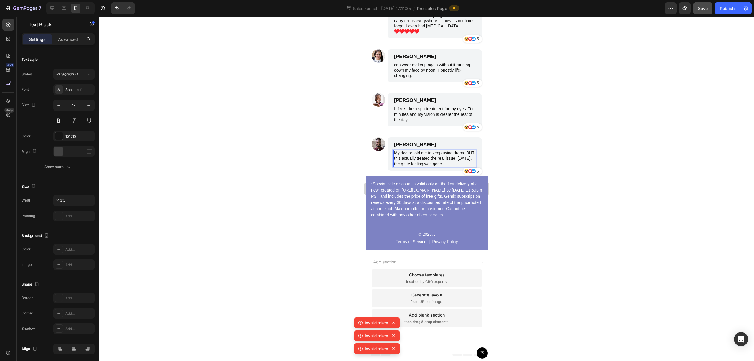
click at [424, 143] on div at bounding box center [426, 188] width 655 height 344
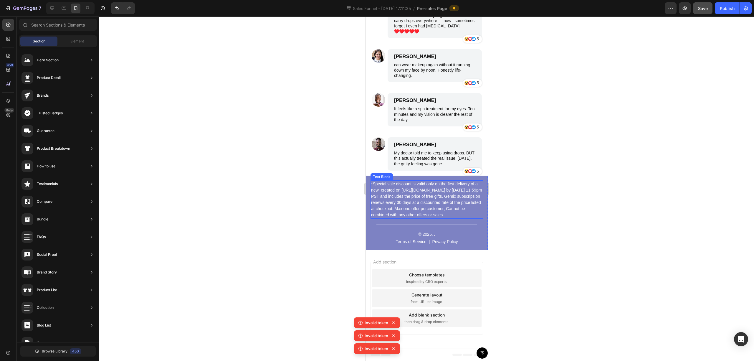
click at [418, 198] on p "*Special sale discount is valid only on the first delivery of a new created on …" at bounding box center [426, 199] width 111 height 37
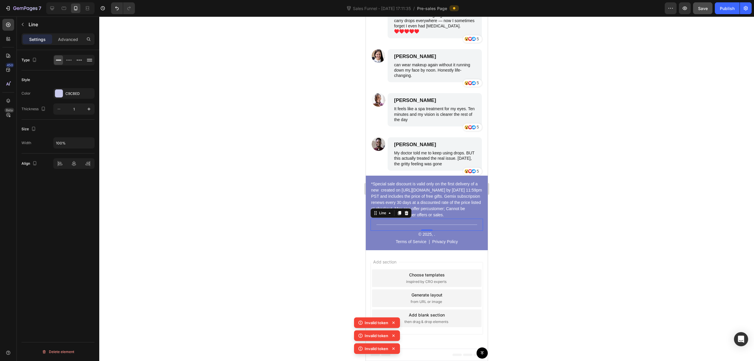
click at [424, 225] on div "Title Line 0" at bounding box center [426, 224] width 112 height 12
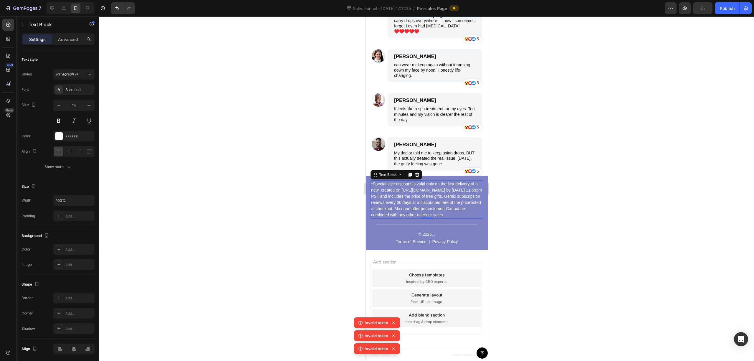
click at [424, 201] on p "*Special sale discount is valid only on the first delivery of a new created on …" at bounding box center [426, 199] width 111 height 37
click at [424, 198] on p "*Special sale discount is valid only on the first delivery of a new created on …" at bounding box center [426, 199] width 111 height 37
drag, startPoint x: 571, startPoint y: 198, endPoint x: 91, endPoint y: 176, distance: 479.9
click at [424, 198] on div at bounding box center [426, 188] width 655 height 344
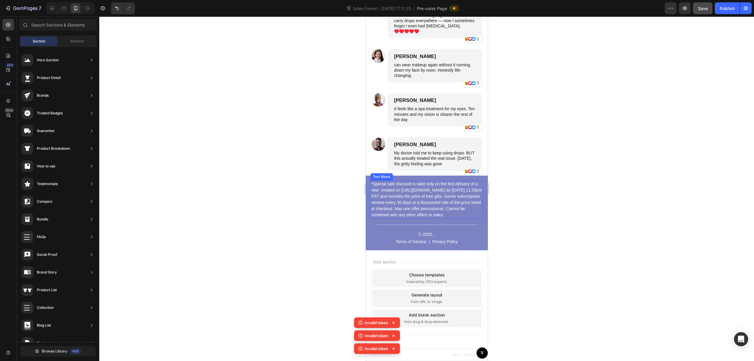
click at [424, 191] on p "*Special sale discount is valid only on the first delivery of a new created on …" at bounding box center [426, 199] width 111 height 37
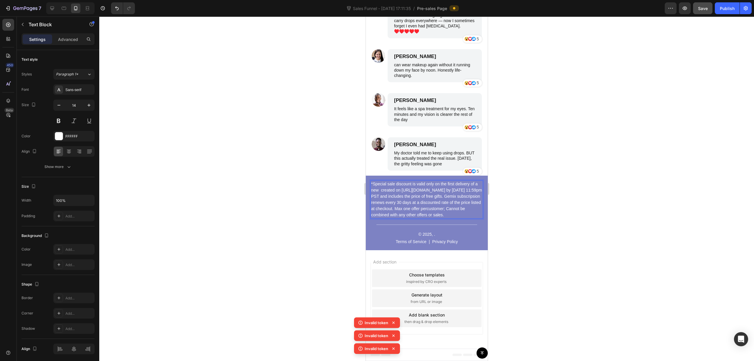
click at [415, 202] on p "*Special sale discount is valid only on the first delivery of a new created on …" at bounding box center [426, 199] width 111 height 37
drag, startPoint x: 409, startPoint y: 208, endPoint x: 436, endPoint y: 209, distance: 27.7
click at [409, 208] on p "*Special sale discount is valid only on the first delivery of a new created on …" at bounding box center [426, 199] width 111 height 37
click at [424, 213] on p "*Special sale discount is valid only on the first delivery of a new created on …" at bounding box center [426, 199] width 111 height 37
click at [387, 184] on p "*Special sale discount is valid only on the first delivery of a new created on …" at bounding box center [426, 199] width 111 height 37
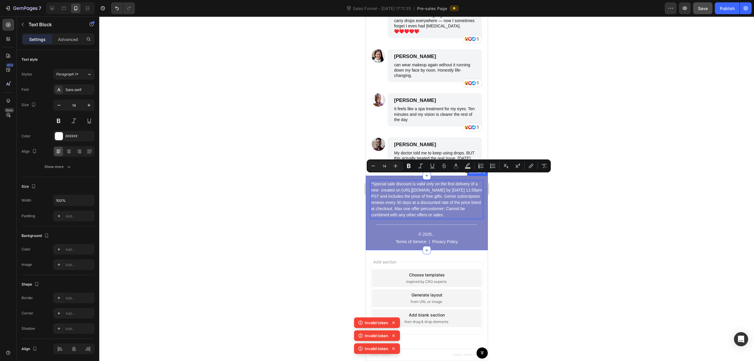
drag, startPoint x: 411, startPoint y: 213, endPoint x: 369, endPoint y: 177, distance: 55.3
click at [369, 177] on div "*Special sale discount is valid only on the first delivery of a new created on …" at bounding box center [426, 212] width 122 height 74
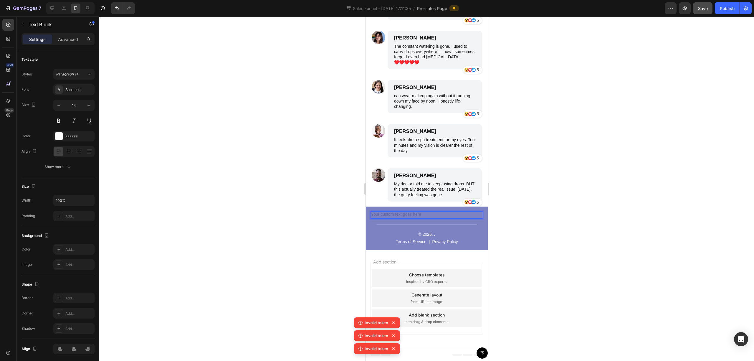
click at [400, 211] on div "Rich Text Editor. Editing area: main" at bounding box center [426, 214] width 112 height 7
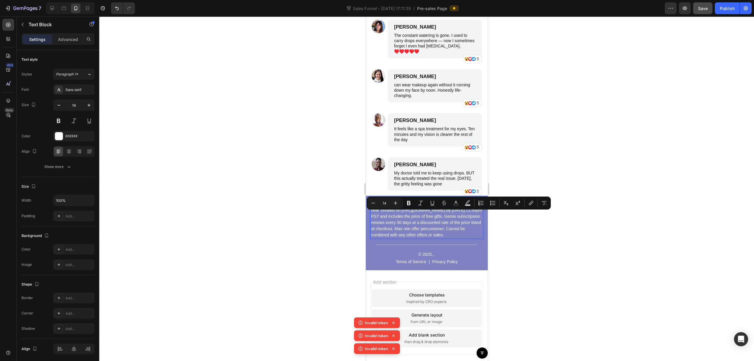
click at [269, 331] on div at bounding box center [426, 188] width 655 height 344
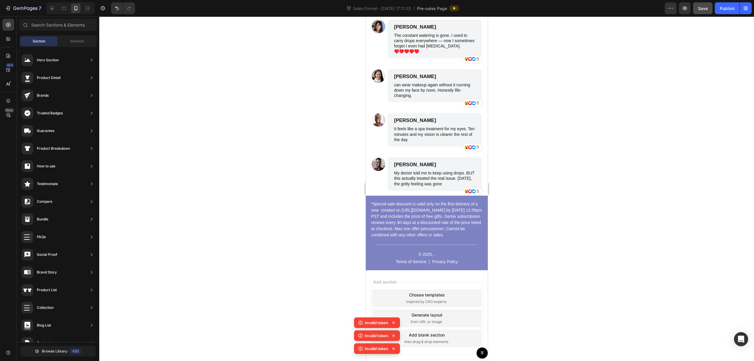
drag, startPoint x: 635, startPoint y: 128, endPoint x: 615, endPoint y: 138, distance: 22.4
click at [424, 129] on div at bounding box center [426, 188] width 655 height 344
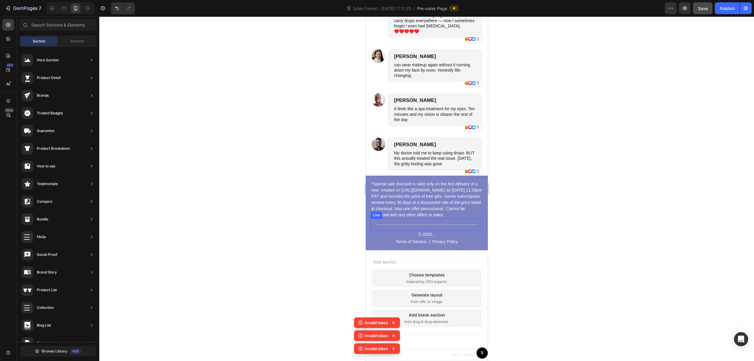
click at [419, 212] on p "*Special sale discount is valid only on the first delivery of a new created on …" at bounding box center [426, 199] width 111 height 37
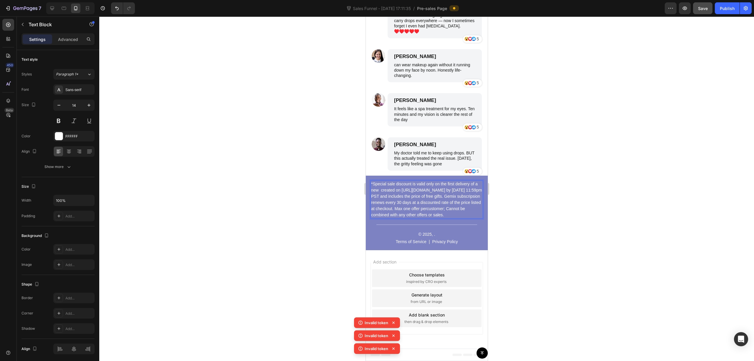
click at [419, 212] on p "*Special sale discount is valid only on the first delivery of a new created on …" at bounding box center [426, 199] width 111 height 37
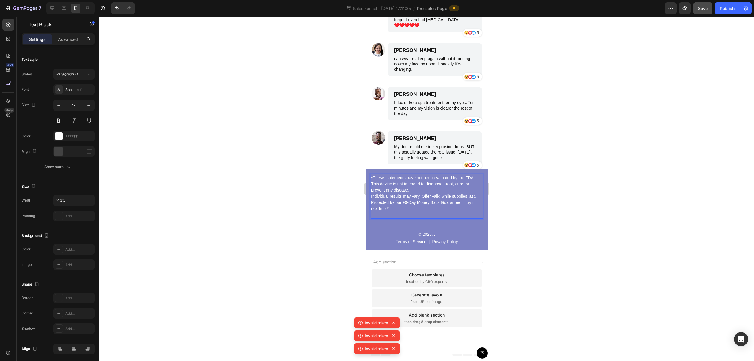
click at [424, 186] on div at bounding box center [426, 188] width 655 height 344
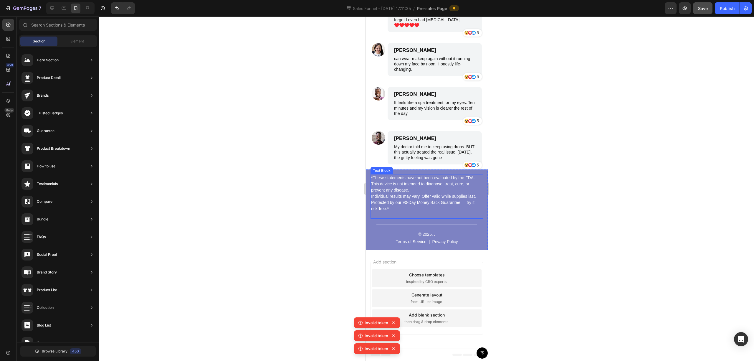
click at [424, 180] on p "*These statements have not been evaluated by the FDA. This device is not intend…" at bounding box center [426, 196] width 111 height 43
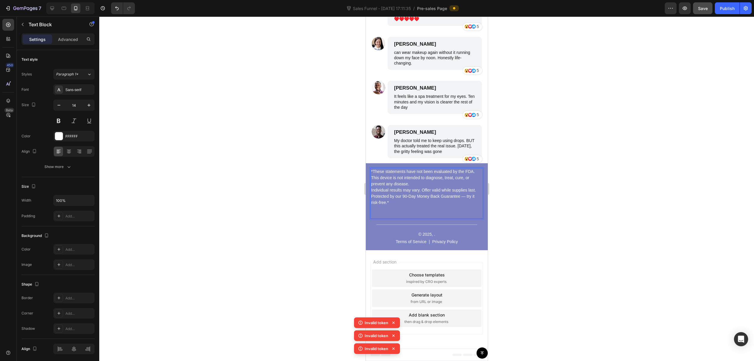
click at [422, 191] on p "*These statements have not been evaluated by the FDA. This device is not intend…" at bounding box center [426, 192] width 111 height 49
click at [424, 188] on p "*These statements have not been evaluated by the FDA. This device is not intend…" at bounding box center [426, 192] width 111 height 49
drag, startPoint x: 418, startPoint y: 197, endPoint x: 444, endPoint y: 197, distance: 26.2
click at [418, 197] on p "*These statements have not been evaluated by the FDA. This device is not intend…" at bounding box center [426, 192] width 111 height 49
click at [424, 197] on p "*These statements have not been evaluated by the FDA. This device is not intend…" at bounding box center [426, 192] width 111 height 49
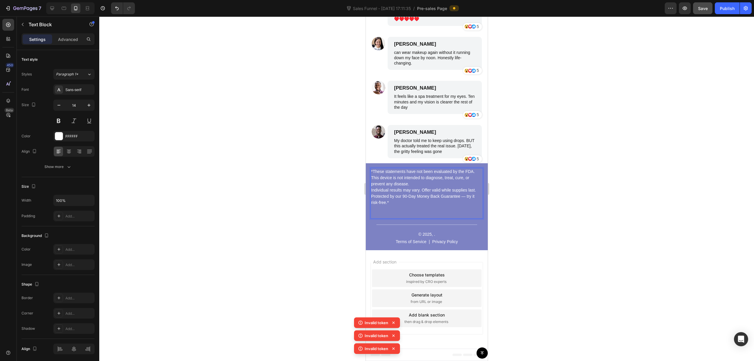
drag, startPoint x: 451, startPoint y: 197, endPoint x: 461, endPoint y: 204, distance: 13.0
click at [424, 197] on p "*These statements have not been evaluated by the FDA. This device is not intend…" at bounding box center [426, 192] width 111 height 49
click at [424, 205] on p "*These statements have not been evaluated by the FDA. This device is not intend…" at bounding box center [426, 192] width 111 height 49
click at [412, 188] on p "*These statements have not been evaluated by the FDA. This device is not intend…" at bounding box center [426, 192] width 111 height 49
click at [424, 188] on p "*These statements have not been evaluated by the FDA. This device is not intend…" at bounding box center [426, 192] width 111 height 49
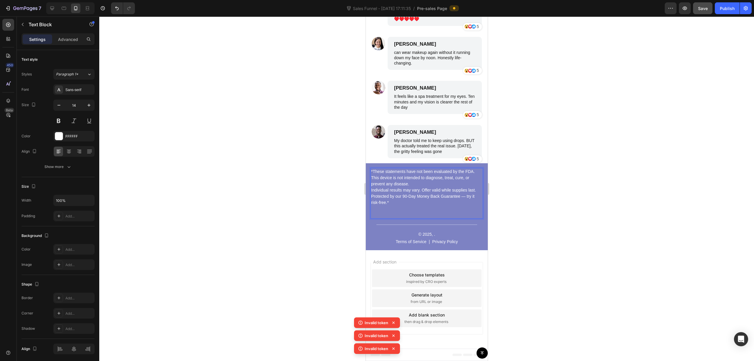
click at [424, 188] on p "*These statements have not been evaluated by the FDA. This device is not intend…" at bounding box center [426, 192] width 111 height 49
click at [423, 196] on p "*These statements have not been evaluated by the FDA. This device is not intend…" at bounding box center [426, 192] width 111 height 49
click at [424, 198] on p "*These statements have not been evaluated by the FDA. This device is not intend…" at bounding box center [426, 192] width 111 height 49
click at [424, 201] on p "*These statements have not been evaluated by the FDA. This device is not intend…" at bounding box center [426, 192] width 111 height 49
click at [411, 203] on p "*These statements have not been evaluated by the FDA. This device is not intend…" at bounding box center [426, 192] width 111 height 49
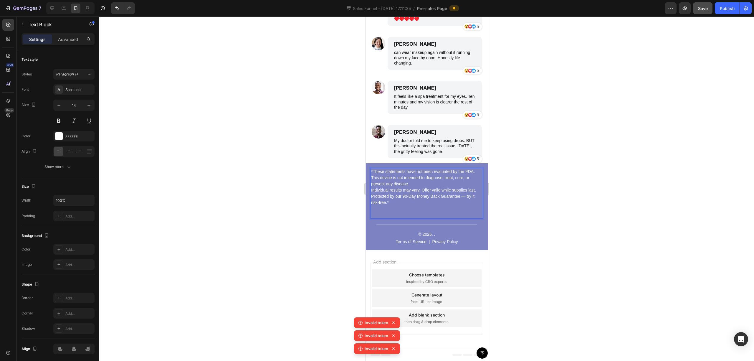
click at [417, 215] on p "*These statements have not been evaluated by the FDA. This device is not intend…" at bounding box center [426, 192] width 111 height 49
click at [424, 137] on div at bounding box center [426, 188] width 655 height 344
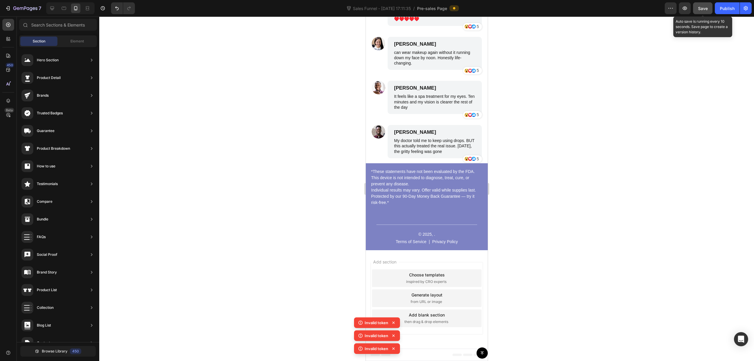
click at [424, 10] on span "Save" at bounding box center [703, 8] width 10 height 5
click at [424, 11] on div "Publish" at bounding box center [727, 8] width 15 height 6
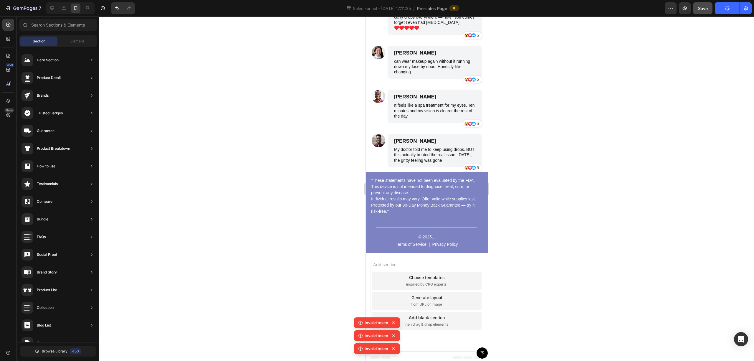
scroll to position [2329, 0]
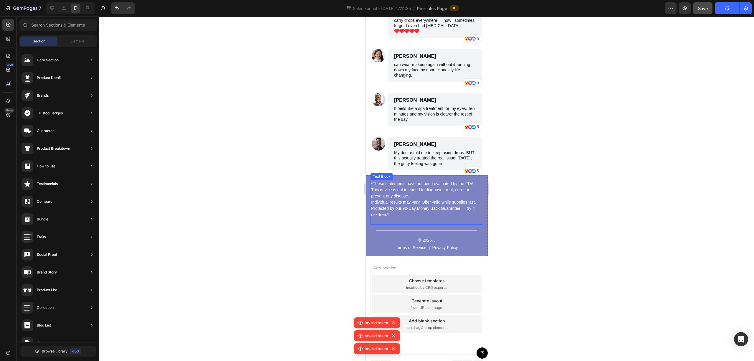
click at [413, 224] on p "*These statements have not been evaluated by the FDA. This device is not intend…" at bounding box center [426, 202] width 111 height 43
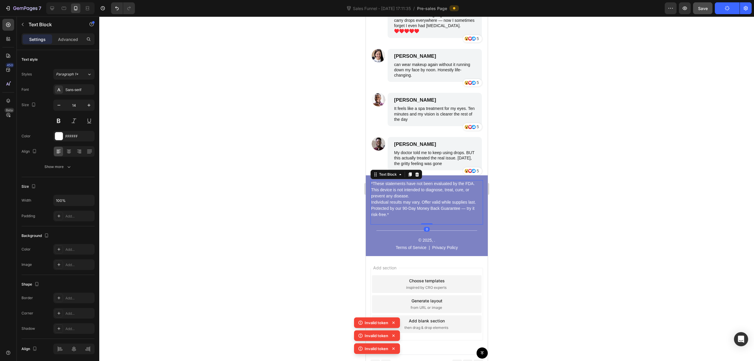
click at [413, 224] on p "*These statements have not been evaluated by the FDA. This device is not intend…" at bounding box center [426, 202] width 111 height 43
click at [393, 224] on p "*These statements have not been evaluated by the FDA. This device is not intend…" at bounding box center [426, 202] width 111 height 43
drag, startPoint x: 393, startPoint y: 230, endPoint x: 370, endPoint y: 222, distance: 24.4
click at [370, 222] on div "*These statements have not been evaluated by the FDA. This device is not intend…" at bounding box center [426, 202] width 112 height 44
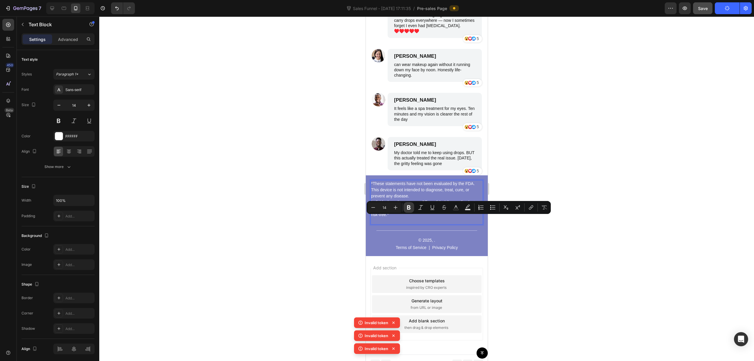
click at [409, 209] on icon "Editor contextual toolbar" at bounding box center [409, 207] width 6 height 6
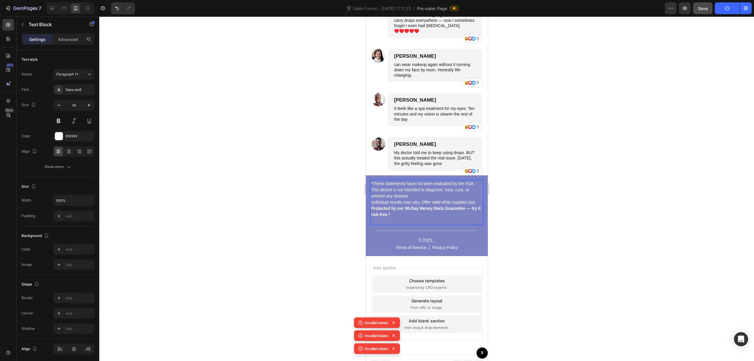
click at [424, 181] on div at bounding box center [426, 188] width 655 height 344
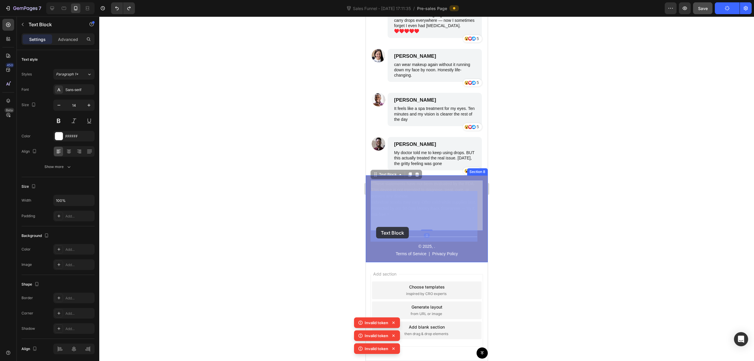
drag, startPoint x: 377, startPoint y: 231, endPoint x: 392, endPoint y: 228, distance: 15.3
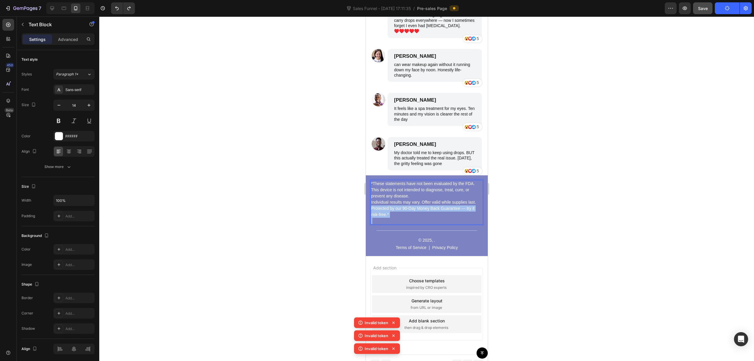
drag, startPoint x: 400, startPoint y: 228, endPoint x: 395, endPoint y: 230, distance: 5.4
click at [400, 224] on p "*These statements have not been evaluated by the FDA. This device is not intend…" at bounding box center [426, 202] width 111 height 43
drag, startPoint x: 394, startPoint y: 230, endPoint x: 382, endPoint y: 228, distance: 12.0
click at [382, 224] on p "*These statements have not been evaluated by the FDA. This device is not intend…" at bounding box center [426, 202] width 111 height 43
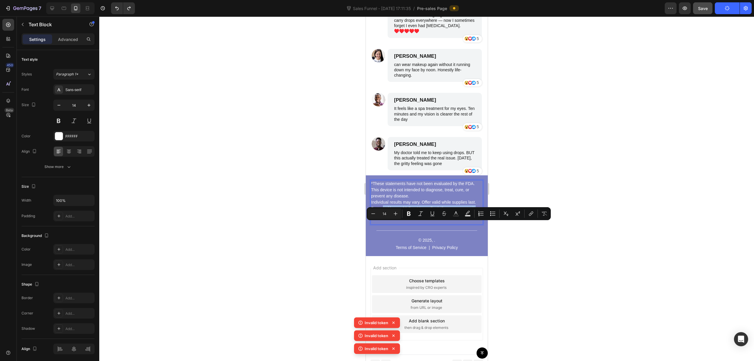
drag, startPoint x: 385, startPoint y: 227, endPoint x: 393, endPoint y: 230, distance: 8.5
click at [387, 224] on p "*These statements have not been evaluated by the FDA. This device is not intend…" at bounding box center [426, 202] width 111 height 43
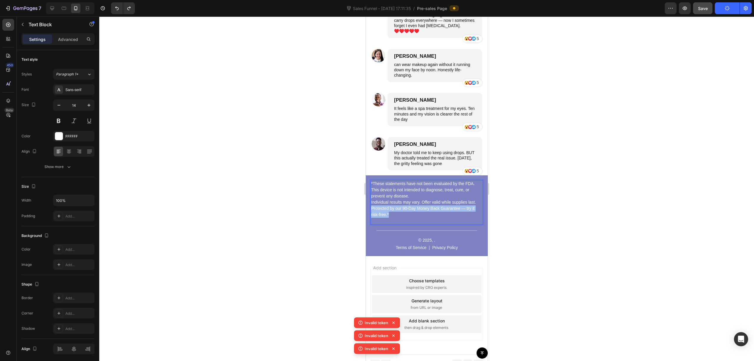
drag, startPoint x: 393, startPoint y: 230, endPoint x: 371, endPoint y: 223, distance: 23.3
click at [371, 223] on p "*These statements have not been evaluated by the FDA. This device is not intend…" at bounding box center [426, 202] width 111 height 43
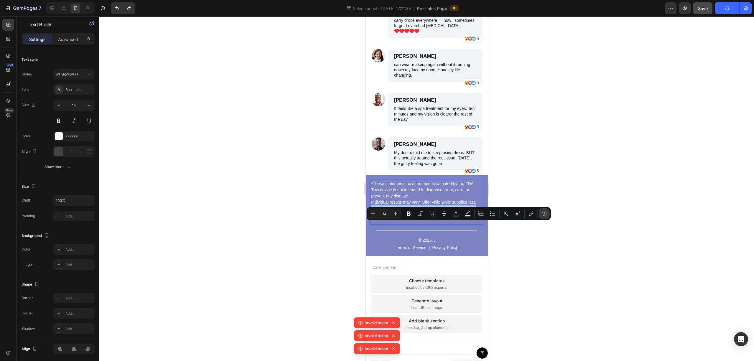
drag, startPoint x: 406, startPoint y: 214, endPoint x: 547, endPoint y: 210, distance: 140.5
click at [407, 214] on icon "Editor contextual toolbar" at bounding box center [409, 214] width 6 height 6
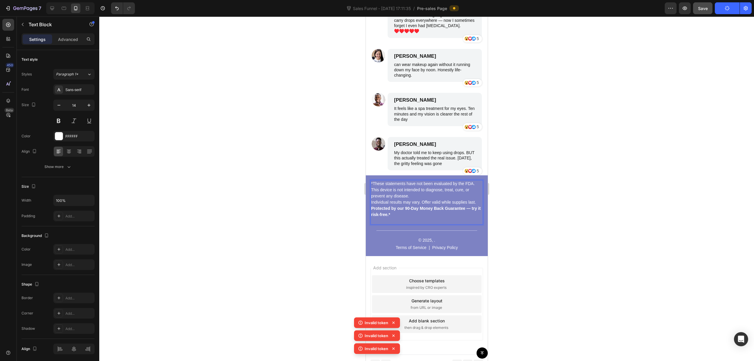
click at [424, 150] on div at bounding box center [426, 188] width 655 height 344
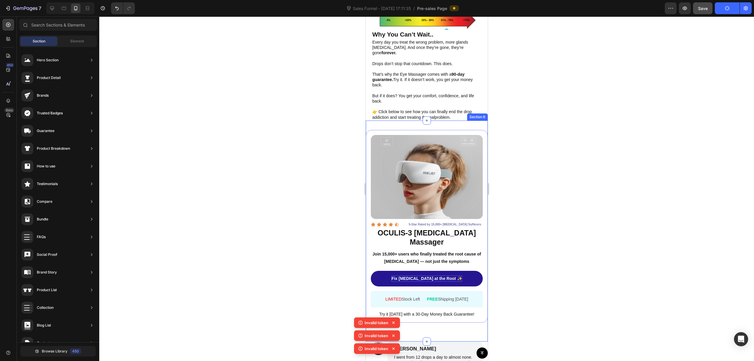
scroll to position [1997, 0]
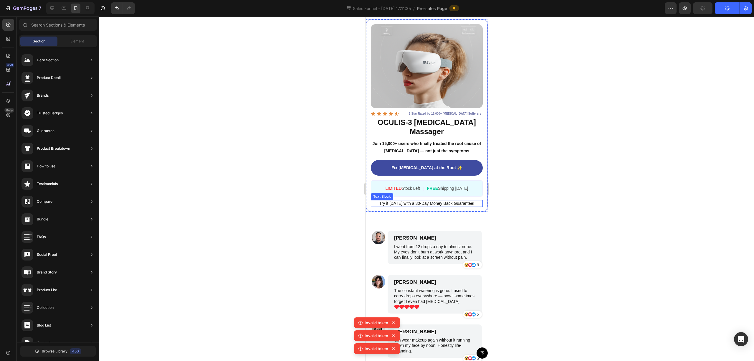
click at [424, 186] on div "Icon Icon Icon Icon Icon Icon List 5-Star Rated by 15,000+ Dry Eye Sufferers Te…" at bounding box center [426, 158] width 112 height 97
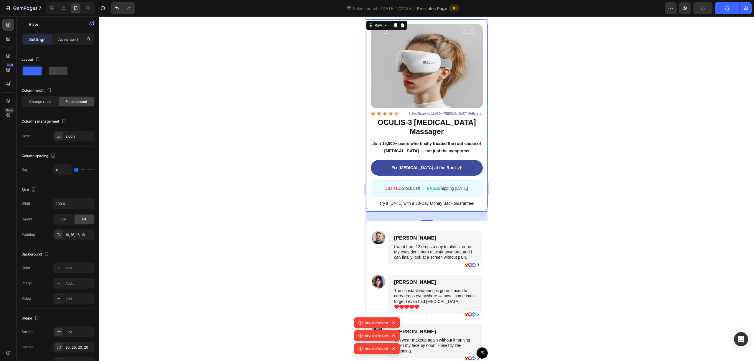
click at [424, 186] on div "Icon Icon Icon Icon Icon Icon List 5-Star Rated by 15,000+ Dry Eye Sufferers Te…" at bounding box center [426, 158] width 112 height 97
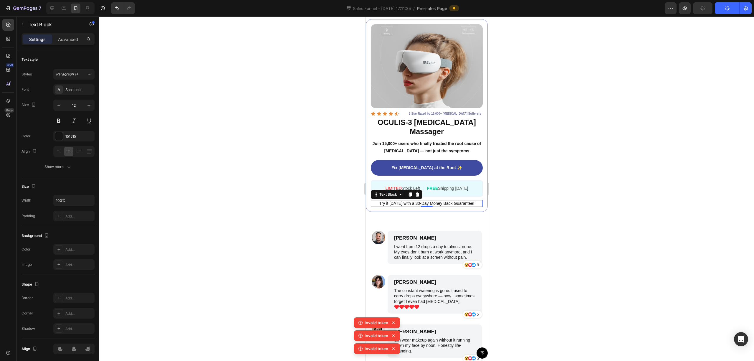
click at [424, 201] on span "Try it [DATE] with a 30-Day Money Back Guarantee!" at bounding box center [426, 203] width 95 height 5
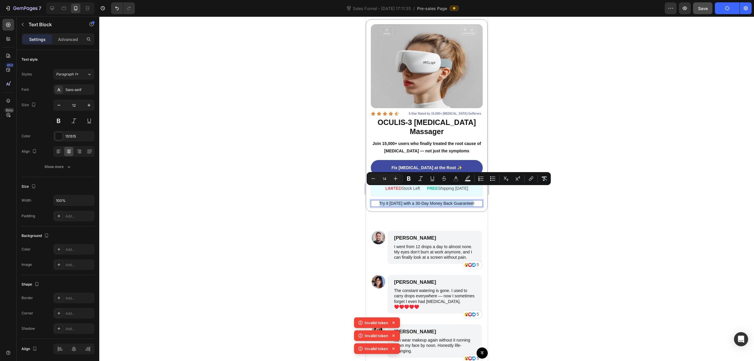
click at [424, 201] on span "Try it [DATE] with a 30-Day Money Back Guarantee!" at bounding box center [426, 203] width 95 height 5
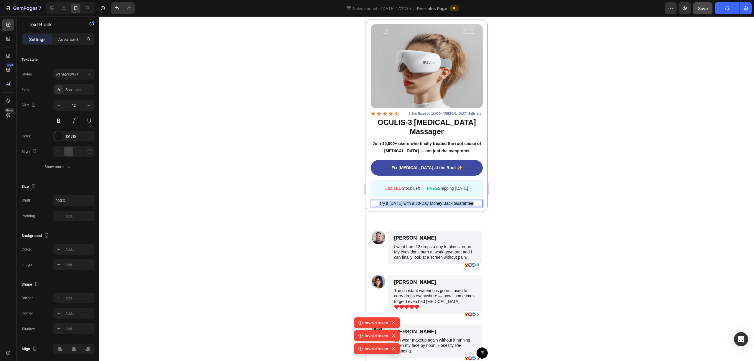
click at [424, 201] on span "Try it [DATE] with a 30-Day Money Back Guarantee!" at bounding box center [426, 203] width 95 height 5
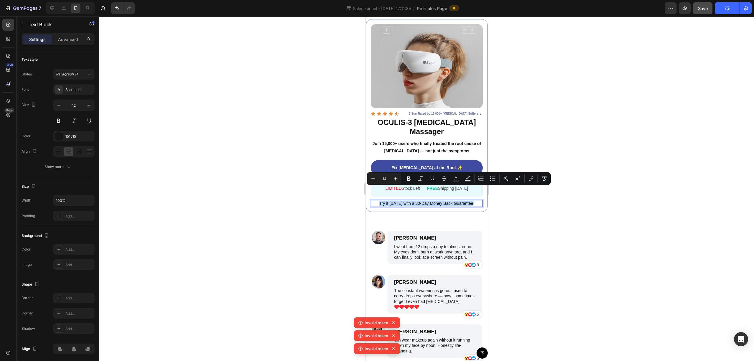
click at [411, 201] on span "Try it [DATE] with a 30-Day Money Back Guarantee!" at bounding box center [426, 203] width 95 height 5
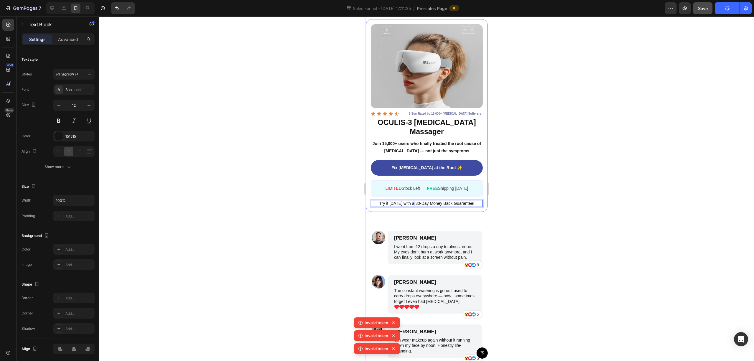
click at [411, 201] on span "Try it [DATE] with a 30-Day Money Back Guarantee!" at bounding box center [426, 203] width 95 height 5
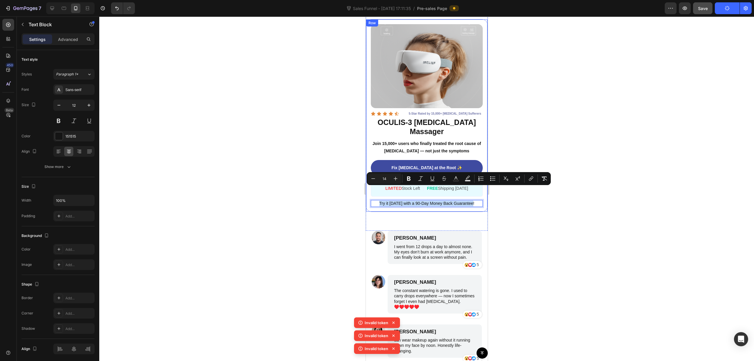
drag, startPoint x: 471, startPoint y: 187, endPoint x: 759, endPoint y: 199, distance: 288.8
click at [375, 183] on div "Icon Icon Icon Icon Icon Icon List 5-Star Rated by 15,000+ Dry Eye Sufferers Te…" at bounding box center [426, 158] width 112 height 97
click at [411, 180] on icon "Editor contextual toolbar" at bounding box center [409, 178] width 6 height 6
click at [424, 113] on div at bounding box center [426, 188] width 655 height 344
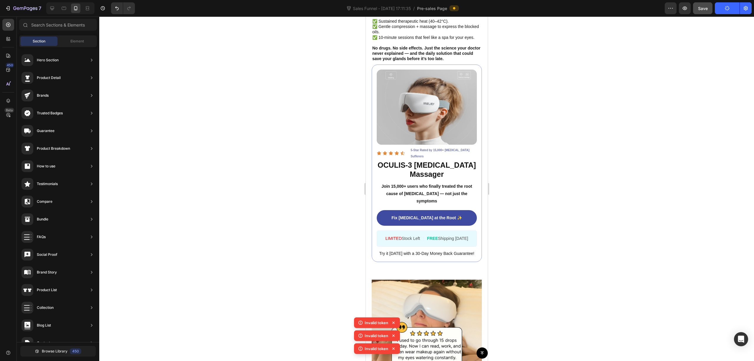
scroll to position [1438, 0]
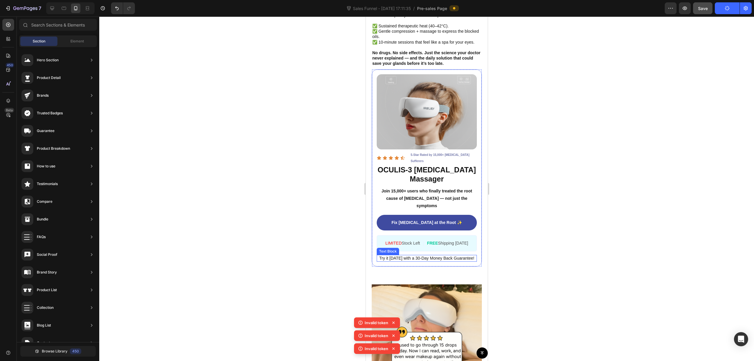
click at [424, 256] on span "Try it [DATE] with a 30-Day Money Back Guarantee!" at bounding box center [426, 258] width 95 height 5
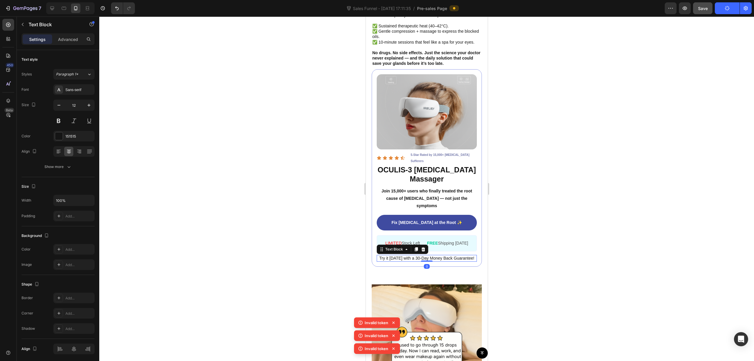
click at [424, 256] on span "Try it [DATE] with a 30-Day Money Back Guarantee!" at bounding box center [426, 258] width 95 height 5
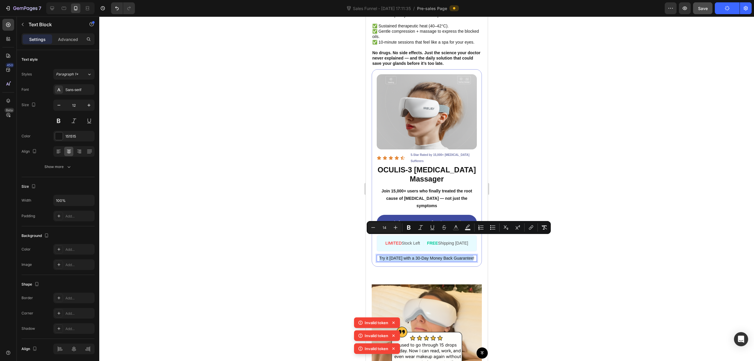
click at [417, 256] on span "Try it [DATE] with a 30-Day Money Back Guarantee!" at bounding box center [426, 258] width 95 height 5
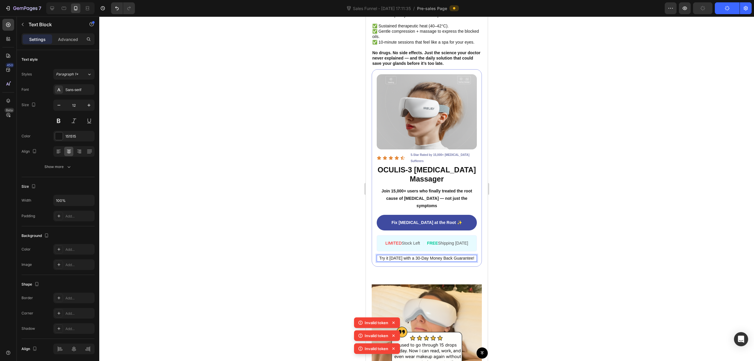
click at [412, 256] on span "Try it [DATE] with a 30-Day Money Back Guarantee!" at bounding box center [426, 258] width 95 height 5
click at [424, 256] on span "Try it today with a 90-Day Money Back Guarantee!" at bounding box center [426, 258] width 95 height 5
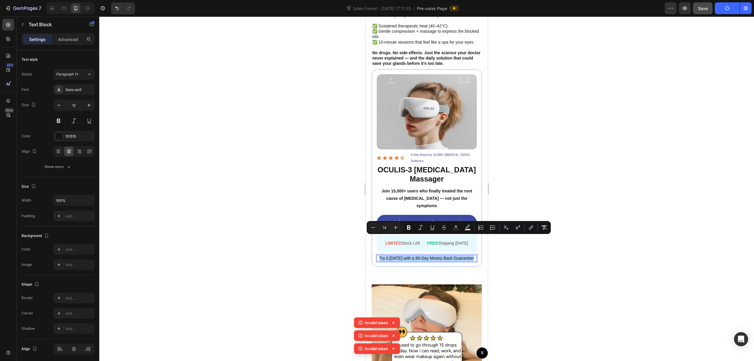
drag, startPoint x: 410, startPoint y: 229, endPoint x: 546, endPoint y: 183, distance: 143.4
click at [410, 228] on icon "Editor contextual toolbar" at bounding box center [409, 227] width 4 height 4
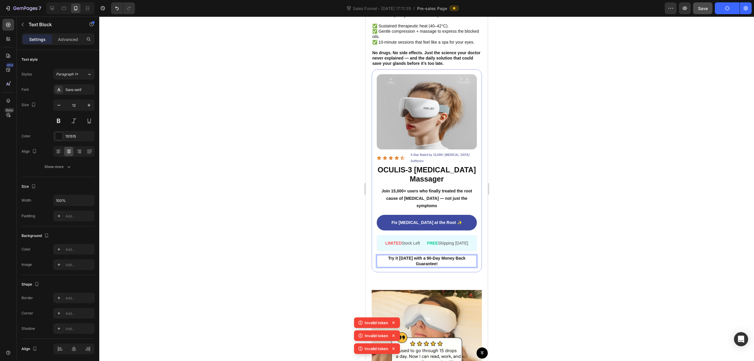
click at [424, 143] on div at bounding box center [426, 188] width 655 height 344
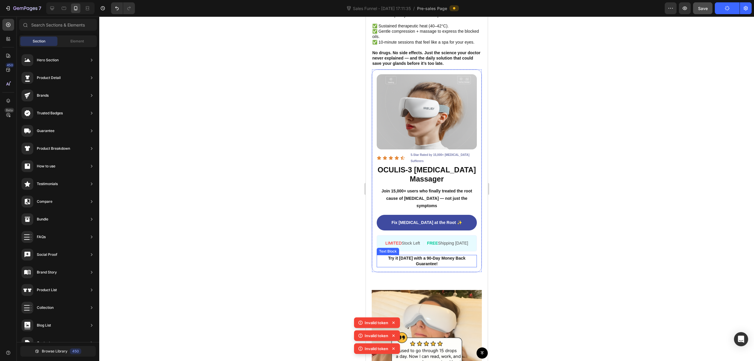
click at [424, 255] on p "Try it today with a 90-Day Money Back Guarantee!" at bounding box center [426, 260] width 99 height 11
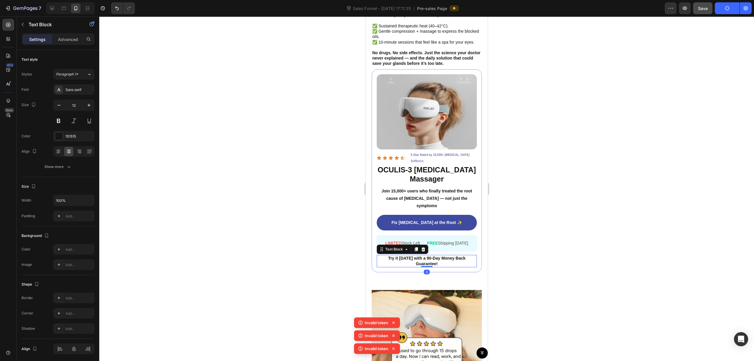
click at [424, 255] on p "Try it today with a 90-Day Money Back Guarantee!" at bounding box center [426, 260] width 99 height 11
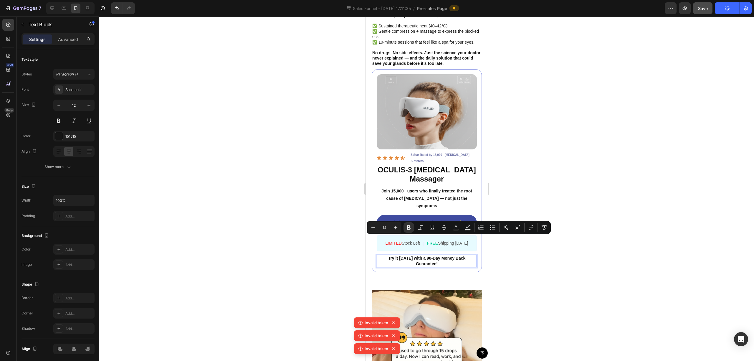
click at [424, 255] on p "Try it today with a 90-Day Money Back Guarantee!" at bounding box center [426, 260] width 99 height 11
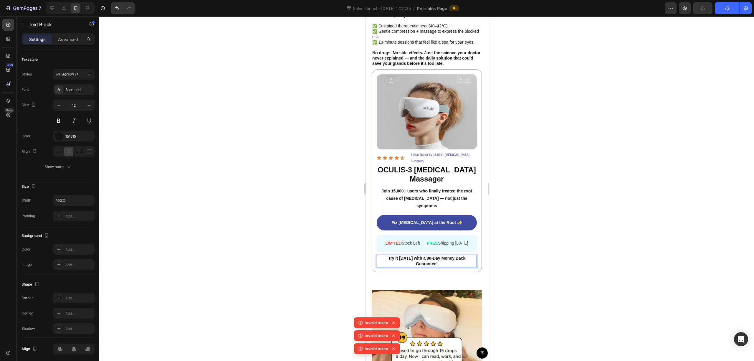
click at [392, 255] on p "Try it today with a 90-Day Money Back Guarantee!" at bounding box center [426, 260] width 99 height 11
drag, startPoint x: 724, startPoint y: 138, endPoint x: 716, endPoint y: 115, distance: 25.1
click at [424, 137] on div at bounding box center [426, 188] width 655 height 344
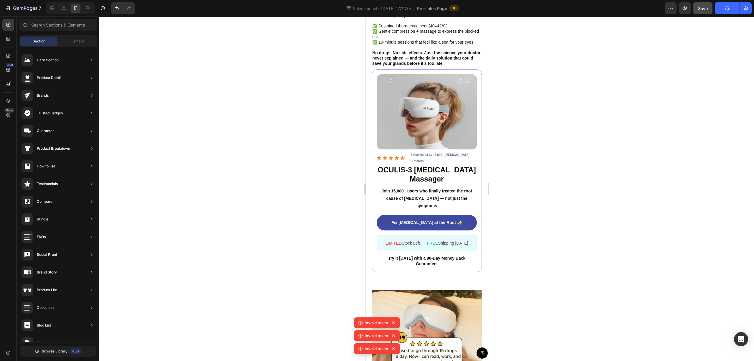
click at [424, 7] on icon "button" at bounding box center [727, 9] width 6 height 6
click at [424, 7] on icon "button" at bounding box center [727, 8] width 6 height 6
click at [424, 7] on icon "button" at bounding box center [726, 8] width 5 height 5
click at [424, 8] on span "Save" at bounding box center [703, 8] width 10 height 5
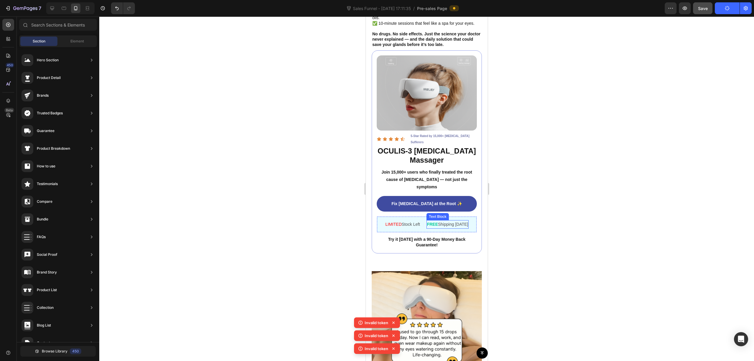
scroll to position [1478, 0]
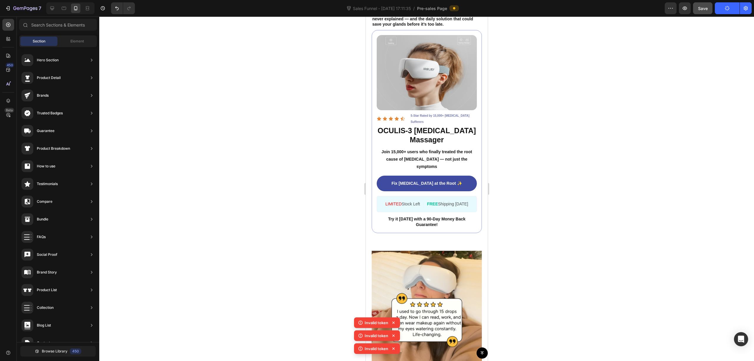
click at [394, 321] on icon at bounding box center [393, 322] width 6 height 6
click at [393, 322] on icon at bounding box center [393, 322] width 2 height 2
click at [393, 322] on div "Invalid token Invalid token Invalid token Invalid token" at bounding box center [377, 330] width 46 height 52
click at [393, 322] on icon at bounding box center [393, 322] width 2 height 2
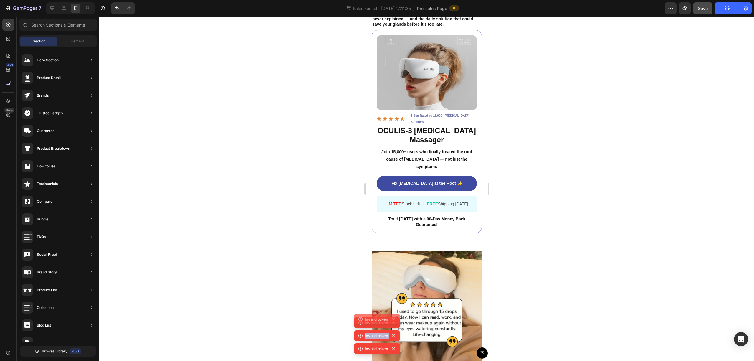
click at [393, 322] on icon at bounding box center [393, 322] width 6 height 6
click at [393, 322] on div "Invalid token Invalid token Invalid token Invalid token" at bounding box center [377, 330] width 46 height 52
click at [393, 322] on icon at bounding box center [393, 322] width 2 height 2
click at [393, 322] on div "Invalid token Invalid token Invalid token Invalid token" at bounding box center [377, 330] width 46 height 52
click at [393, 322] on icon at bounding box center [393, 322] width 2 height 2
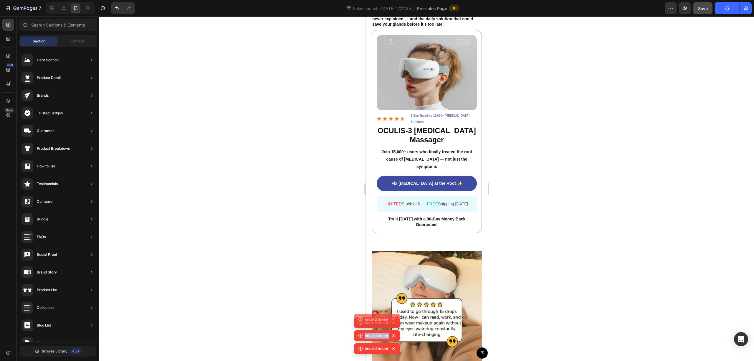
click at [393, 322] on div "Invalid token Invalid token Invalid token Invalid token" at bounding box center [377, 330] width 46 height 52
click at [393, 322] on icon at bounding box center [393, 322] width 2 height 2
click at [393, 322] on div "Invalid token Invalid token Invalid token Invalid token" at bounding box center [377, 330] width 46 height 52
click at [393, 322] on icon at bounding box center [393, 322] width 2 height 2
click at [393, 322] on div "Invalid token Invalid token Invalid token Invalid token" at bounding box center [377, 330] width 46 height 52
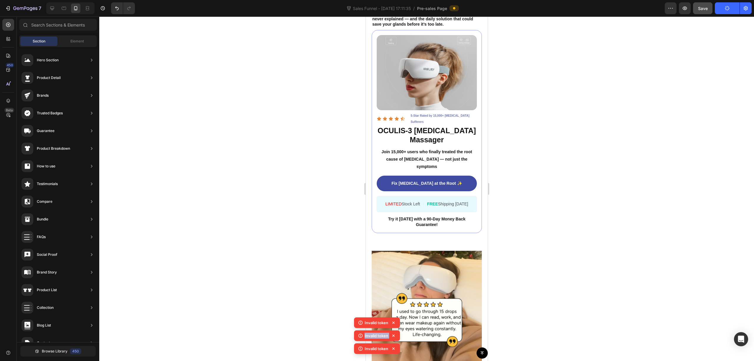
click at [393, 322] on icon at bounding box center [393, 322] width 2 height 2
click at [393, 322] on div "Invalid token Invalid token Invalid token Invalid token" at bounding box center [377, 330] width 46 height 52
click at [393, 322] on icon at bounding box center [393, 322] width 2 height 2
click at [393, 322] on div "Invalid token Invalid token Invalid token Invalid token" at bounding box center [377, 330] width 46 height 52
click at [393, 322] on icon at bounding box center [393, 322] width 2 height 2
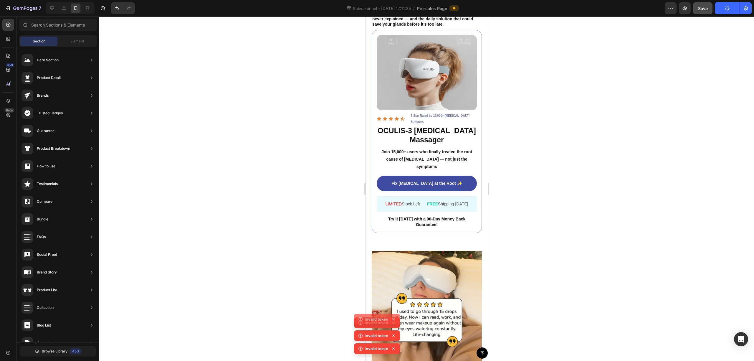
click at [393, 322] on div "Invalid token Invalid token Invalid token Invalid token" at bounding box center [377, 330] width 46 height 52
click at [393, 322] on icon at bounding box center [393, 322] width 2 height 2
click at [393, 322] on div "Invalid token Invalid token Invalid token" at bounding box center [377, 336] width 46 height 39
click at [393, 322] on icon at bounding box center [393, 322] width 2 height 2
click at [393, 322] on div "Invalid token Invalid token Invalid token Invalid token" at bounding box center [377, 330] width 46 height 52
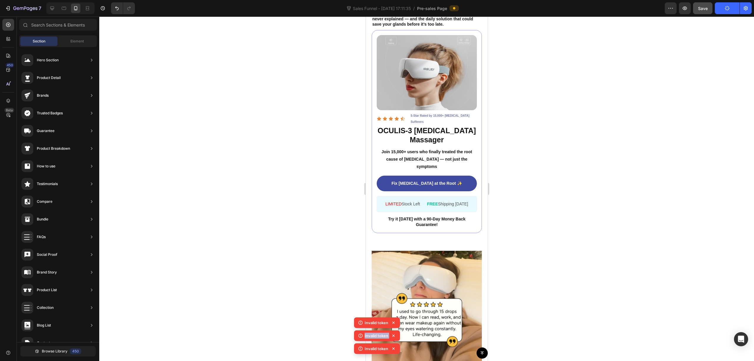
click at [393, 322] on icon at bounding box center [393, 322] width 2 height 2
click at [393, 322] on div "Invalid token Invalid token Invalid token" at bounding box center [377, 336] width 46 height 39
drag, startPoint x: 377, startPoint y: 335, endPoint x: 398, endPoint y: 331, distance: 21.5
click at [378, 335] on p "Invalid token" at bounding box center [377, 335] width 24 height 6
click at [424, 330] on div at bounding box center [426, 188] width 655 height 344
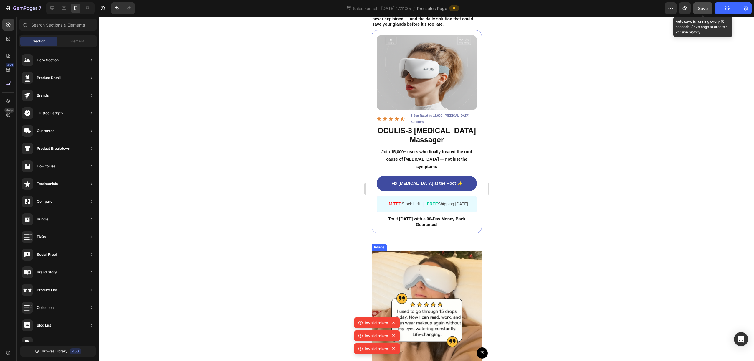
click at [424, 8] on span "Save" at bounding box center [703, 8] width 10 height 5
click at [424, 270] on div at bounding box center [426, 188] width 655 height 344
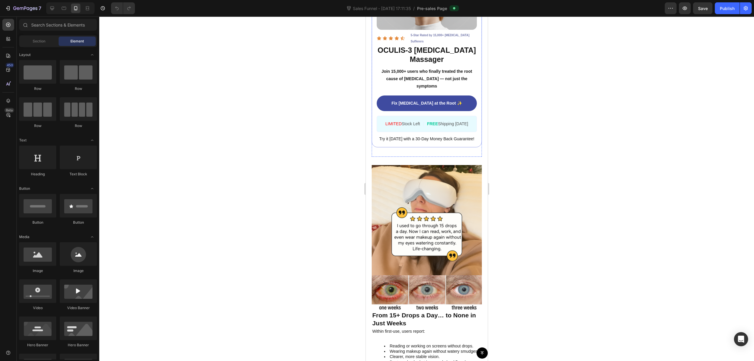
scroll to position [1492, 0]
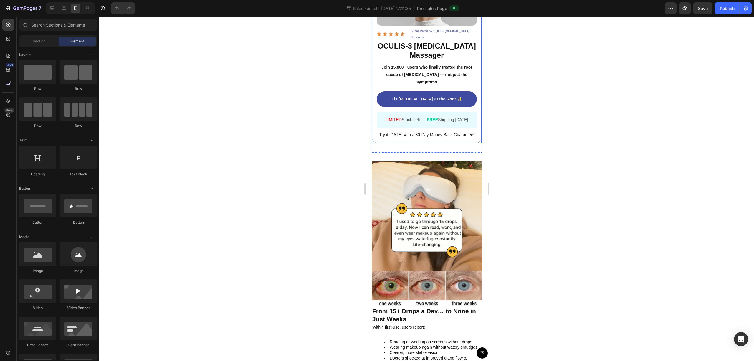
click at [422, 137] on span "Try it [DATE] with a 30-Day Money Back Guarantee!" at bounding box center [426, 134] width 95 height 5
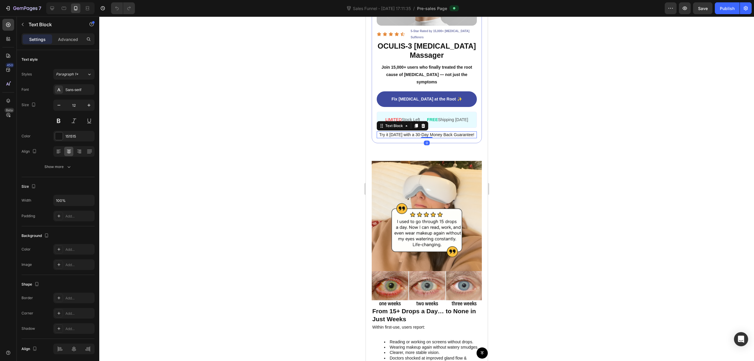
click at [422, 137] on span "Try it [DATE] with a 30-Day Money Back Guarantee!" at bounding box center [426, 134] width 95 height 5
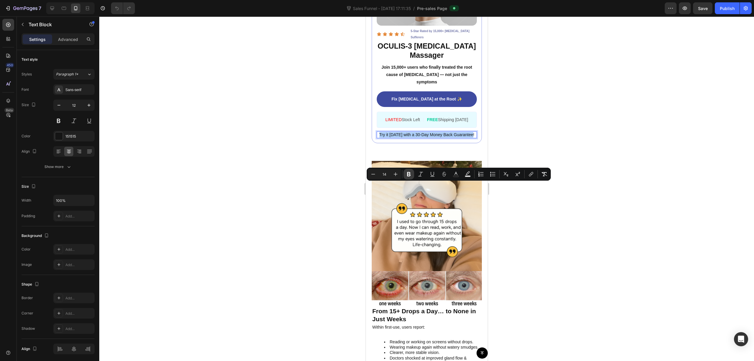
click at [405, 174] on button "Bold" at bounding box center [408, 174] width 11 height 11
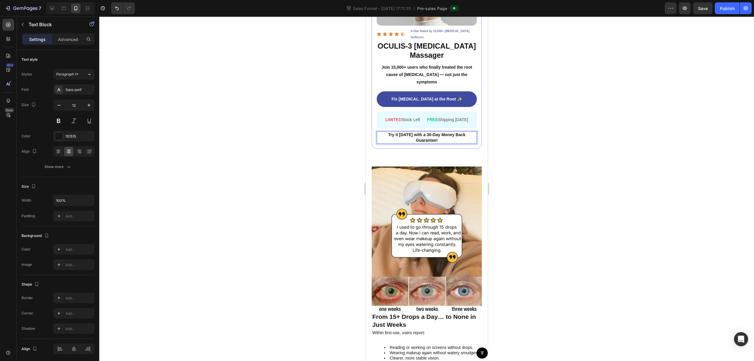
click at [561, 137] on div at bounding box center [426, 188] width 655 height 344
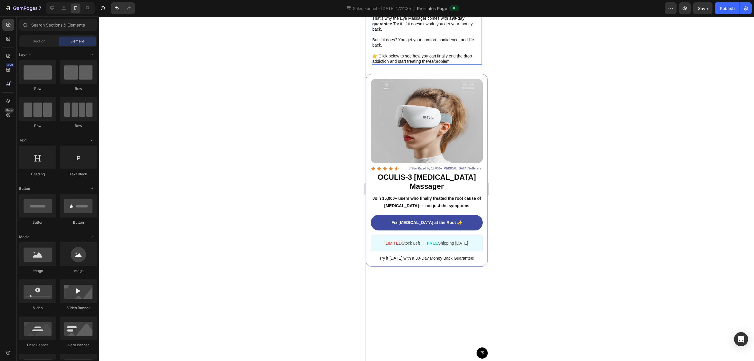
scroll to position [2081, 0]
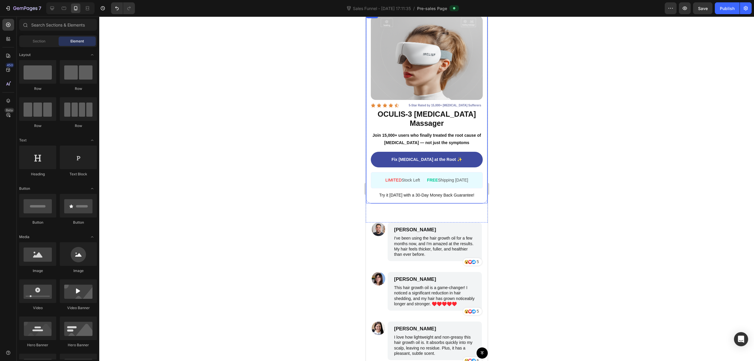
click at [428, 193] on span "Try it [DATE] with a 30-Day Money Back Guarantee!" at bounding box center [426, 195] width 95 height 5
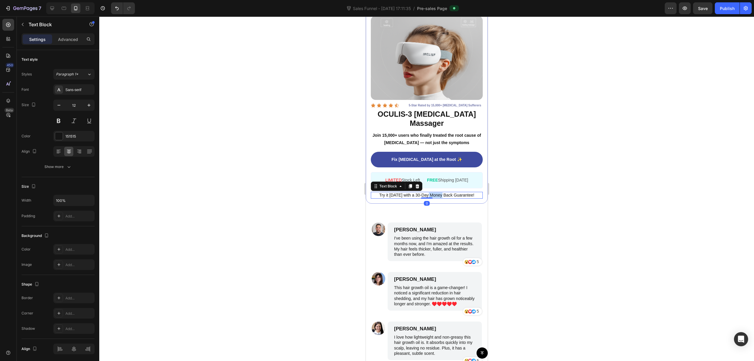
click at [428, 193] on span "Try it [DATE] with a 30-Day Money Back Guarantee!" at bounding box center [426, 195] width 95 height 5
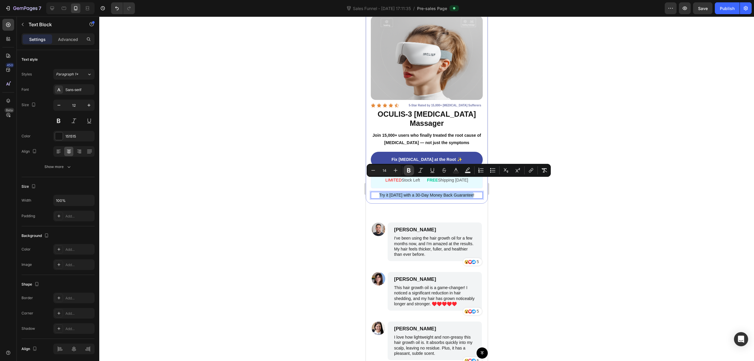
click at [410, 166] on button "Bold" at bounding box center [408, 170] width 11 height 11
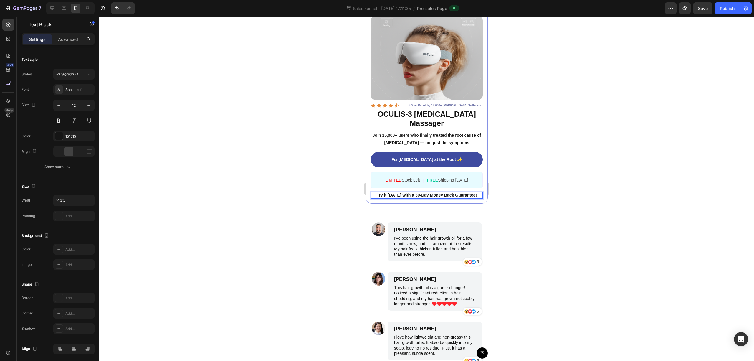
click at [575, 97] on div at bounding box center [426, 188] width 655 height 344
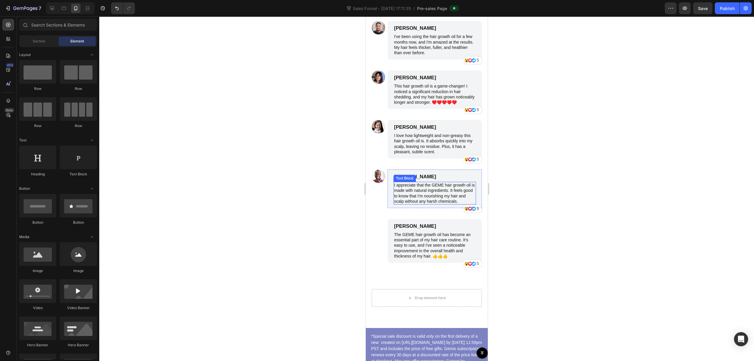
scroll to position [2243, 0]
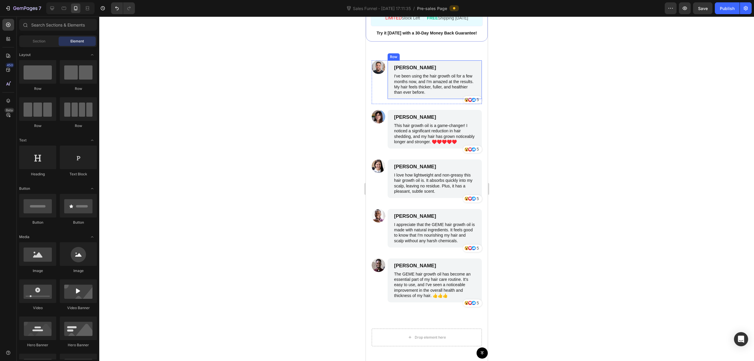
click at [412, 73] on p "I've been using the hair growth oil for a few months now, and I'm amazed at the…" at bounding box center [434, 83] width 81 height 21
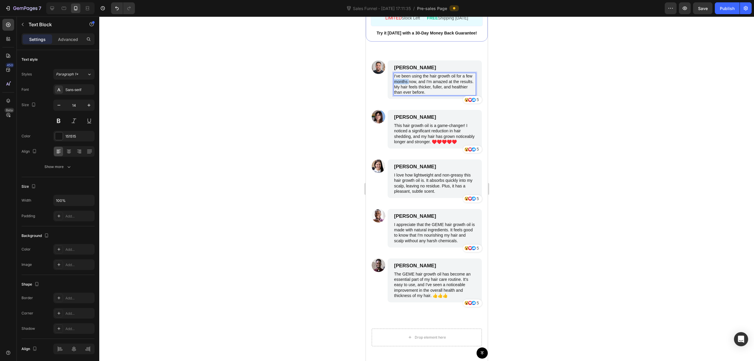
click at [412, 73] on p "I've been using the hair growth oil for a few months now, and I'm amazed at the…" at bounding box center [434, 83] width 81 height 21
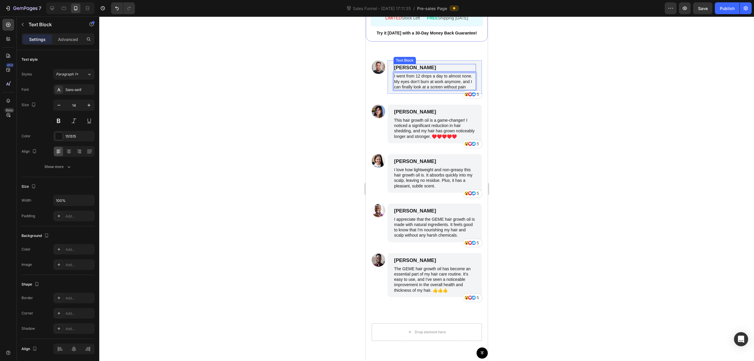
click at [416, 64] on p "[PERSON_NAME]" at bounding box center [434, 67] width 81 height 6
click at [406, 64] on p "[PERSON_NAME]" at bounding box center [434, 67] width 81 height 6
click at [417, 64] on p "[PERSON_NAME]" at bounding box center [434, 67] width 81 height 6
drag, startPoint x: 427, startPoint y: 54, endPoint x: 412, endPoint y: 54, distance: 15.0
click at [412, 64] on p "[PERSON_NAME]" at bounding box center [434, 67] width 81 height 6
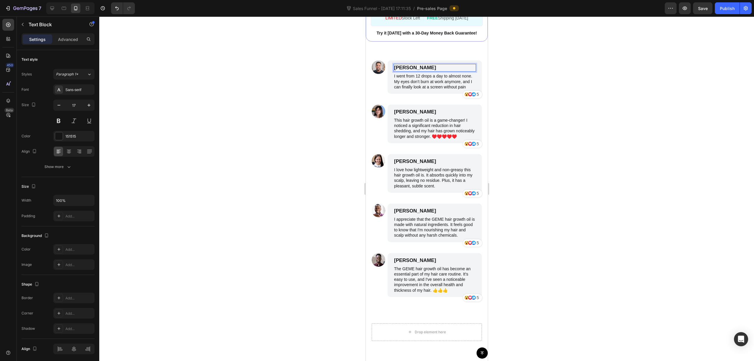
click at [582, 96] on div at bounding box center [426, 188] width 655 height 344
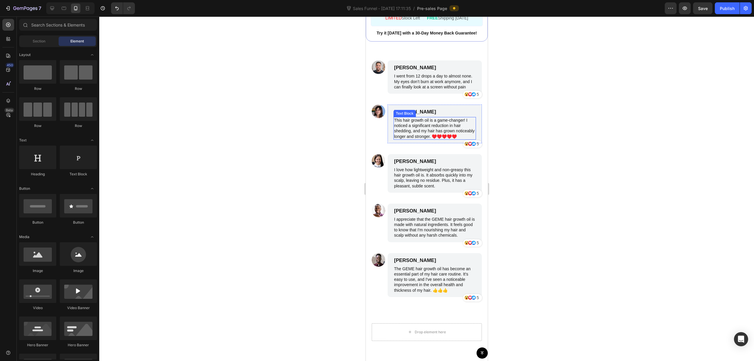
click at [435, 117] on p "This hair growth oil is a game-changer! I noticed a significant reduction in ha…" at bounding box center [434, 127] width 81 height 21
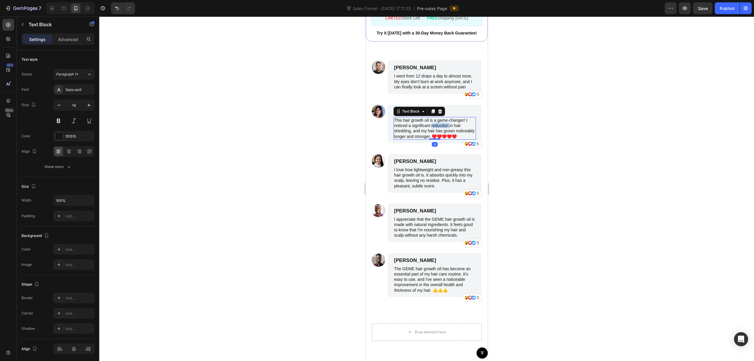
click at [435, 117] on p "This hair growth oil is a game-changer! I noticed a significant reduction in ha…" at bounding box center [434, 127] width 81 height 21
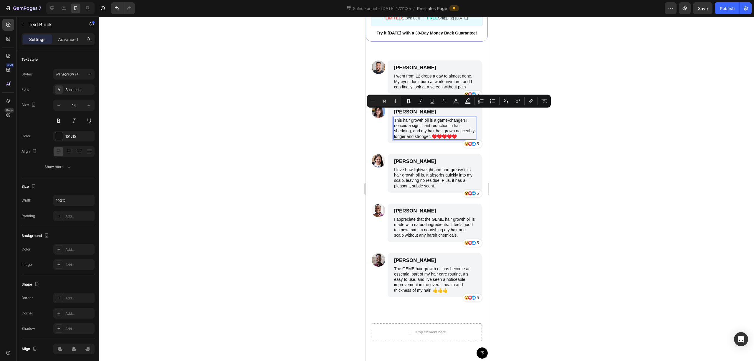
click at [452, 126] on p "This hair growth oil is a game-changer! I noticed a significant reduction in ha…" at bounding box center [434, 127] width 81 height 21
click at [453, 129] on p "This hair growth oil is a game-changer! I noticed a significant reduction in ha…" at bounding box center [434, 127] width 81 height 21
drag, startPoint x: 449, startPoint y: 128, endPoint x: 394, endPoint y: 112, distance: 56.6
click at [394, 117] on p "This hair growth oil is a game-changer! I noticed a significant reduction in ha…" at bounding box center [434, 127] width 81 height 21
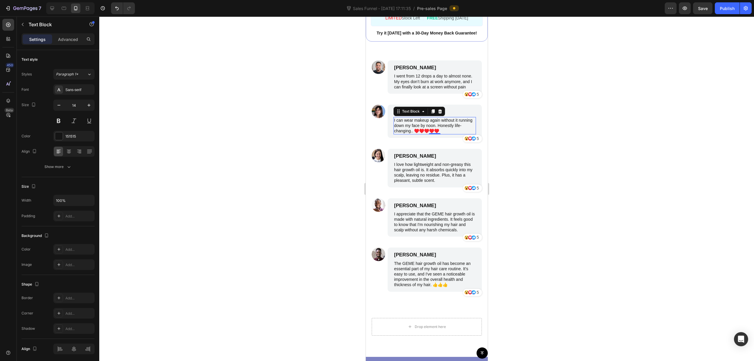
click at [525, 103] on div at bounding box center [426, 188] width 655 height 344
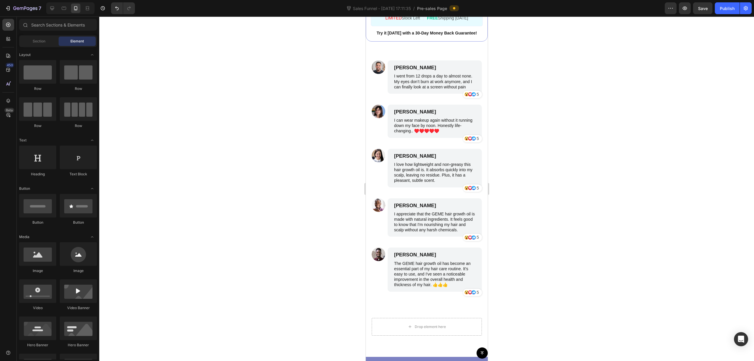
click at [532, 103] on div at bounding box center [426, 188] width 655 height 344
click at [419, 109] on p "[PERSON_NAME]" at bounding box center [434, 112] width 81 height 6
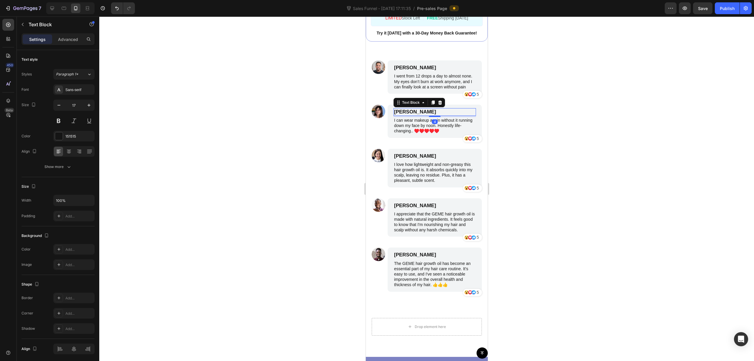
click at [430, 109] on p "[PERSON_NAME]" at bounding box center [434, 112] width 81 height 6
click at [434, 109] on p "[PERSON_NAME]" at bounding box center [434, 112] width 81 height 6
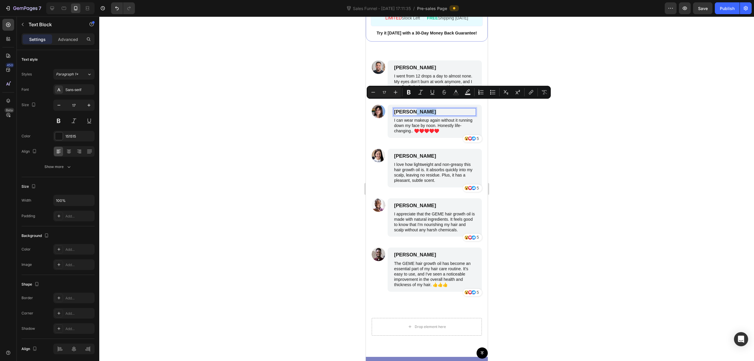
drag, startPoint x: 434, startPoint y: 103, endPoint x: 410, endPoint y: 105, distance: 24.5
click at [410, 109] on p "[PERSON_NAME]" at bounding box center [434, 112] width 81 height 6
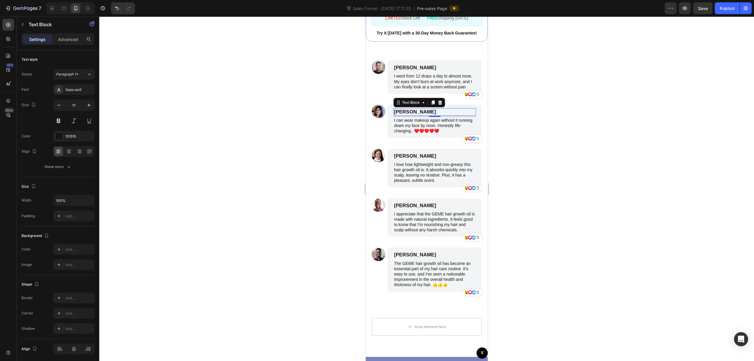
click at [577, 90] on div at bounding box center [426, 188] width 655 height 344
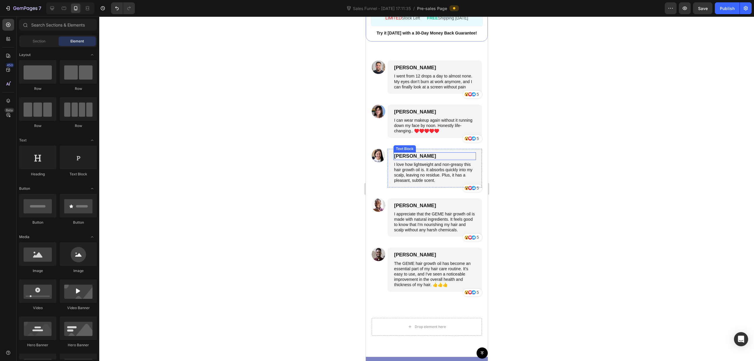
click at [428, 153] on p "[PERSON_NAME]" at bounding box center [434, 156] width 81 height 6
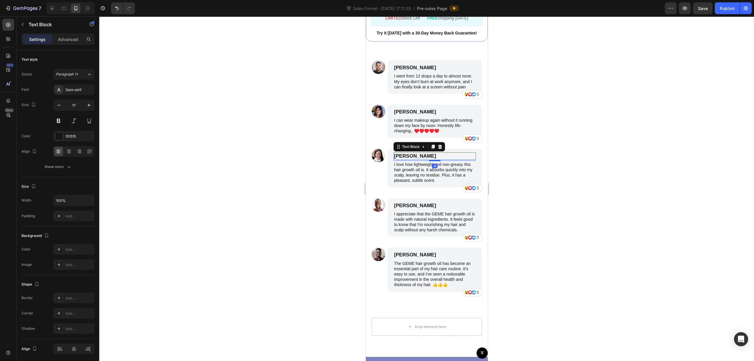
click at [428, 153] on p "[PERSON_NAME]" at bounding box center [434, 156] width 81 height 6
click at [405, 153] on p "[PERSON_NAME]" at bounding box center [434, 156] width 81 height 6
drag, startPoint x: 428, startPoint y: 148, endPoint x: 374, endPoint y: 146, distance: 54.5
click at [374, 149] on div "Image James Smith Text Block 4 I love how lightweight and non-greasy this hair …" at bounding box center [426, 171] width 110 height 44
drag, startPoint x: 585, startPoint y: 1, endPoint x: 622, endPoint y: 184, distance: 186.6
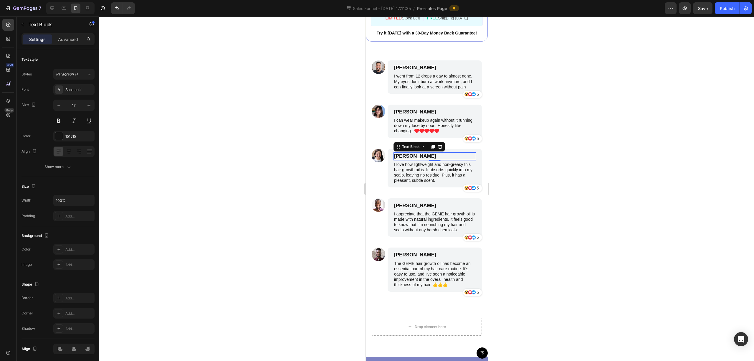
click at [623, 186] on div at bounding box center [426, 188] width 655 height 344
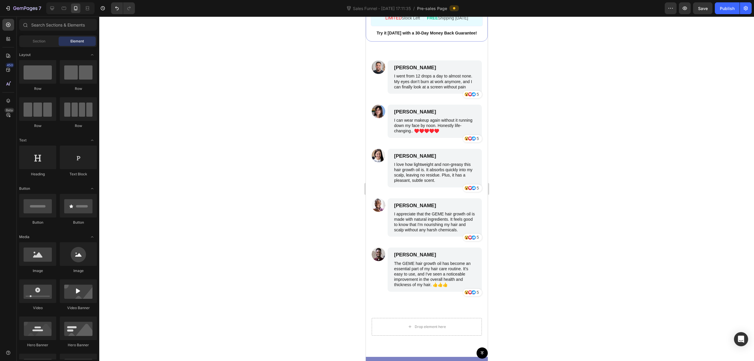
click at [621, 184] on div at bounding box center [426, 188] width 655 height 344
click at [419, 162] on p "I love how lightweight and non-greasy this hair growth oil is. It absorbs quick…" at bounding box center [434, 172] width 81 height 21
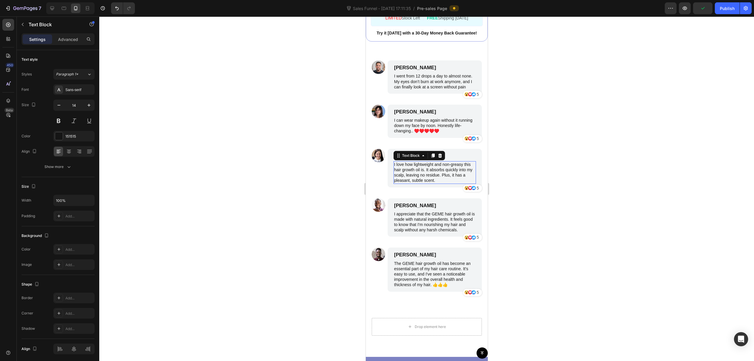
click at [419, 162] on p "I love how lightweight and non-greasy this hair growth oil is. It absorbs quick…" at bounding box center [434, 172] width 81 height 21
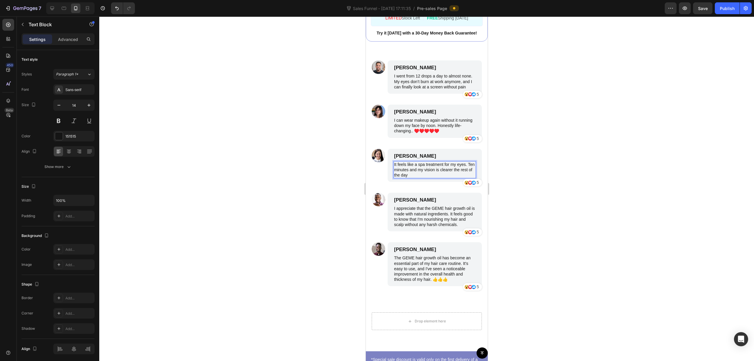
click at [576, 148] on div at bounding box center [426, 188] width 655 height 344
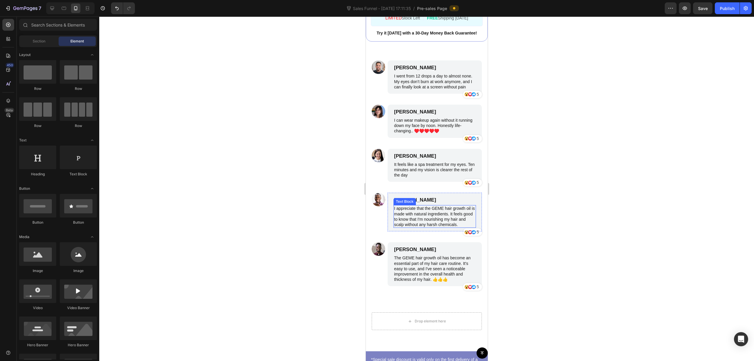
click at [428, 216] on p "I appreciate that the GEME hair growth oil is made with natural ingredients. It…" at bounding box center [434, 216] width 81 height 21
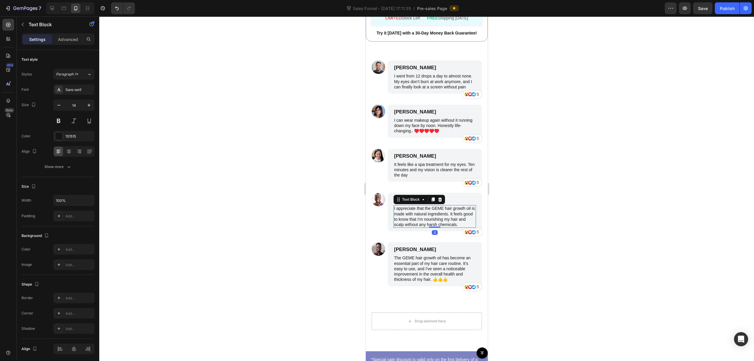
click at [427, 215] on p "I appreciate that the GEME hair growth oil is made with natural ingredients. It…" at bounding box center [434, 216] width 81 height 21
click at [428, 215] on p "I appreciate that the GEME hair growth oil is made with natural ingredients. It…" at bounding box center [434, 216] width 81 height 21
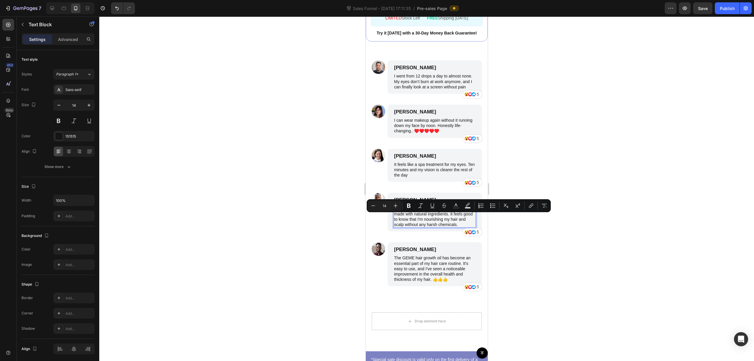
drag, startPoint x: 428, startPoint y: 224, endPoint x: 426, endPoint y: 221, distance: 3.4
click at [428, 224] on p "I appreciate that the GEME hair growth oil is made with natural ingredients. It…" at bounding box center [434, 216] width 81 height 21
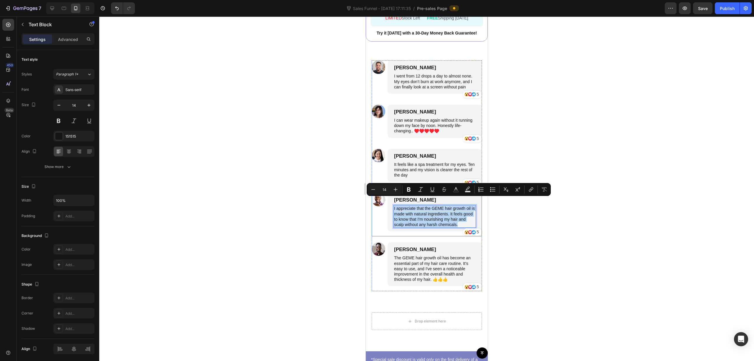
drag, startPoint x: 423, startPoint y: 222, endPoint x: 389, endPoint y: 199, distance: 40.3
click at [387, 199] on div "Benjamin Brown Text Block I appreciate that the GEME hair growth oil is made wi…" at bounding box center [434, 212] width 94 height 39
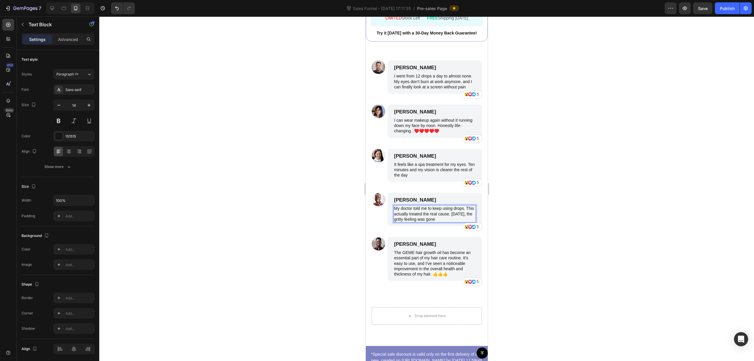
click at [603, 174] on div at bounding box center [426, 188] width 655 height 344
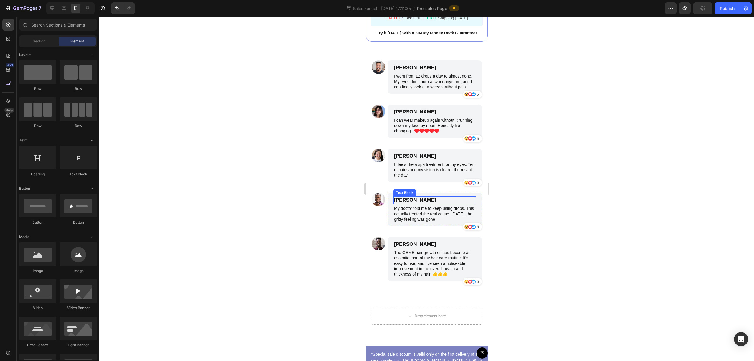
click at [432, 197] on p "[PERSON_NAME]" at bounding box center [434, 200] width 81 height 6
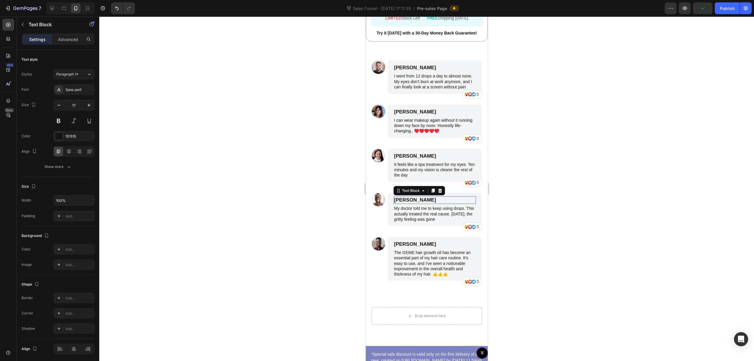
click at [432, 197] on p "[PERSON_NAME]" at bounding box center [434, 200] width 81 height 6
click at [692, 266] on div at bounding box center [426, 188] width 655 height 344
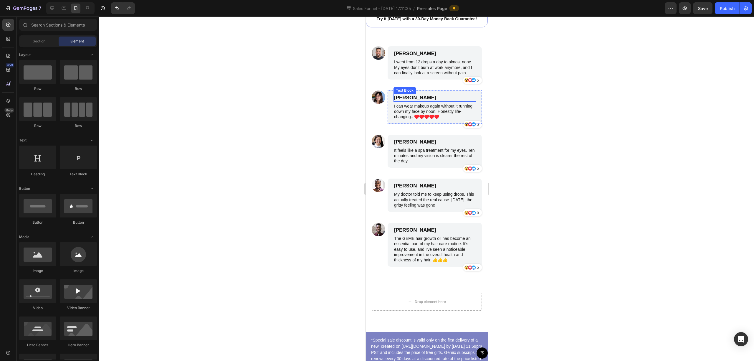
scroll to position [2282, 0]
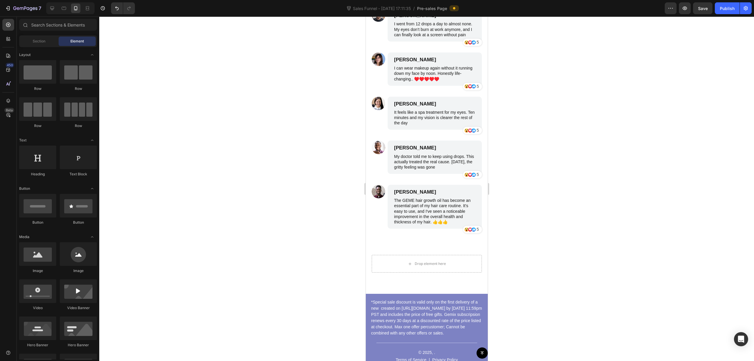
click at [539, 140] on div at bounding box center [426, 188] width 655 height 344
click at [422, 195] on p "[PERSON_NAME]" at bounding box center [434, 192] width 81 height 6
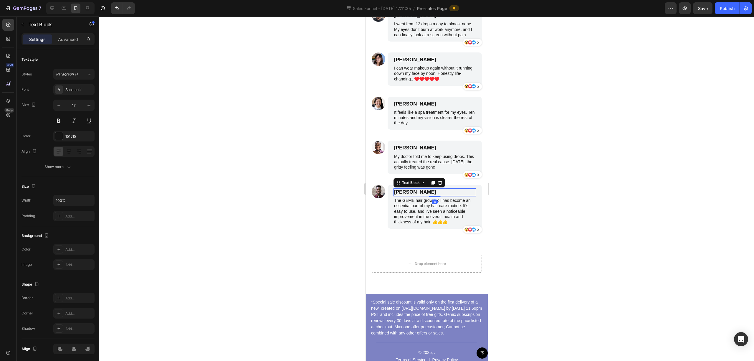
click at [422, 195] on p "[PERSON_NAME]" at bounding box center [434, 192] width 81 height 6
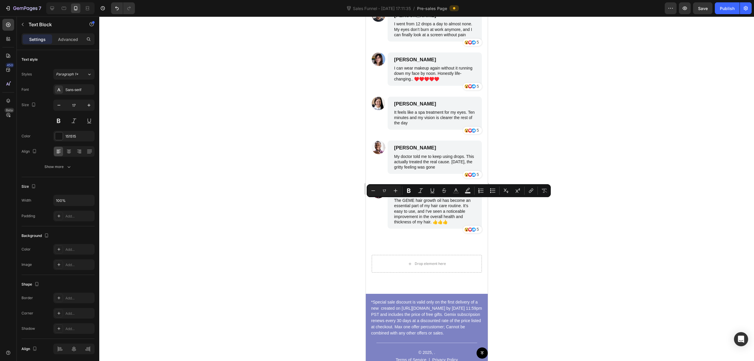
click at [428, 195] on p "[PERSON_NAME]" at bounding box center [434, 192] width 81 height 6
drag, startPoint x: 427, startPoint y: 203, endPoint x: 414, endPoint y: 203, distance: 13.0
click at [414, 195] on p "[PERSON_NAME]" at bounding box center [434, 192] width 81 height 6
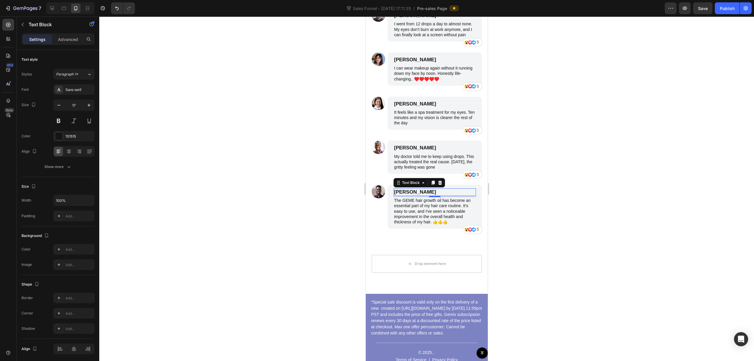
click at [606, 234] on div at bounding box center [426, 188] width 655 height 344
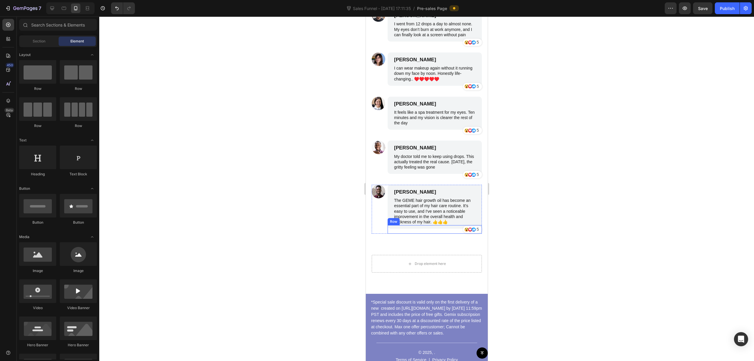
click at [430, 224] on p "The GEME hair growth oil has become an essential part of my hair care routine. …" at bounding box center [434, 211] width 81 height 27
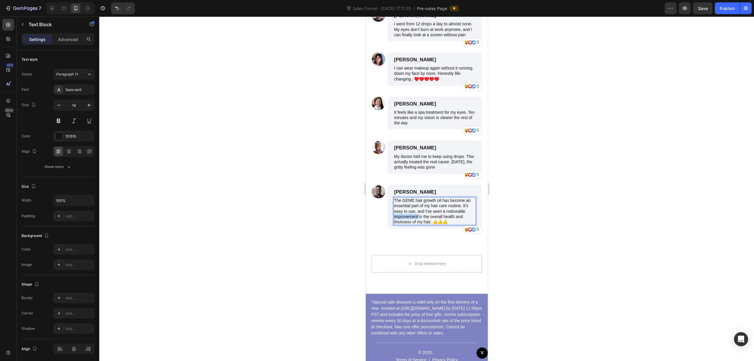
click at [430, 224] on p "The GEME hair growth oil has become an essential part of my hair care routine. …" at bounding box center [434, 211] width 81 height 27
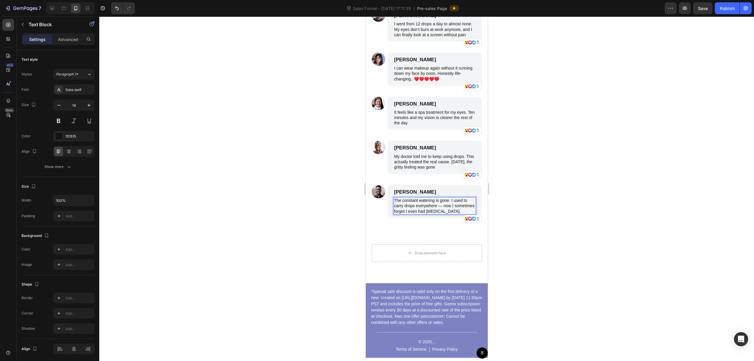
click at [689, 201] on div at bounding box center [426, 188] width 655 height 344
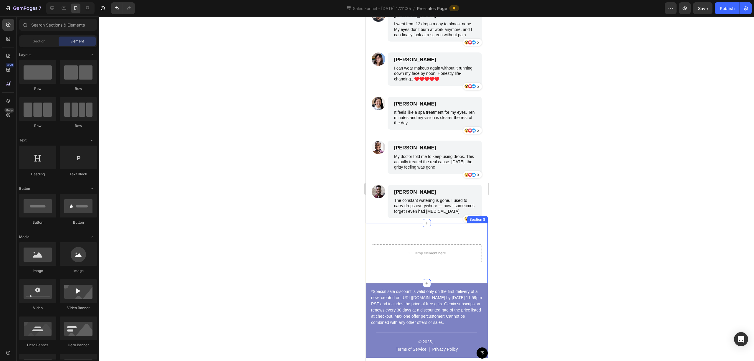
click at [465, 239] on div "Drop element here Section 8" at bounding box center [426, 253] width 122 height 60
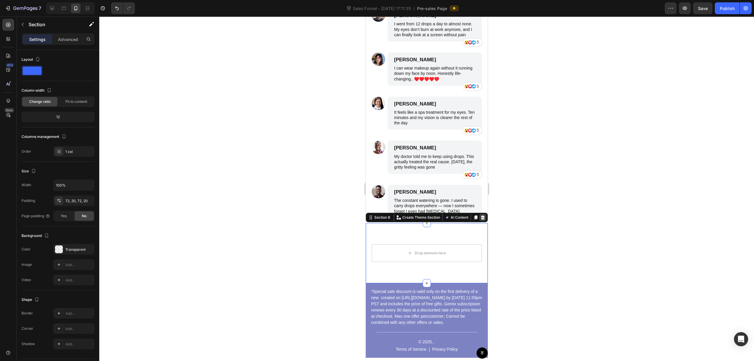
click at [481, 219] on icon at bounding box center [483, 217] width 4 height 4
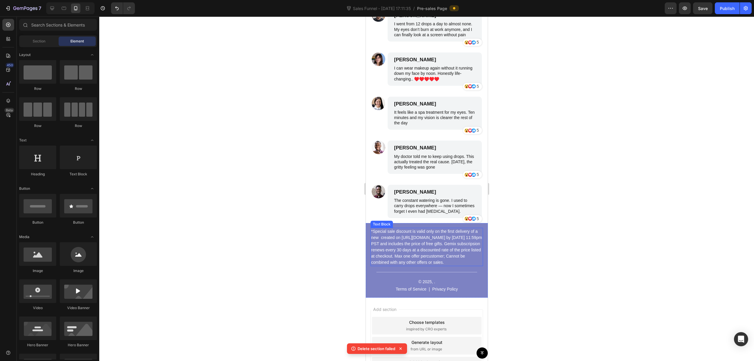
click at [410, 265] on p "*Special sale discount is valid only on the first delivery of a new created on …" at bounding box center [426, 246] width 111 height 37
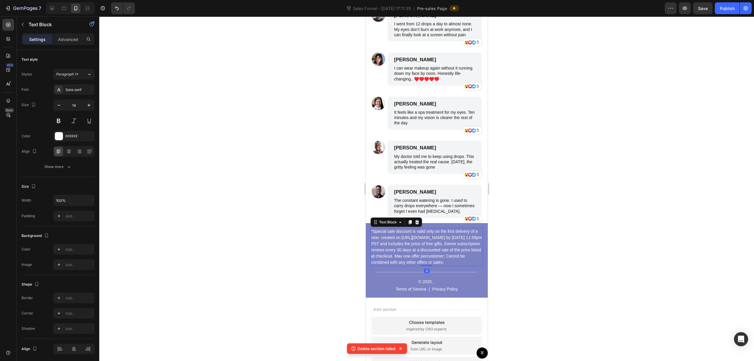
click at [410, 265] on p "*Special sale discount is valid only on the first delivery of a new created on …" at bounding box center [426, 246] width 111 height 37
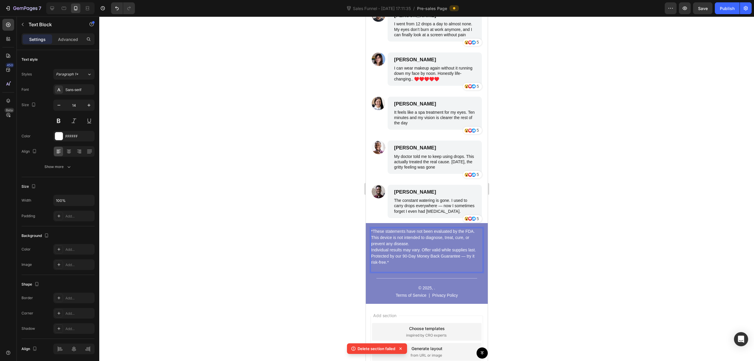
drag, startPoint x: 403, startPoint y: 272, endPoint x: 391, endPoint y: 280, distance: 14.4
click at [391, 271] on p "*These statements have not been evaluated by the FDA. This device is not intend…" at bounding box center [426, 249] width 111 height 43
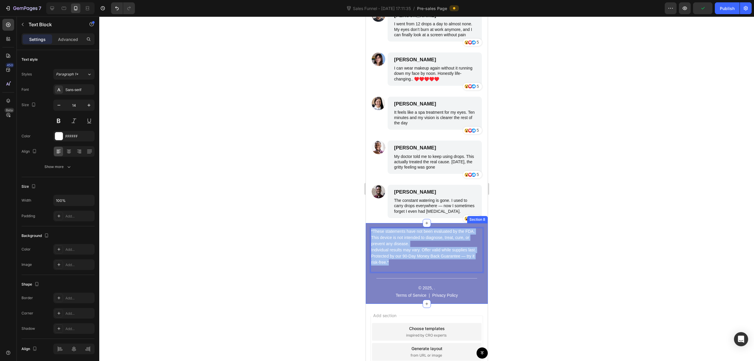
drag, startPoint x: 392, startPoint y: 280, endPoint x: 368, endPoint y: 240, distance: 47.1
click at [368, 240] on div "*These statements have not been evaluated by the FDA. This device is not intend…" at bounding box center [426, 263] width 122 height 81
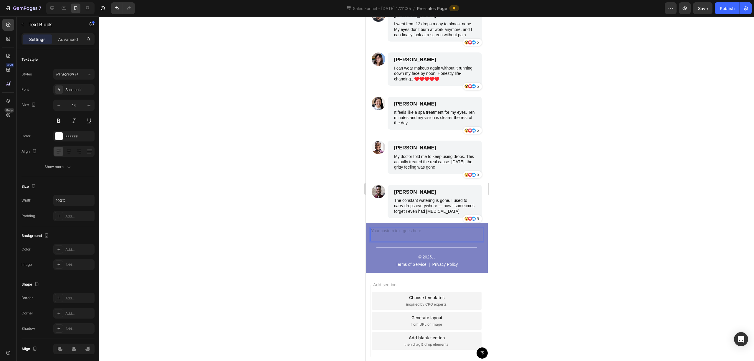
drag, startPoint x: 393, startPoint y: 246, endPoint x: 372, endPoint y: 240, distance: 22.3
click at [372, 240] on div "Rich Text Editor. Editing area: main" at bounding box center [426, 235] width 112 height 14
click at [379, 239] on div "Rich Text Editor. Editing area: main" at bounding box center [426, 235] width 112 height 14
drag, startPoint x: 379, startPoint y: 241, endPoint x: 374, endPoint y: 241, distance: 4.8
click at [378, 241] on div "Rich Text Editor. Editing area: main" at bounding box center [426, 235] width 112 height 14
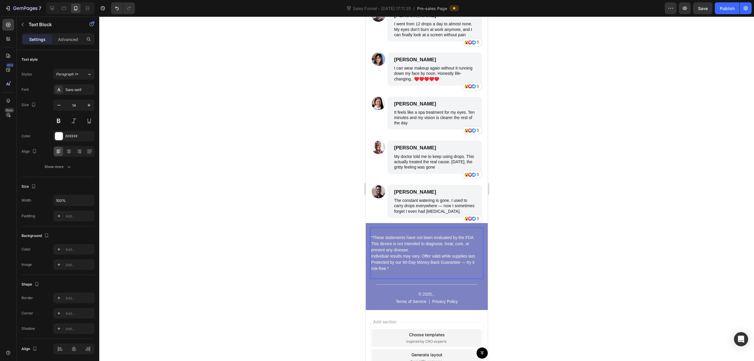
click at [372, 247] on p "*These statements have not been evaluated by the FDA. This device is not intend…" at bounding box center [426, 252] width 111 height 49
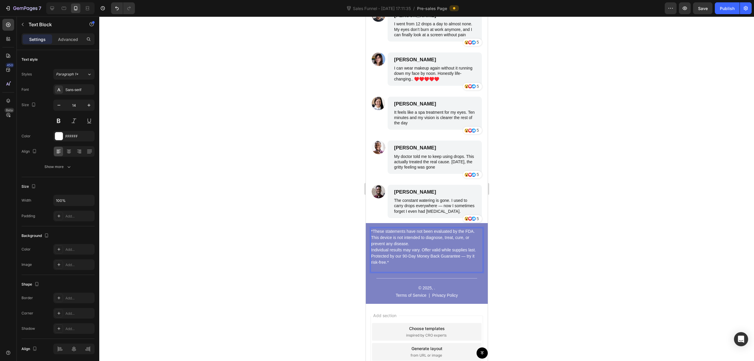
drag, startPoint x: 435, startPoint y: 273, endPoint x: 444, endPoint y: 276, distance: 9.3
click at [435, 271] on p "*These statements have not been evaluated by the FDA. This device is not intend…" at bounding box center [426, 249] width 111 height 43
click at [500, 252] on div at bounding box center [426, 188] width 655 height 344
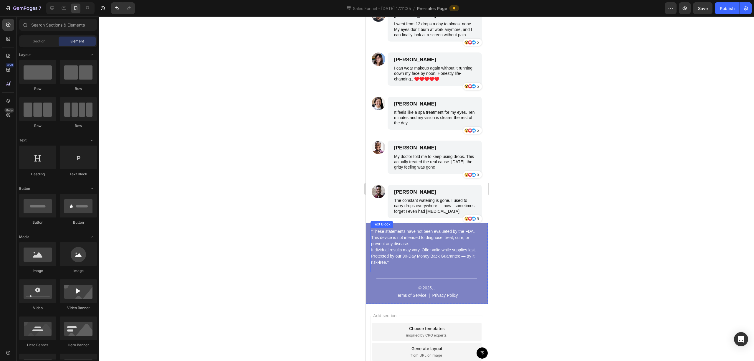
click at [424, 271] on p "*These statements have not been evaluated by the FDA. This device is not intend…" at bounding box center [426, 249] width 111 height 43
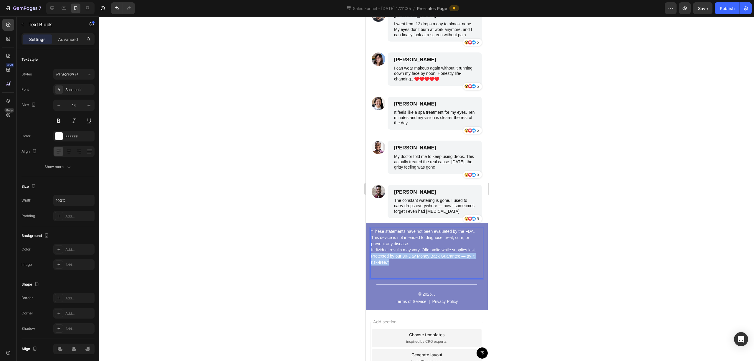
drag, startPoint x: 400, startPoint y: 279, endPoint x: 370, endPoint y: 275, distance: 29.7
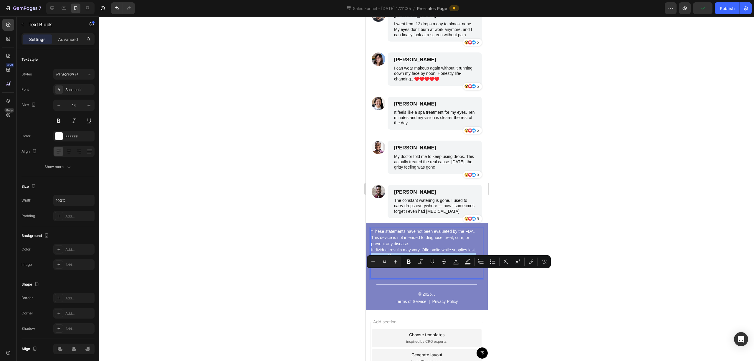
click at [415, 262] on div "Minus 14 Plus Bold Italic Underline Strikethrough Text Color Text Background Co…" at bounding box center [459, 261] width 182 height 11
click at [411, 263] on icon "Editor contextual toolbar" at bounding box center [409, 262] width 6 height 6
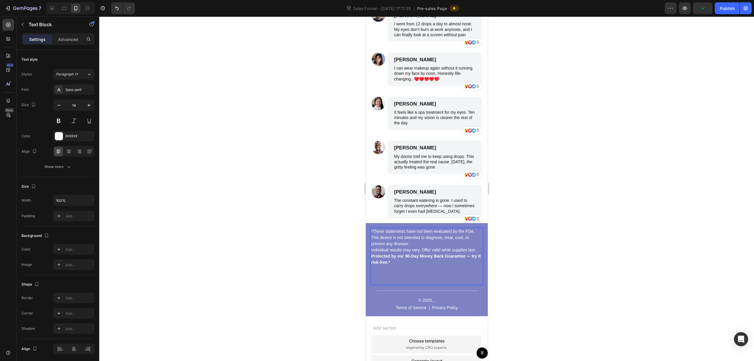
click at [403, 284] on p "*These statements have not been evaluated by the FDA. This device is not intend…" at bounding box center [426, 256] width 111 height 56
click at [380, 284] on p "*These statements have not been evaluated by the FDA. This device is not intend…" at bounding box center [426, 256] width 111 height 56
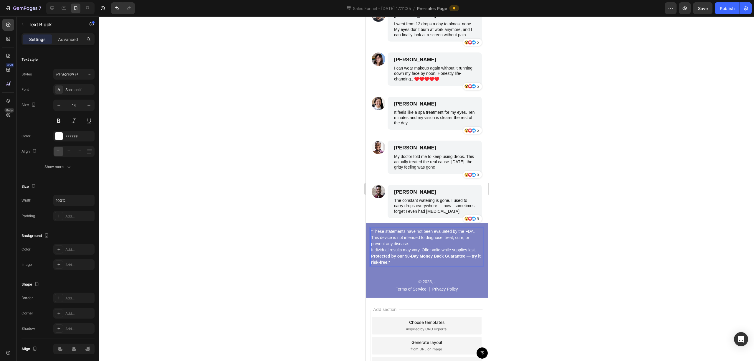
click at [551, 237] on div at bounding box center [426, 188] width 655 height 344
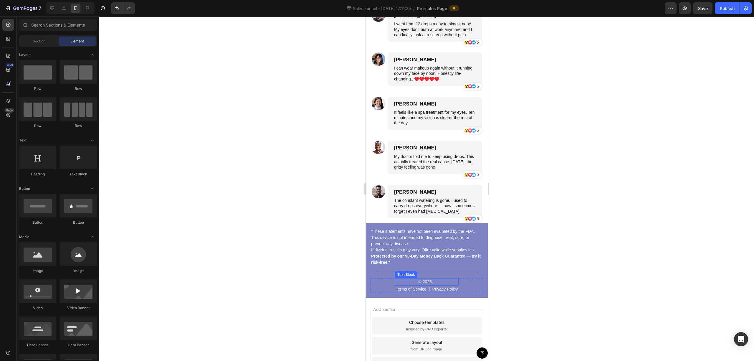
drag, startPoint x: 423, startPoint y: 298, endPoint x: 427, endPoint y: 297, distance: 3.6
click at [424, 285] on p "© 2025, ." at bounding box center [426, 282] width 62 height 6
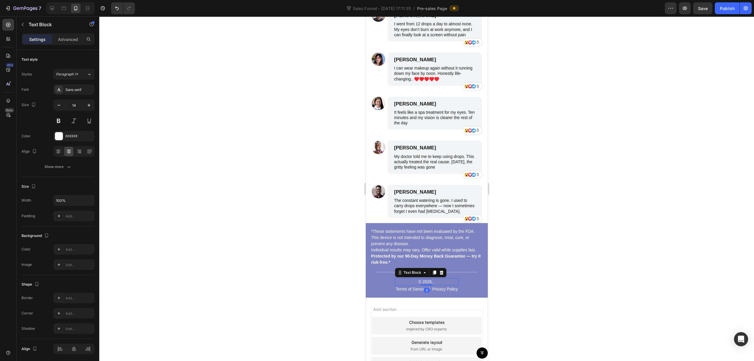
click at [437, 285] on p "© 2025, ." at bounding box center [426, 282] width 62 height 6
drag, startPoint x: 642, startPoint y: 267, endPoint x: 612, endPoint y: 274, distance: 30.4
click at [640, 267] on div at bounding box center [426, 188] width 655 height 344
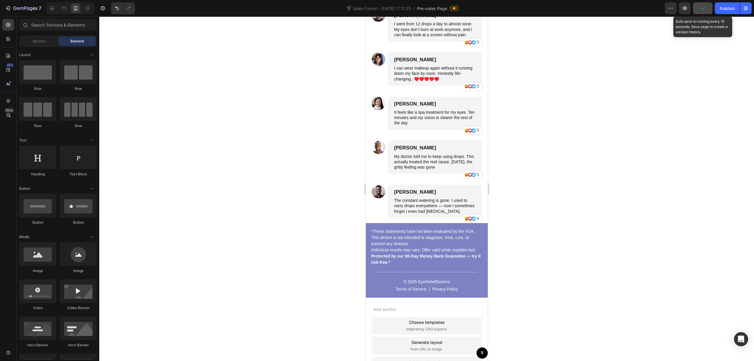
click at [704, 11] on icon "button" at bounding box center [703, 8] width 6 height 6
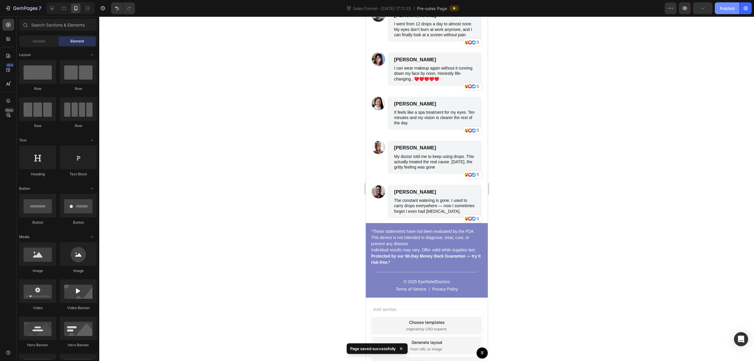
click at [723, 9] on div "Publish" at bounding box center [727, 8] width 15 height 6
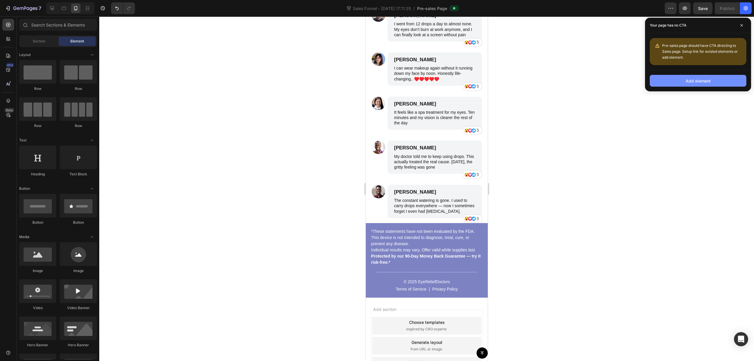
click at [696, 77] on button "Add element" at bounding box center [698, 81] width 97 height 12
click at [704, 83] on div "Add element" at bounding box center [697, 81] width 25 height 6
click at [706, 83] on div "Add element" at bounding box center [697, 81] width 25 height 6
click at [744, 27] on span at bounding box center [741, 25] width 9 height 9
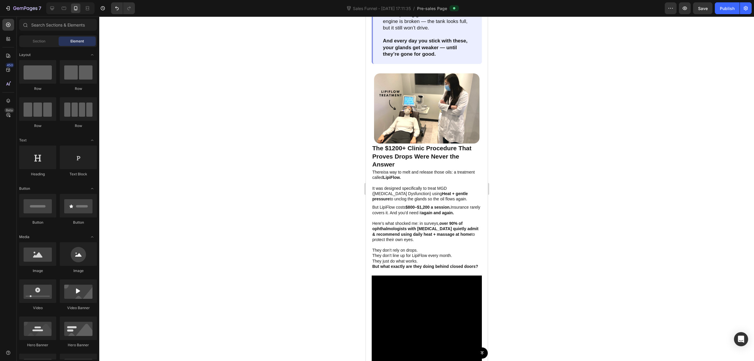
scroll to position [0, 0]
